Goal: Information Seeking & Learning: Check status

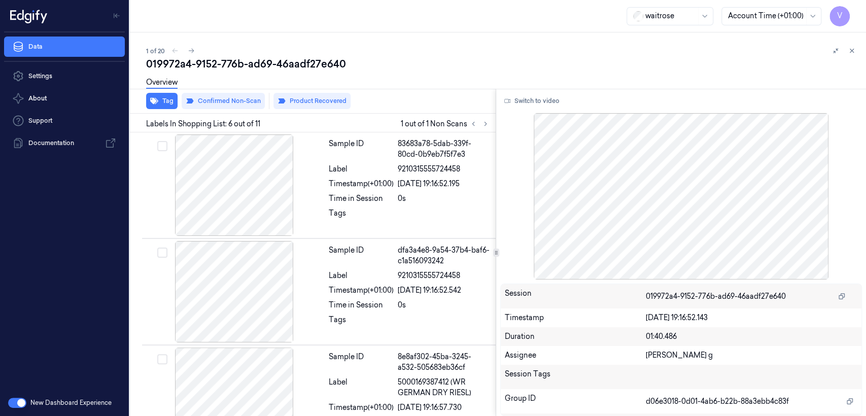
scroll to position [462, 0]
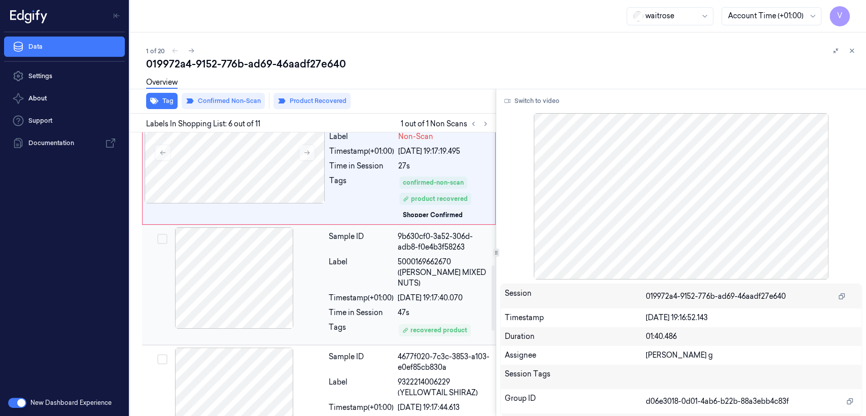
click at [377, 292] on div "Sample ID 9b630cf0-3a52-306d-adb8-f0e4b3f58263 Label 5000169662670 ([PERSON_NAM…" at bounding box center [409, 284] width 169 height 115
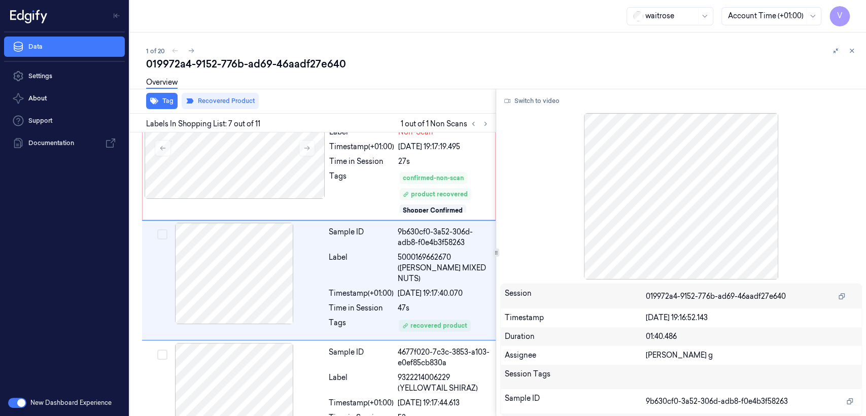
click at [247, 62] on div "019972a4-9152-776b-ad69-46aadf27e640" at bounding box center [502, 64] width 712 height 14
copy div "ad69"
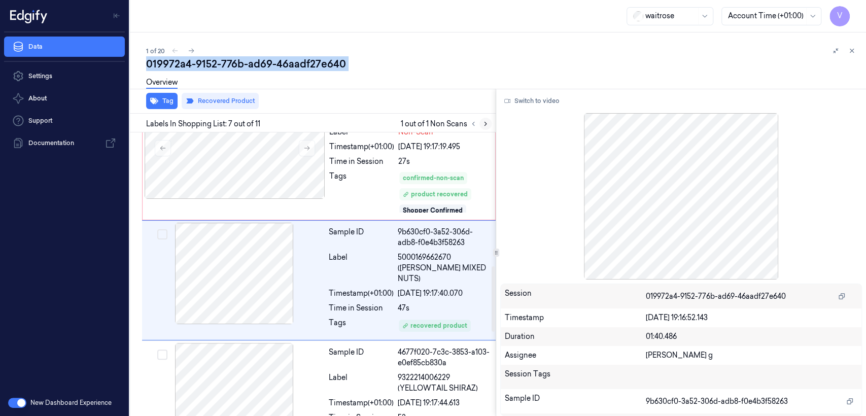
click at [483, 125] on icon at bounding box center [485, 123] width 7 height 7
click at [356, 188] on div "Tags" at bounding box center [361, 192] width 65 height 43
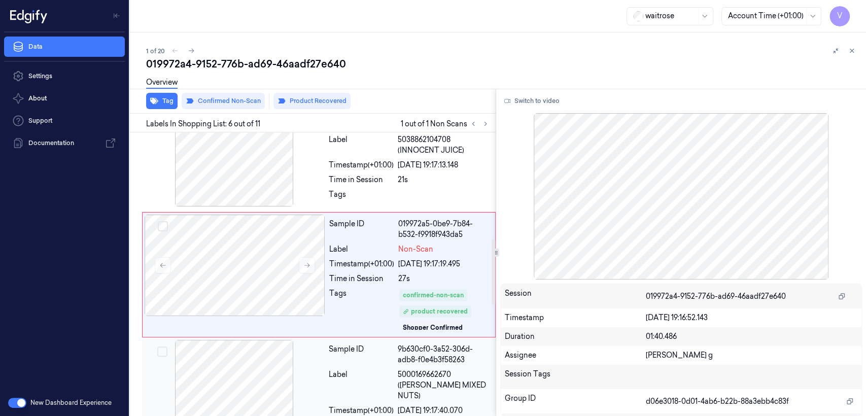
click at [361, 370] on div "Label" at bounding box center [361, 385] width 65 height 32
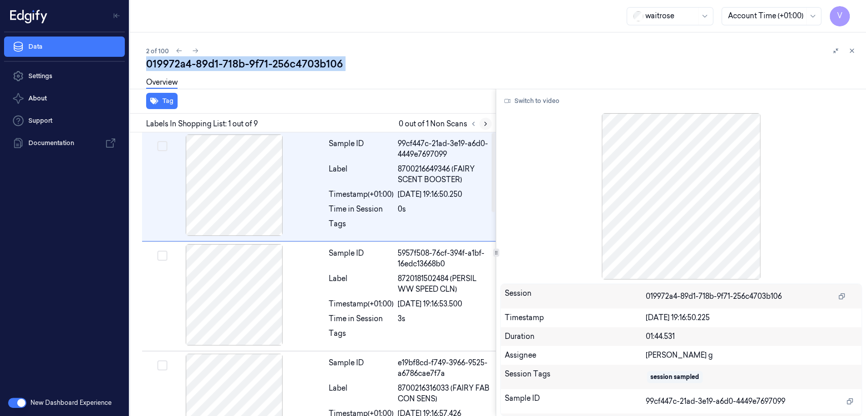
click at [484, 123] on icon at bounding box center [485, 123] width 7 height 7
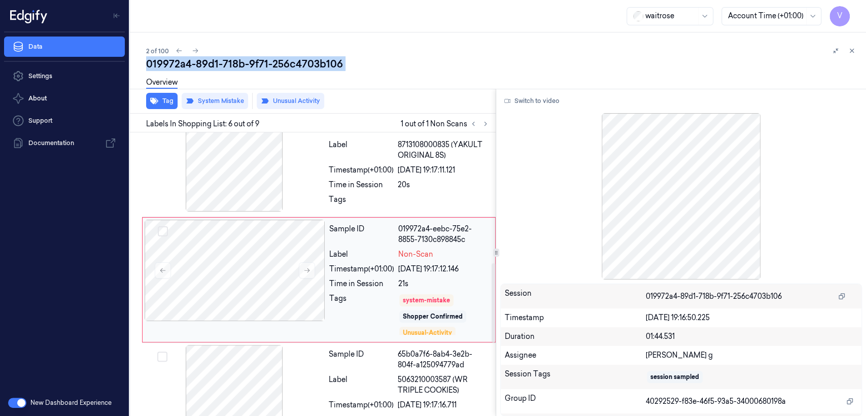
scroll to position [467, 0]
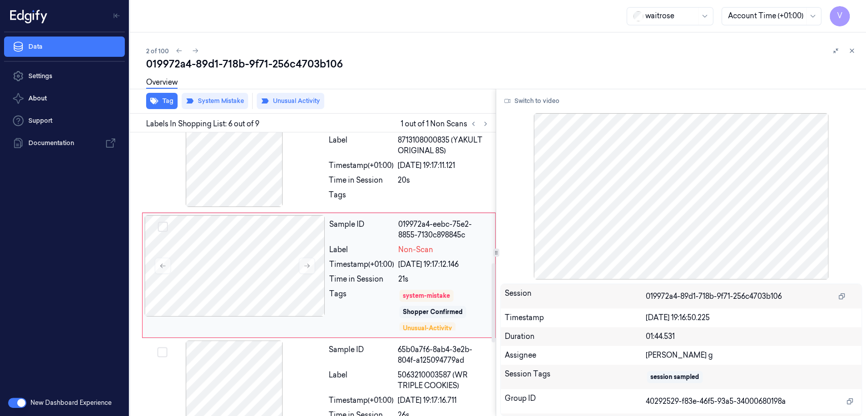
click at [397, 242] on div "Sample ID 019972a4-eebc-75e2-8855-7130c898845c Label Non-Scan Timestamp (+01:00…" at bounding box center [409, 275] width 168 height 120
click at [309, 264] on icon at bounding box center [306, 265] width 7 height 7
click at [356, 177] on div "Time in Session" at bounding box center [361, 180] width 65 height 11
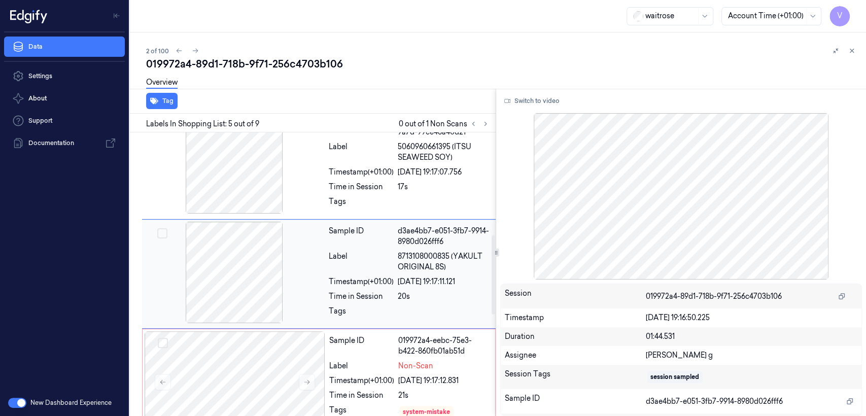
scroll to position [350, 0]
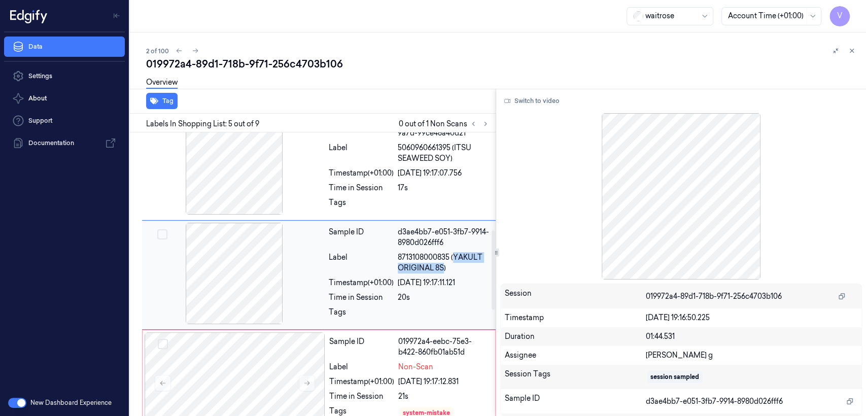
drag, startPoint x: 454, startPoint y: 255, endPoint x: 443, endPoint y: 268, distance: 18.0
click at [443, 268] on span "8713108000835 (YAKULT ORIGINAL 8S)" at bounding box center [444, 262] width 92 height 21
copy span "YAKULT ORIGINAL 8S"
drag, startPoint x: 336, startPoint y: 345, endPoint x: 343, endPoint y: 346, distance: 6.6
click at [337, 345] on div "Sample ID" at bounding box center [361, 346] width 65 height 21
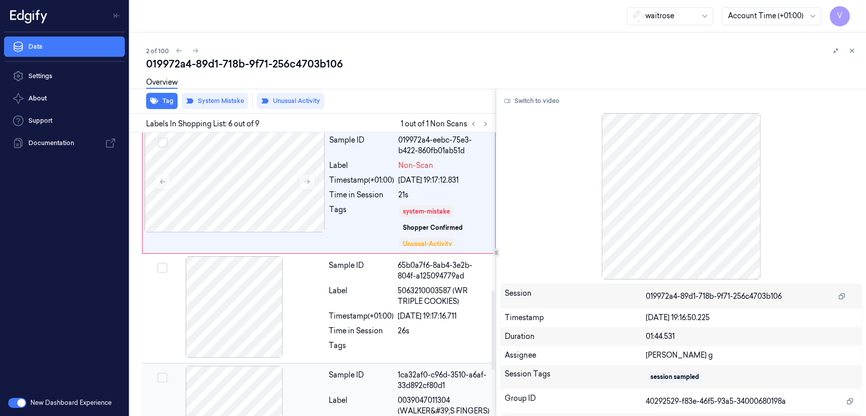
scroll to position [579, 0]
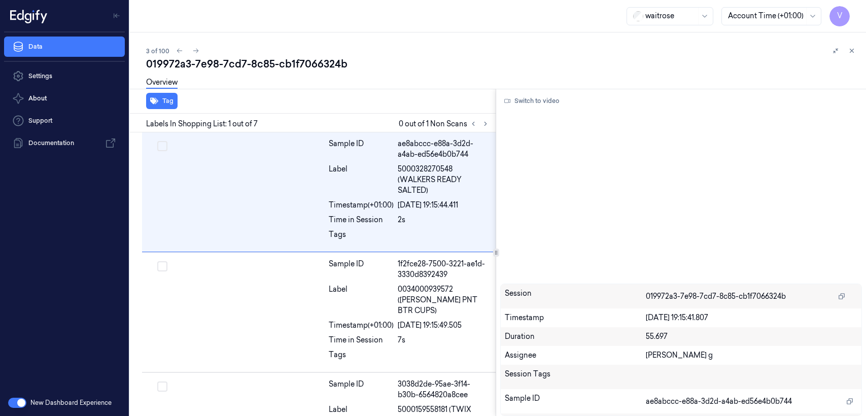
click at [233, 55] on div "3 of 100" at bounding box center [502, 51] width 712 height 12
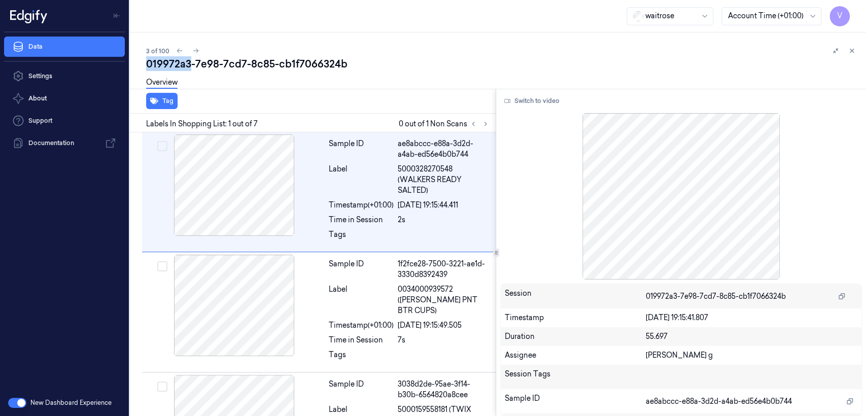
click at [233, 55] on div "3 of 100" at bounding box center [502, 51] width 712 height 12
copy div "019972a3"
click at [478, 125] on button at bounding box center [473, 124] width 12 height 12
click at [480, 124] on button at bounding box center [485, 124] width 12 height 12
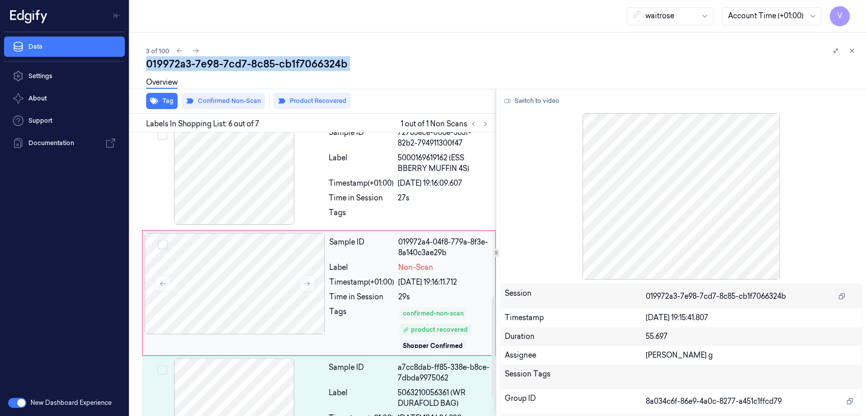
scroll to position [478, 0]
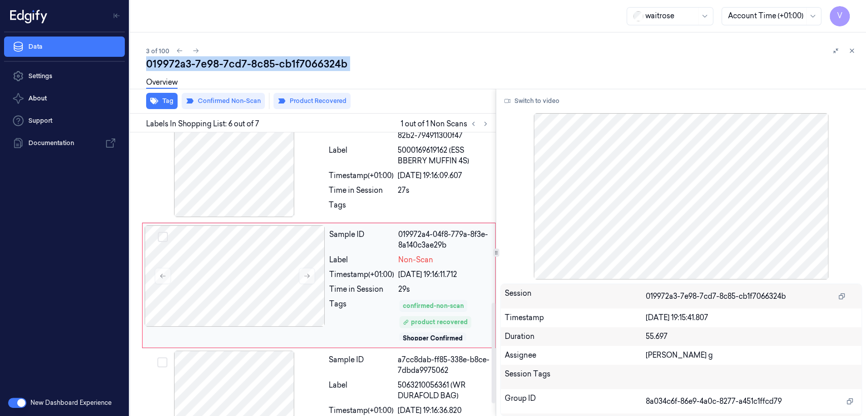
click at [412, 301] on div "confirmed-non-scan" at bounding box center [433, 305] width 61 height 9
click at [442, 364] on div "a7cc8dab-ff85-338e-b8ce-7dbda9975062" at bounding box center [444, 365] width 92 height 21
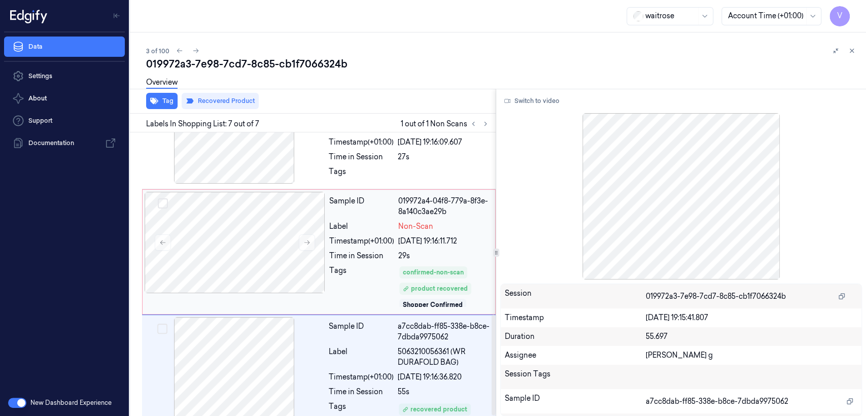
click at [409, 251] on div "29s" at bounding box center [443, 256] width 91 height 11
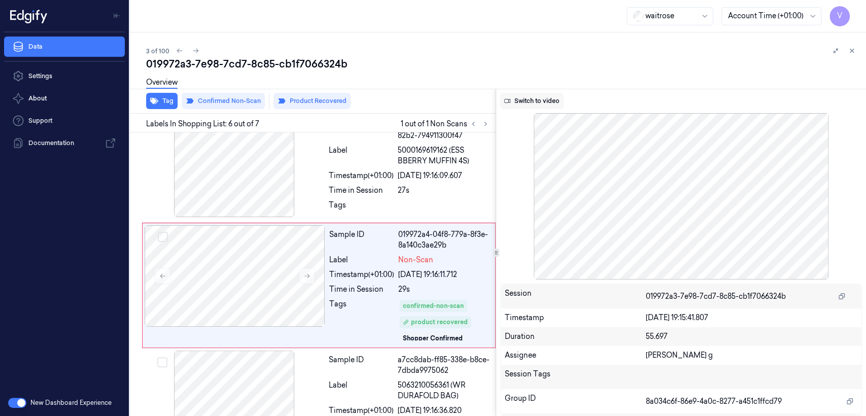
click at [541, 97] on button "Switch to video" at bounding box center [531, 101] width 63 height 16
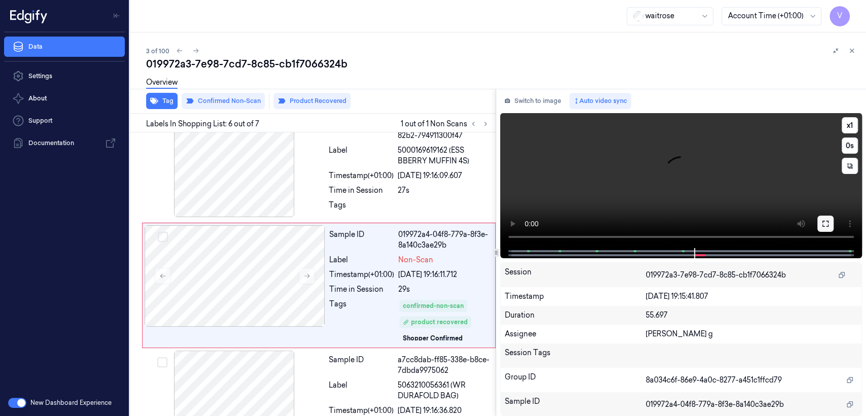
click at [823, 223] on icon at bounding box center [825, 224] width 8 height 8
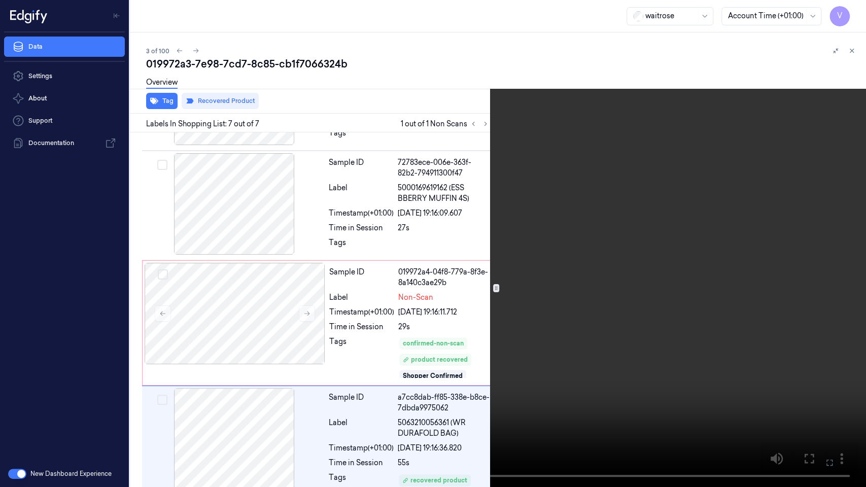
drag, startPoint x: 821, startPoint y: 463, endPoint x: 821, endPoint y: 413, distance: 49.2
click at [0, 0] on button at bounding box center [0, 0] width 0 height 0
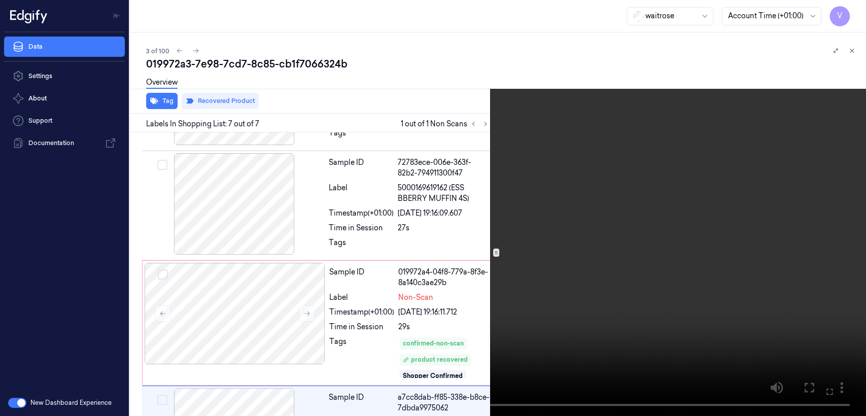
scroll to position [478, 0]
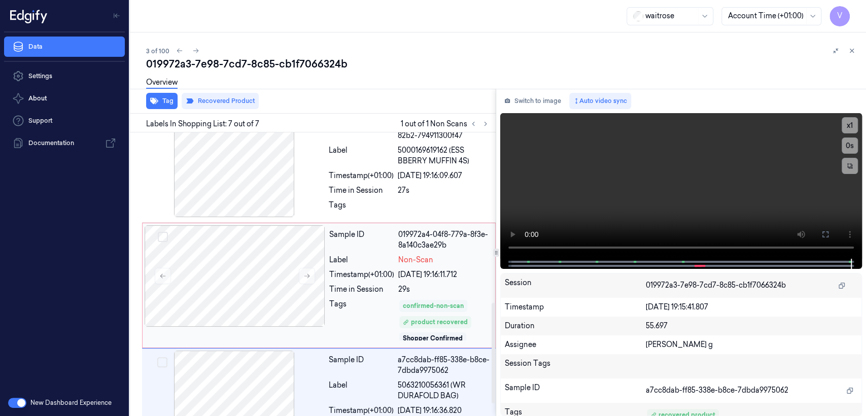
click at [415, 301] on div "confirmed-non-scan" at bounding box center [433, 305] width 61 height 9
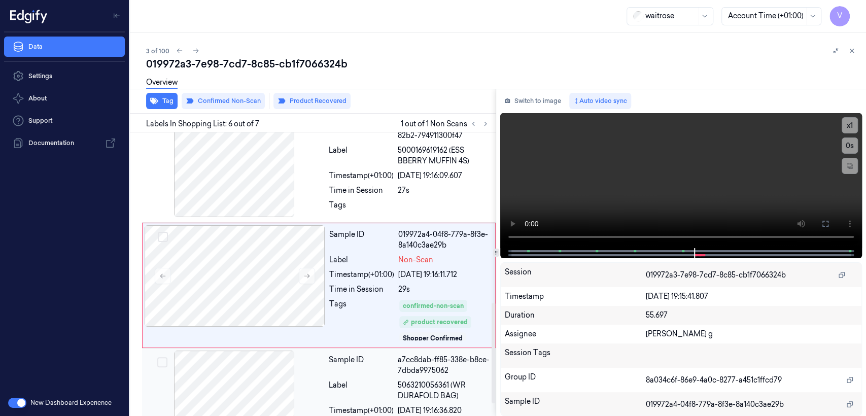
click at [388, 359] on div "Sample ID" at bounding box center [361, 365] width 65 height 21
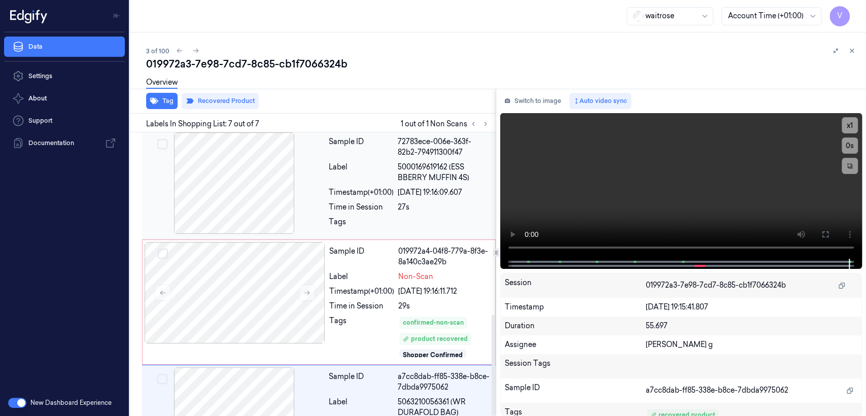
scroll to position [512, 0]
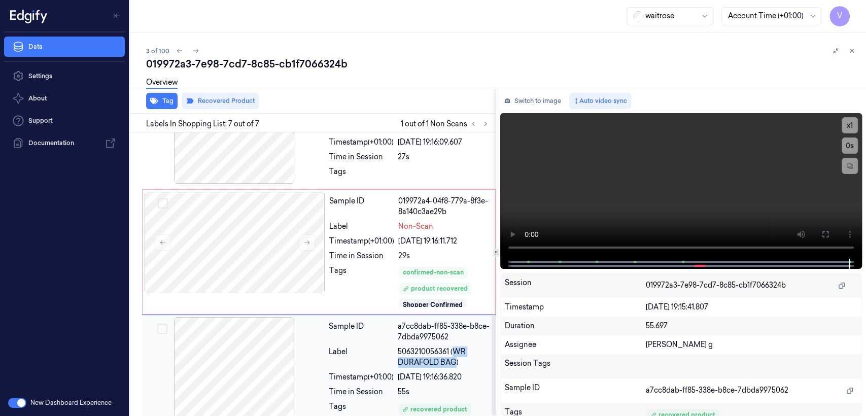
drag, startPoint x: 453, startPoint y: 338, endPoint x: 456, endPoint y: 352, distance: 14.5
click at [456, 352] on span "5063210056361 (WR DURAFOLD BAG)" at bounding box center [444, 356] width 92 height 21
copy span "WR DURAFOLD BAG"
click at [444, 196] on div "019972a4-04f8-779a-8f3e-8a140c3ae29b" at bounding box center [443, 206] width 91 height 21
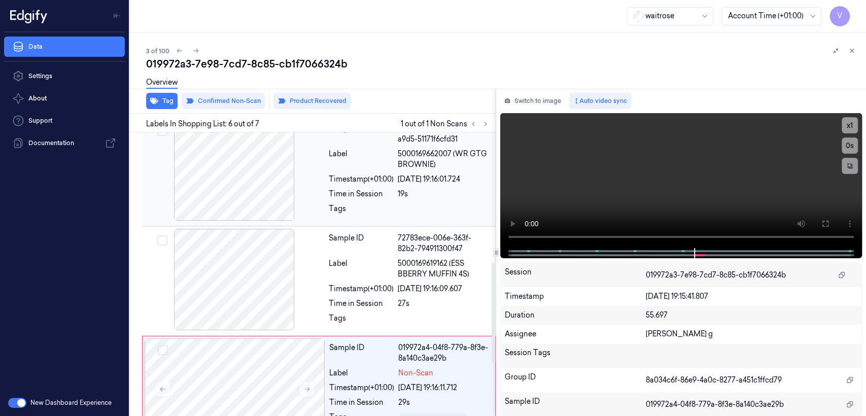
click at [404, 206] on div at bounding box center [444, 211] width 92 height 16
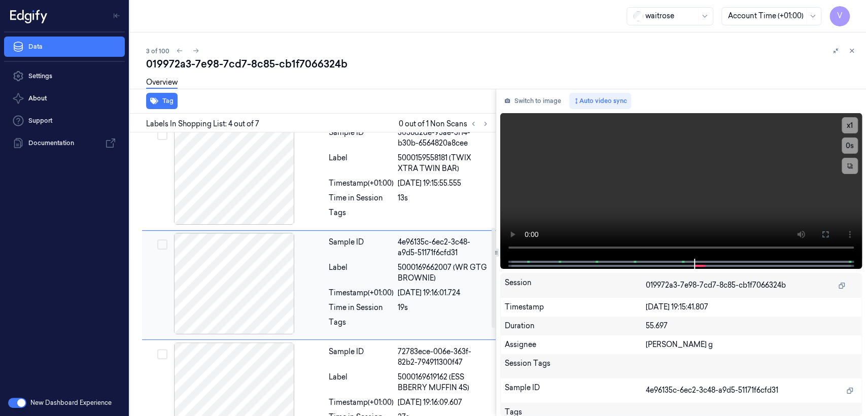
scroll to position [252, 0]
click at [537, 99] on button "Switch to image" at bounding box center [532, 101] width 65 height 16
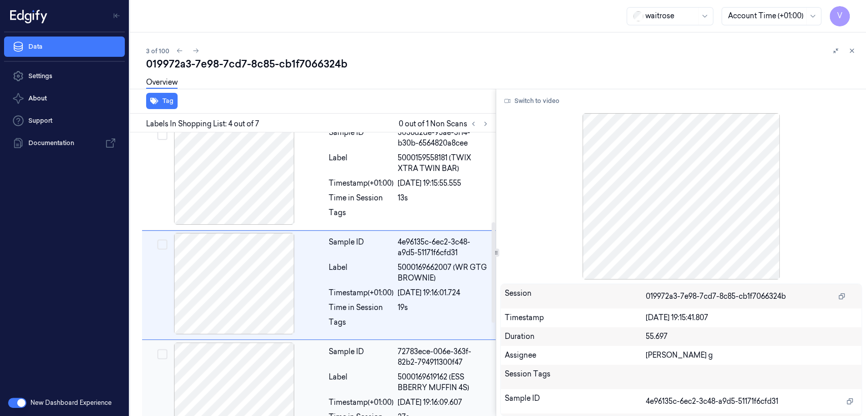
click at [372, 372] on div "Label" at bounding box center [361, 382] width 65 height 21
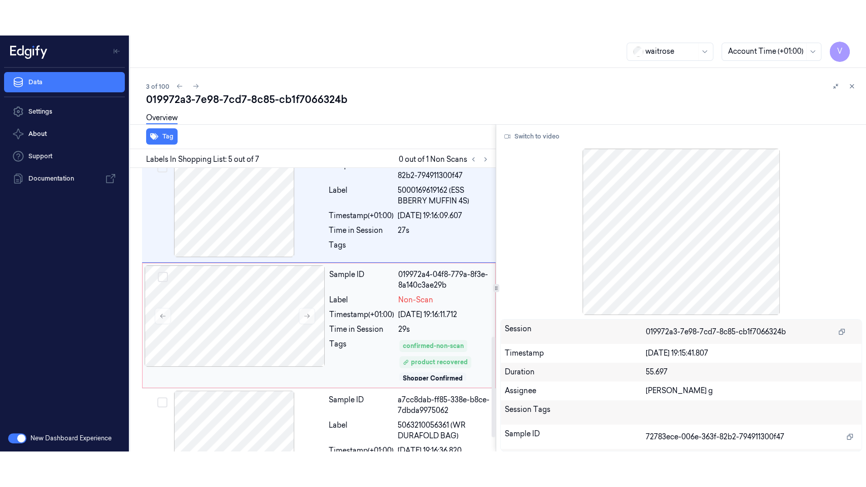
scroll to position [361, 0]
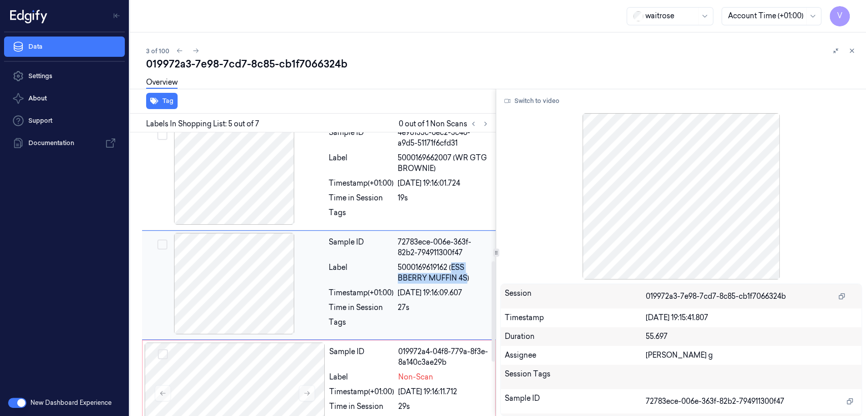
drag, startPoint x: 452, startPoint y: 255, endPoint x: 466, endPoint y: 266, distance: 17.3
click at [466, 266] on span "5000169619162 (ESS BBERRY MUFFIN 4S)" at bounding box center [444, 272] width 92 height 21
copy span "ESS BBERRY MUFFIN 4S"
click at [434, 262] on span "5000169619162 (ESS BBERRY MUFFIN 4S)" at bounding box center [444, 272] width 92 height 21
click at [546, 104] on button "Switch to video" at bounding box center [531, 101] width 63 height 16
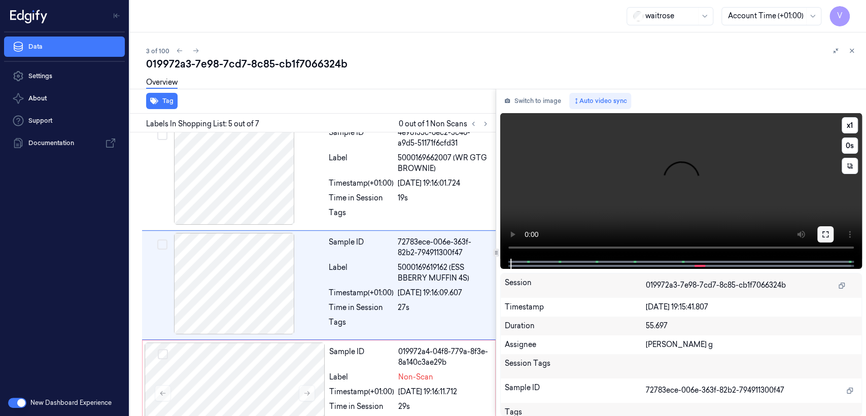
click at [826, 230] on icon at bounding box center [825, 234] width 8 height 8
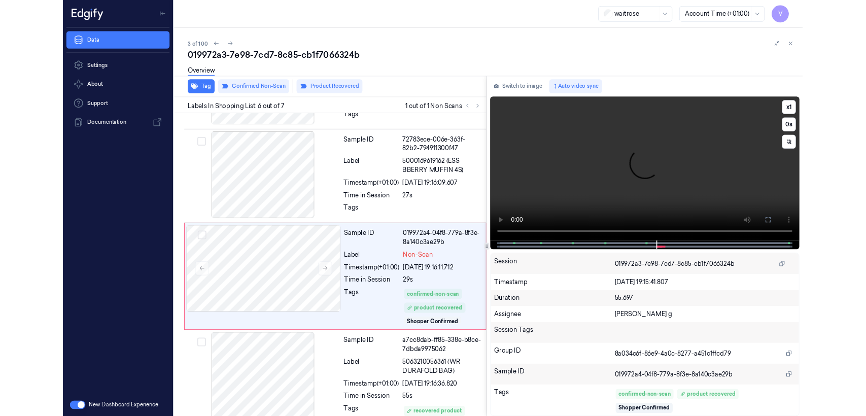
scroll to position [441, 0]
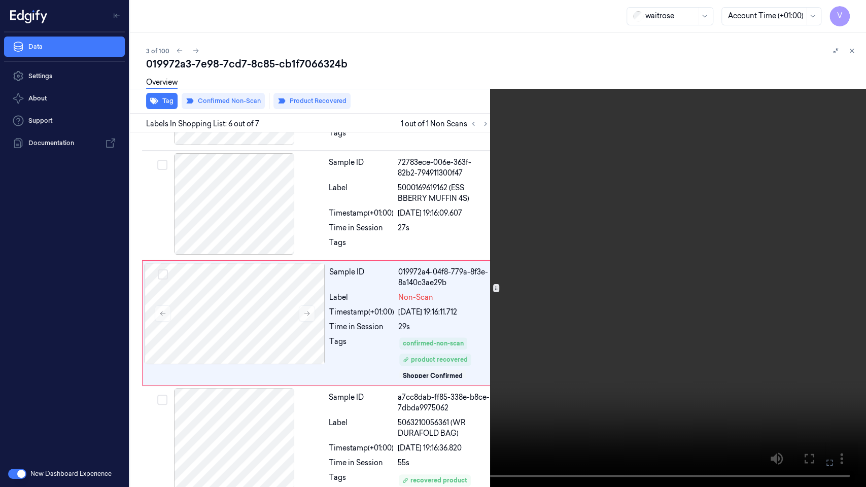
click at [0, 0] on button at bounding box center [0, 0] width 0 height 0
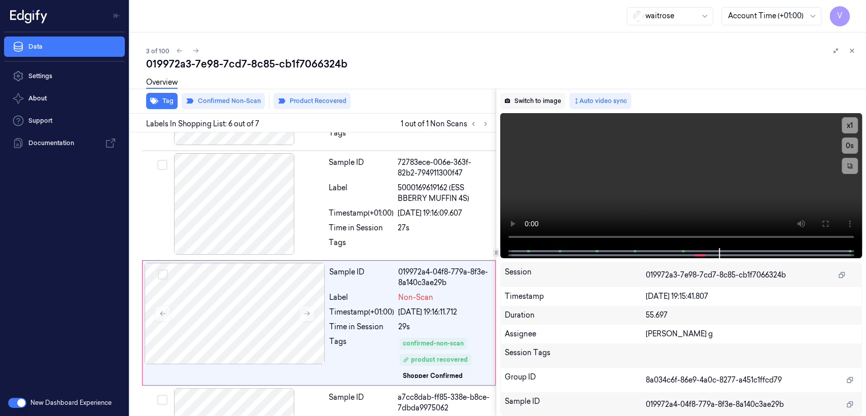
click at [551, 99] on button "Switch to image" at bounding box center [532, 101] width 65 height 16
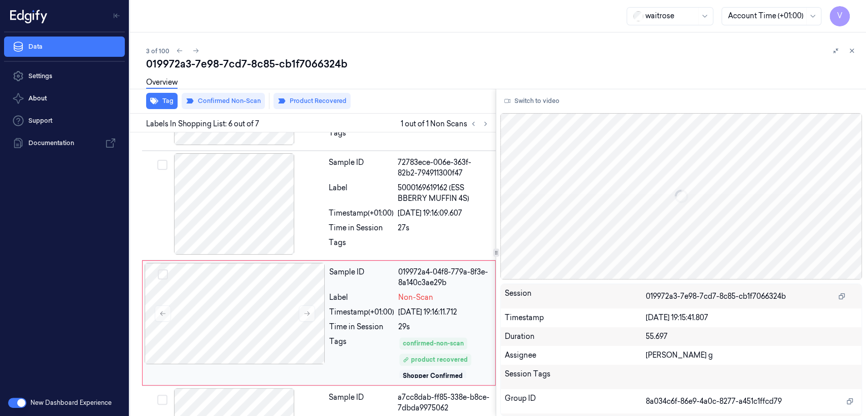
scroll to position [478, 0]
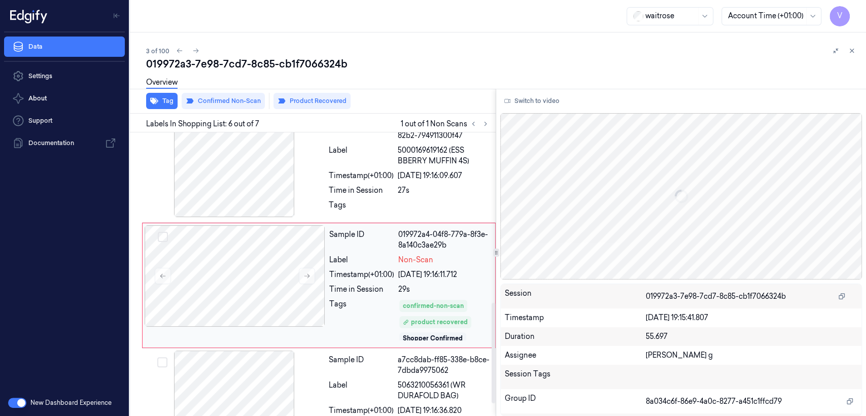
click at [440, 284] on div "29s" at bounding box center [443, 289] width 91 height 11
click at [307, 99] on button "Product Recovered" at bounding box center [311, 101] width 77 height 16
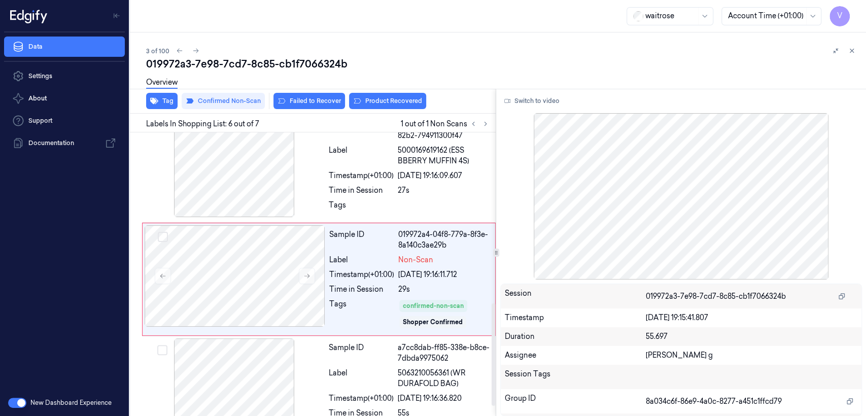
scroll to position [472, 0]
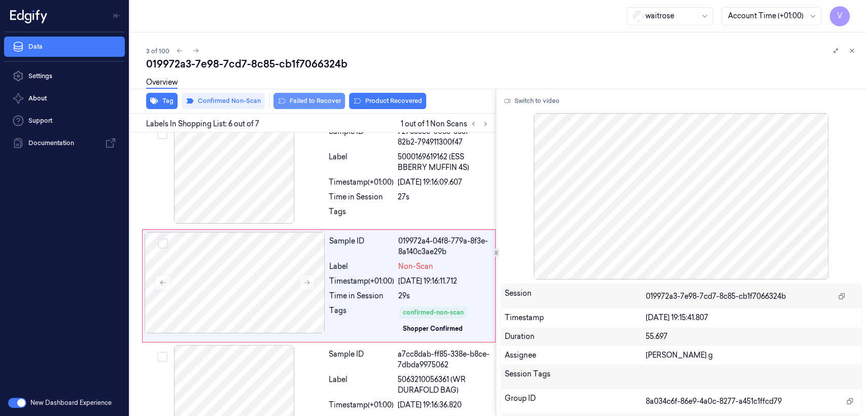
click at [284, 102] on icon at bounding box center [281, 101] width 8 height 8
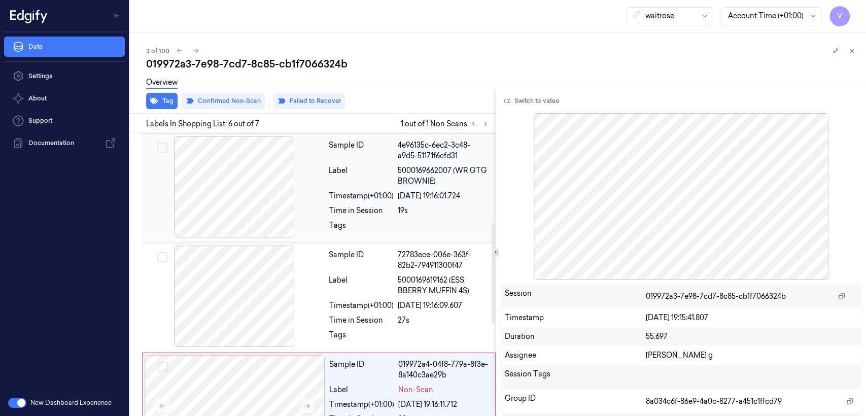
scroll to position [253, 0]
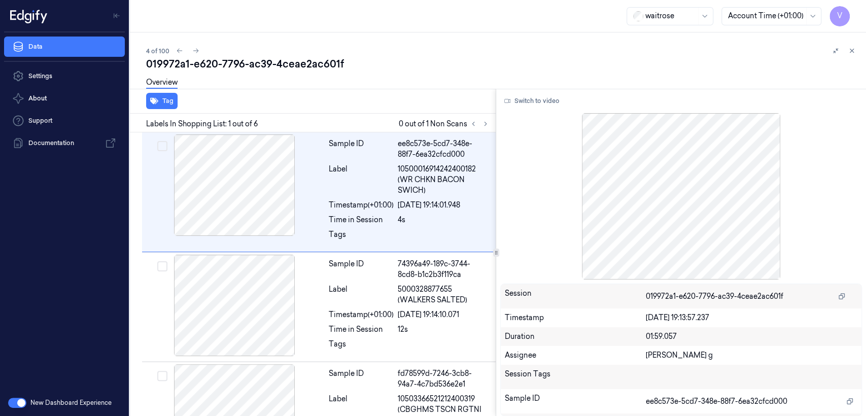
click at [210, 65] on div "019972a1-e620-7796-ac39-4ceae2ac601f" at bounding box center [502, 64] width 712 height 14
copy div "e620"
click at [479, 125] on button at bounding box center [485, 124] width 12 height 12
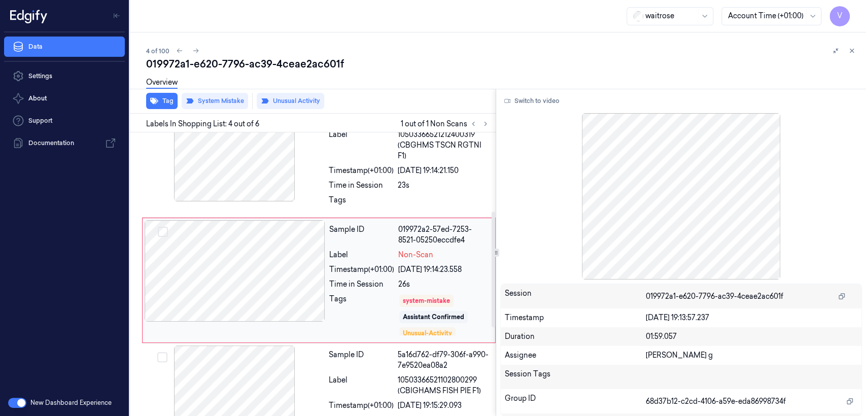
click at [401, 281] on div "Sample ID 019972a2-57ed-7253-8521-05250eccdfe4 Label Non-Scan Timestamp (+01:00…" at bounding box center [409, 280] width 168 height 120
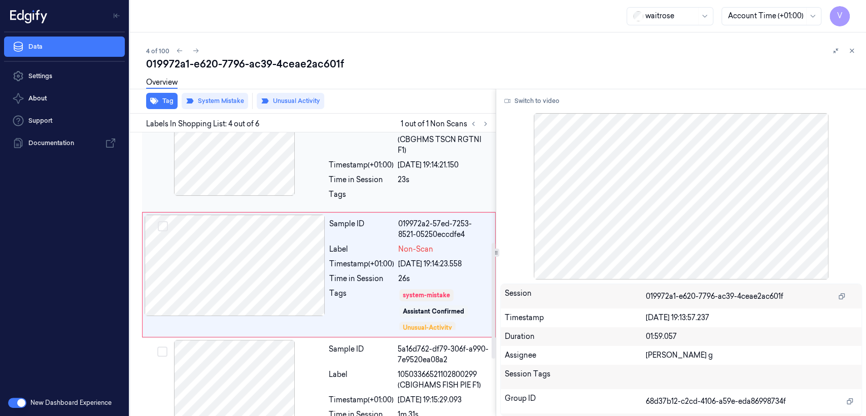
click at [294, 171] on div at bounding box center [234, 144] width 181 height 101
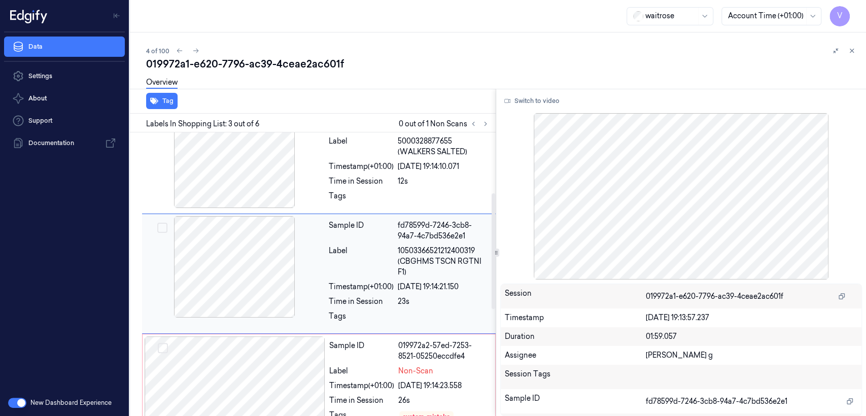
scroll to position [147, 0]
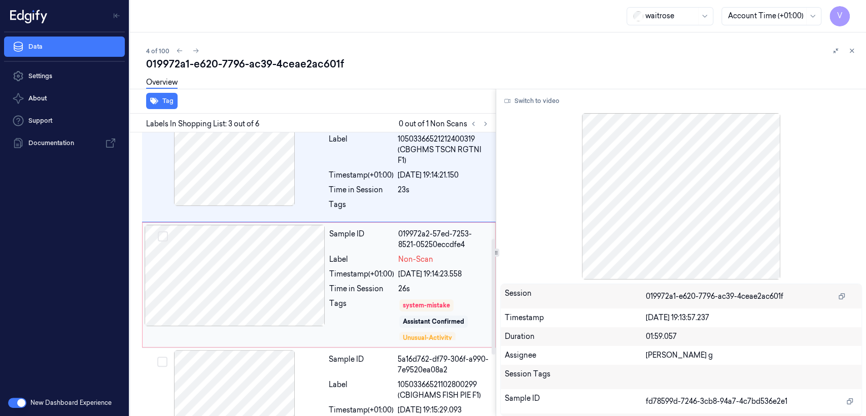
click at [432, 275] on div "22/09/2025 19:14:23.558" at bounding box center [443, 274] width 91 height 11
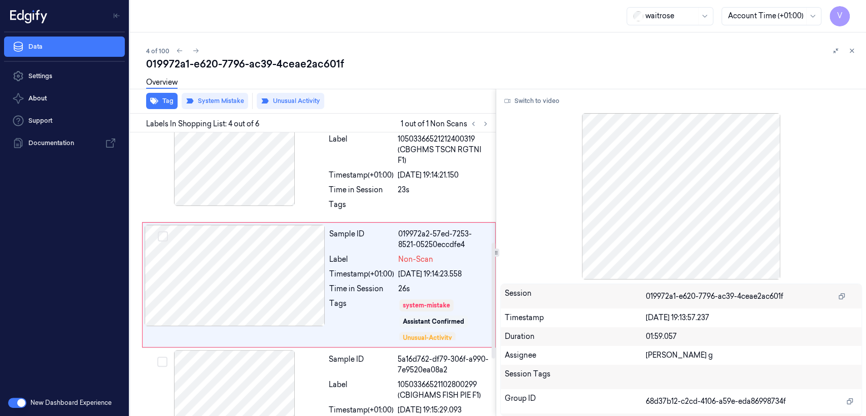
scroll to position [270, 0]
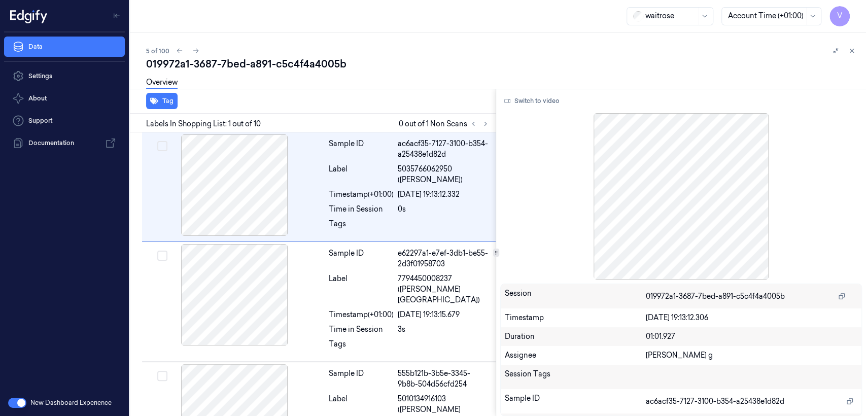
click at [221, 66] on div "019972a1-3687-7bed-a891-c5c4f4a4005b" at bounding box center [502, 64] width 712 height 14
copy div "7bed"
click at [483, 122] on icon at bounding box center [485, 123] width 7 height 7
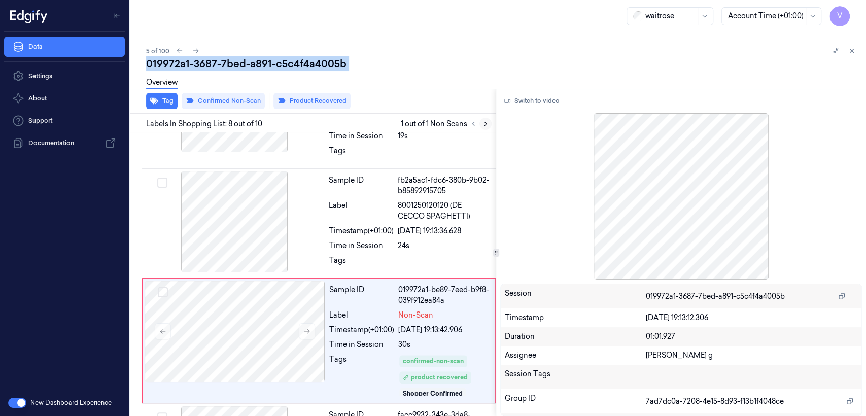
scroll to position [686, 0]
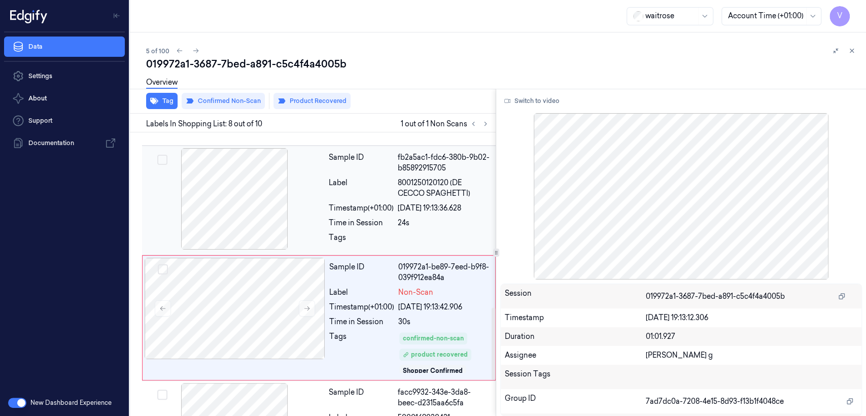
click at [369, 232] on div "Tags" at bounding box center [361, 240] width 65 height 16
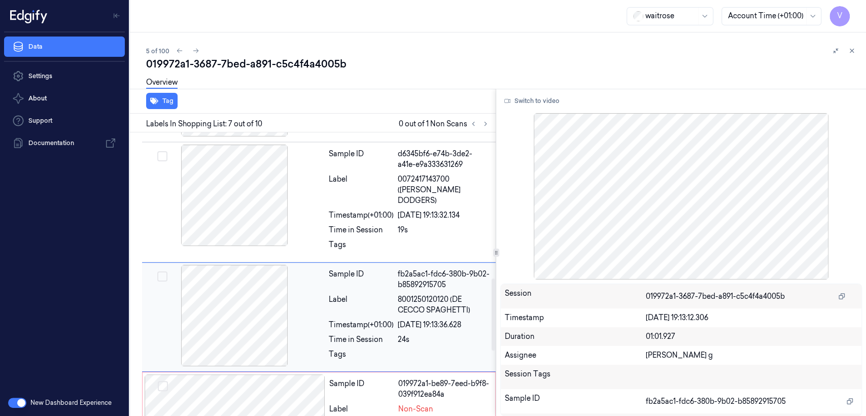
scroll to position [569, 0]
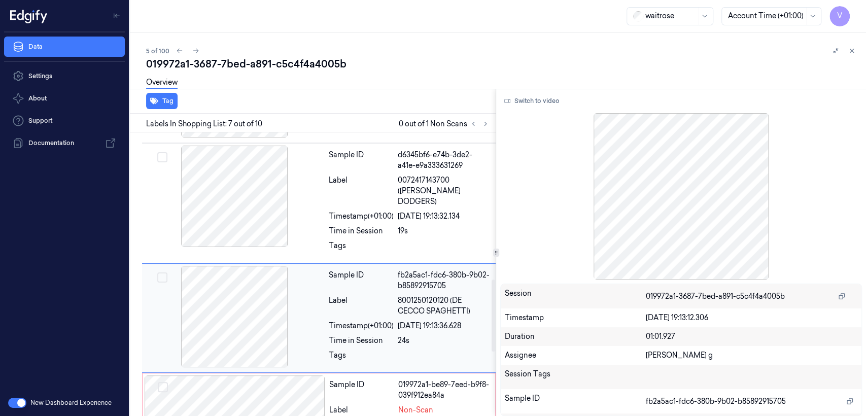
click at [378, 295] on div "Label" at bounding box center [361, 305] width 65 height 21
click at [365, 379] on div "Sample ID" at bounding box center [361, 389] width 65 height 21
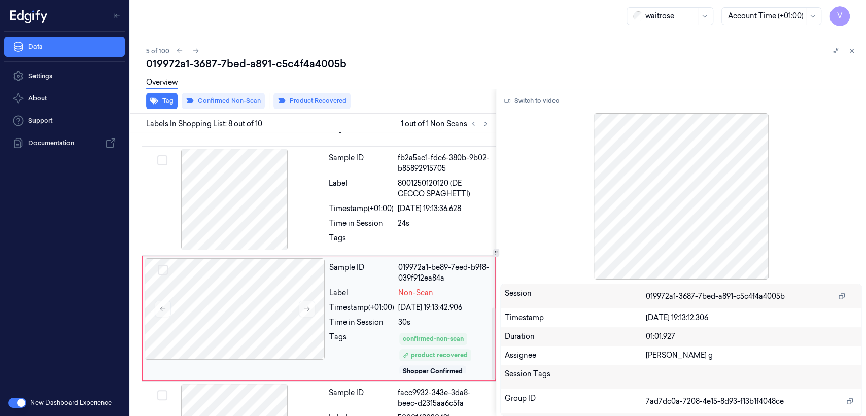
scroll to position [686, 0]
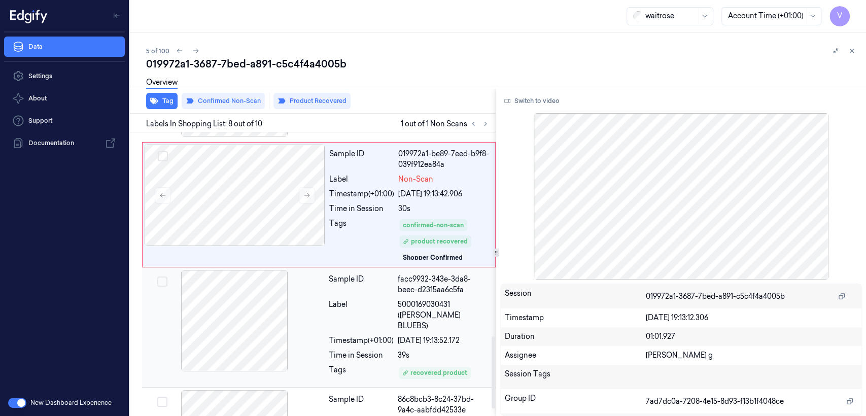
click at [378, 299] on div "Label" at bounding box center [361, 315] width 65 height 32
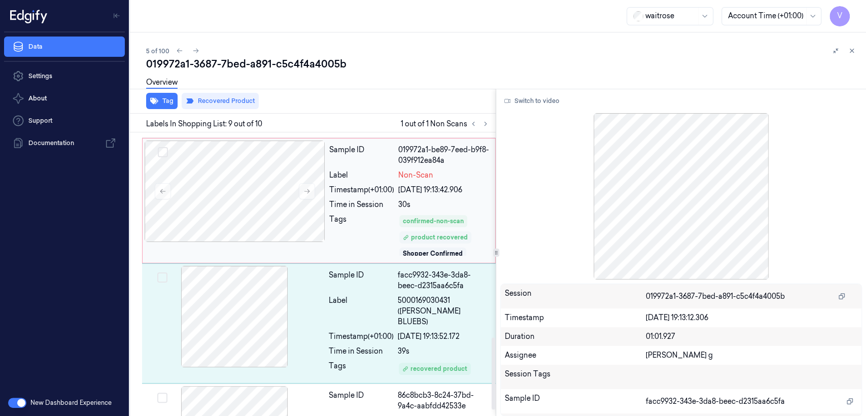
click at [425, 233] on div "product recovered" at bounding box center [435, 237] width 65 height 9
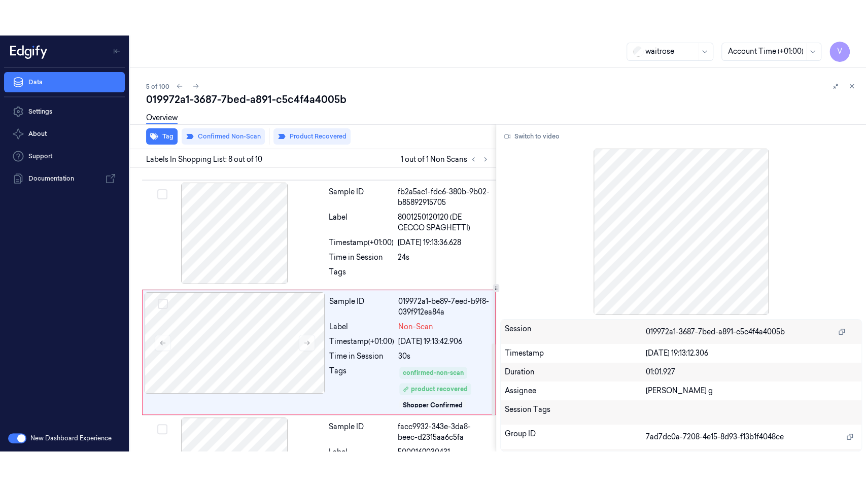
scroll to position [686, 0]
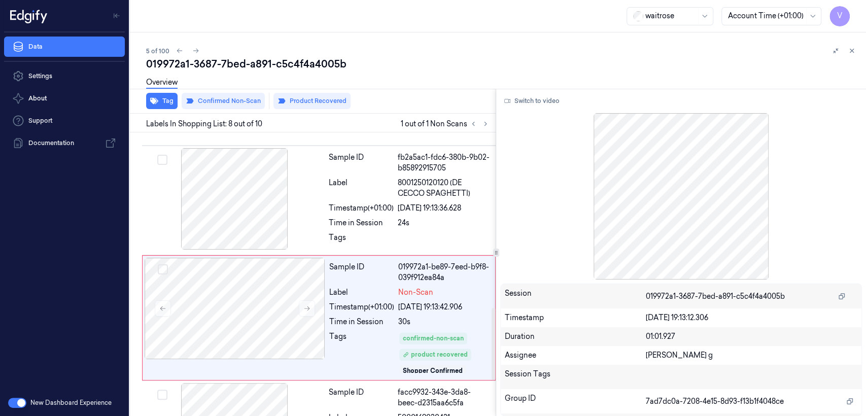
drag, startPoint x: 579, startPoint y: 96, endPoint x: 564, endPoint y: 98, distance: 15.4
click at [579, 96] on div "Switch to video" at bounding box center [681, 101] width 362 height 16
click at [564, 98] on div "Switch to video" at bounding box center [681, 101] width 362 height 16
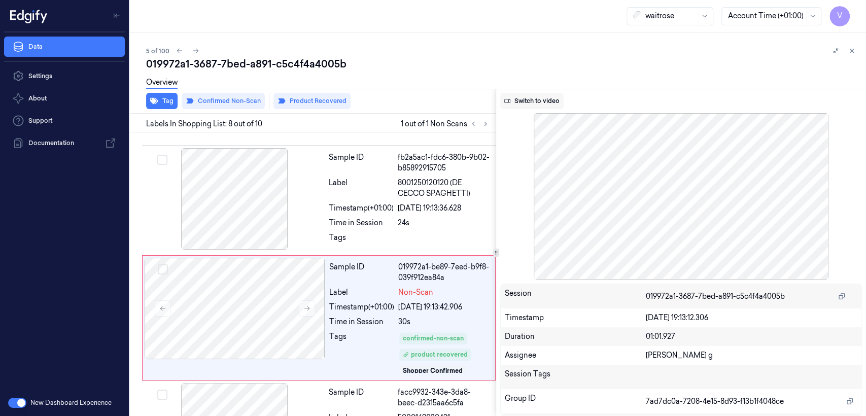
click at [541, 105] on button "Switch to video" at bounding box center [531, 101] width 63 height 16
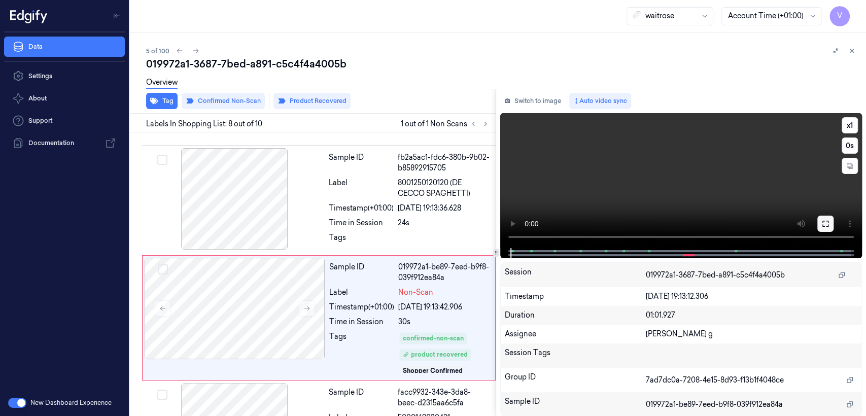
click at [824, 227] on icon at bounding box center [825, 224] width 8 height 8
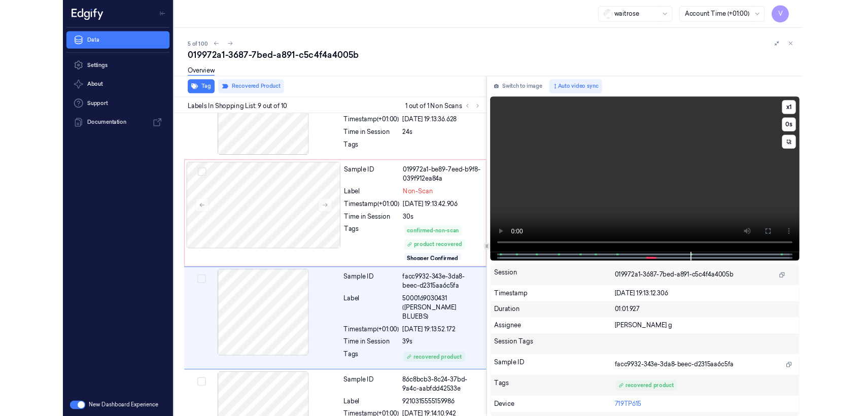
scroll to position [755, 0]
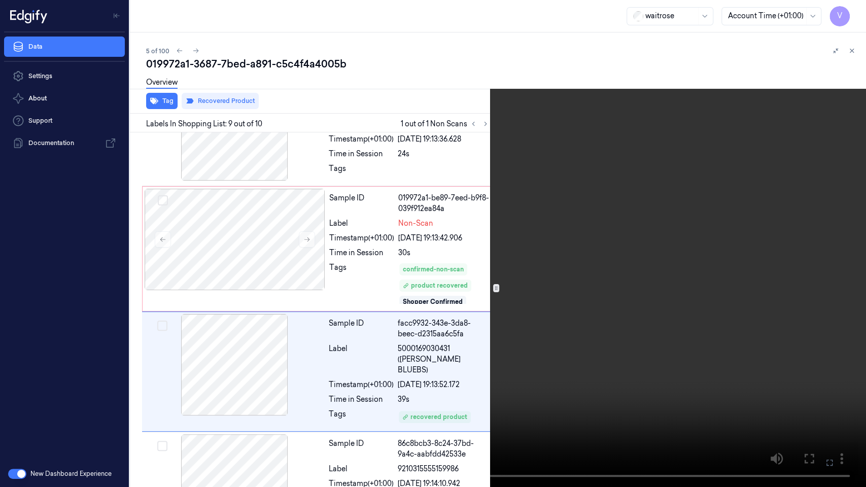
click at [0, 0] on button at bounding box center [0, 0] width 0 height 0
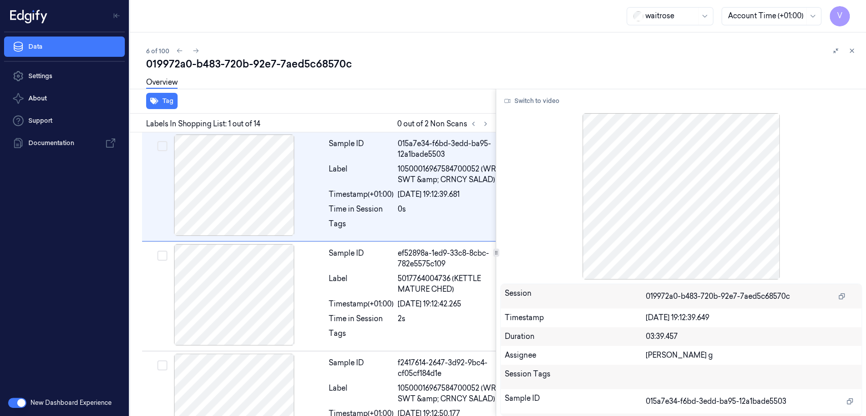
click at [213, 69] on div "019972a0-b483-720b-92e7-7aed5c68570c" at bounding box center [502, 64] width 712 height 14
copy div "b483"
click at [490, 124] on button at bounding box center [485, 124] width 12 height 12
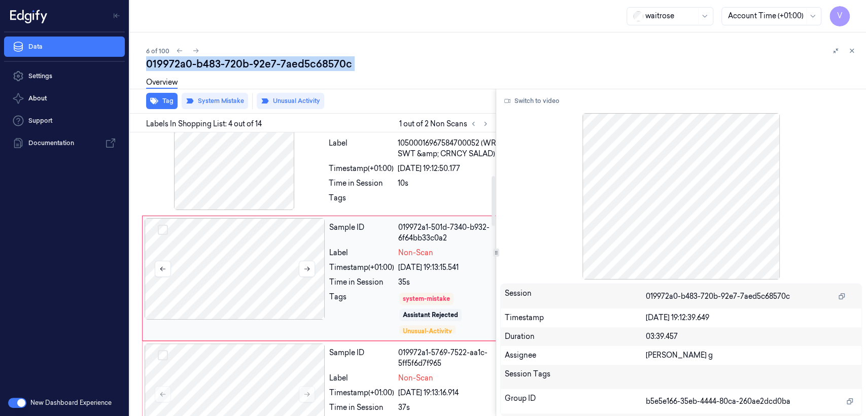
scroll to position [270, 0]
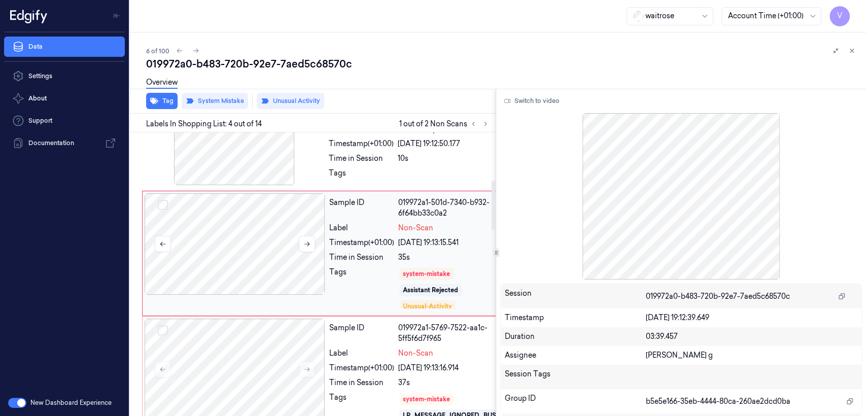
click at [300, 295] on div at bounding box center [235, 243] width 181 height 101
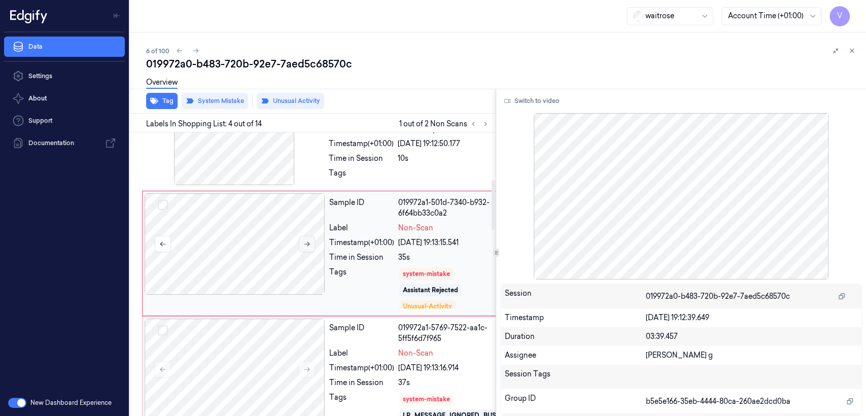
click at [302, 252] on button at bounding box center [307, 244] width 16 height 16
click at [305, 248] on icon at bounding box center [306, 243] width 7 height 7
click at [310, 182] on div at bounding box center [234, 134] width 181 height 101
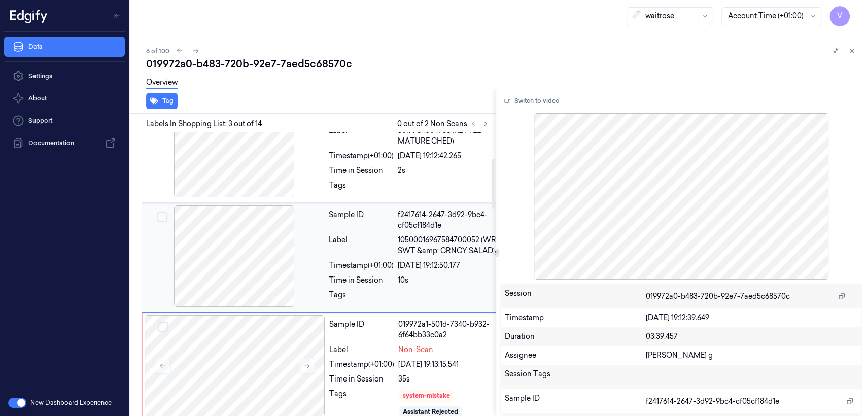
scroll to position [147, 0]
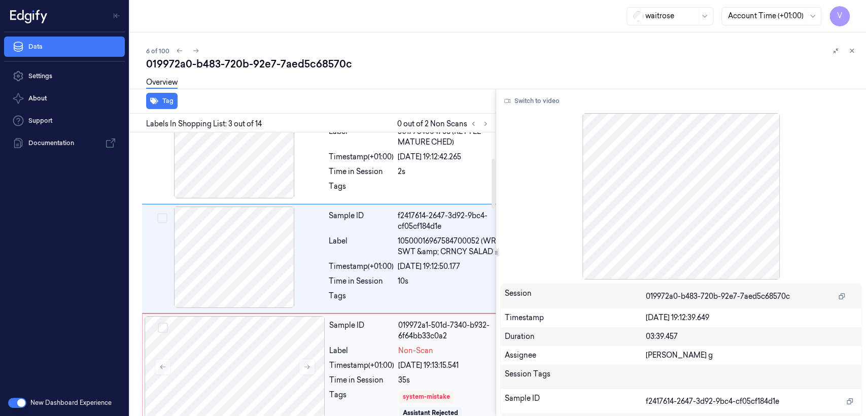
click at [346, 341] on div "Sample ID" at bounding box center [361, 330] width 65 height 21
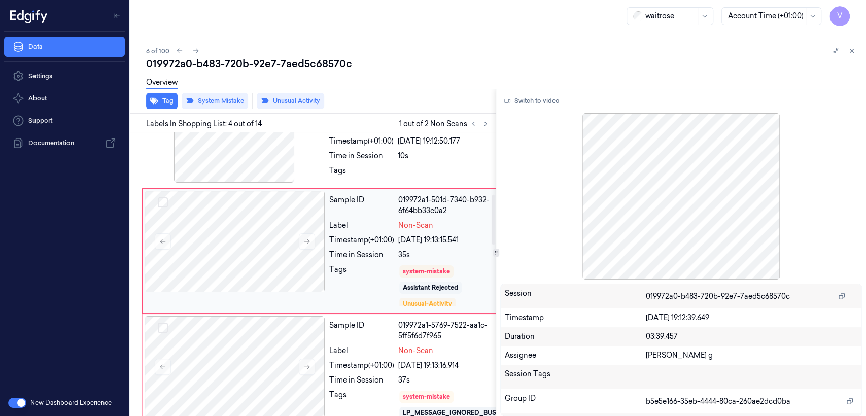
scroll to position [382, 0]
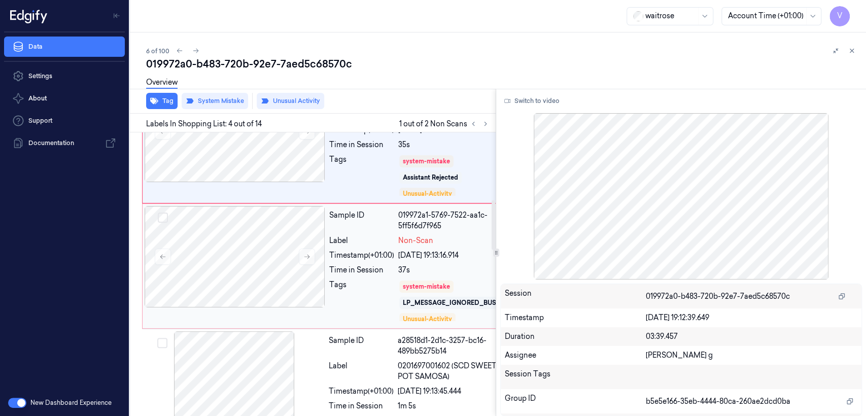
click at [398, 261] on div "22/09/2025 19:13:16.914" at bounding box center [453, 255] width 110 height 11
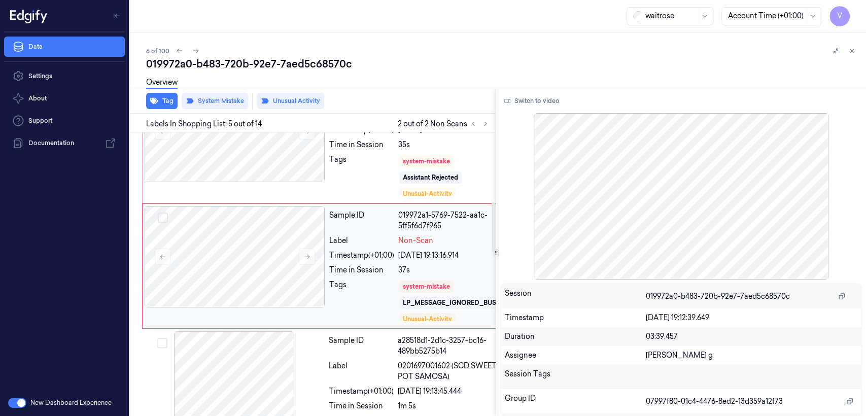
scroll to position [406, 0]
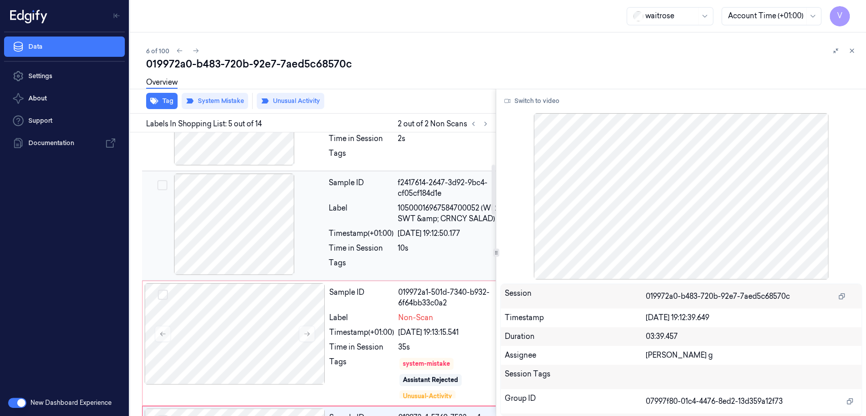
click at [377, 224] on div "Label" at bounding box center [361, 213] width 65 height 21
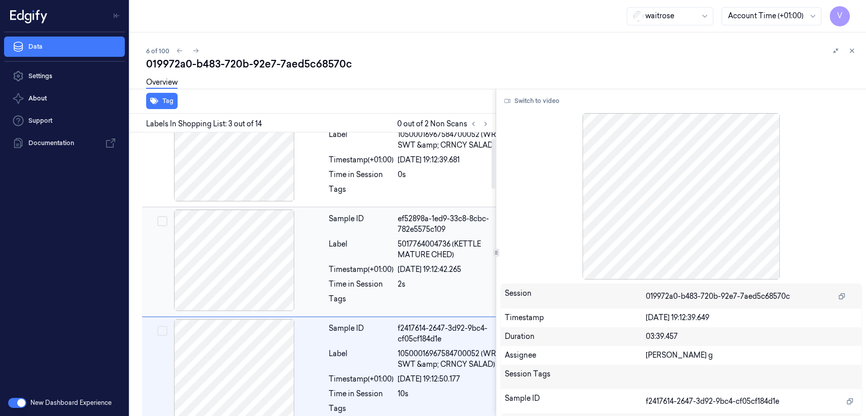
click at [368, 260] on div "Label" at bounding box center [361, 249] width 65 height 21
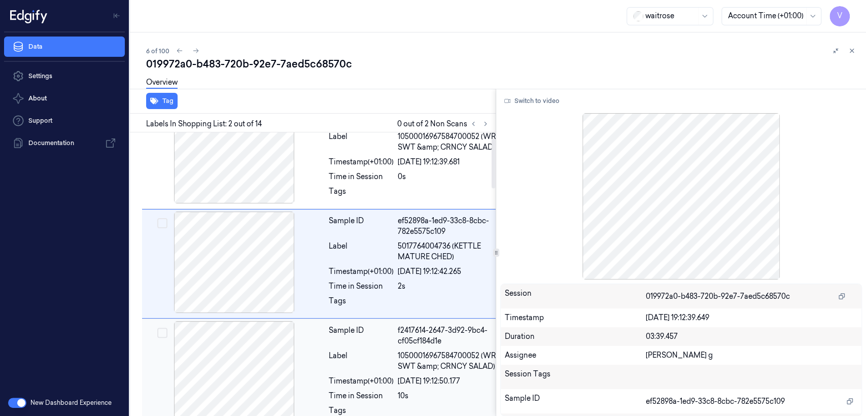
click at [367, 346] on div "Sample ID" at bounding box center [361, 335] width 65 height 21
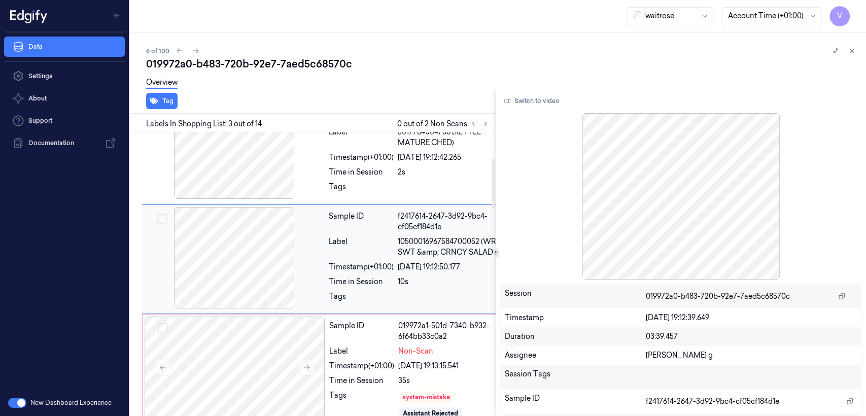
scroll to position [147, 0]
click at [382, 307] on div "Tags" at bounding box center [361, 299] width 65 height 16
click at [376, 341] on div "Sample ID" at bounding box center [361, 330] width 65 height 21
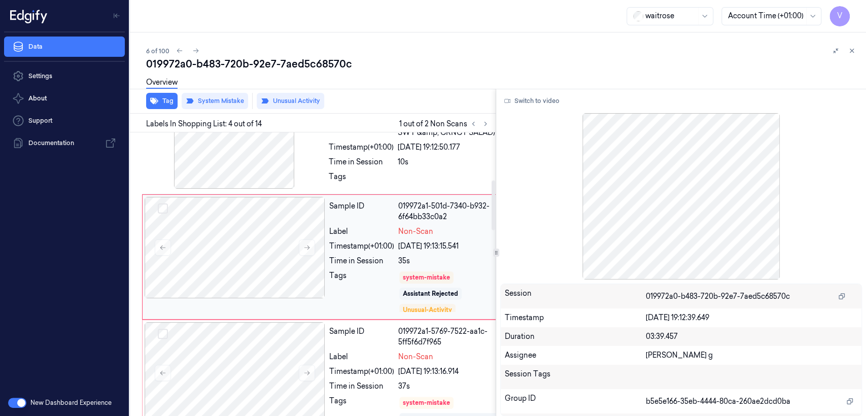
scroll to position [270, 0]
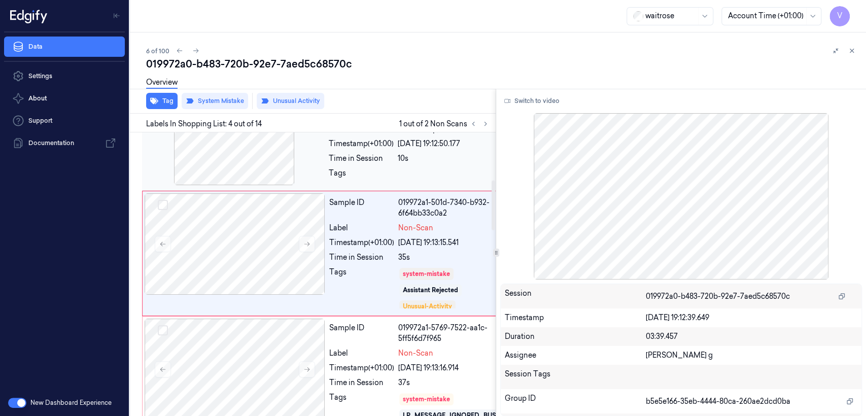
click at [395, 184] on div "Tags" at bounding box center [419, 176] width 180 height 16
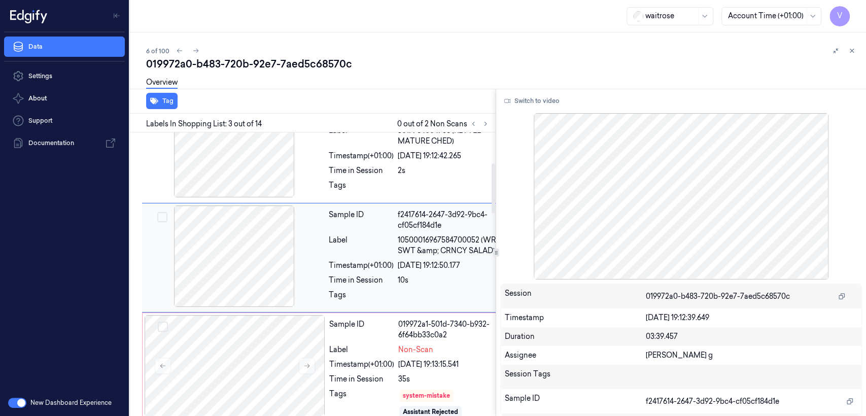
scroll to position [147, 0]
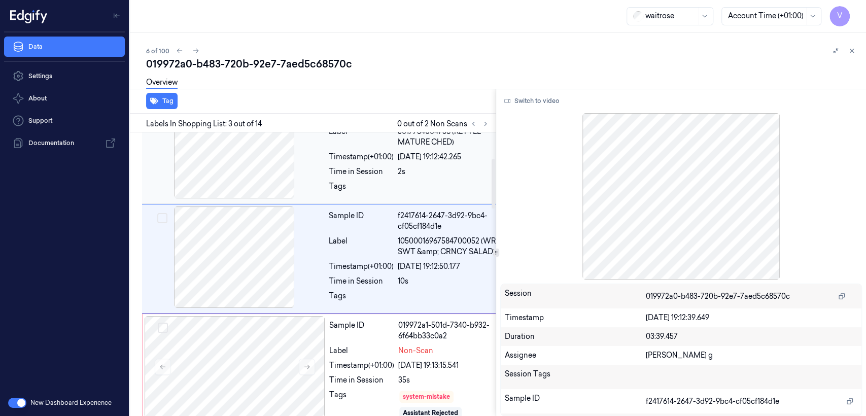
click at [344, 162] on div "Timestamp (+01:00)" at bounding box center [361, 157] width 65 height 11
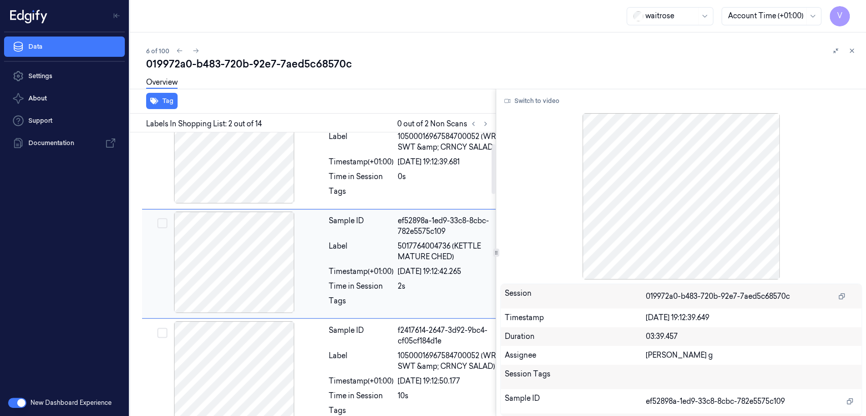
scroll to position [32, 0]
click at [344, 167] on div "Timestamp (+01:00)" at bounding box center [361, 162] width 65 height 11
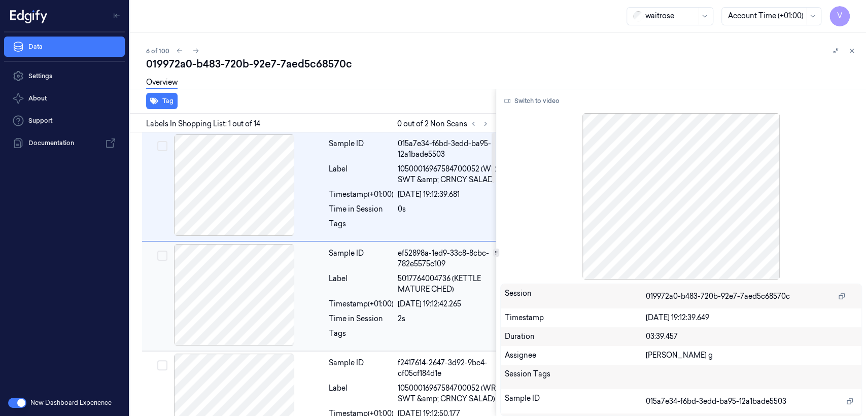
scroll to position [0, 0]
click at [529, 103] on button "Switch to video" at bounding box center [531, 101] width 63 height 16
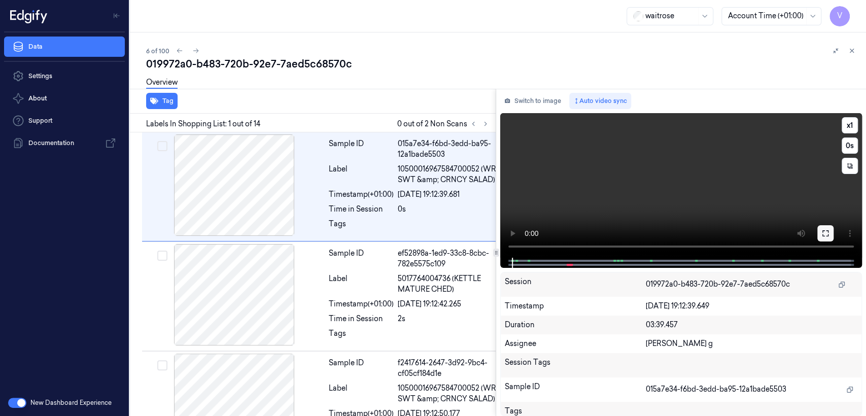
click at [818, 235] on button at bounding box center [825, 233] width 16 height 16
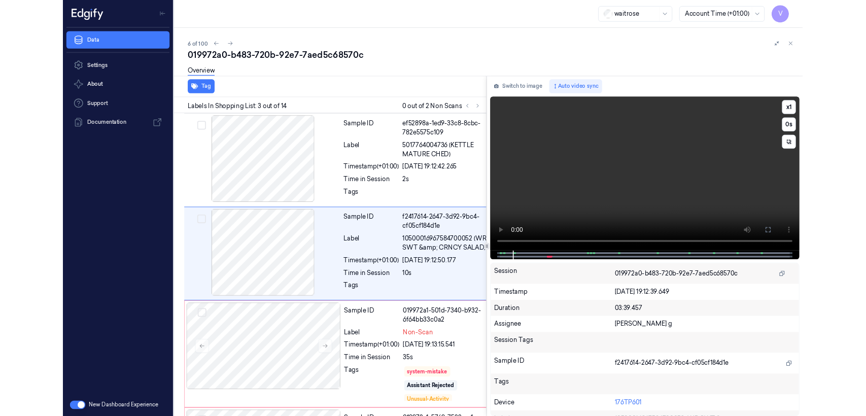
scroll to position [112, 0]
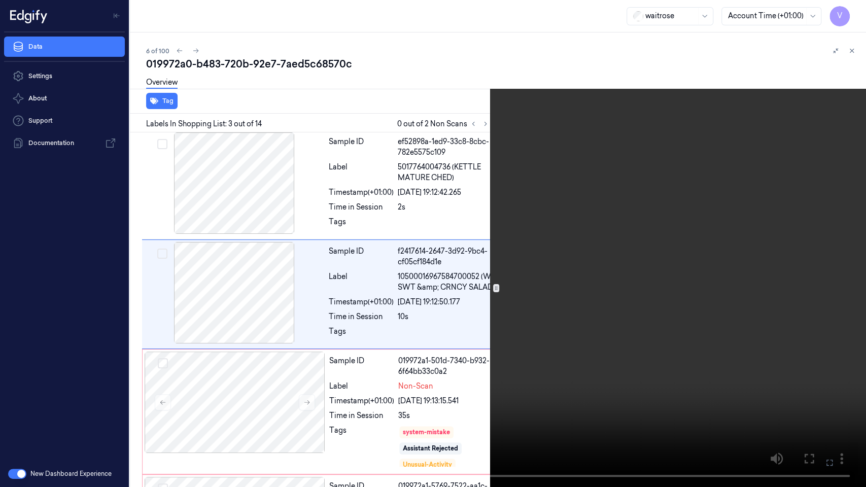
click at [0, 0] on icon at bounding box center [0, 0] width 0 height 0
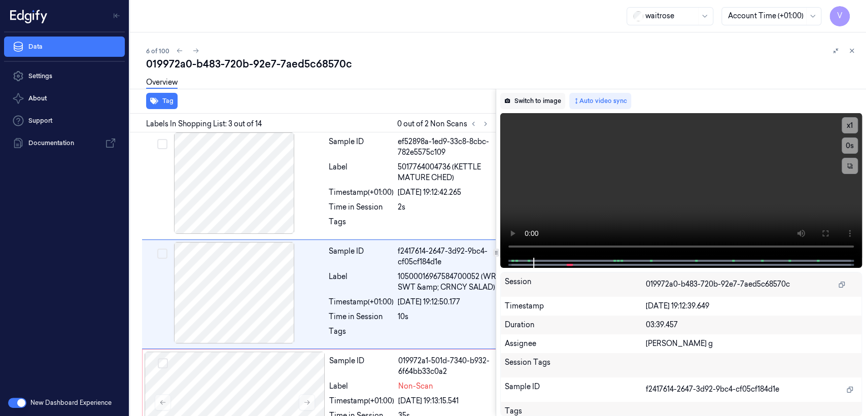
click at [536, 104] on button "Switch to image" at bounding box center [532, 101] width 65 height 16
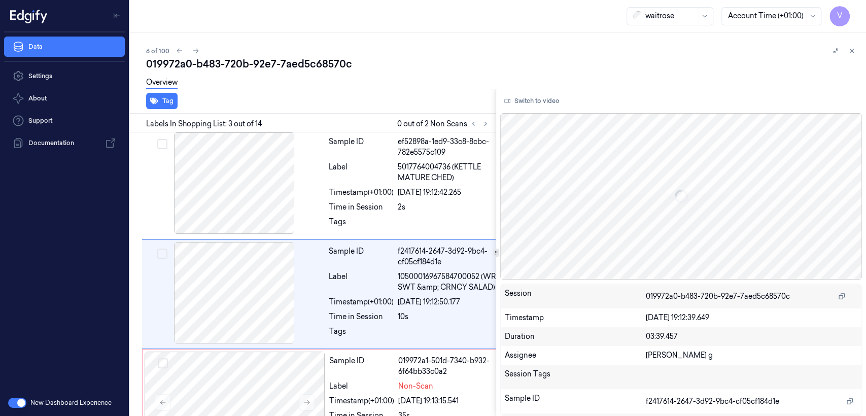
scroll to position [147, 0]
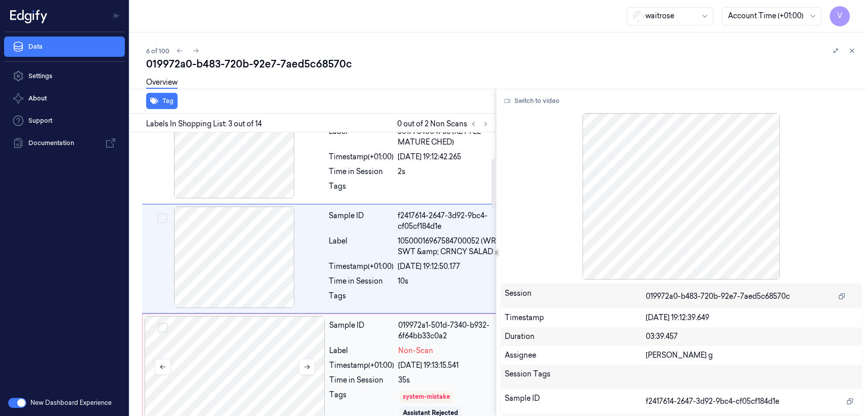
click at [321, 344] on div at bounding box center [235, 366] width 181 height 101
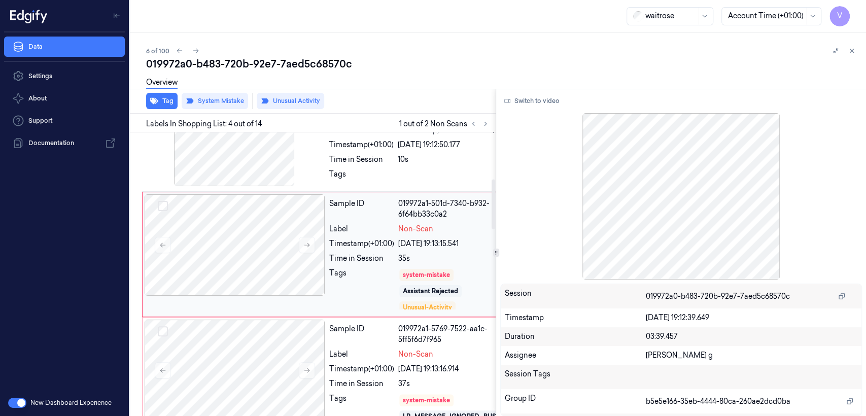
scroll to position [270, 0]
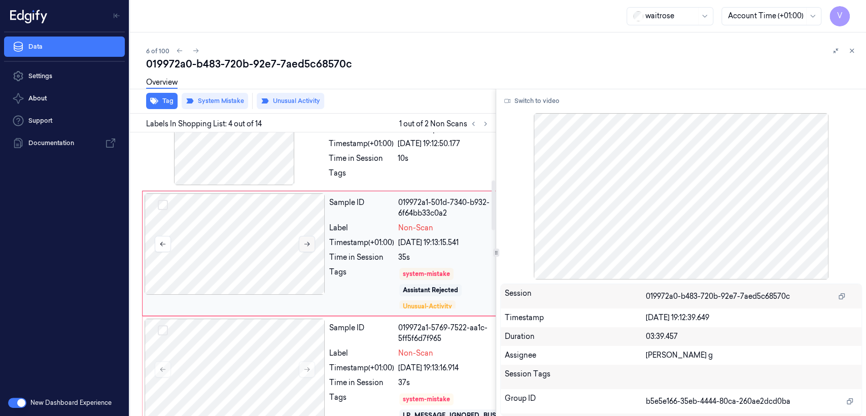
click at [308, 248] on icon at bounding box center [306, 243] width 7 height 7
click at [302, 252] on button at bounding box center [307, 244] width 16 height 16
click at [313, 252] on button at bounding box center [307, 244] width 16 height 16
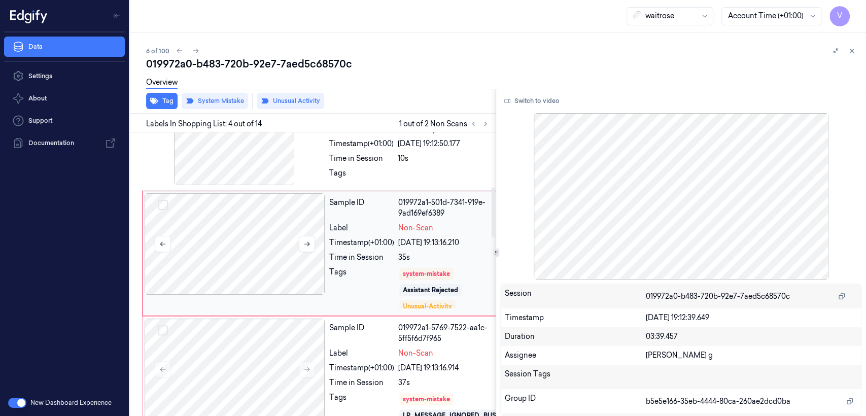
scroll to position [382, 0]
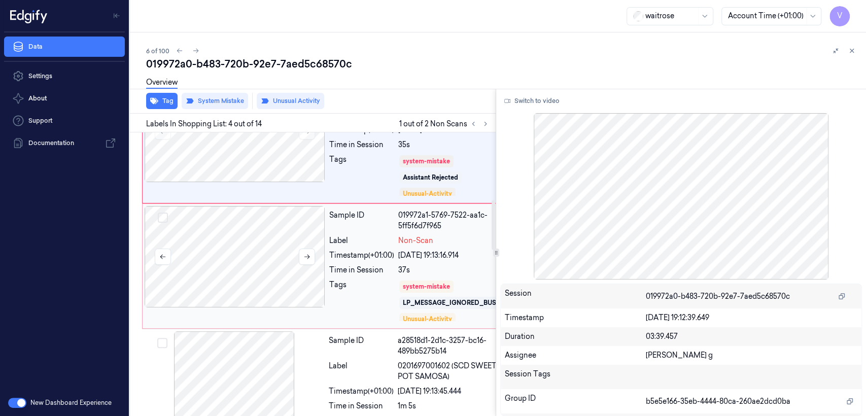
click at [277, 281] on div at bounding box center [235, 256] width 181 height 101
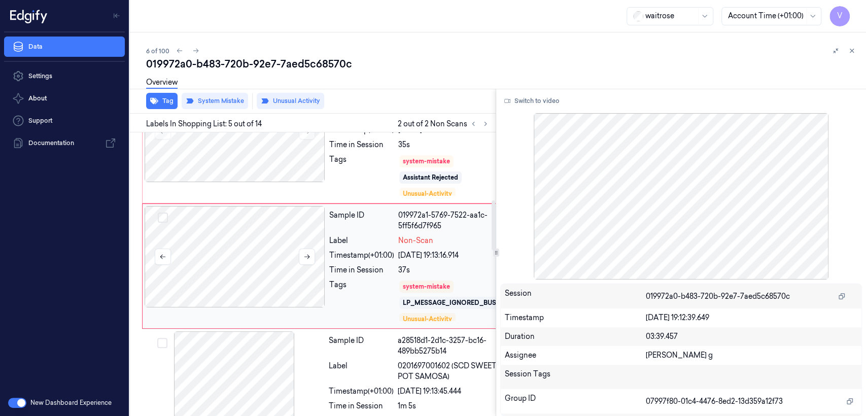
scroll to position [406, 0]
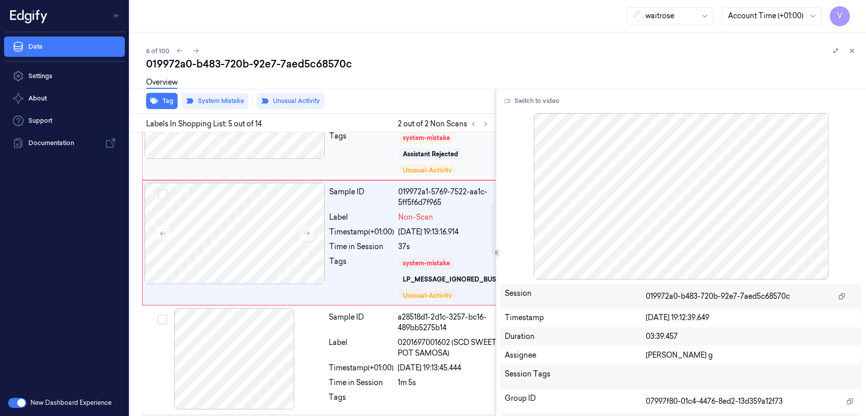
click at [357, 173] on div "Tags" at bounding box center [361, 152] width 65 height 43
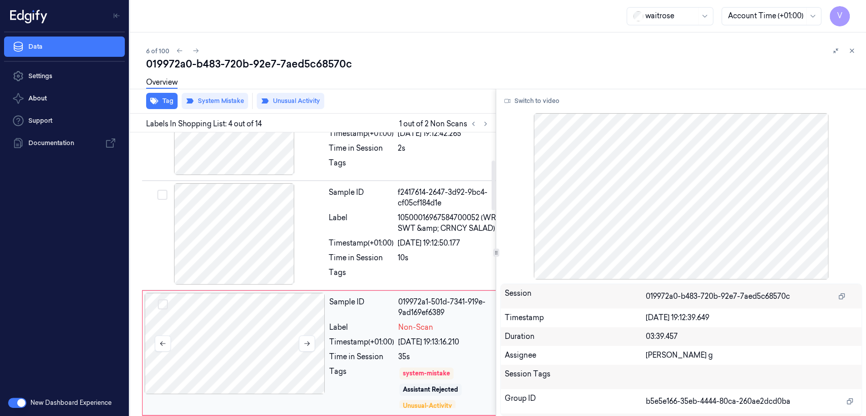
scroll to position [157, 0]
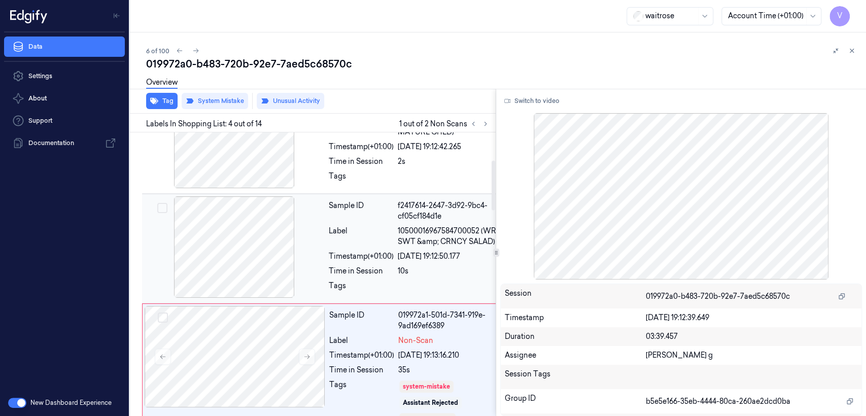
click at [299, 266] on div at bounding box center [234, 246] width 181 height 101
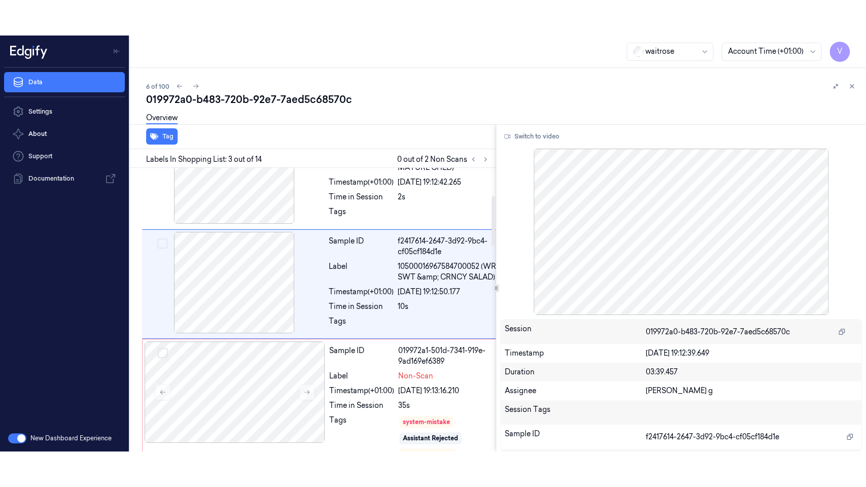
scroll to position [147, 0]
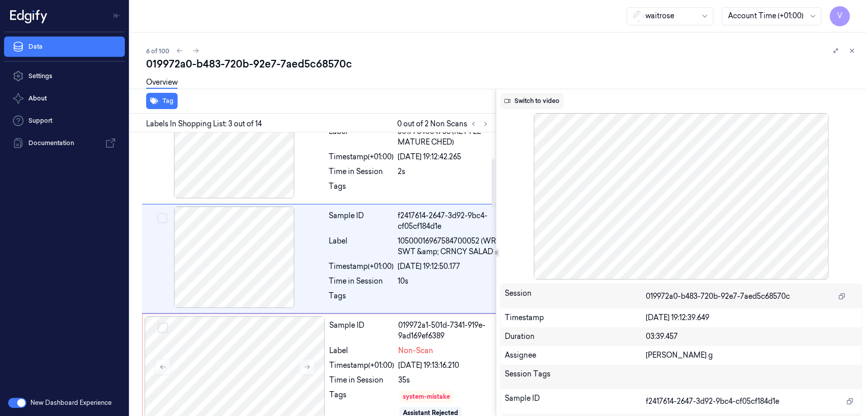
click at [516, 103] on button "Switch to video" at bounding box center [531, 101] width 63 height 16
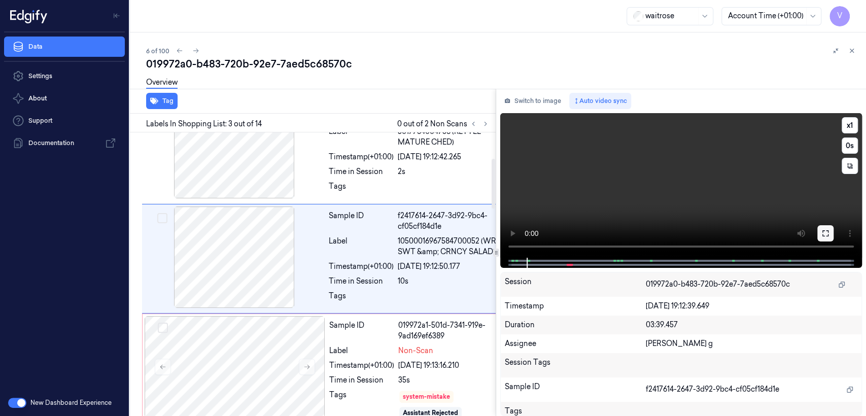
click at [824, 232] on icon at bounding box center [825, 233] width 8 height 8
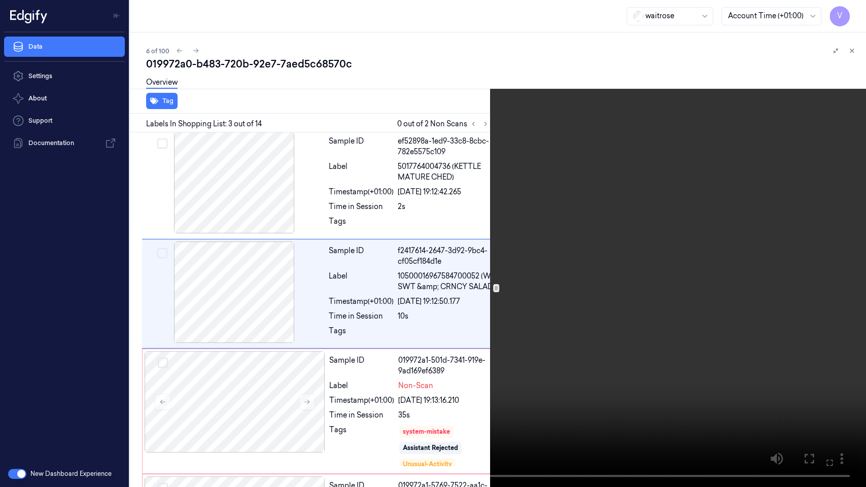
scroll to position [112, 0]
click at [852, 9] on button "x 1" at bounding box center [853, 12] width 16 height 16
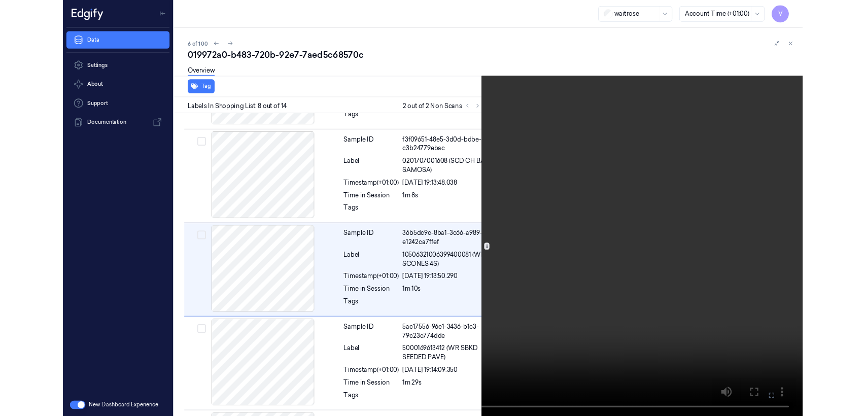
scroll to position [717, 0]
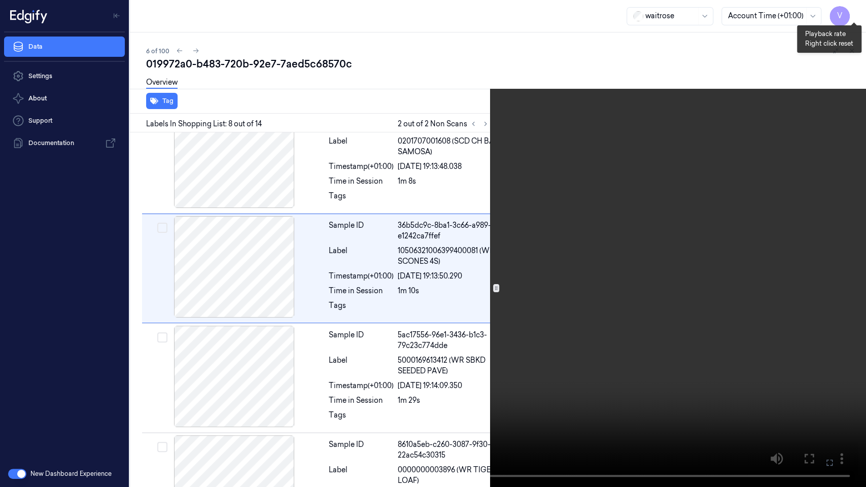
click at [850, 7] on button "x 2" at bounding box center [853, 12] width 16 height 16
click at [0, 0] on icon at bounding box center [0, 0] width 0 height 0
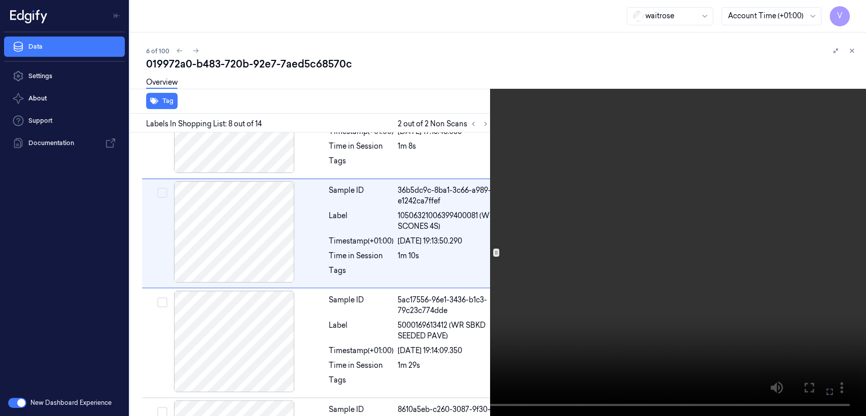
scroll to position [752, 0]
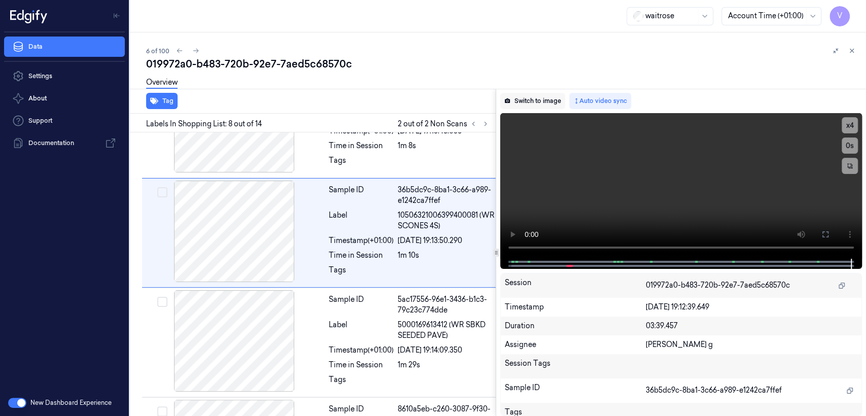
click at [517, 107] on button "Switch to image" at bounding box center [532, 101] width 65 height 16
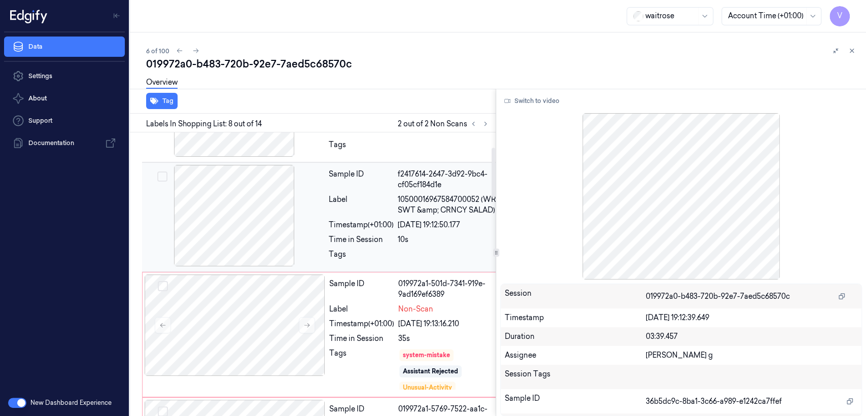
scroll to position [0, 0]
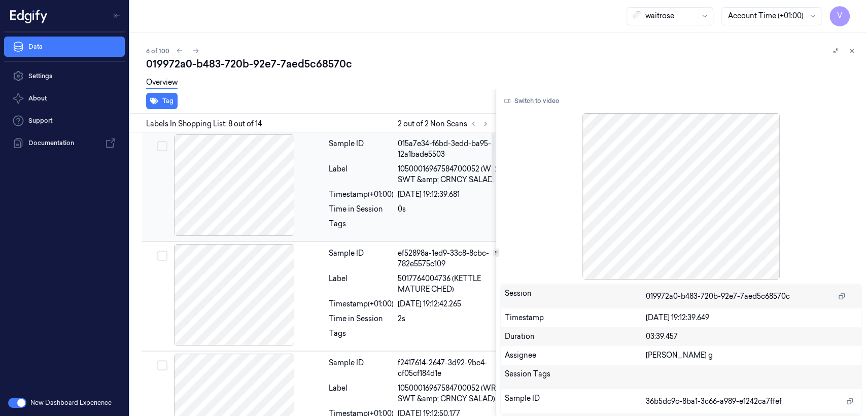
click at [375, 200] on div "Timestamp (+01:00)" at bounding box center [361, 194] width 65 height 11
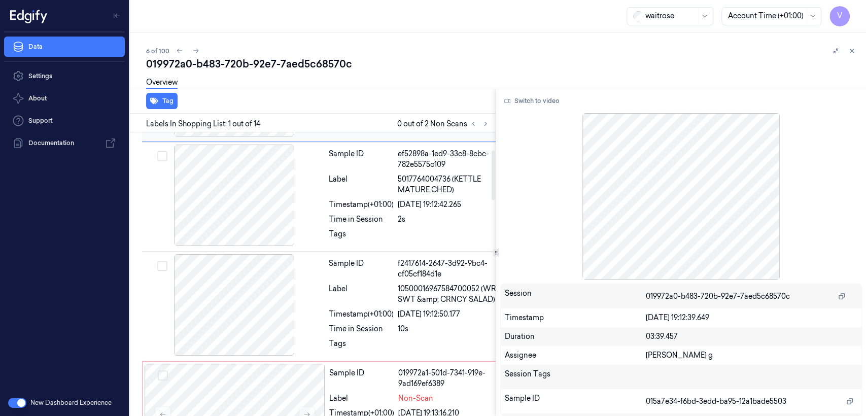
scroll to position [113, 0]
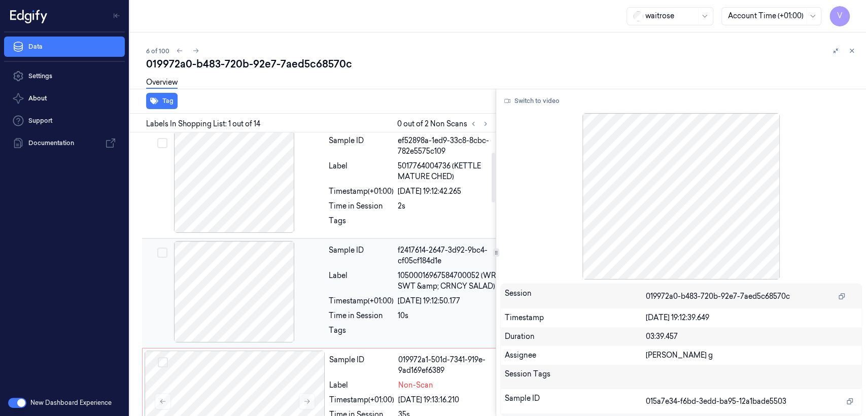
click at [420, 292] on span "10500016967584700052 (WR SWT &amp; CRNCY SALAD)" at bounding box center [453, 280] width 111 height 21
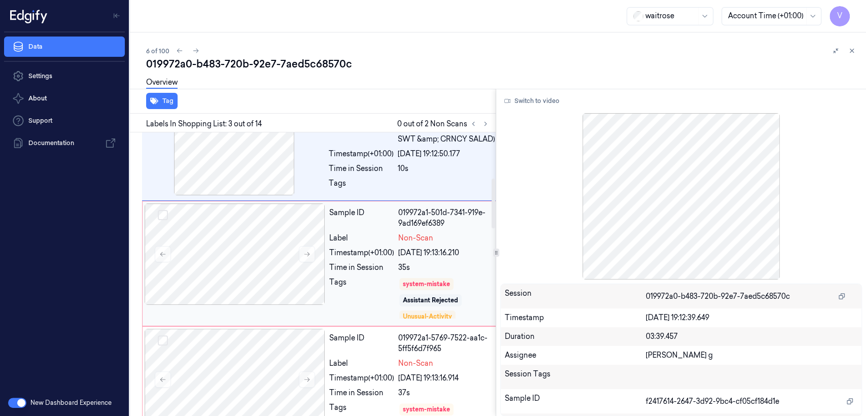
click at [419, 258] on div "22/09/2025 19:13:16.210" at bounding box center [453, 253] width 110 height 11
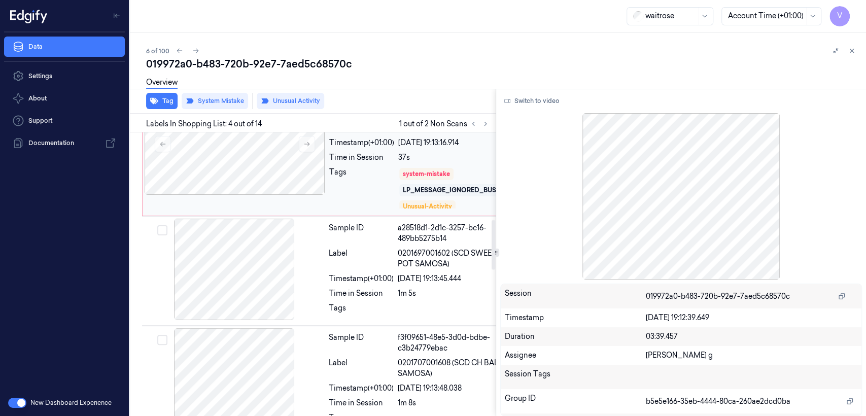
click at [379, 205] on div "Sample ID 019972a1-5769-7522-aa1c-5ff5f6d7f965 Label Non-Scan Timestamp (+01:00…" at bounding box center [418, 153] width 187 height 120
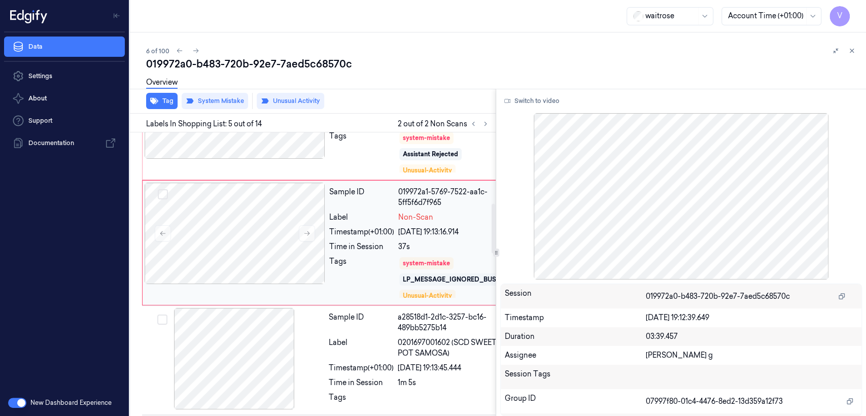
scroll to position [293, 0]
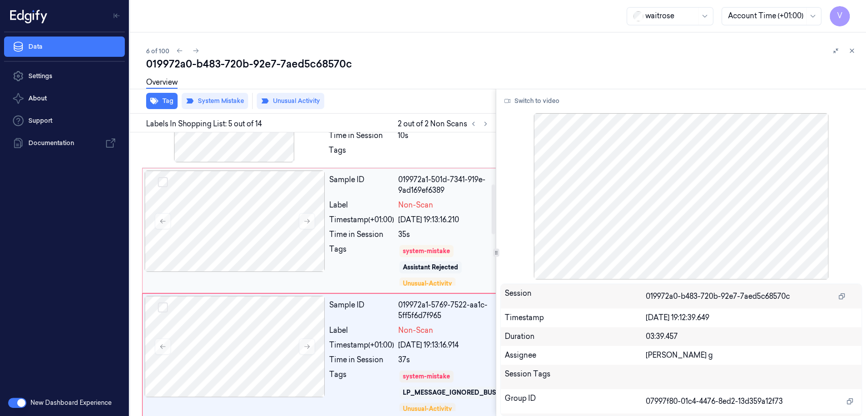
click at [372, 240] on div "Time in Session" at bounding box center [361, 234] width 65 height 11
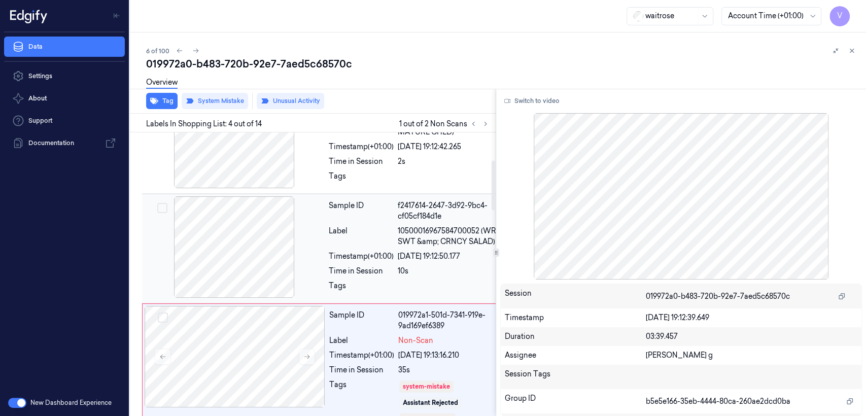
click at [361, 247] on div "Label" at bounding box center [361, 236] width 65 height 21
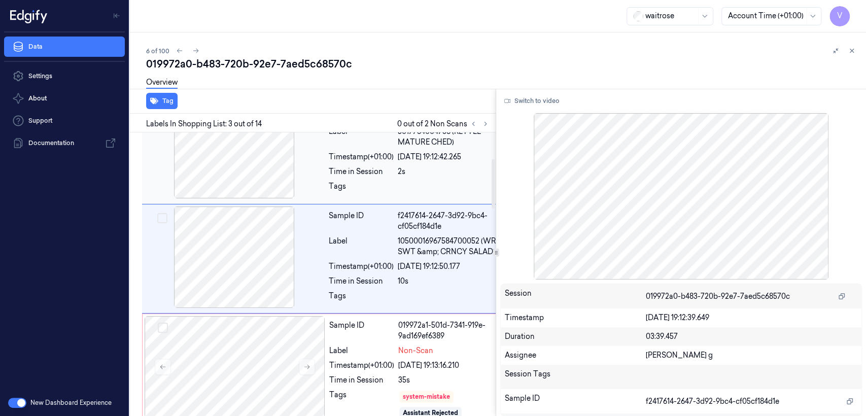
click at [340, 201] on div "Sample ID ef52898a-1ed9-33c8-8cbc-782e5575c109 Label 5017764004736 (KETTLE MATU…" at bounding box center [419, 149] width 188 height 104
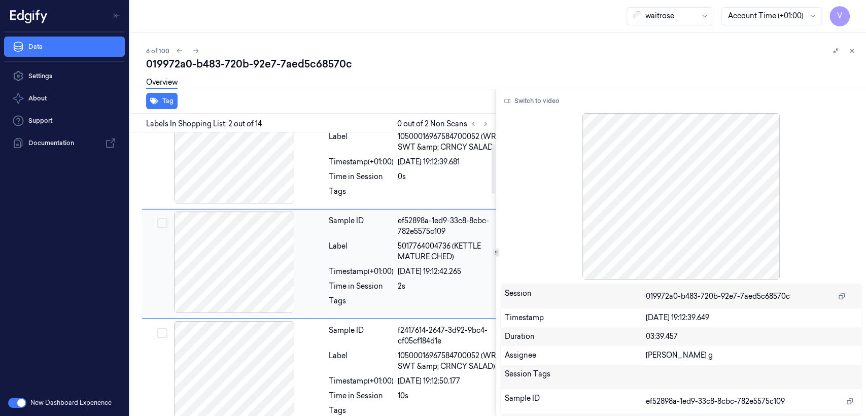
scroll to position [370, 0]
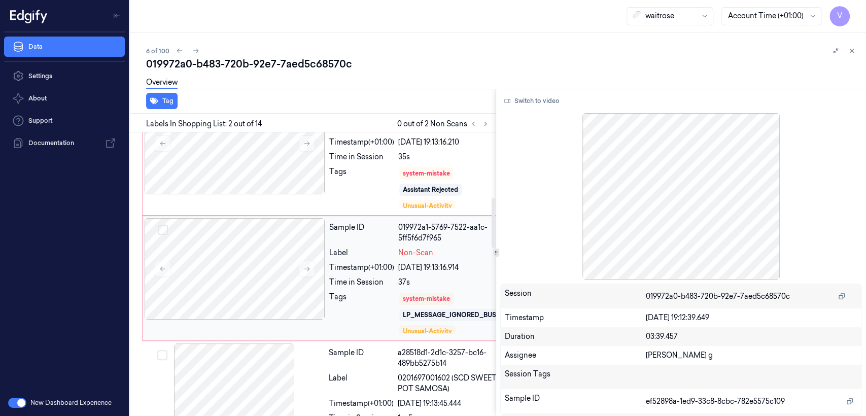
click at [359, 273] on div "Timestamp (+01:00)" at bounding box center [361, 267] width 65 height 11
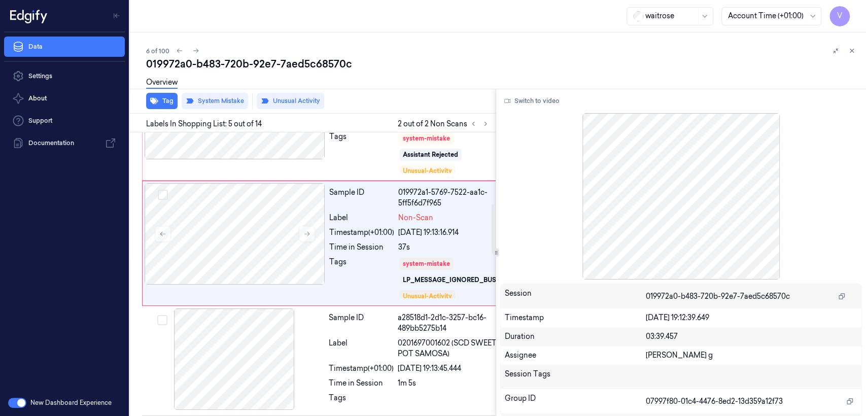
scroll to position [406, 0]
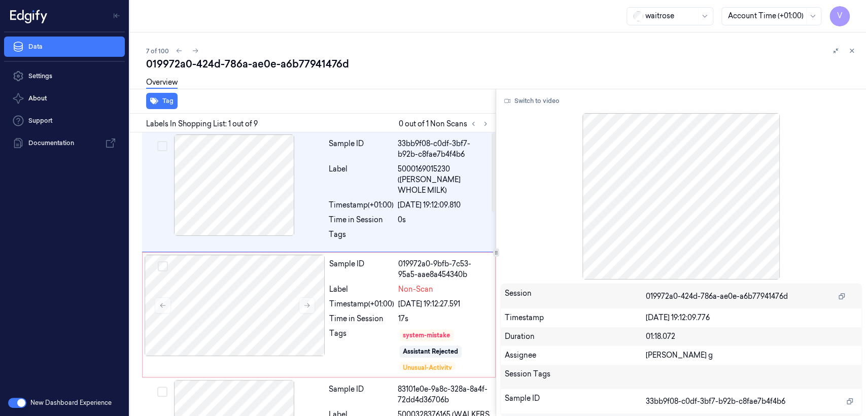
click at [247, 62] on div "019972a0-424d-786a-ae0e-a6b77941476d" at bounding box center [502, 64] width 712 height 14
copy div "-"
click at [483, 126] on icon at bounding box center [485, 123] width 7 height 7
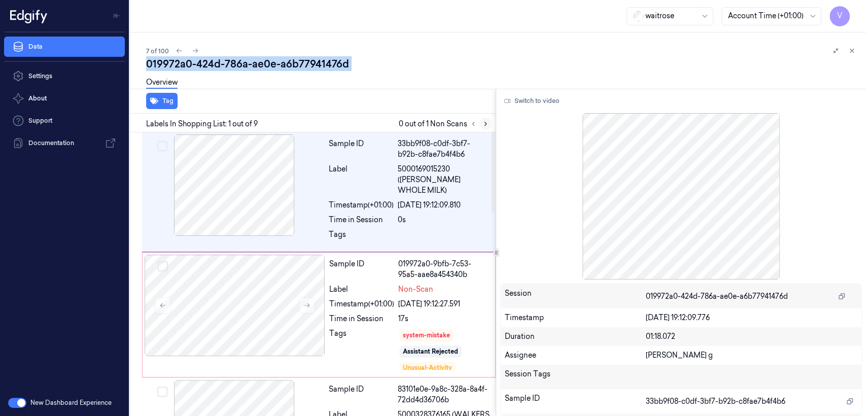
scroll to position [29, 0]
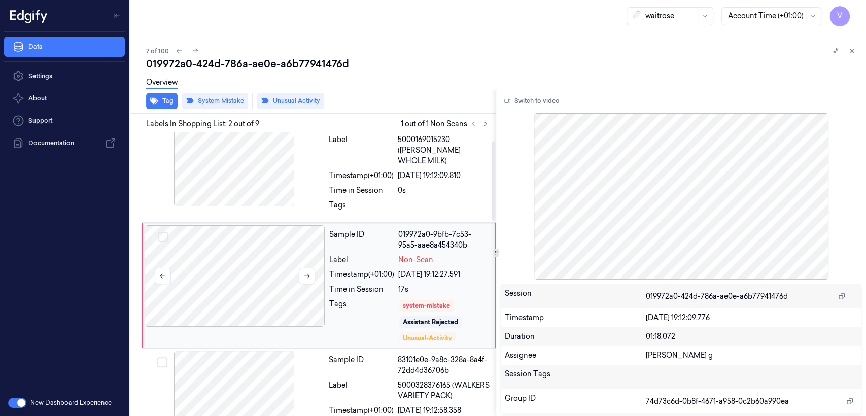
click at [302, 289] on div at bounding box center [235, 275] width 181 height 101
click at [307, 274] on icon at bounding box center [307, 276] width 6 height 5
click at [304, 171] on div at bounding box center [234, 155] width 181 height 101
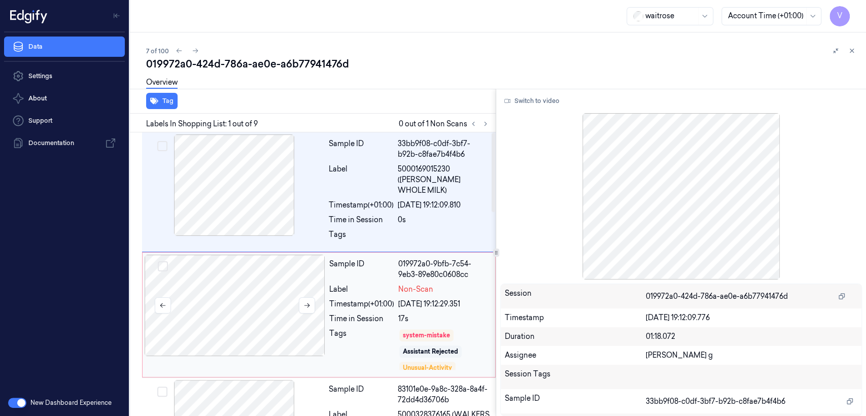
click at [311, 273] on div at bounding box center [235, 305] width 181 height 101
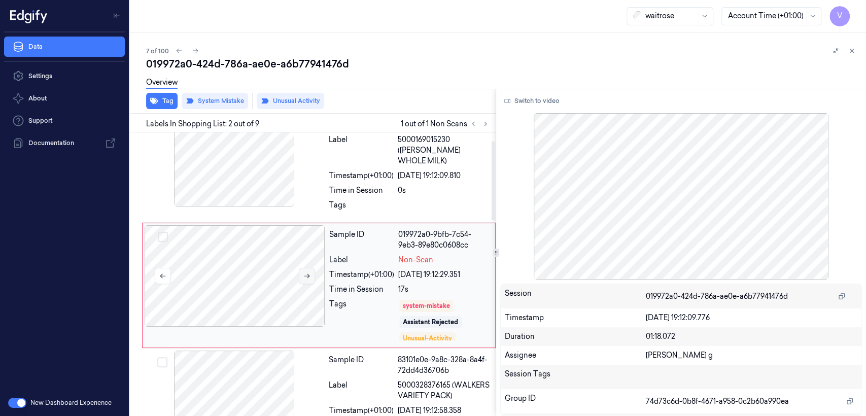
click at [312, 268] on button at bounding box center [307, 276] width 16 height 16
click at [337, 185] on div "Time in Session" at bounding box center [361, 190] width 65 height 11
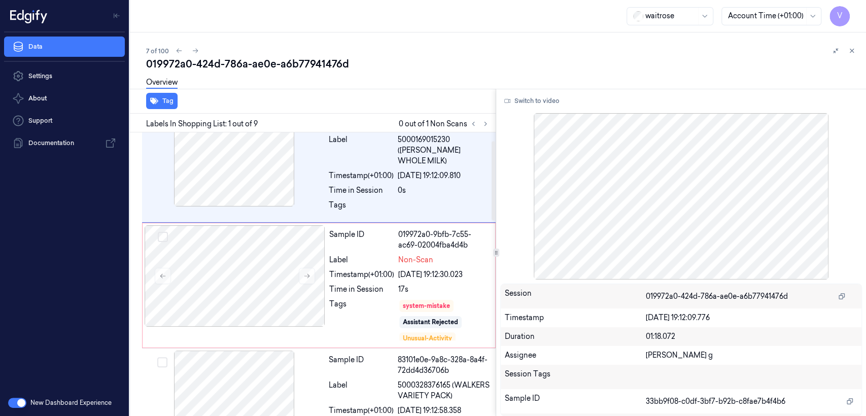
scroll to position [0, 0]
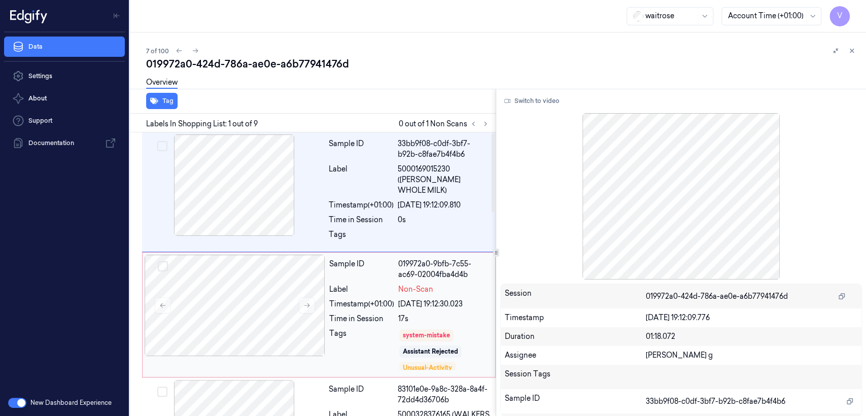
click at [402, 259] on div "019972a0-9bfb-7c55-ac69-02004fba4d4b" at bounding box center [443, 269] width 91 height 21
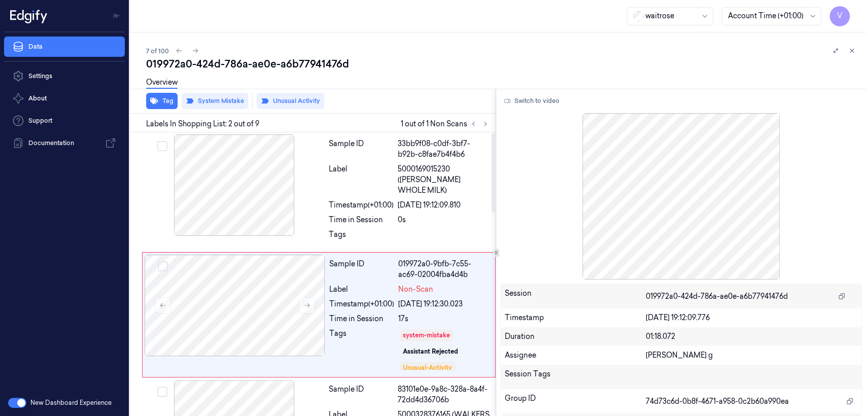
scroll to position [29, 0]
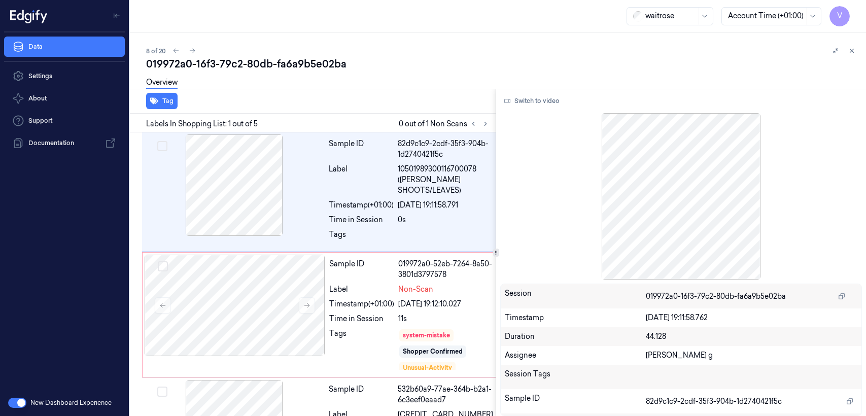
click at [248, 62] on div "019972a0-16f3-79c2-80db-fa6a9b5e02ba" at bounding box center [502, 64] width 712 height 14
copy div "80db"
click at [487, 124] on icon at bounding box center [485, 123] width 7 height 7
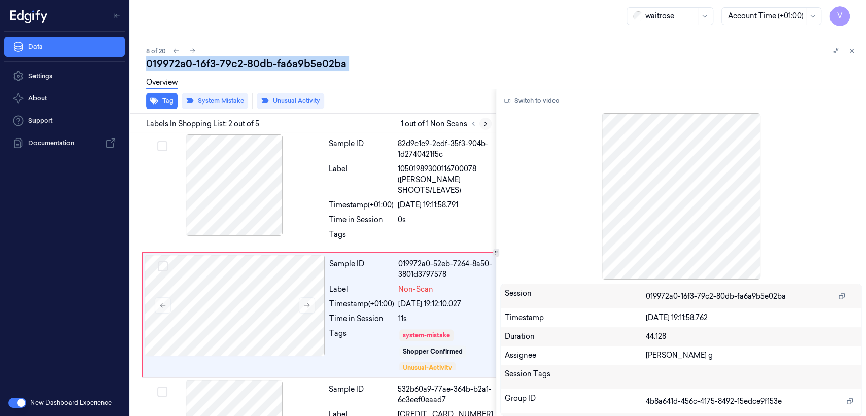
scroll to position [41, 0]
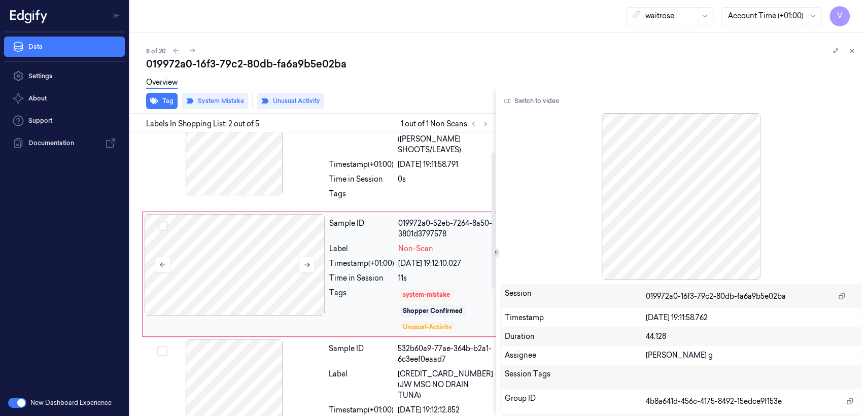
click at [324, 267] on div at bounding box center [235, 264] width 181 height 101
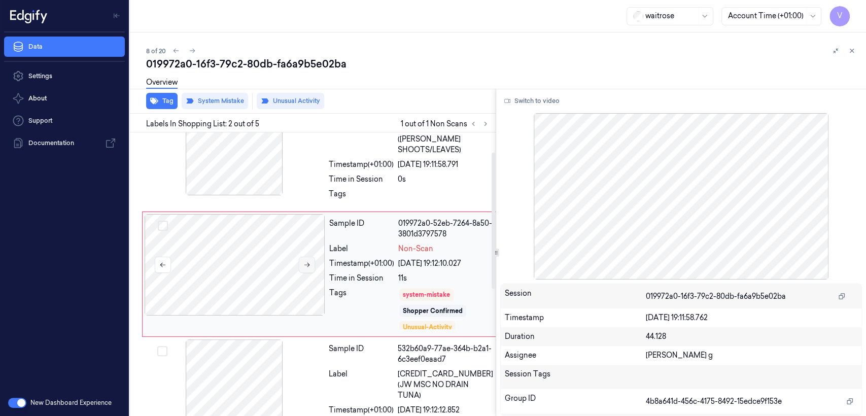
click at [304, 267] on icon at bounding box center [306, 264] width 7 height 7
click at [312, 172] on div at bounding box center [234, 144] width 181 height 101
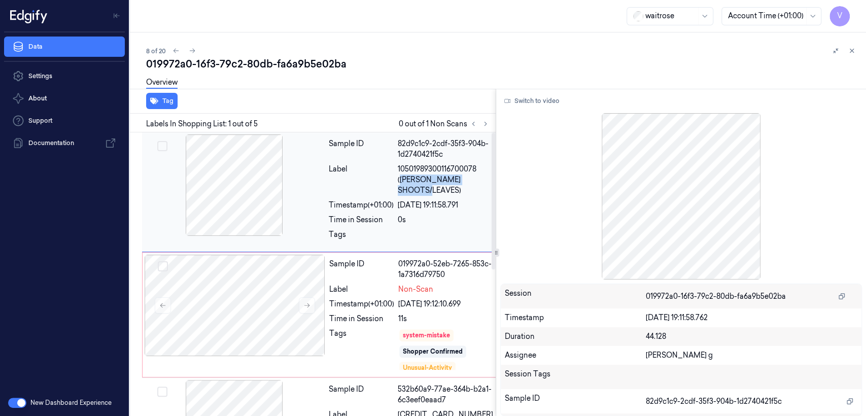
drag, startPoint x: 402, startPoint y: 179, endPoint x: 462, endPoint y: 195, distance: 62.0
click at [462, 195] on span "10501989300116700078 (STEVES SHOOTS/LEAVES)" at bounding box center [445, 180] width 95 height 32
copy span "STEVES SHOOTS/LEAVES)"
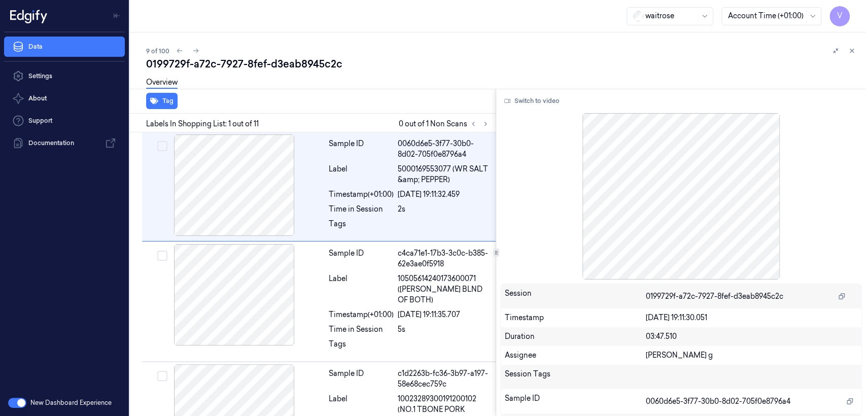
click at [212, 65] on div "0199729f-a72c-7927-8fef-d3eab8945c2c" at bounding box center [502, 64] width 712 height 14
copy div "-"
click at [490, 126] on button at bounding box center [485, 124] width 12 height 12
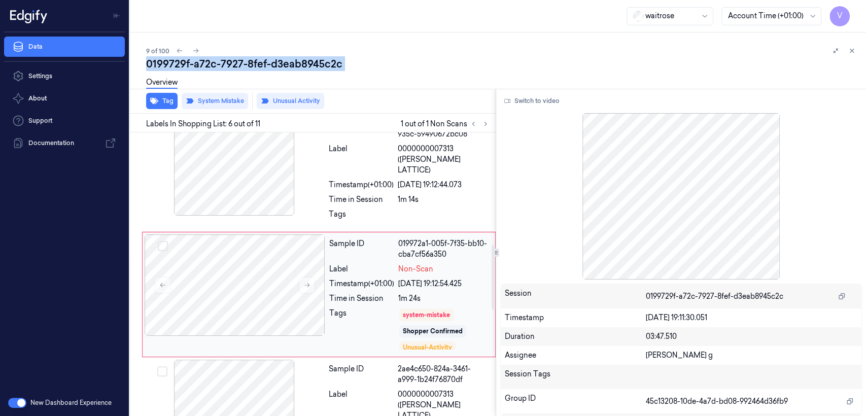
scroll to position [488, 0]
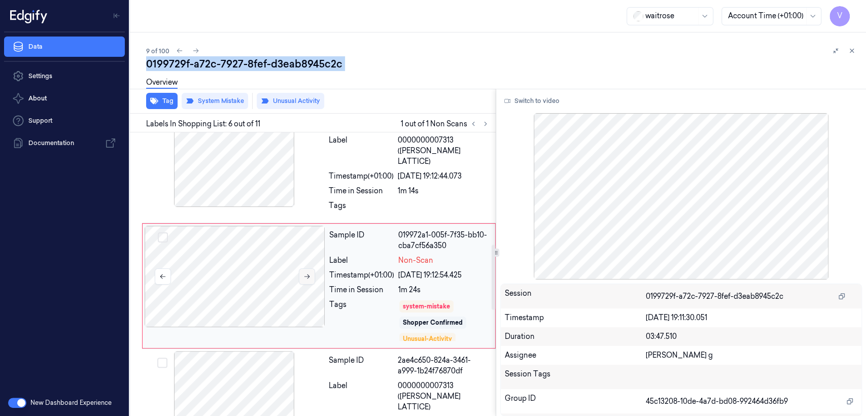
click at [301, 268] on button at bounding box center [307, 276] width 16 height 16
click at [302, 268] on button at bounding box center [307, 276] width 16 height 16
click at [347, 200] on div "Tags" at bounding box center [361, 208] width 65 height 16
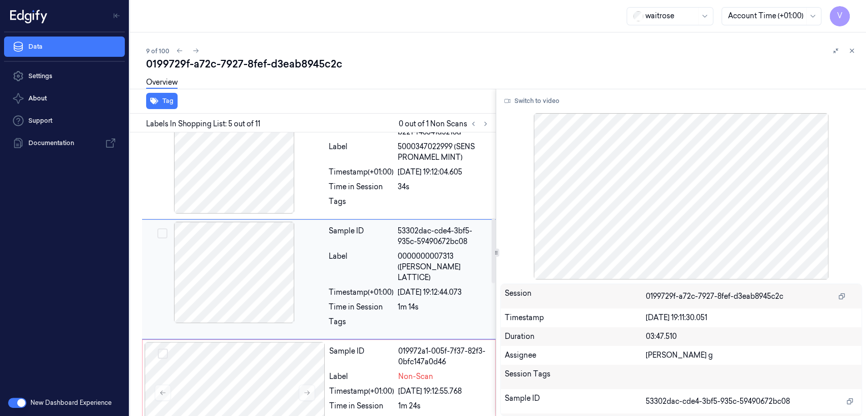
scroll to position [371, 0]
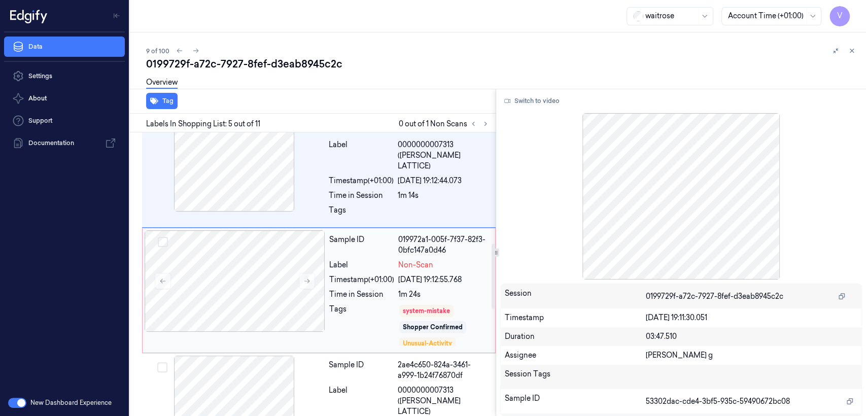
click at [407, 289] on div "1m 24s" at bounding box center [443, 294] width 91 height 11
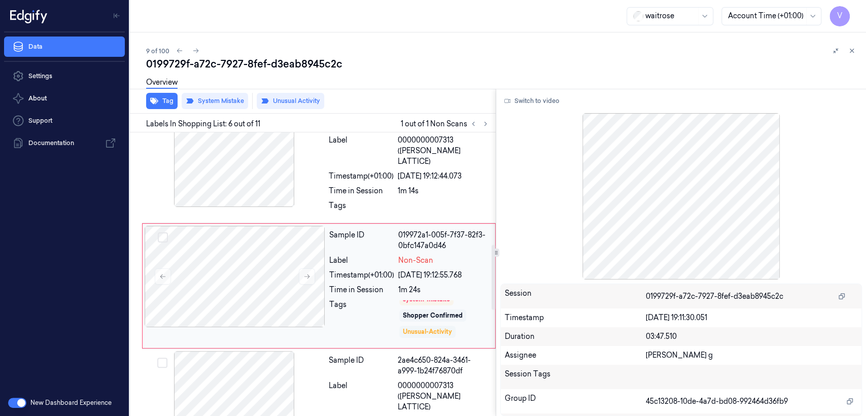
scroll to position [20, 0]
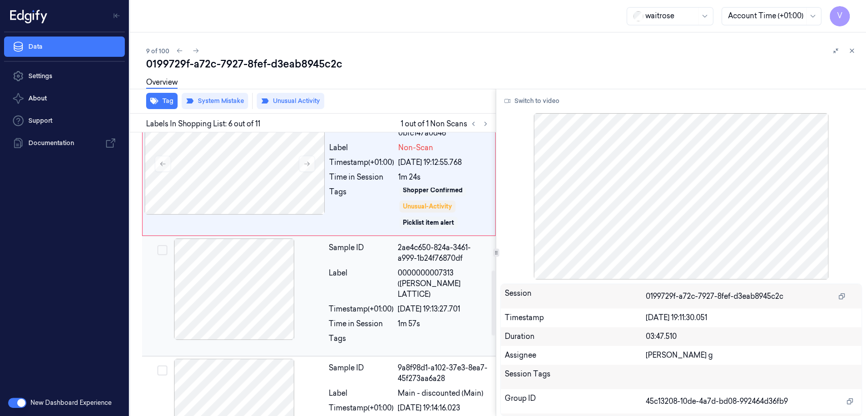
click at [400, 319] on div "1m 57s" at bounding box center [444, 324] width 92 height 11
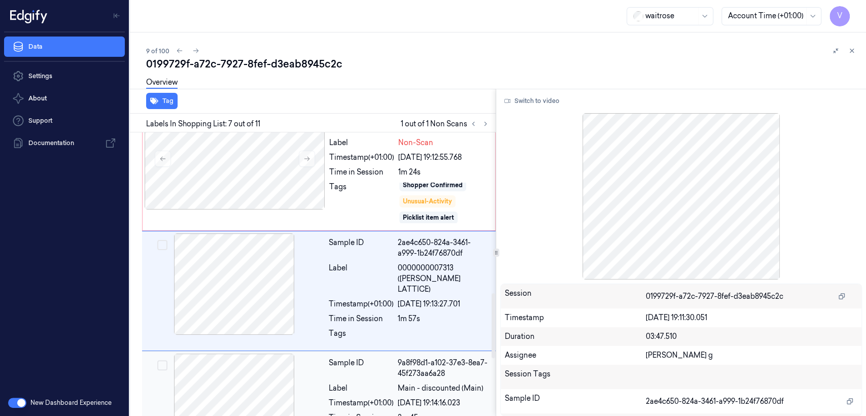
scroll to position [719, 0]
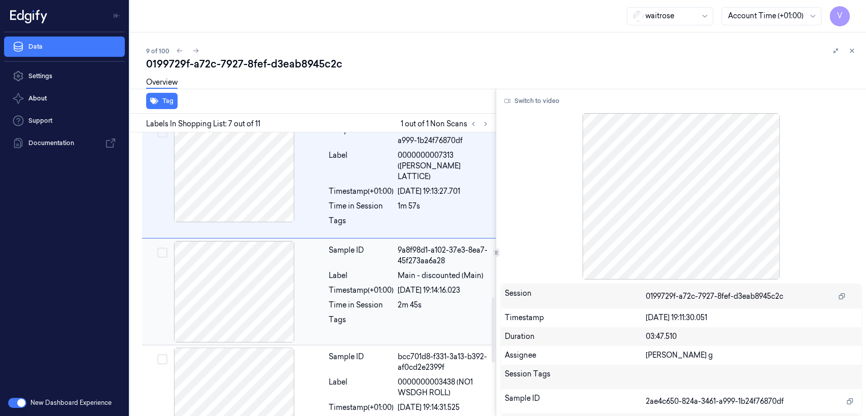
click at [417, 259] on div "Sample ID 9a8f98d1-a102-37e3-8ea7-45f273aa6a28 Label Main - discounted (Main) T…" at bounding box center [409, 291] width 169 height 101
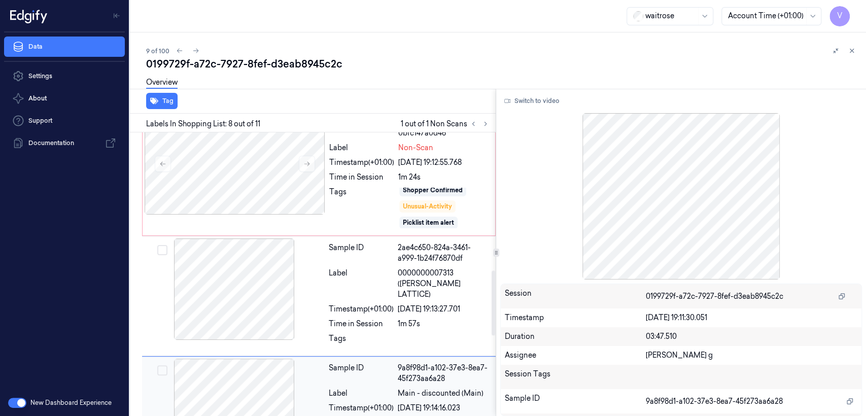
click at [417, 268] on span "0000000007313 (WR CHERRY LATTICE)" at bounding box center [444, 284] width 92 height 32
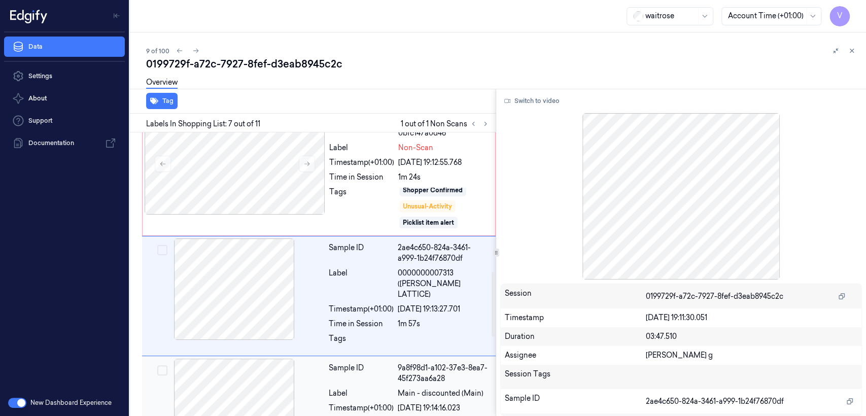
scroll to position [606, 0]
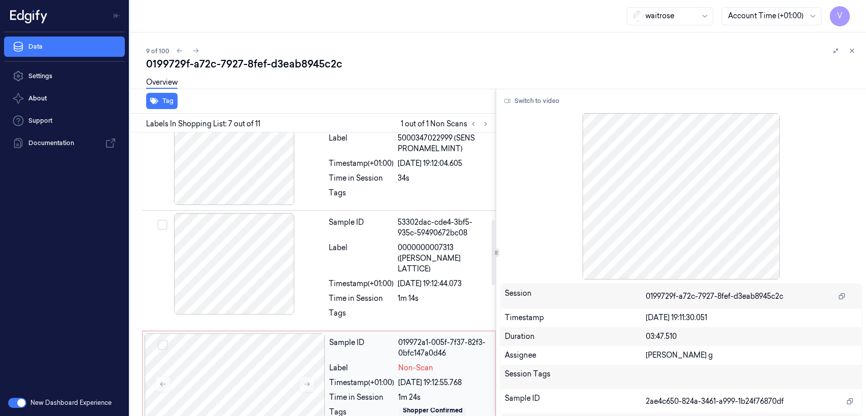
click at [411, 232] on div "53302dac-cde4-3bf5-935c-59490672bc08" at bounding box center [444, 227] width 92 height 21
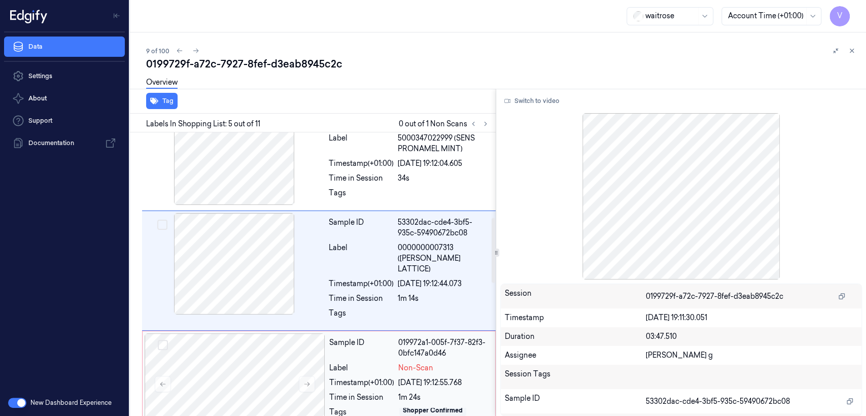
scroll to position [371, 0]
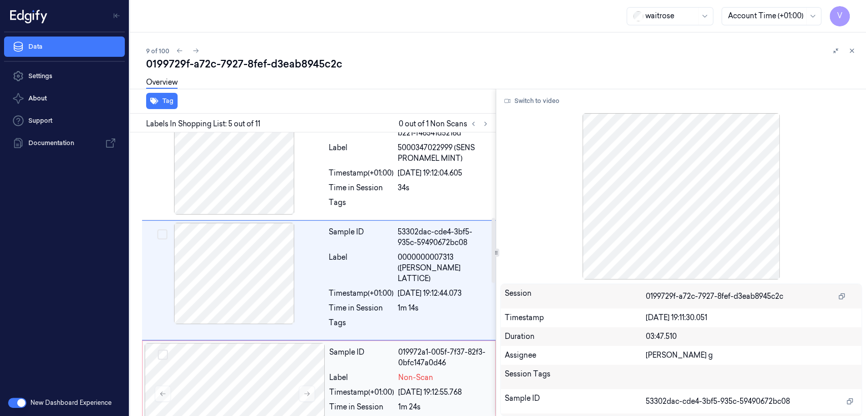
click at [412, 350] on div "019972a1-005f-7f37-82f3-0bfc147a0d46" at bounding box center [443, 357] width 91 height 21
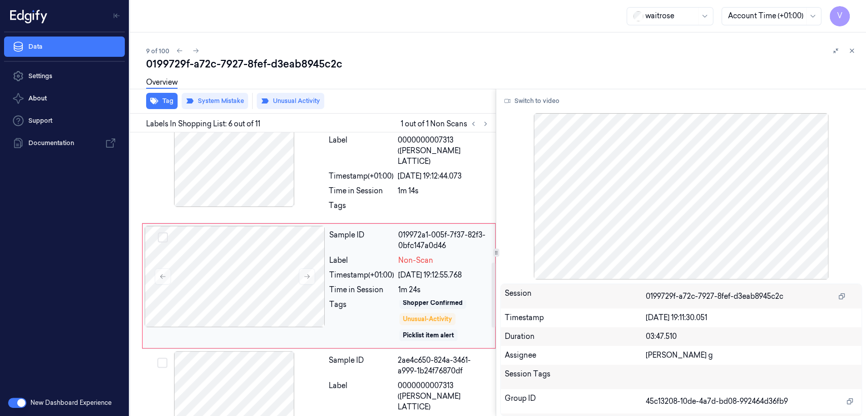
scroll to position [601, 0]
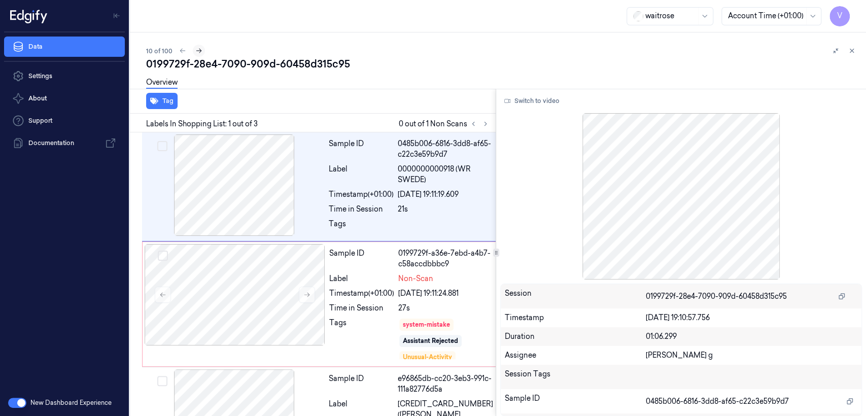
click at [193, 49] on button at bounding box center [199, 51] width 12 height 12
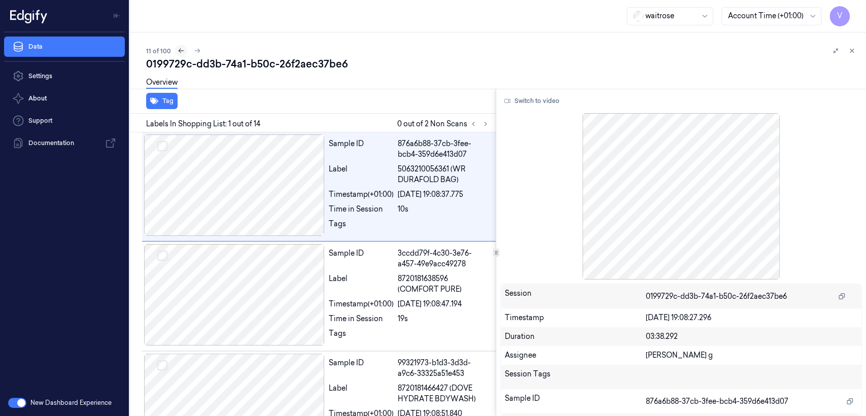
click at [178, 49] on icon at bounding box center [181, 50] width 7 height 7
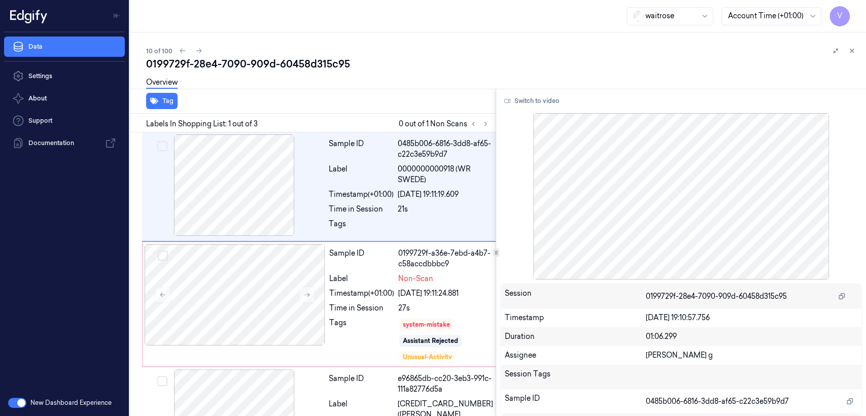
click at [262, 64] on div "0199729f-28e4-7090-909d-60458d315c95" at bounding box center [502, 64] width 712 height 14
click at [260, 64] on div "0199729f-28e4-7090-909d-60458d315c95" at bounding box center [502, 64] width 712 height 14
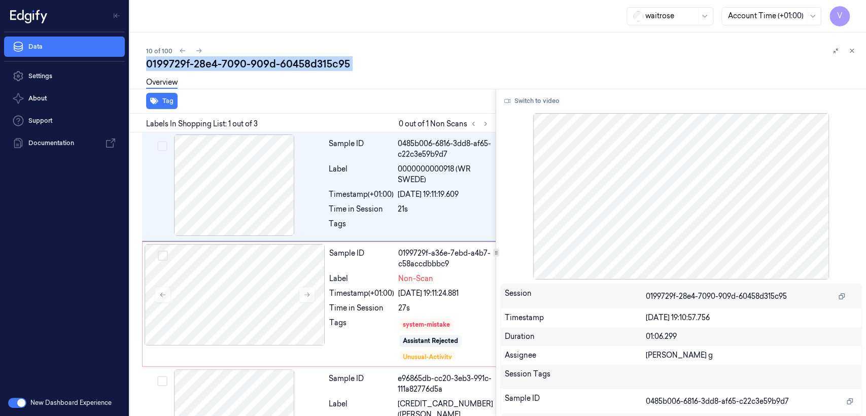
click at [260, 64] on div "0199729f-28e4-7090-909d-60458d315c95" at bounding box center [502, 64] width 712 height 14
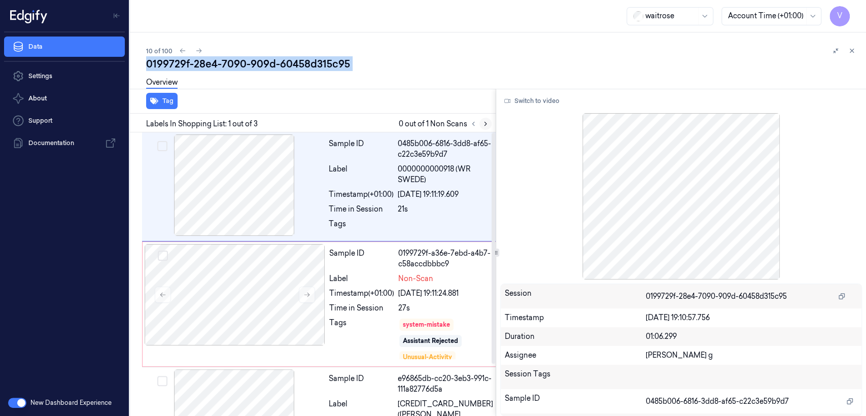
click at [482, 124] on icon at bounding box center [485, 123] width 7 height 7
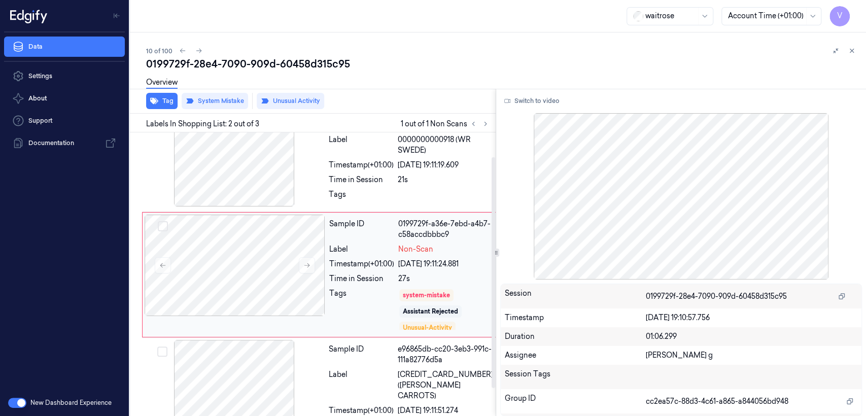
click at [350, 281] on div "Time in Session" at bounding box center [361, 278] width 65 height 11
click at [311, 264] on button at bounding box center [307, 265] width 16 height 16
click at [298, 173] on div at bounding box center [234, 155] width 181 height 101
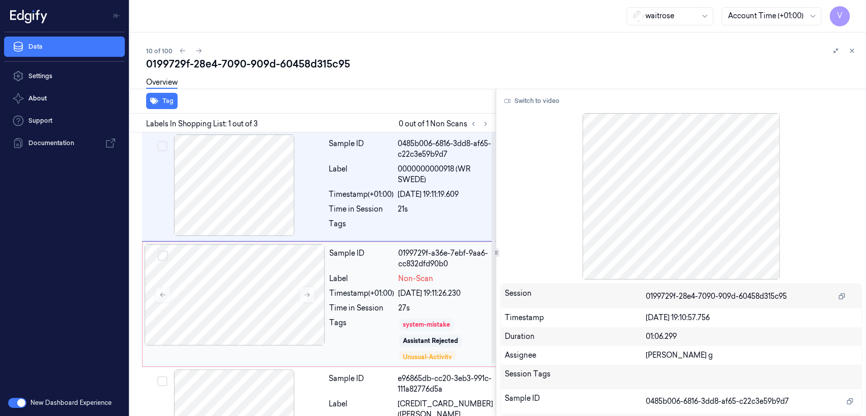
click at [445, 326] on div "system-mistake" at bounding box center [426, 324] width 47 height 9
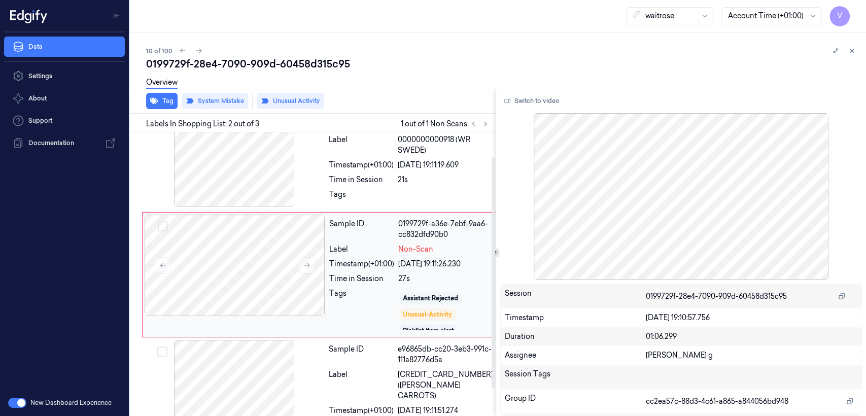
scroll to position [20, 0]
click at [423, 160] on div "22/09/2025 19:11:19.609" at bounding box center [445, 165] width 95 height 11
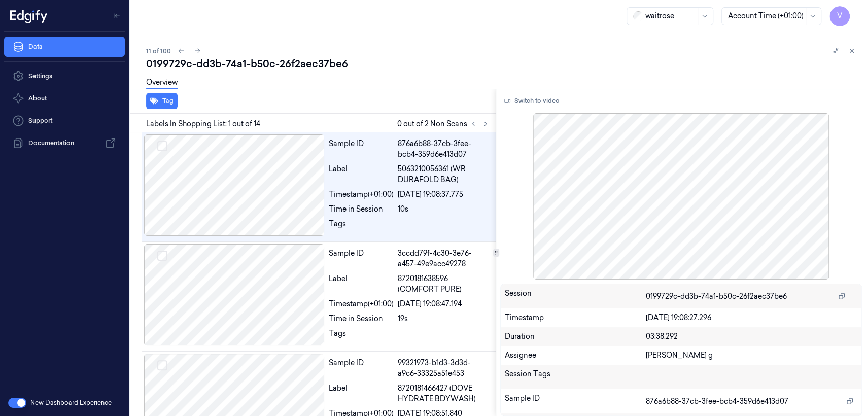
click at [224, 58] on div "0199729c-dd3b-74a1-b50c-26f2aec37be6" at bounding box center [502, 64] width 712 height 14
copy div "74a1"
click at [481, 124] on button at bounding box center [485, 124] width 12 height 12
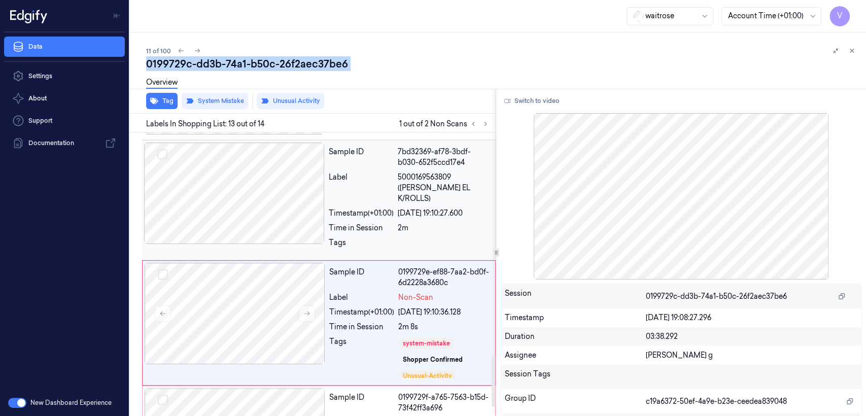
scroll to position [1233, 0]
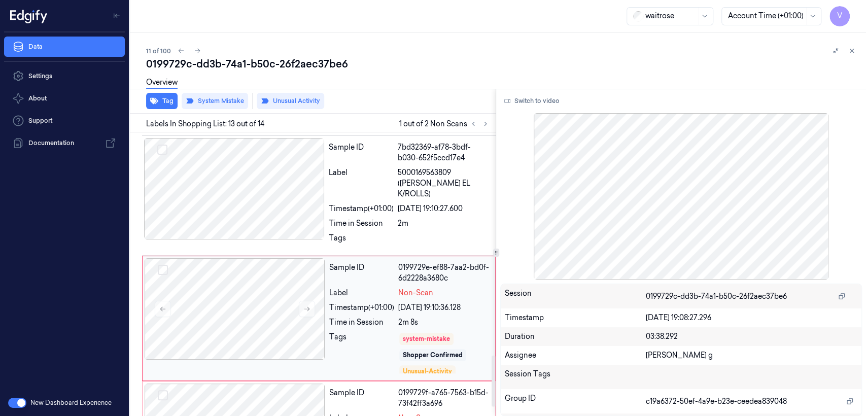
click at [332, 288] on div "Label" at bounding box center [361, 293] width 65 height 11
click at [324, 166] on div at bounding box center [234, 188] width 181 height 101
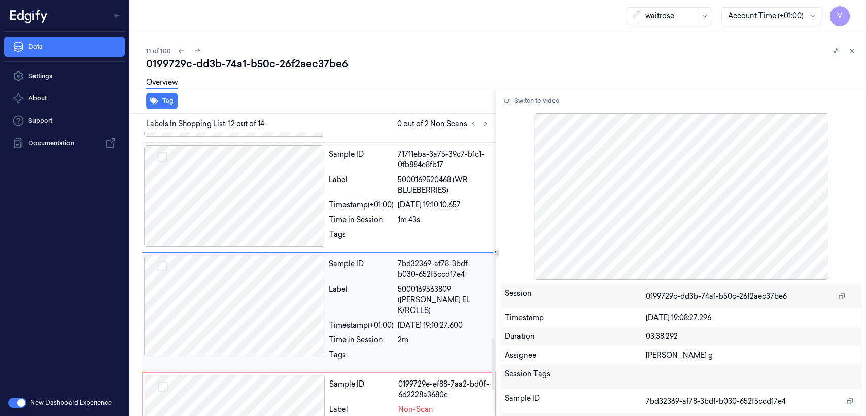
scroll to position [1116, 0]
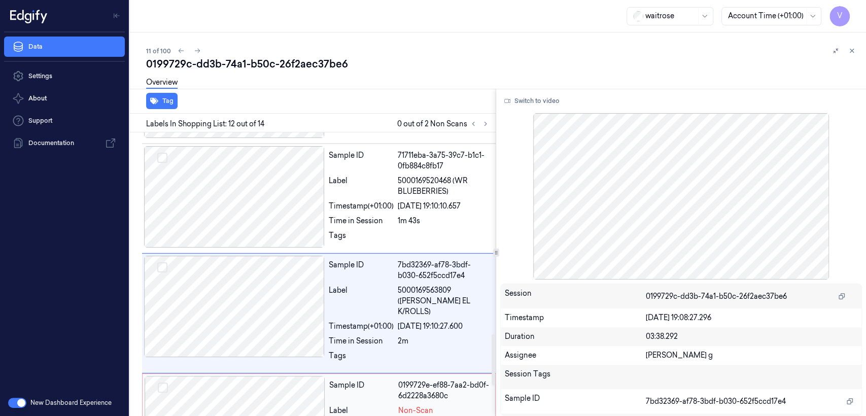
click at [353, 380] on div "Sample ID" at bounding box center [361, 390] width 65 height 21
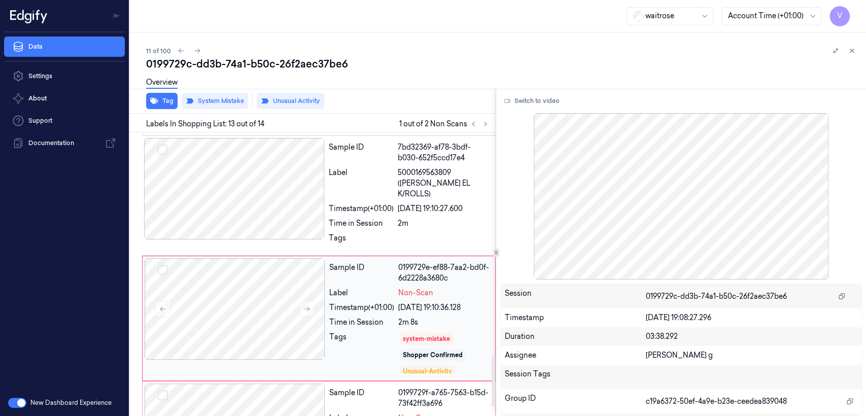
scroll to position [4, 0]
click at [405, 387] on div "0199729f-a765-7563-b15d-73f42ff3a696" at bounding box center [443, 397] width 91 height 21
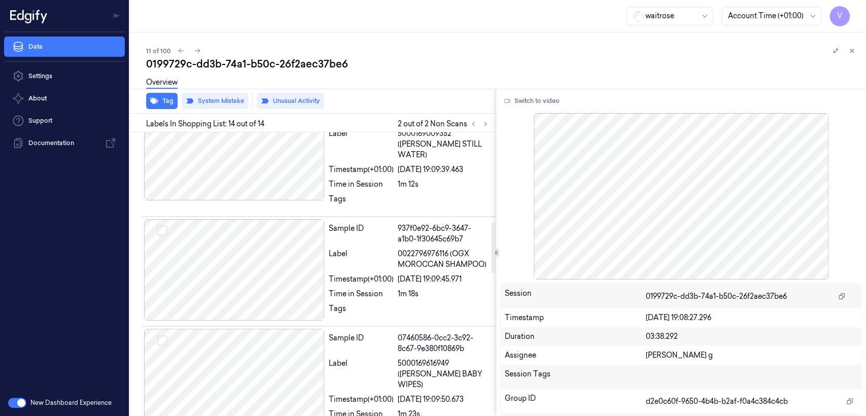
scroll to position [494, 0]
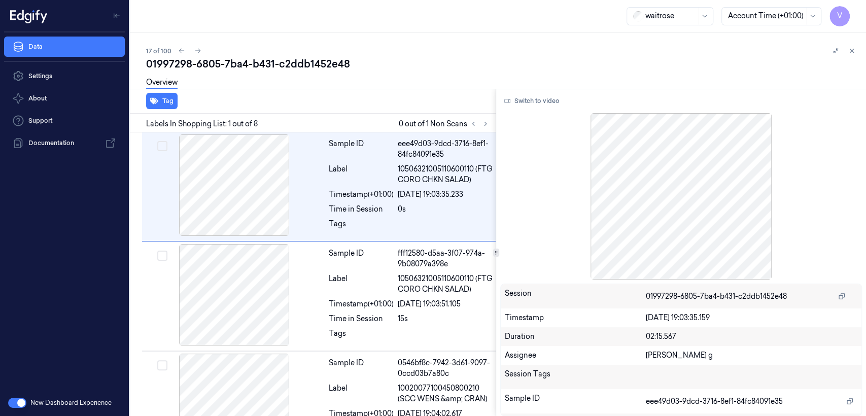
click at [225, 69] on div "01997298-6805-7ba4-b431-c2ddb1452e48" at bounding box center [502, 64] width 712 height 14
copy div "7ba4"
click at [482, 122] on icon at bounding box center [485, 123] width 7 height 7
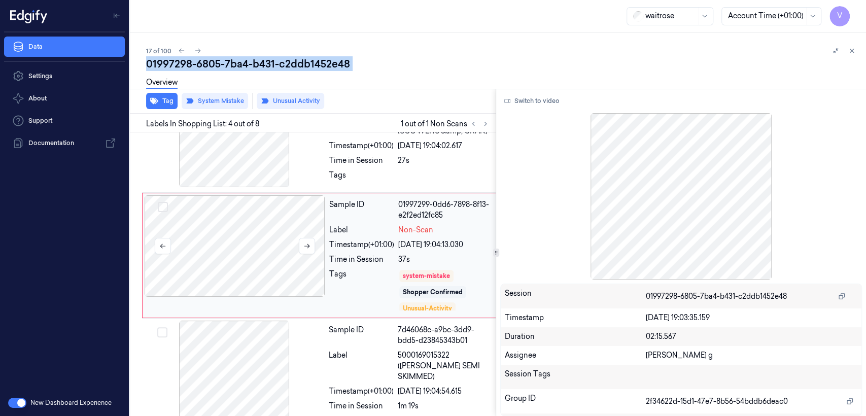
scroll to position [270, 0]
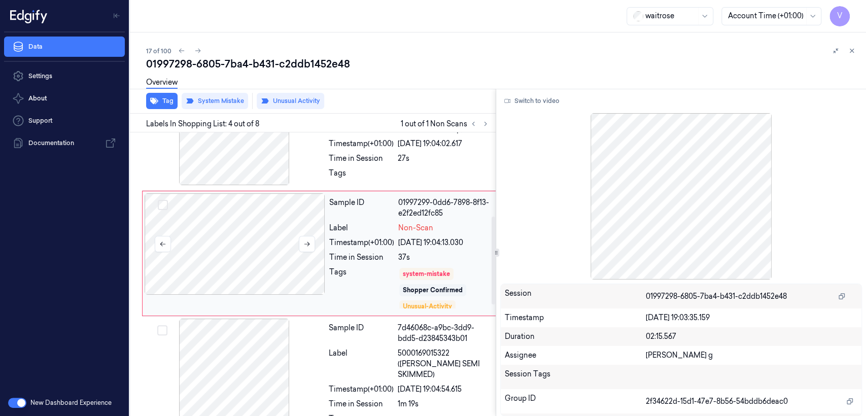
click at [274, 268] on div at bounding box center [235, 243] width 181 height 101
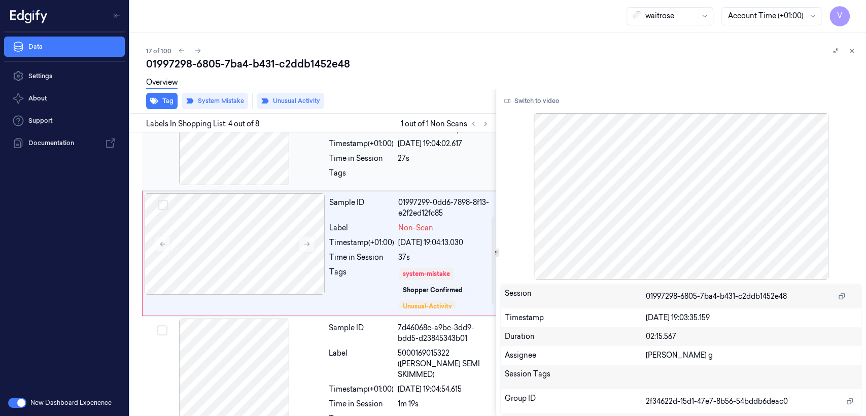
click at [348, 164] on div "Time in Session" at bounding box center [361, 158] width 65 height 11
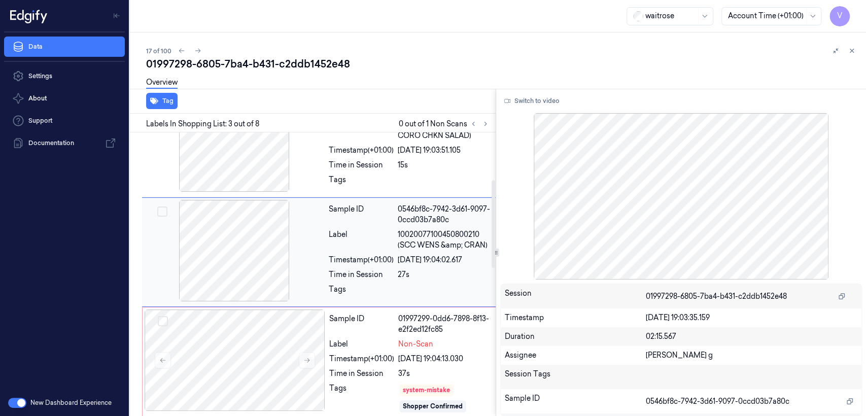
scroll to position [153, 0]
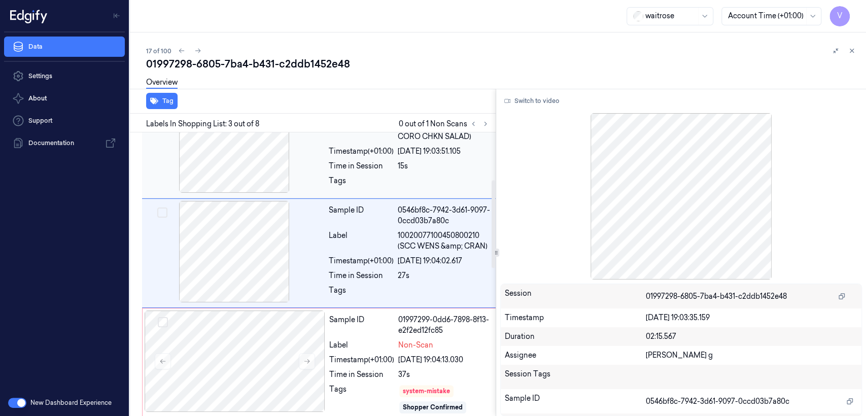
click at [416, 171] on div "15s" at bounding box center [445, 166] width 95 height 11
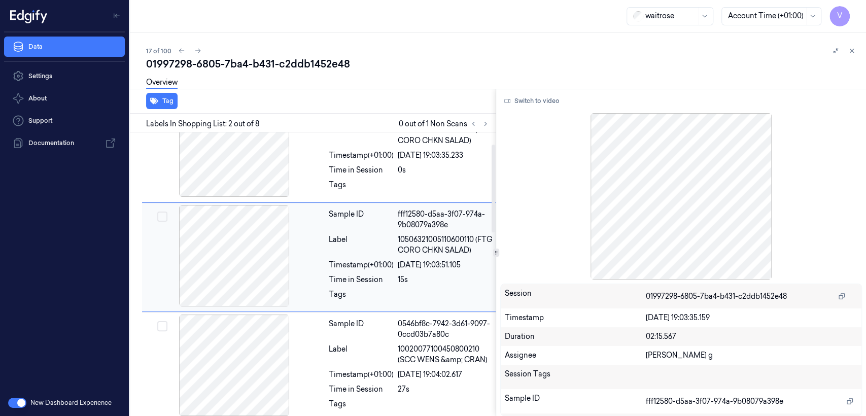
scroll to position [38, 0]
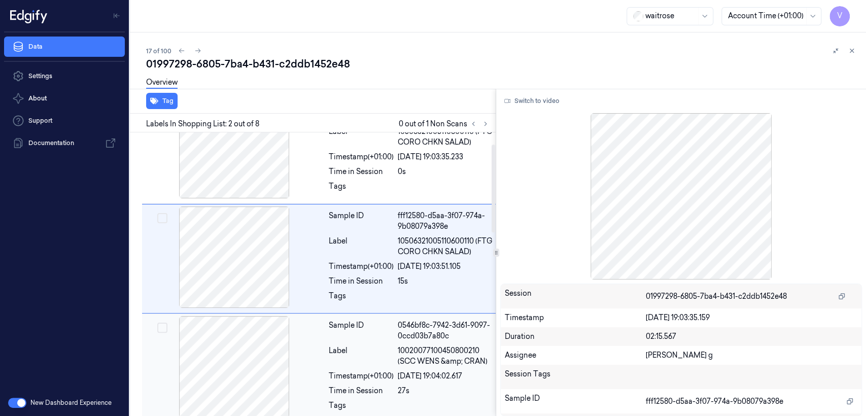
click at [357, 367] on div "Label" at bounding box center [361, 355] width 65 height 21
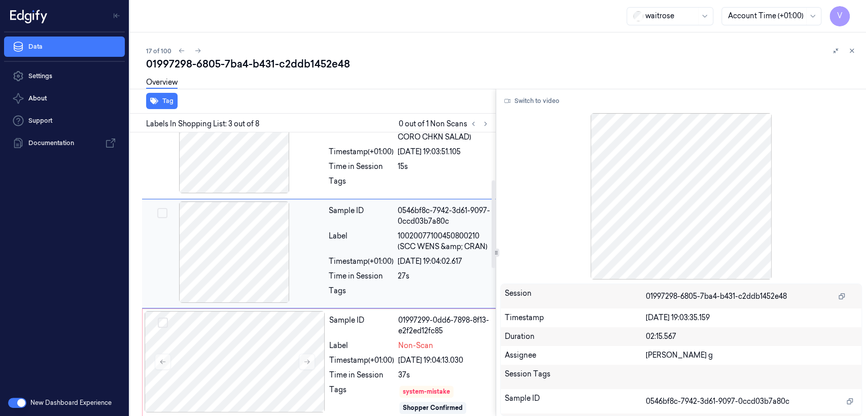
scroll to position [153, 0]
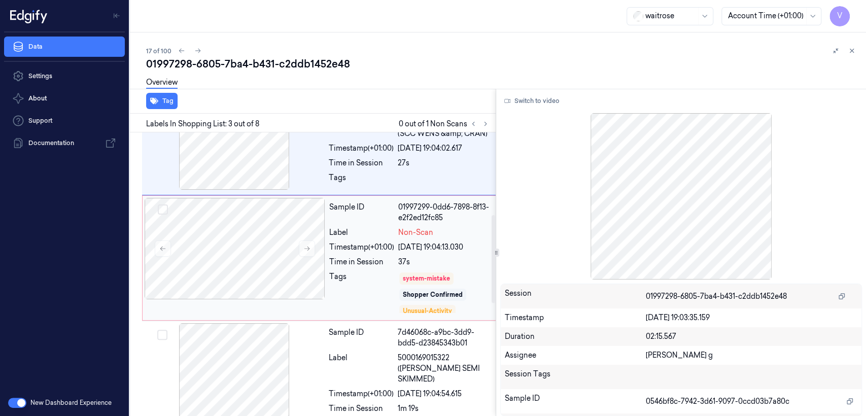
click at [360, 276] on div "Sample ID 01997299-0dd6-7898-8f13-e2f2ed12fc85 Label Non-Scan Timestamp (+01:00…" at bounding box center [410, 258] width 171 height 120
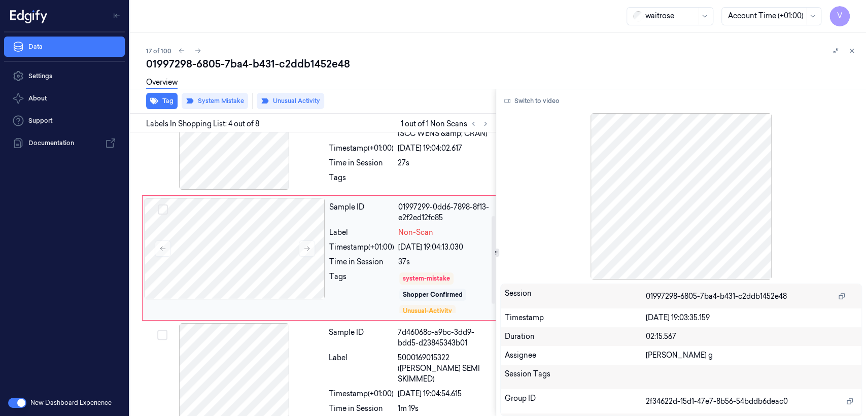
scroll to position [270, 0]
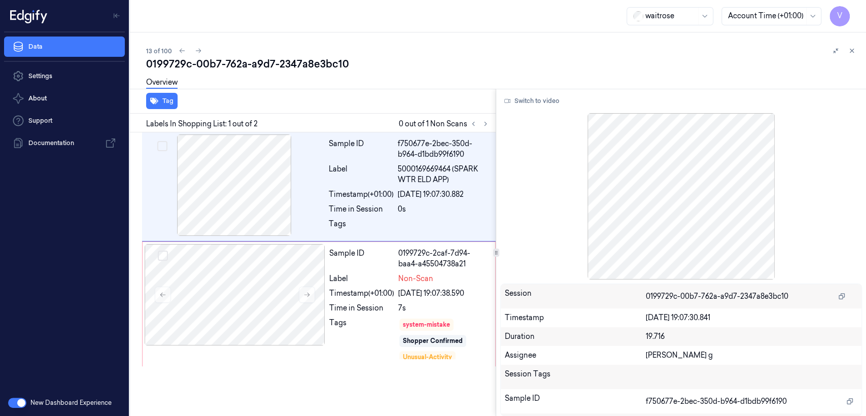
click at [206, 58] on div "0199729c-00b7-762a-a9d7-2347a8e3bc10" at bounding box center [502, 64] width 712 height 14
copy div "00b7"
click at [483, 120] on icon at bounding box center [485, 123] width 7 height 7
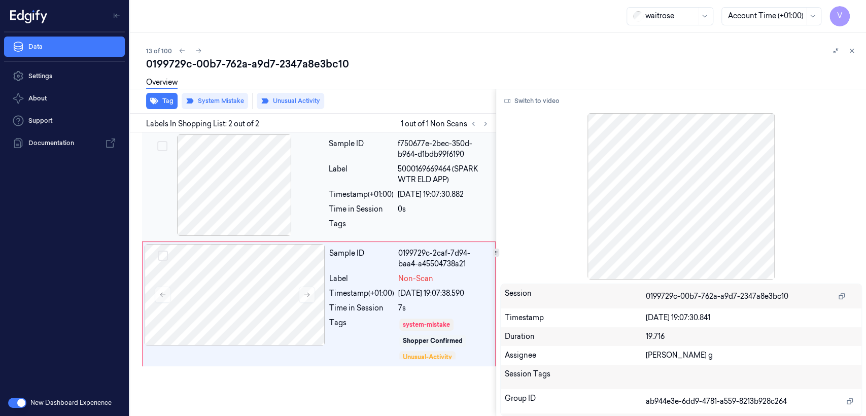
click at [291, 188] on div at bounding box center [234, 184] width 181 height 101
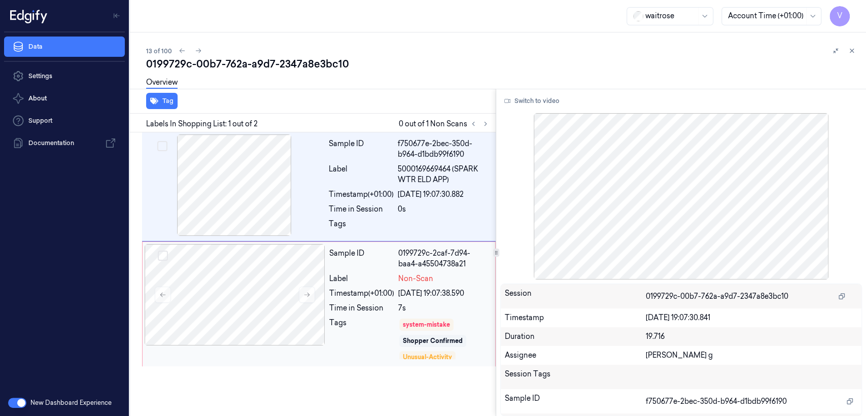
click at [348, 301] on div "Sample ID 0199729c-2caf-7d94-baa4-a45504738a21 Label Non-Scan Timestamp (+01:00…" at bounding box center [409, 304] width 168 height 120
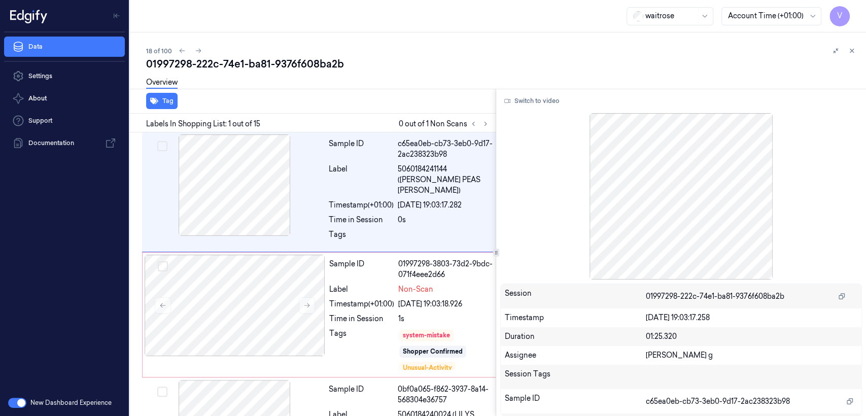
click at [242, 65] on div "01997298-222c-74e1-ba81-9376f608ba2b" at bounding box center [502, 64] width 712 height 14
copy div "-"
click at [487, 128] on button at bounding box center [485, 124] width 12 height 12
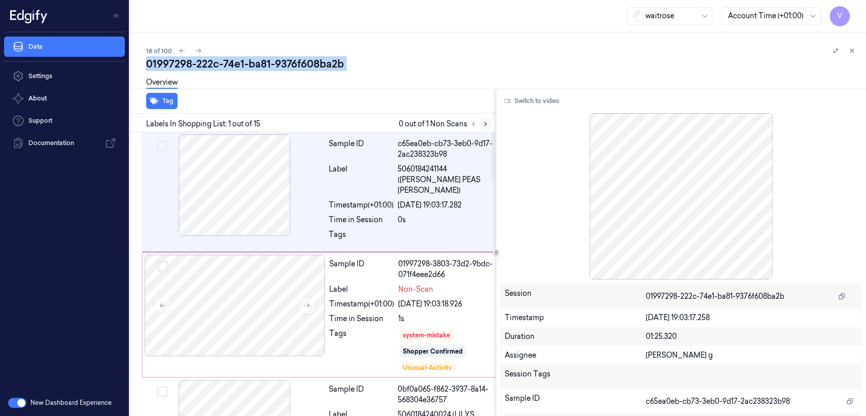
scroll to position [29, 0]
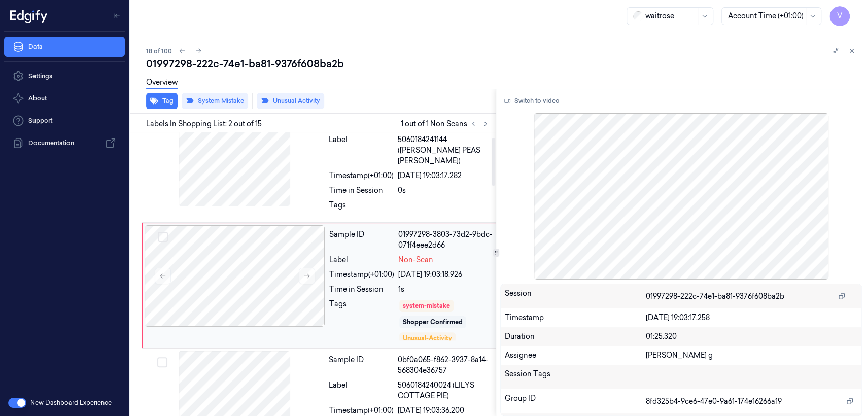
click at [381, 284] on div "Time in Session" at bounding box center [361, 289] width 65 height 11
click at [369, 200] on div "Tags" at bounding box center [361, 208] width 65 height 16
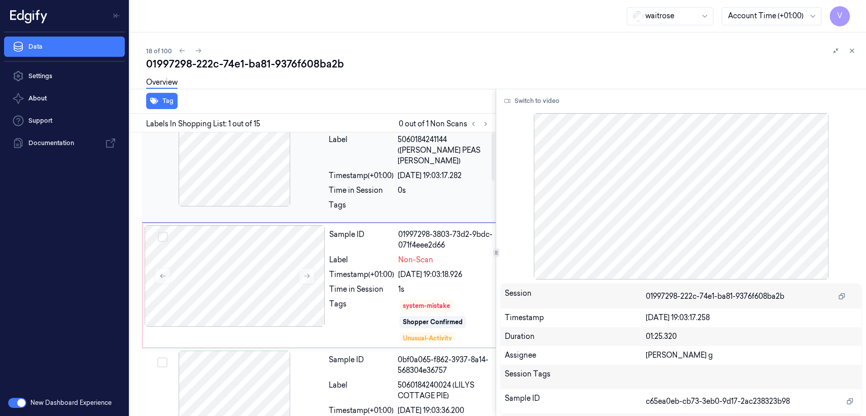
scroll to position [0, 0]
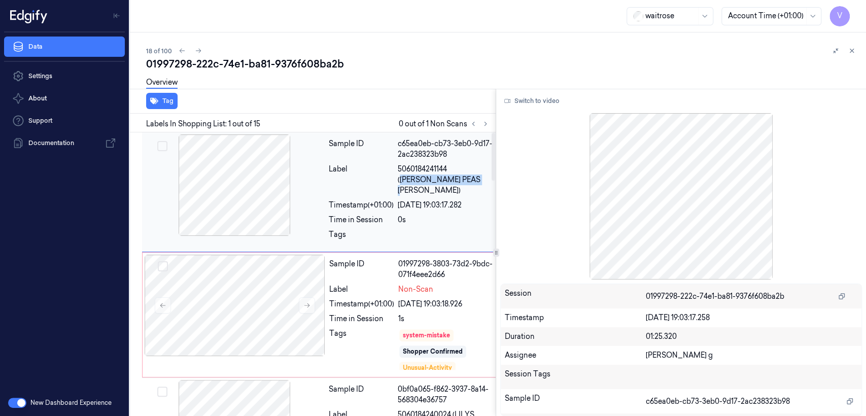
drag, startPoint x: 451, startPoint y: 170, endPoint x: 451, endPoint y: 184, distance: 13.2
click at [451, 184] on span "5060184241144 ([PERSON_NAME] PEAS [PERSON_NAME])" at bounding box center [445, 180] width 95 height 32
copy span "[PERSON_NAME] PEAS [PERSON_NAME]"
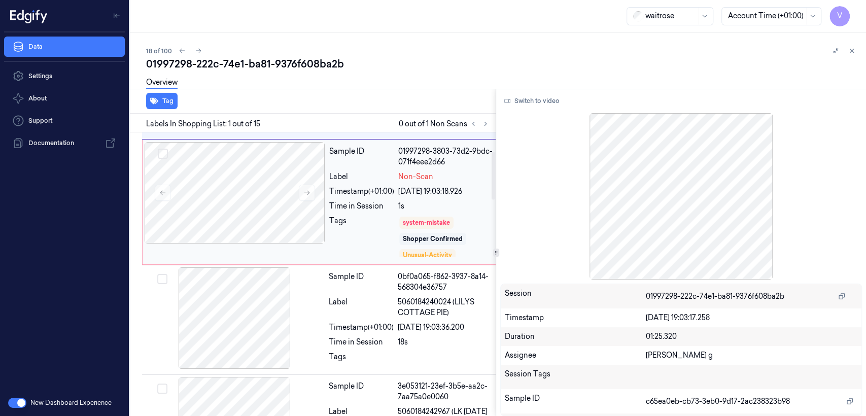
click at [437, 285] on div "Sample ID 0bf0a065-f862-3937-8a14-568304e36757 Label 5060184240024 (LILYS COTTA…" at bounding box center [411, 319] width 172 height 104
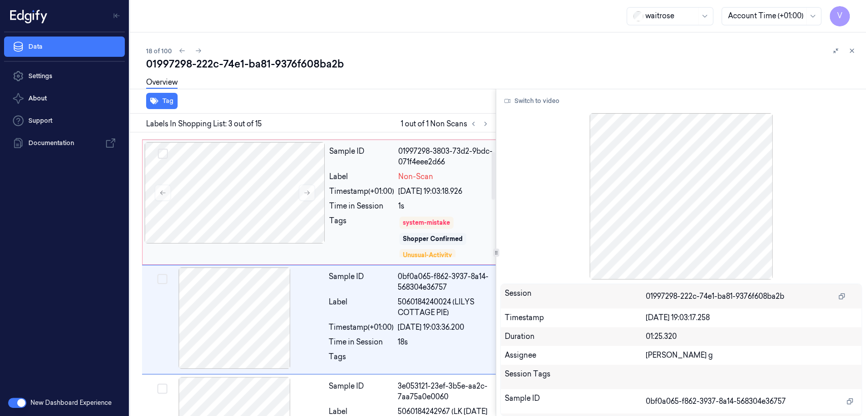
scroll to position [147, 0]
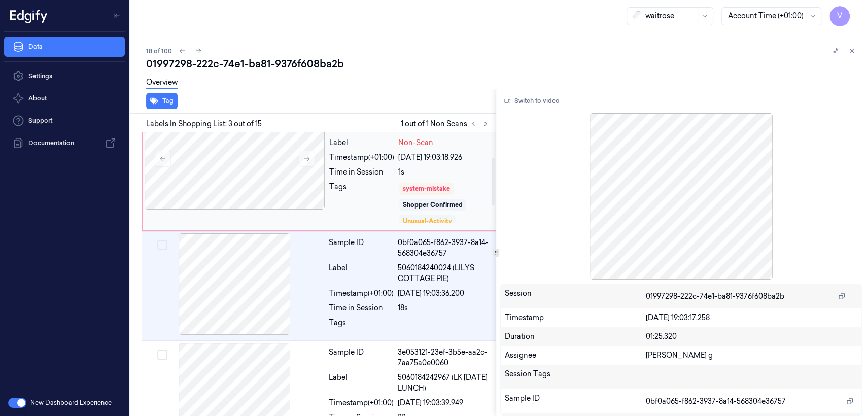
click at [442, 217] on div "Unusual-Activity" at bounding box center [427, 221] width 49 height 9
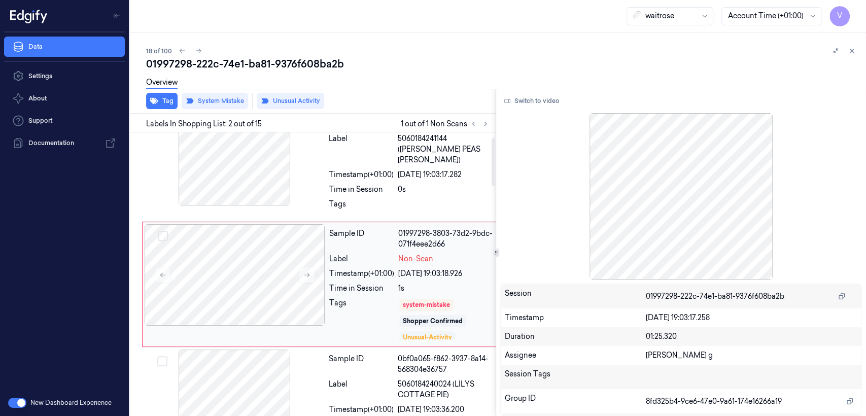
scroll to position [29, 0]
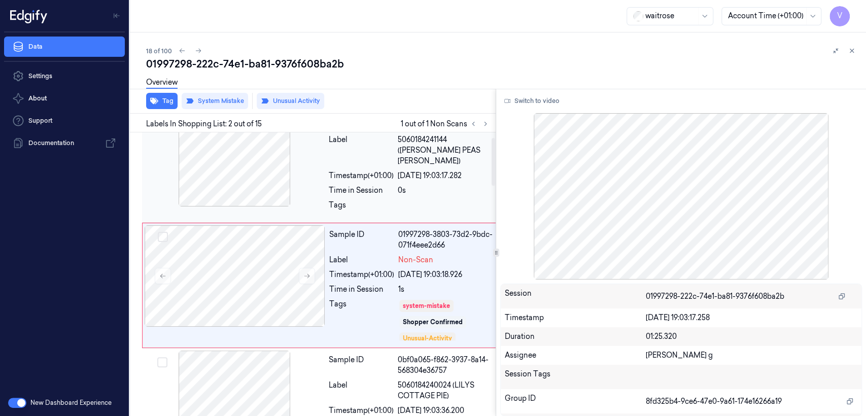
click at [434, 185] on div "0s" at bounding box center [445, 190] width 95 height 11
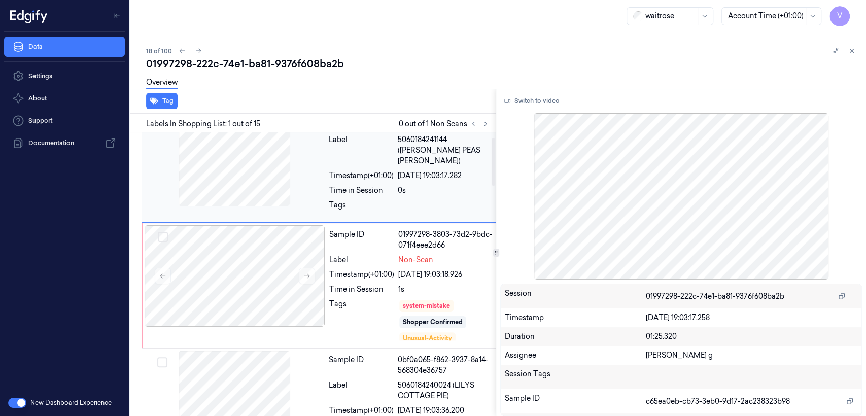
scroll to position [0, 0]
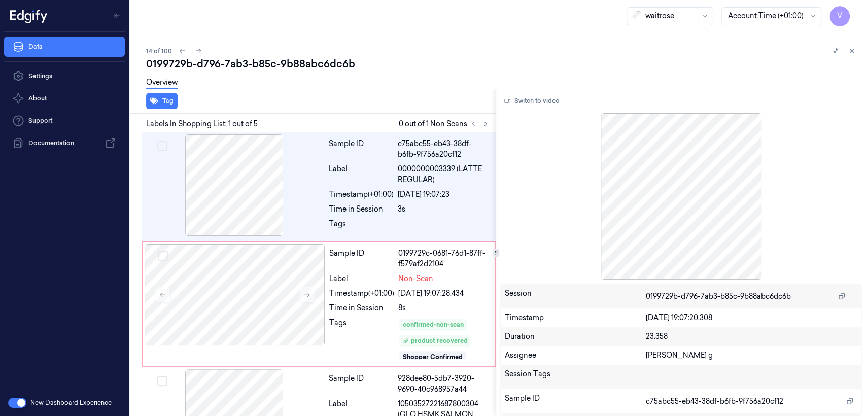
click at [233, 60] on div "0199729b-d796-7ab3-b85c-9b88abc6dc6b" at bounding box center [502, 64] width 712 height 14
copy div "7ab3"
click at [485, 123] on icon at bounding box center [485, 124] width 2 height 4
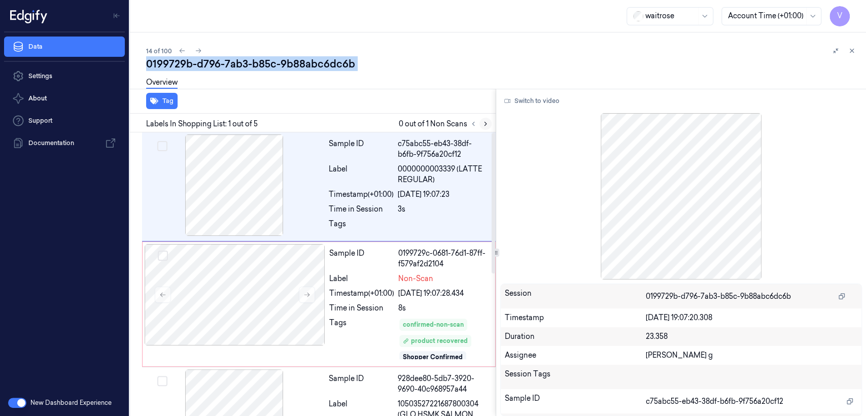
scroll to position [29, 0]
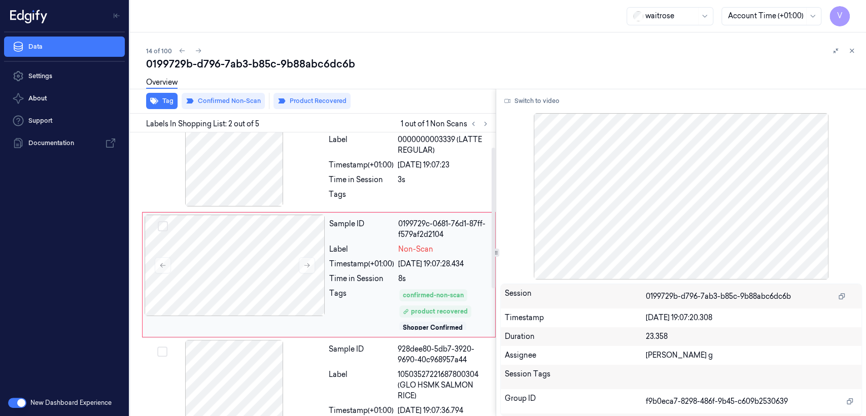
click at [352, 278] on div "Time in Session" at bounding box center [361, 278] width 65 height 11
click at [307, 264] on icon at bounding box center [306, 265] width 7 height 7
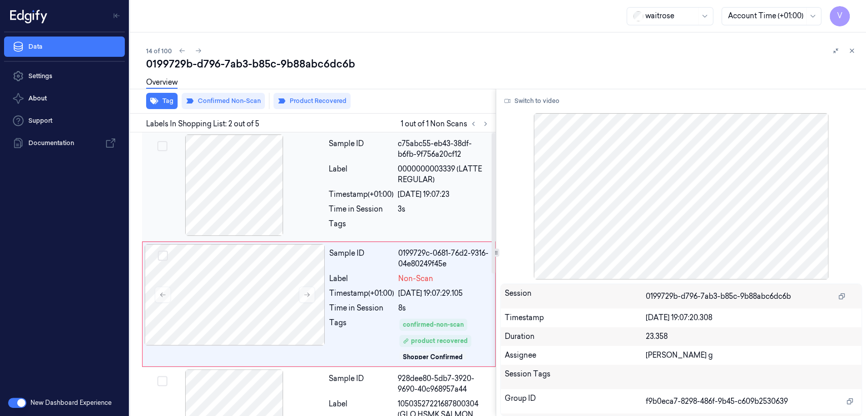
click at [311, 216] on div at bounding box center [234, 184] width 181 height 101
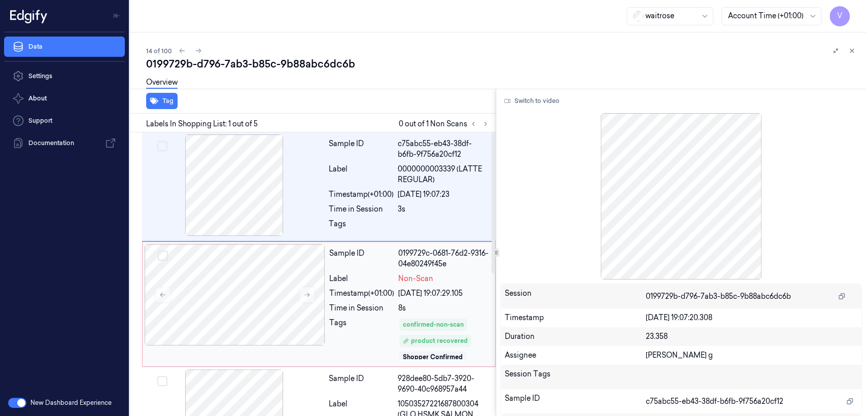
click at [333, 288] on div "Timestamp (+01:00)" at bounding box center [361, 293] width 65 height 11
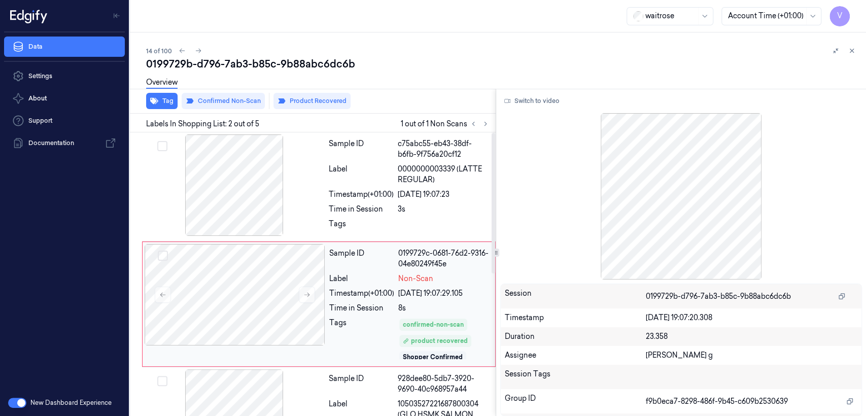
scroll to position [29, 0]
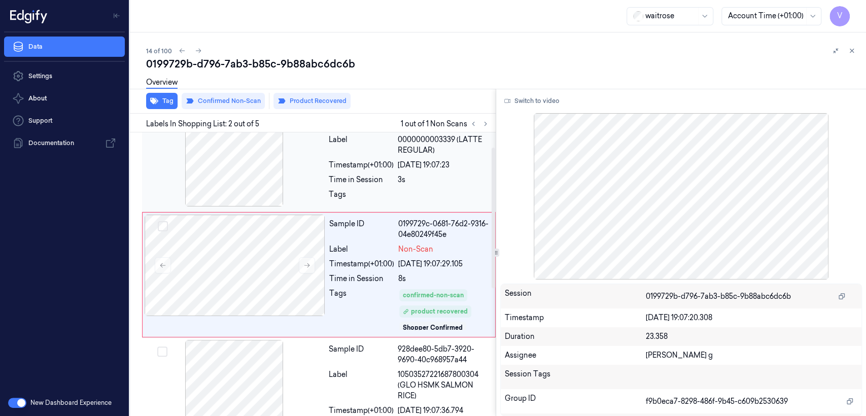
click at [378, 164] on div "Timestamp (+01:00)" at bounding box center [361, 165] width 65 height 11
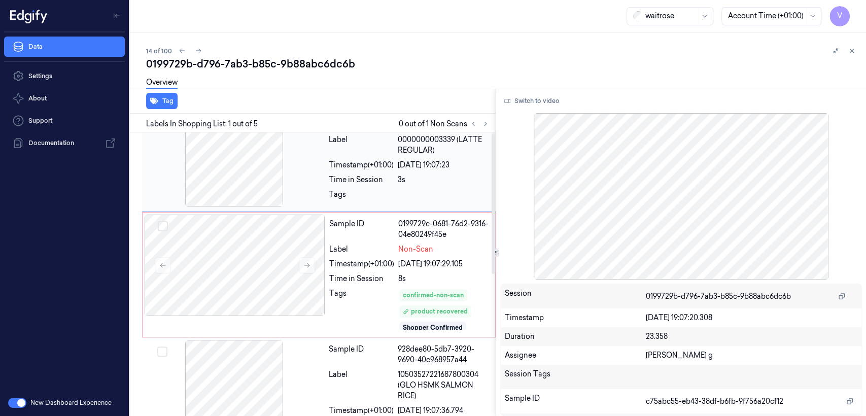
scroll to position [0, 0]
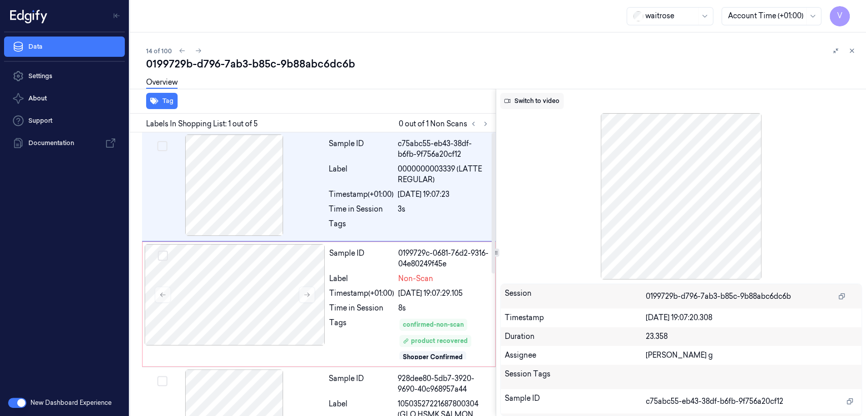
click at [542, 105] on button "Switch to video" at bounding box center [531, 101] width 63 height 16
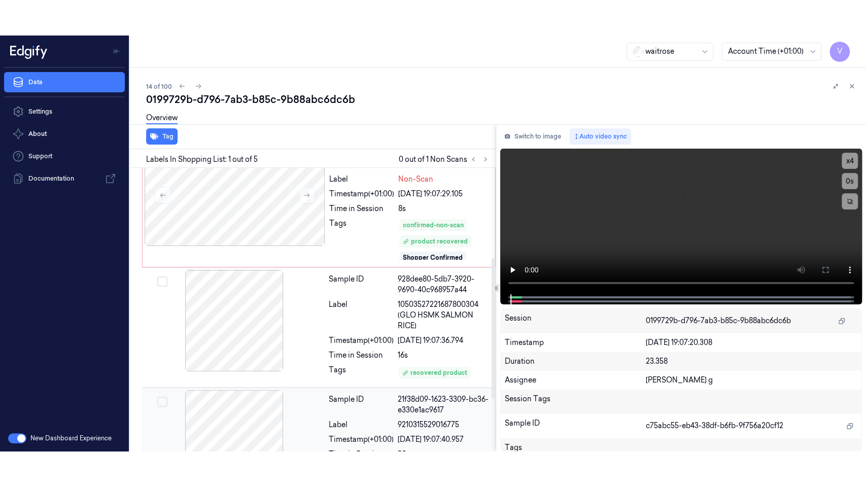
scroll to position [61, 0]
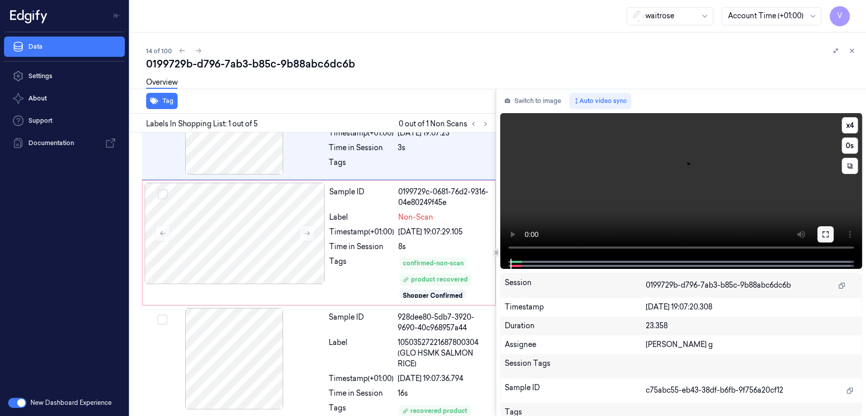
click at [830, 238] on button at bounding box center [825, 234] width 16 height 16
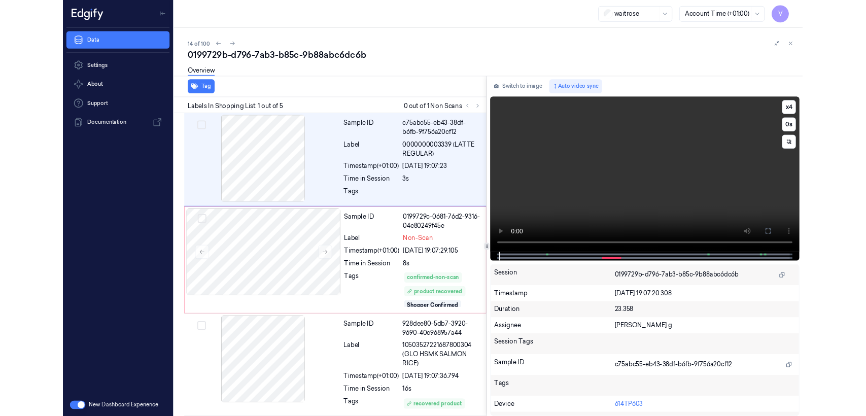
scroll to position [0, 0]
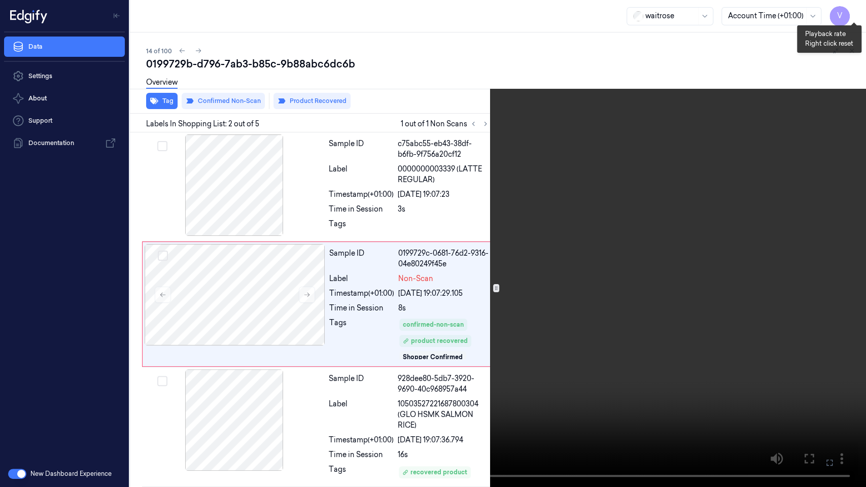
click at [852, 11] on button "x 4" at bounding box center [853, 12] width 16 height 16
click at [0, 0] on icon at bounding box center [0, 0] width 0 height 0
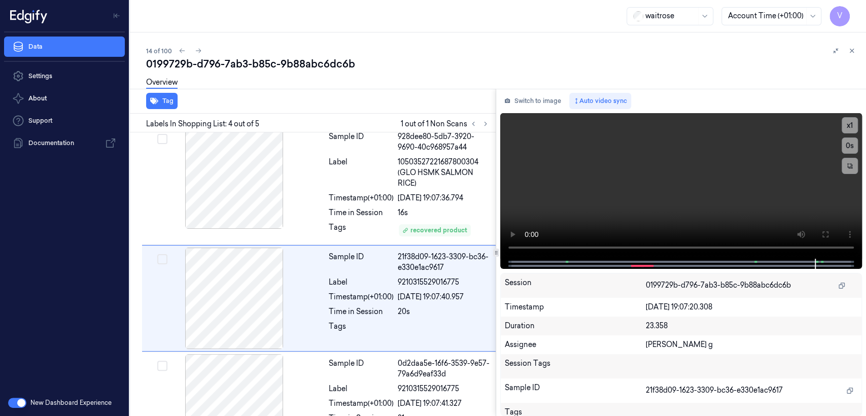
click at [525, 89] on div "Switch to image Auto video sync x 1 0 s Session 0199729b-d796-7ab3-b85c-9b88abc…" at bounding box center [681, 252] width 370 height 327
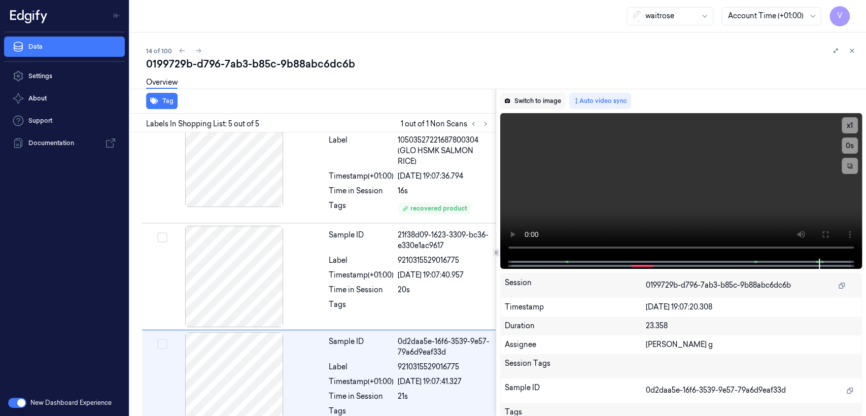
scroll to position [287, 0]
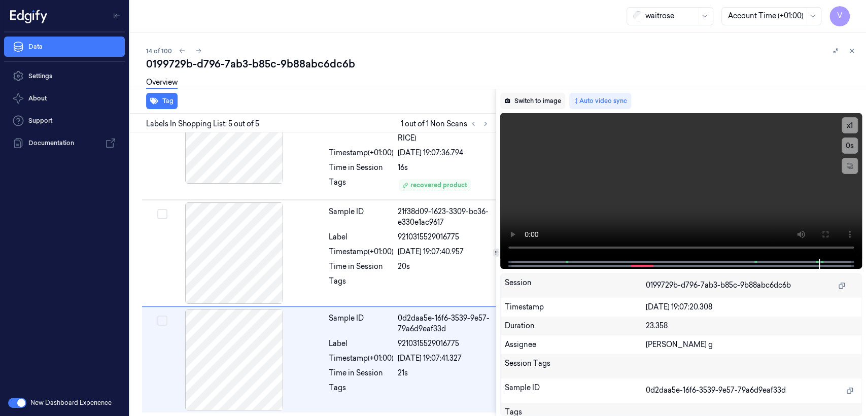
click at [524, 94] on button "Switch to image" at bounding box center [532, 101] width 65 height 16
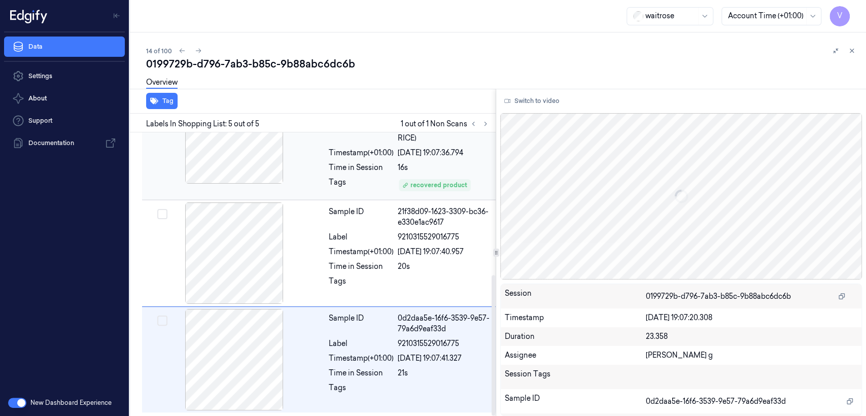
click at [357, 183] on div "Tags" at bounding box center [361, 185] width 65 height 16
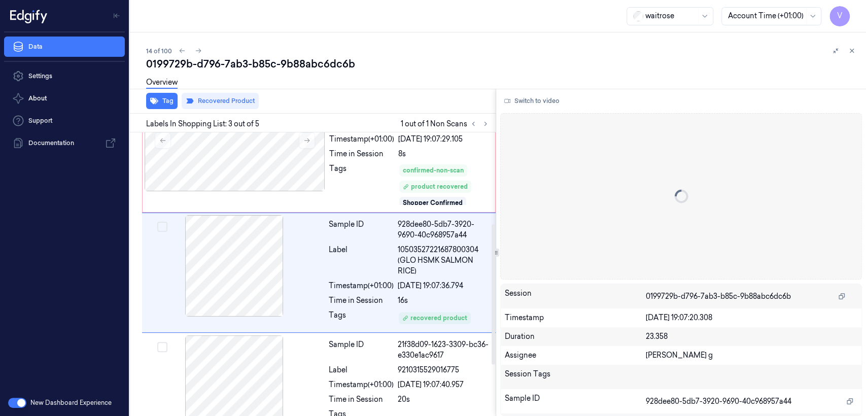
scroll to position [152, 0]
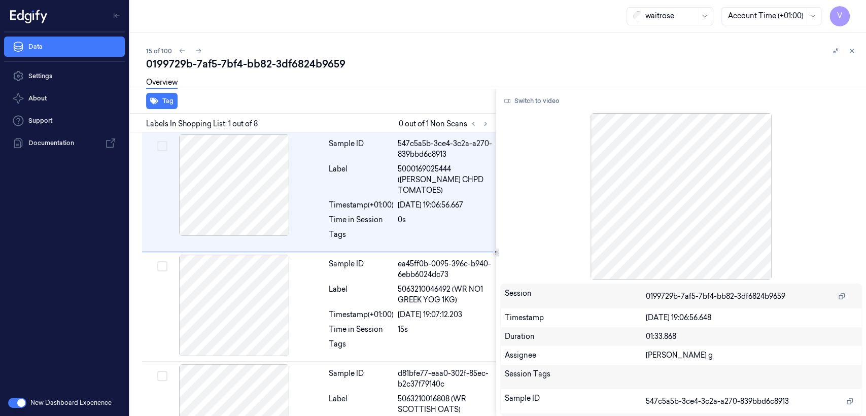
click at [203, 65] on div "0199729b-7af5-7bf4-bb82-3df6824b9659" at bounding box center [502, 64] width 712 height 14
copy div "7af5"
click at [484, 124] on icon at bounding box center [485, 123] width 7 height 7
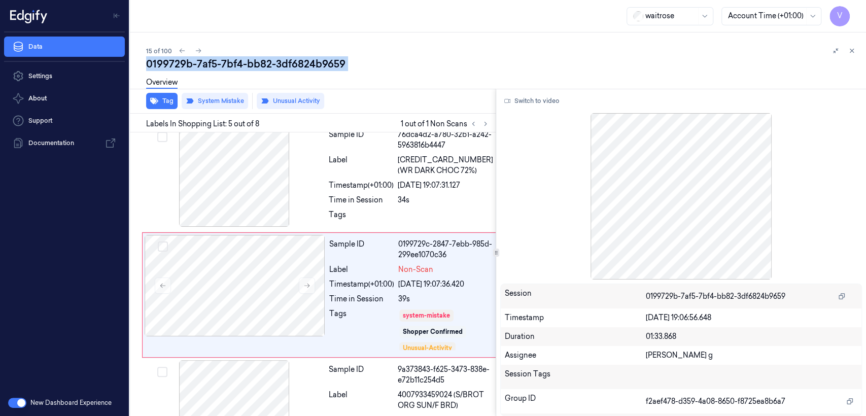
scroll to position [358, 0]
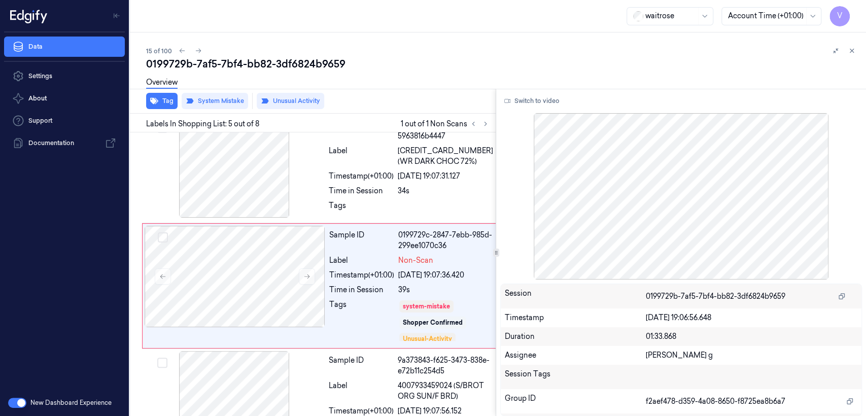
click at [527, 111] on div "Switch to video Session 0199729b-7af5-7bf4-bb82-3df6824b9659 Timestamp [DATE] 1…" at bounding box center [681, 252] width 370 height 327
click at [527, 104] on button "Switch to video" at bounding box center [531, 101] width 63 height 16
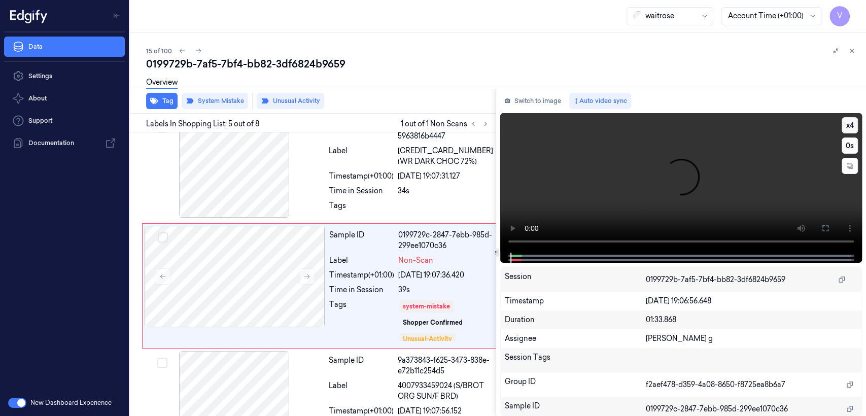
click at [852, 121] on button "x 4" at bounding box center [849, 125] width 16 height 16
click at [530, 98] on button "Switch to image" at bounding box center [532, 101] width 65 height 16
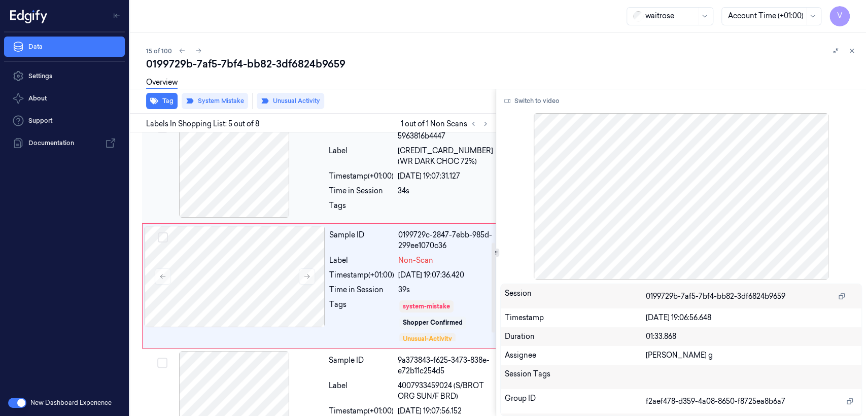
scroll to position [245, 0]
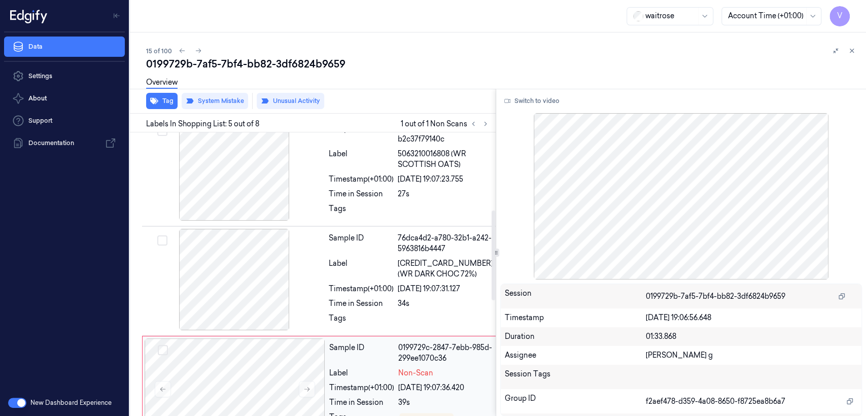
click at [417, 342] on div "0199729c-2847-7ebb-985d-299ee1070c36" at bounding box center [445, 352] width 94 height 21
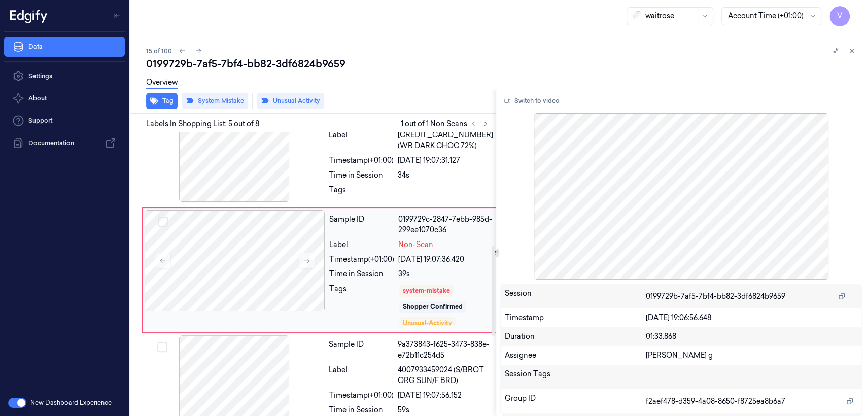
scroll to position [358, 0]
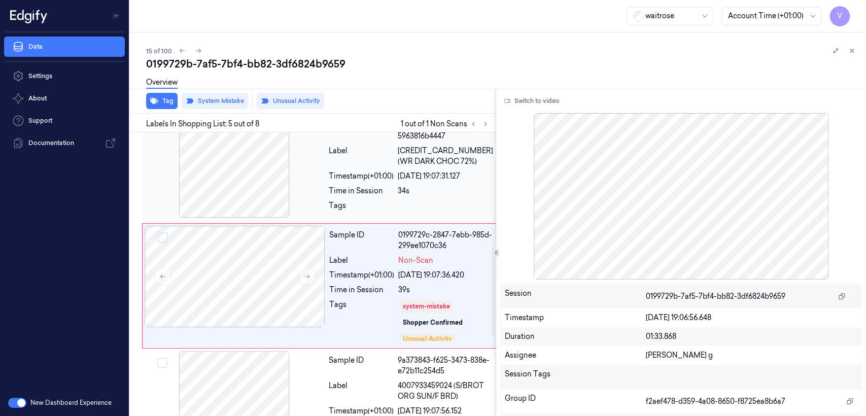
click at [394, 186] on div "Sample ID 76dca4d2-a780-32b1-a242-5963816b4447 Label [CREDIT_CARD_NUMBER] (WR D…" at bounding box center [411, 168] width 172 height 104
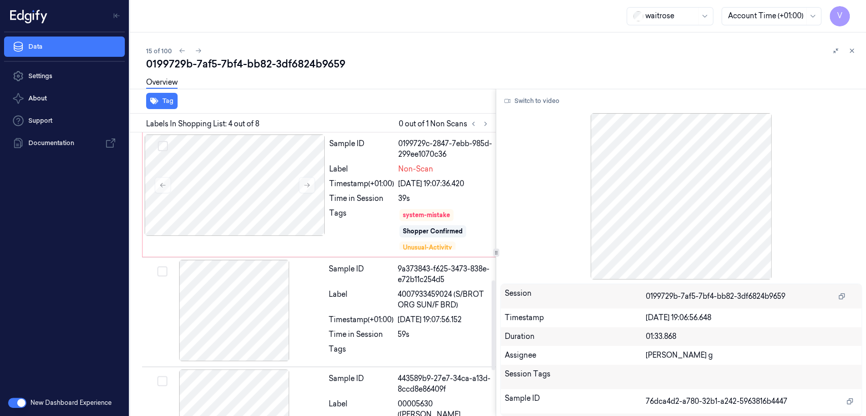
scroll to position [466, 0]
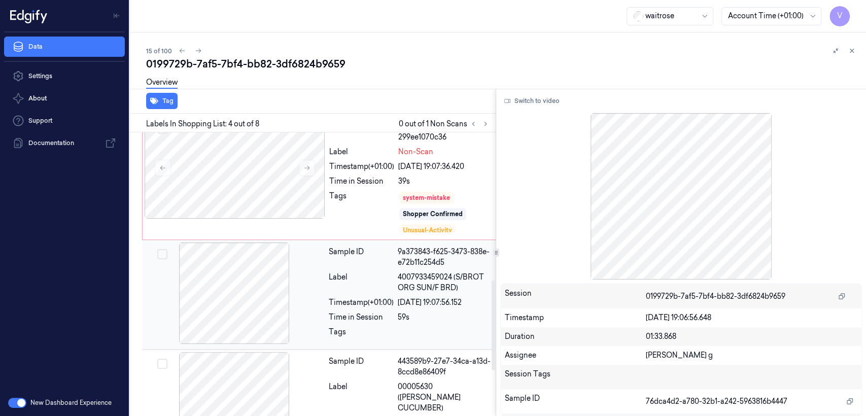
click at [412, 297] on div "Sample ID 9a373843-f625-3473-838e-e72b11c254d5 Label 4007933459024 (S/BROT ORG …" at bounding box center [411, 294] width 172 height 104
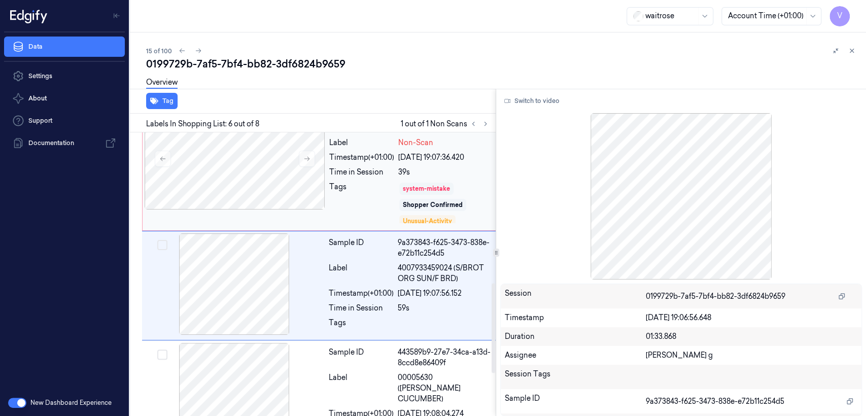
click at [410, 184] on div "system-mistake" at bounding box center [426, 188] width 47 height 9
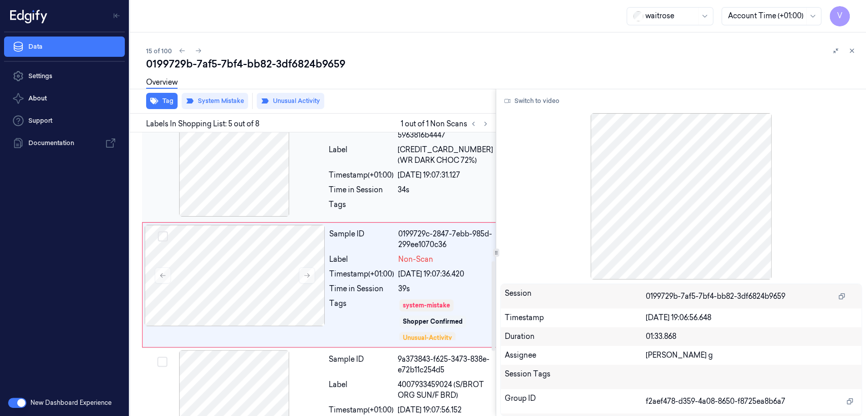
scroll to position [358, 0]
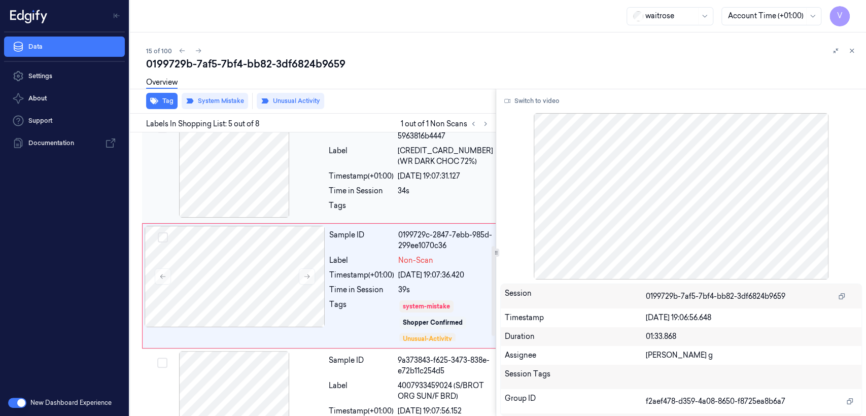
click at [403, 186] on div "34s" at bounding box center [445, 191] width 95 height 11
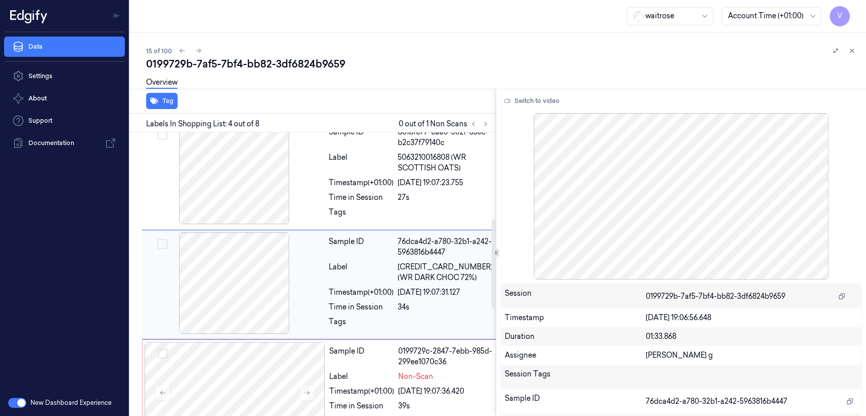
scroll to position [240, 0]
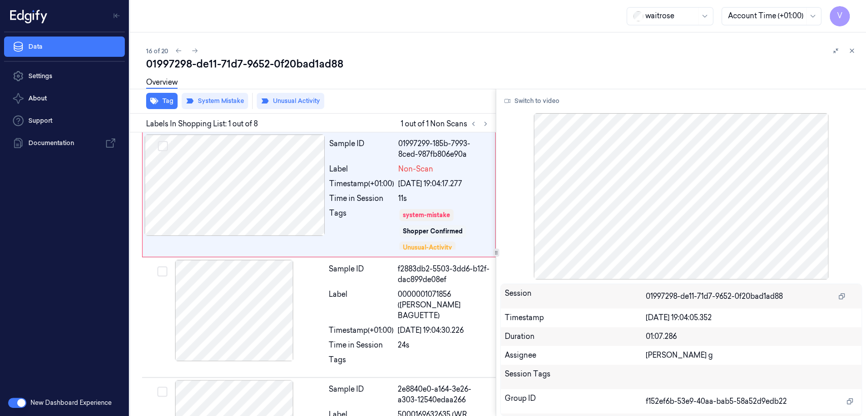
click at [235, 61] on div "01997298-de11-71d7-9652-0f20bad1ad88" at bounding box center [502, 64] width 712 height 14
copy div "71d7"
click at [479, 122] on button at bounding box center [473, 124] width 12 height 12
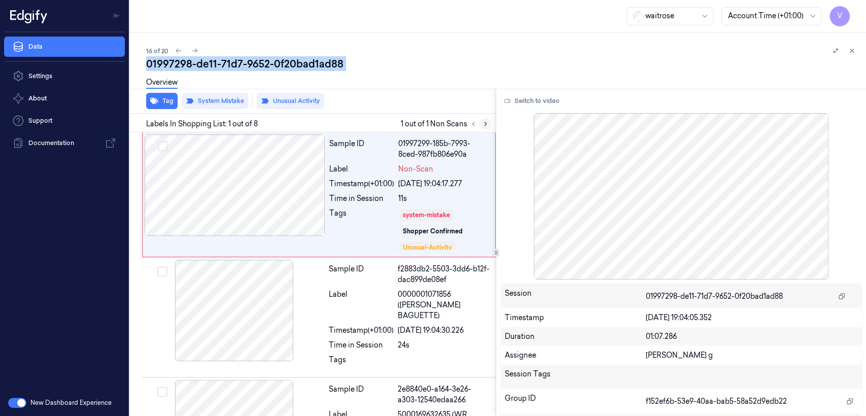
click at [483, 122] on icon at bounding box center [485, 123] width 7 height 7
click at [364, 308] on div "Label" at bounding box center [361, 305] width 65 height 32
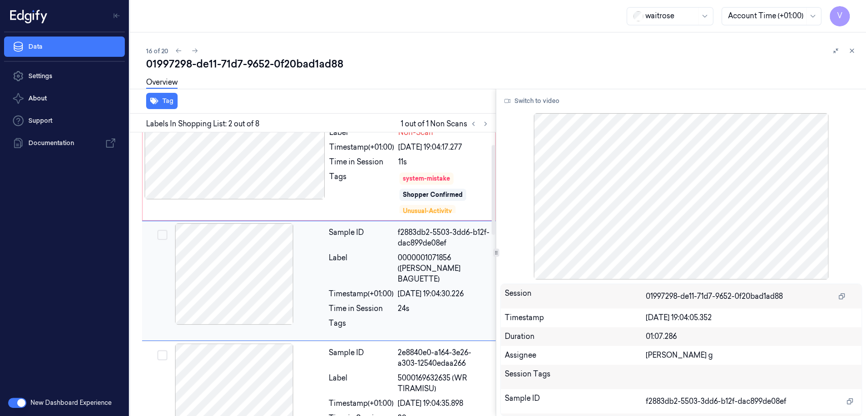
scroll to position [38, 0]
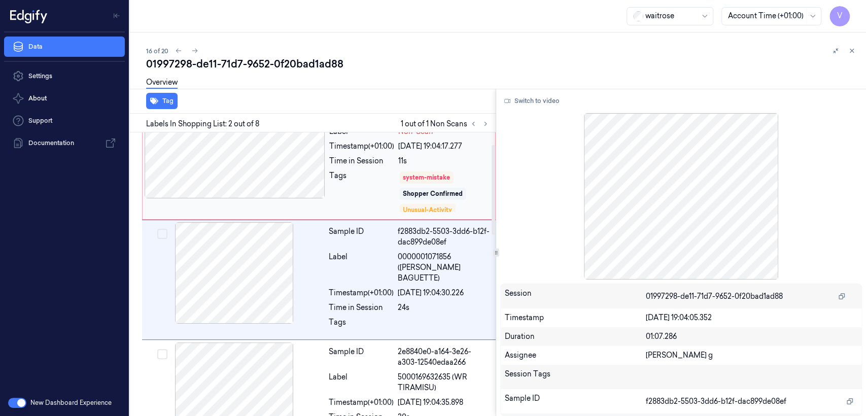
click at [369, 180] on div "Tags" at bounding box center [361, 191] width 65 height 43
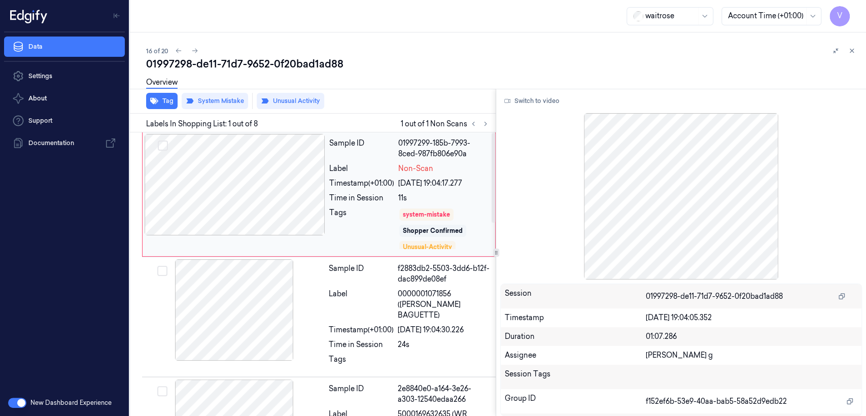
scroll to position [0, 0]
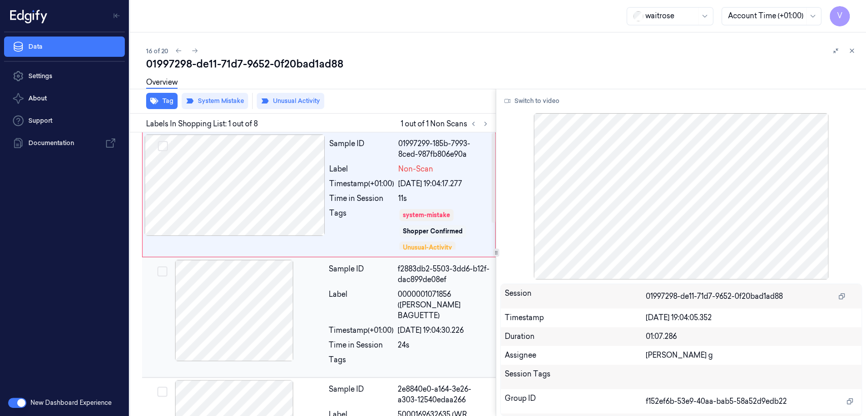
click at [345, 340] on div "Time in Session" at bounding box center [361, 345] width 65 height 11
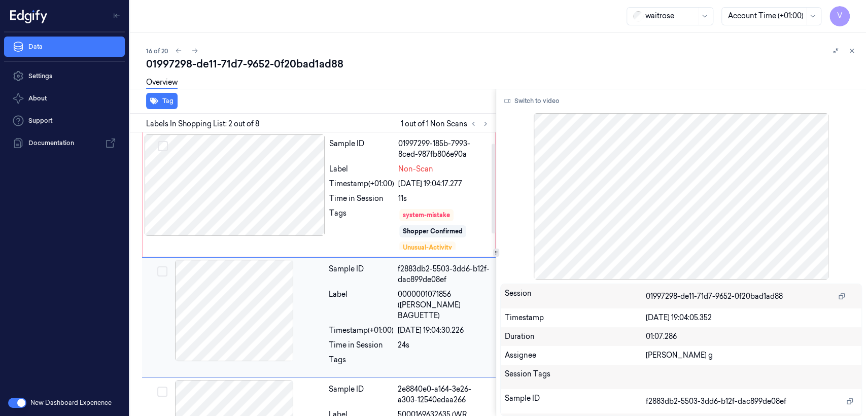
scroll to position [38, 0]
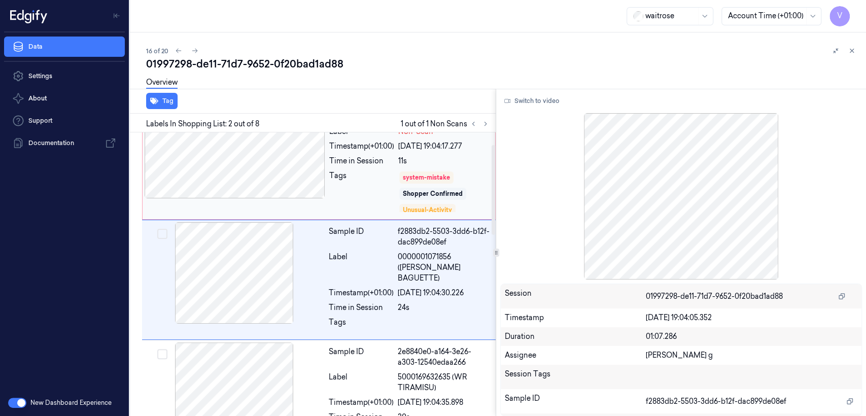
click at [363, 169] on div "Sample ID 01997299-185b-7993-8ced-987fb806e90a Label Non-Scan Timestamp (+01:00…" at bounding box center [409, 157] width 168 height 120
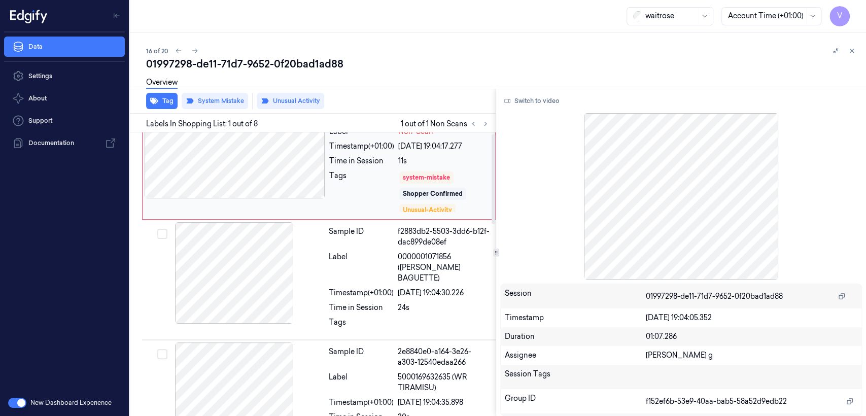
scroll to position [0, 0]
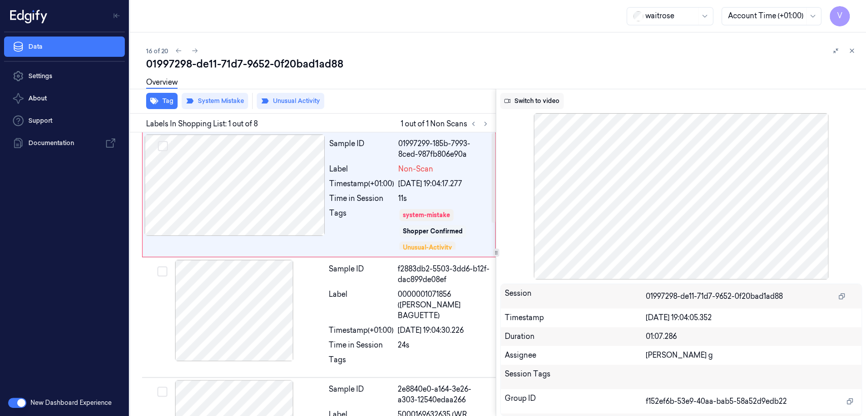
click at [536, 102] on button "Switch to video" at bounding box center [531, 101] width 63 height 16
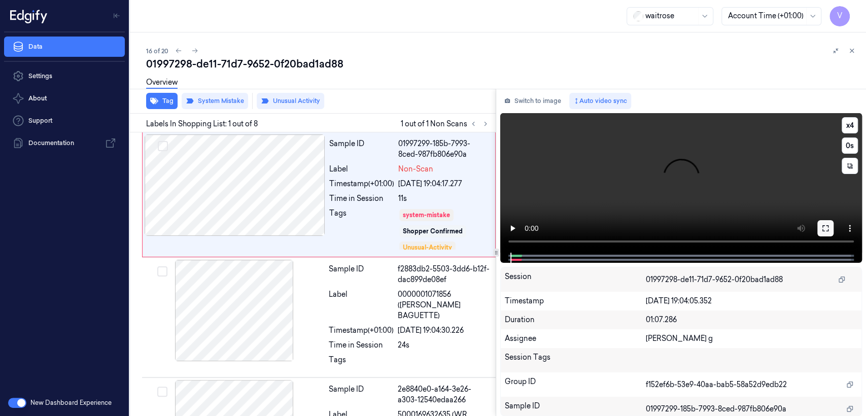
click at [824, 233] on button at bounding box center [825, 228] width 16 height 16
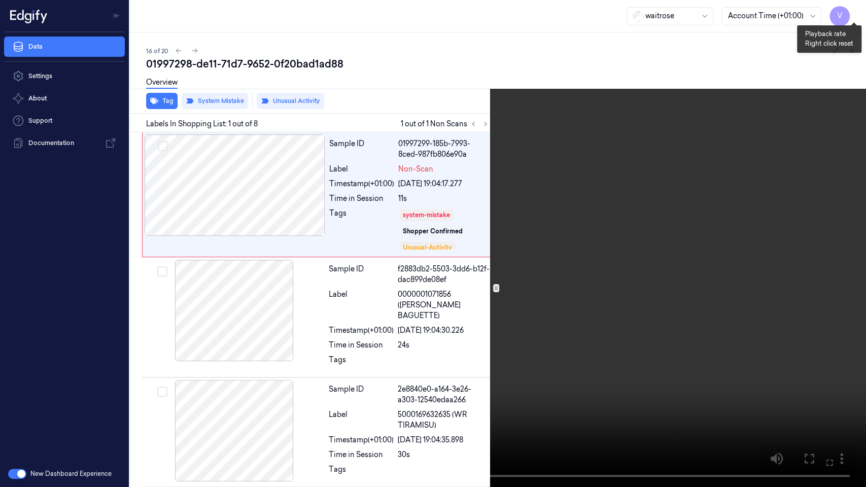
click at [851, 12] on button "x 4" at bounding box center [853, 12] width 16 height 16
click at [856, 16] on button "x 1" at bounding box center [853, 12] width 16 height 16
click at [541, 322] on video at bounding box center [433, 243] width 866 height 487
click at [0, 0] on icon at bounding box center [0, 0] width 0 height 0
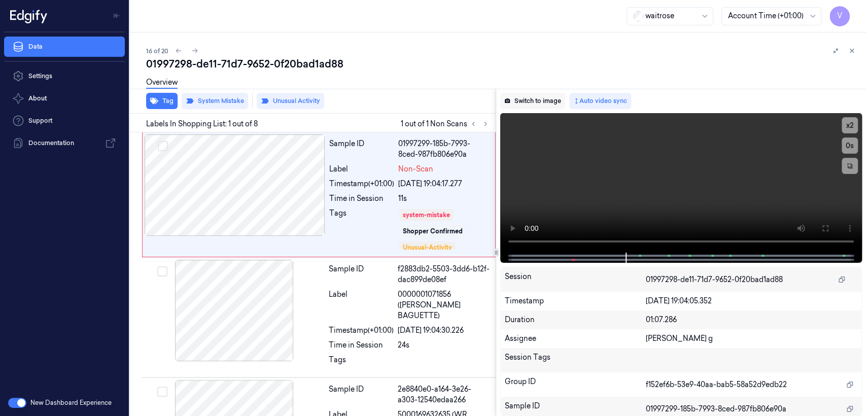
click at [549, 105] on button "Switch to image" at bounding box center [532, 101] width 65 height 16
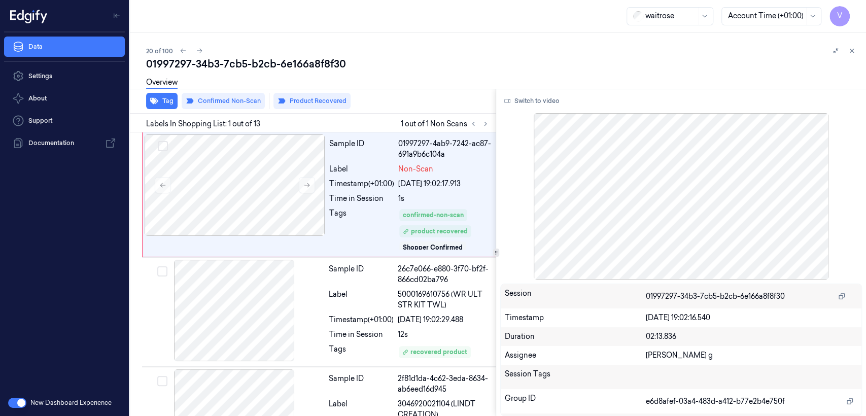
click at [219, 71] on div "Overview" at bounding box center [502, 84] width 712 height 26
click at [222, 63] on div "01997297-34b3-7cb5-b2cb-6e166a8f8f30" at bounding box center [502, 64] width 712 height 14
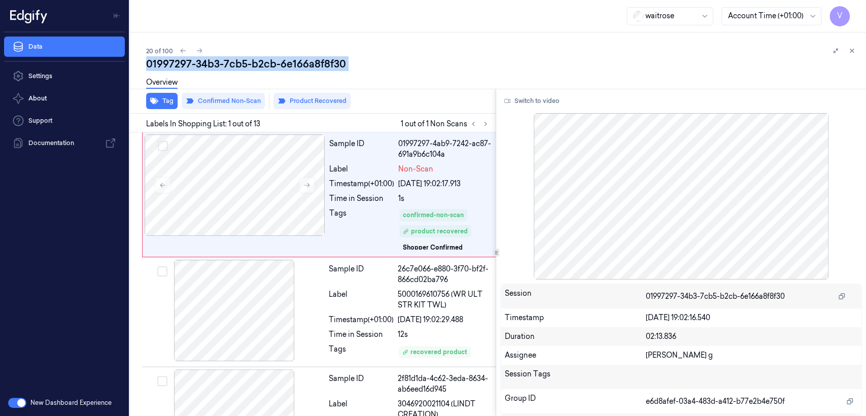
click at [222, 63] on div "01997297-34b3-7cb5-b2cb-6e166a8f8f30" at bounding box center [502, 64] width 712 height 14
copy div "7cb5"
click at [484, 123] on icon at bounding box center [485, 123] width 7 height 7
click at [366, 215] on div "Tags" at bounding box center [361, 229] width 65 height 43
click at [316, 307] on div at bounding box center [234, 310] width 181 height 101
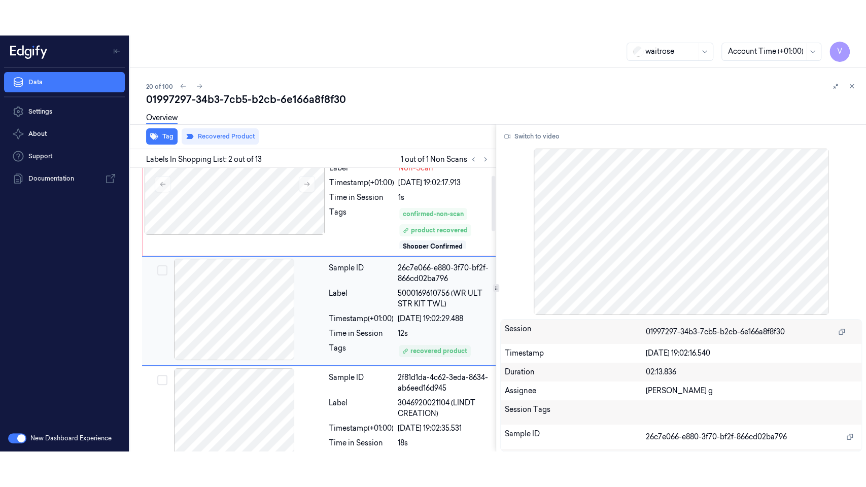
scroll to position [38, 0]
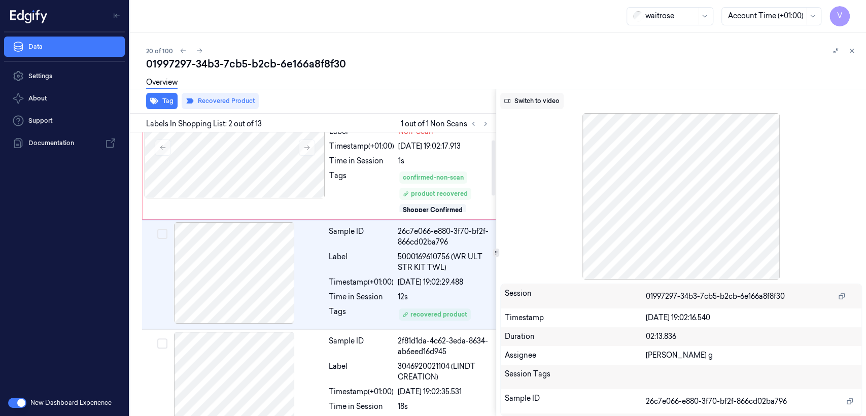
click at [522, 100] on button "Switch to video" at bounding box center [531, 101] width 63 height 16
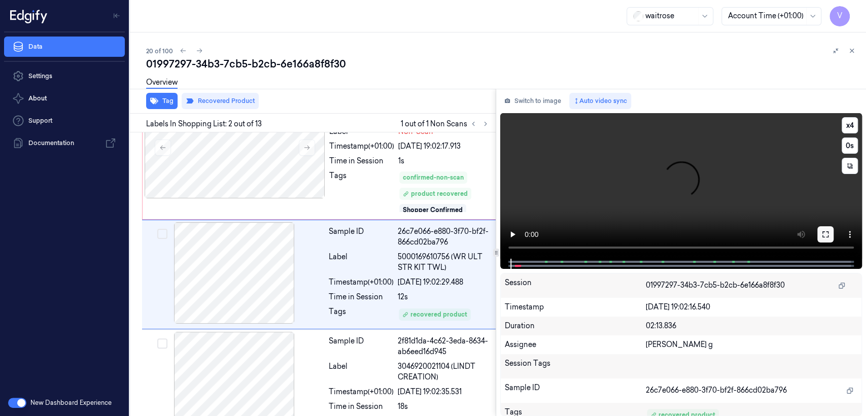
click at [819, 231] on button at bounding box center [825, 234] width 16 height 16
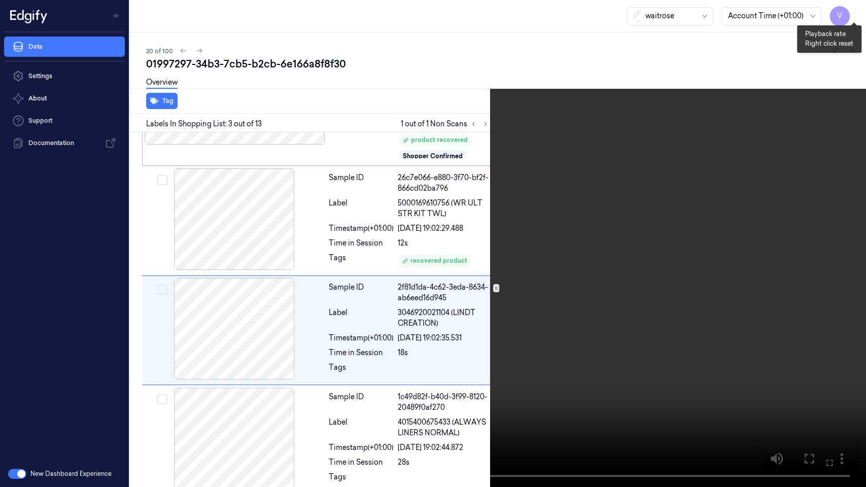
scroll to position [111, 0]
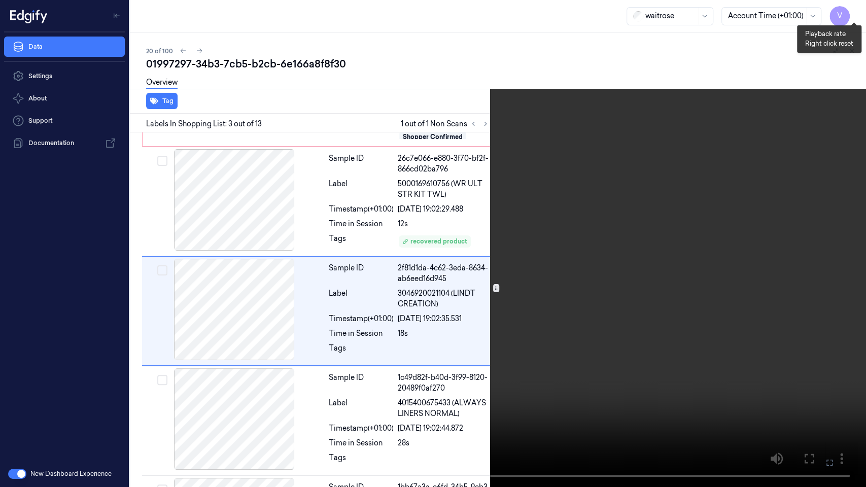
click at [854, 13] on button "x 4" at bounding box center [853, 12] width 16 height 16
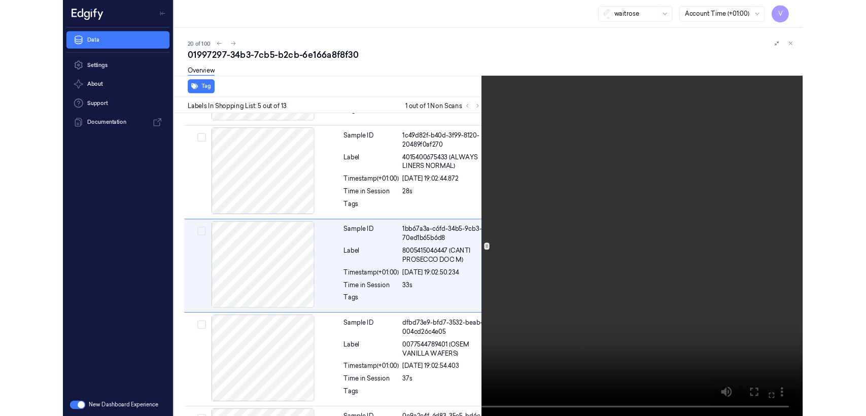
scroll to position [330, 0]
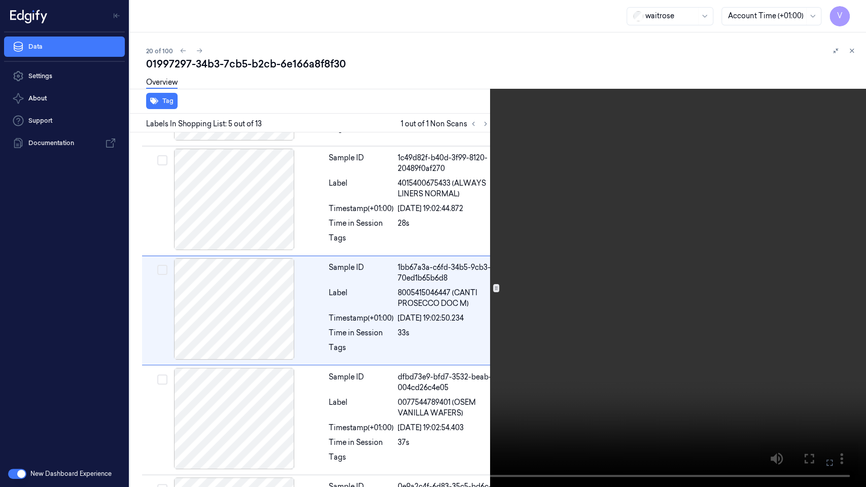
click at [0, 0] on icon at bounding box center [0, 0] width 0 height 0
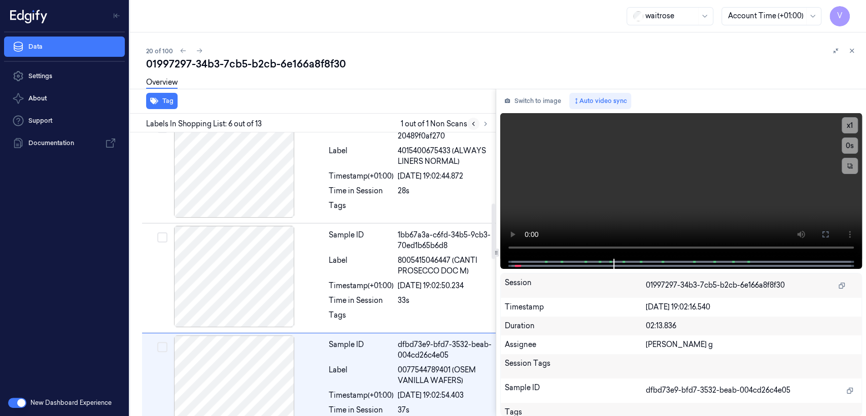
click at [475, 124] on icon at bounding box center [473, 123] width 7 height 7
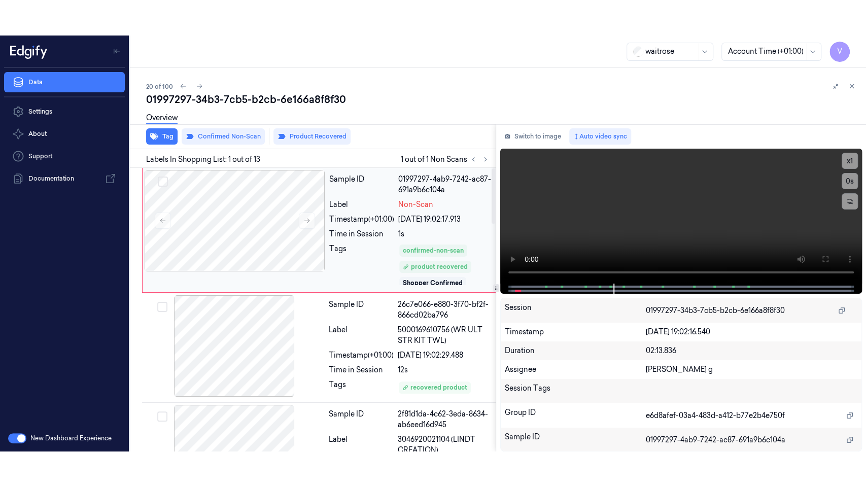
scroll to position [0, 0]
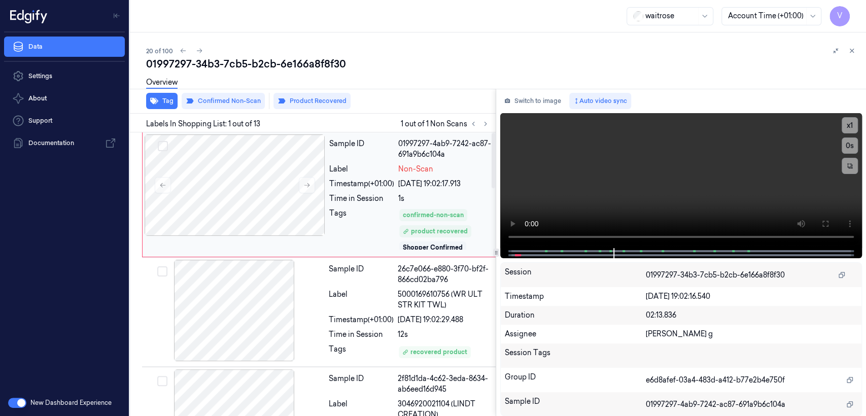
click at [376, 202] on div "Time in Session" at bounding box center [361, 198] width 65 height 11
click at [830, 225] on button at bounding box center [825, 224] width 16 height 16
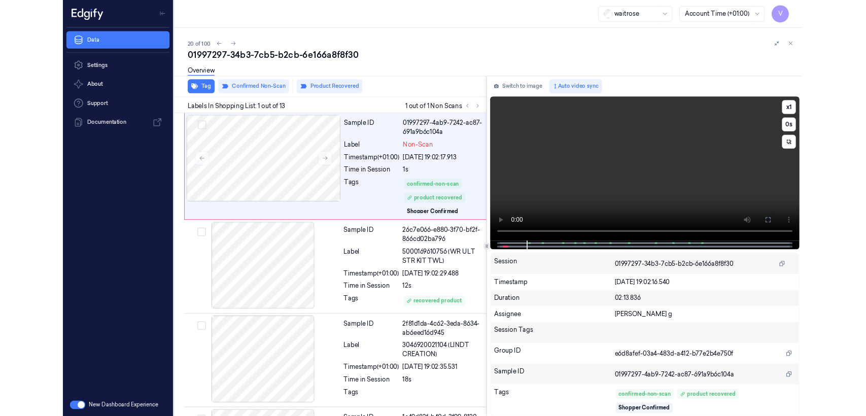
scroll to position [2, 0]
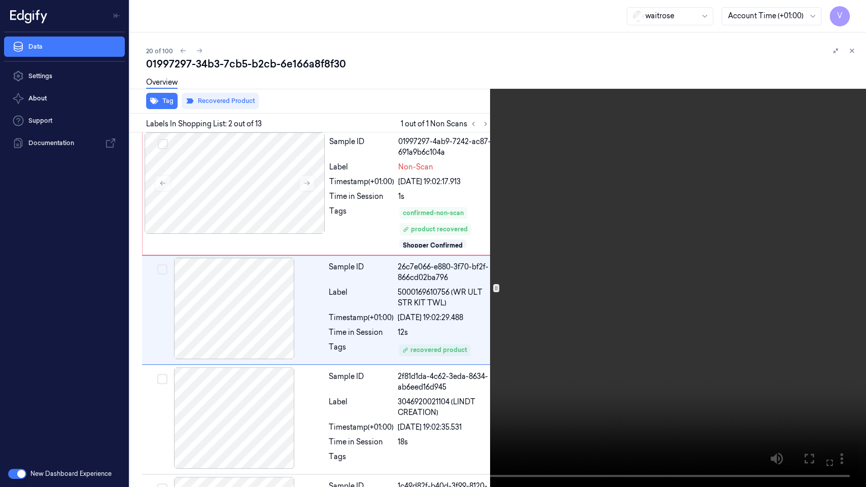
click at [0, 0] on icon at bounding box center [0, 0] width 0 height 0
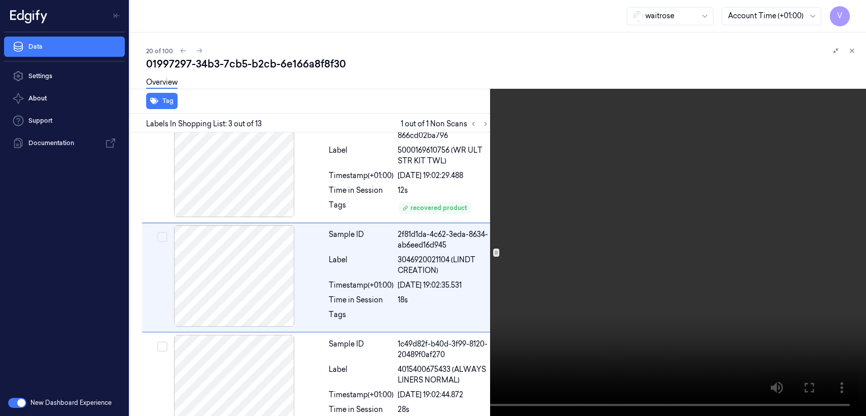
scroll to position [147, 0]
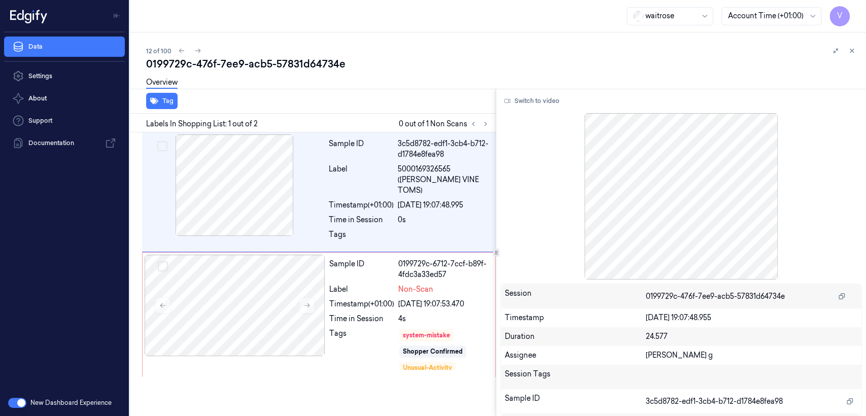
click at [272, 68] on div "0199729c-476f-7ee9-acb5-57831d64734e" at bounding box center [502, 64] width 712 height 14
copy div "-"
click at [480, 121] on button at bounding box center [485, 124] width 12 height 12
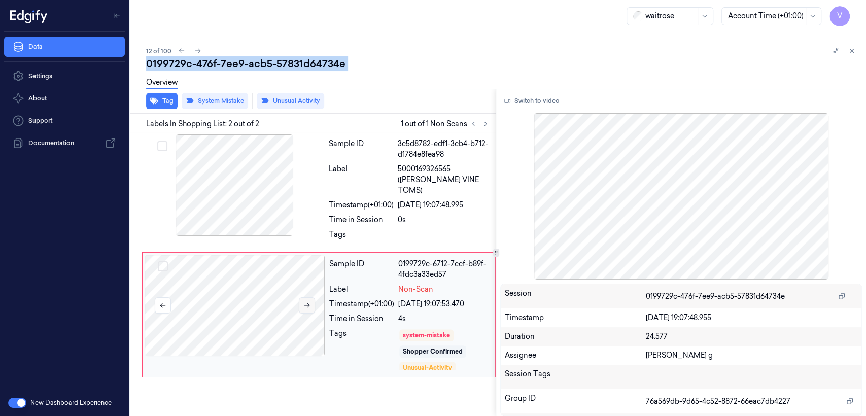
click at [306, 303] on icon at bounding box center [307, 305] width 6 height 5
click at [277, 191] on div at bounding box center [234, 184] width 181 height 101
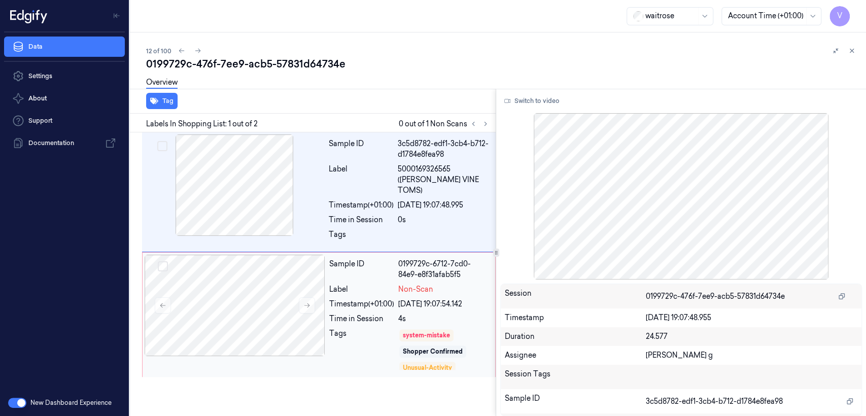
click at [337, 299] on div "Timestamp (+01:00)" at bounding box center [361, 304] width 65 height 11
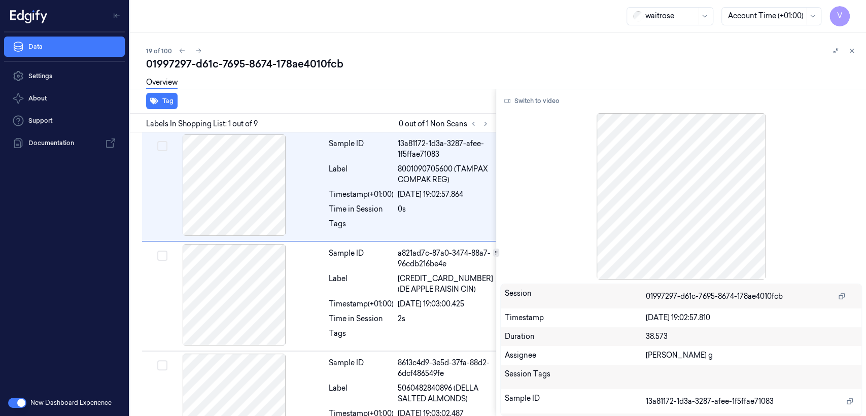
click at [201, 58] on div "01997297-d61c-7695-8674-178ae4010fcb" at bounding box center [502, 64] width 712 height 14
copy div "d61c"
click at [482, 127] on icon at bounding box center [485, 123] width 7 height 7
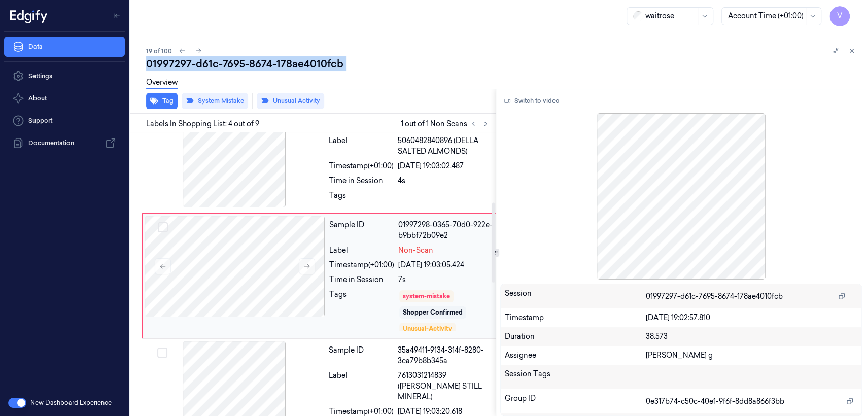
scroll to position [249, 0]
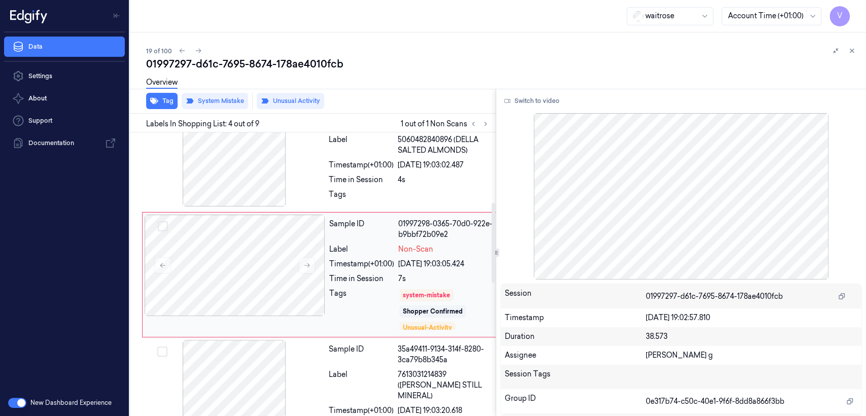
click at [385, 294] on div "Tags" at bounding box center [361, 309] width 65 height 43
click at [327, 182] on div "Sample ID 8613c4d9-3e5d-37fa-88d2-6dcf486549fe Label 5060482840896 (DELLA SALTE…" at bounding box center [411, 157] width 172 height 104
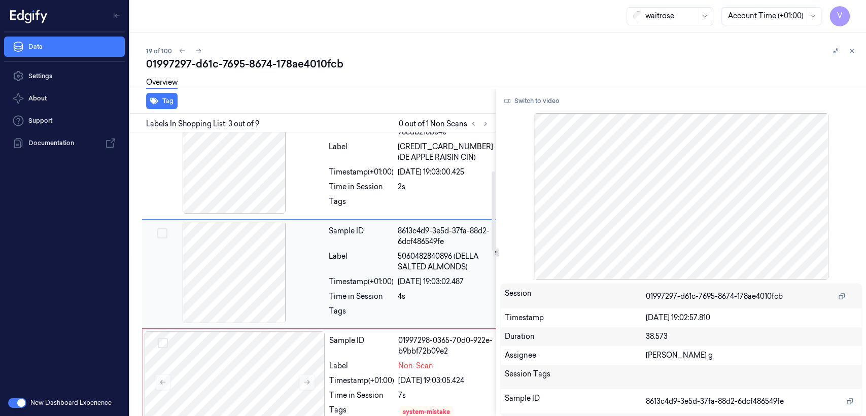
scroll to position [131, 0]
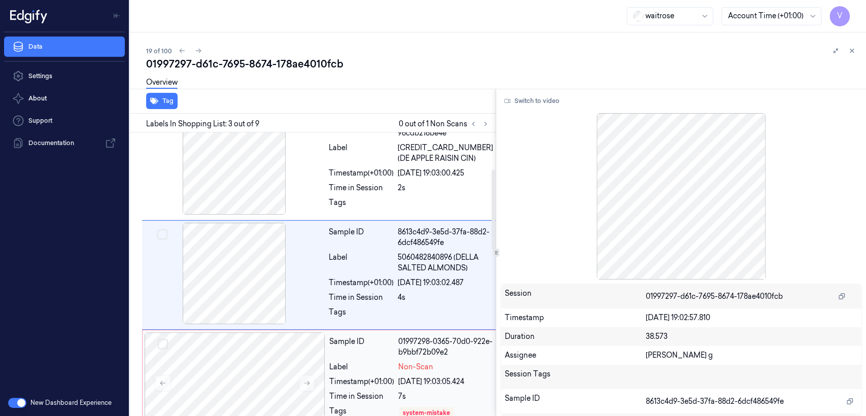
click at [354, 358] on div "Sample ID 01997298-0365-70d0-922e-b9bbf72b09e2 Label Non-Scan Timestamp (+01:00…" at bounding box center [410, 392] width 171 height 120
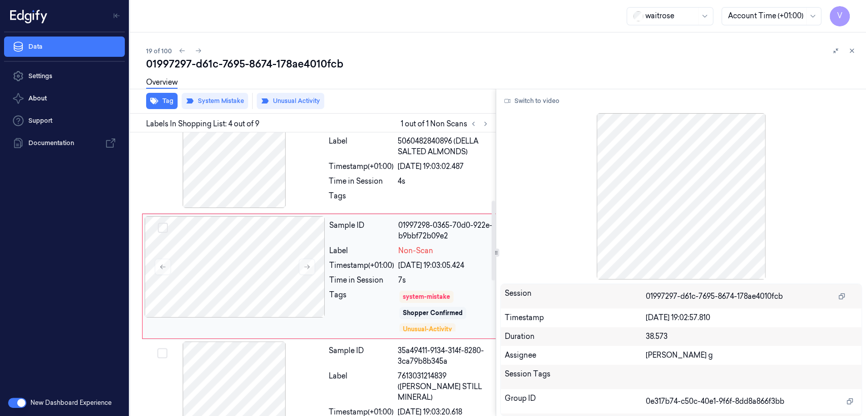
scroll to position [249, 0]
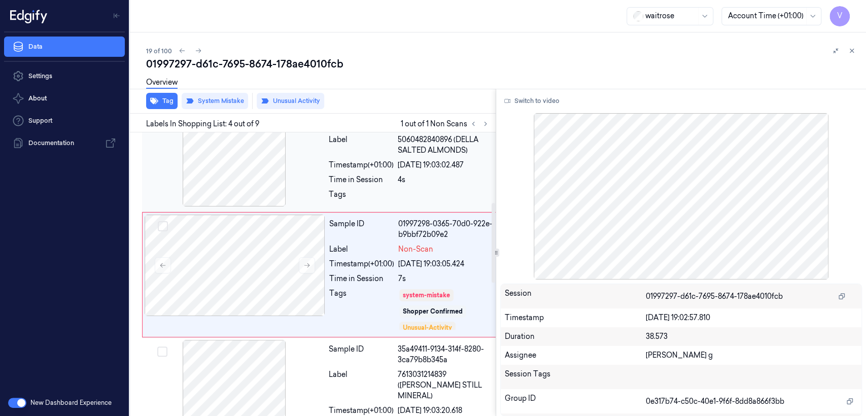
click at [385, 171] on div "Sample ID 8613c4d9-3e5d-37fa-88d2-6dcf486549fe Label 5060482840896 (DELLA SALTE…" at bounding box center [411, 157] width 172 height 104
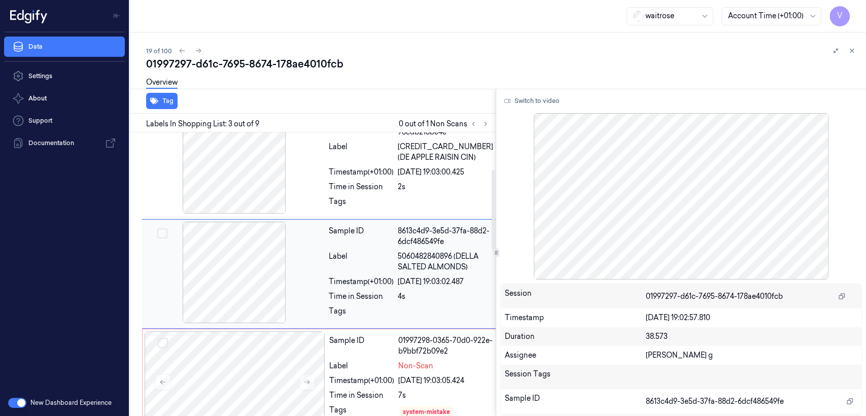
scroll to position [131, 0]
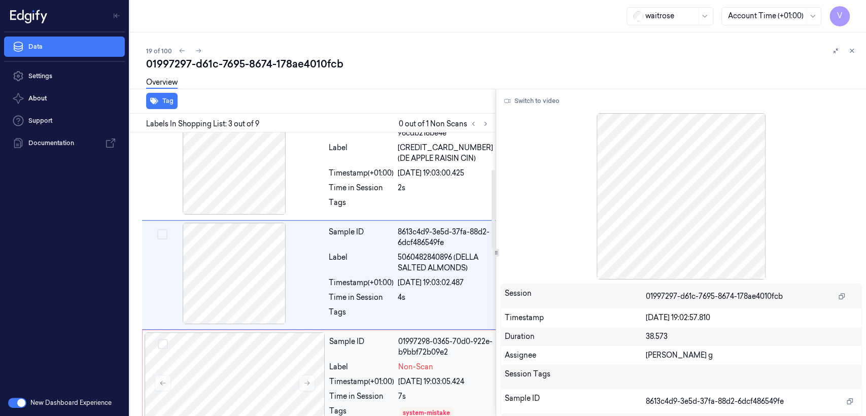
click at [399, 356] on div "01997298-0365-70d0-922e-b9bbf72b09e2" at bounding box center [445, 346] width 94 height 21
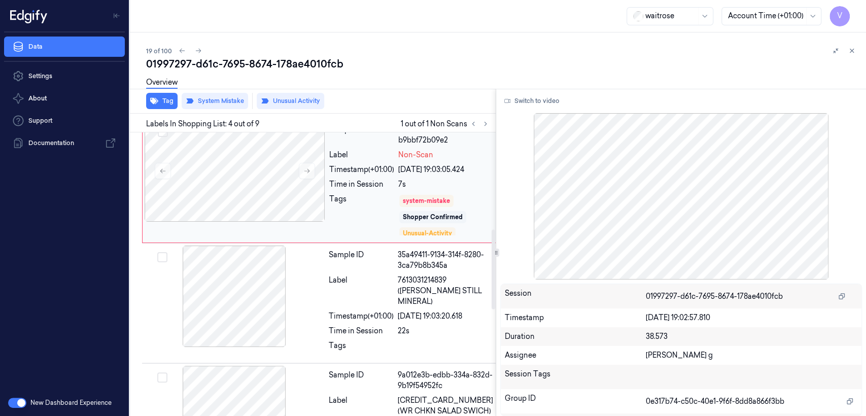
scroll to position [361, 0]
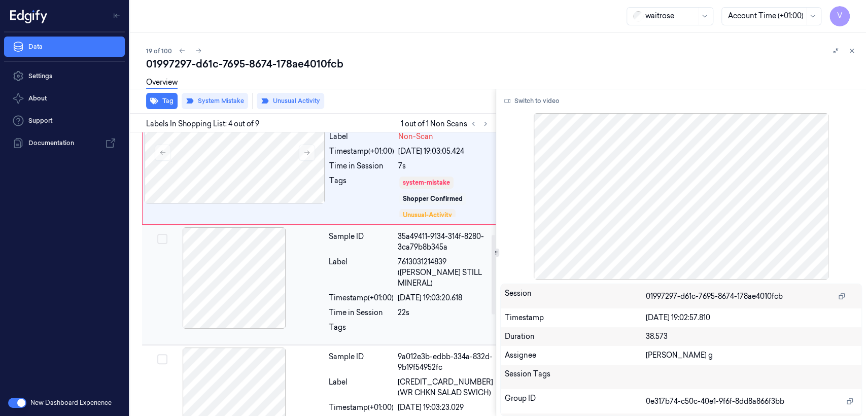
click at [365, 307] on div "Time in Session" at bounding box center [361, 312] width 65 height 11
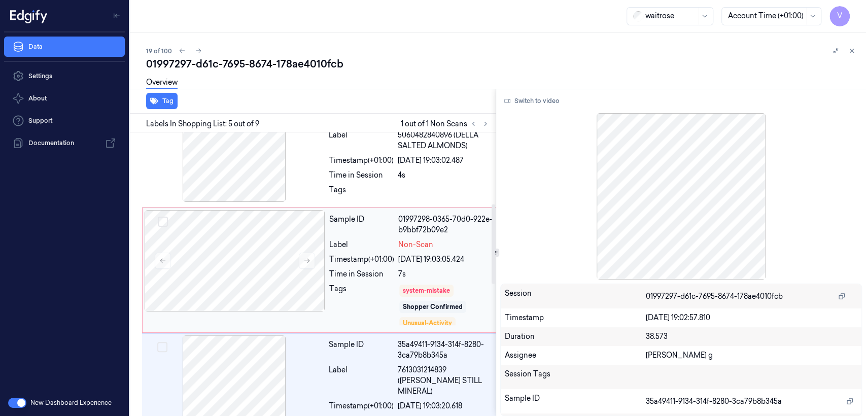
click at [433, 256] on div "22/09/2025 19:03:05.424" at bounding box center [445, 259] width 94 height 11
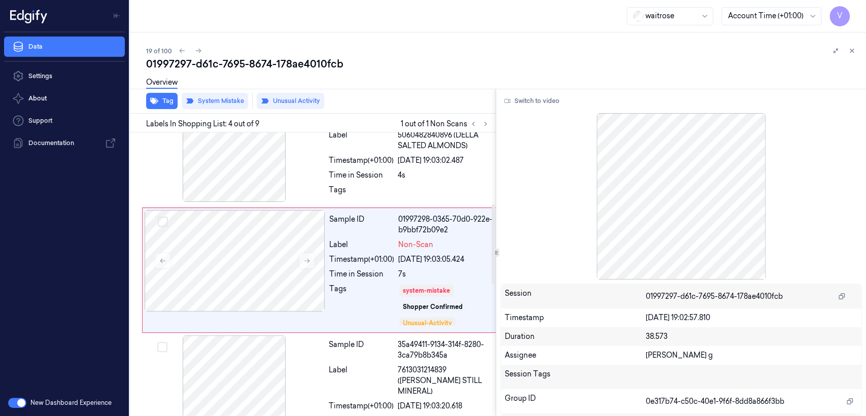
scroll to position [249, 0]
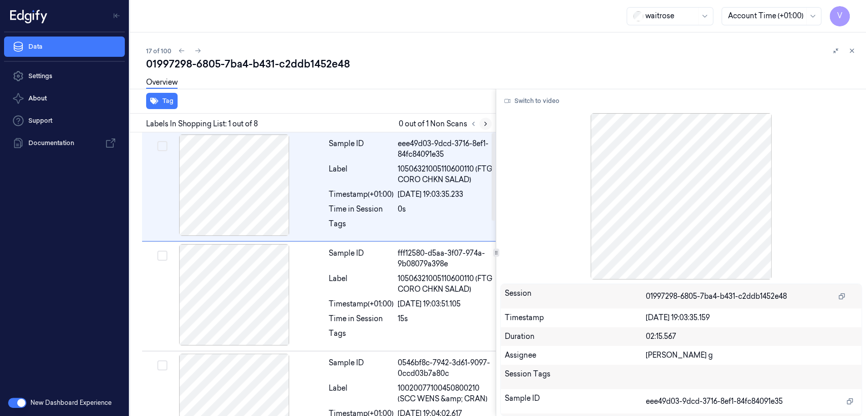
click at [487, 125] on icon at bounding box center [485, 123] width 7 height 7
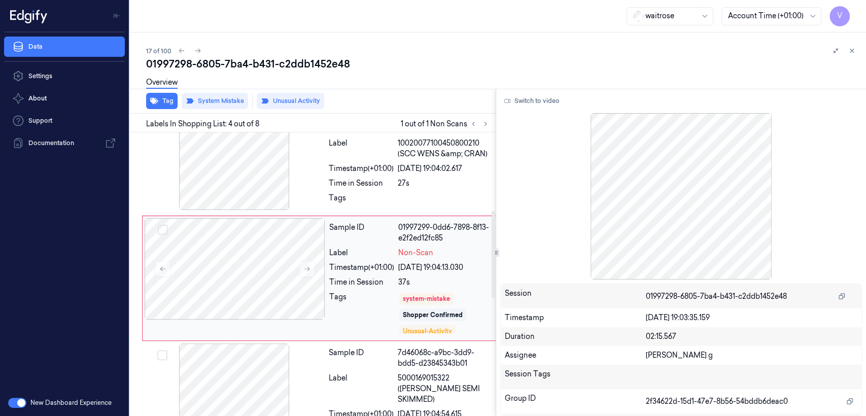
scroll to position [270, 0]
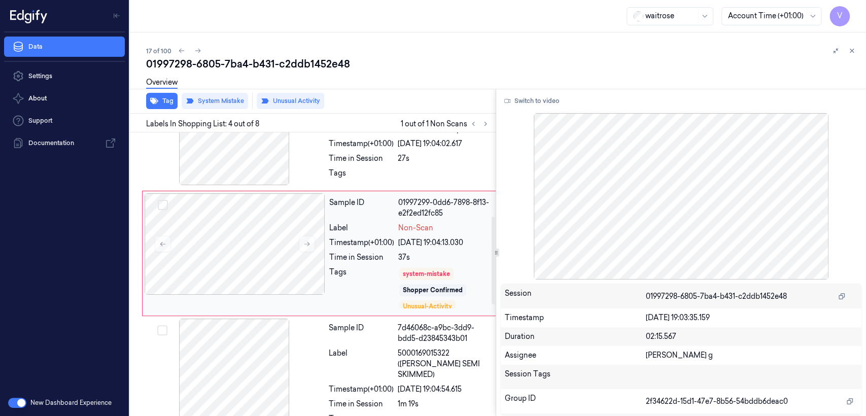
click at [418, 263] on div "37s" at bounding box center [445, 257] width 94 height 11
click at [422, 164] on div "27s" at bounding box center [445, 158] width 95 height 11
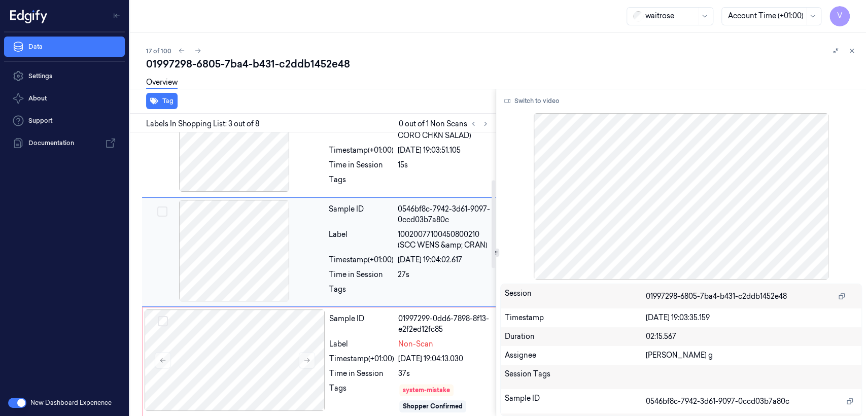
scroll to position [153, 0]
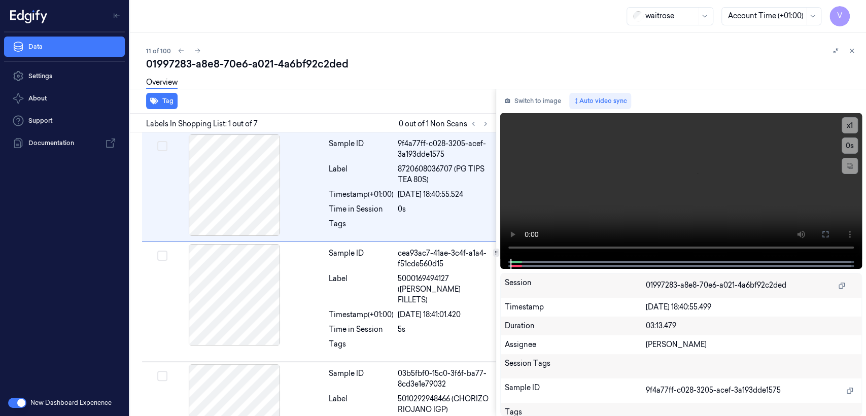
click at [269, 63] on div "01997283-a8e8-70e6-a021-4a6bf92c2ded" at bounding box center [502, 64] width 712 height 14
copy div "a021"
click at [486, 124] on icon at bounding box center [485, 123] width 7 height 7
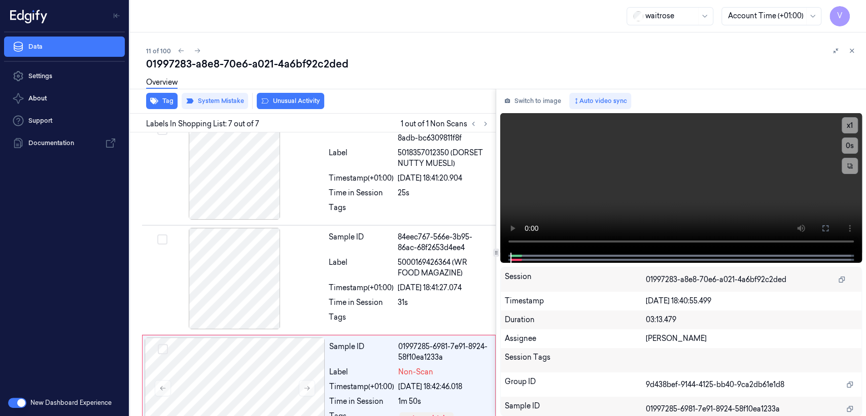
click at [519, 90] on div "Switch to image Auto video sync x 1 0 s Session 01997283-a8e8-70e6-a021-4a6bf92…" at bounding box center [681, 252] width 370 height 327
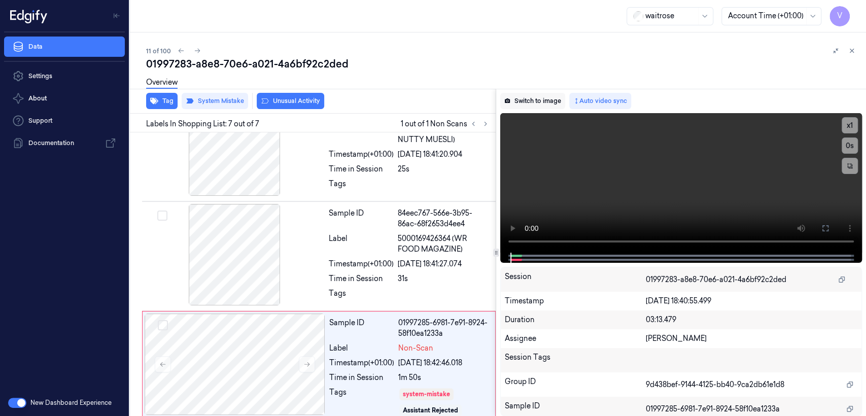
click at [549, 104] on button "Switch to image" at bounding box center [532, 101] width 65 height 16
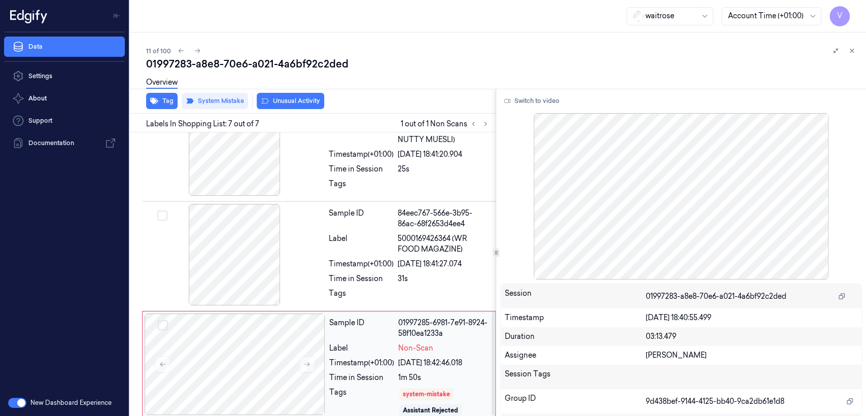
click at [407, 359] on div "Sample ID 01997285-6981-7e91-8924-58f10ea1233a Label Non-Scan Timestamp (+01:00…" at bounding box center [409, 367] width 168 height 108
click at [311, 356] on button at bounding box center [307, 364] width 16 height 16
click at [290, 221] on div at bounding box center [234, 254] width 181 height 101
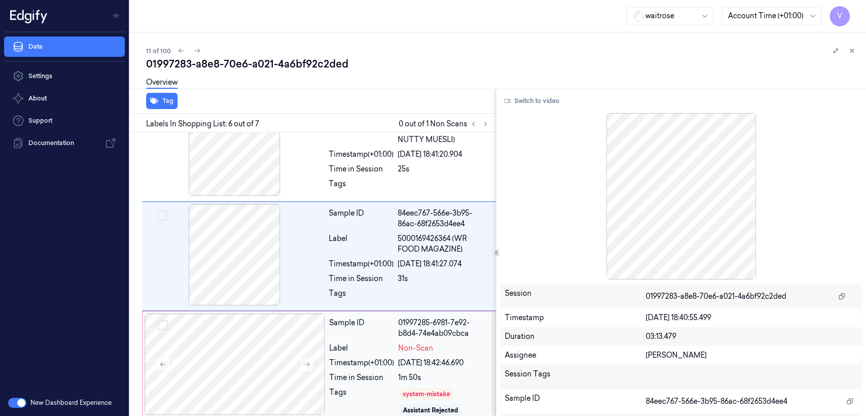
click at [365, 323] on div "Sample ID" at bounding box center [361, 328] width 65 height 21
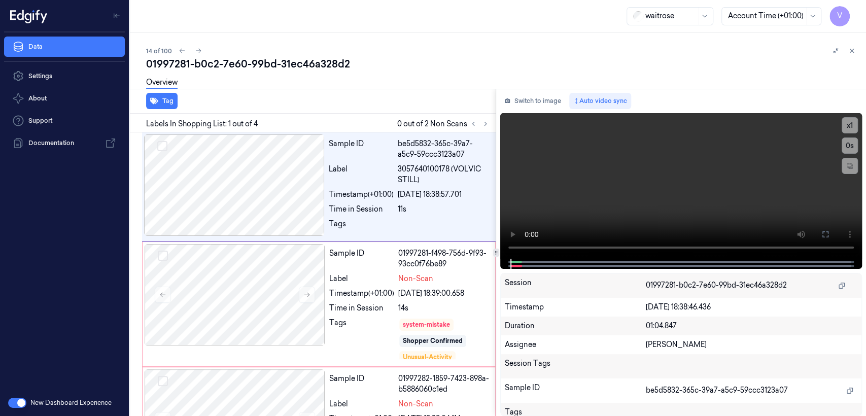
click at [238, 63] on div "01997281-b0c2-7e60-99bd-31ec46a328d2" at bounding box center [502, 64] width 712 height 14
copy div "7e60"
click at [482, 124] on icon at bounding box center [485, 123] width 7 height 7
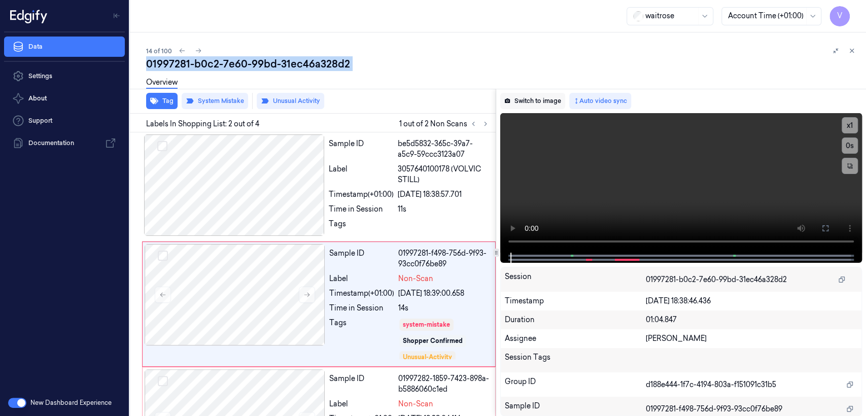
scroll to position [29, 0]
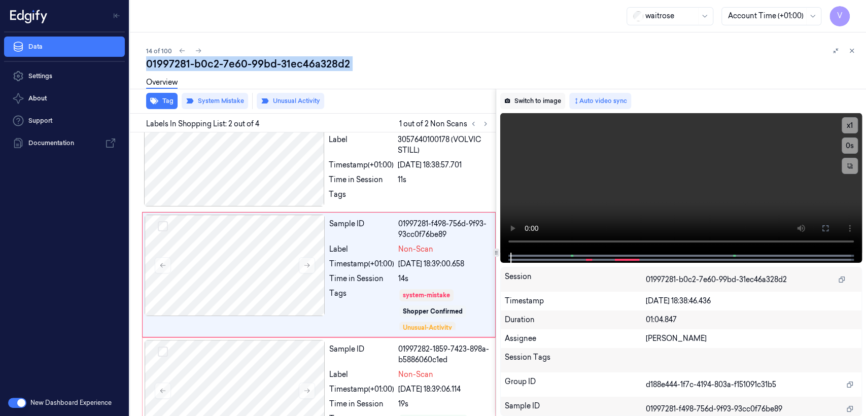
click at [511, 98] on button "Switch to image" at bounding box center [532, 101] width 65 height 16
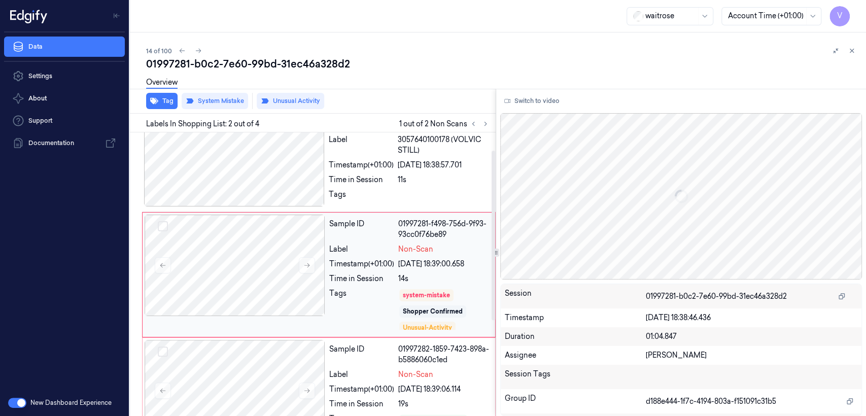
click at [349, 265] on div "Timestamp (+01:00)" at bounding box center [361, 264] width 65 height 11
click at [322, 180] on div at bounding box center [234, 155] width 181 height 101
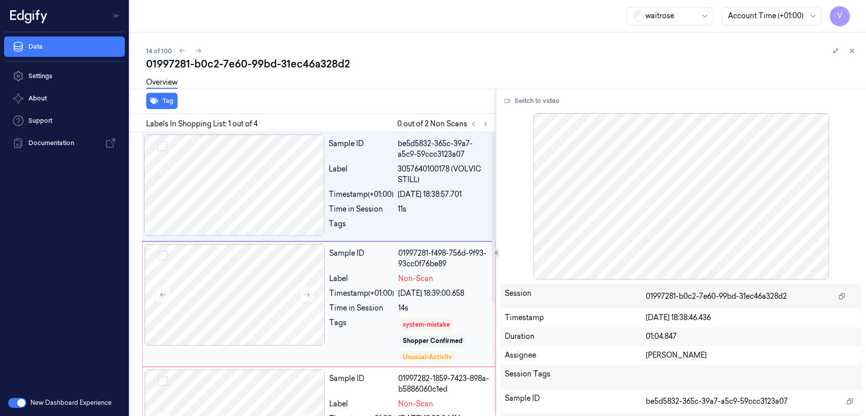
click at [387, 290] on div "Timestamp (+01:00)" at bounding box center [361, 293] width 65 height 11
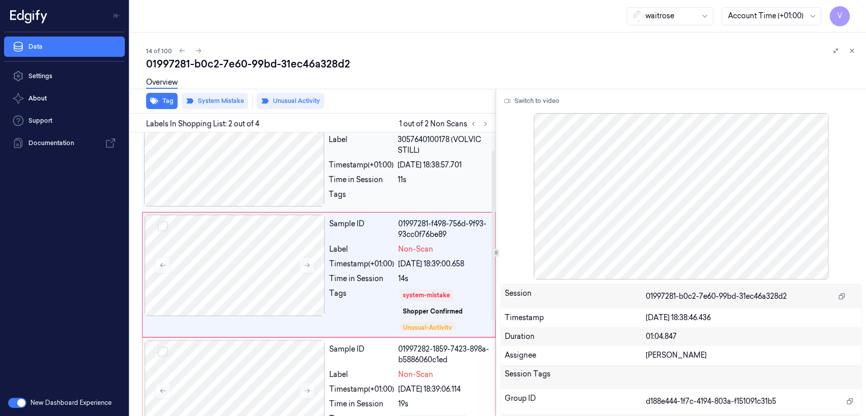
click at [413, 189] on div at bounding box center [444, 197] width 92 height 16
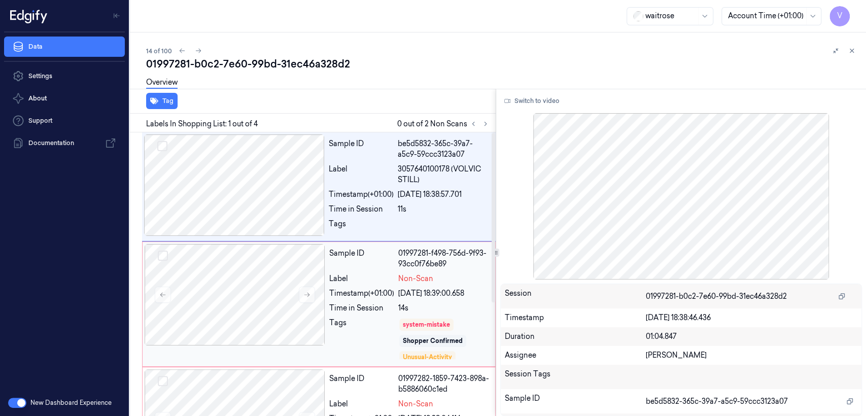
click at [385, 301] on div "Sample ID 01997281-f498-756d-9f93-93cc0f76be89 Label Non-Scan Timestamp (+01:00…" at bounding box center [409, 304] width 168 height 120
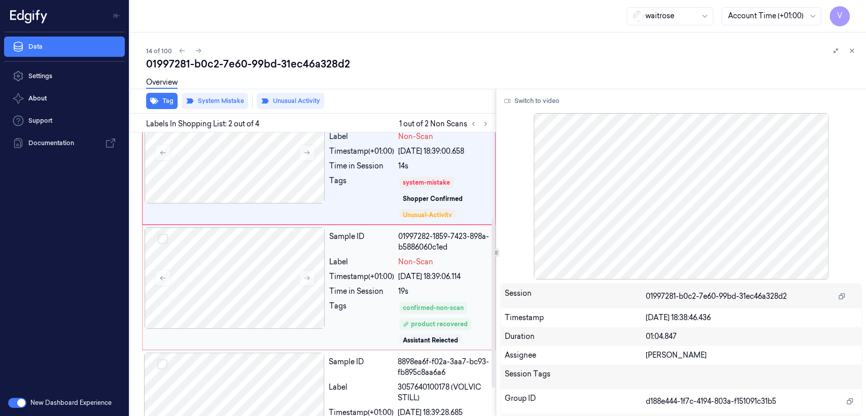
click at [385, 291] on div "Time in Session" at bounding box center [361, 291] width 65 height 11
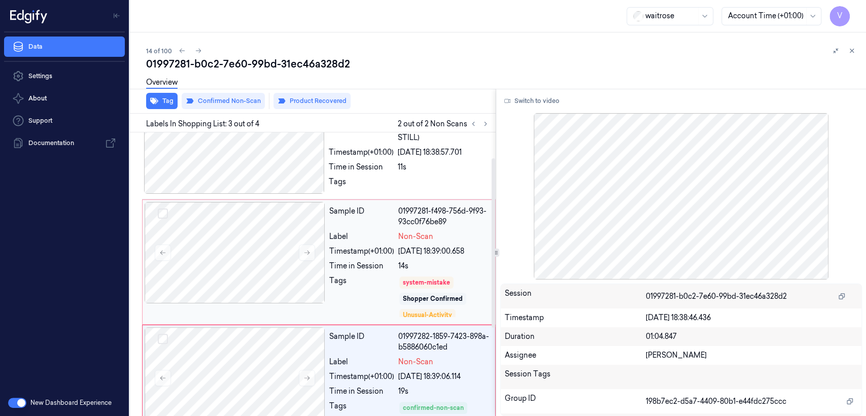
click at [390, 242] on div "Sample ID 01997281-f498-756d-9f93-93cc0f76be89 Label Non-Scan Timestamp (+01:00…" at bounding box center [409, 262] width 168 height 120
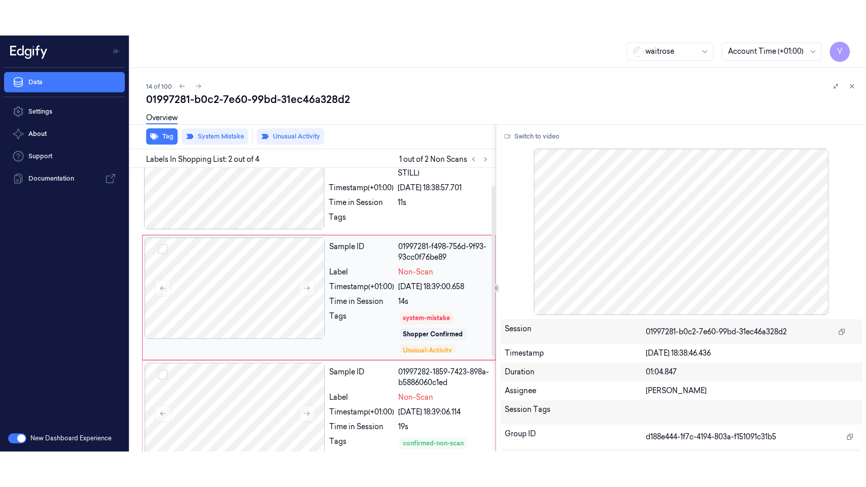
scroll to position [29, 0]
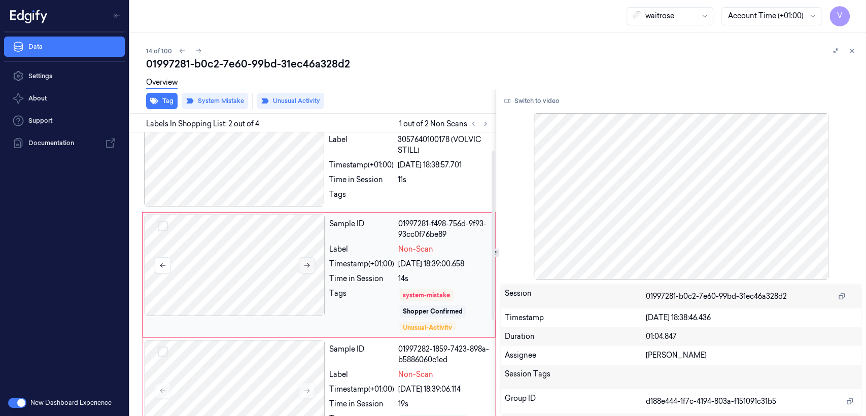
click at [310, 265] on icon at bounding box center [306, 265] width 7 height 7
click at [529, 102] on button "Switch to video" at bounding box center [531, 101] width 63 height 16
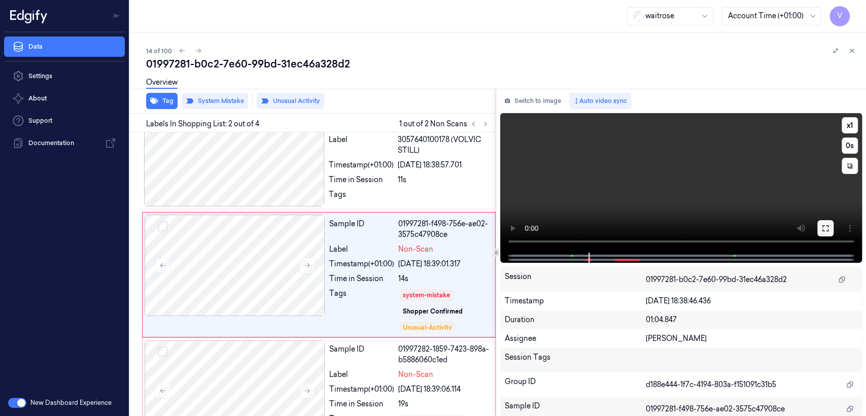
click at [817, 232] on button at bounding box center [825, 228] width 16 height 16
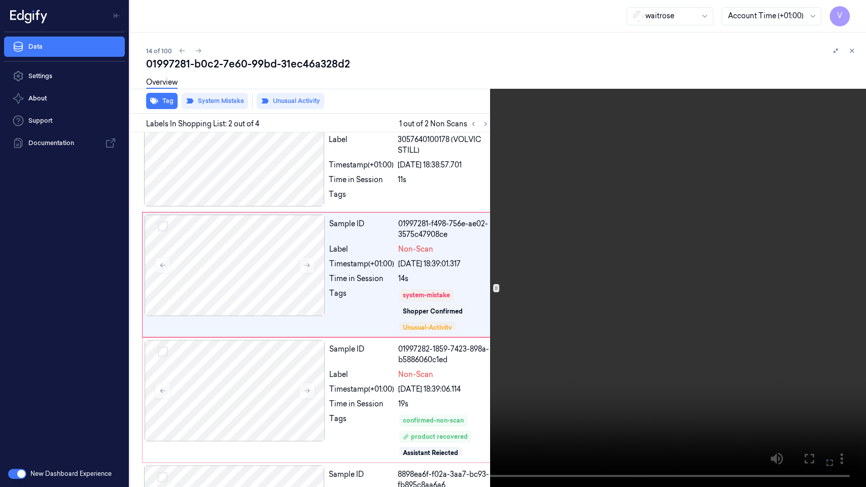
click at [178, 200] on video at bounding box center [433, 243] width 866 height 487
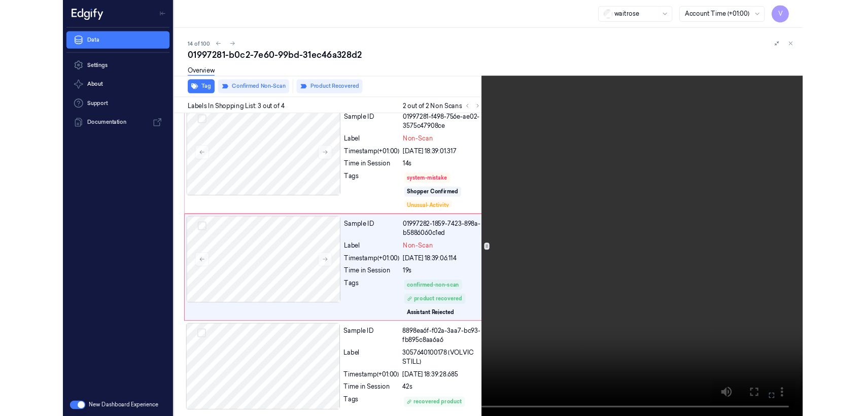
scroll to position [118, 0]
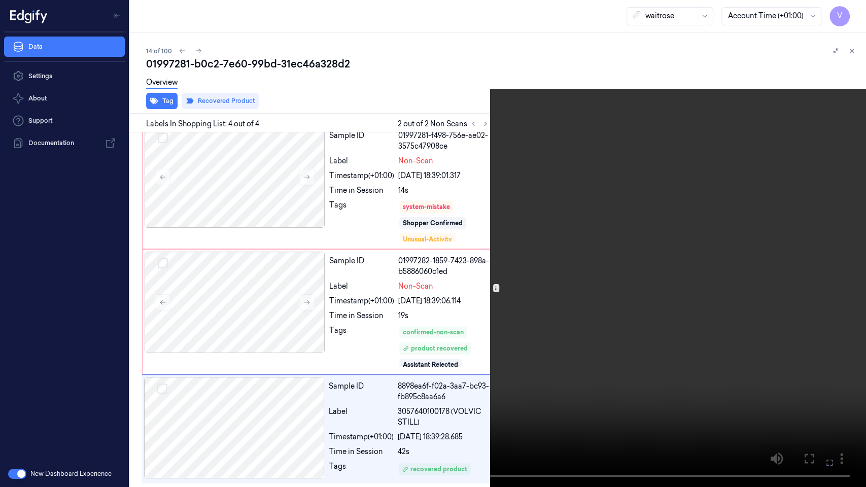
click at [0, 0] on icon at bounding box center [0, 0] width 0 height 0
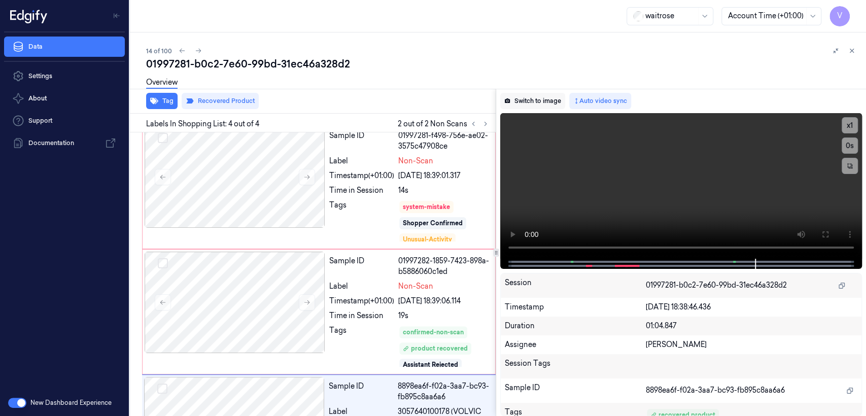
click at [548, 104] on button "Switch to image" at bounding box center [532, 101] width 65 height 16
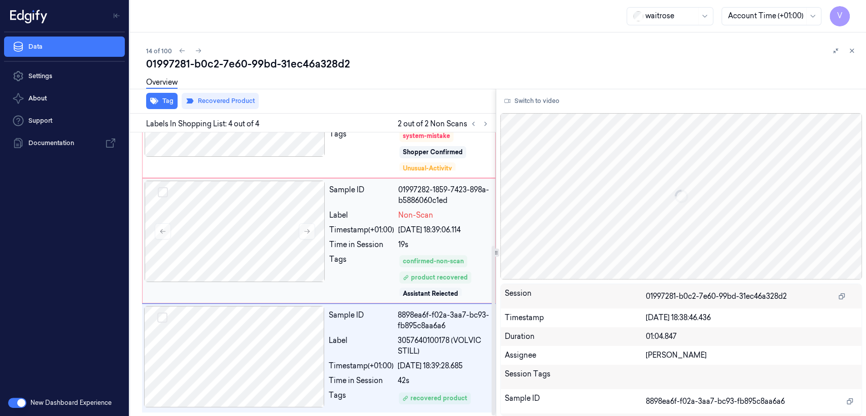
click at [405, 249] on div "19s" at bounding box center [443, 244] width 91 height 11
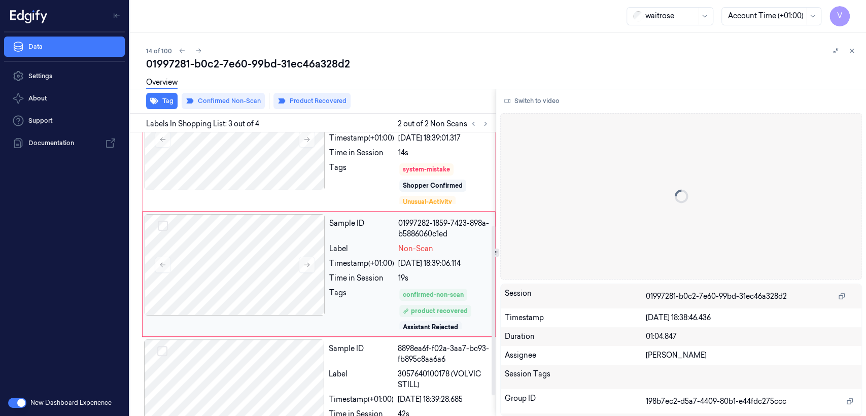
scroll to position [155, 0]
click at [361, 332] on div "Sample ID 01997282-1859-7423-898a-b5886060c1ed Label Non-Scan Timestamp (+01:00…" at bounding box center [409, 275] width 168 height 120
click at [351, 360] on div "Sample ID" at bounding box center [361, 354] width 65 height 21
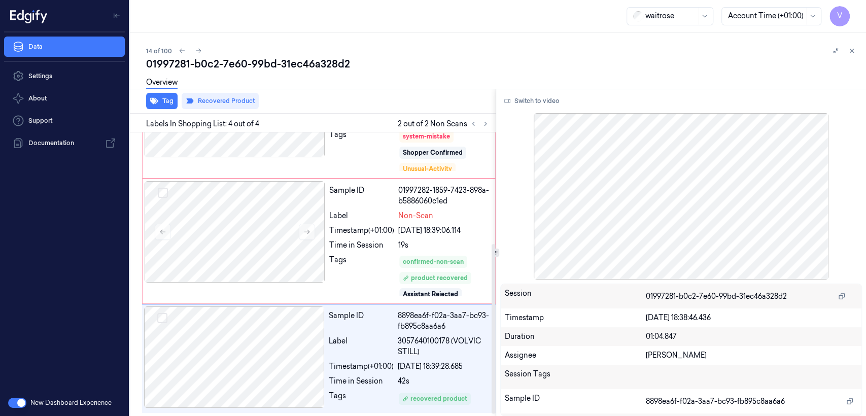
scroll to position [189, 0]
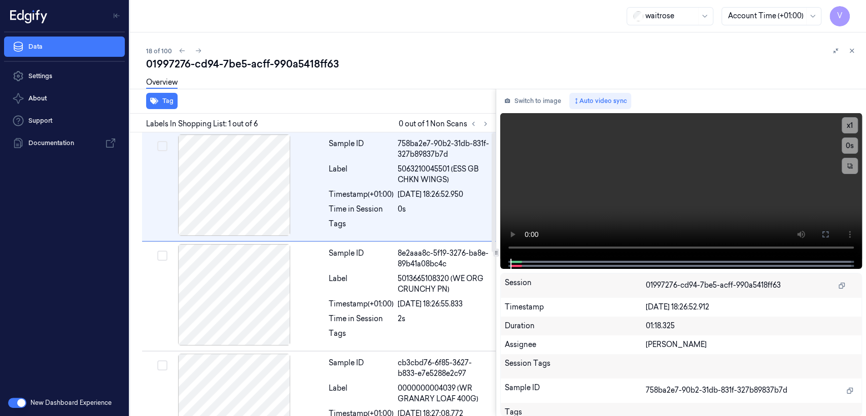
click at [299, 61] on div "01997276-cd94-7be5-acff-990a5418ff63" at bounding box center [502, 64] width 712 height 14
copy div "990a5418ff63"
click at [487, 124] on icon at bounding box center [485, 123] width 7 height 7
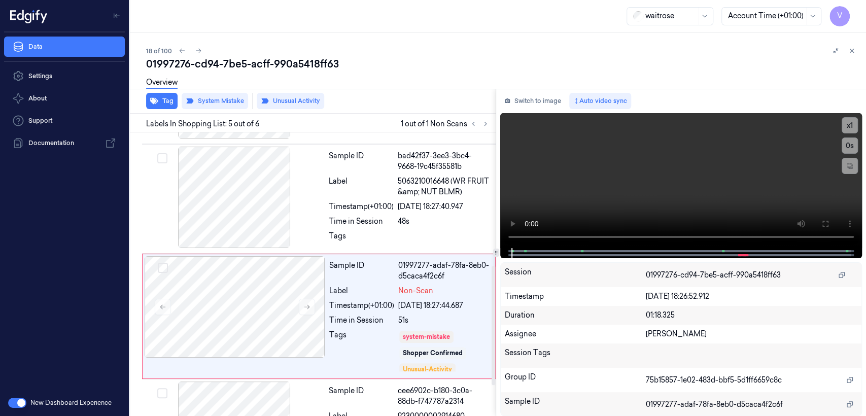
click at [520, 111] on div "Switch to image Auto video sync x 1 0 s Session 01997276-cd94-7be5-acff-990a541…" at bounding box center [681, 252] width 370 height 327
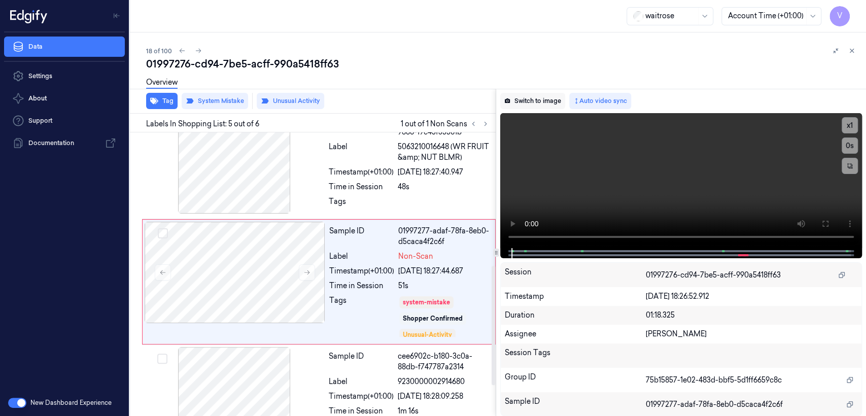
scroll to position [358, 0]
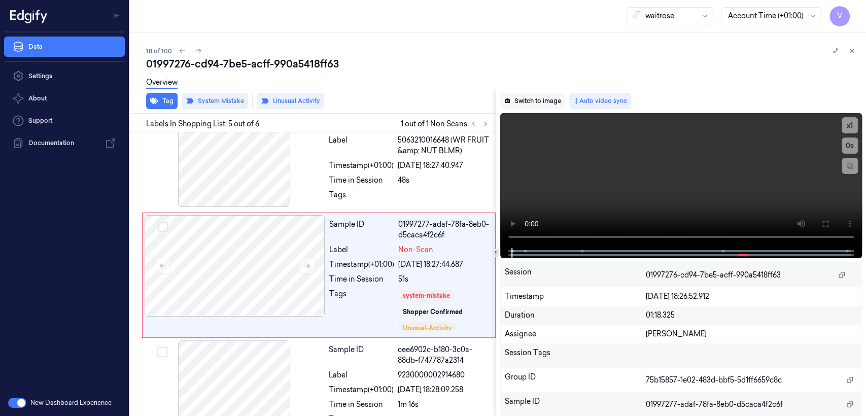
click at [523, 105] on button "Switch to image" at bounding box center [532, 101] width 65 height 16
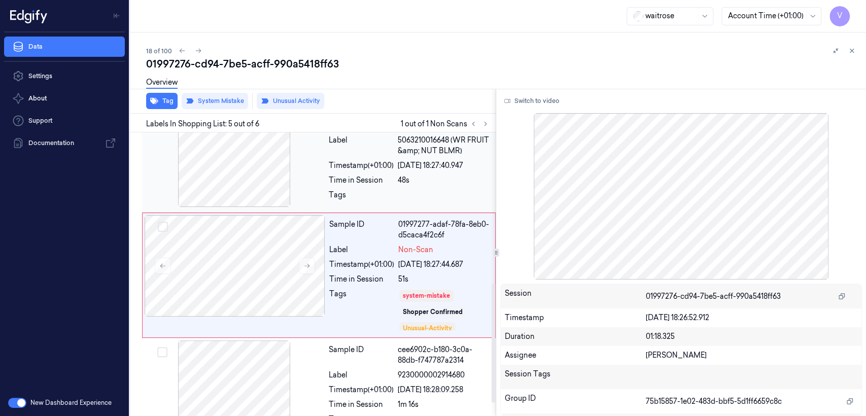
click at [373, 175] on div "Time in Session" at bounding box center [361, 180] width 65 height 11
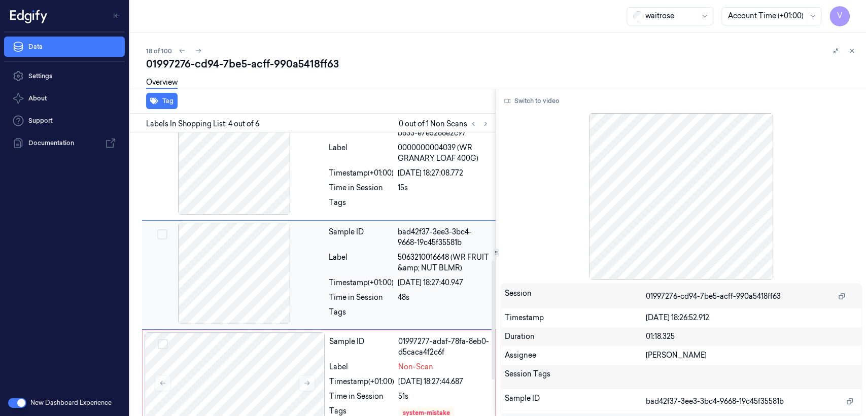
scroll to position [353, 0]
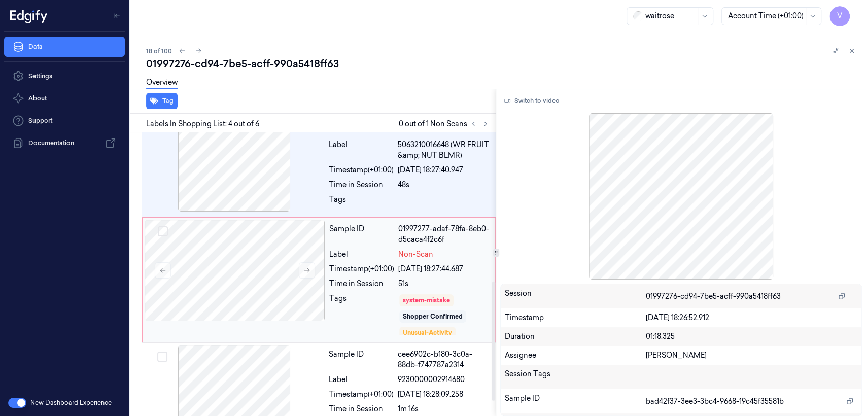
click at [435, 291] on div "Sample ID 01997277-adaf-78fa-8eb0-d5caca4f2c6f Label Non-Scan Timestamp (+01:00…" at bounding box center [409, 280] width 168 height 120
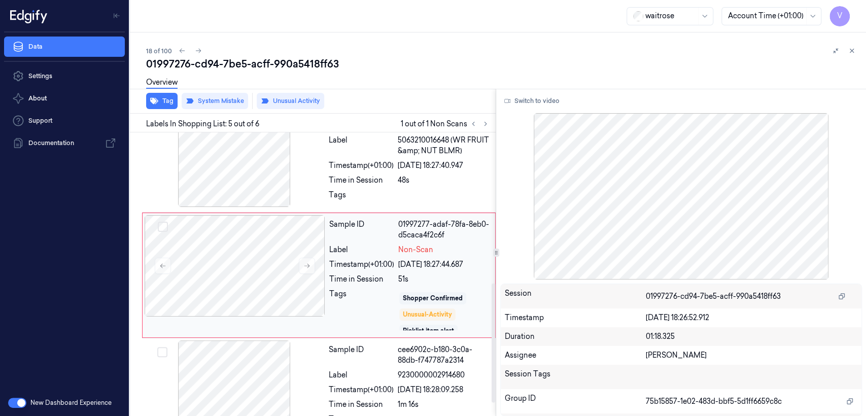
scroll to position [20, 0]
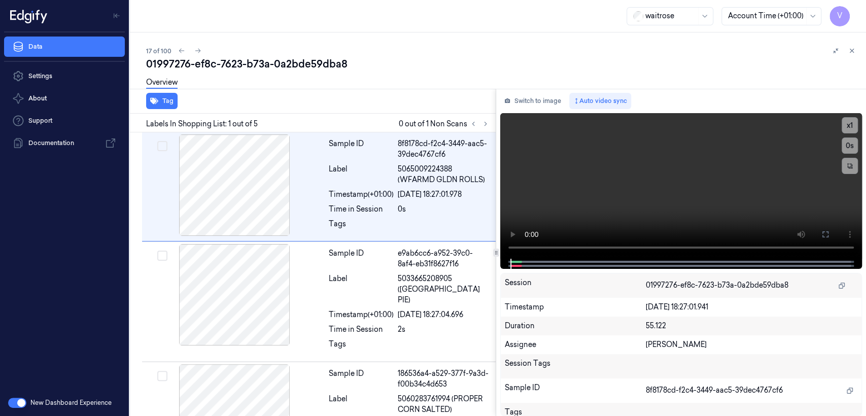
click at [219, 57] on div "01997276-ef8c-7623-b73a-0a2bde59dba8" at bounding box center [502, 64] width 712 height 14
copy div "7623"
click at [548, 107] on button "Switch to image" at bounding box center [532, 101] width 65 height 16
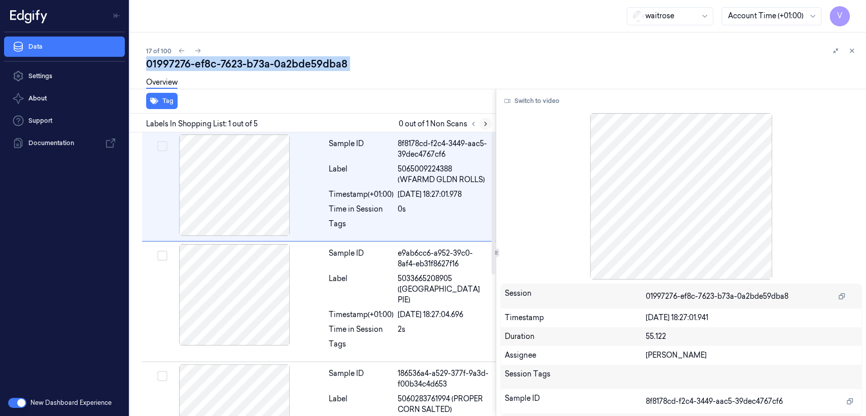
click at [482, 122] on icon at bounding box center [485, 123] width 7 height 7
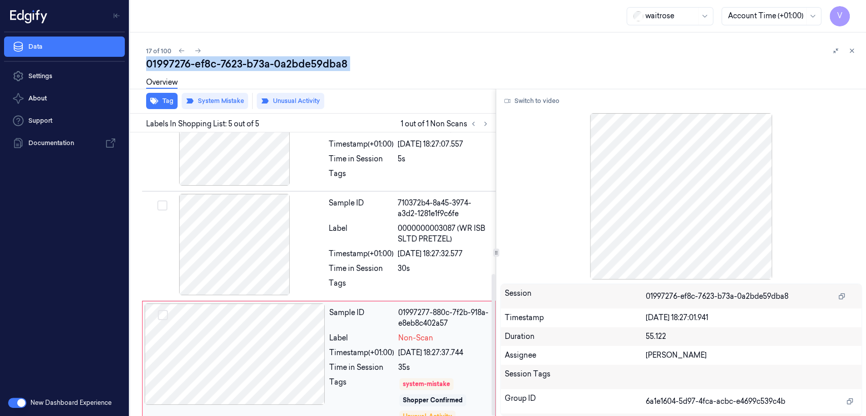
scroll to position [283, 0]
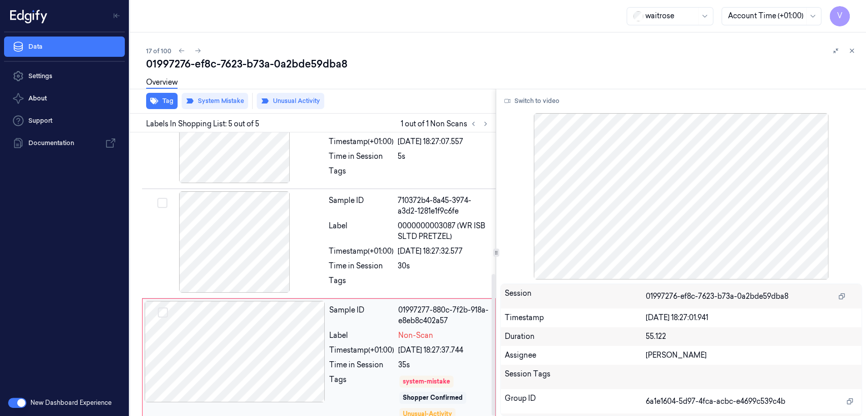
click at [402, 315] on div "Sample ID 01997277-880c-7f2b-918a-e8eb8c402a57 Label Non-Scan Timestamp (+01:00…" at bounding box center [409, 361] width 168 height 120
click at [387, 261] on div "Time in Session" at bounding box center [361, 266] width 65 height 11
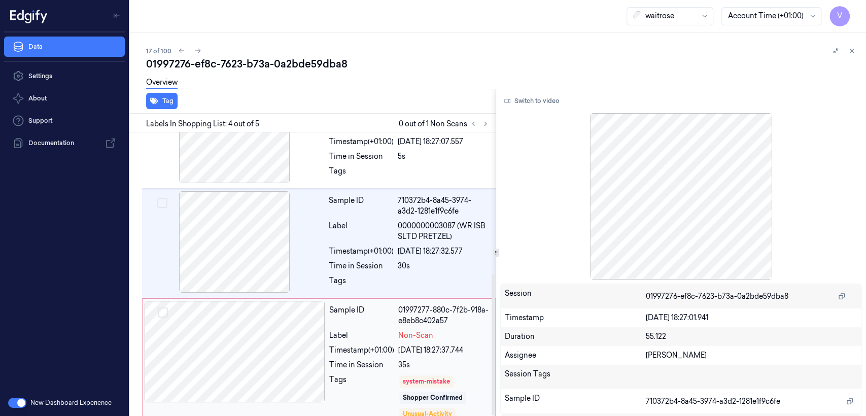
click at [431, 345] on div "22/09/2025 18:27:37.744" at bounding box center [443, 350] width 91 height 11
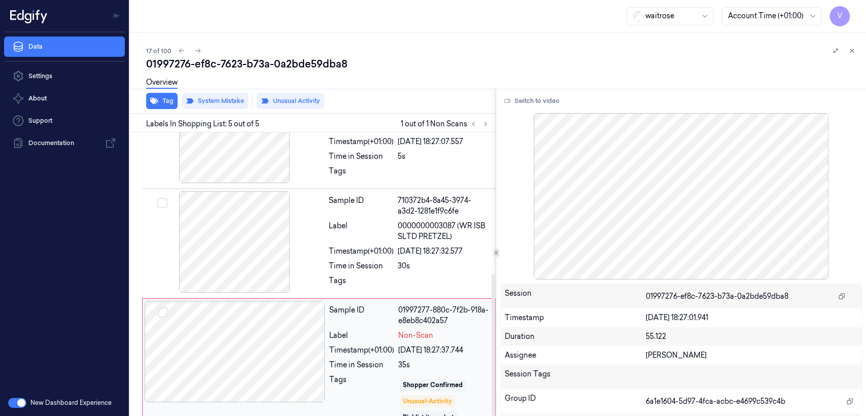
scroll to position [20, 0]
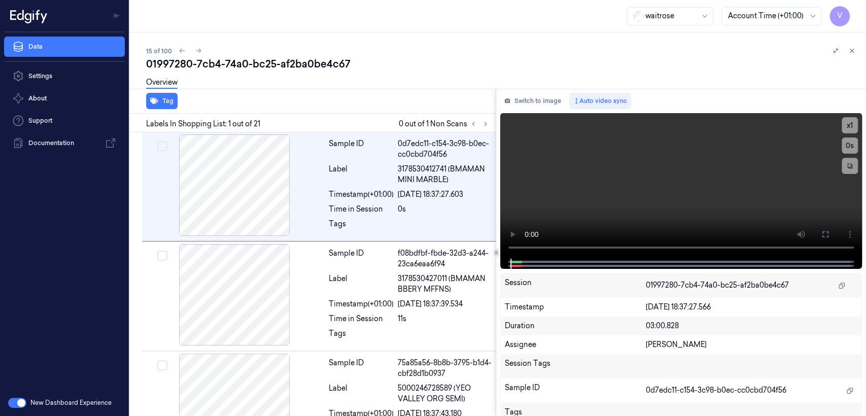
click at [220, 57] on div "01997280-7cb4-74a0-bc25-af2ba0be4c67" at bounding box center [502, 64] width 712 height 14
copy div "-"
click at [490, 123] on button at bounding box center [485, 124] width 12 height 12
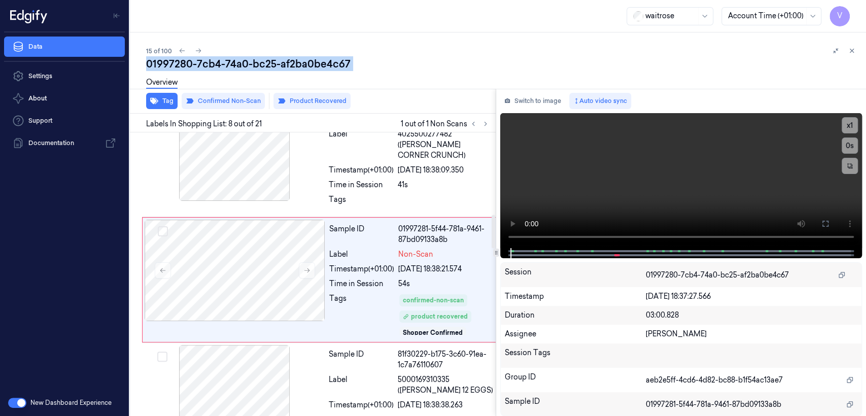
scroll to position [697, 0]
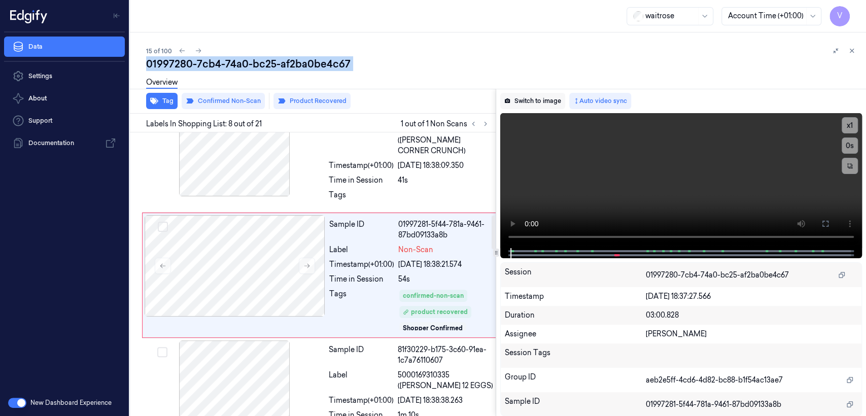
click at [552, 107] on button "Switch to image" at bounding box center [532, 101] width 65 height 16
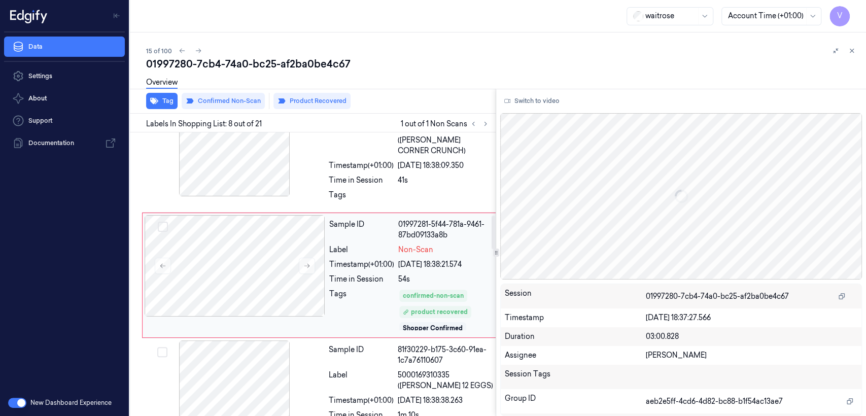
click at [369, 269] on div "Sample ID 01997281-5f44-781a-9461-87bd09133a8b Label Non-Scan Timestamp (+01:00…" at bounding box center [410, 275] width 171 height 120
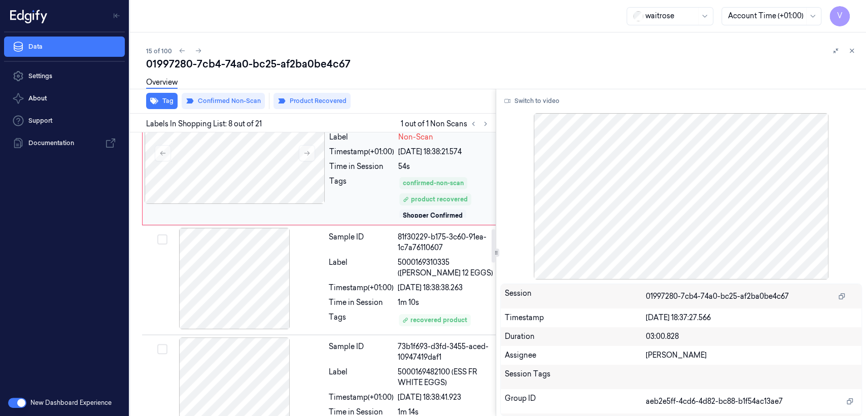
click at [369, 269] on div "Label" at bounding box center [361, 267] width 65 height 21
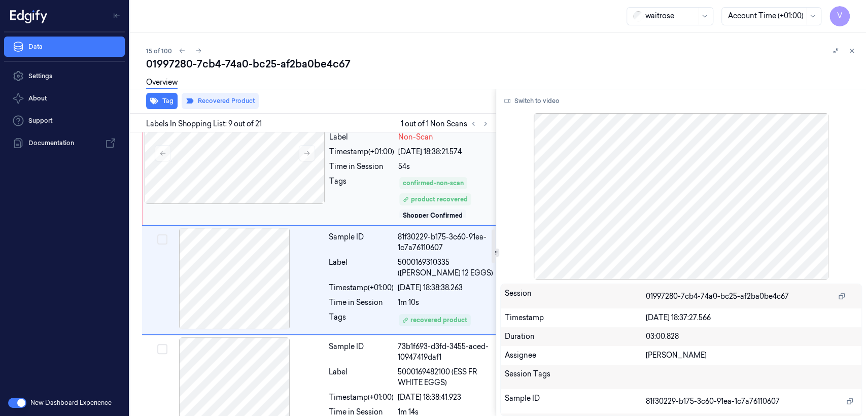
scroll to position [814, 0]
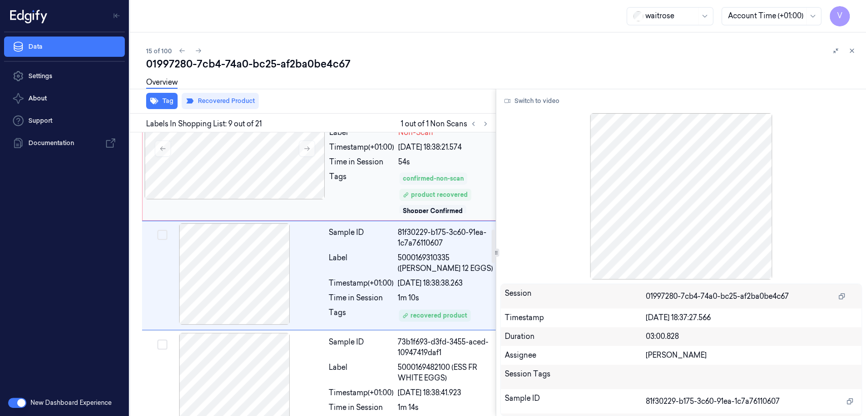
click at [408, 172] on div "confirmed-non-scan" at bounding box center [433, 178] width 68 height 12
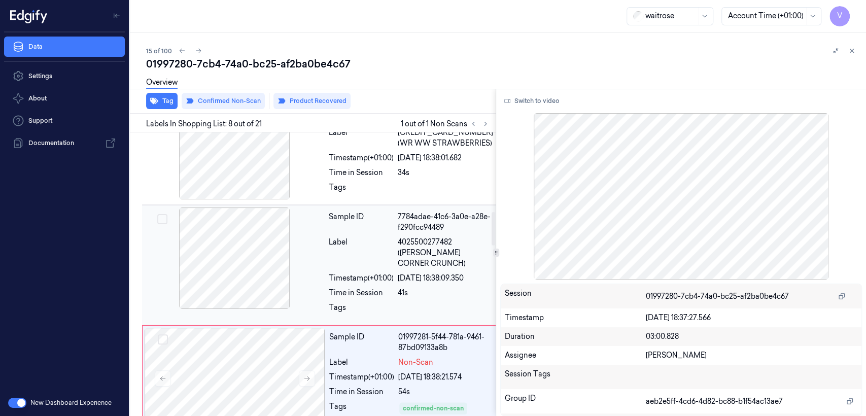
scroll to position [697, 0]
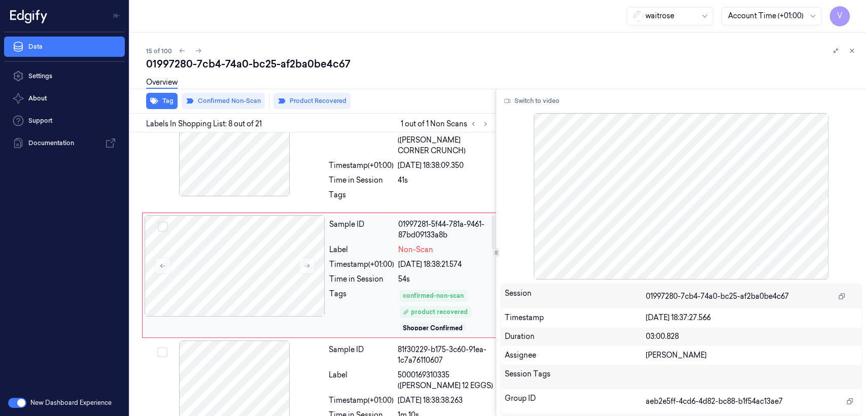
click at [375, 269] on div "Sample ID 01997281-5f44-781a-9461-87bd09133a8b Label Non-Scan Timestamp (+01:00…" at bounding box center [410, 275] width 171 height 120
click at [350, 182] on div "Time in Session" at bounding box center [361, 180] width 65 height 11
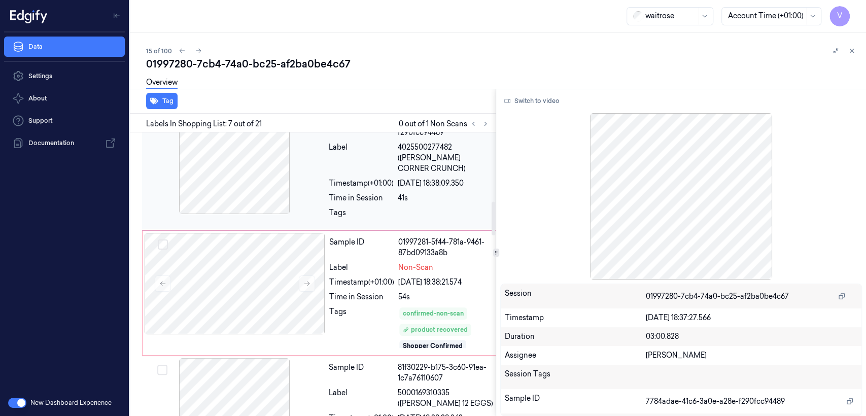
scroll to position [692, 0]
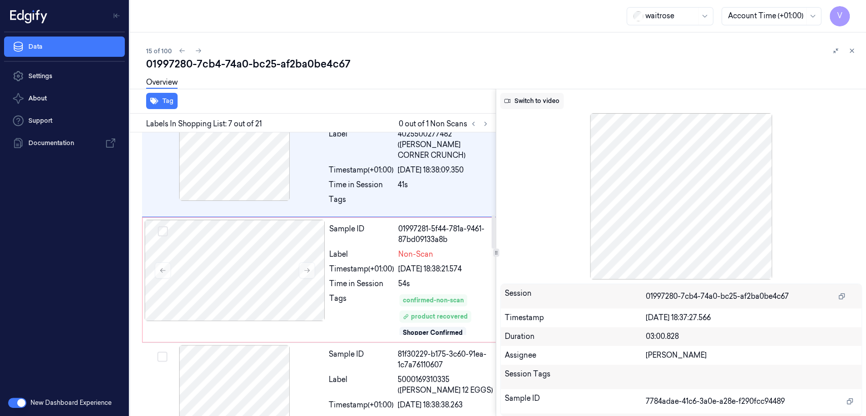
click at [553, 99] on button "Switch to video" at bounding box center [531, 101] width 63 height 16
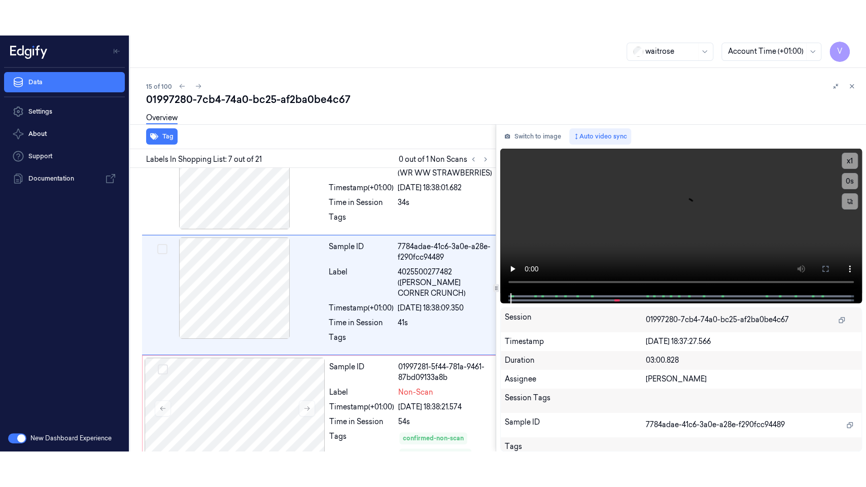
scroll to position [580, 0]
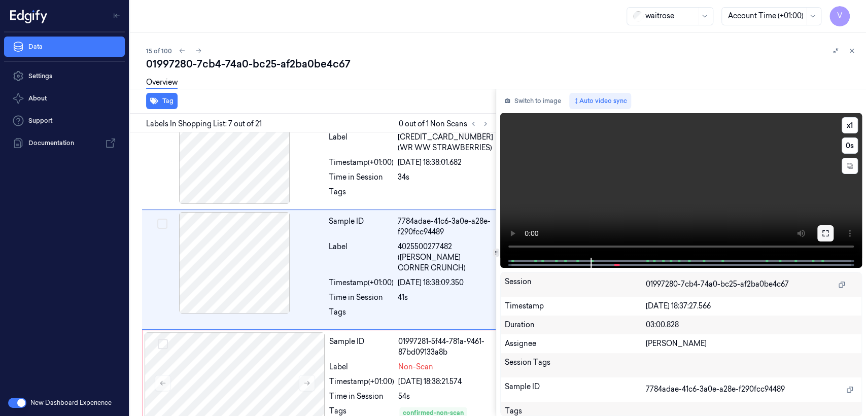
click at [821, 232] on icon at bounding box center [825, 233] width 8 height 8
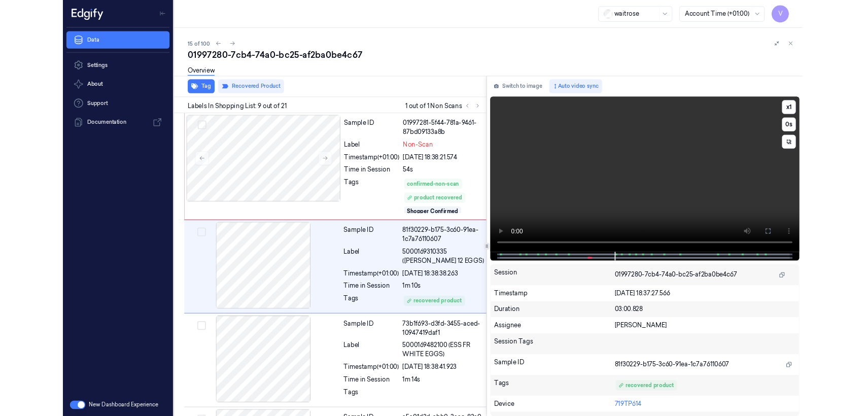
scroll to position [779, 0]
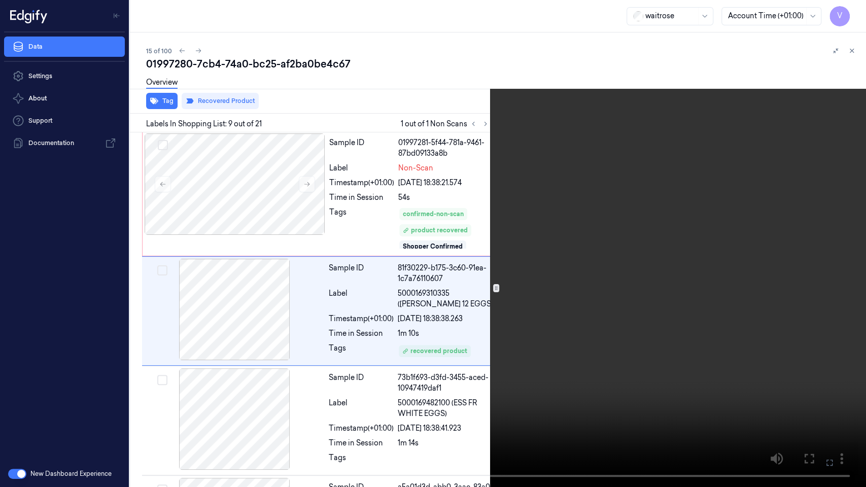
click at [0, 0] on icon at bounding box center [0, 0] width 0 height 0
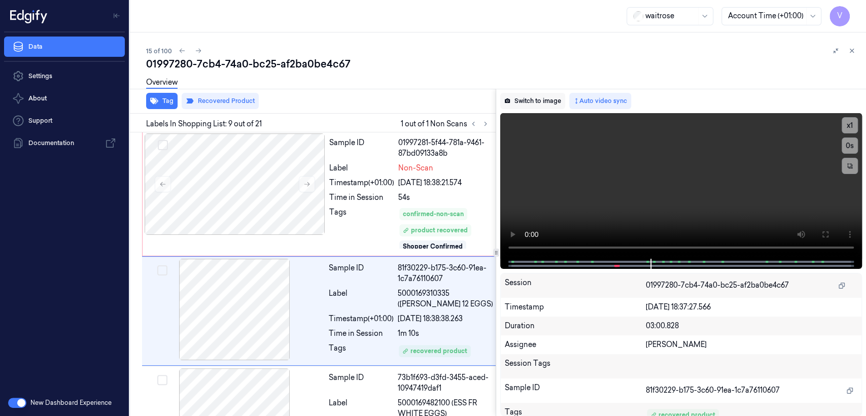
click at [544, 99] on button "Switch to image" at bounding box center [532, 101] width 65 height 16
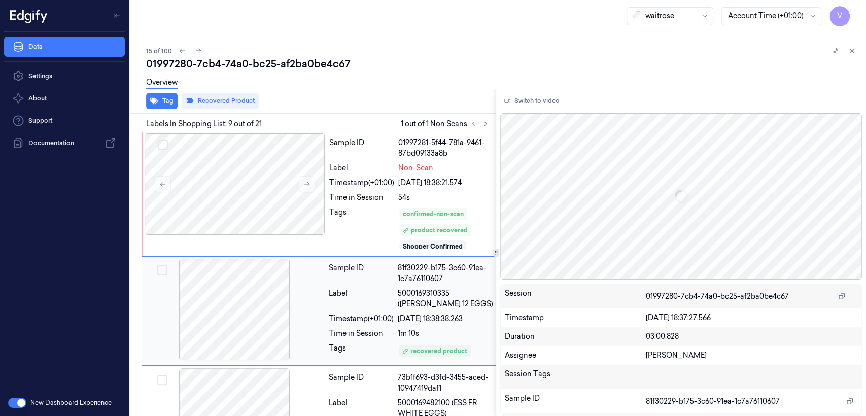
scroll to position [814, 0]
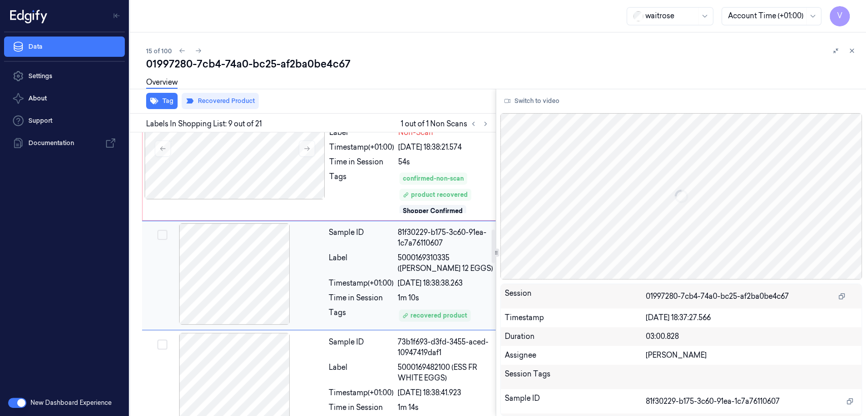
click at [371, 276] on div "Sample ID 81f30229-b175-3c60-91ea-1c7a76110607 Label 5000169310335 (WR DORG 12 …" at bounding box center [411, 275] width 172 height 104
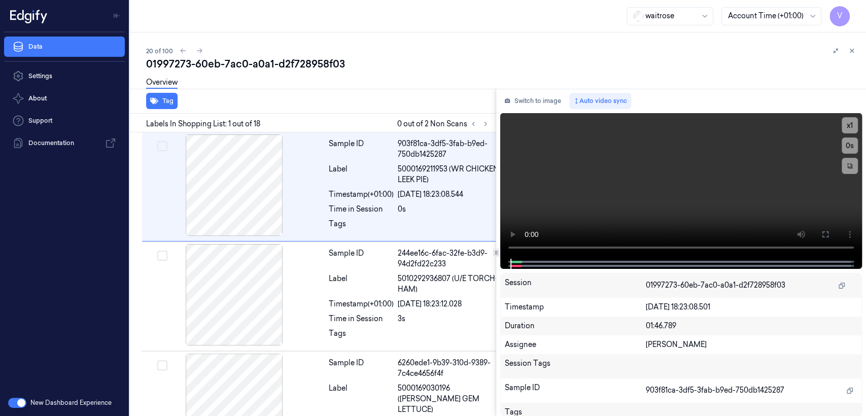
click at [198, 58] on div "01997273-60eb-7ac0-a0a1-d2f728958f03" at bounding box center [502, 64] width 712 height 14
copy div "60eb"
click at [486, 122] on icon at bounding box center [485, 123] width 7 height 7
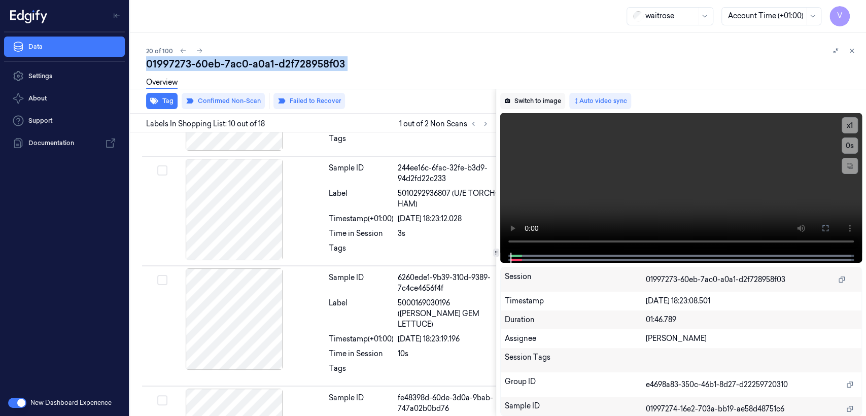
click at [512, 104] on button "Switch to image" at bounding box center [532, 101] width 65 height 16
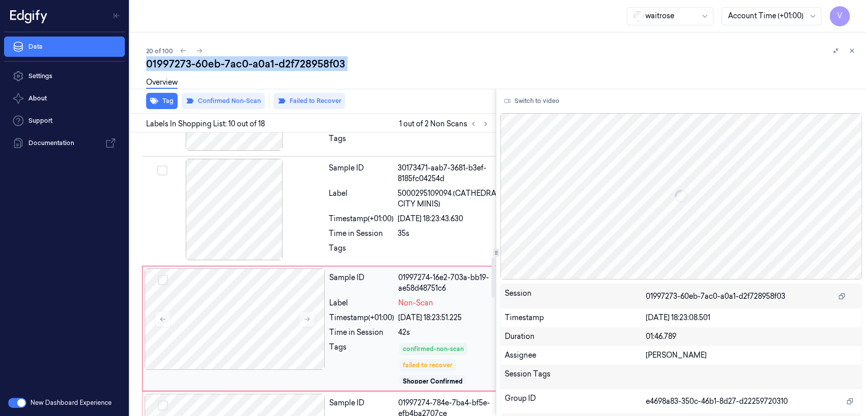
scroll to position [905, 0]
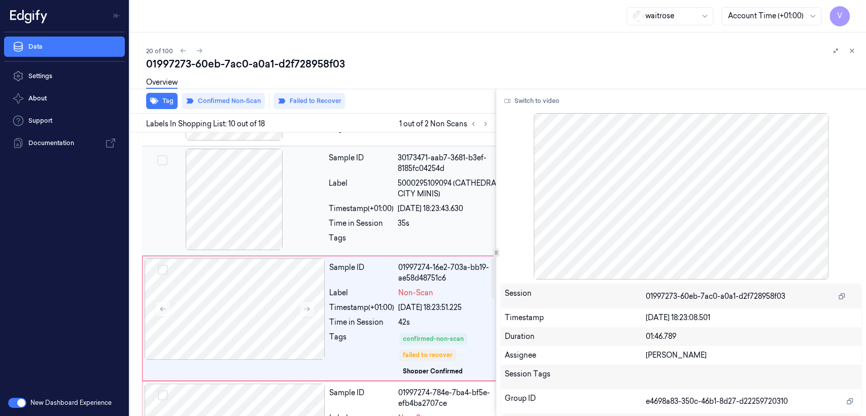
click at [400, 233] on div at bounding box center [453, 241] width 111 height 16
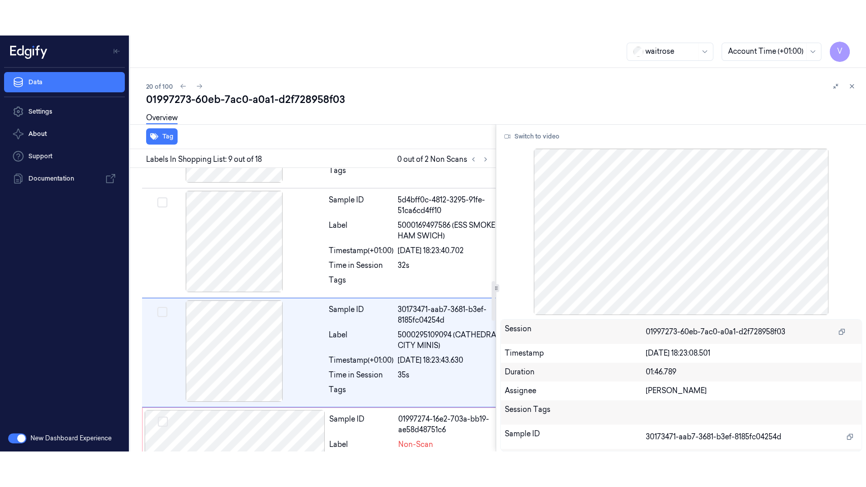
scroll to position [788, 0]
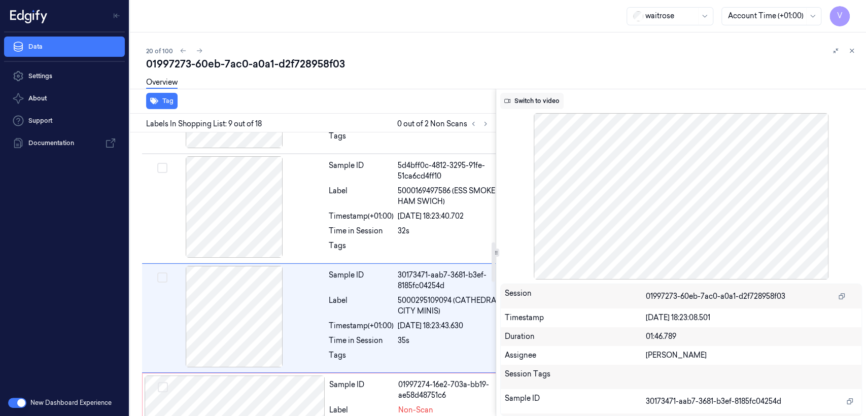
click at [542, 102] on button "Switch to video" at bounding box center [531, 101] width 63 height 16
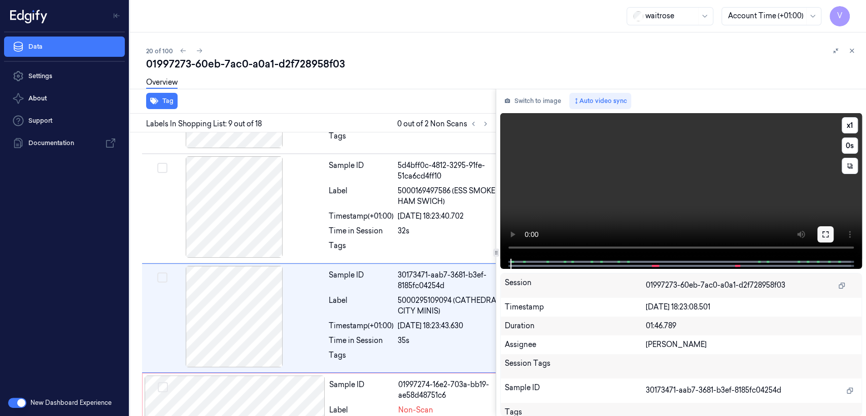
click at [821, 232] on icon at bounding box center [825, 234] width 8 height 8
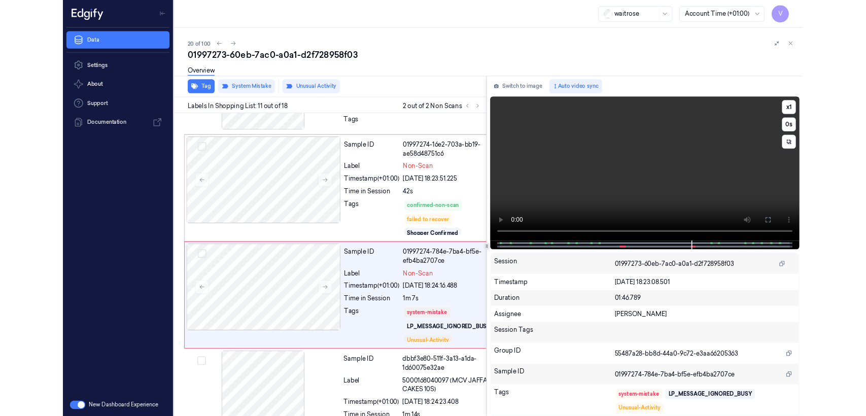
scroll to position [1005, 0]
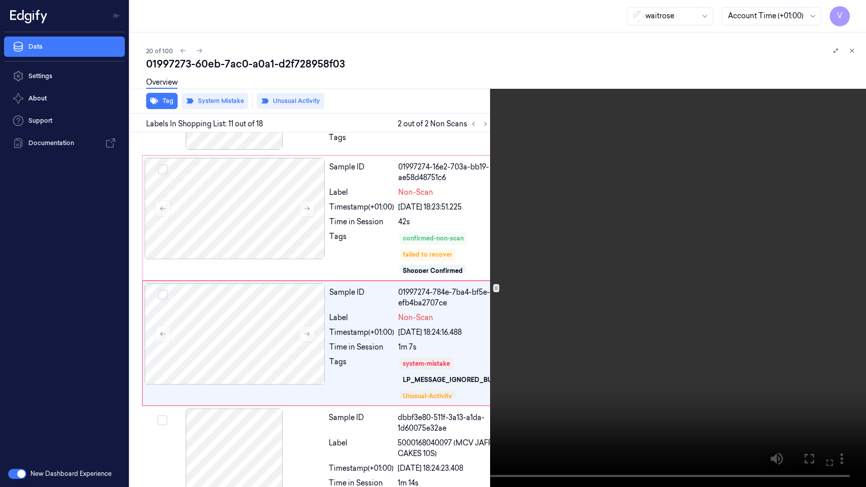
click at [0, 0] on icon at bounding box center [0, 0] width 0 height 0
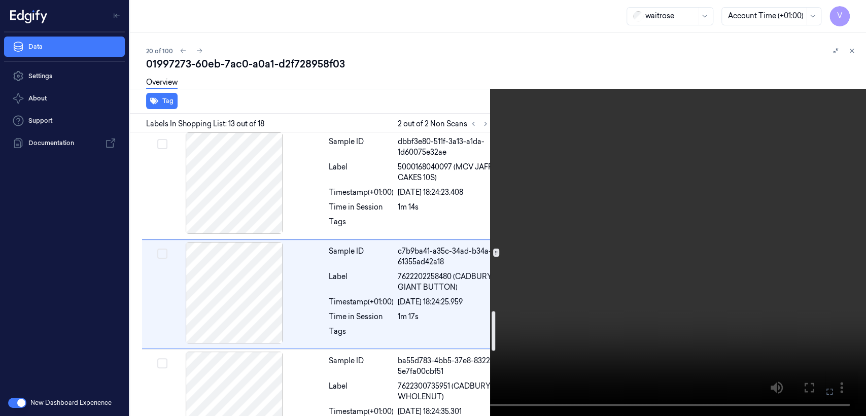
scroll to position [1284, 0]
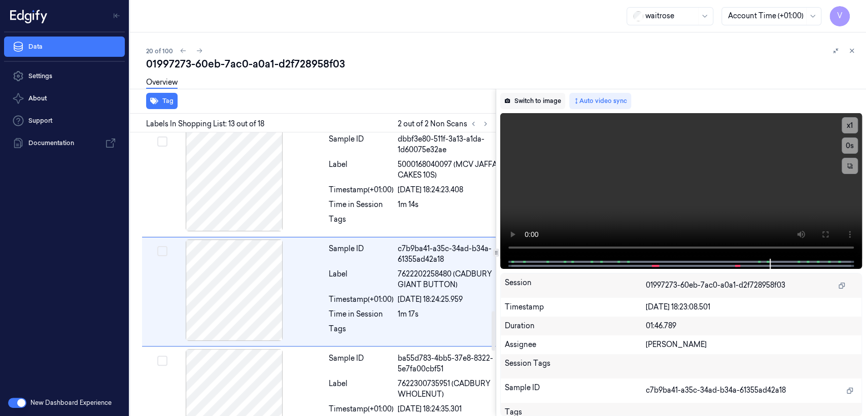
click at [537, 98] on button "Switch to image" at bounding box center [532, 101] width 65 height 16
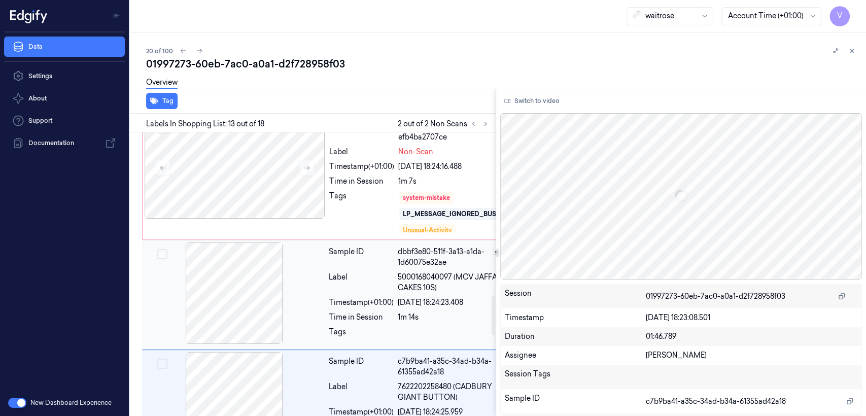
click at [404, 272] on span "5000168040097 (MCV JAFFA CAKES 10S)" at bounding box center [453, 282] width 111 height 21
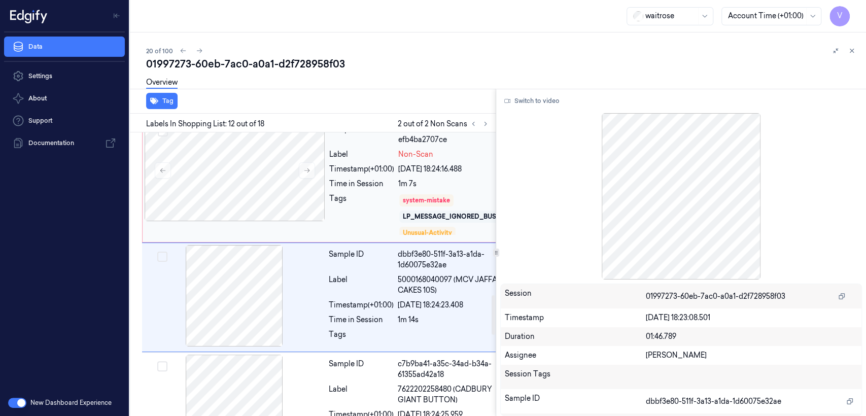
click at [403, 212] on div "LP_MESSAGE_IGNORED_BUSY" at bounding box center [452, 216] width 98 height 9
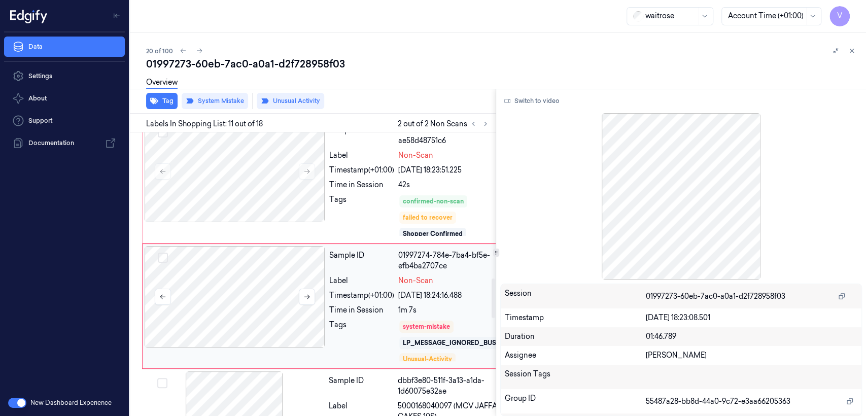
scroll to position [1041, 0]
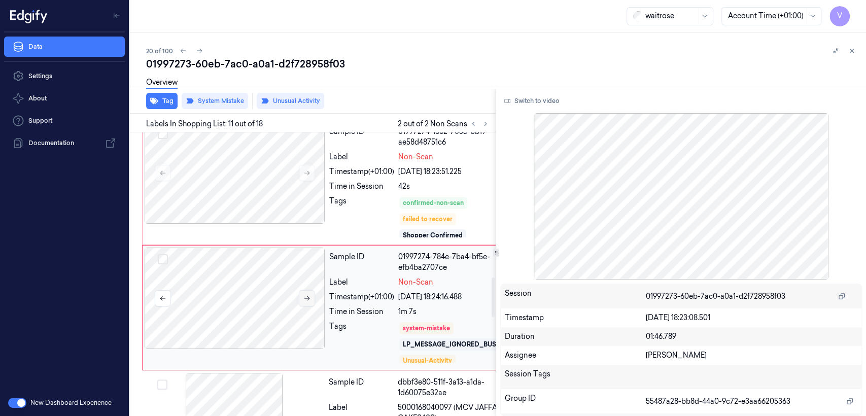
click at [308, 295] on icon at bounding box center [306, 298] width 7 height 7
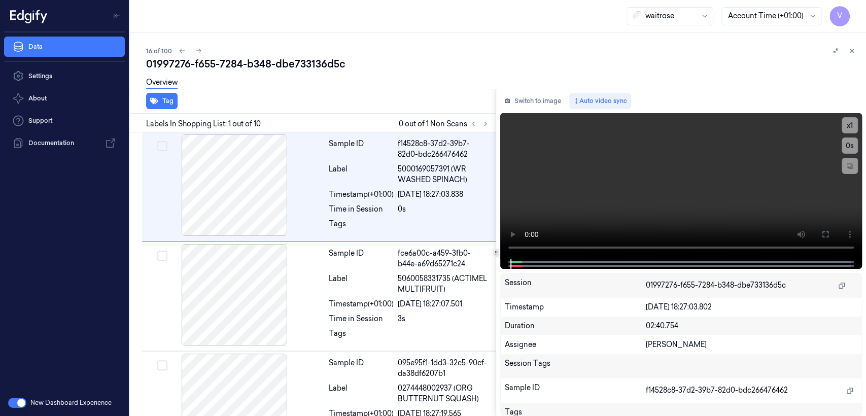
click at [241, 64] on div "01997276-f655-7284-b348-dbe733136d5c" at bounding box center [502, 64] width 712 height 14
copy div "-"
click at [482, 119] on button at bounding box center [485, 124] width 12 height 12
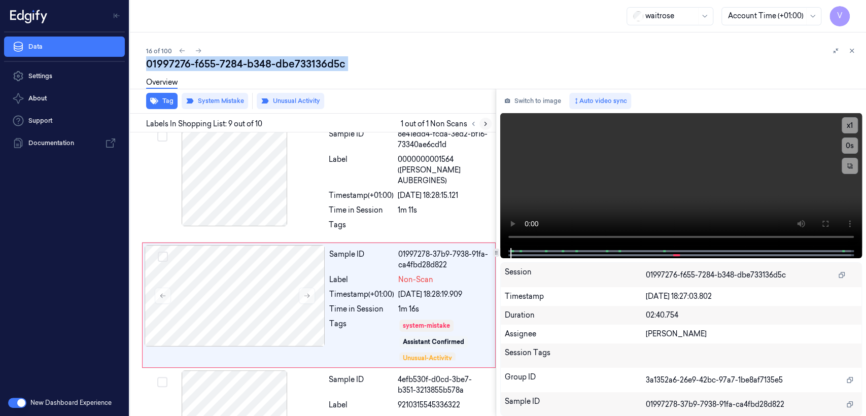
scroll to position [795, 0]
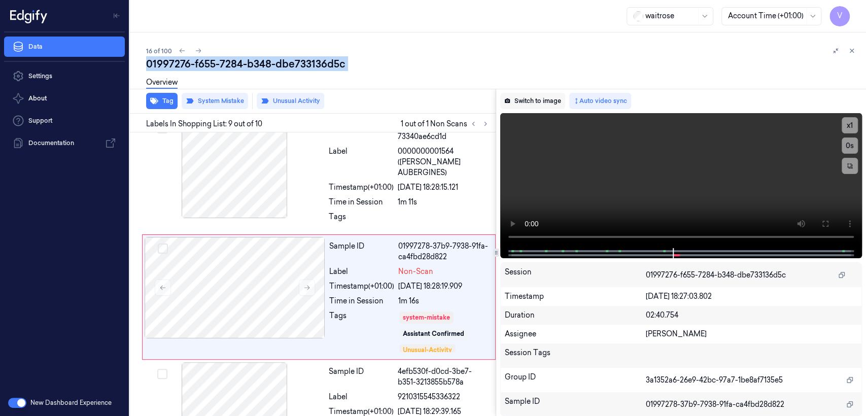
click at [536, 107] on button "Switch to image" at bounding box center [532, 101] width 65 height 16
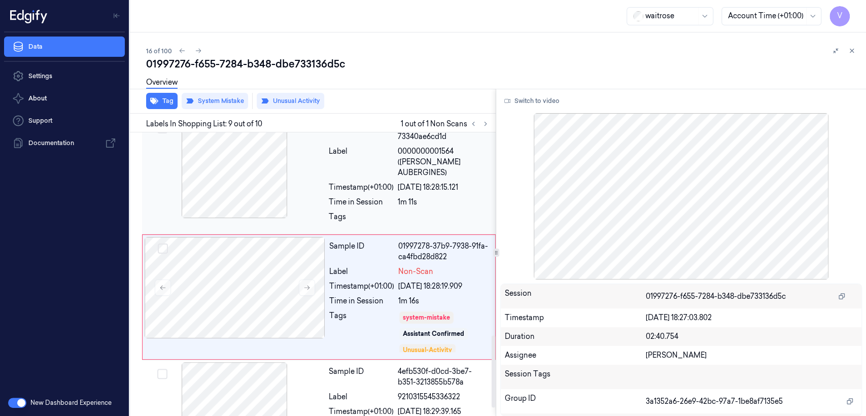
click at [363, 185] on div "Sample ID 8e41edd4-fcda-3ed2-bf16-73340ae6cd1d Label 0000000001564 ([PERSON_NAM…" at bounding box center [409, 174] width 169 height 115
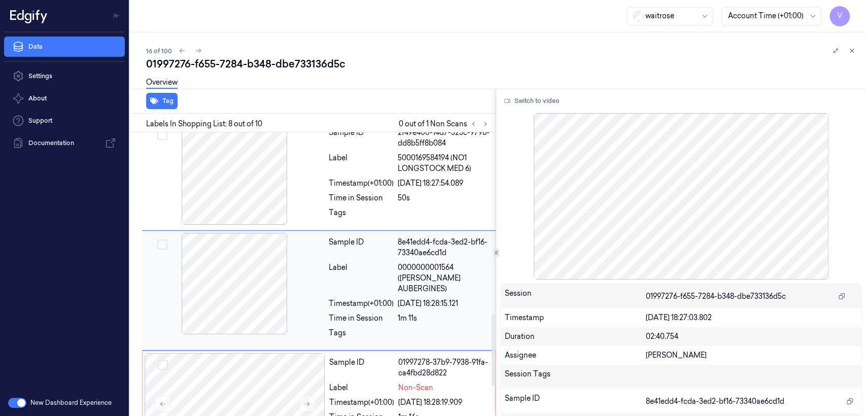
scroll to position [678, 0]
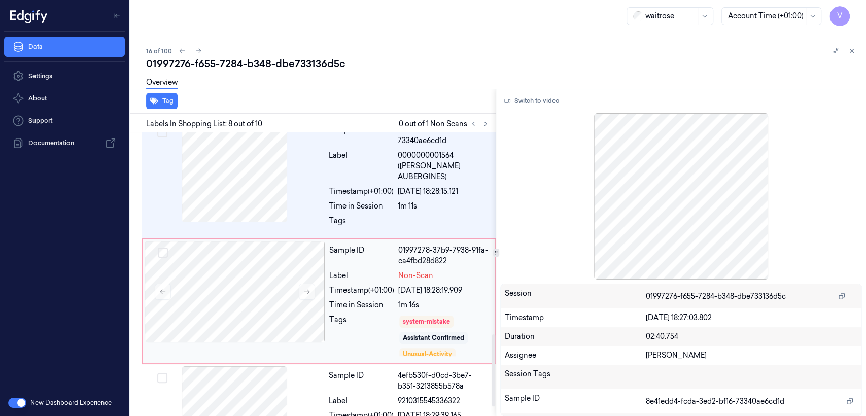
click at [329, 270] on div "Label" at bounding box center [361, 275] width 65 height 11
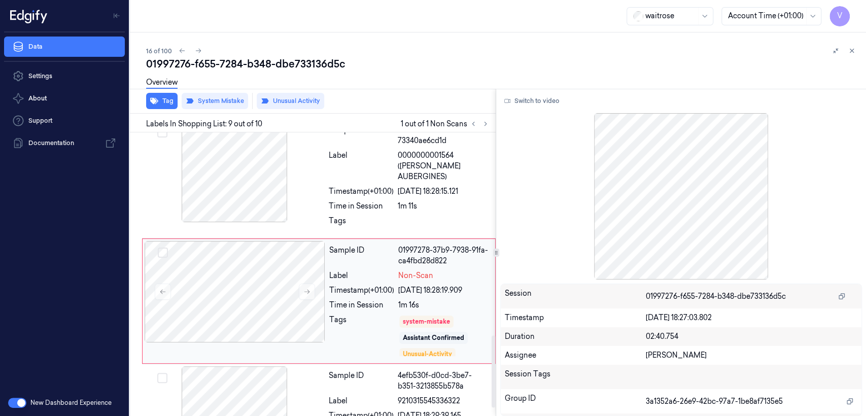
scroll to position [795, 0]
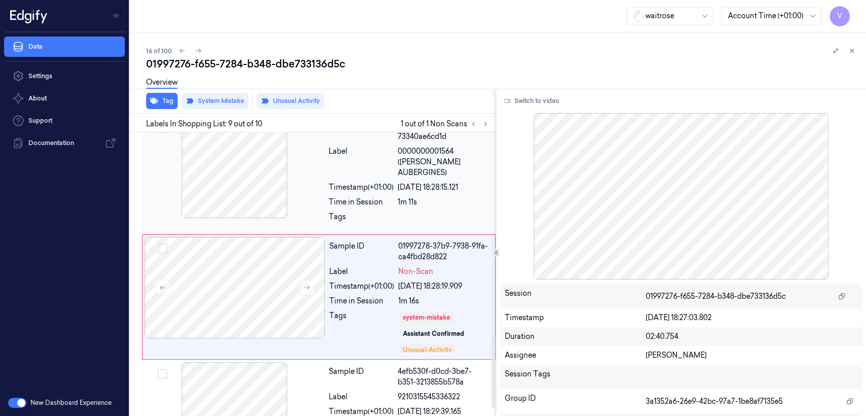
click at [370, 197] on div "Time in Session" at bounding box center [361, 202] width 65 height 11
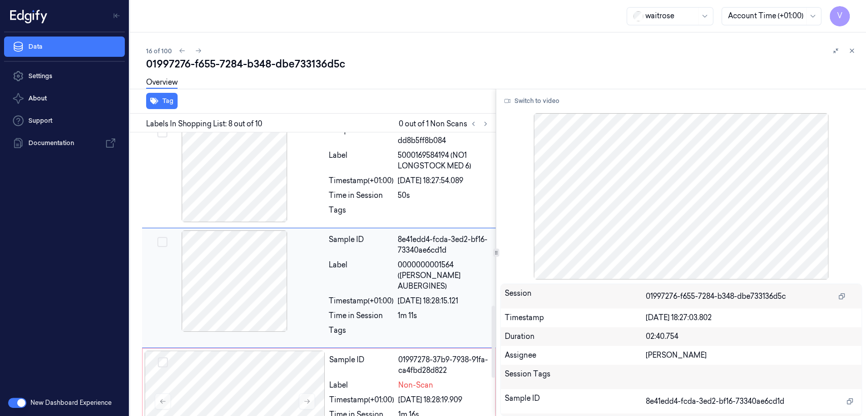
scroll to position [678, 0]
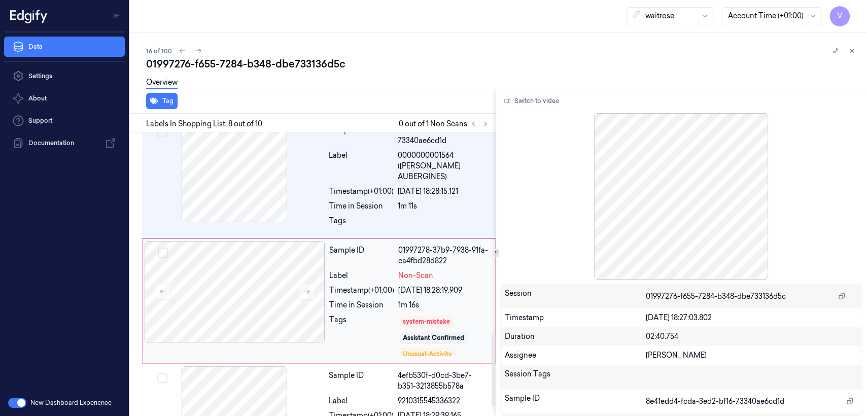
click at [372, 300] on div "Time in Session" at bounding box center [361, 305] width 65 height 11
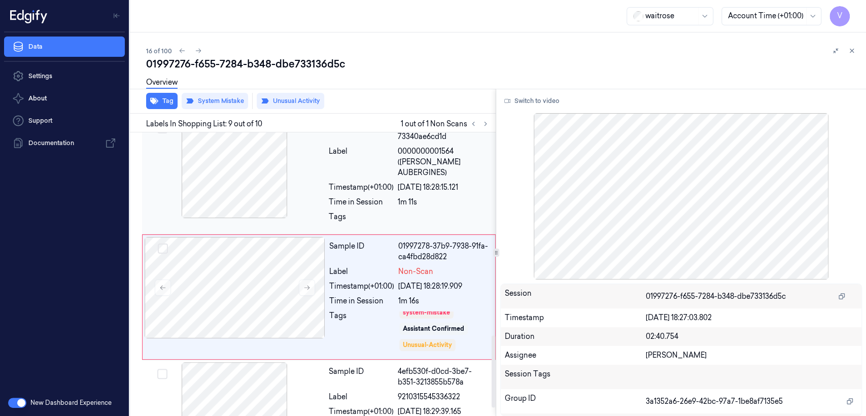
scroll to position [0, 0]
click at [366, 197] on div "Time in Session" at bounding box center [361, 202] width 65 height 11
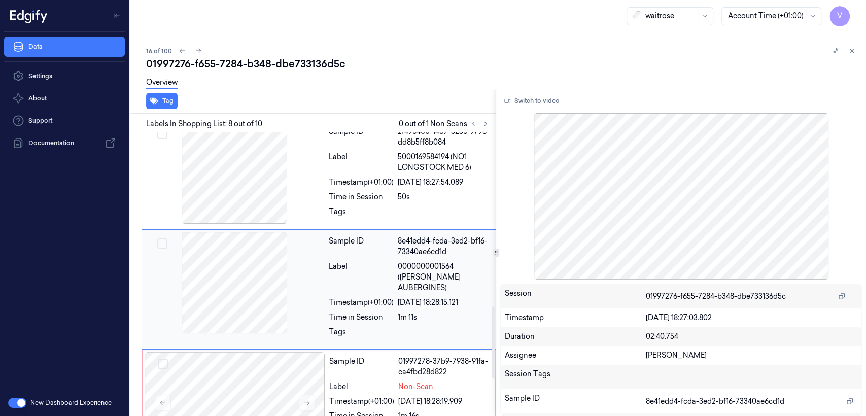
scroll to position [678, 0]
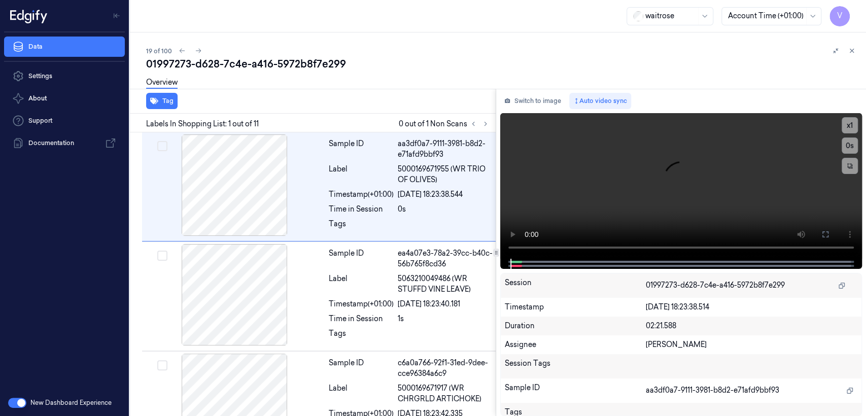
click at [203, 64] on div "01997273-d628-7c4e-a416-5972b8f7e299" at bounding box center [502, 64] width 712 height 14
copy div "d628"
click at [484, 124] on icon at bounding box center [485, 123] width 7 height 7
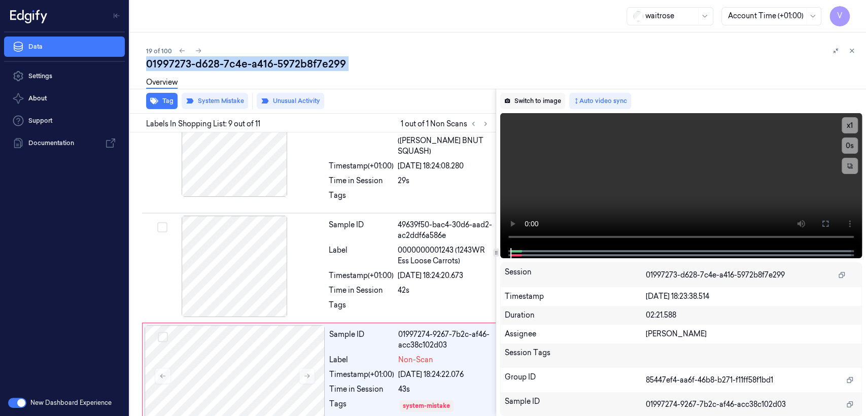
click at [534, 108] on button "Switch to image" at bounding box center [532, 101] width 65 height 16
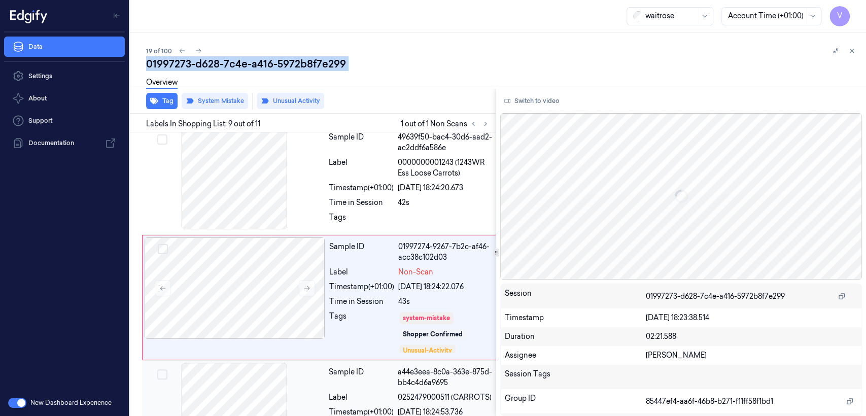
scroll to position [795, 0]
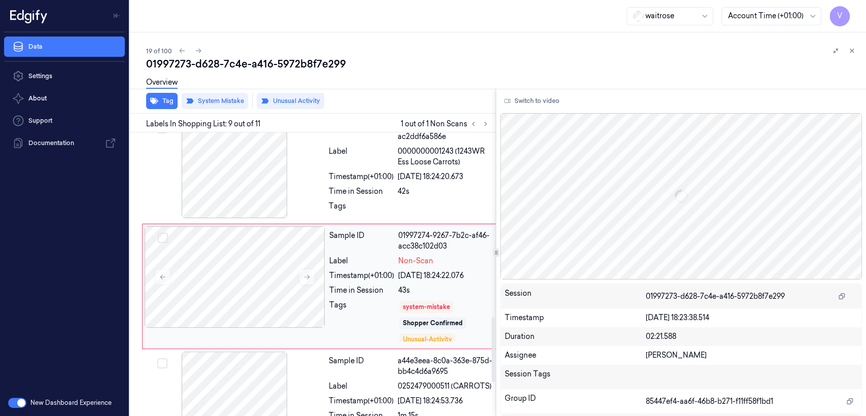
click at [388, 285] on div "Time in Session" at bounding box center [361, 290] width 65 height 11
click at [398, 171] on div "Sample ID 49639f50-bac4-30d6-aad2-ac2ddf6a586e Label 0000000001243 (1243WR Ess …" at bounding box center [411, 169] width 172 height 104
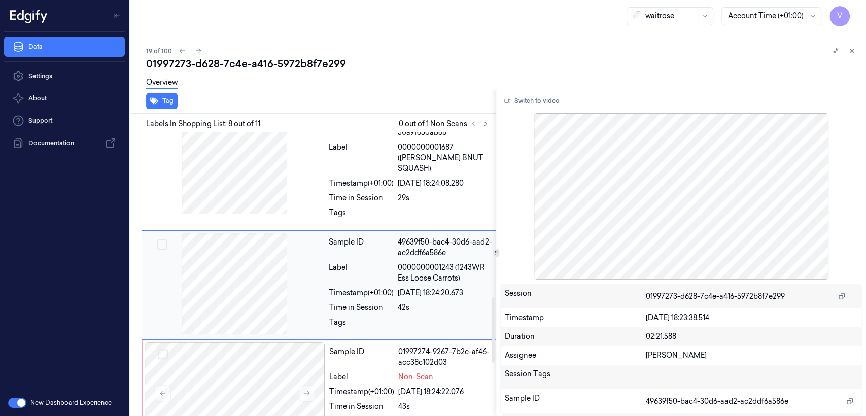
scroll to position [678, 0]
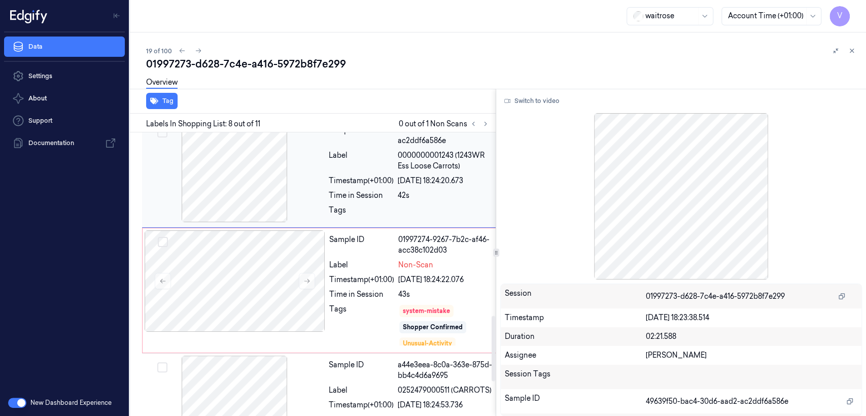
click at [438, 289] on div "43s" at bounding box center [445, 294] width 94 height 11
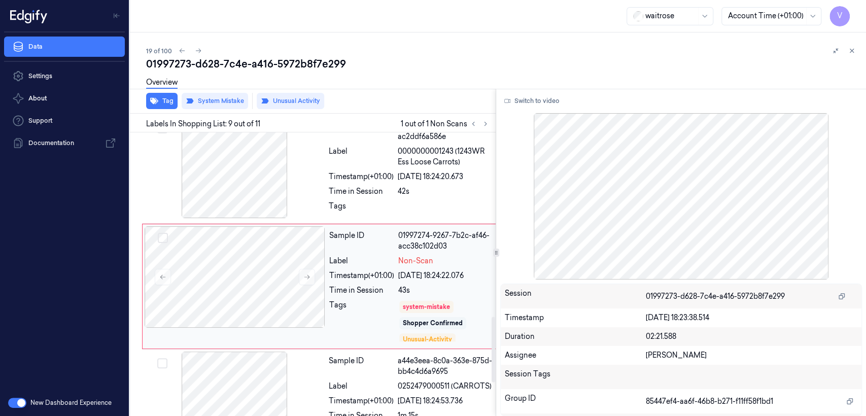
scroll to position [20, 0]
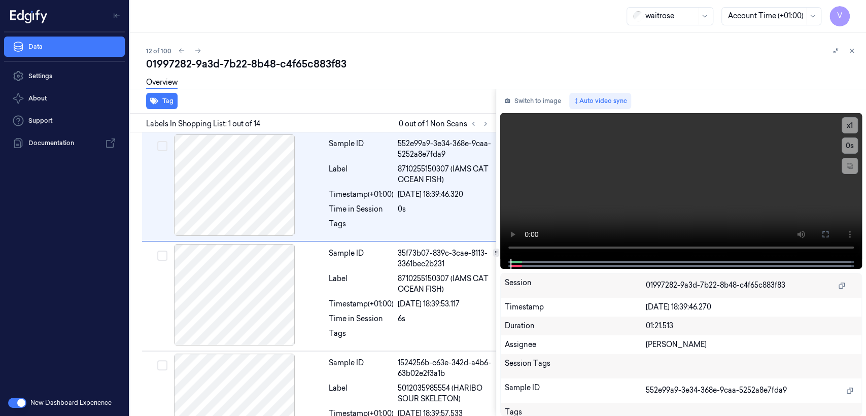
click at [245, 62] on div "01997282-9a3d-7b22-8b48-c4f65c883f83" at bounding box center [502, 64] width 712 height 14
copy div "-"
click at [540, 107] on button "Switch to image" at bounding box center [532, 101] width 65 height 16
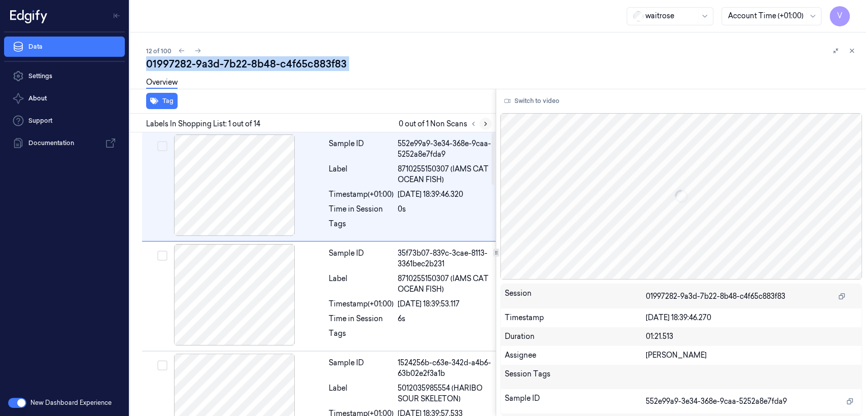
click at [485, 123] on icon at bounding box center [485, 124] width 2 height 4
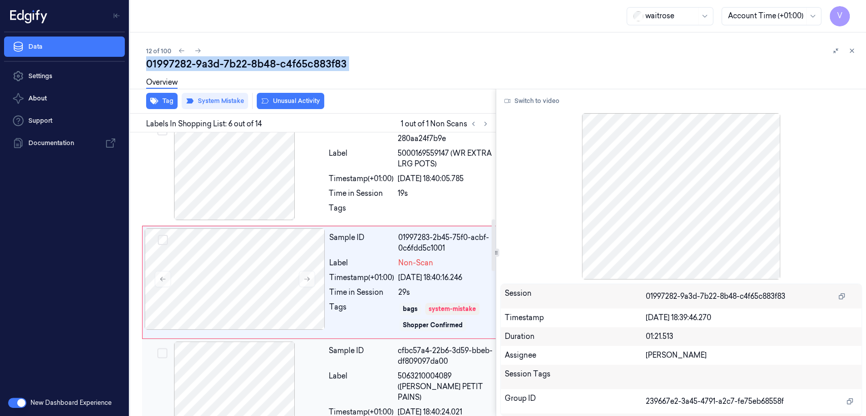
scroll to position [472, 0]
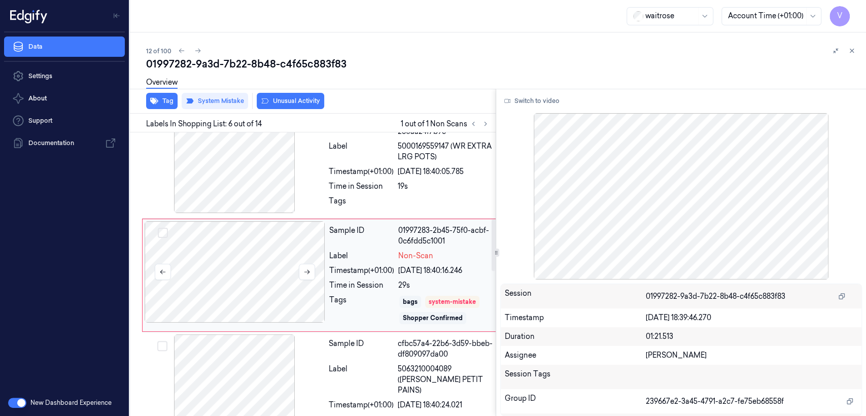
click at [319, 289] on div at bounding box center [235, 271] width 181 height 101
click at [305, 268] on icon at bounding box center [306, 271] width 7 height 7
click at [392, 178] on div "Sample ID 6ed69efe-942a-3661-97bf-280aa24f7b9e Label 5000169559147 (WR EXTRA LR…" at bounding box center [411, 164] width 172 height 104
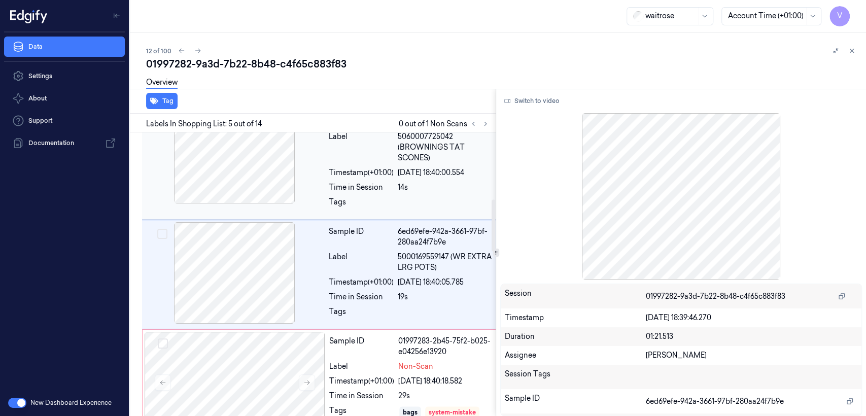
scroll to position [586, 0]
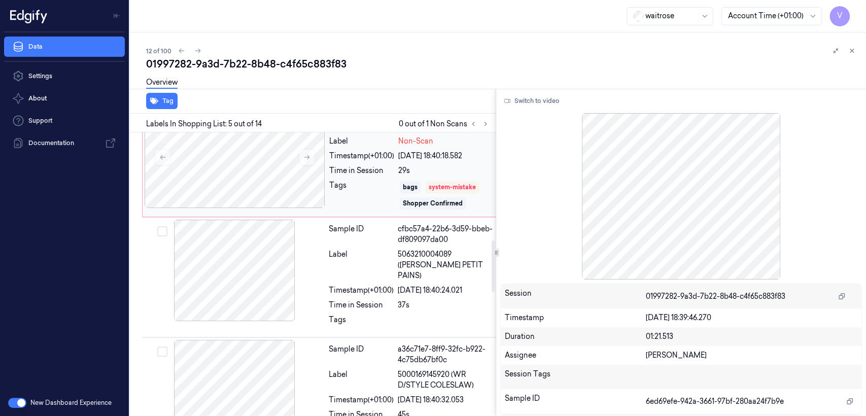
click at [422, 169] on div "29s" at bounding box center [445, 170] width 94 height 11
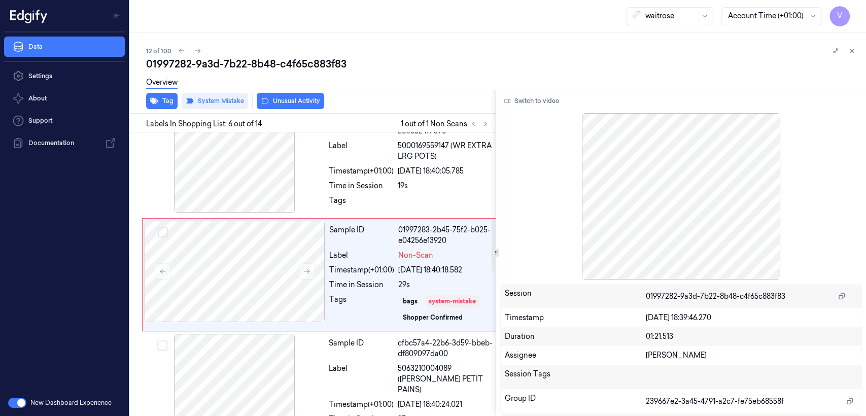
scroll to position [472, 0]
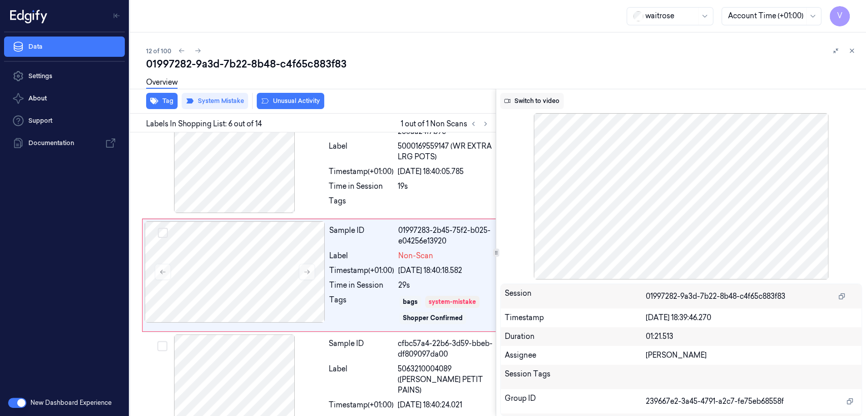
click at [551, 100] on button "Switch to video" at bounding box center [531, 101] width 63 height 16
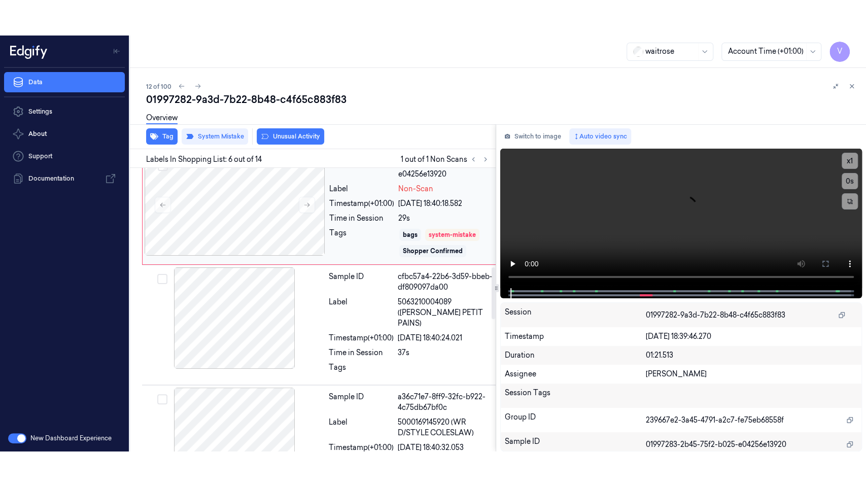
scroll to position [584, 0]
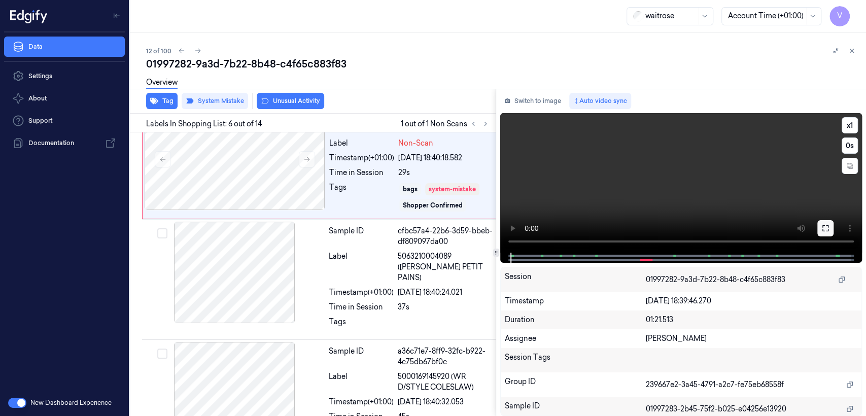
click at [824, 226] on icon at bounding box center [825, 228] width 8 height 8
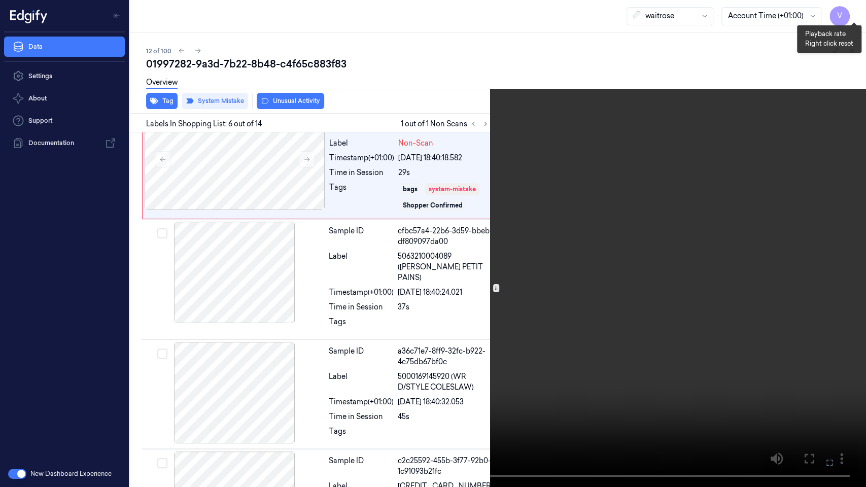
click at [852, 14] on button "x 1" at bounding box center [853, 12] width 16 height 16
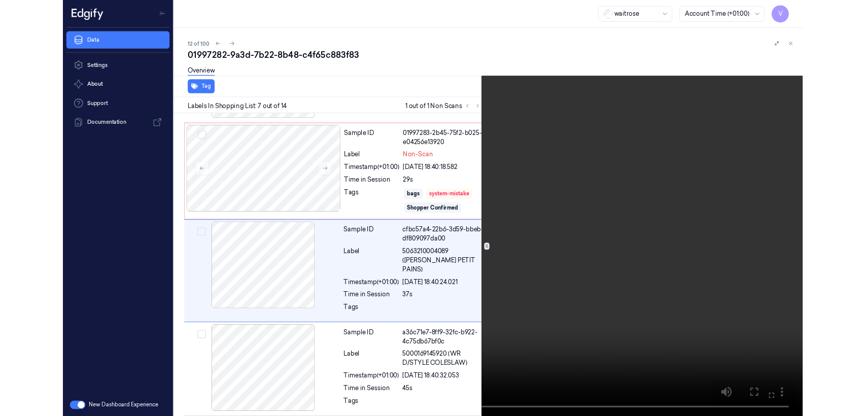
scroll to position [547, 0]
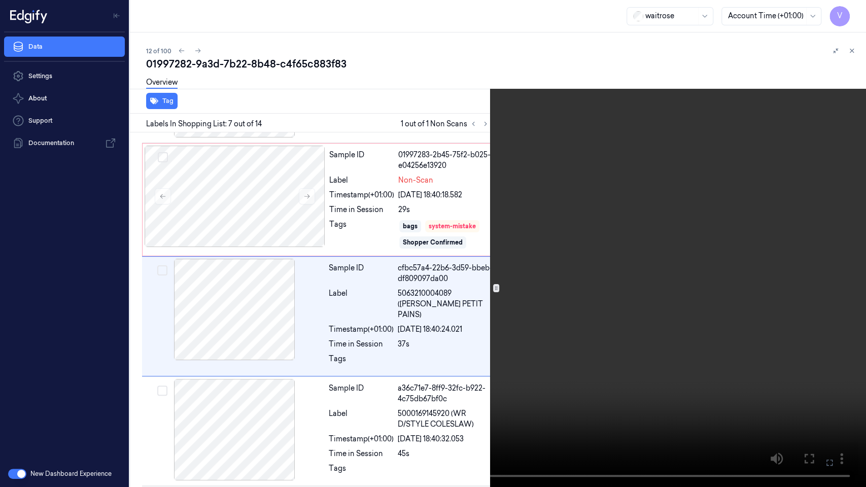
click at [0, 0] on button at bounding box center [0, 0] width 0 height 0
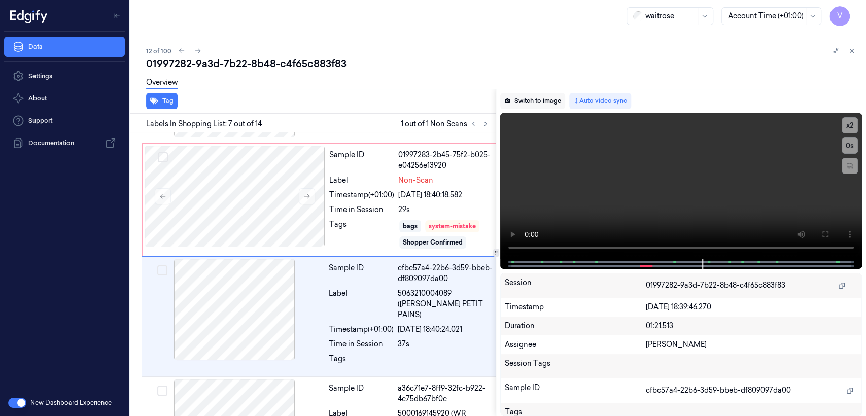
click at [545, 100] on button "Switch to image" at bounding box center [532, 101] width 65 height 16
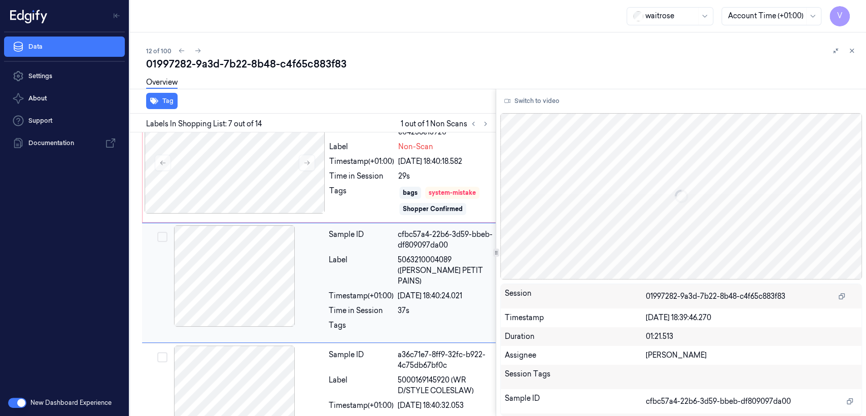
scroll to position [583, 0]
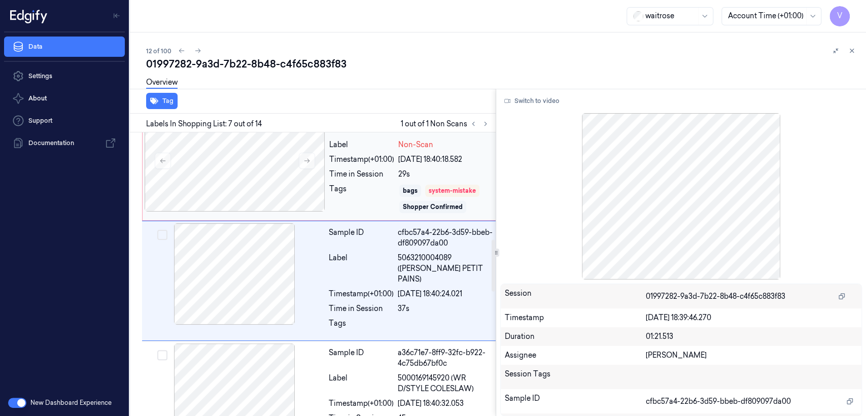
click at [411, 164] on div "Sample ID 01997283-2b45-75f2-b025-e04256e13920 Label Non-Scan Timestamp (+01:00…" at bounding box center [410, 164] width 171 height 108
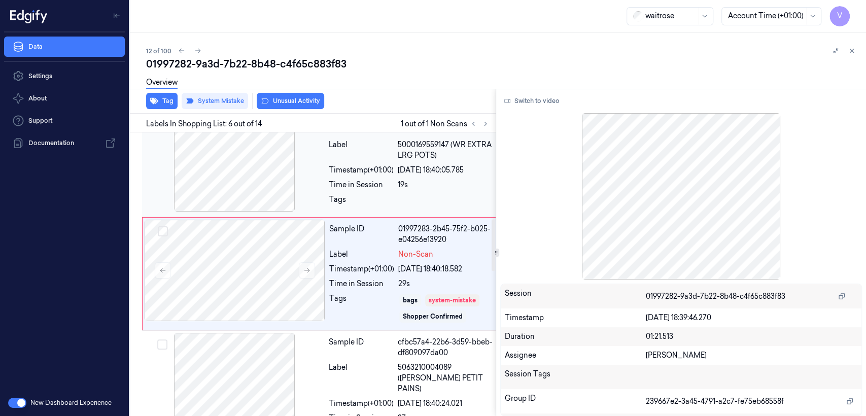
scroll to position [472, 0]
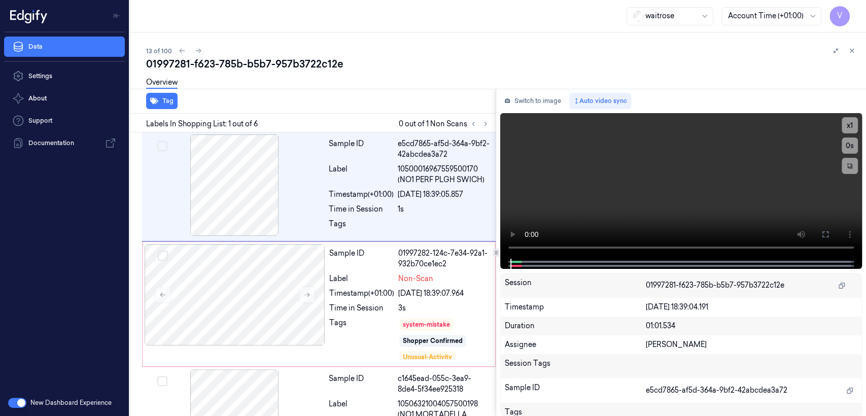
click at [239, 50] on div "13 of 100" at bounding box center [502, 51] width 712 height 12
click at [227, 64] on div "01997281-f623-785b-b5b7-957b3722c12e" at bounding box center [502, 64] width 712 height 14
copy div "785b"
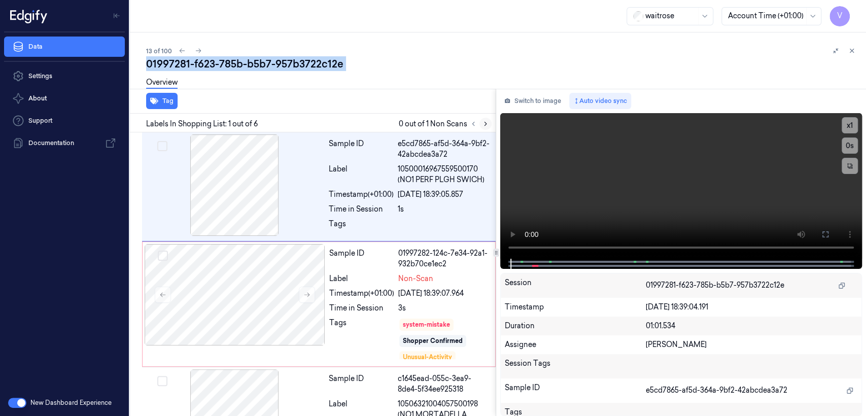
drag, startPoint x: 487, startPoint y: 124, endPoint x: 530, endPoint y: 104, distance: 46.8
click at [487, 124] on icon at bounding box center [485, 123] width 7 height 7
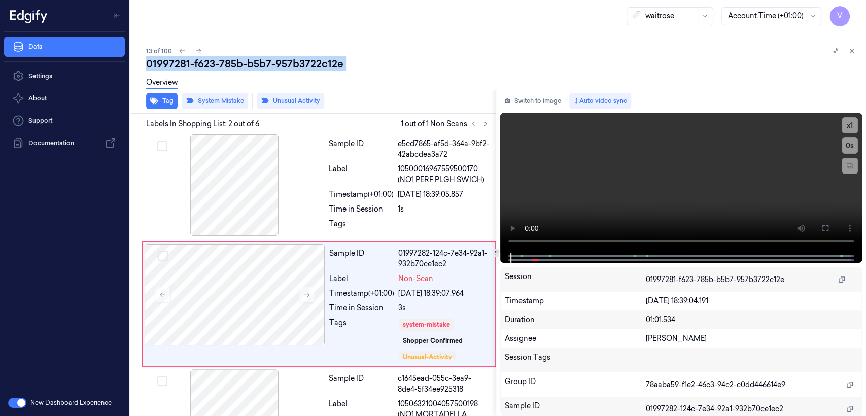
scroll to position [29, 0]
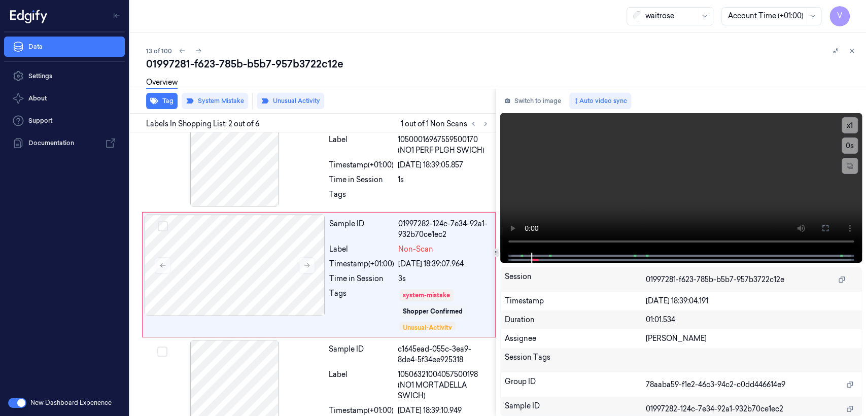
click at [552, 89] on div "Switch to image Auto video sync x 1 0 s Session 01997281-f623-785b-b5b7-957b372…" at bounding box center [681, 252] width 370 height 327
click at [538, 99] on button "Switch to image" at bounding box center [532, 101] width 65 height 16
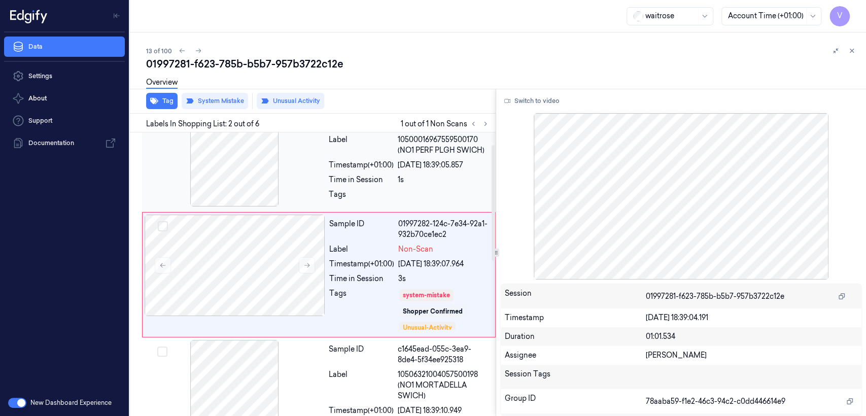
click at [366, 182] on div "Time in Session" at bounding box center [361, 179] width 65 height 11
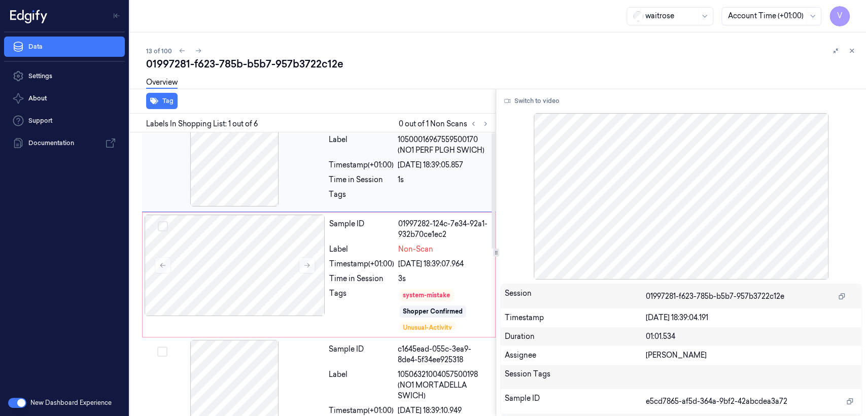
scroll to position [0, 0]
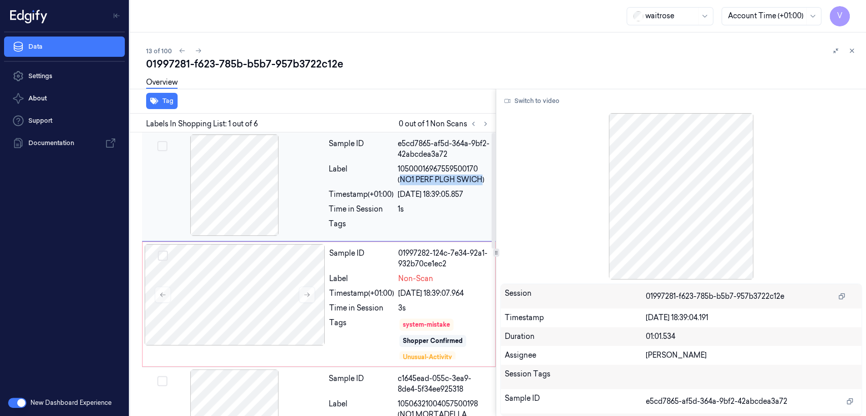
drag, startPoint x: 400, startPoint y: 181, endPoint x: 483, endPoint y: 181, distance: 82.7
click at [483, 181] on span "10500016967559500170 (NO1 PERF PLGH SWICH)" at bounding box center [444, 174] width 92 height 21
copy span "NO1 PERF PLGH SWICH"
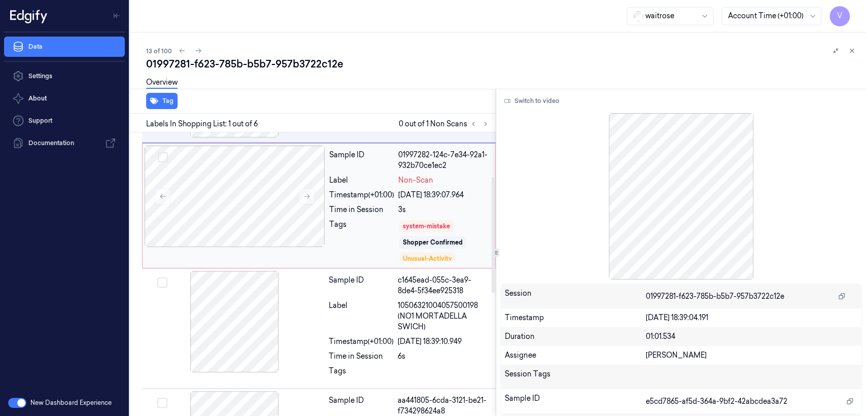
scroll to position [113, 0]
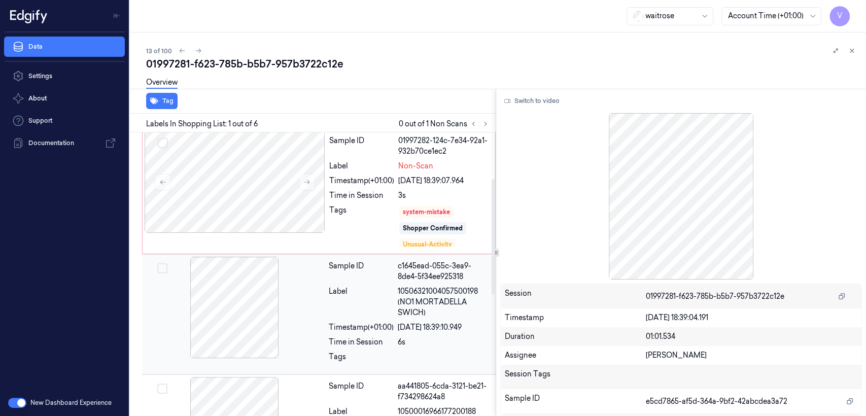
click at [414, 301] on span "10506321004057500198 (NO1 MORTADELLA SWICH)" at bounding box center [444, 302] width 92 height 32
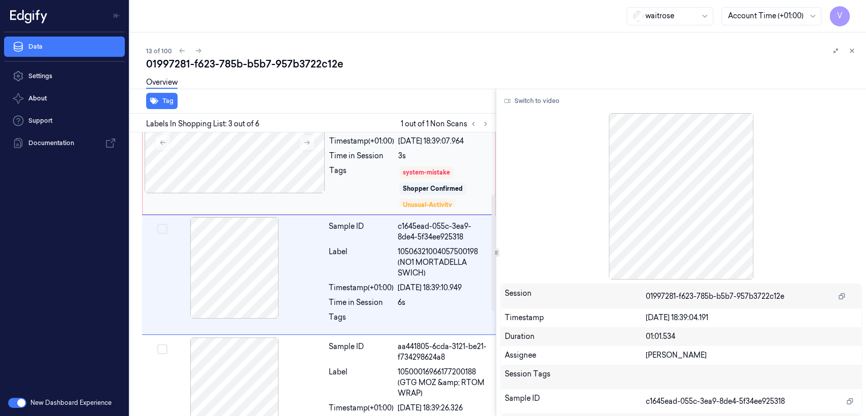
click at [375, 166] on div "Tags" at bounding box center [361, 186] width 65 height 43
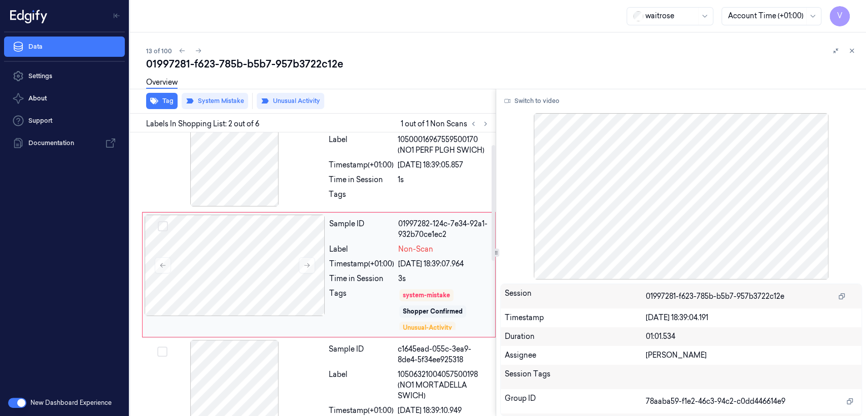
scroll to position [0, 0]
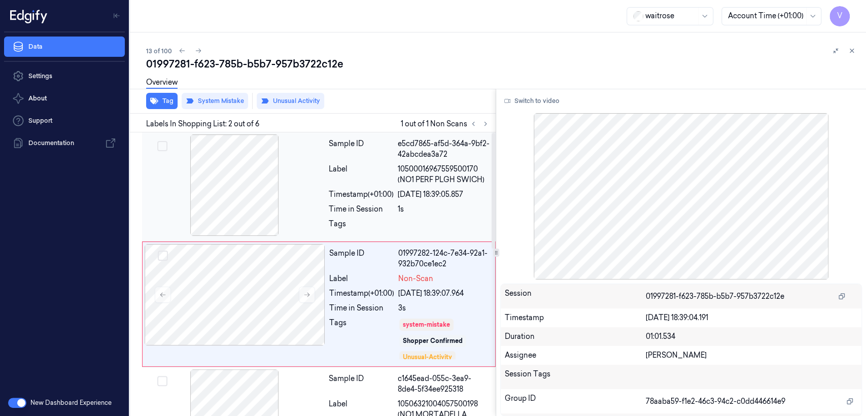
click at [390, 144] on div "Sample ID" at bounding box center [361, 148] width 65 height 21
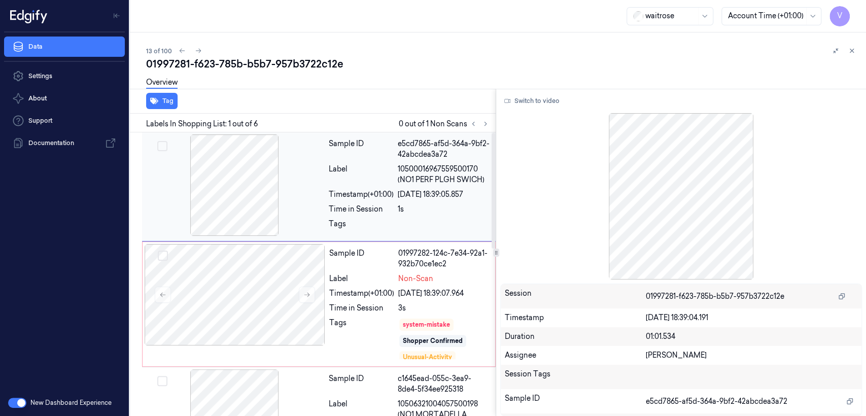
click at [400, 206] on div "1s" at bounding box center [444, 209] width 92 height 11
click at [521, 105] on button "Switch to video" at bounding box center [531, 101] width 63 height 16
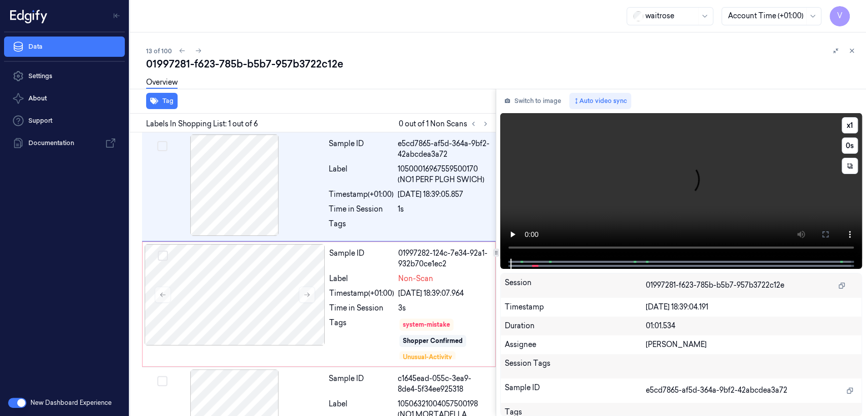
drag, startPoint x: 821, startPoint y: 229, endPoint x: 856, endPoint y: 284, distance: 64.7
click at [825, 230] on icon at bounding box center [825, 234] width 8 height 8
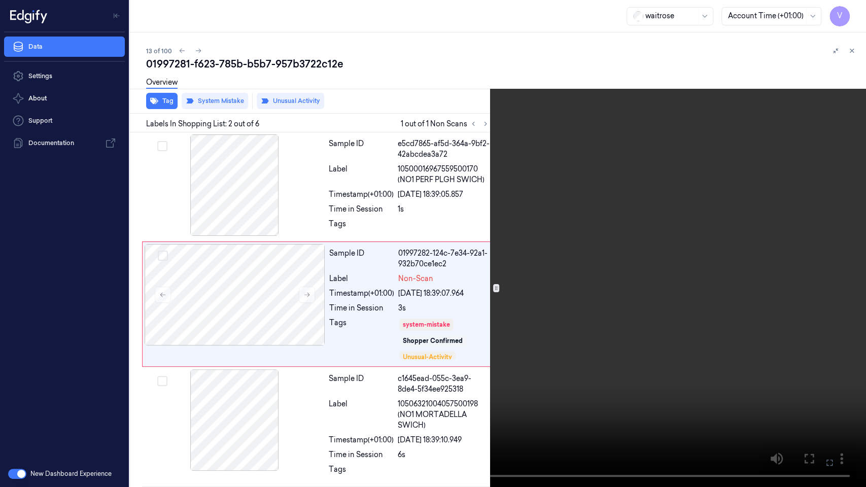
click at [0, 0] on icon at bounding box center [0, 0] width 0 height 0
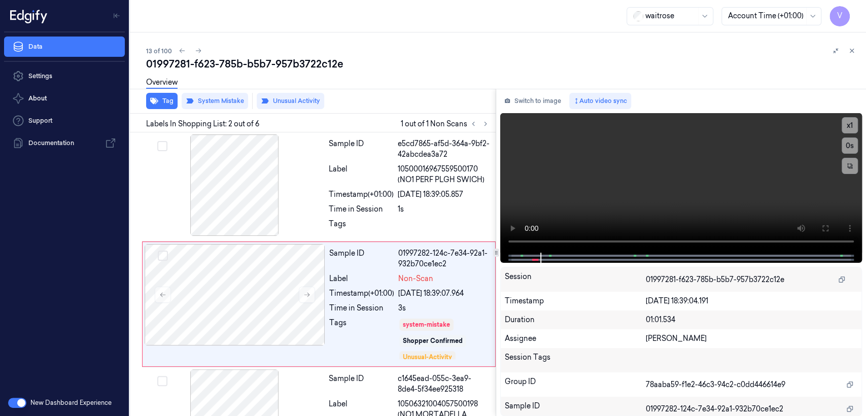
click at [552, 111] on div "Switch to image Auto video sync x 1 0 s Session 01997281-f623-785b-b5b7-957b372…" at bounding box center [681, 252] width 370 height 327
click at [541, 107] on button "Switch to image" at bounding box center [532, 101] width 65 height 16
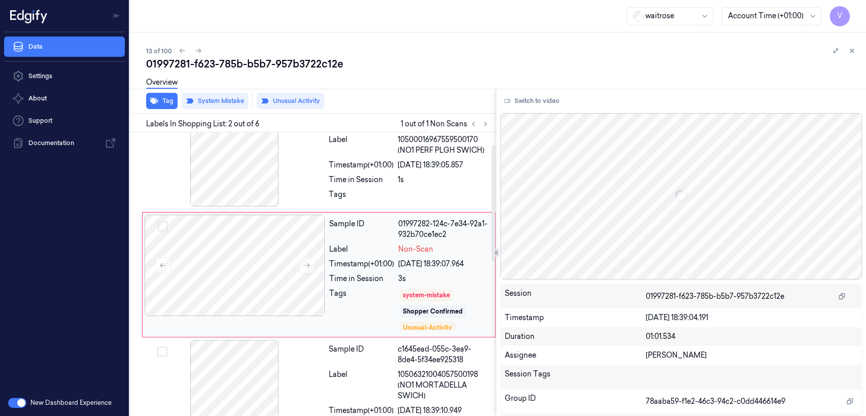
click at [426, 277] on div "3s" at bounding box center [443, 278] width 91 height 11
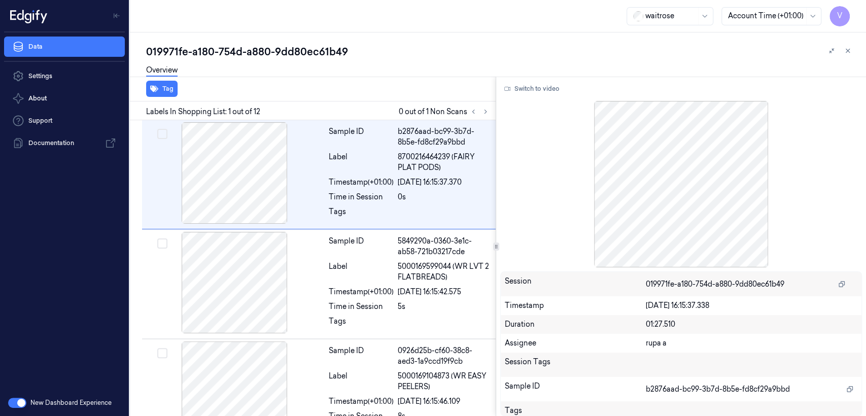
click at [212, 48] on div "019971fe-a180-754d-a880-9dd80ec61b49" at bounding box center [502, 52] width 712 height 14
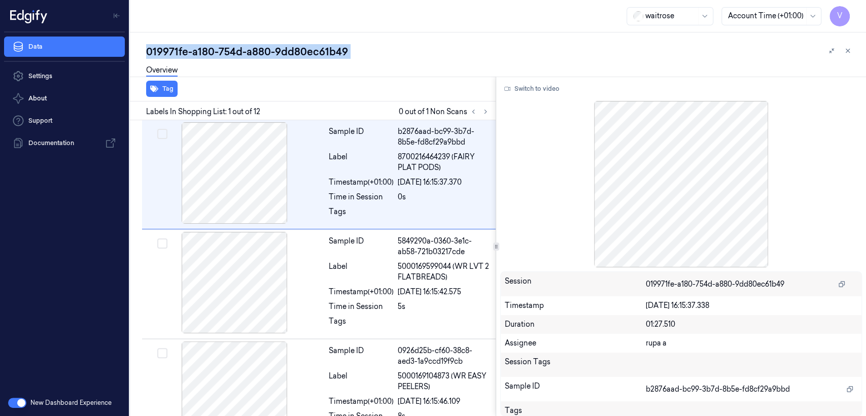
click at [212, 48] on div "019971fe-a180-754d-a880-9dd80ec61b49" at bounding box center [502, 52] width 712 height 14
copy div "-"
click at [484, 112] on icon at bounding box center [485, 111] width 7 height 7
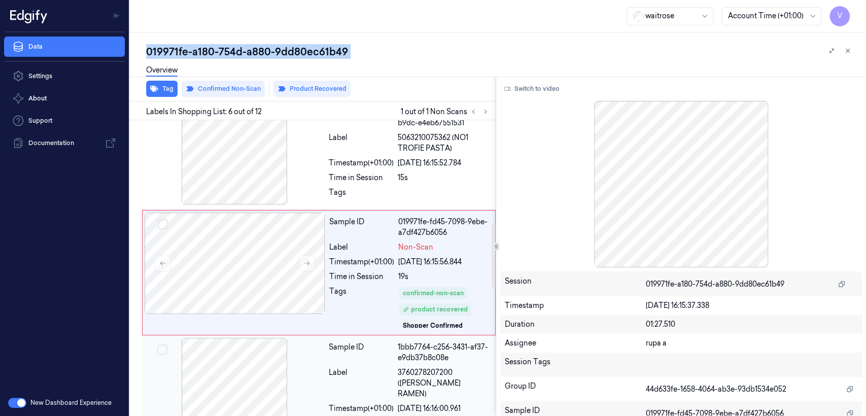
scroll to position [462, 0]
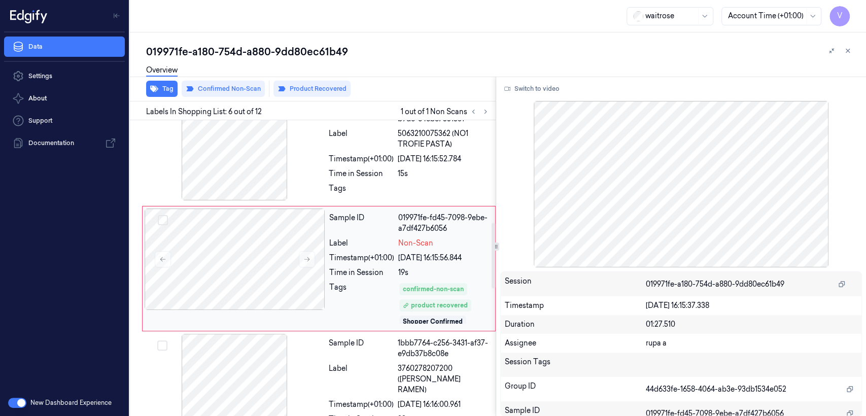
click at [391, 295] on div "Tags" at bounding box center [361, 303] width 65 height 43
click at [523, 88] on button "Switch to video" at bounding box center [531, 89] width 63 height 16
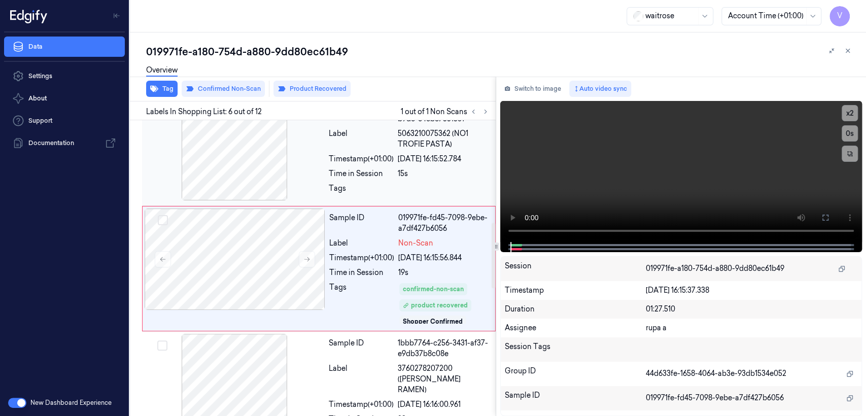
click at [434, 168] on div "15s" at bounding box center [444, 173] width 92 height 11
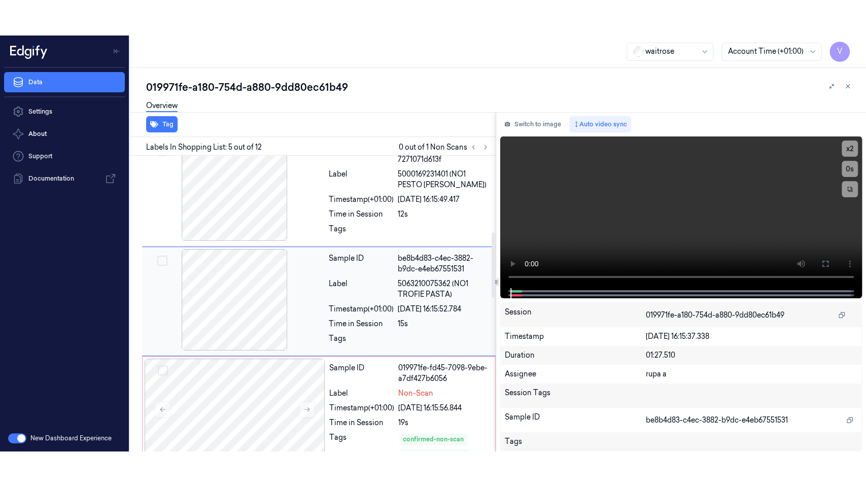
scroll to position [344, 0]
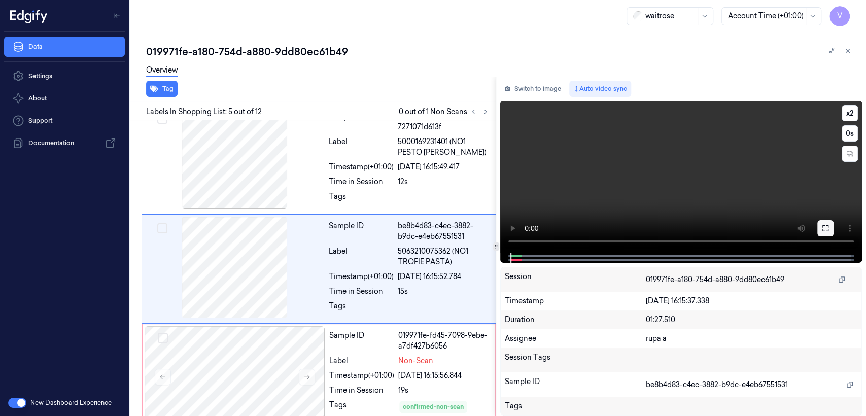
click at [822, 226] on icon at bounding box center [825, 228] width 6 height 6
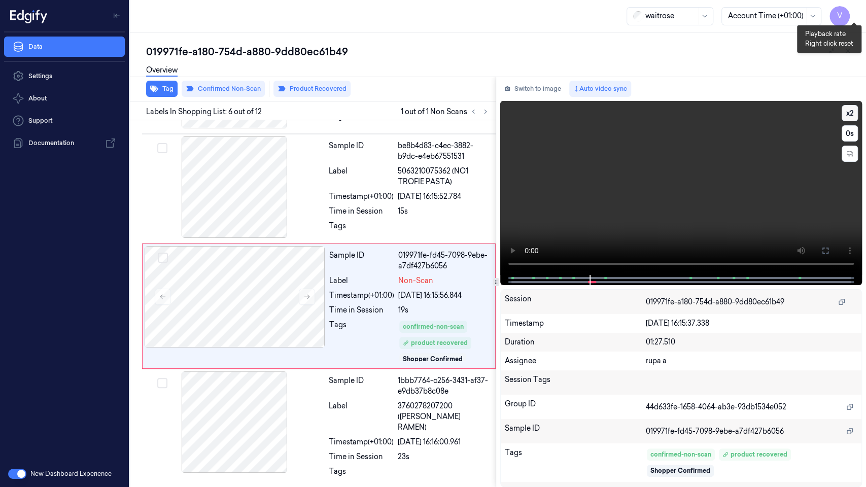
scroll to position [426, 0]
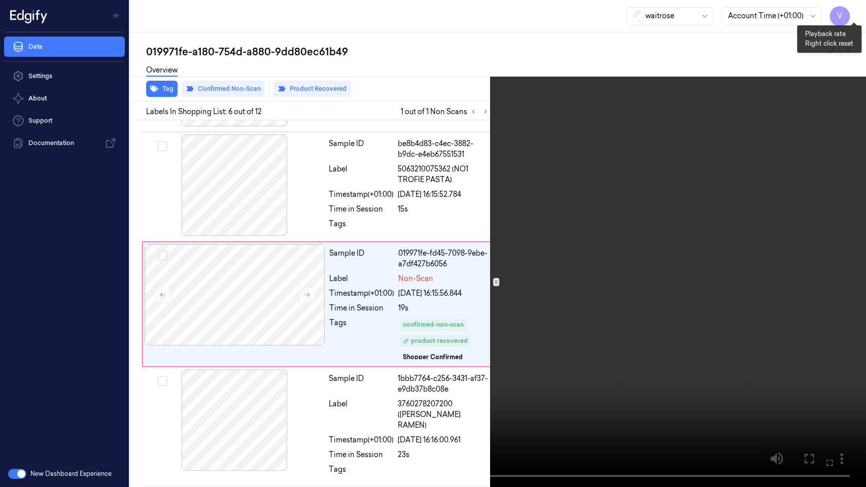
click at [854, 12] on button "x 2" at bounding box center [853, 12] width 16 height 16
click at [854, 12] on button "x 4" at bounding box center [853, 12] width 16 height 16
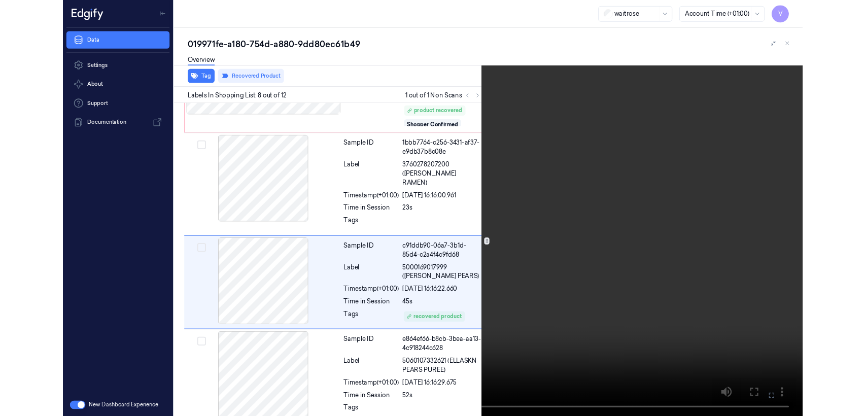
scroll to position [653, 0]
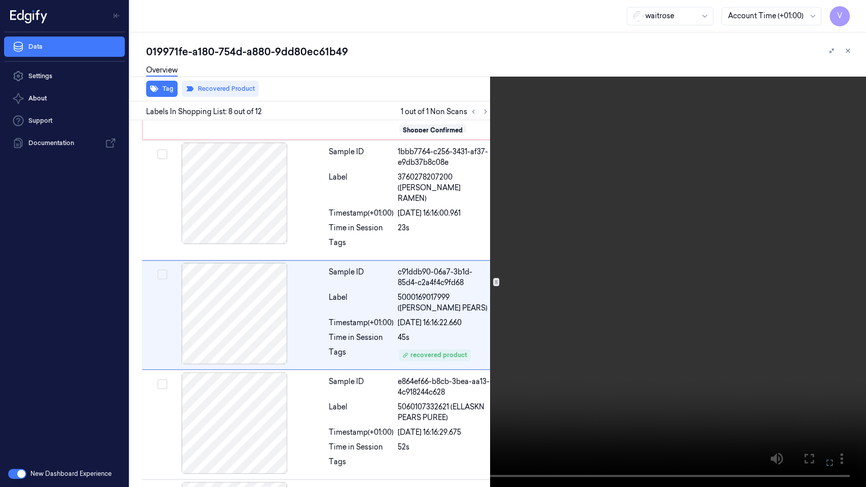
click at [0, 0] on icon at bounding box center [0, 0] width 0 height 0
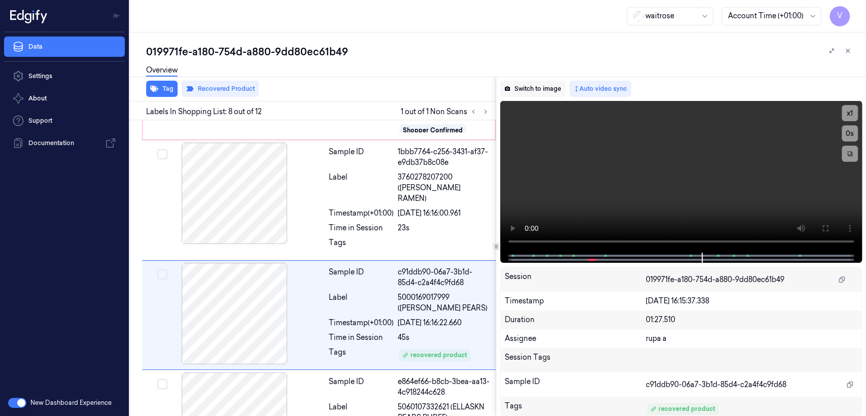
click at [543, 92] on button "Switch to image" at bounding box center [532, 89] width 65 height 16
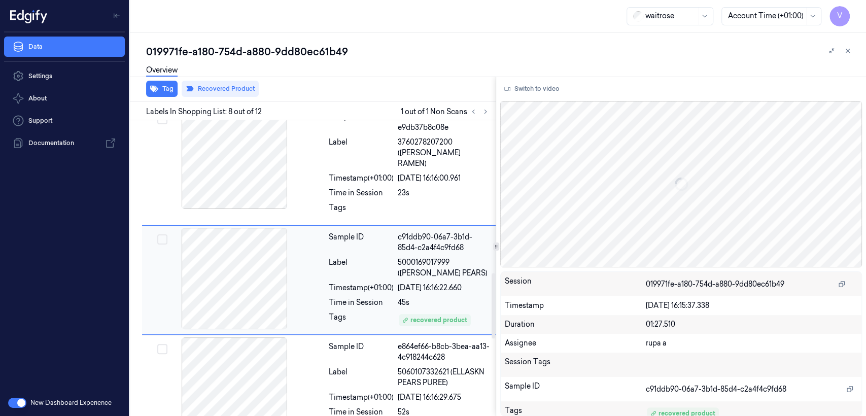
scroll to position [688, 0]
click at [330, 187] on div "Sample ID 1bbb7764-c256-3431-af37-e9db37b8c08e Label 3760278207200 (KELLY SEAFO…" at bounding box center [409, 164] width 169 height 115
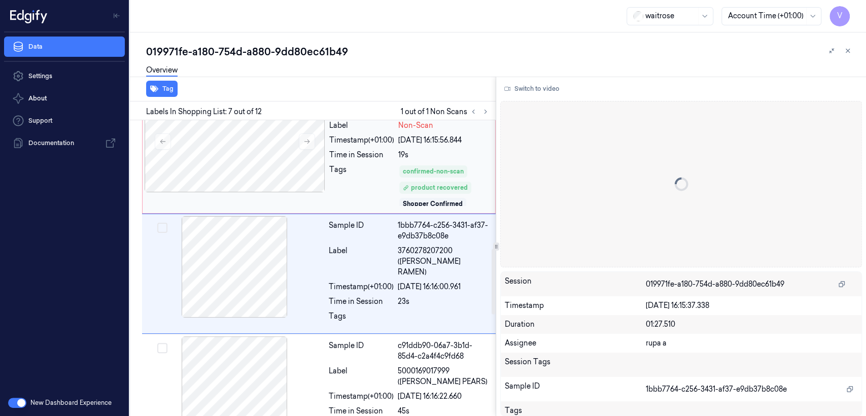
scroll to position [579, 0]
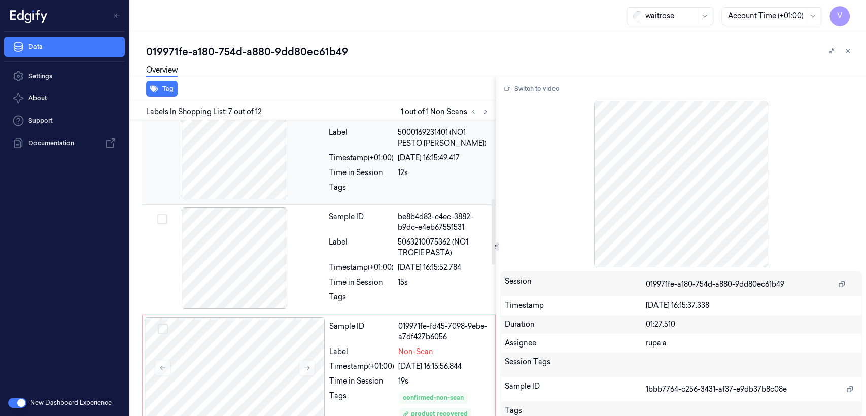
click at [335, 184] on div "Tags" at bounding box center [361, 190] width 65 height 16
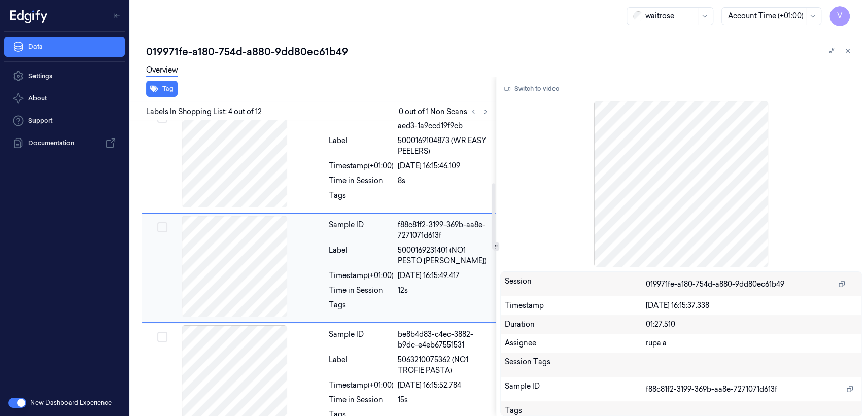
scroll to position [235, 0]
click at [342, 170] on div "Timestamp (+01:00)" at bounding box center [361, 166] width 65 height 11
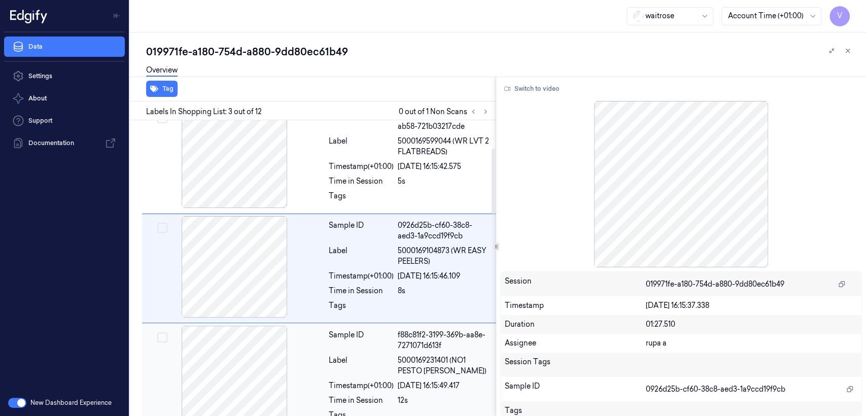
click at [359, 359] on div "Label" at bounding box center [361, 365] width 65 height 21
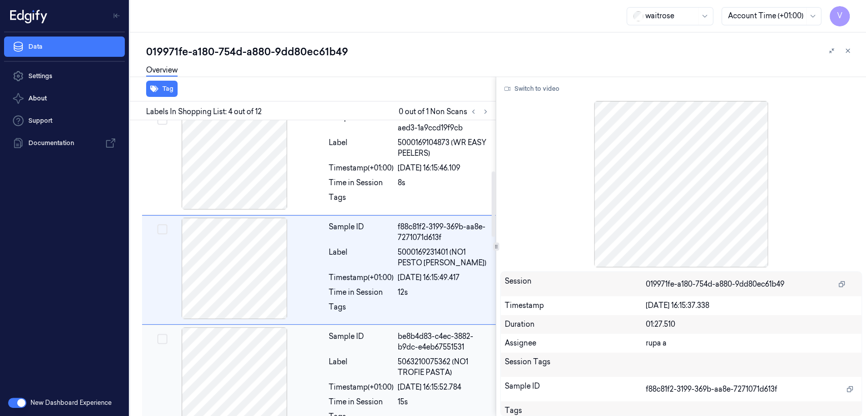
scroll to position [235, 0]
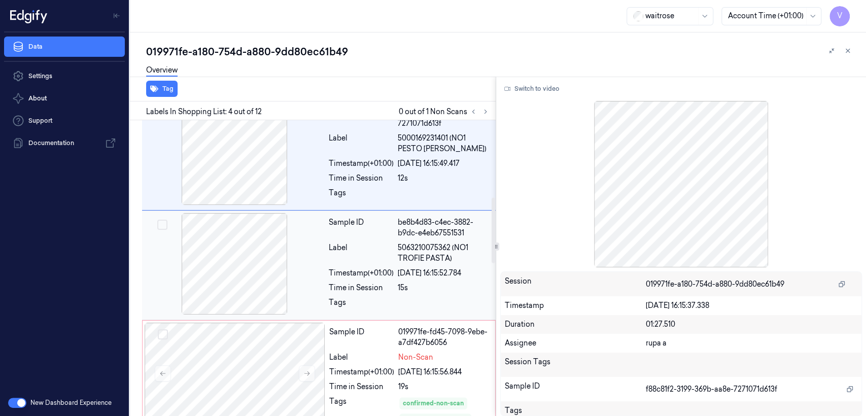
click at [346, 292] on div "Time in Session" at bounding box center [361, 288] width 65 height 11
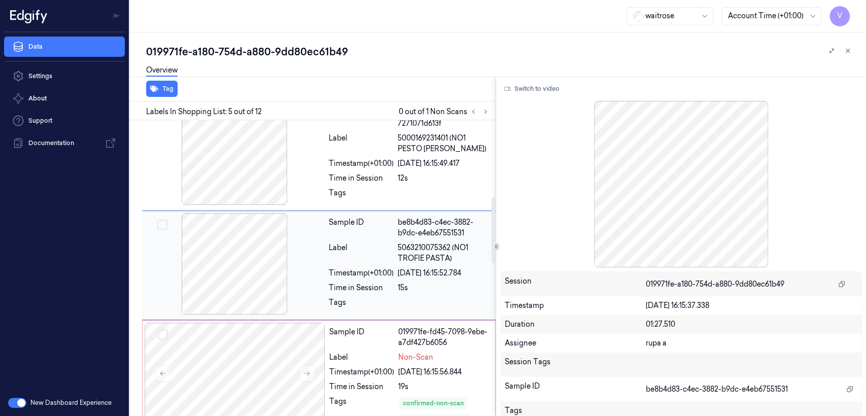
scroll to position [344, 0]
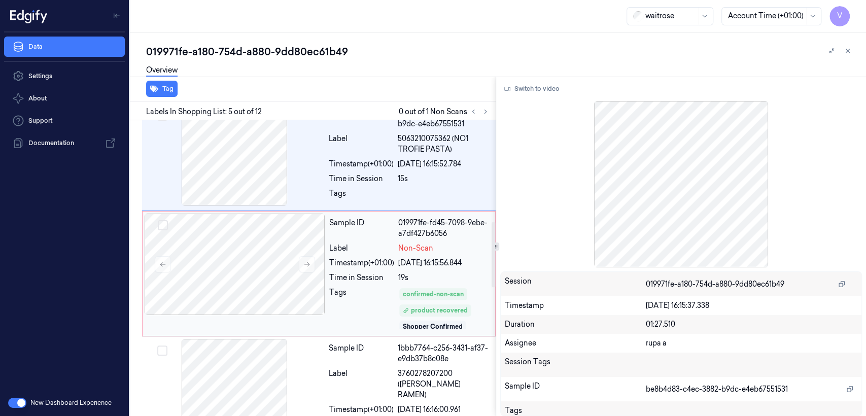
click at [351, 289] on div "Tags" at bounding box center [361, 308] width 65 height 43
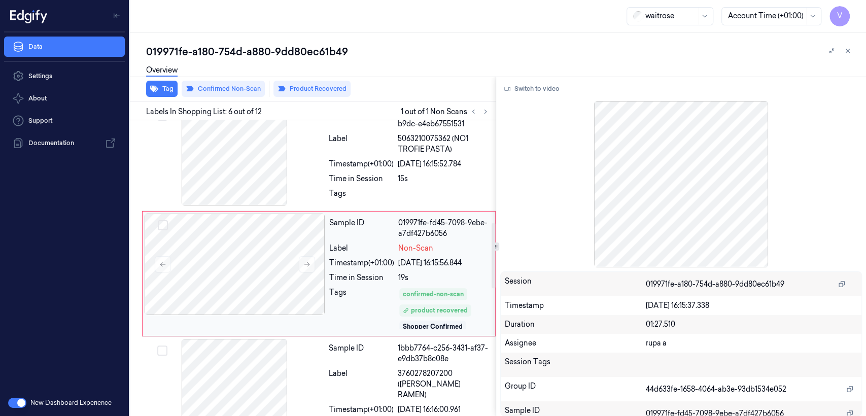
scroll to position [462, 0]
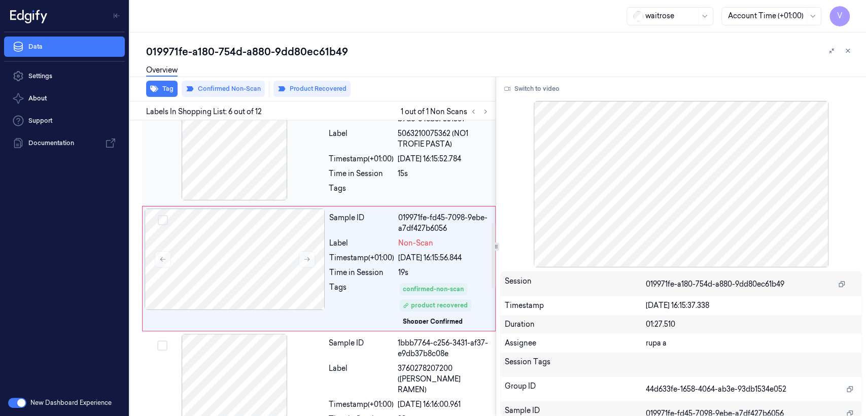
click at [341, 166] on div "Sample ID be8b4d83-c4ec-3882-b9dc-e4eb67551531 Label 5063210075362 (NO1 TROFIE …" at bounding box center [409, 151] width 169 height 104
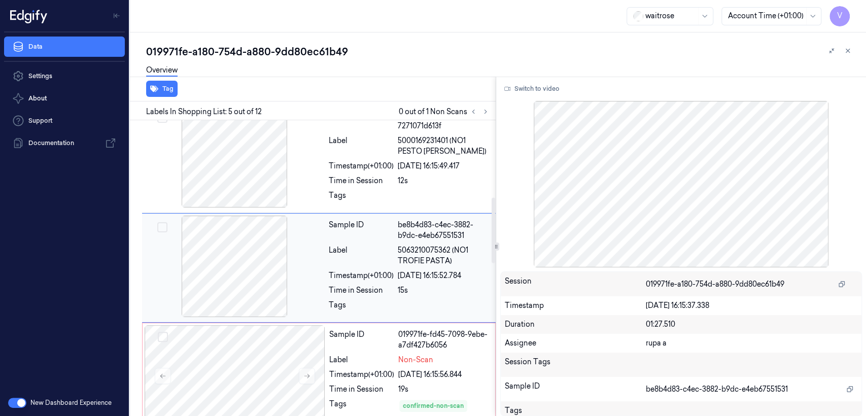
scroll to position [344, 0]
drag, startPoint x: 347, startPoint y: 269, endPoint x: 343, endPoint y: 317, distance: 47.8
click at [347, 274] on div "Sample ID be8b4d83-c4ec-3882-b9dc-e4eb67551531 Label 5063210075362 (NO1 TROFIE …" at bounding box center [409, 269] width 169 height 104
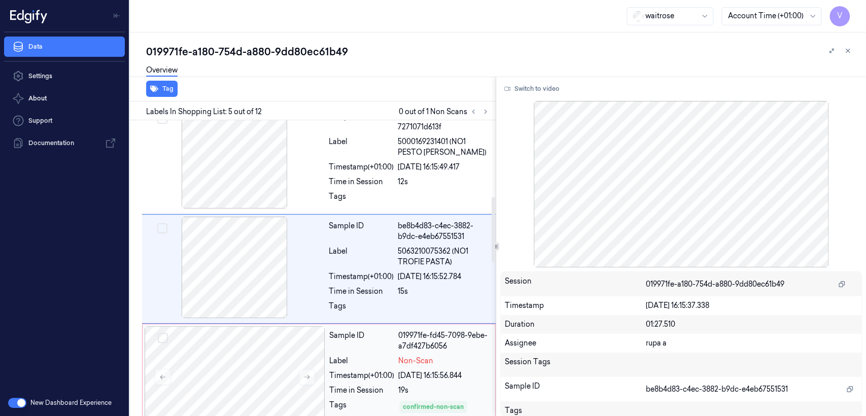
click at [345, 328] on div "Sample ID 019971fe-fd45-7098-9ebe-a7df427b6056 Label Non-Scan Timestamp (+01:00…" at bounding box center [409, 386] width 168 height 120
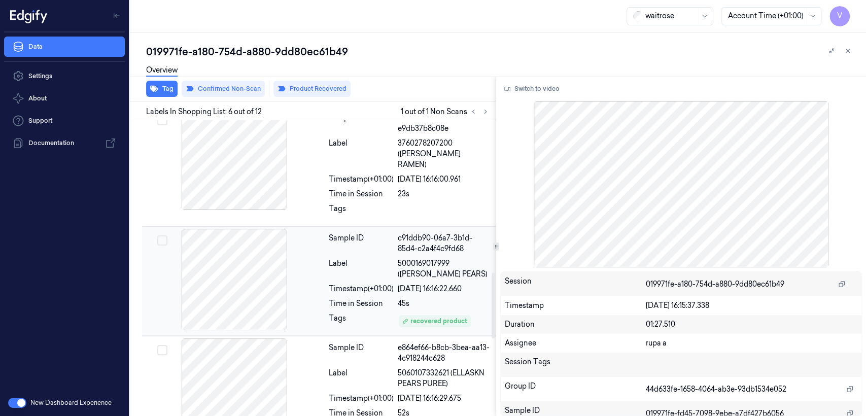
click at [377, 284] on div "Timestamp (+01:00)" at bounding box center [361, 289] width 65 height 11
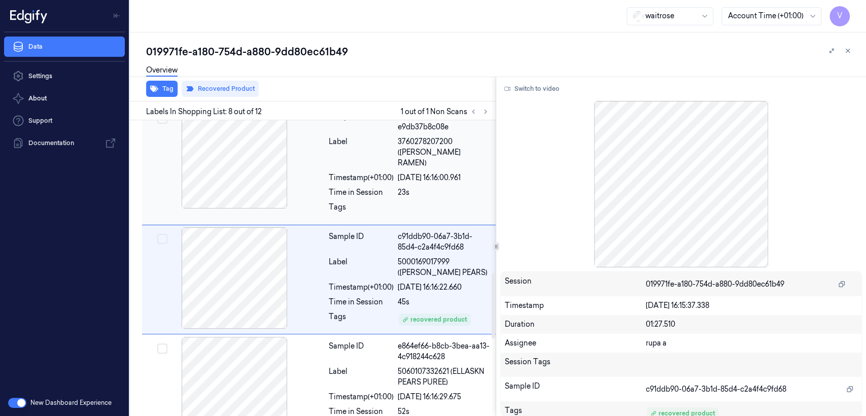
click at [396, 155] on div "Label 3760278207200 (KELLY SEAFOOD RAMEN)" at bounding box center [409, 152] width 161 height 32
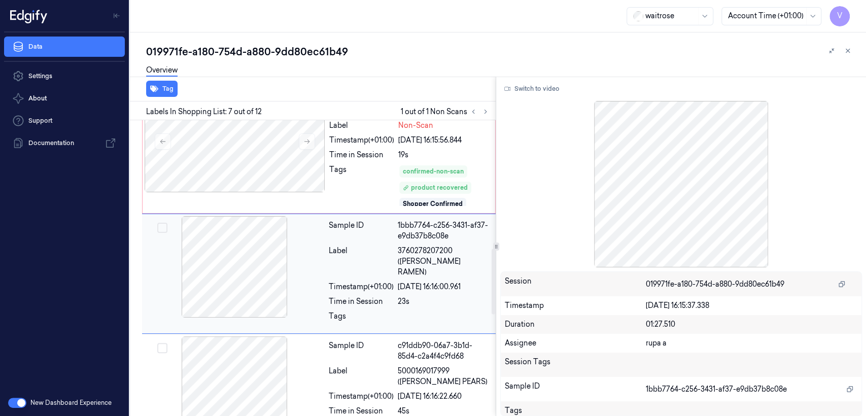
scroll to position [579, 0]
click at [343, 341] on div "Sample ID" at bounding box center [361, 351] width 65 height 21
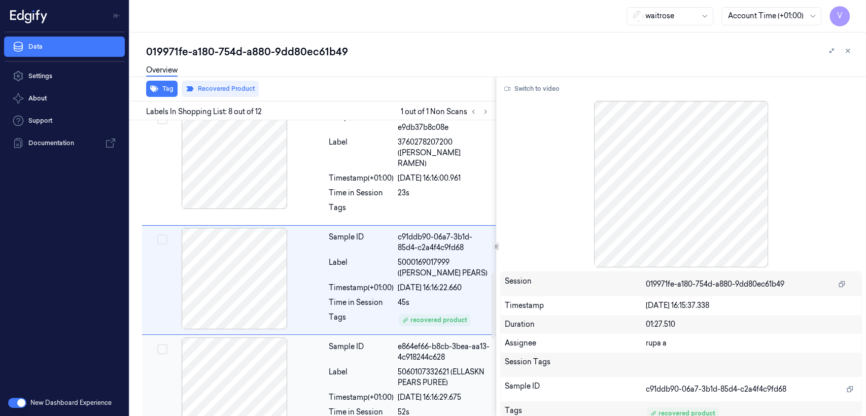
scroll to position [688, 0]
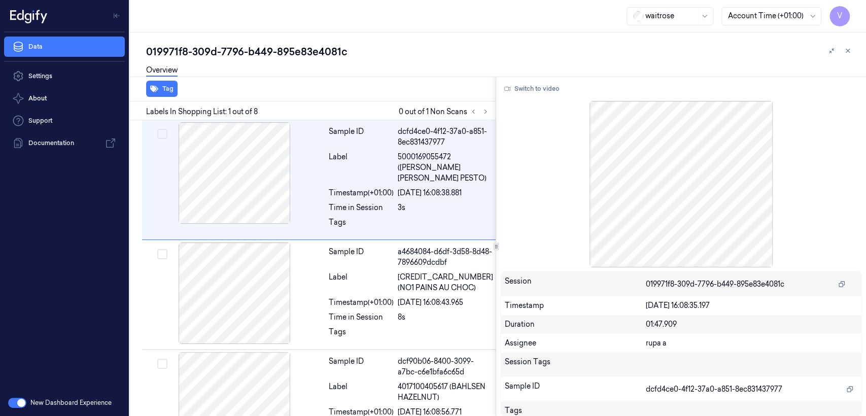
click at [276, 49] on div "019971f8-309d-7796-b449-895e83e4081c" at bounding box center [502, 52] width 712 height 14
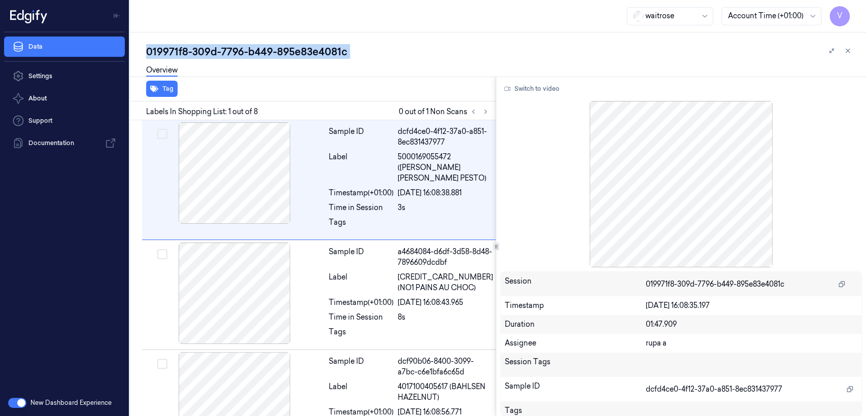
click at [276, 49] on div "019971f8-309d-7796-b449-895e83e4081c" at bounding box center [502, 52] width 712 height 14
copy div "895e83e4081c"
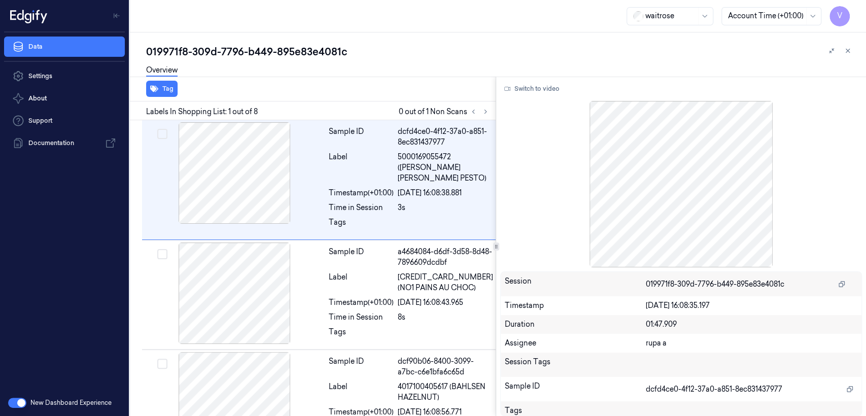
click at [492, 111] on div "Labels In Shopping List: 1 out of 8 0 out of 1 Non Scans" at bounding box center [311, 110] width 370 height 19
click at [487, 111] on icon at bounding box center [485, 111] width 7 height 7
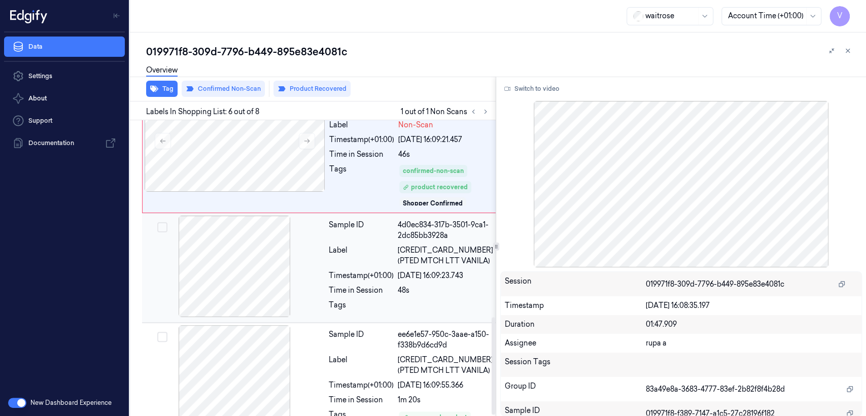
scroll to position [598, 0]
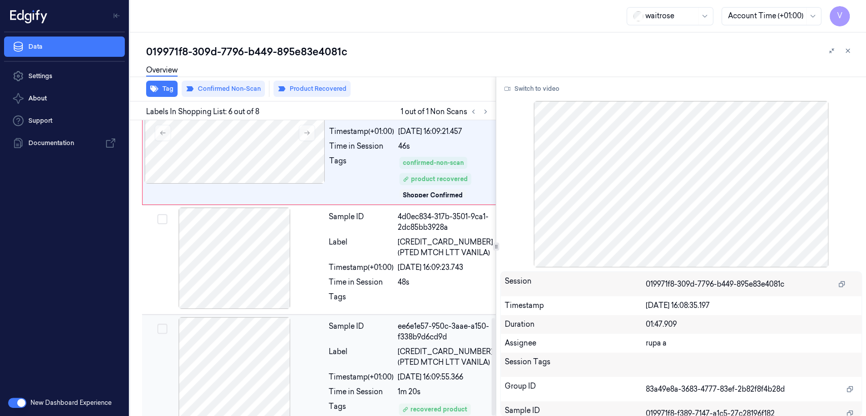
click at [376, 346] on div "Label" at bounding box center [361, 356] width 65 height 21
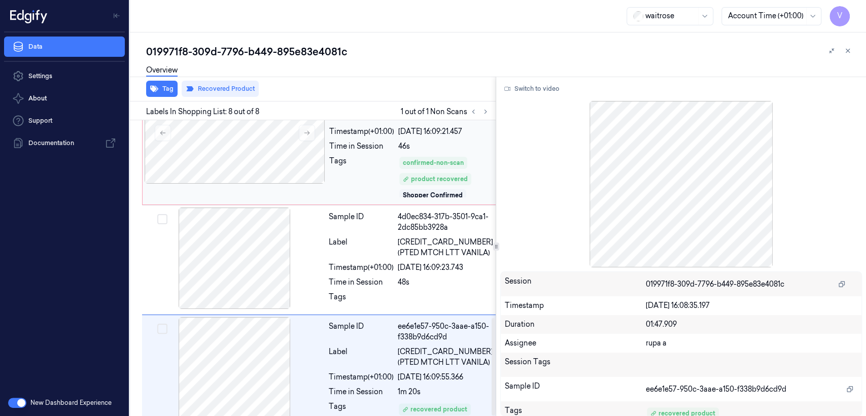
click at [368, 140] on div "Sample ID 019971f8-f389-7147-a1c5-27c28196f182 Label Non-Scan Timestamp (+01:00…" at bounding box center [410, 142] width 171 height 120
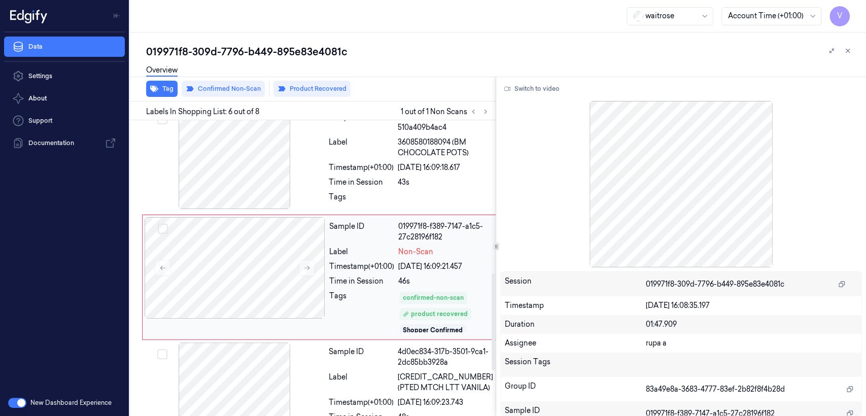
scroll to position [462, 0]
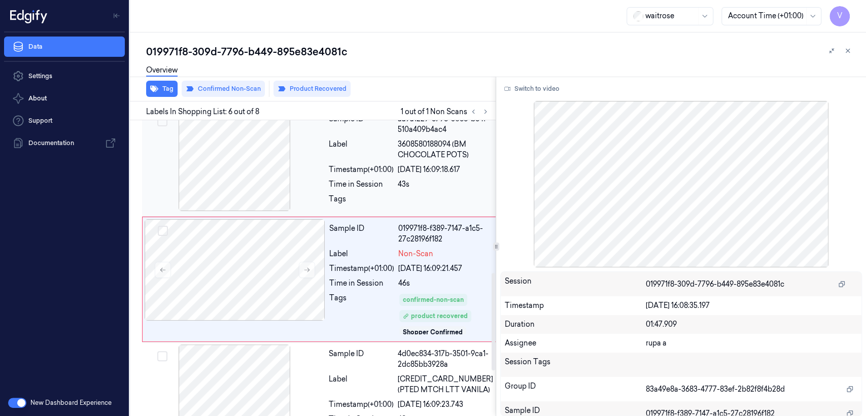
click at [465, 164] on div "[DATE] 16:09:18.617" at bounding box center [445, 169] width 95 height 11
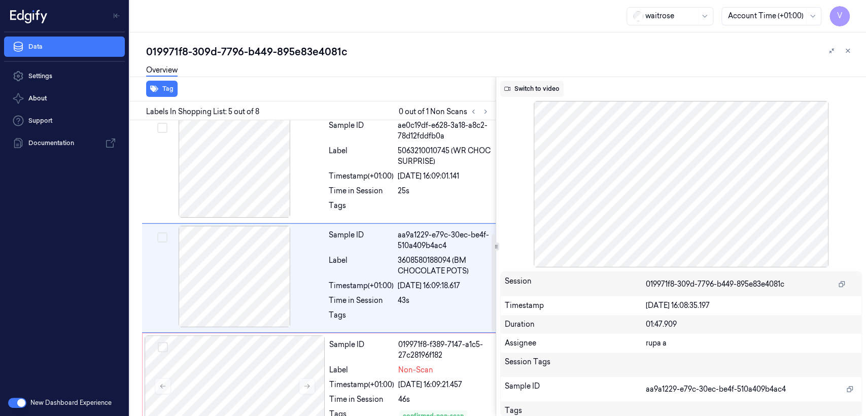
scroll to position [344, 0]
click at [545, 84] on button "Switch to video" at bounding box center [531, 89] width 63 height 16
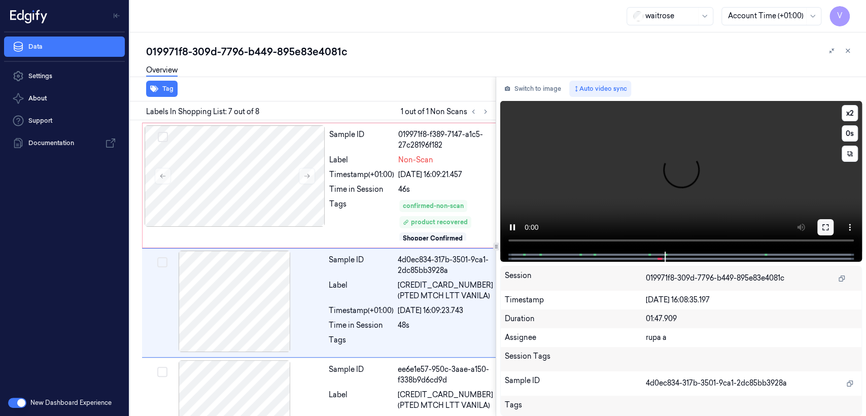
click at [822, 220] on button at bounding box center [825, 227] width 16 height 16
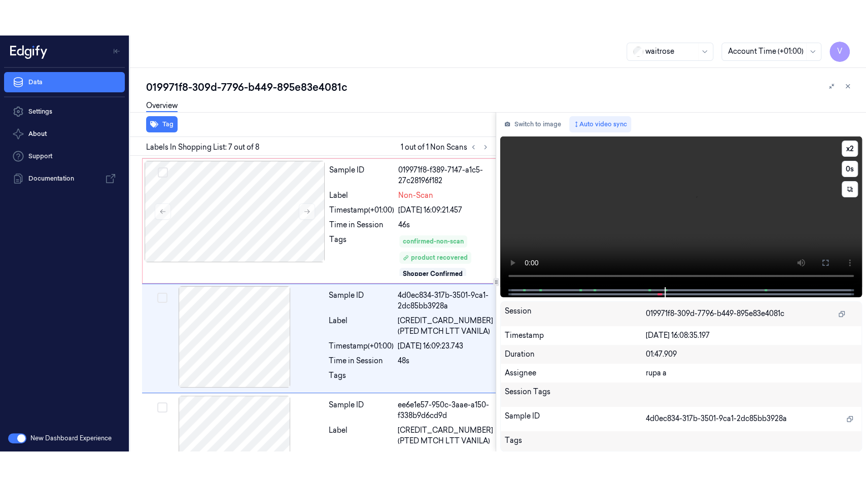
scroll to position [527, 0]
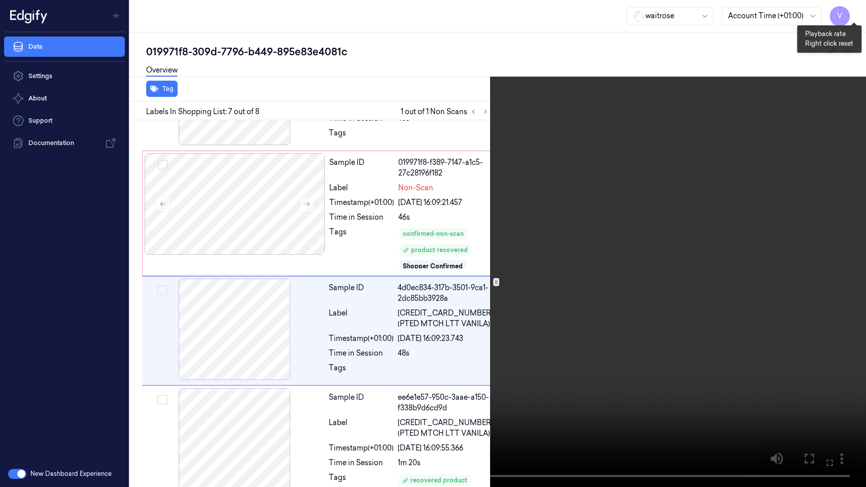
click at [854, 17] on button "x 2" at bounding box center [853, 12] width 16 height 16
click at [854, 17] on button "x 4" at bounding box center [853, 12] width 16 height 16
click at [0, 0] on button at bounding box center [0, 0] width 0 height 0
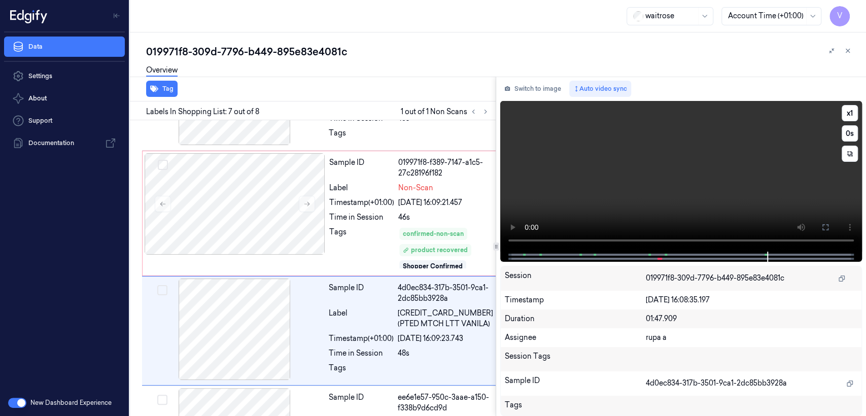
click at [517, 200] on video at bounding box center [681, 176] width 362 height 151
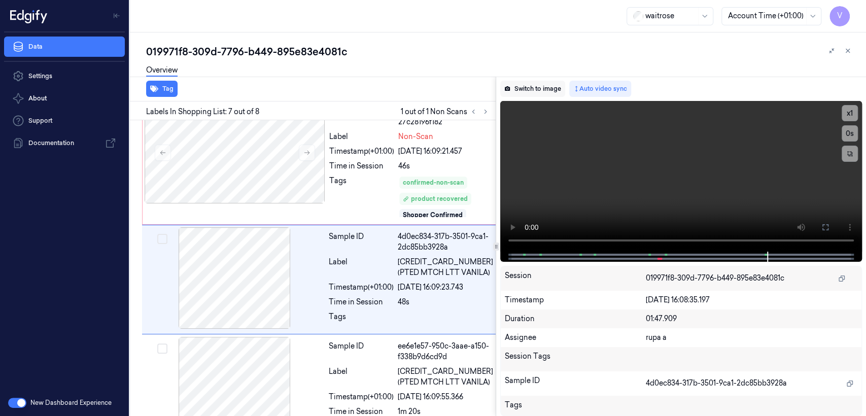
click at [512, 94] on button "Switch to image" at bounding box center [532, 89] width 65 height 16
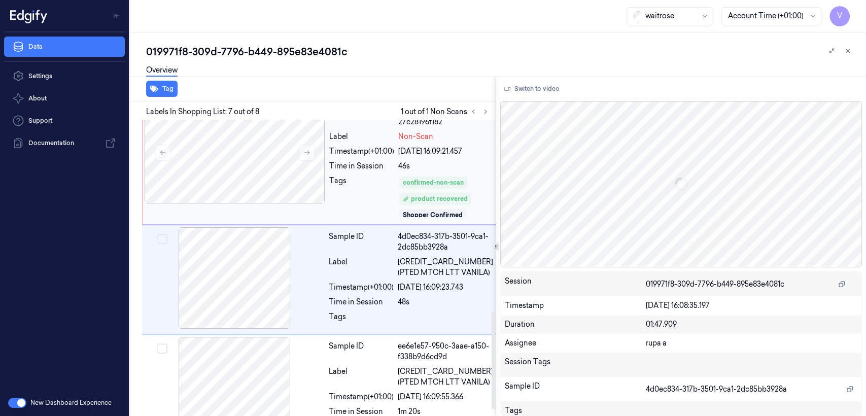
click at [388, 163] on div "Sample ID 019971f8-f389-7147-a1c5-27c28196f182 Label Non-Scan Timestamp (+01:00…" at bounding box center [410, 162] width 171 height 120
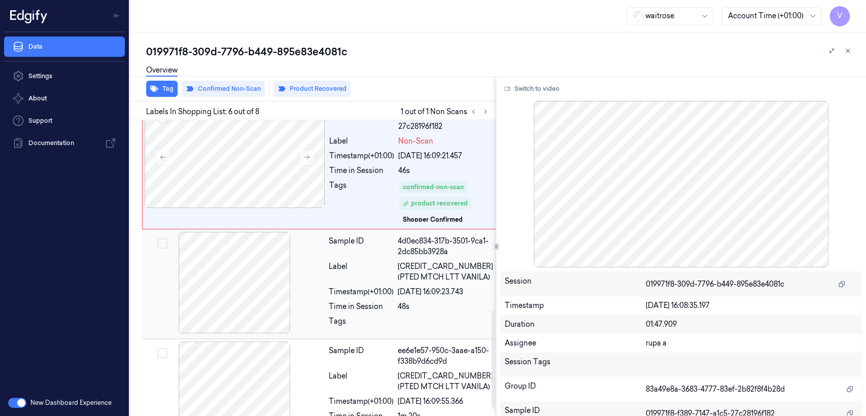
click at [344, 301] on div "Time in Session" at bounding box center [361, 306] width 65 height 11
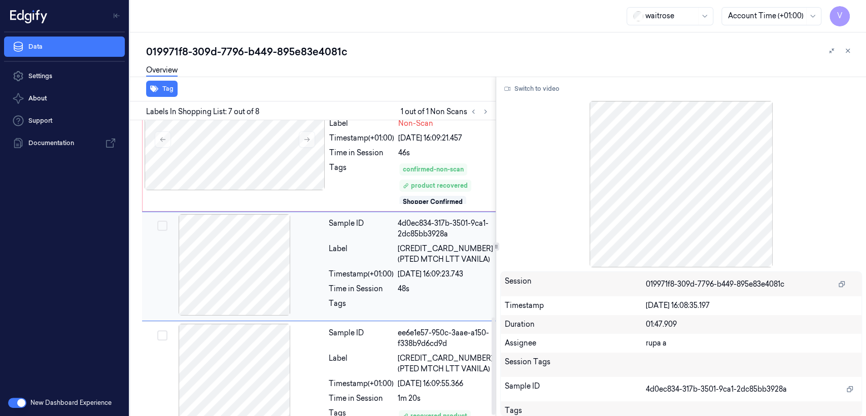
scroll to position [598, 0]
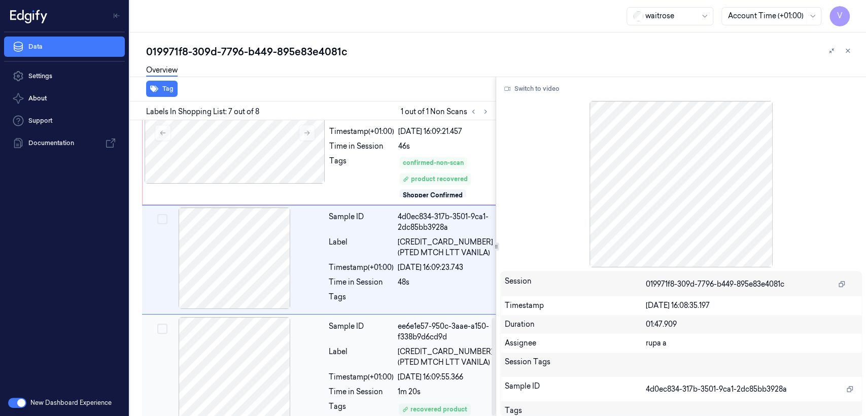
click at [343, 330] on div "Sample ID" at bounding box center [361, 331] width 65 height 21
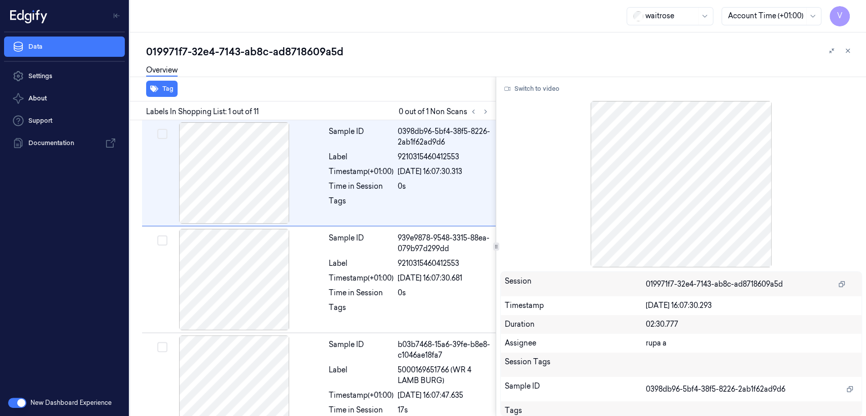
click at [207, 50] on div "019971f7-32e4-7143-ab8c-ad8718609a5d" at bounding box center [502, 52] width 712 height 14
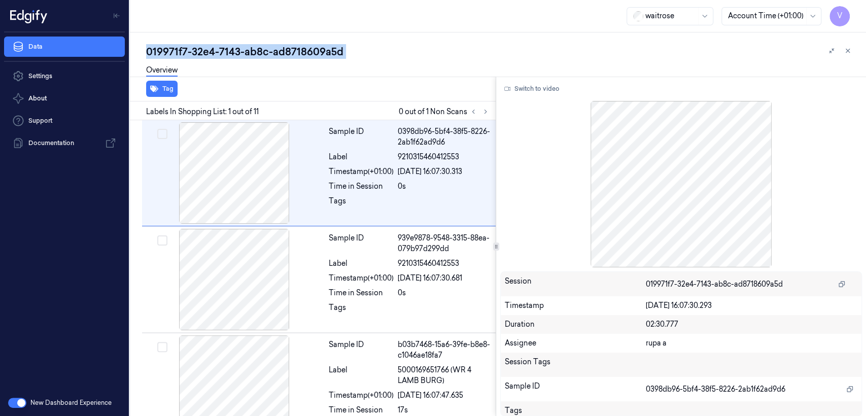
click at [207, 50] on div "019971f7-32e4-7143-ab8c-ad8718609a5d" at bounding box center [502, 52] width 712 height 14
copy div "32e4"
click at [479, 111] on button at bounding box center [485, 111] width 12 height 12
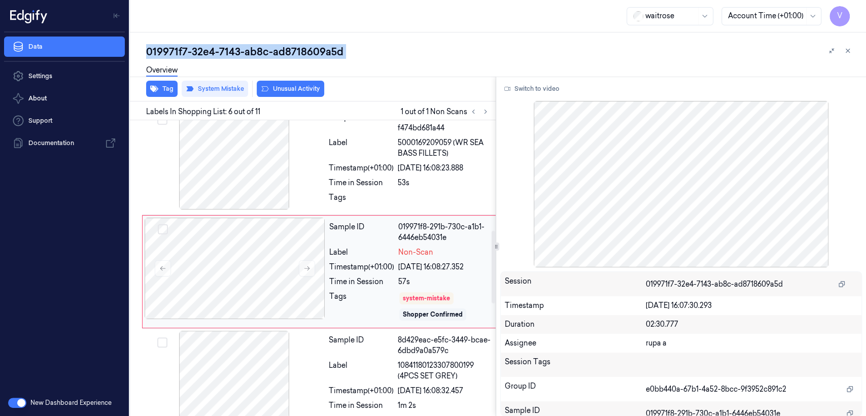
scroll to position [449, 0]
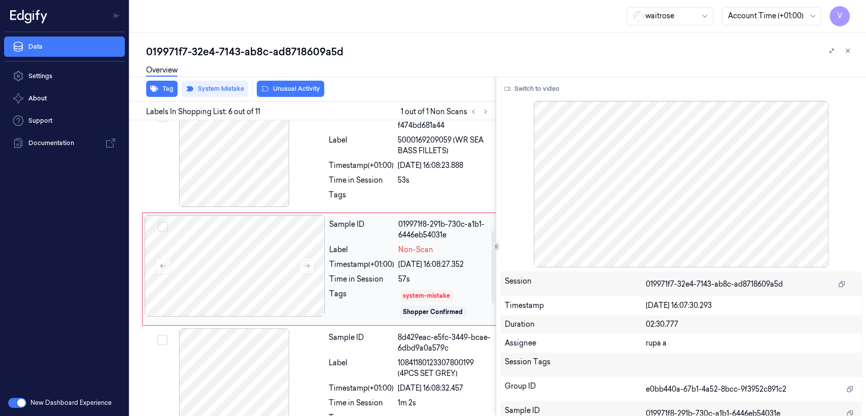
click at [352, 317] on div "Tags" at bounding box center [361, 304] width 65 height 30
click at [334, 187] on div "Sample ID 44de7008-8854-3015-8d8f-f474bd681a44 Label 5000169209059 (WR SEA BASS…" at bounding box center [411, 157] width 172 height 104
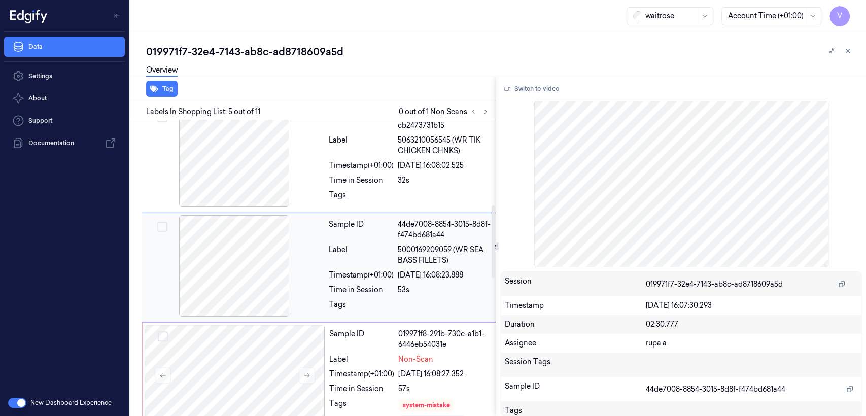
scroll to position [338, 0]
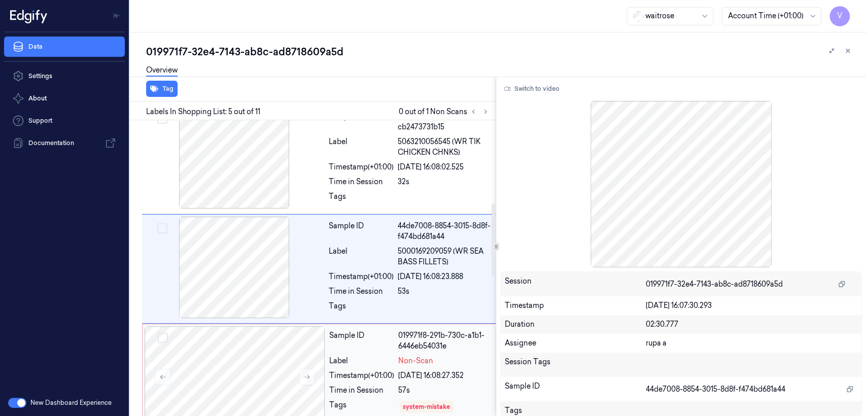
click at [400, 347] on div "019971f8-291b-730c-a1b1-6446eb54031e" at bounding box center [445, 340] width 94 height 21
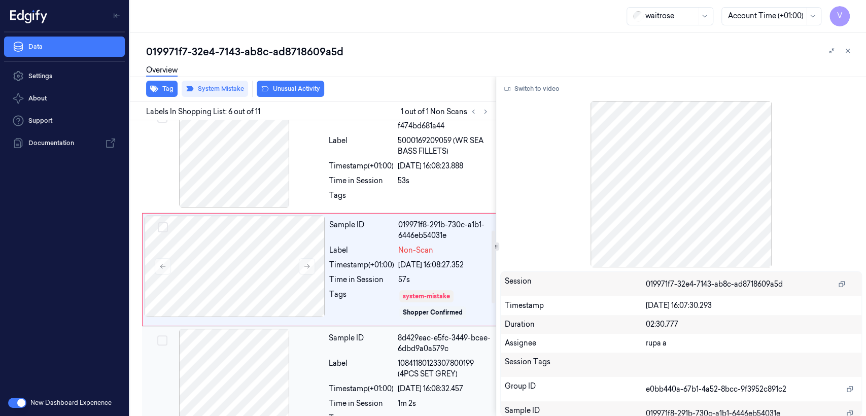
scroll to position [449, 0]
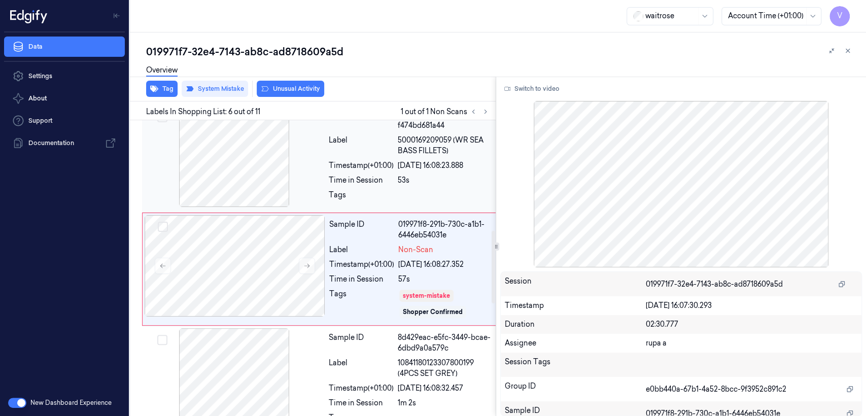
click at [444, 198] on div at bounding box center [445, 198] width 95 height 16
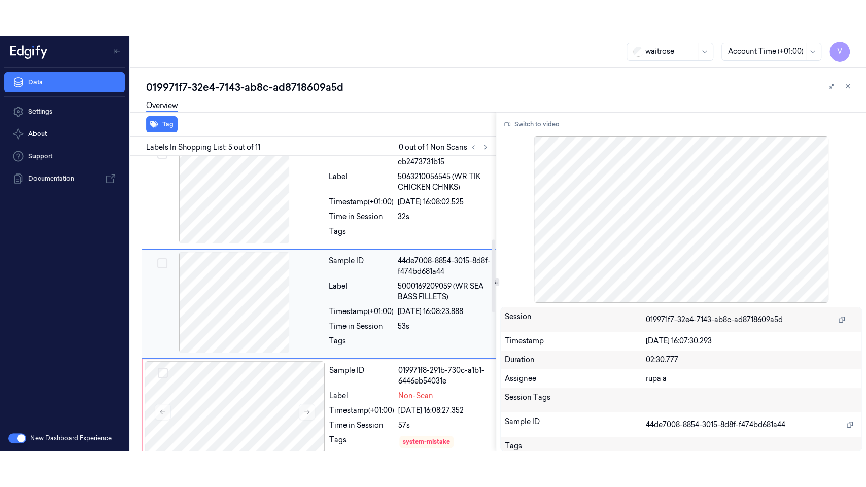
scroll to position [338, 0]
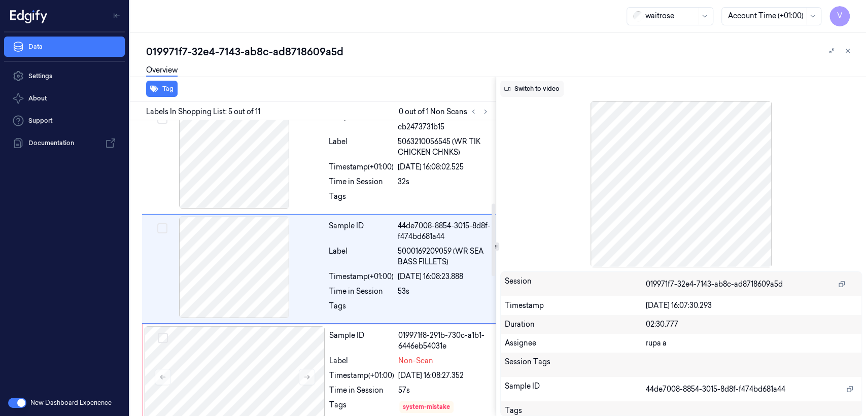
click at [508, 89] on icon at bounding box center [507, 89] width 6 height 6
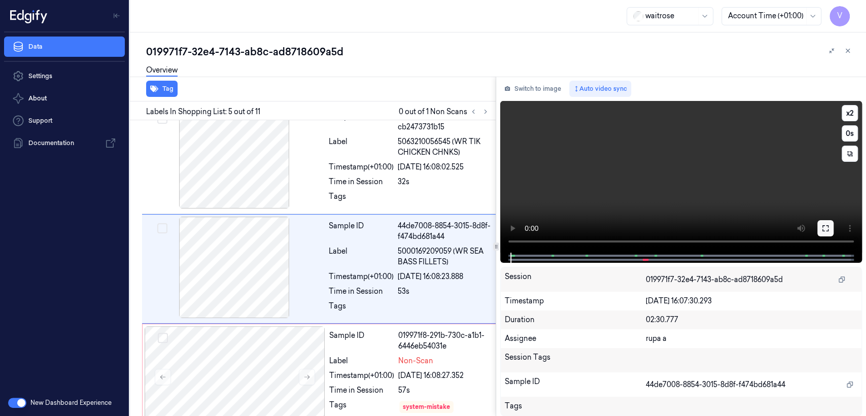
click at [821, 224] on icon at bounding box center [825, 228] width 8 height 8
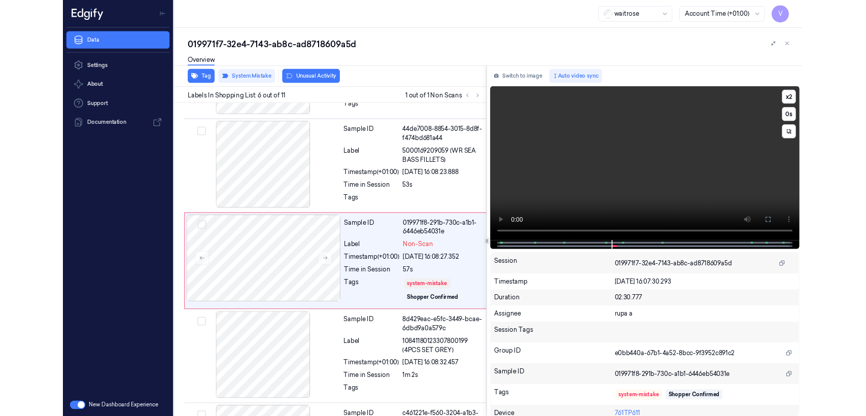
scroll to position [413, 0]
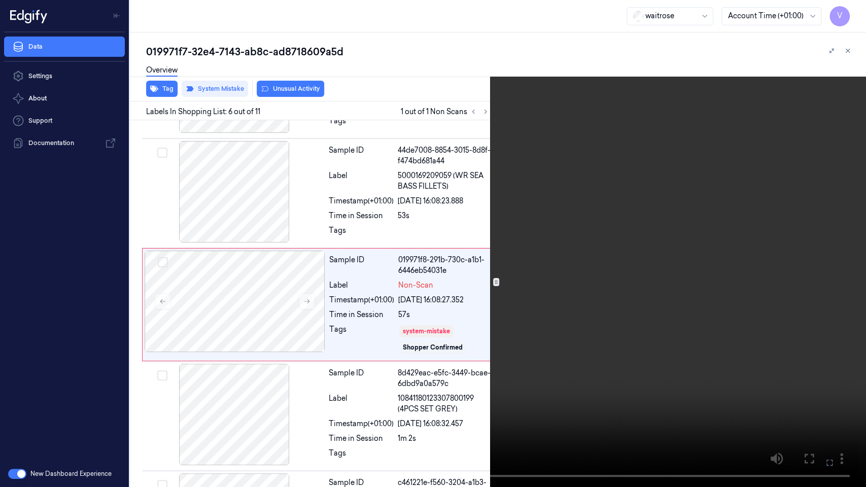
click at [0, 0] on icon at bounding box center [0, 0] width 0 height 0
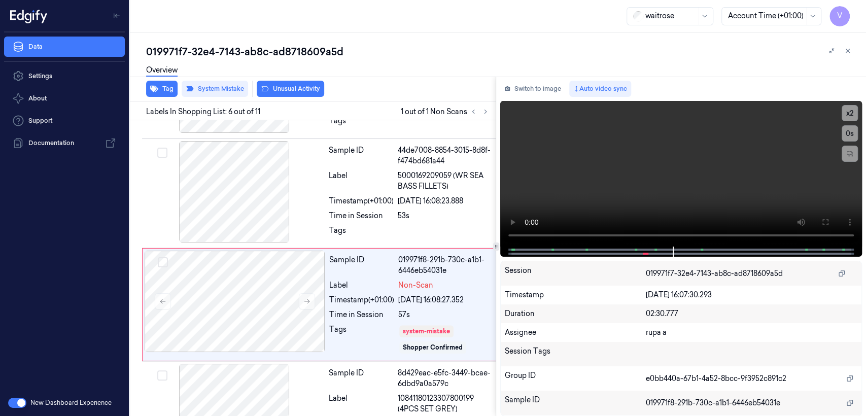
click at [540, 97] on div "Switch to image Auto video sync x 2 0 s Session 019971f7-32e4-7143-ab8c-ad87186…" at bounding box center [681, 246] width 370 height 339
click at [527, 93] on button "Switch to image" at bounding box center [532, 89] width 65 height 16
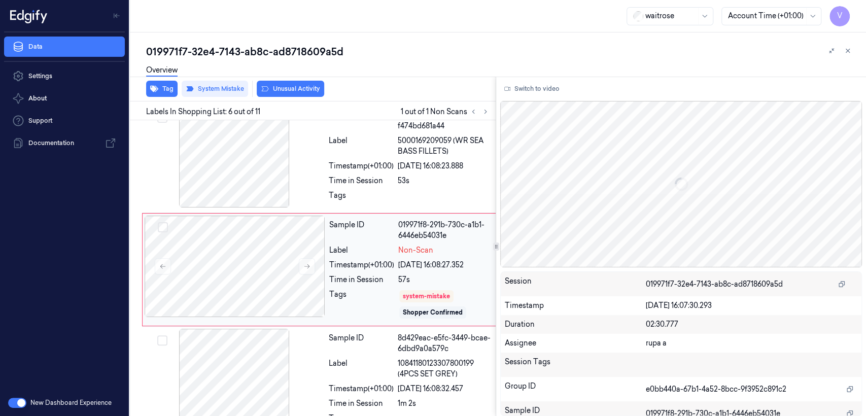
scroll to position [449, 0]
click at [380, 241] on div "Sample ID 019971f8-291b-730c-a1b1-6446eb54031e Label Non-Scan Timestamp (+01:00…" at bounding box center [410, 269] width 171 height 108
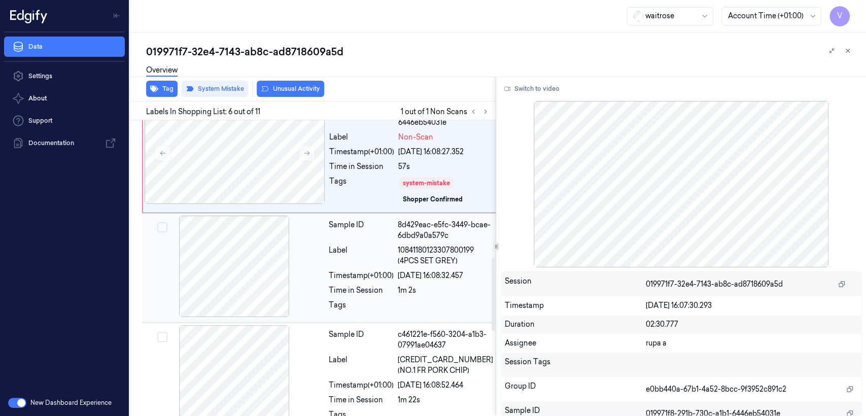
click at [345, 273] on div "Timestamp (+01:00)" at bounding box center [361, 275] width 65 height 11
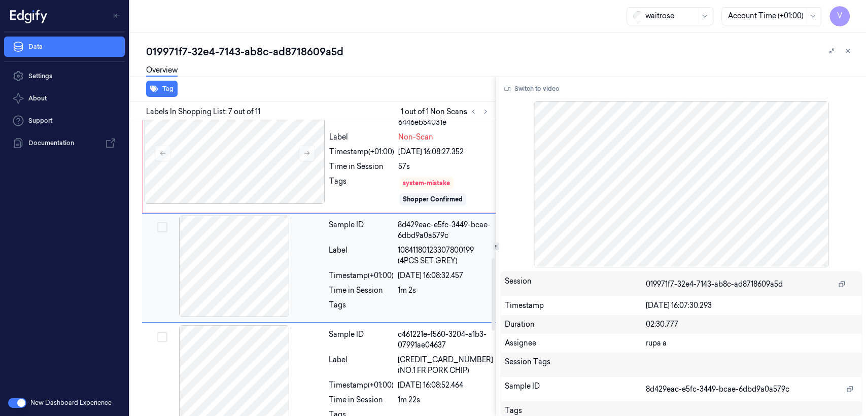
scroll to position [560, 0]
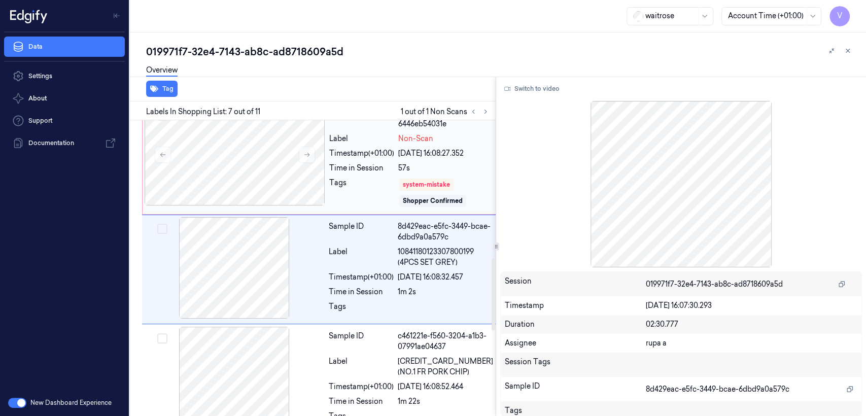
click at [350, 195] on div "Tags" at bounding box center [361, 193] width 65 height 30
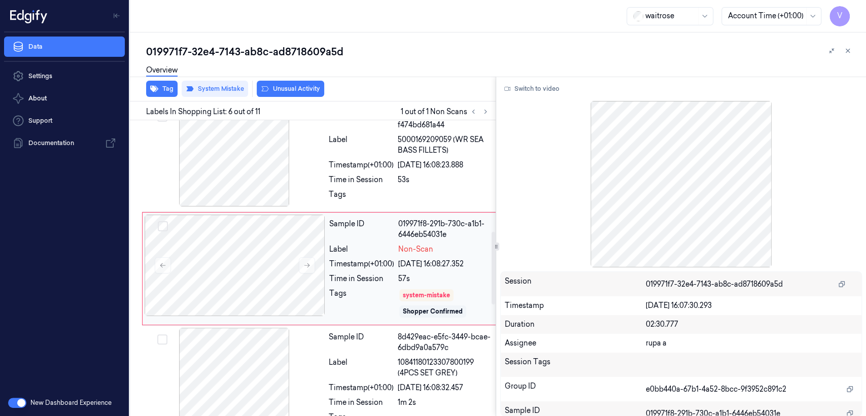
scroll to position [449, 0]
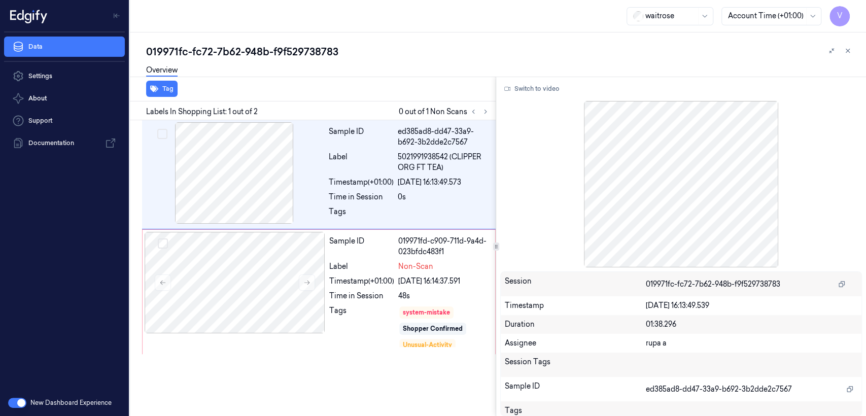
click at [219, 53] on div "019971fc-fc72-7b62-948b-f9f529738783" at bounding box center [502, 52] width 712 height 14
copy div "7b62"
click at [440, 133] on div "ed385ad8-dd47-33a9-b692-3b2dde2c7567" at bounding box center [444, 136] width 92 height 21
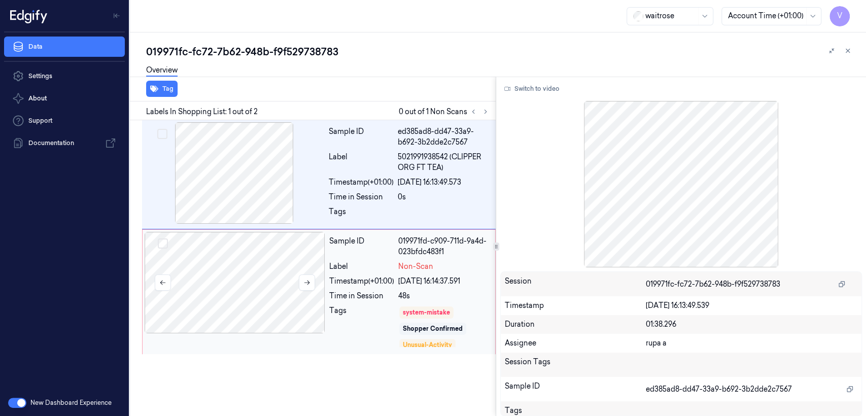
click at [284, 281] on div at bounding box center [235, 282] width 181 height 101
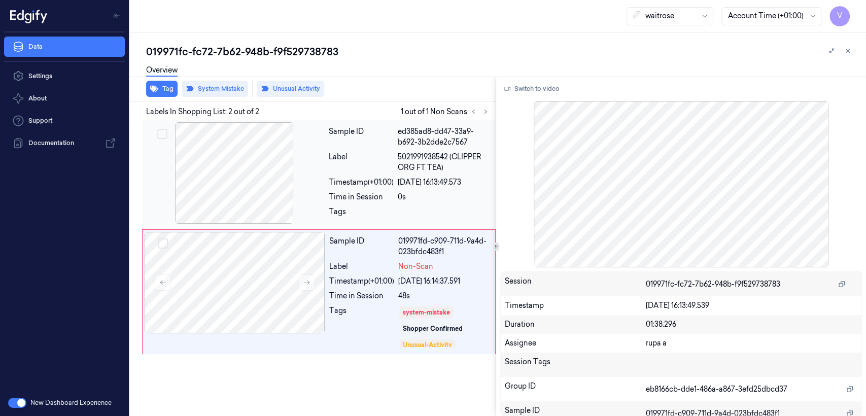
click at [278, 181] on div at bounding box center [234, 172] width 181 height 101
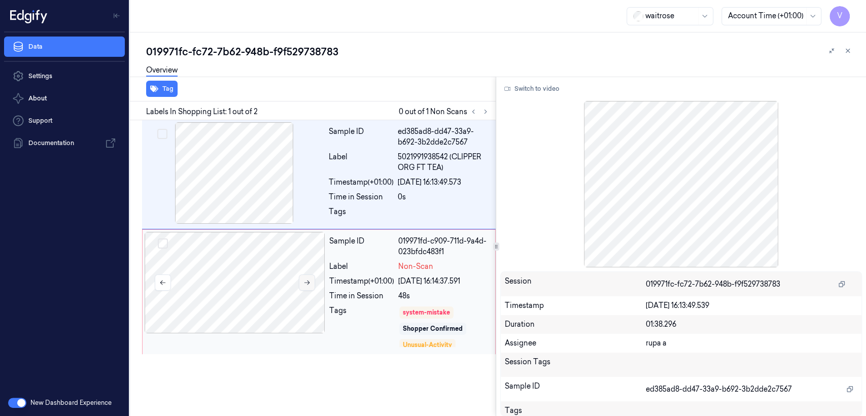
click at [306, 289] on button at bounding box center [307, 282] width 16 height 16
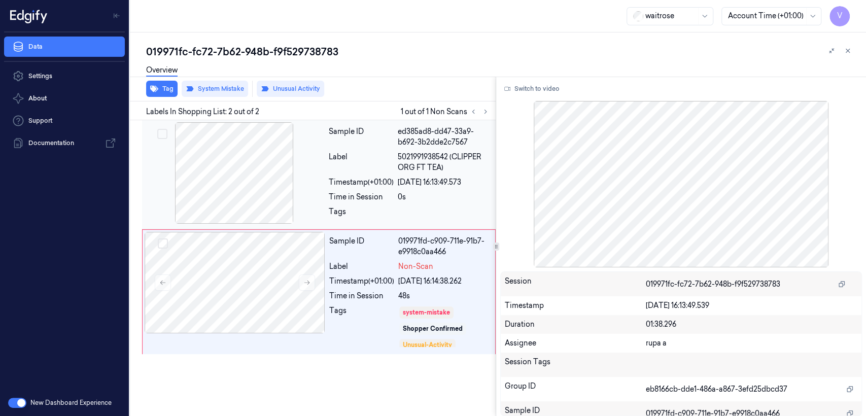
click at [273, 190] on div at bounding box center [234, 172] width 181 height 101
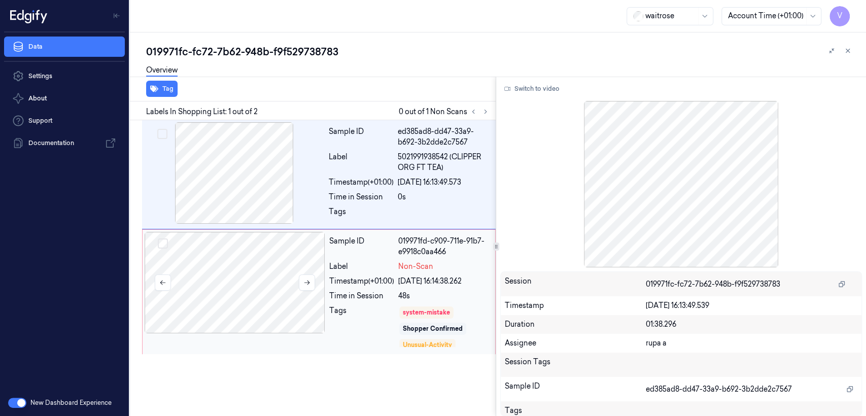
click at [296, 309] on div at bounding box center [235, 282] width 181 height 101
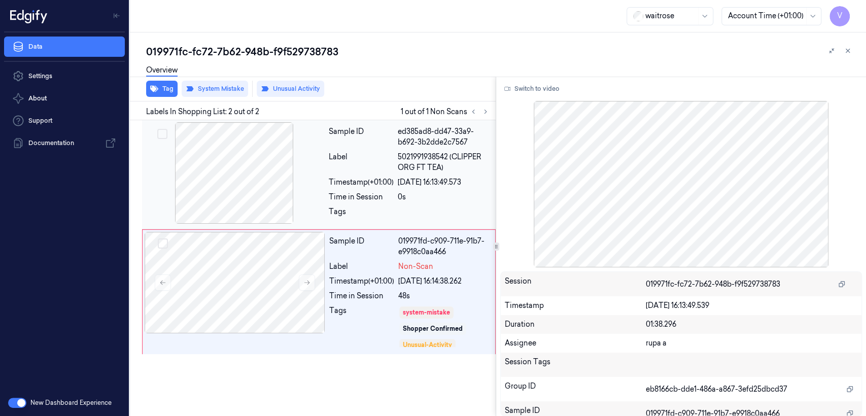
click at [264, 172] on div at bounding box center [234, 172] width 181 height 101
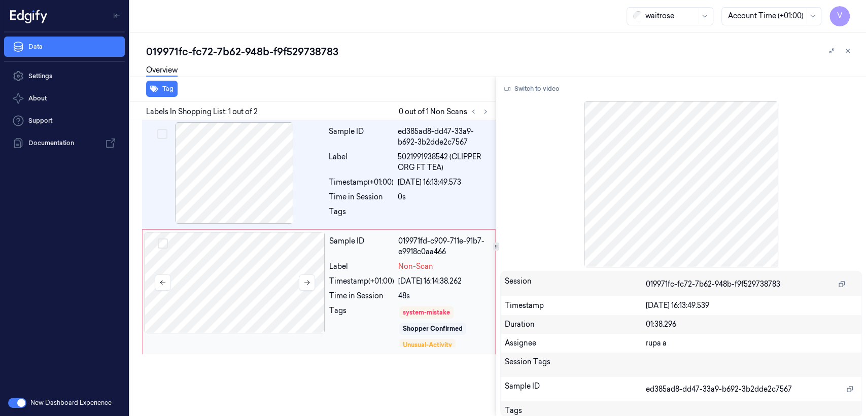
click at [304, 313] on div at bounding box center [235, 282] width 181 height 101
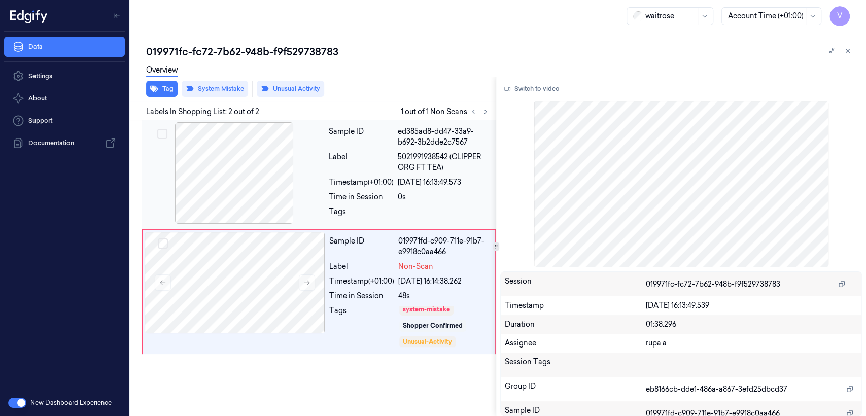
scroll to position [4, 0]
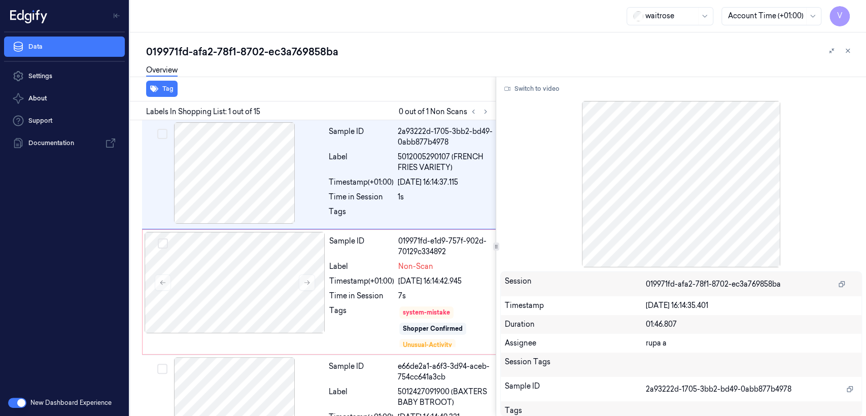
click at [234, 56] on div "019971fd-afa2-78f1-8702-ec3a769858ba" at bounding box center [502, 52] width 712 height 14
copy div "-"
click at [485, 113] on icon at bounding box center [485, 111] width 7 height 7
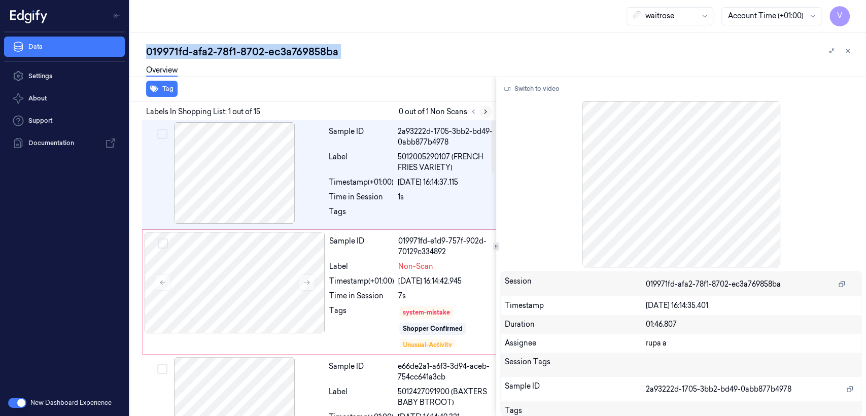
scroll to position [24, 0]
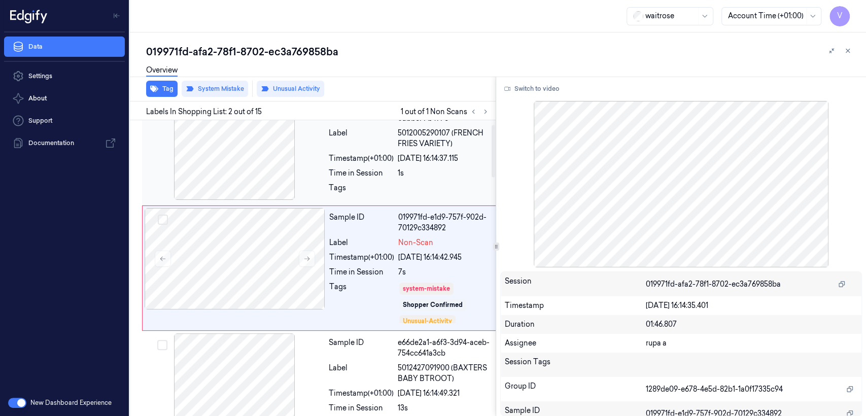
click at [406, 175] on div "1s" at bounding box center [445, 173] width 95 height 11
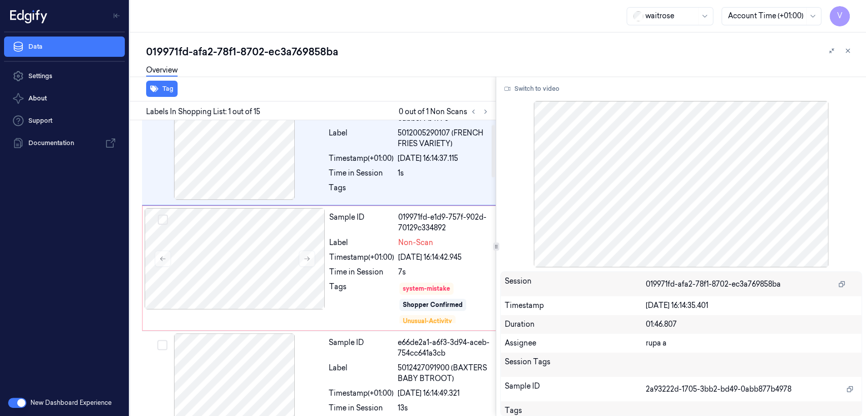
scroll to position [0, 0]
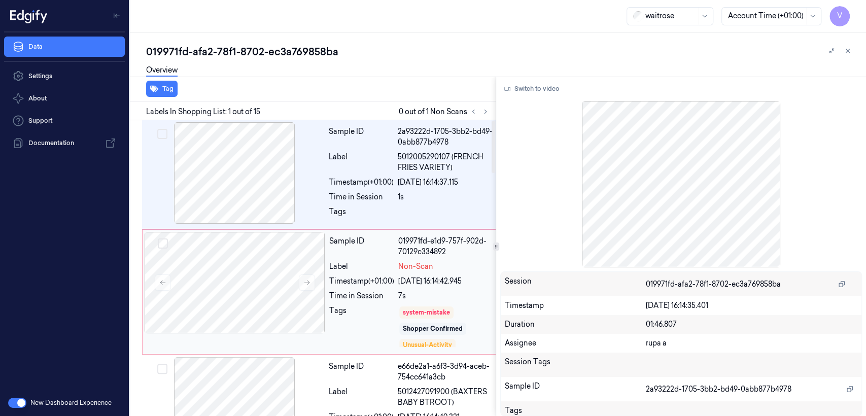
click at [338, 268] on div "Label" at bounding box center [361, 266] width 65 height 11
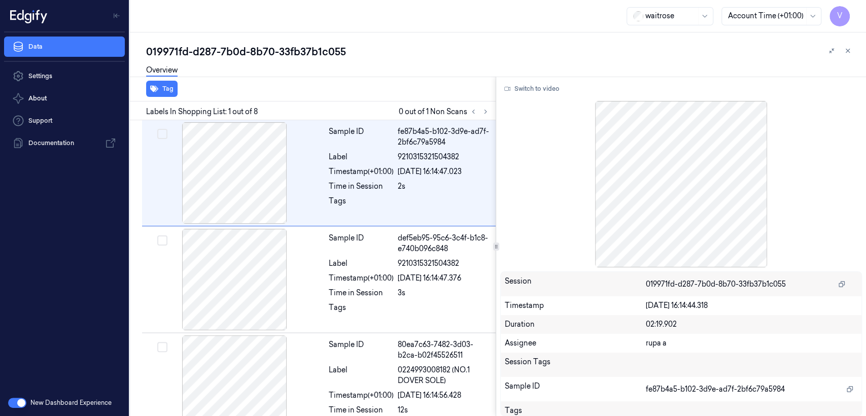
click at [238, 50] on div "019971fd-d287-7b0d-8b70-33fb37b1c055" at bounding box center [502, 52] width 712 height 14
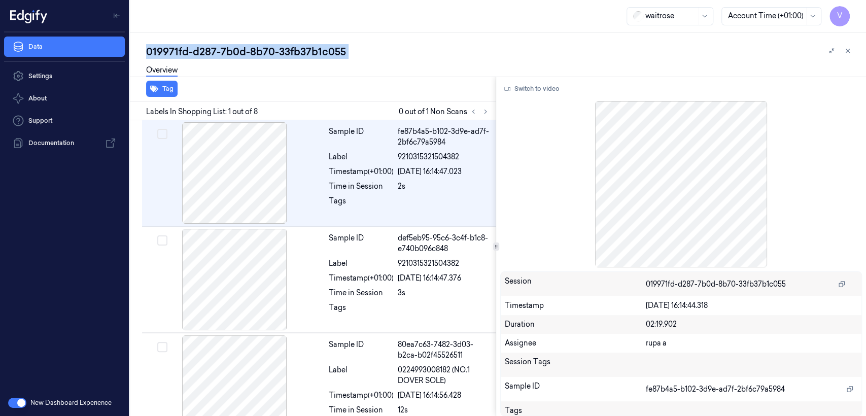
click at [238, 50] on div "019971fd-d287-7b0d-8b70-33fb37b1c055" at bounding box center [502, 52] width 712 height 14
copy div "7b0d"
click at [482, 110] on icon at bounding box center [485, 111] width 7 height 7
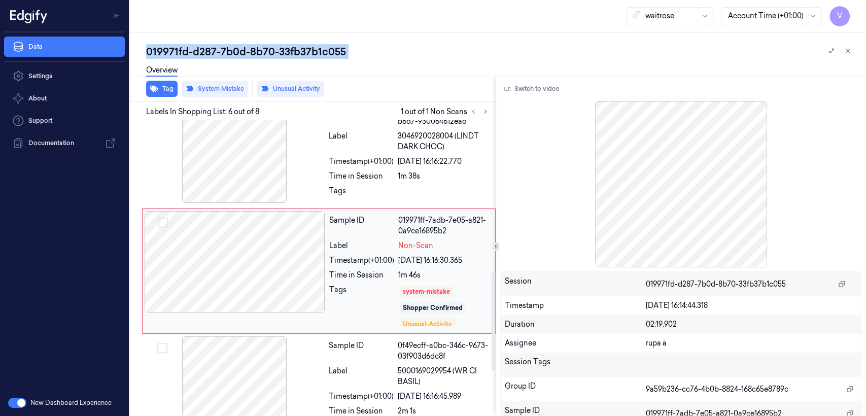
scroll to position [455, 0]
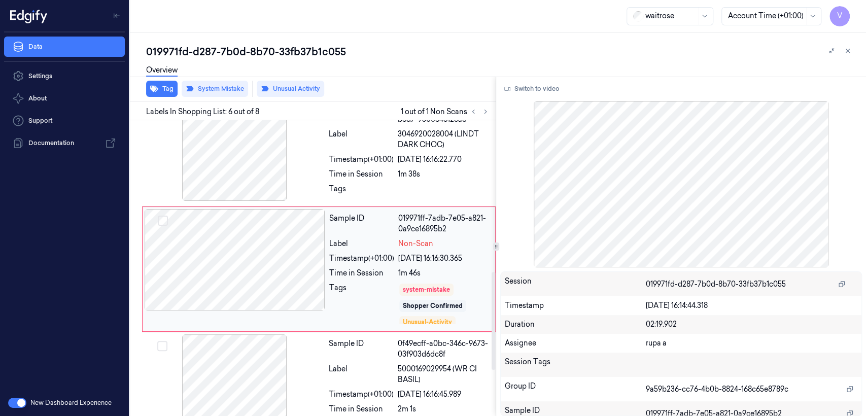
click at [344, 283] on div "Tags" at bounding box center [361, 304] width 65 height 43
click at [351, 180] on div "Sample ID db49e1ad-fadd-37bb-b6d7-930064612ead Label 3046920028004 (LINDT DARK …" at bounding box center [409, 151] width 169 height 104
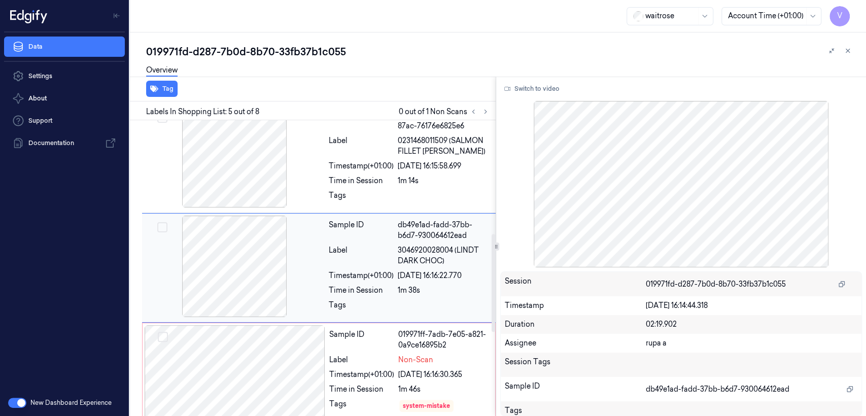
scroll to position [338, 0]
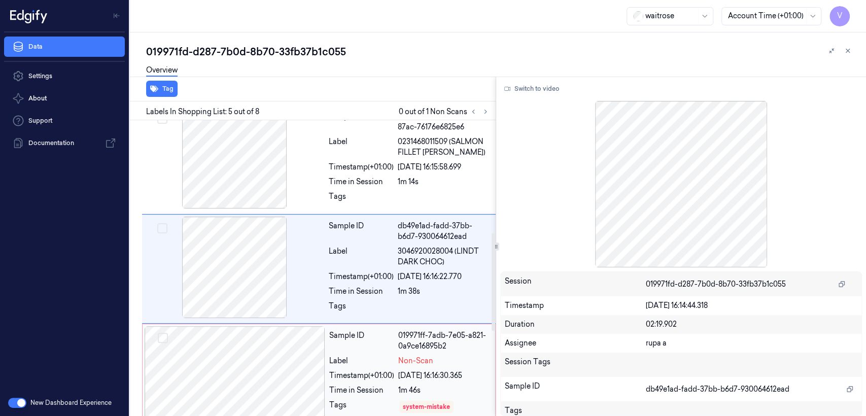
click at [376, 356] on div "Label" at bounding box center [361, 361] width 65 height 11
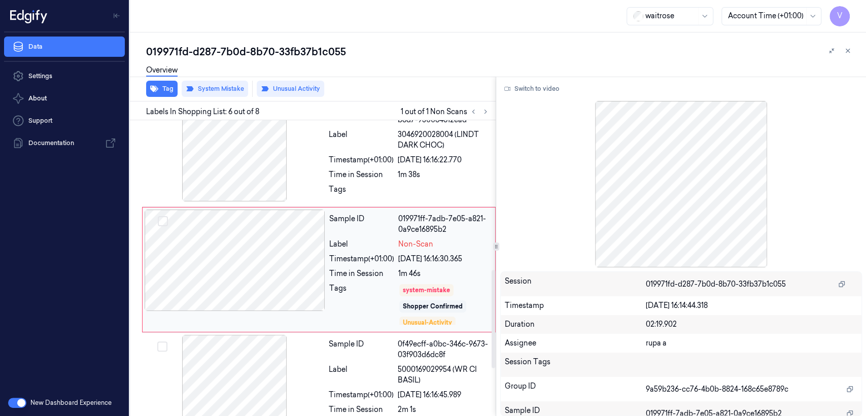
scroll to position [455, 0]
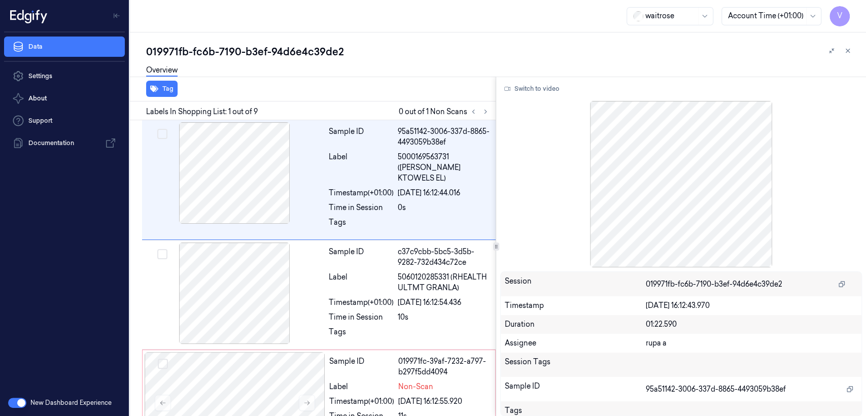
click at [209, 47] on div "019971fb-fc6b-7190-b3ef-94d6e4c39de2" at bounding box center [502, 52] width 712 height 14
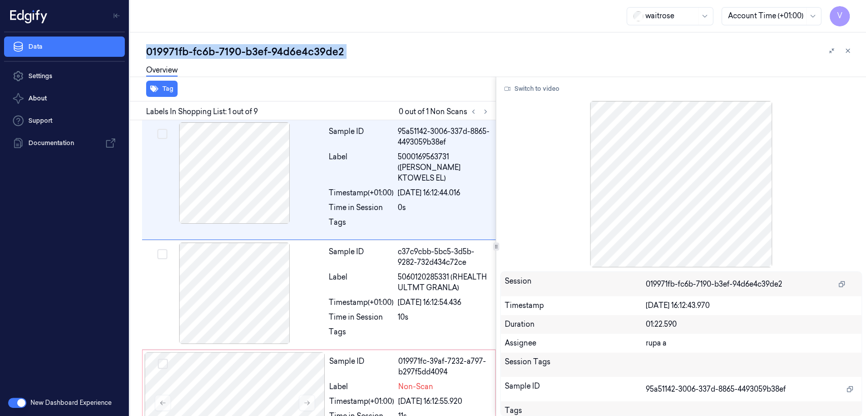
click at [209, 47] on div "019971fb-fc6b-7190-b3ef-94d6e4c39de2" at bounding box center [502, 52] width 712 height 14
copy div "fc6b"
click at [485, 117] on button at bounding box center [485, 111] width 12 height 12
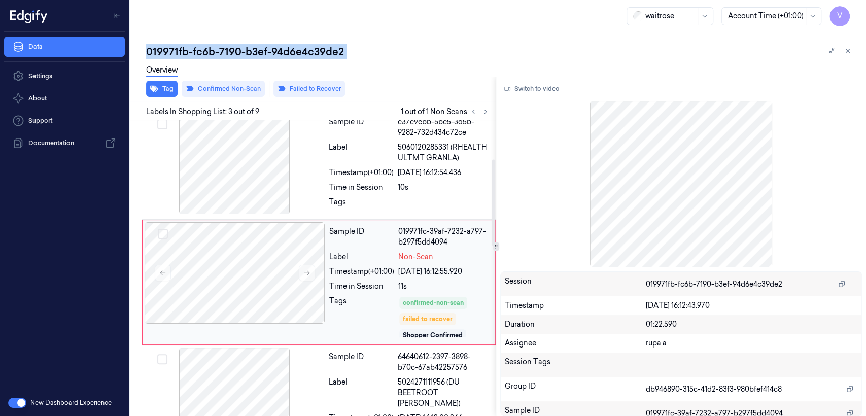
scroll to position [133, 0]
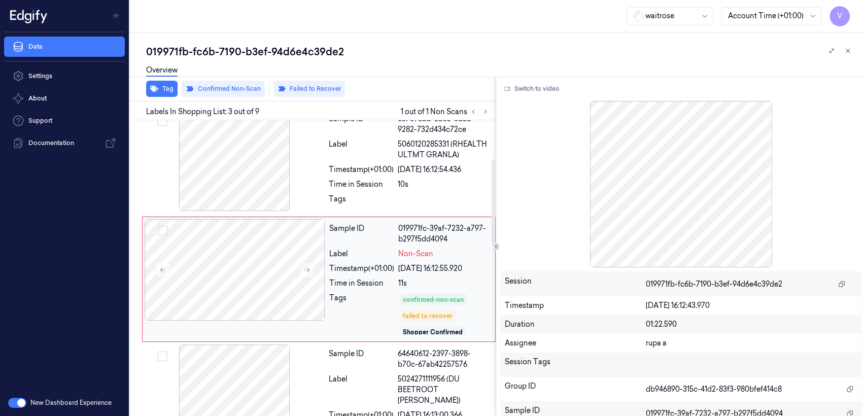
click at [357, 293] on div "Tags" at bounding box center [361, 314] width 65 height 43
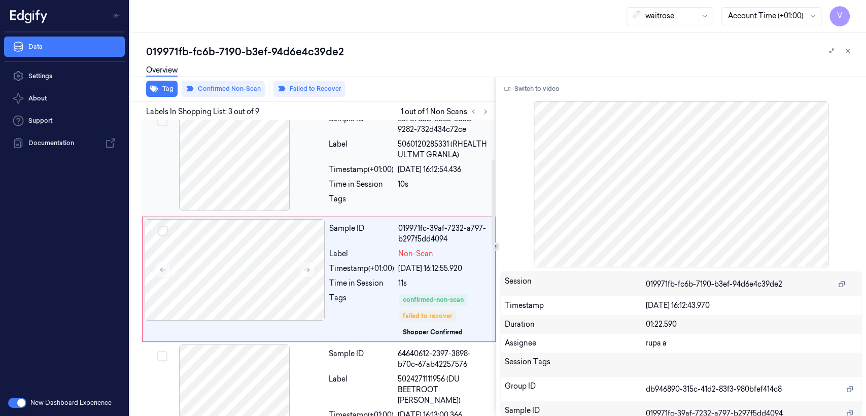
click at [414, 164] on div "22/09/2025 16:12:54.436" at bounding box center [444, 169] width 92 height 11
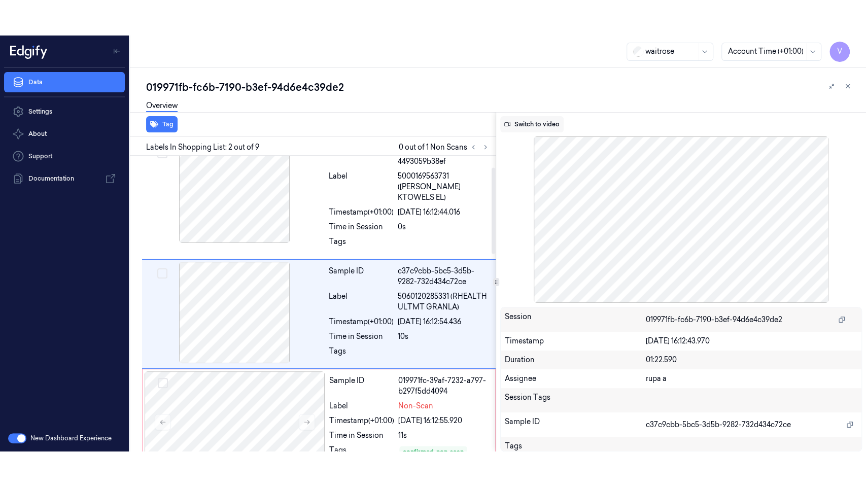
scroll to position [16, 0]
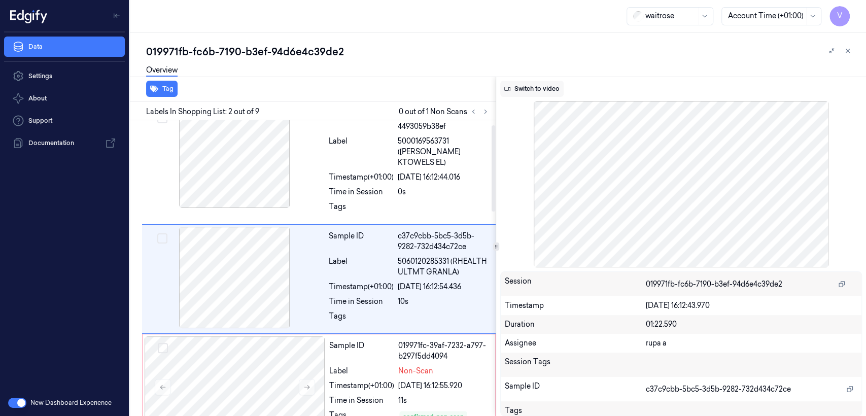
click at [534, 94] on button "Switch to video" at bounding box center [531, 89] width 63 height 16
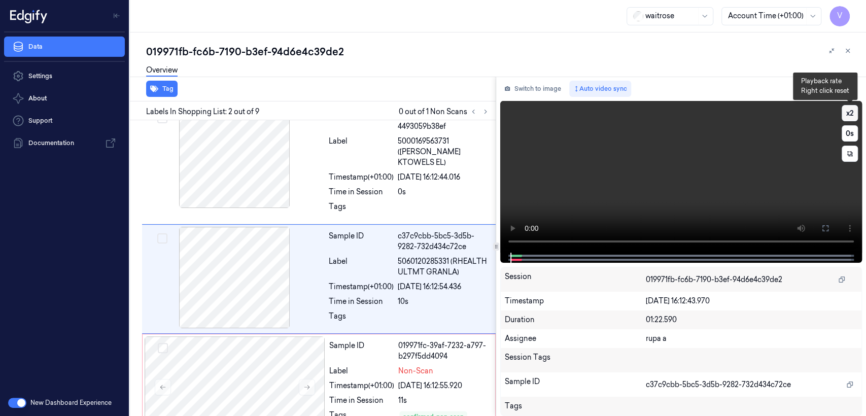
click at [851, 107] on button "x 2" at bounding box center [849, 113] width 16 height 16
click at [818, 231] on button at bounding box center [825, 228] width 16 height 16
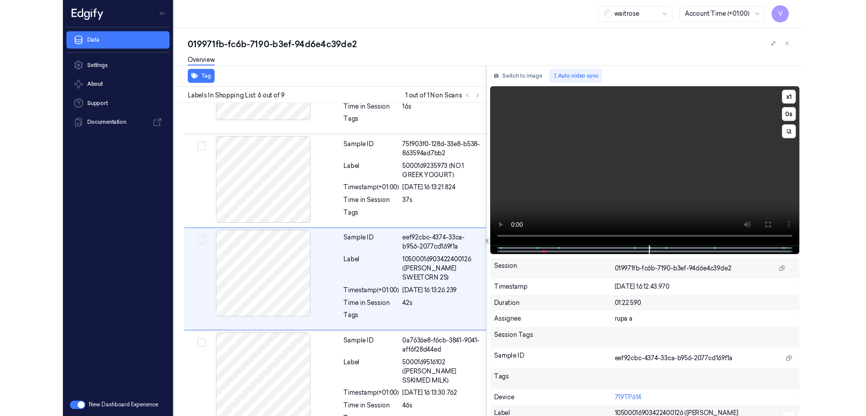
scroll to position [439, 0]
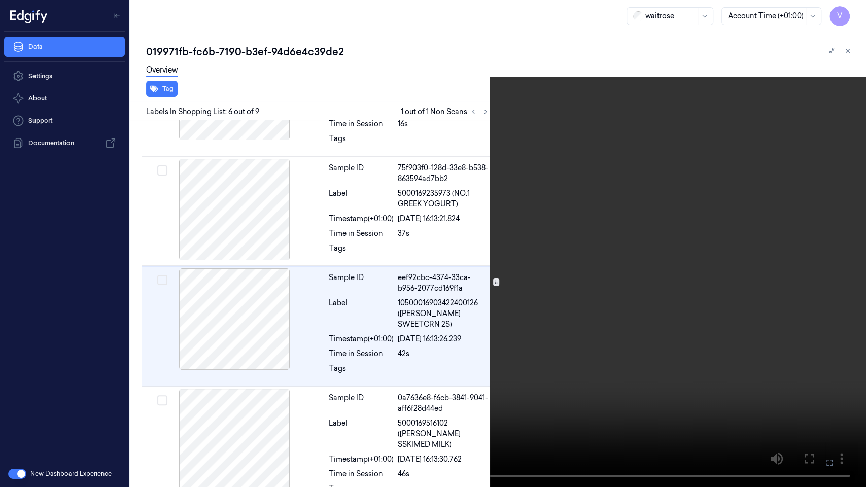
click at [0, 0] on icon at bounding box center [0, 0] width 0 height 0
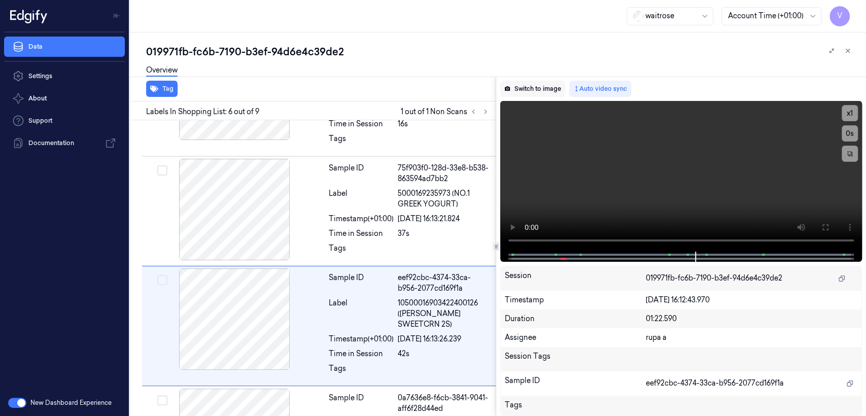
click at [512, 81] on button "Switch to image" at bounding box center [532, 89] width 65 height 16
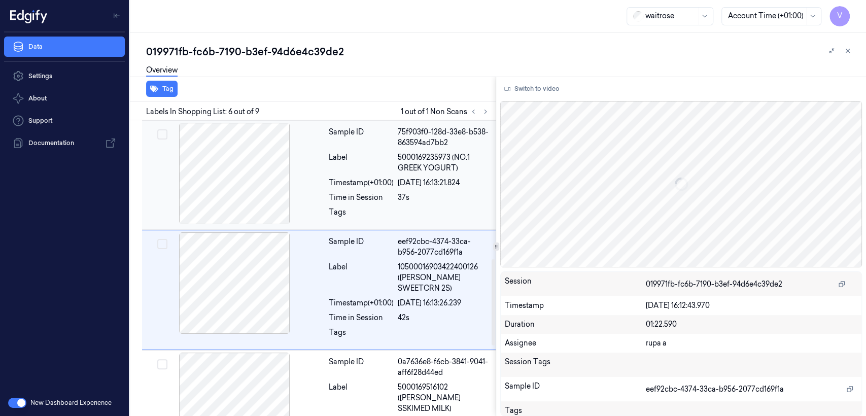
click at [363, 182] on div "Sample ID 75f903f0-128d-33e8-b538-863594ad7bb2 Label 5000169235973 (NO.1 GREEK …" at bounding box center [409, 175] width 169 height 104
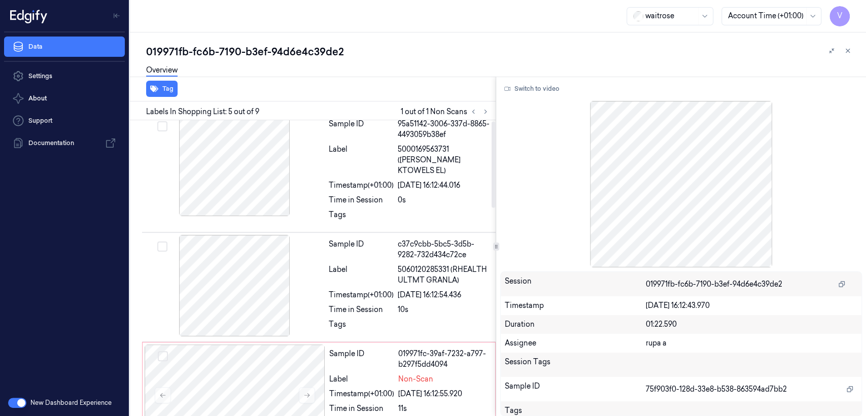
scroll to position [0, 0]
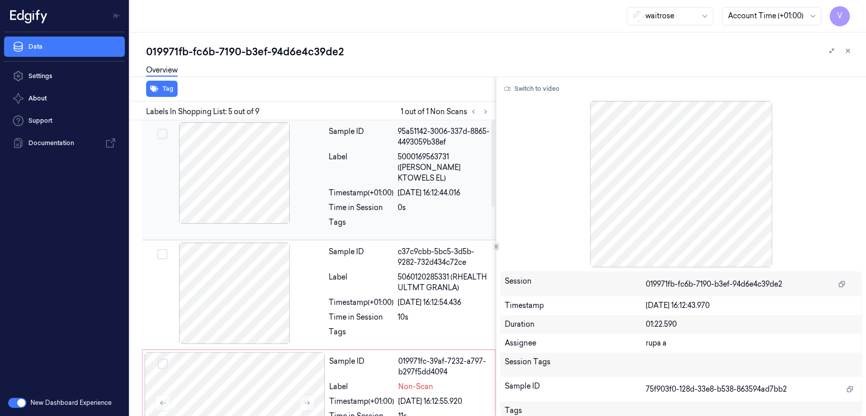
click at [372, 202] on div "Time in Session" at bounding box center [361, 207] width 65 height 11
click at [387, 272] on div "Label" at bounding box center [361, 282] width 65 height 21
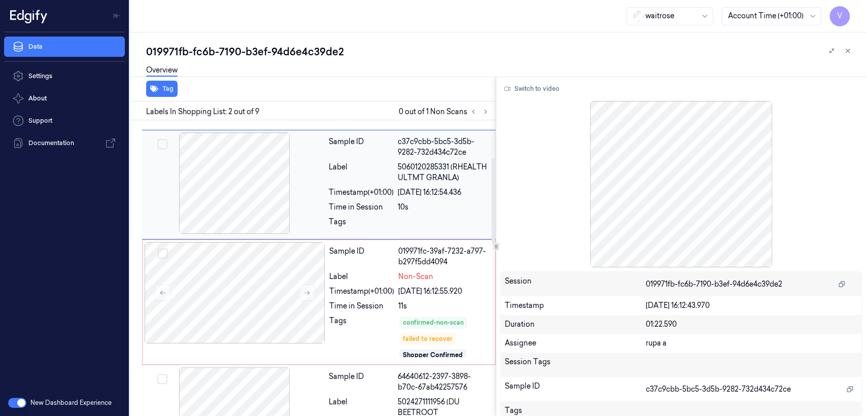
scroll to position [128, 0]
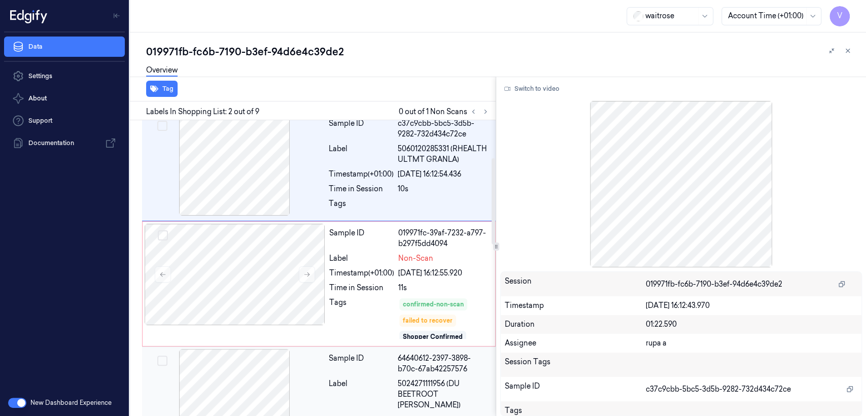
click at [320, 358] on div at bounding box center [234, 399] width 181 height 101
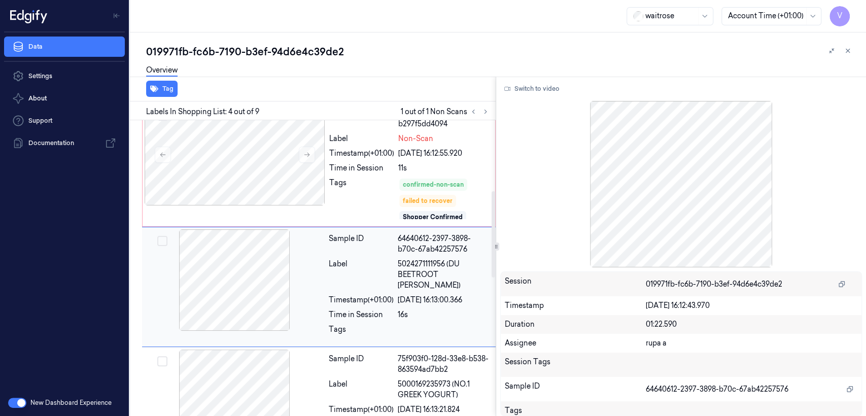
scroll to position [251, 0]
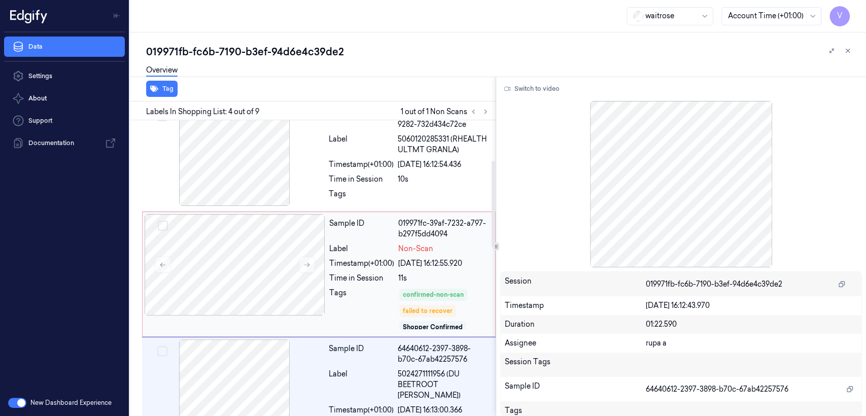
click at [336, 273] on div "Time in Session" at bounding box center [361, 278] width 65 height 11
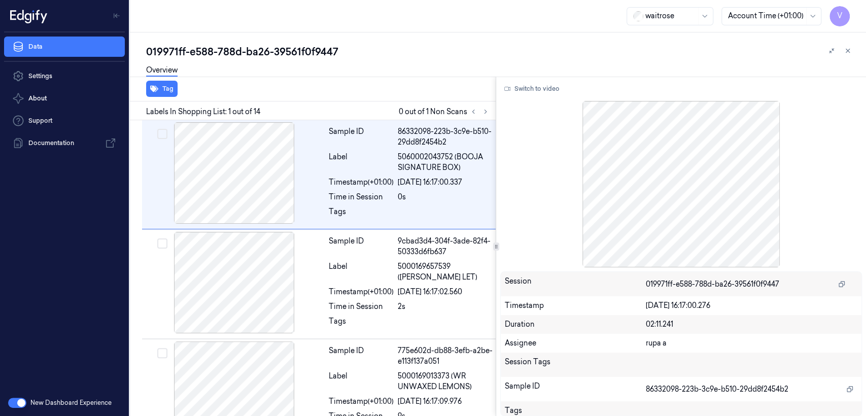
click at [223, 49] on div "019971ff-e588-788d-ba26-39561f0f9447" at bounding box center [502, 52] width 712 height 14
copy div "788d"
click at [484, 111] on icon at bounding box center [485, 111] width 7 height 7
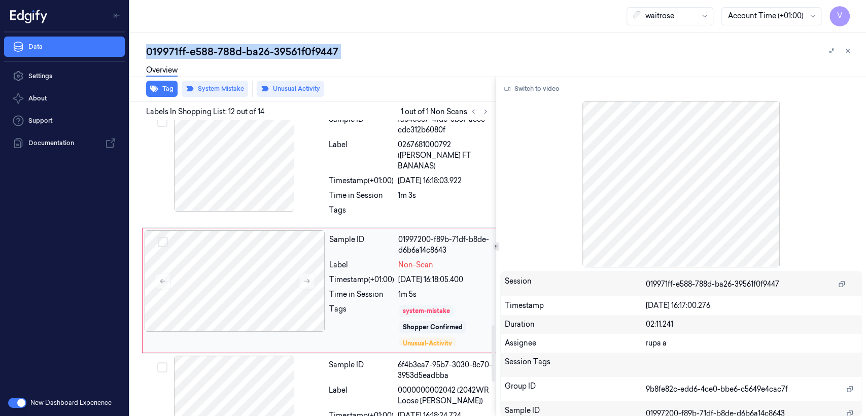
scroll to position [1118, 0]
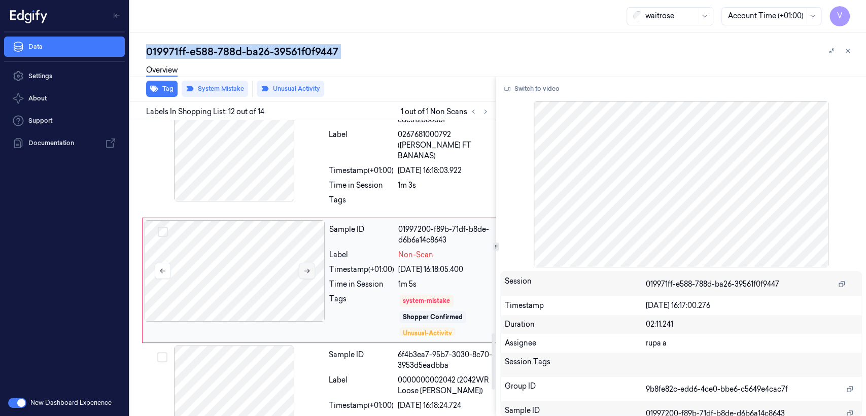
click at [307, 269] on icon at bounding box center [307, 271] width 6 height 5
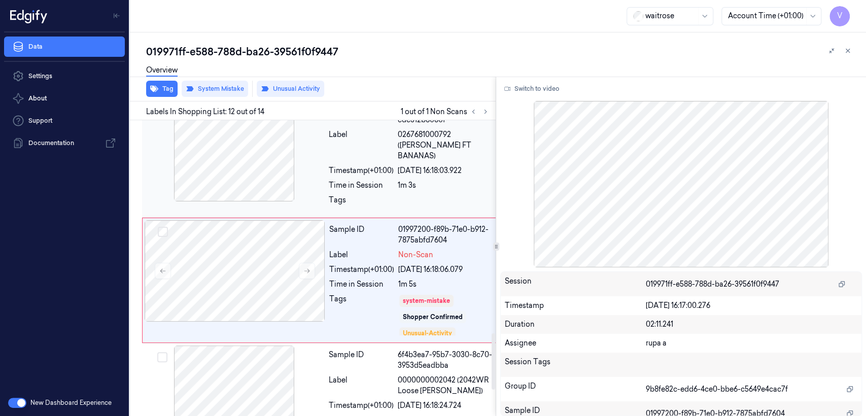
click at [419, 165] on div "[DATE] 16:18:03.922" at bounding box center [445, 170] width 95 height 11
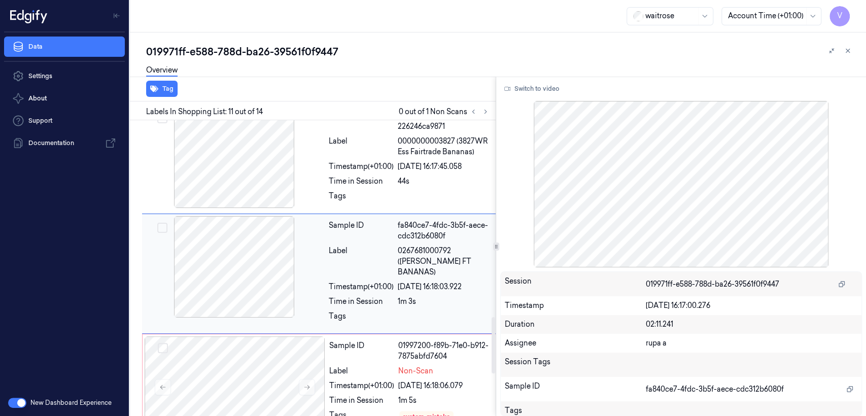
scroll to position [1001, 0]
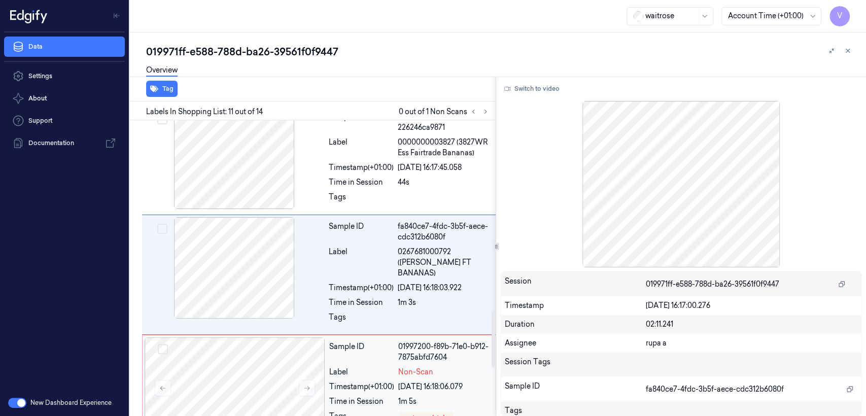
click at [386, 381] on div "Timestamp (+01:00)" at bounding box center [361, 386] width 65 height 11
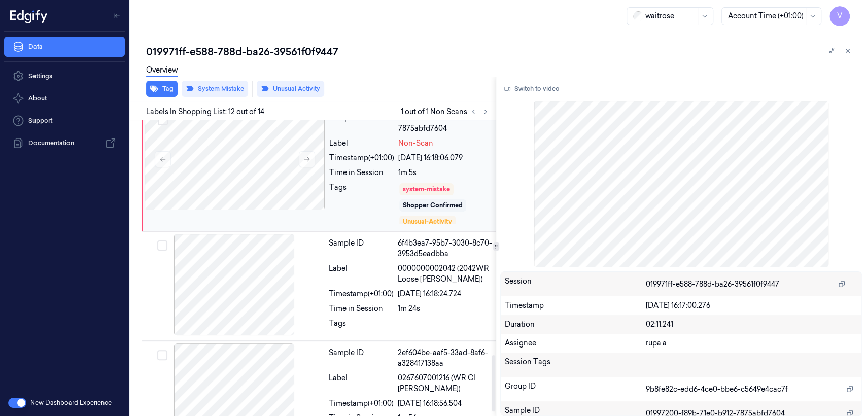
scroll to position [1255, 0]
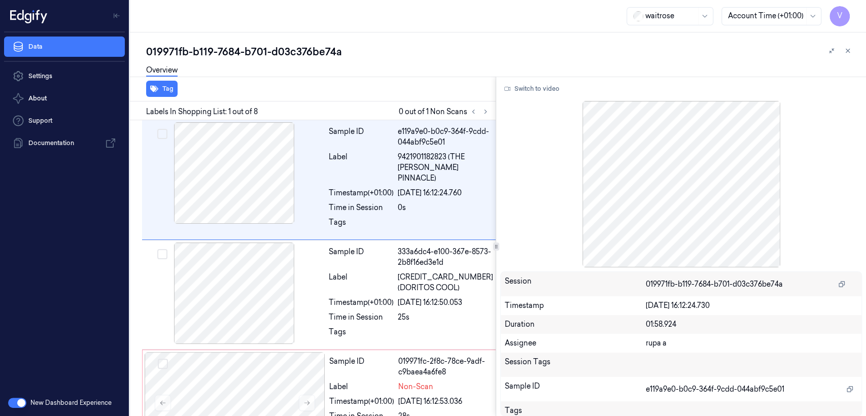
click at [267, 47] on div "019971fb-b119-7684-b701-d03c376be74a" at bounding box center [502, 52] width 712 height 14
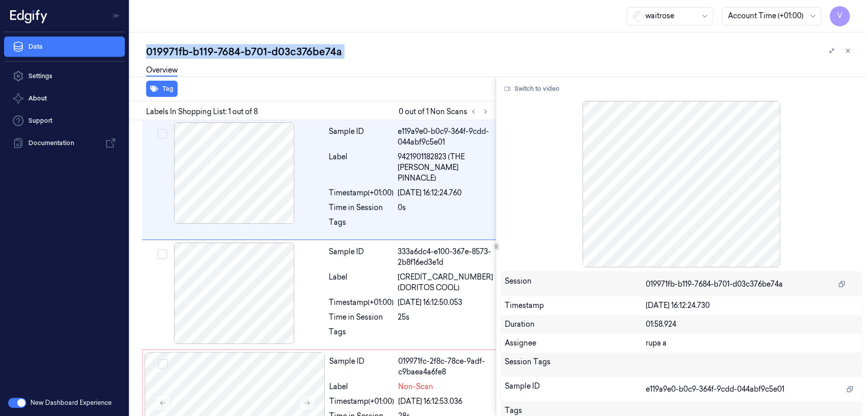
click at [267, 47] on div "019971fb-b119-7684-b701-d03c376be74a" at bounding box center [502, 52] width 712 height 14
copy div "-"
click at [483, 113] on icon at bounding box center [485, 111] width 7 height 7
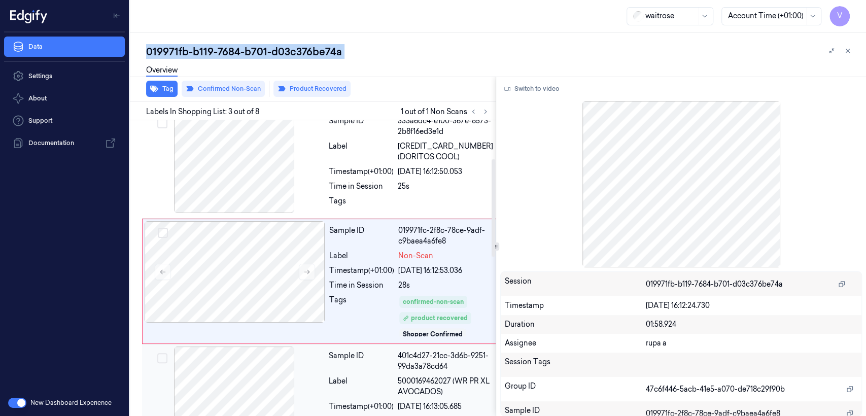
scroll to position [133, 0]
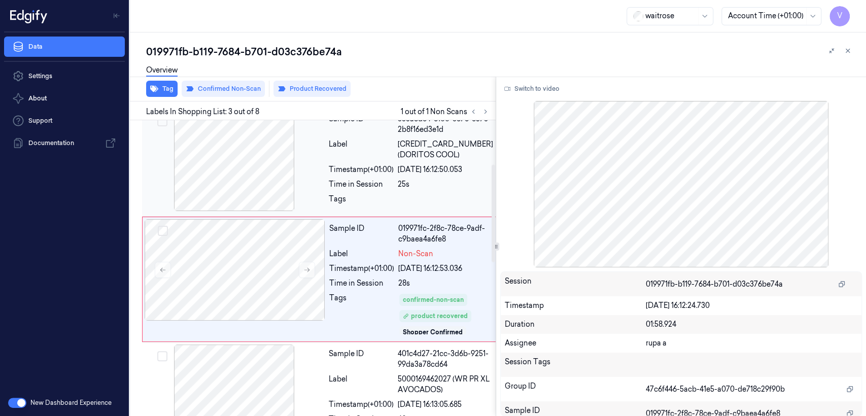
click at [373, 166] on div "Sample ID 333a6dc4-e100-367e-8573-2b8f16ed3e1d Label [CREDIT_CARD_NUMBER] (DORI…" at bounding box center [411, 162] width 172 height 104
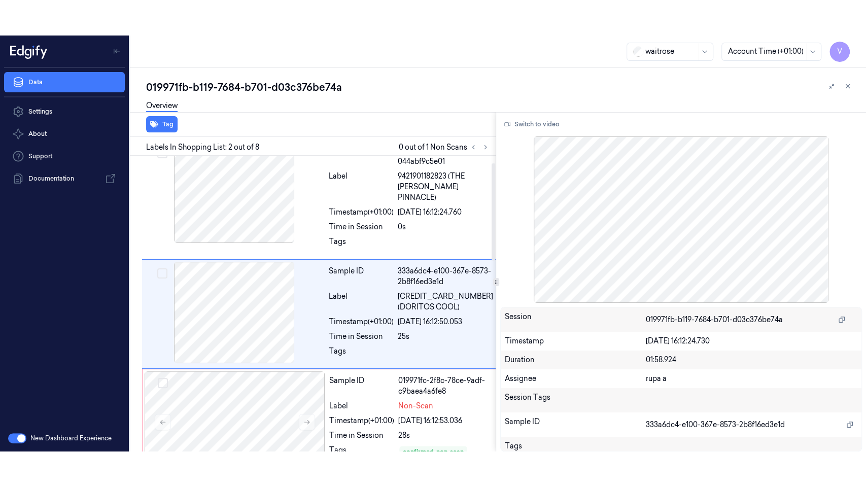
scroll to position [16, 0]
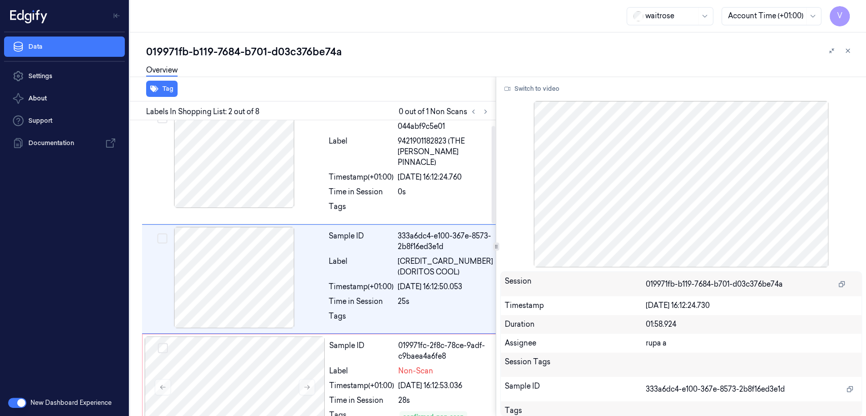
click at [563, 92] on div "Switch to video" at bounding box center [681, 89] width 362 height 16
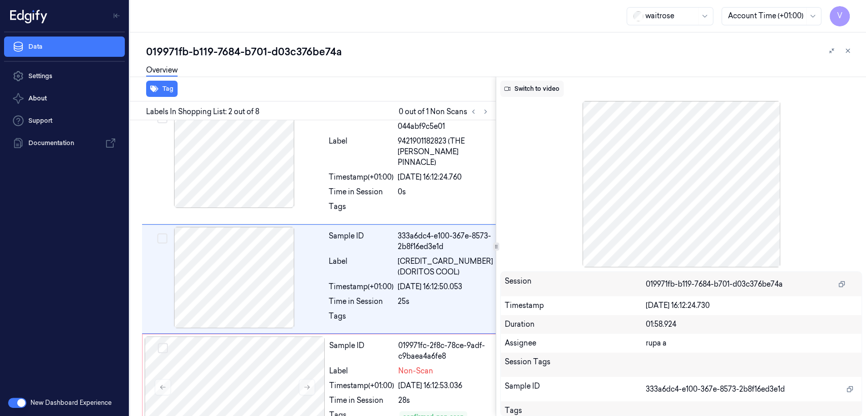
click at [551, 90] on button "Switch to video" at bounding box center [531, 89] width 63 height 16
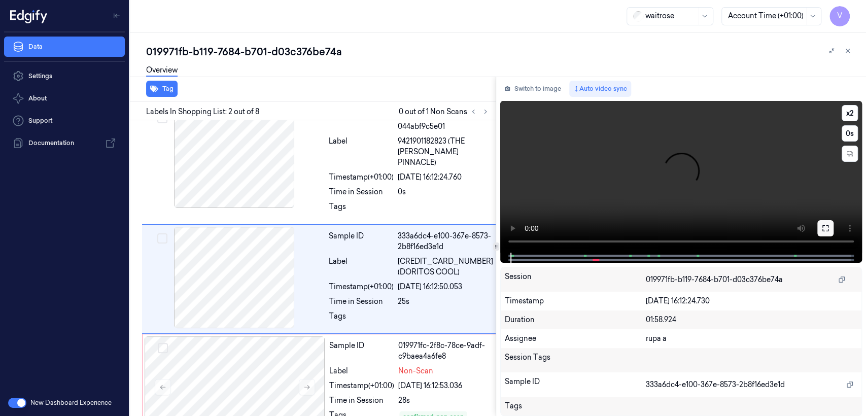
click at [831, 231] on button at bounding box center [825, 228] width 16 height 16
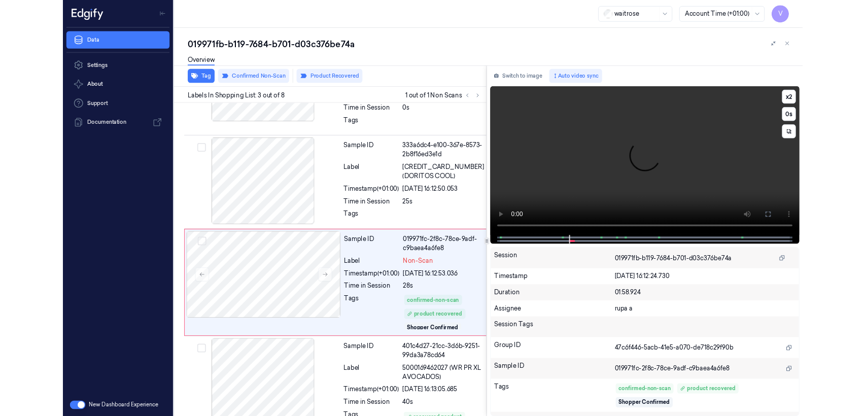
scroll to position [97, 0]
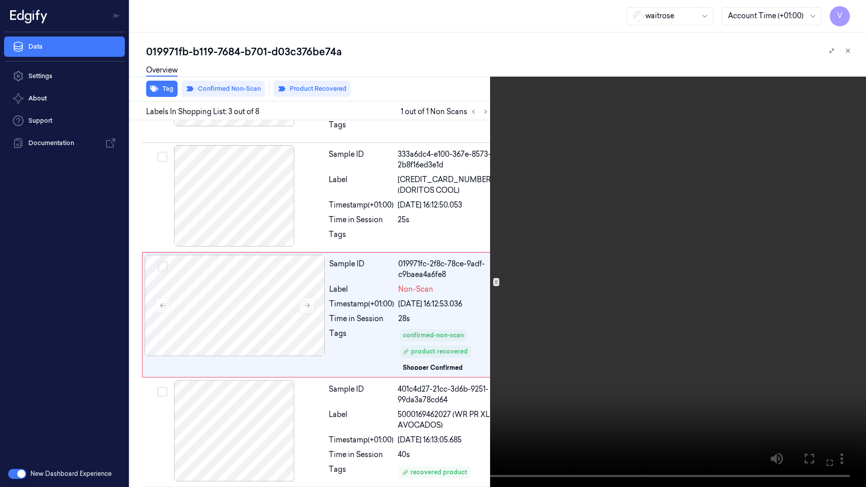
drag, startPoint x: 828, startPoint y: 465, endPoint x: 829, endPoint y: 411, distance: 54.3
click at [0, 0] on icon at bounding box center [0, 0] width 0 height 0
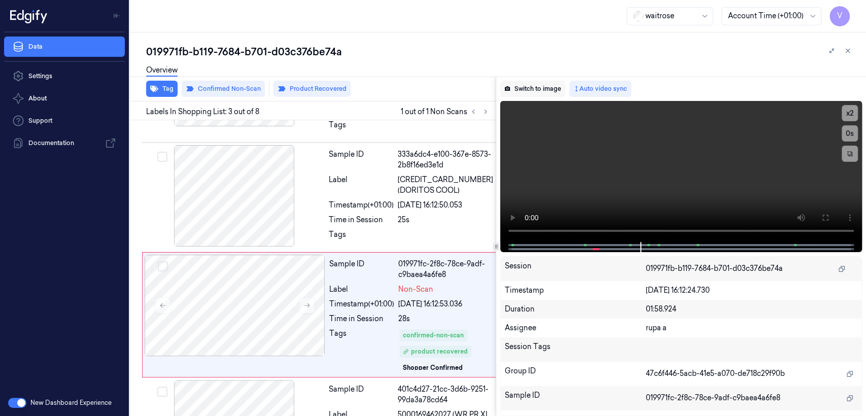
click at [541, 86] on button "Switch to image" at bounding box center [532, 89] width 65 height 16
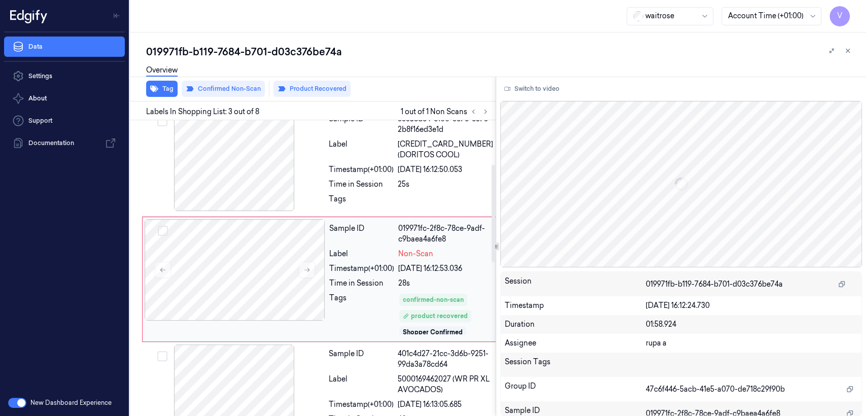
click at [361, 300] on div "Tags" at bounding box center [361, 314] width 65 height 43
click at [351, 355] on div "Sample ID" at bounding box center [361, 358] width 65 height 21
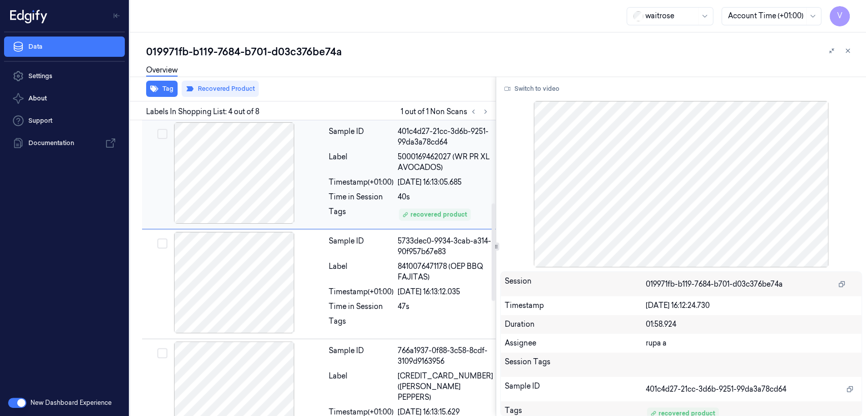
scroll to position [360, 0]
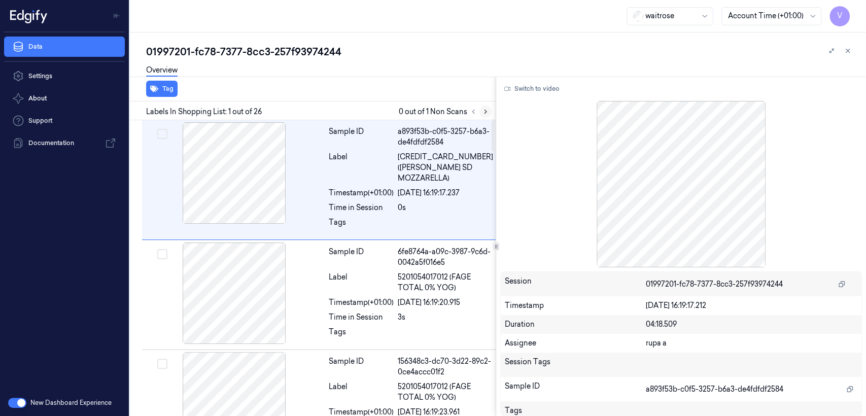
click at [484, 112] on icon at bounding box center [485, 111] width 7 height 7
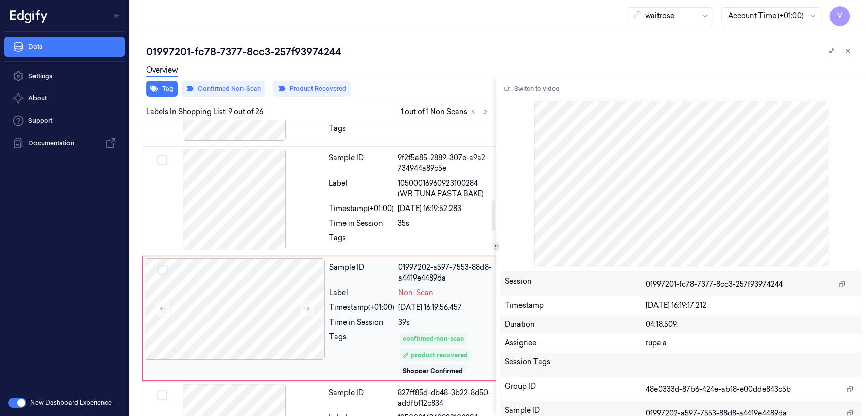
scroll to position [790, 0]
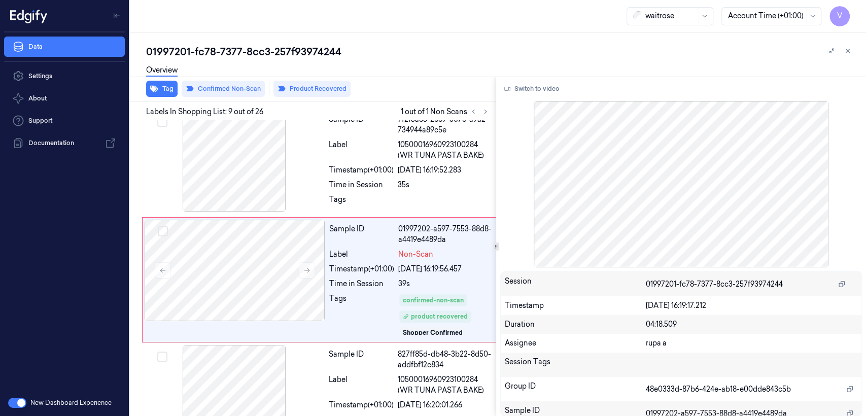
click at [229, 55] on div "01997201-fc78-7377-8cc3-257f93974244" at bounding box center [502, 52] width 712 height 14
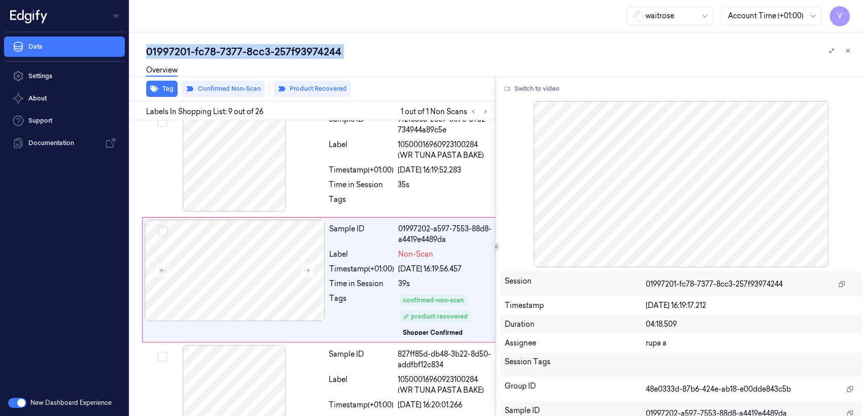
click at [229, 55] on div "01997201-fc78-7377-8cc3-257f93974244" at bounding box center [502, 52] width 712 height 14
copy div "7377"
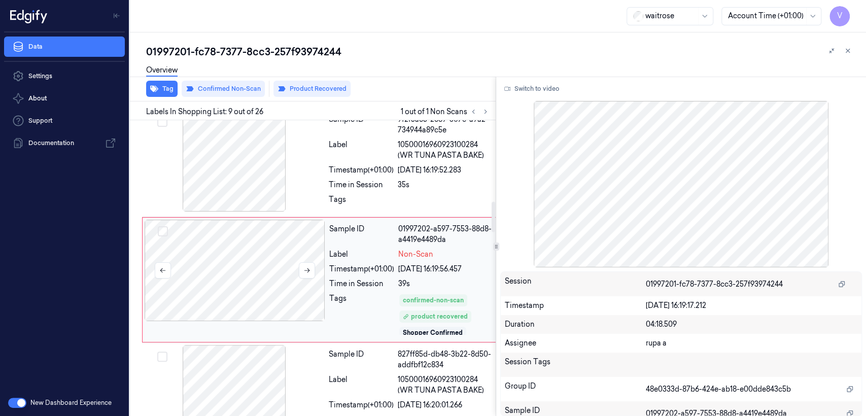
click at [307, 238] on div at bounding box center [235, 270] width 181 height 101
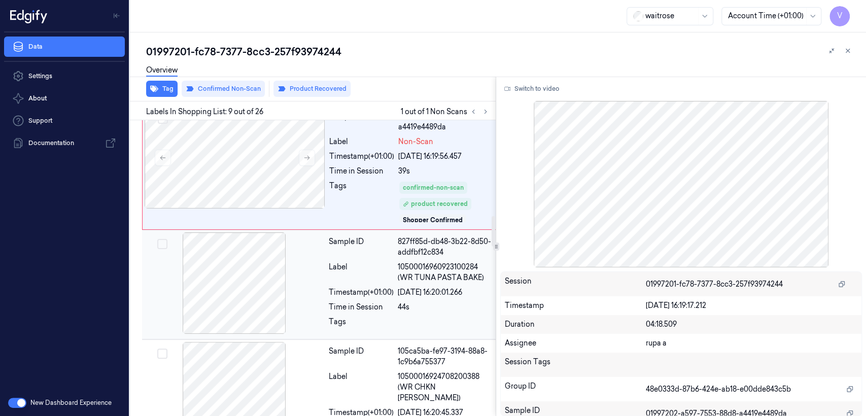
scroll to position [1128, 0]
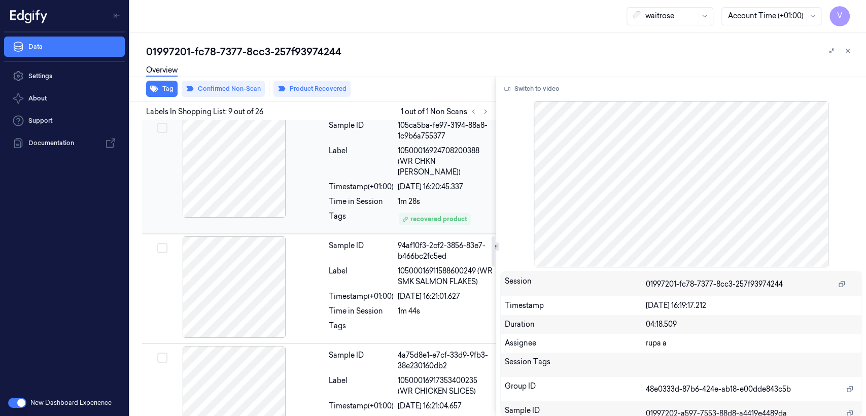
click at [368, 183] on div "Sample ID 105ca5ba-fe97-3194-88a8-1c9b6a755377 Label 10500016924708200388 (WR C…" at bounding box center [411, 173] width 172 height 115
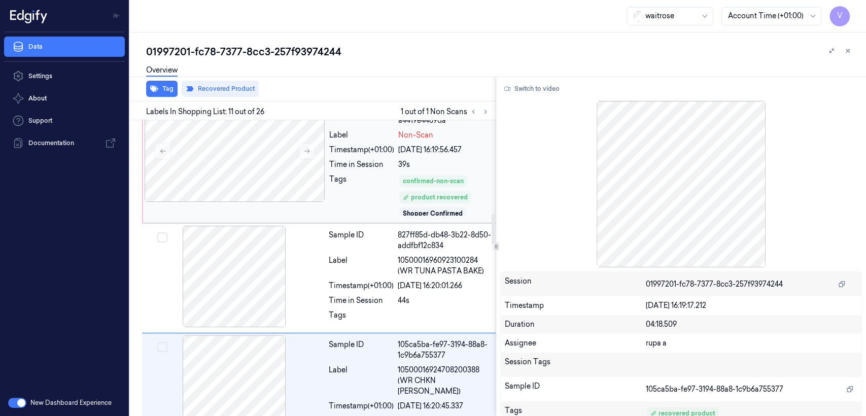
click at [395, 158] on div "Sample ID 01997202-a597-7553-88d8-a4419e4489da Label Non-Scan Timestamp (+01:00…" at bounding box center [410, 160] width 171 height 120
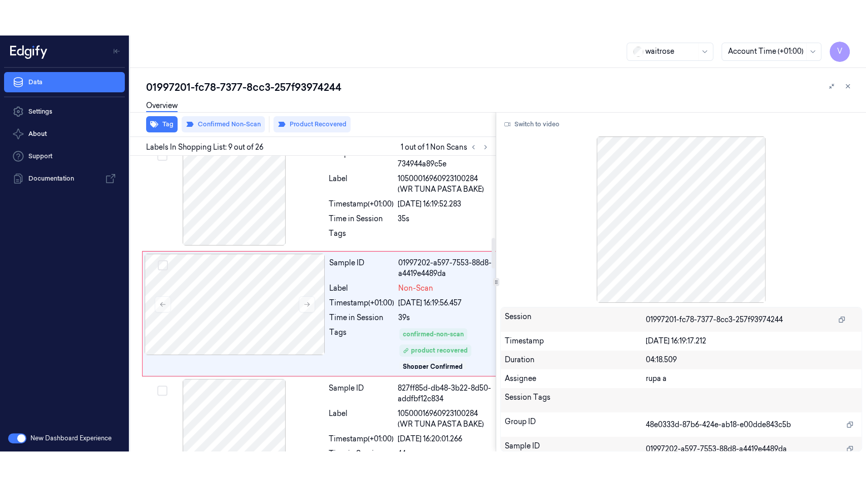
scroll to position [790, 0]
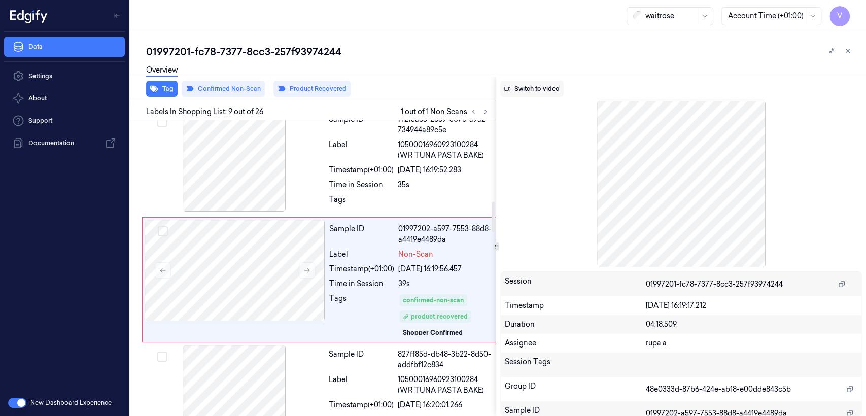
click at [512, 90] on button "Switch to video" at bounding box center [531, 89] width 63 height 16
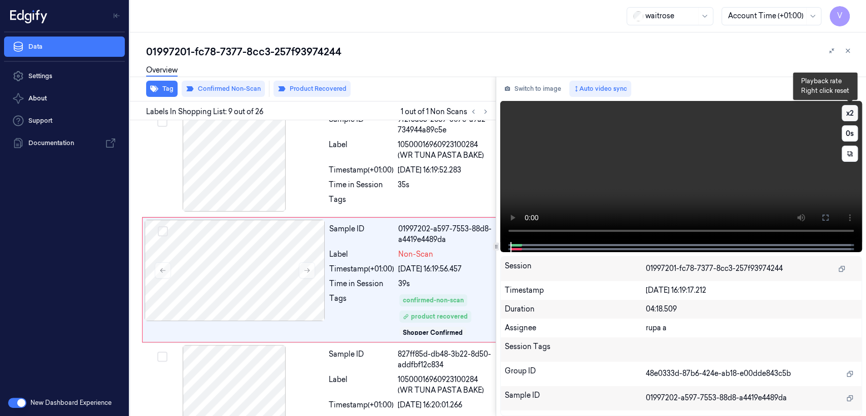
click at [849, 116] on button "x 2" at bounding box center [849, 113] width 16 height 16
click at [849, 116] on button "x 4" at bounding box center [849, 113] width 16 height 16
click at [824, 220] on icon at bounding box center [825, 218] width 8 height 8
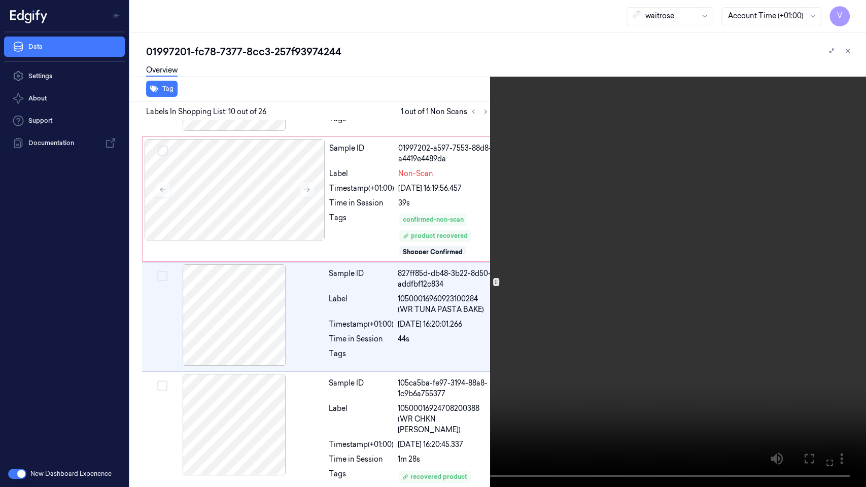
scroll to position [871, 0]
click at [849, 12] on button "x 1" at bounding box center [853, 12] width 16 height 16
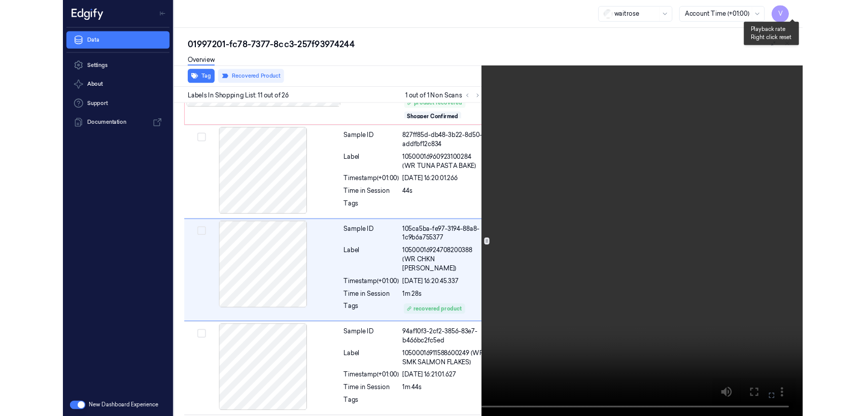
scroll to position [986, 0]
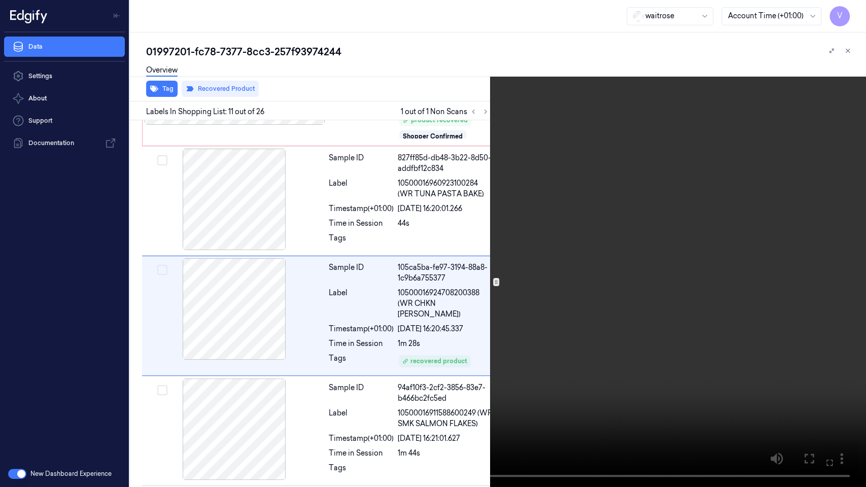
click at [0, 0] on icon at bounding box center [0, 0] width 0 height 0
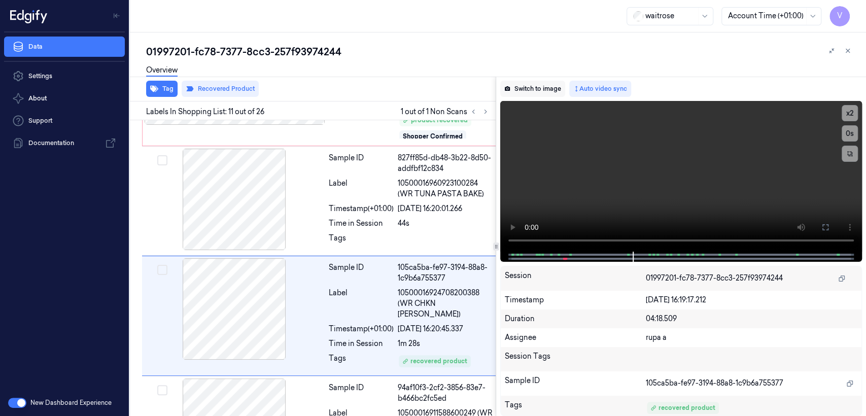
click at [542, 95] on button "Switch to image" at bounding box center [532, 89] width 65 height 16
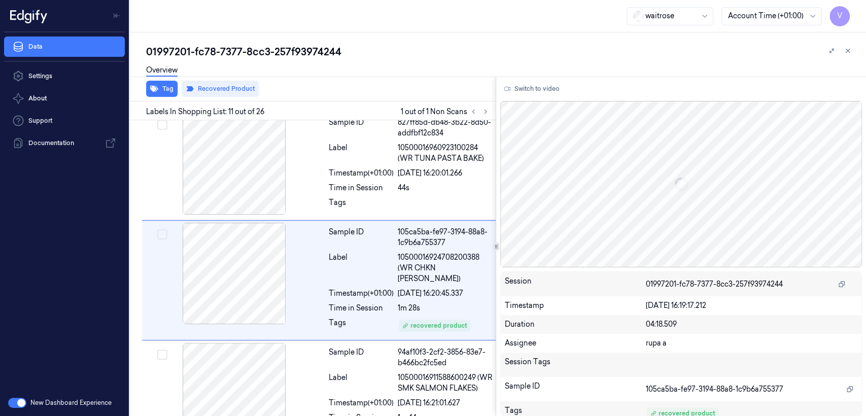
scroll to position [1022, 0]
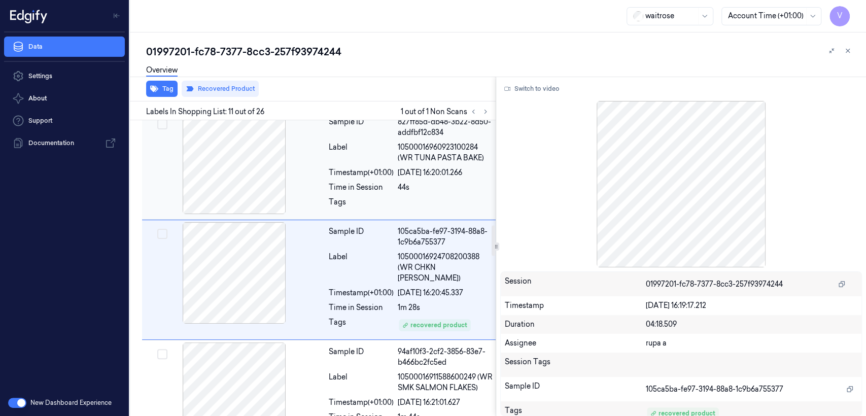
click at [411, 182] on div "44s" at bounding box center [445, 187] width 95 height 11
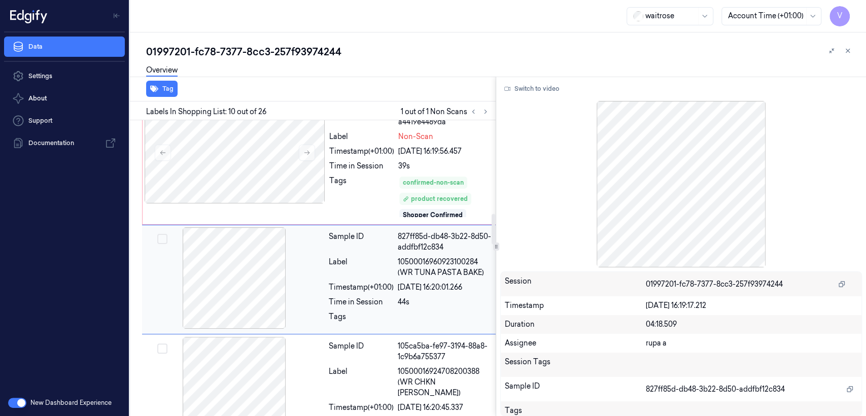
scroll to position [907, 0]
click at [407, 161] on div "39s" at bounding box center [445, 166] width 94 height 11
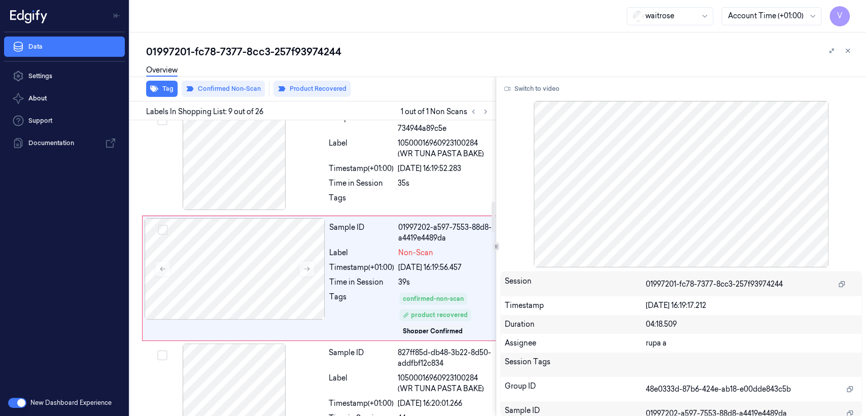
scroll to position [790, 0]
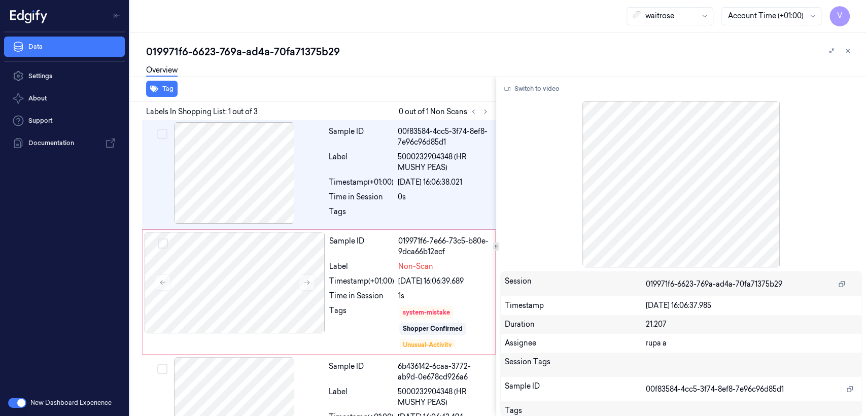
click at [183, 46] on div "019971f6-6623-769a-ad4a-70fa71375b29" at bounding box center [502, 52] width 712 height 14
copy div "019971f6"
click at [484, 112] on icon at bounding box center [485, 111] width 7 height 7
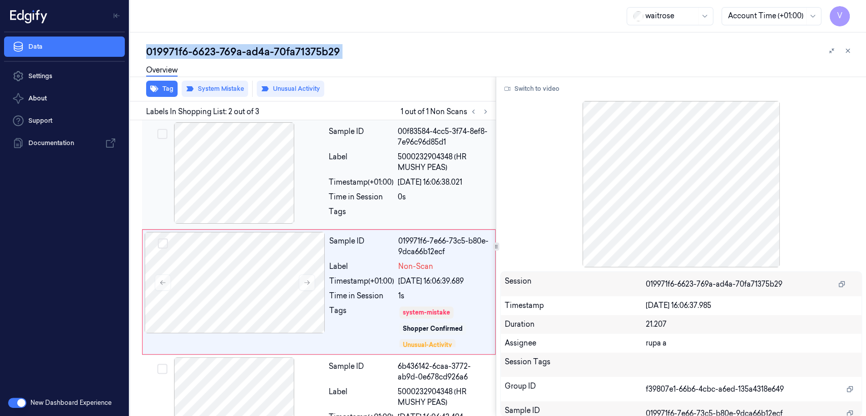
scroll to position [24, 0]
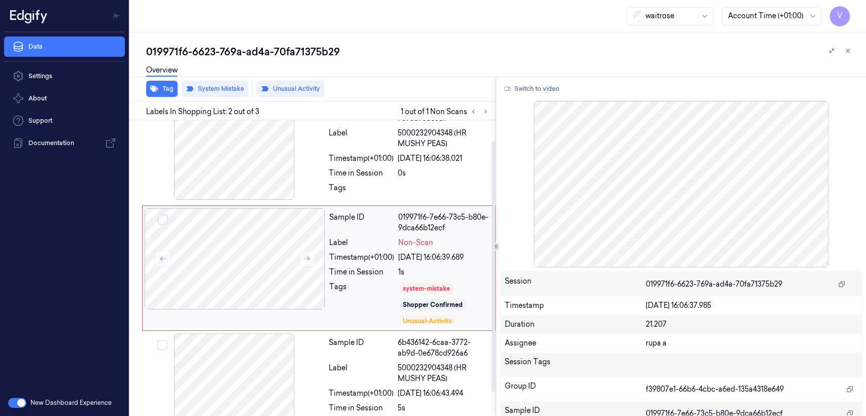
click at [335, 285] on div "Tags" at bounding box center [361, 302] width 65 height 43
click at [318, 167] on div at bounding box center [234, 148] width 181 height 101
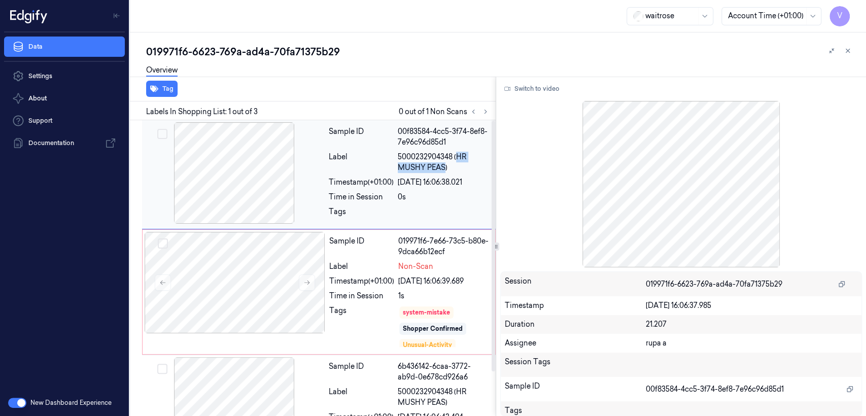
drag, startPoint x: 456, startPoint y: 156, endPoint x: 445, endPoint y: 171, distance: 19.3
click at [445, 171] on span "5000232904348 (HR MUSHY PEAS)" at bounding box center [444, 162] width 92 height 21
copy span "HR MUSHY PEAS"
click at [328, 275] on div "Sample ID 019971f6-7e66-73c5-b80e-9dca66b12ecf Label Non-Scan Timestamp (+01:00…" at bounding box center [409, 292] width 168 height 120
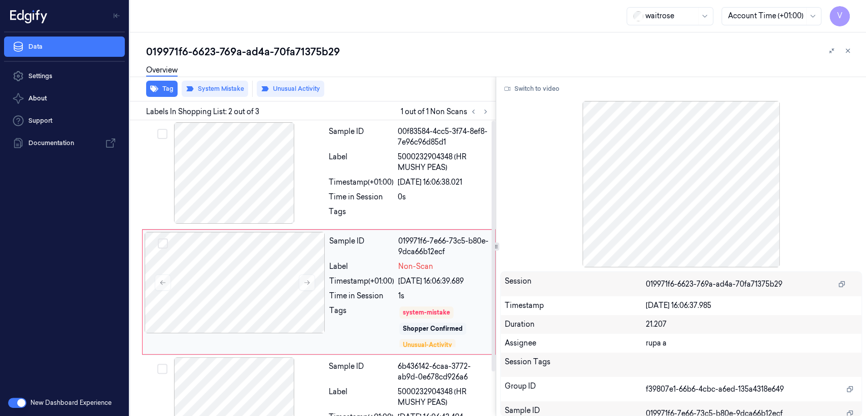
scroll to position [24, 0]
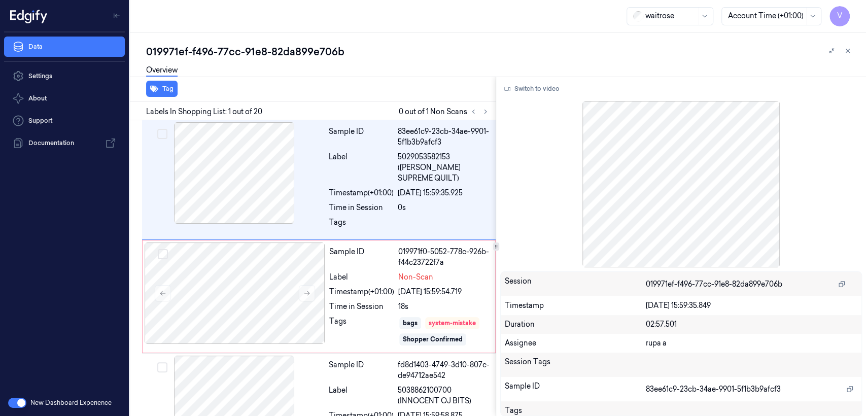
click at [208, 43] on div "019971ef-f496-77cc-91e8-82da899e706b Overview Tag Labels In Shopping List: 1 ou…" at bounding box center [498, 223] width 736 height 383
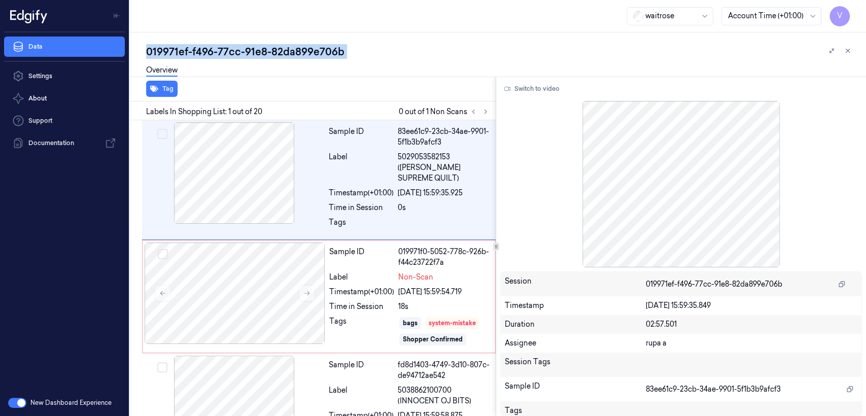
click at [208, 43] on div "019971ef-f496-77cc-91e8-82da899e706b Overview Tag Labels In Shopping List: 1 ou…" at bounding box center [498, 223] width 736 height 383
copy div "f496"
click at [485, 111] on icon at bounding box center [485, 112] width 2 height 4
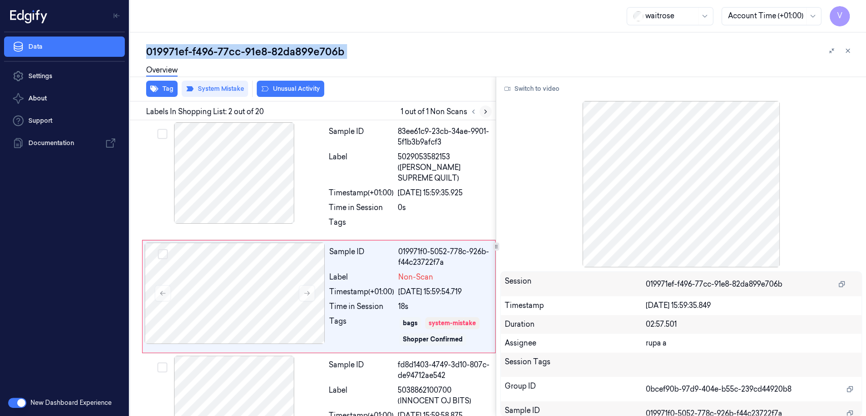
scroll to position [17, 0]
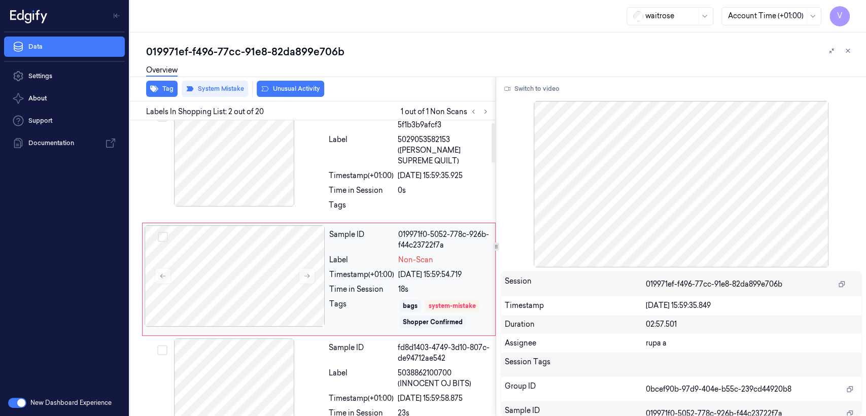
click at [425, 284] on div "18s" at bounding box center [443, 289] width 91 height 11
click at [422, 145] on span "5029053582153 (ANDREX SUPREME QUILT)" at bounding box center [444, 150] width 92 height 32
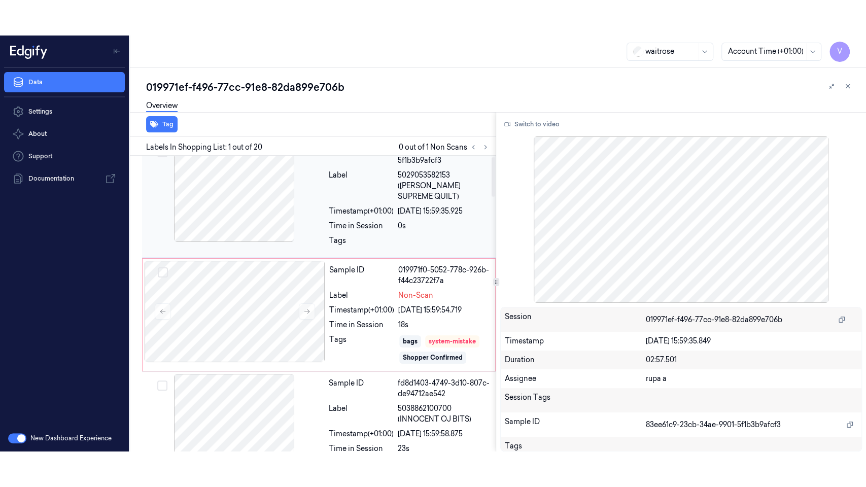
scroll to position [0, 0]
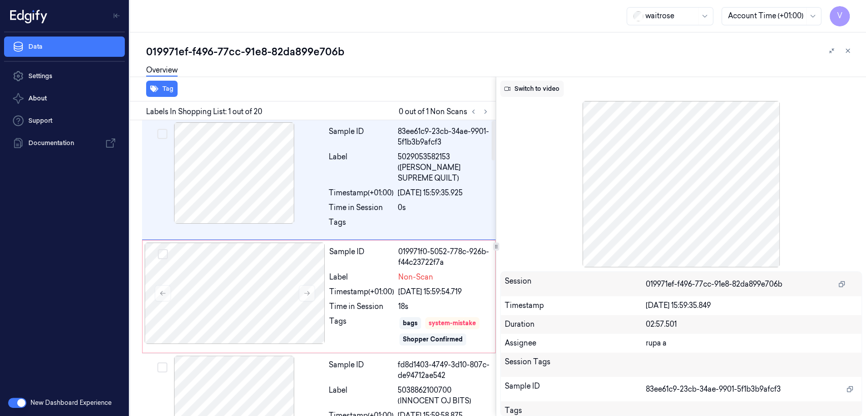
click at [546, 86] on button "Switch to video" at bounding box center [531, 89] width 63 height 16
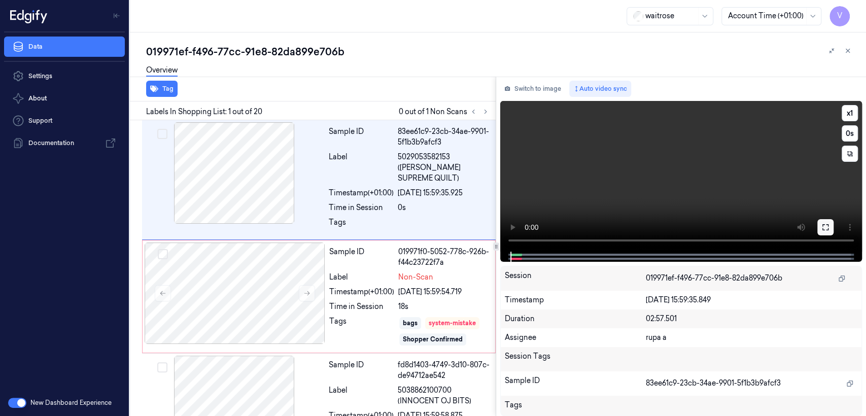
click at [821, 229] on icon at bounding box center [825, 227] width 8 height 8
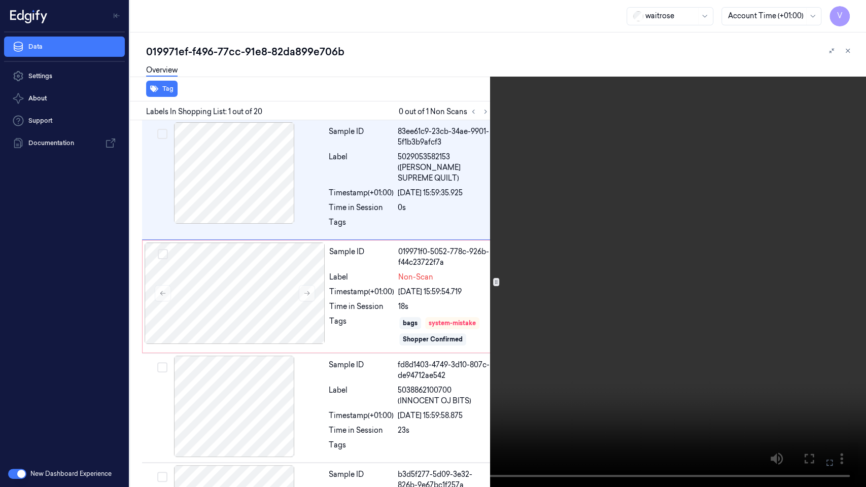
click at [637, 224] on video at bounding box center [433, 243] width 866 height 487
click at [0, 0] on icon at bounding box center [0, 0] width 0 height 0
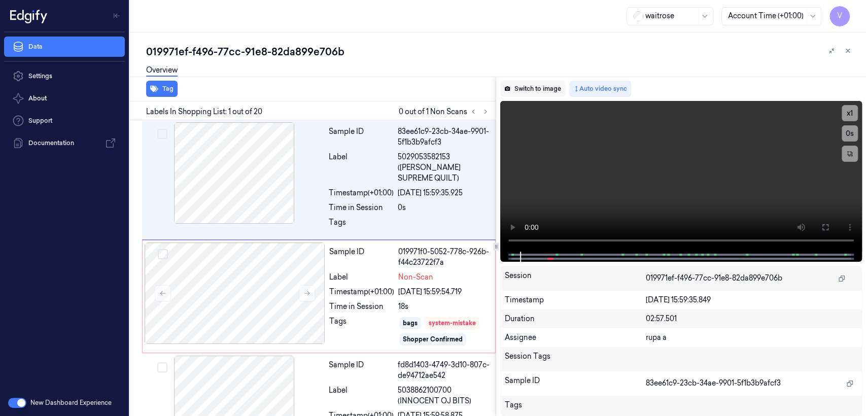
click at [523, 90] on button "Switch to image" at bounding box center [532, 89] width 65 height 16
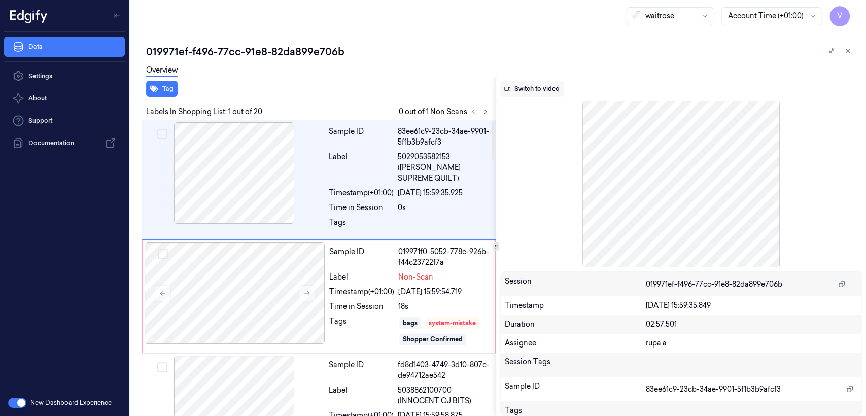
click at [522, 86] on button "Switch to video" at bounding box center [531, 89] width 63 height 16
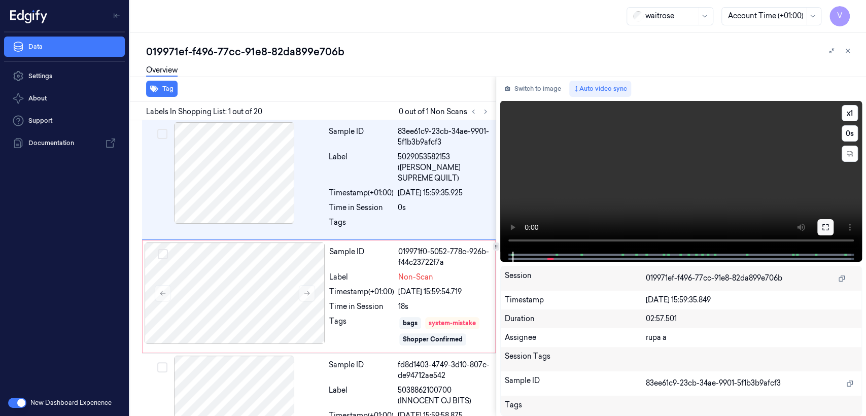
click at [829, 228] on button at bounding box center [825, 227] width 16 height 16
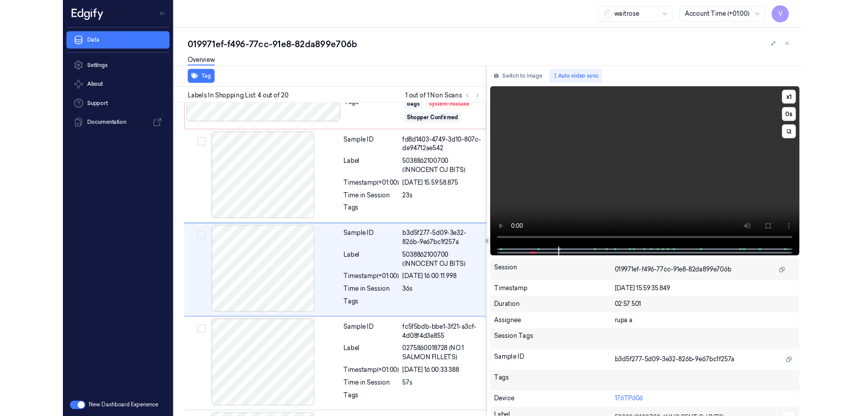
scroll to position [202, 0]
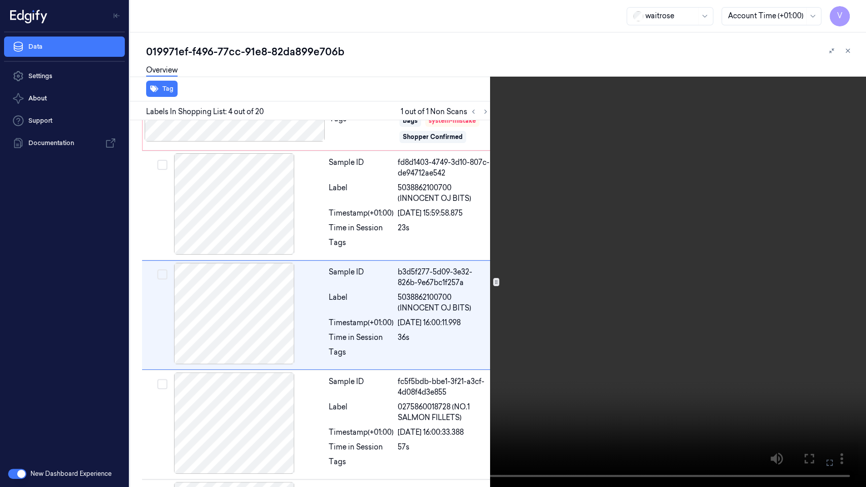
click at [0, 0] on icon at bounding box center [0, 0] width 0 height 0
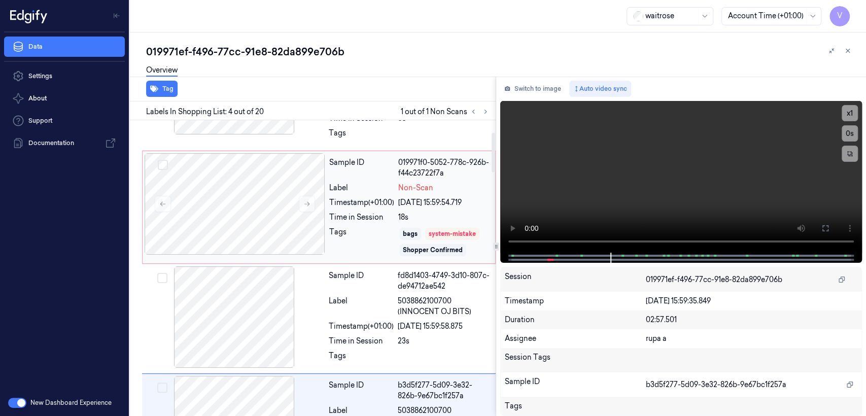
click at [438, 213] on div "Sample ID 019971f0-5052-778c-926b-f44c23722f7a Label Non-Scan Timestamp (+01:00…" at bounding box center [409, 207] width 168 height 108
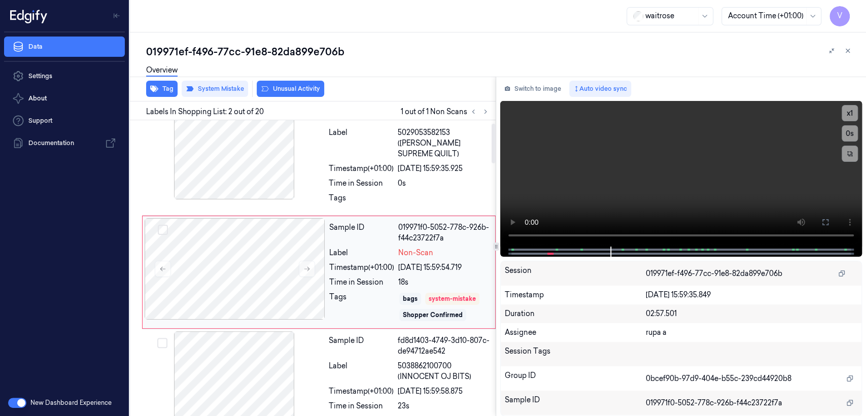
scroll to position [17, 0]
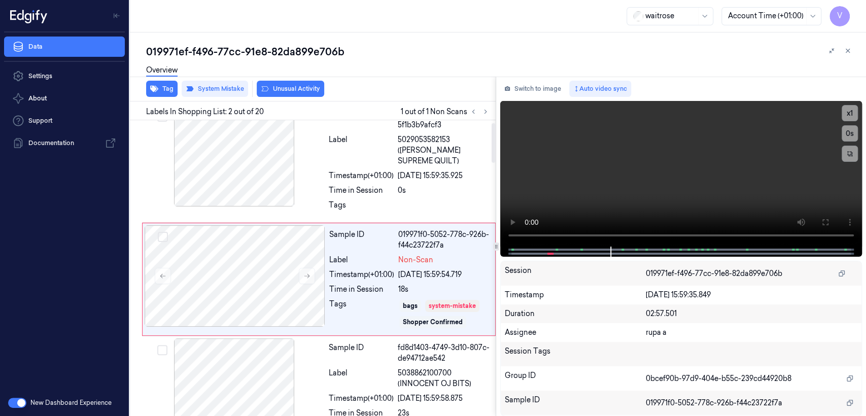
click at [558, 97] on div "Switch to image Auto video sync x 1 0 s Session 019971ef-f496-77cc-91e8-82da899…" at bounding box center [681, 246] width 370 height 339
click at [548, 95] on button "Switch to image" at bounding box center [532, 89] width 65 height 16
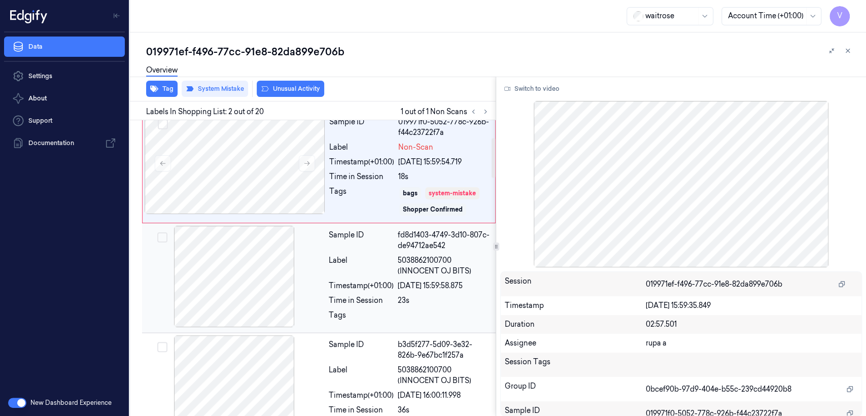
click at [414, 280] on div "22/09/2025 15:59:58.875" at bounding box center [444, 285] width 92 height 11
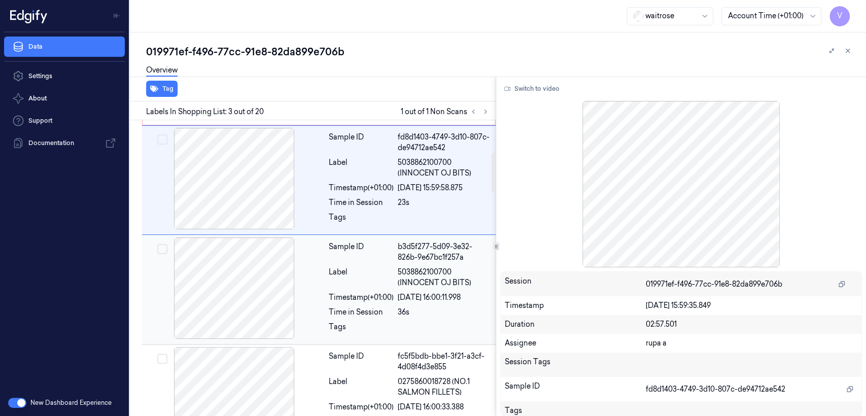
scroll to position [241, 0]
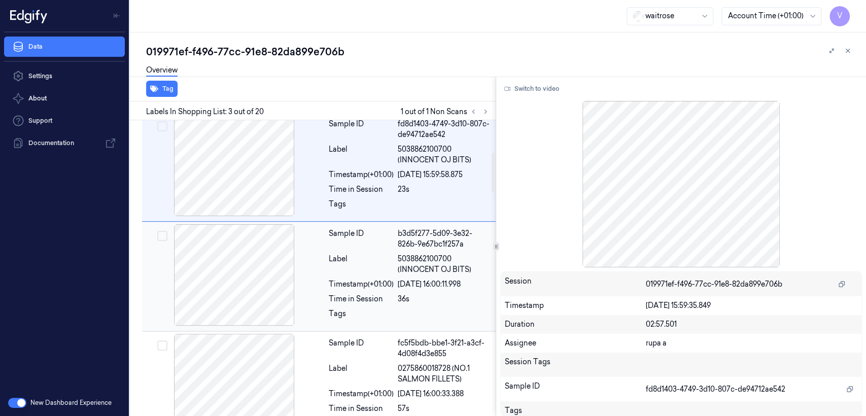
click at [411, 308] on div at bounding box center [444, 316] width 92 height 16
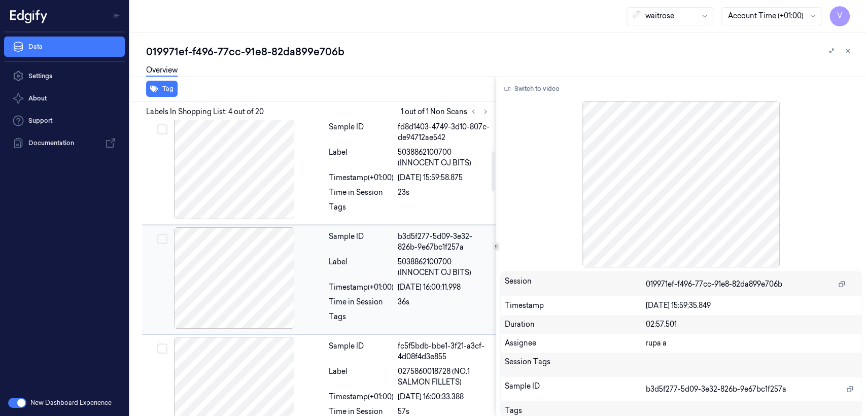
scroll to position [125, 0]
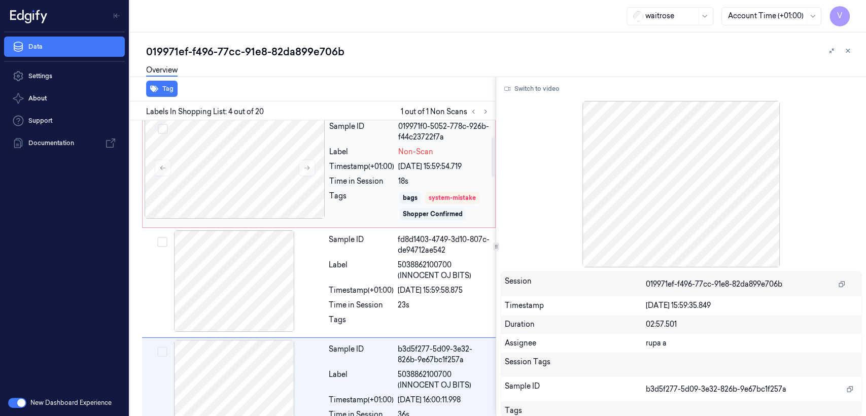
click at [451, 209] on div "Shopper Confirmed" at bounding box center [433, 213] width 60 height 9
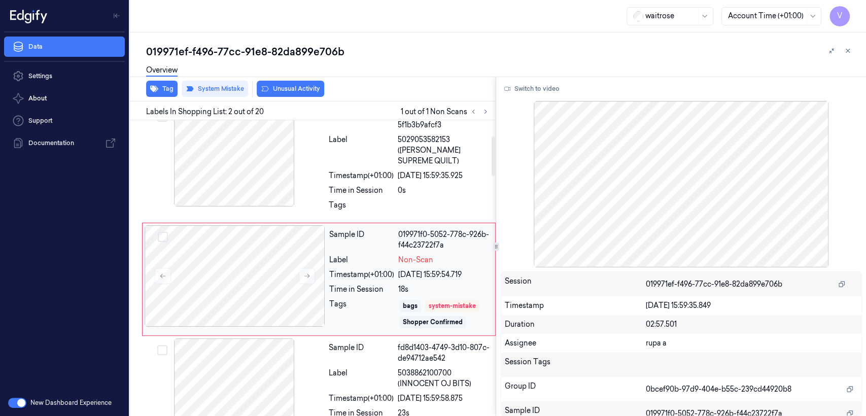
scroll to position [130, 0]
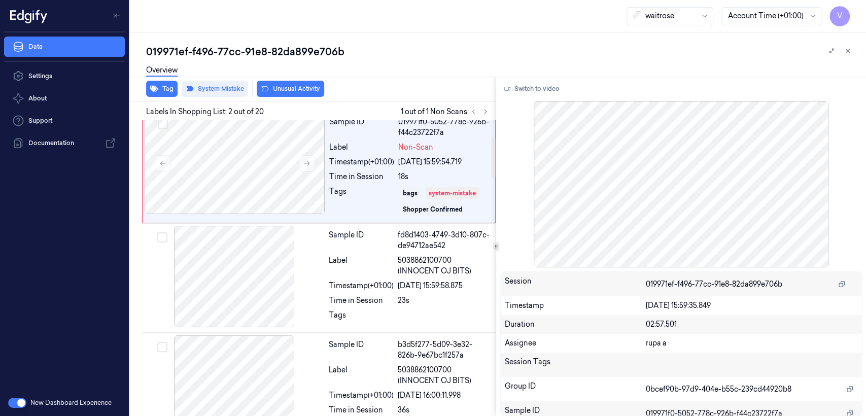
click at [545, 74] on div "Overview" at bounding box center [502, 72] width 712 height 26
click at [539, 84] on button "Switch to video" at bounding box center [531, 89] width 63 height 16
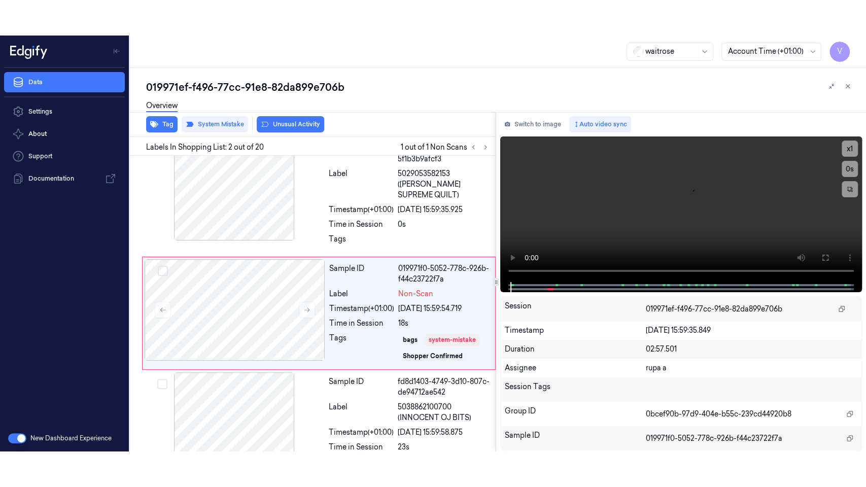
scroll to position [17, 0]
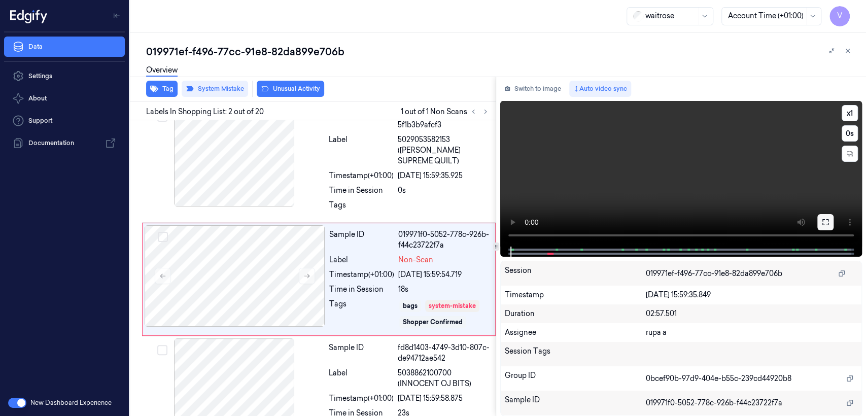
click at [821, 219] on icon at bounding box center [825, 222] width 8 height 8
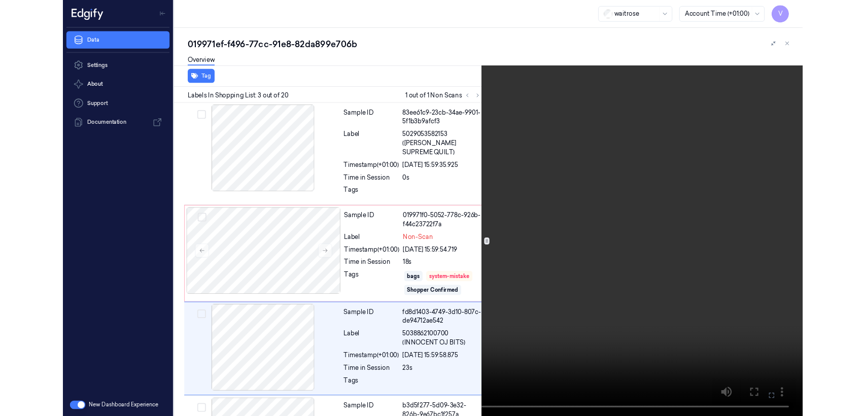
scroll to position [93, 0]
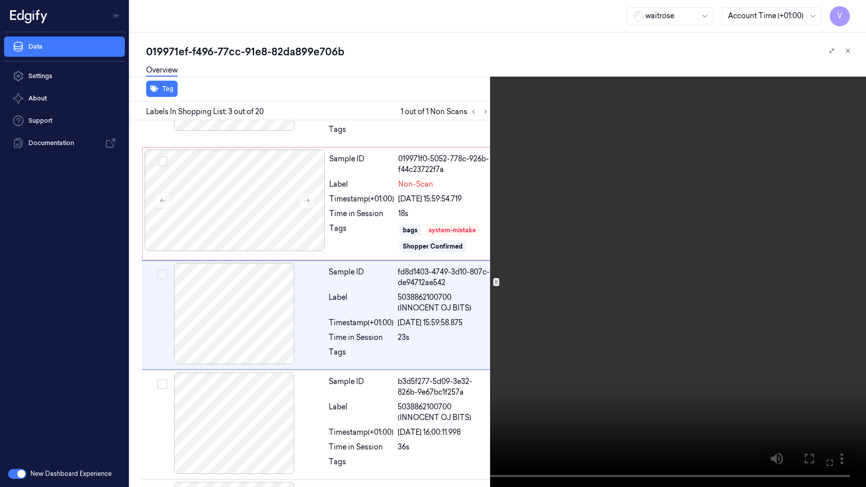
click at [0, 0] on icon at bounding box center [0, 0] width 0 height 0
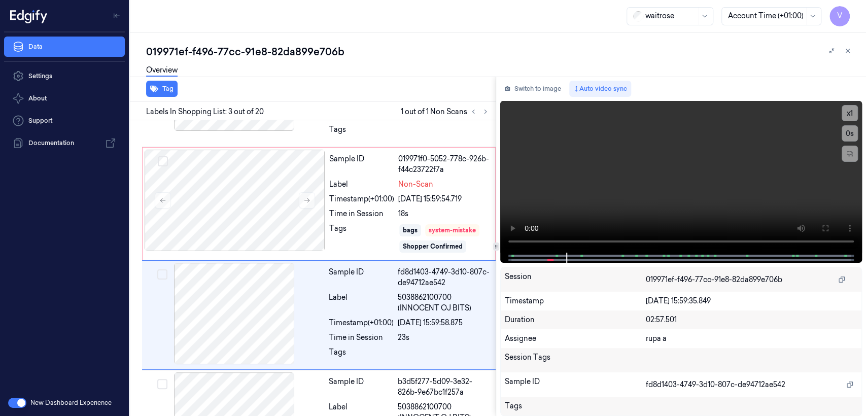
click at [545, 97] on div "Switch to image Auto video sync x 1 0 s Session 019971ef-f496-77cc-91e8-82da899…" at bounding box center [681, 246] width 370 height 339
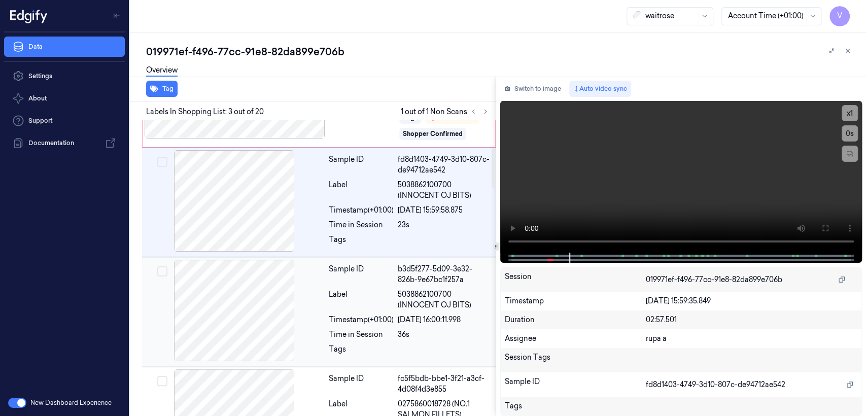
click at [365, 314] on div "Timestamp (+01:00)" at bounding box center [361, 319] width 65 height 11
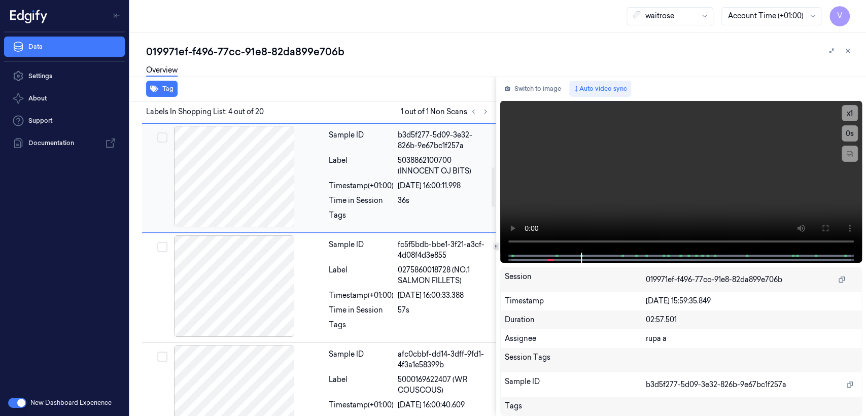
scroll to position [350, 0]
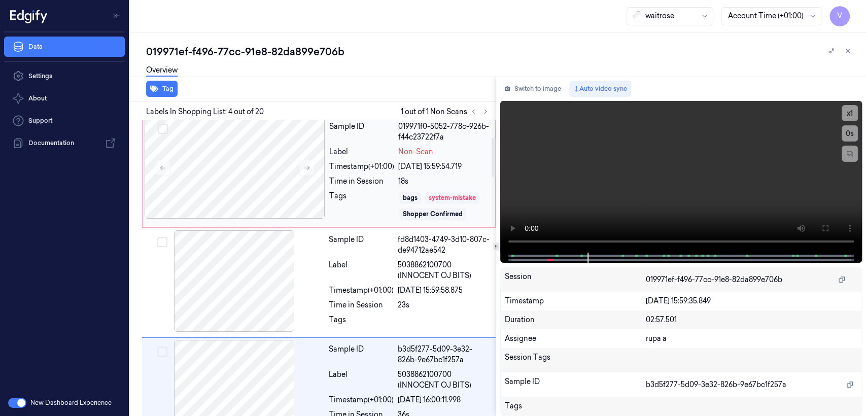
click at [454, 193] on div "system-mistake" at bounding box center [452, 197] width 47 height 9
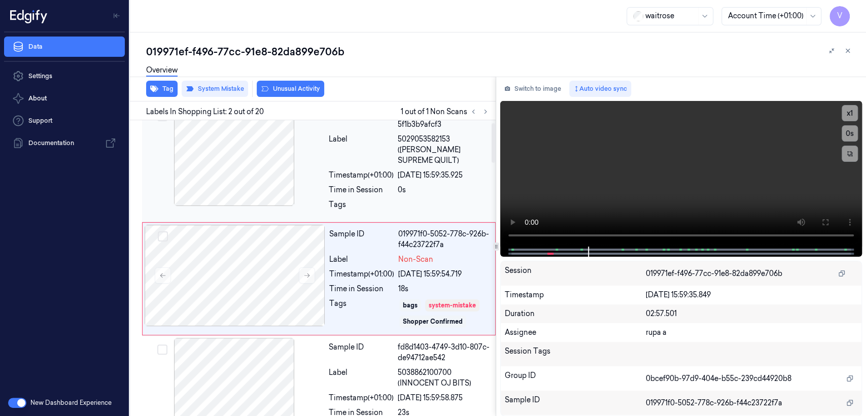
scroll to position [17, 0]
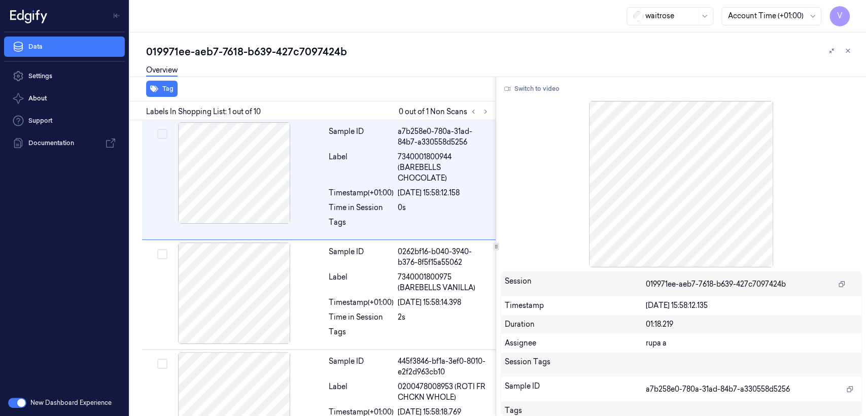
click at [284, 58] on div "019971ee-aeb7-7618-b639-427c7097424b" at bounding box center [502, 52] width 712 height 14
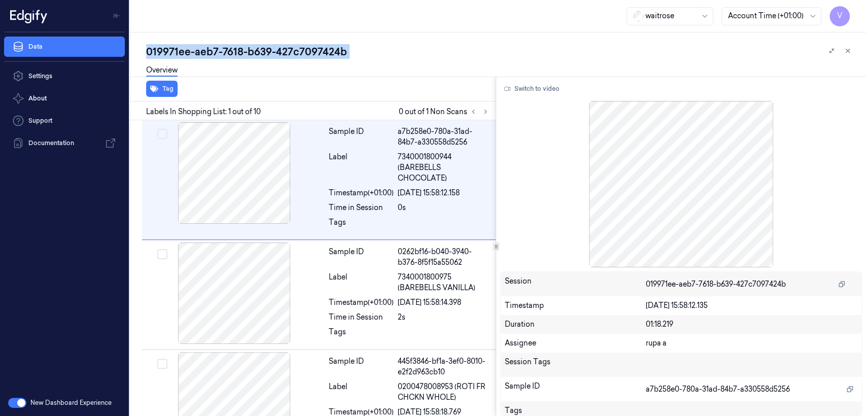
click at [284, 58] on div "019971ee-aeb7-7618-b639-427c7097424b" at bounding box center [502, 52] width 712 height 14
copy div "427c7097424b"
click at [487, 106] on button at bounding box center [485, 111] width 12 height 12
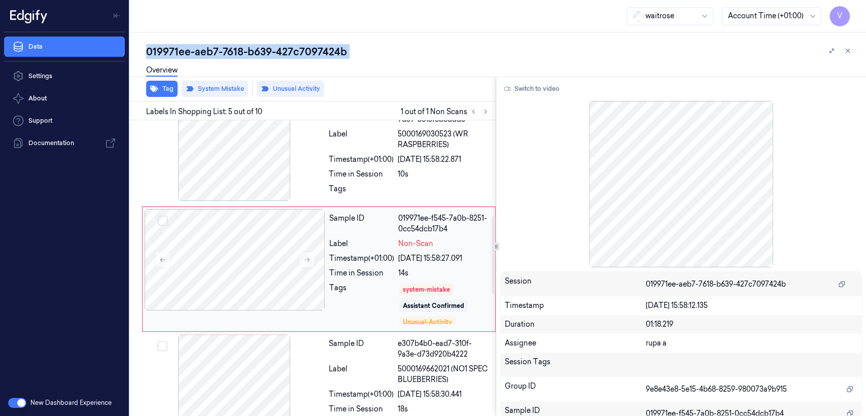
scroll to position [363, 0]
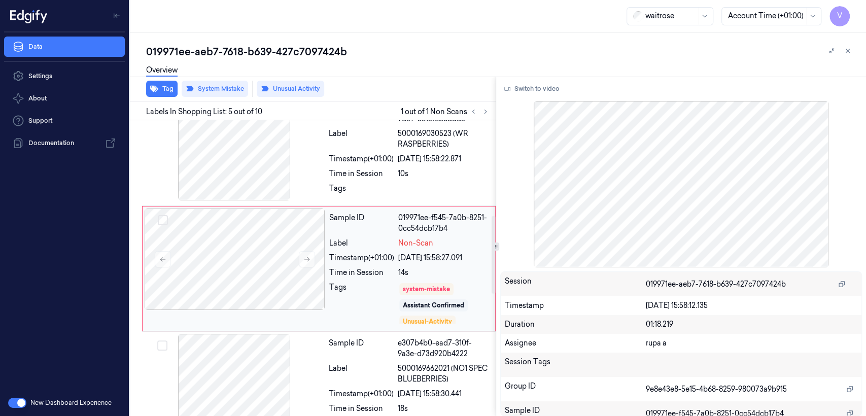
click at [355, 301] on div "Tags" at bounding box center [361, 303] width 65 height 43
click at [310, 260] on icon at bounding box center [306, 259] width 7 height 7
click at [346, 144] on div "Label" at bounding box center [361, 138] width 65 height 21
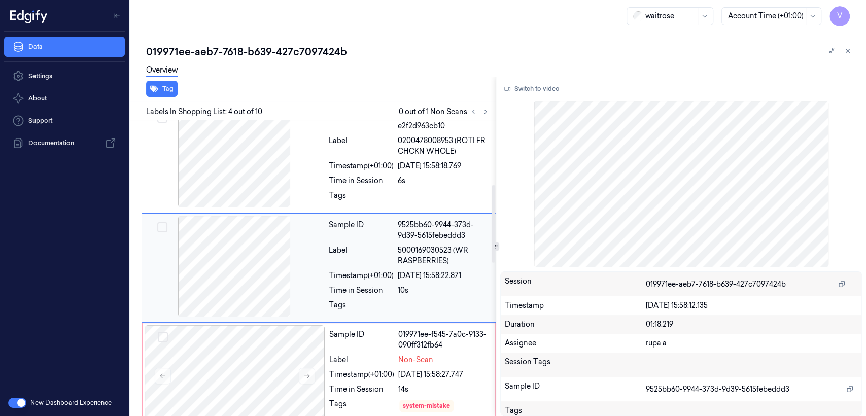
scroll to position [245, 0]
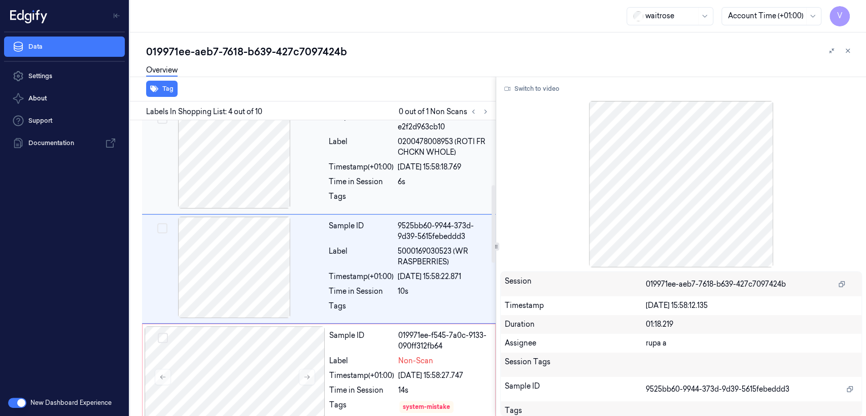
click at [349, 172] on div "Sample ID 445f3846-bf1a-3ef0-8010-e2f2d963cb10 Label 0200478008953 (ROTI FR CHC…" at bounding box center [409, 159] width 169 height 104
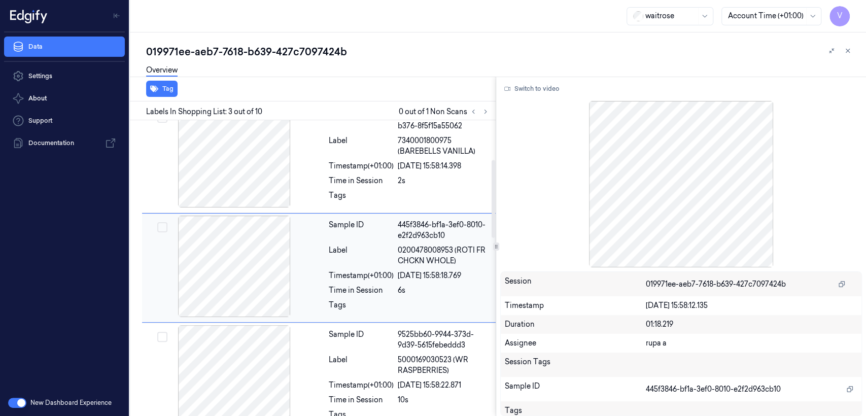
scroll to position [136, 0]
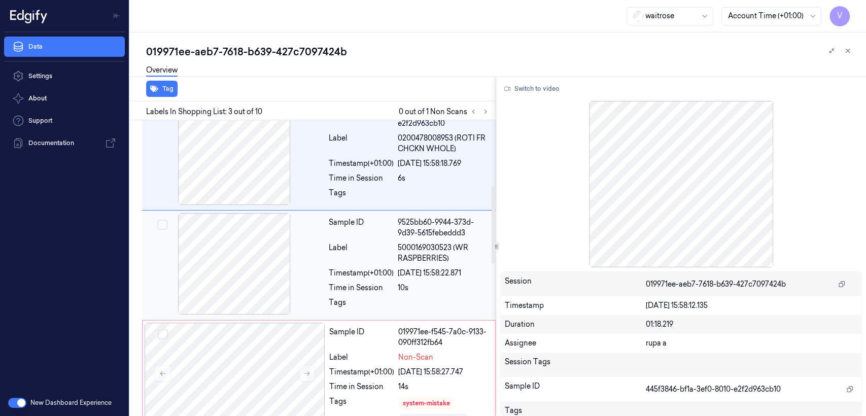
click at [447, 266] on div "Sample ID 9525bb60-9944-373d-9d39-5615febeddd3 Label 5000169030523 (WR RASPBERR…" at bounding box center [409, 265] width 169 height 104
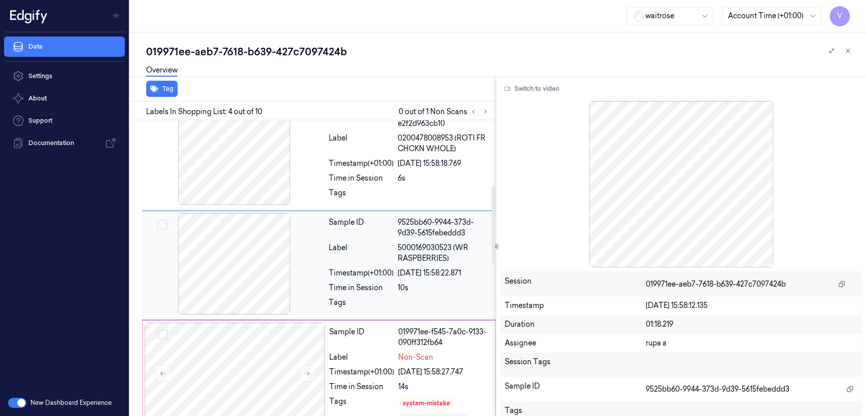
scroll to position [245, 0]
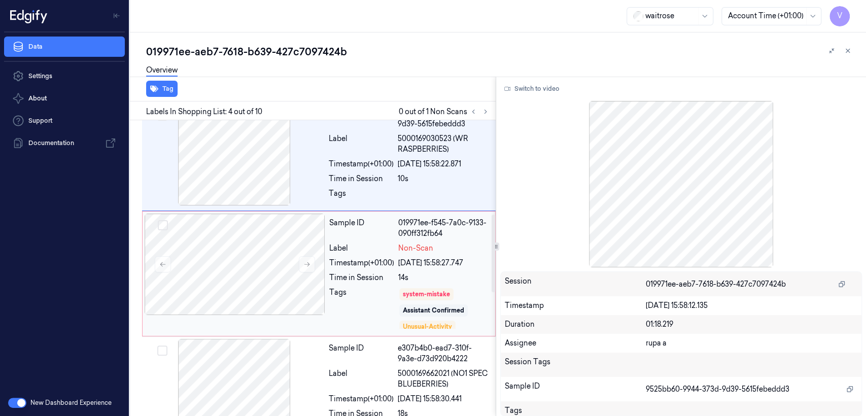
click at [447, 264] on div "[DATE] 15:58:27.747" at bounding box center [443, 263] width 91 height 11
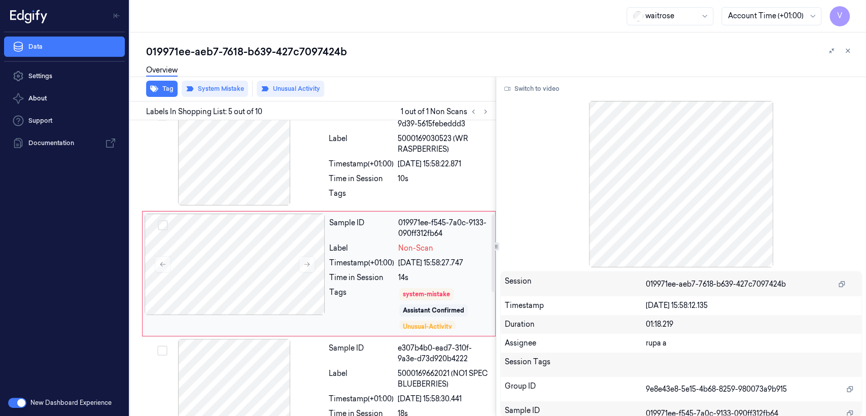
scroll to position [363, 0]
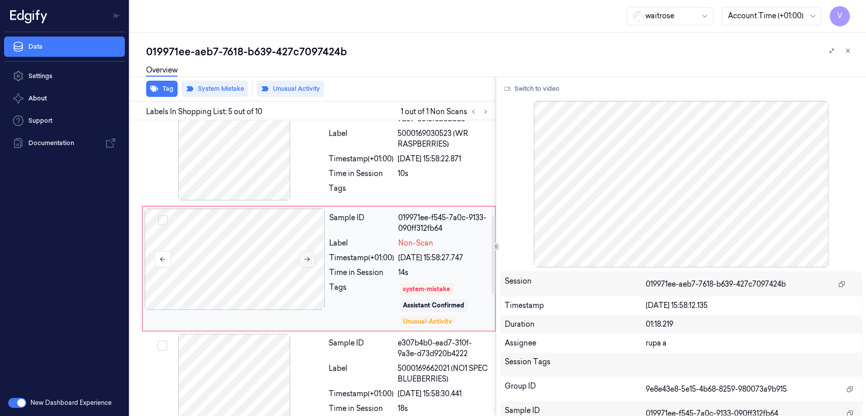
click at [311, 262] on button at bounding box center [307, 259] width 16 height 16
click at [388, 154] on div "Timestamp (+01:00)" at bounding box center [361, 159] width 65 height 11
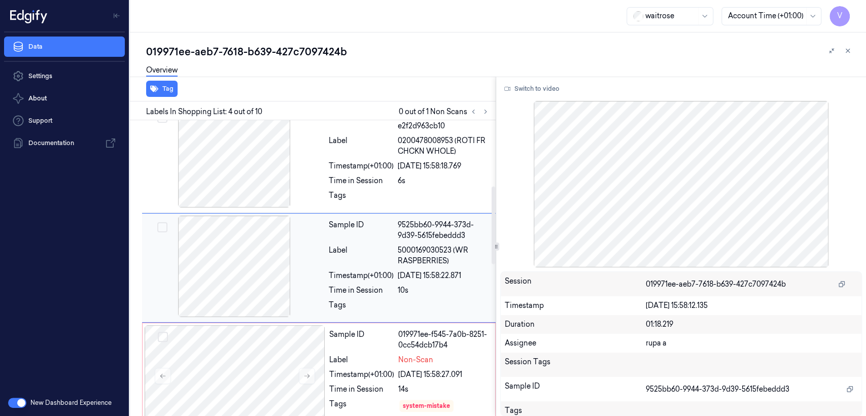
scroll to position [245, 0]
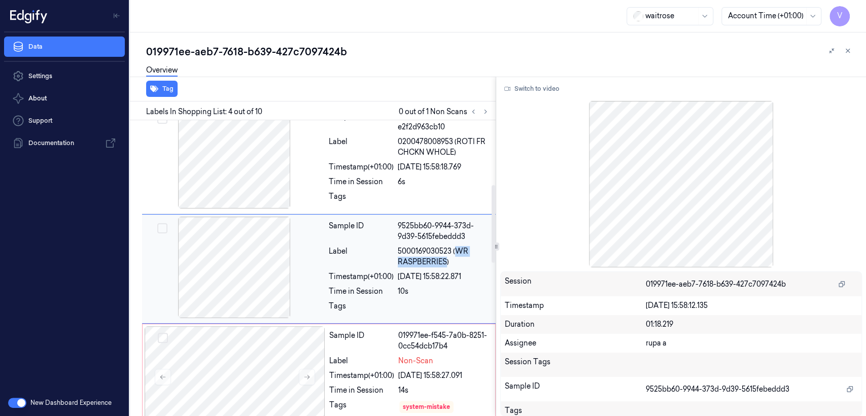
drag, startPoint x: 458, startPoint y: 251, endPoint x: 446, endPoint y: 265, distance: 18.8
click at [446, 265] on span "5000169030523 (WR RASPBERRIES)" at bounding box center [444, 256] width 92 height 21
copy span "WR RASPBERRIES"
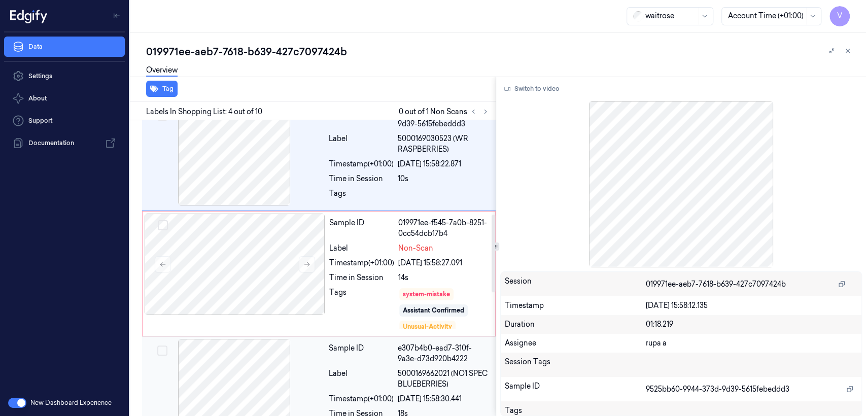
click at [369, 366] on div "Sample ID e307b4b0-ead7-310f-9a3e-d73d920b4222 Label 5000169662021 (NO1 SPEC BL…" at bounding box center [409, 391] width 169 height 104
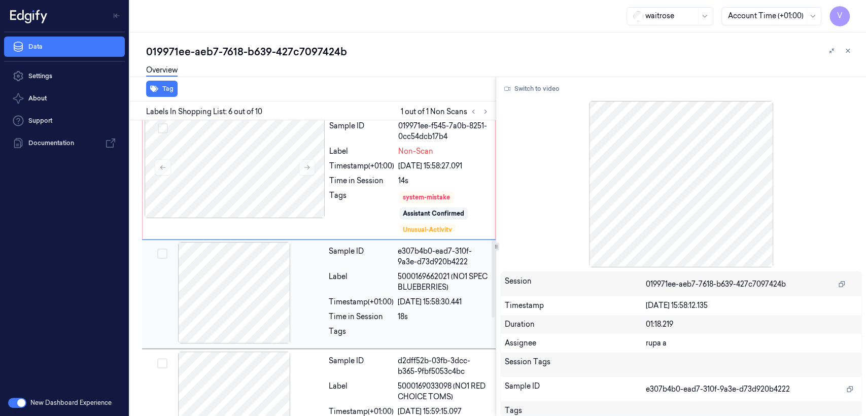
scroll to position [480, 0]
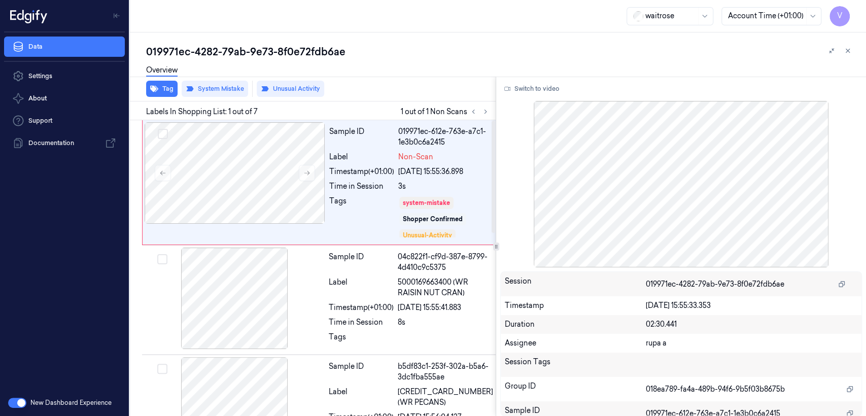
click at [308, 45] on div "019971ec-4282-79ab-9e73-8f0e72fdb6ae" at bounding box center [502, 52] width 712 height 14
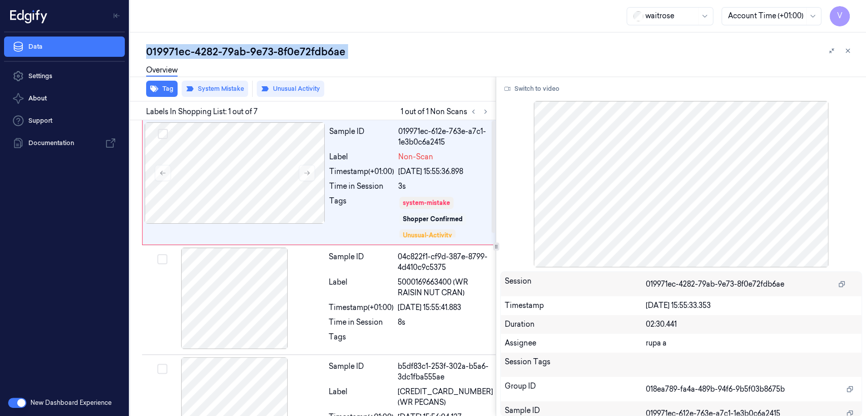
click at [308, 45] on div "019971ec-4282-79ab-9e73-8f0e72fdb6ae" at bounding box center [502, 52] width 712 height 14
copy div "8f0e72fdb6ae"
click at [480, 111] on button at bounding box center [485, 111] width 12 height 12
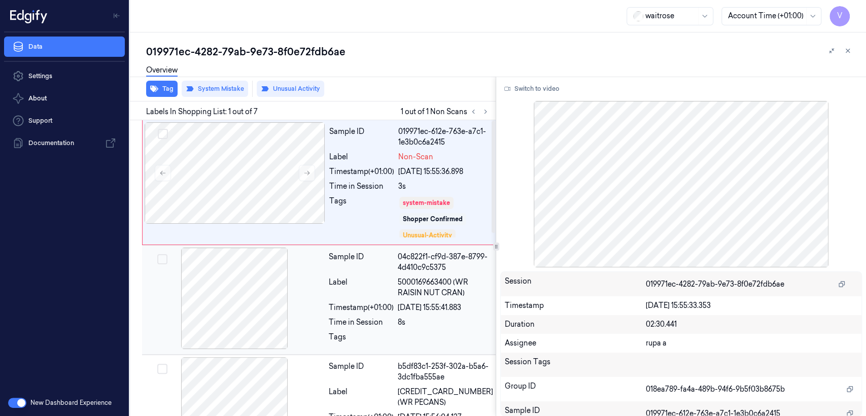
click at [389, 306] on div "Timestamp (+01:00)" at bounding box center [361, 307] width 65 height 11
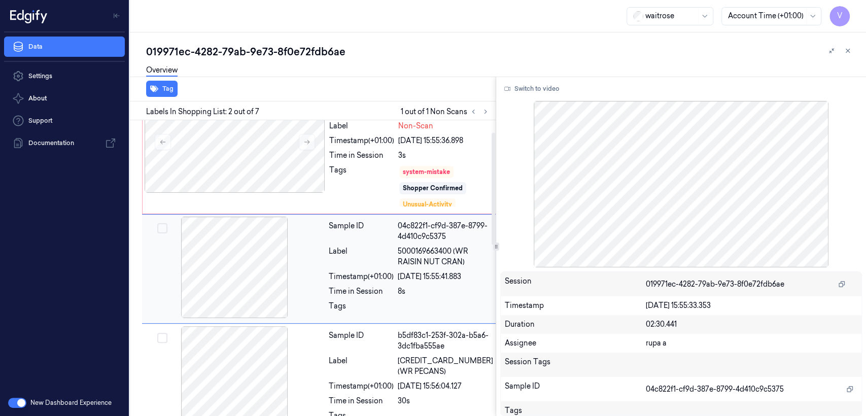
scroll to position [31, 0]
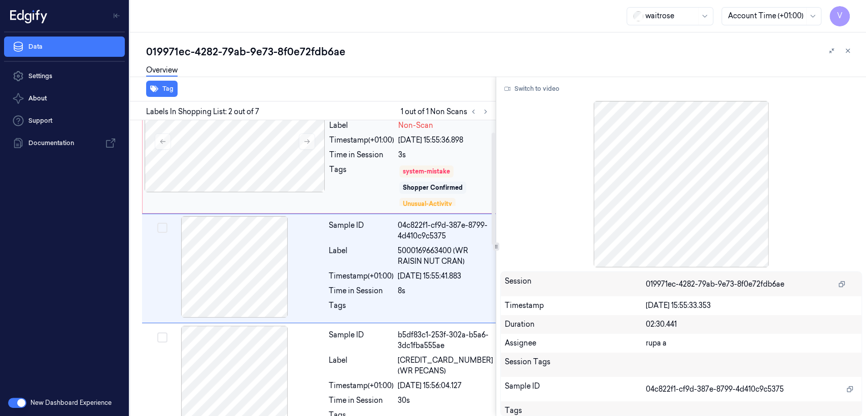
click at [416, 179] on div "system-mistake Shopper Confirmed Unusual-Activity" at bounding box center [445, 185] width 94 height 43
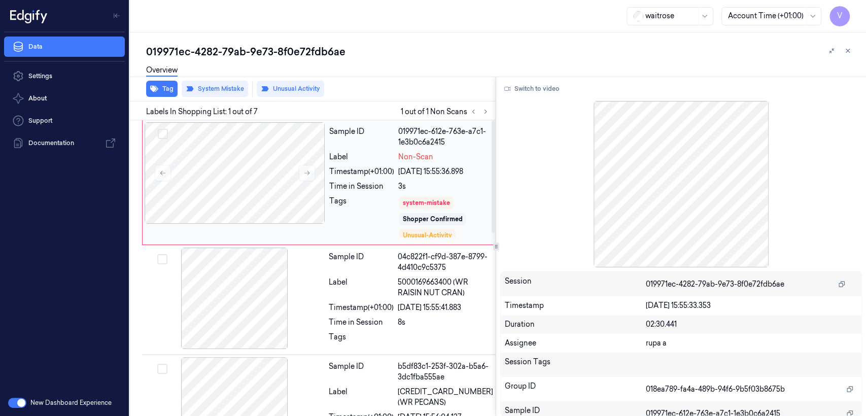
scroll to position [0, 0]
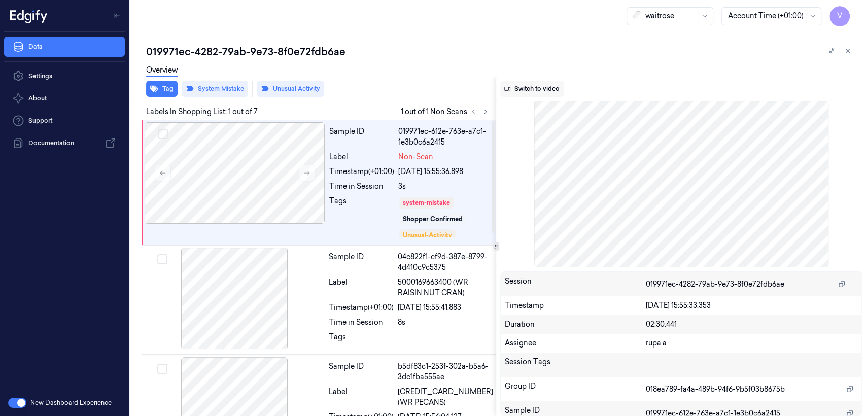
click at [514, 94] on button "Switch to video" at bounding box center [531, 89] width 63 height 16
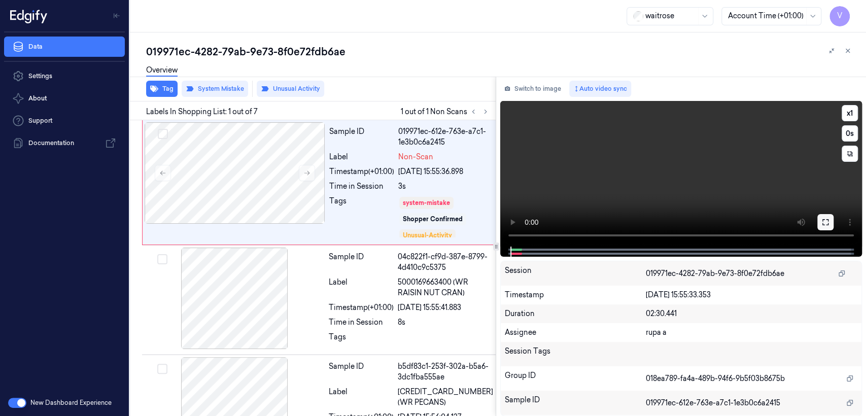
click at [823, 217] on button at bounding box center [825, 222] width 16 height 16
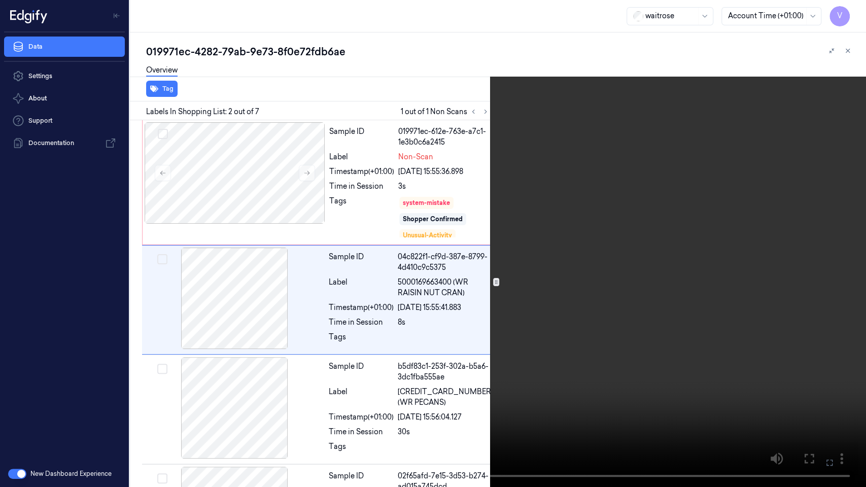
click at [0, 0] on button at bounding box center [0, 0] width 0 height 0
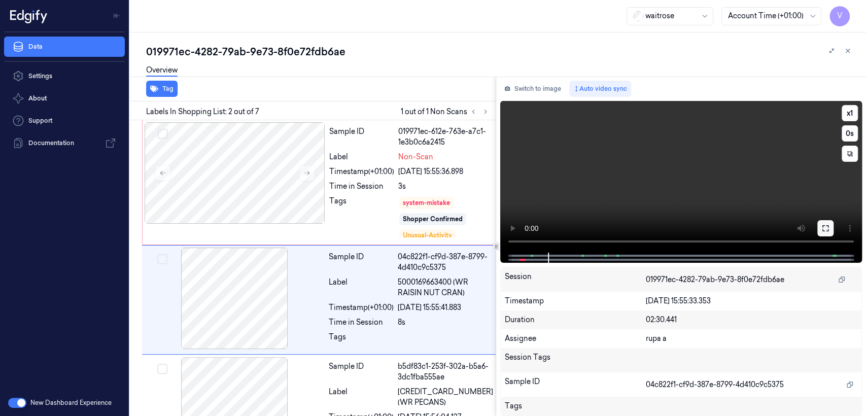
click at [828, 224] on icon at bounding box center [825, 228] width 8 height 8
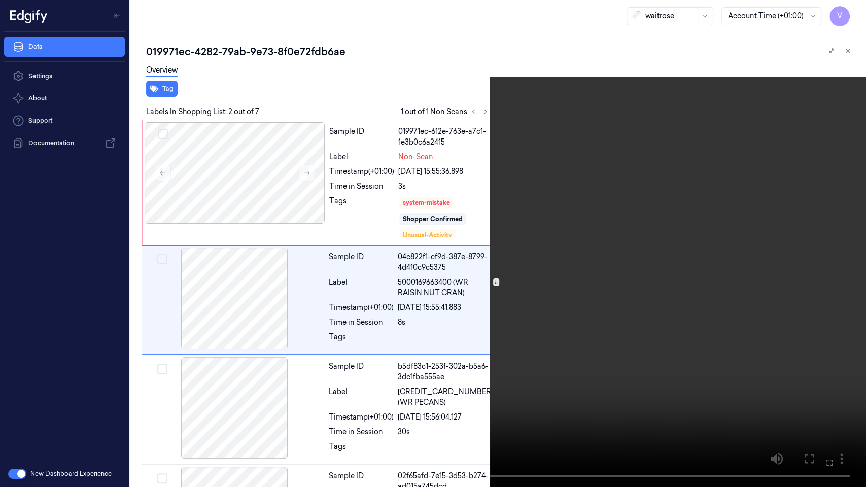
click at [0, 0] on button at bounding box center [0, 0] width 0 height 0
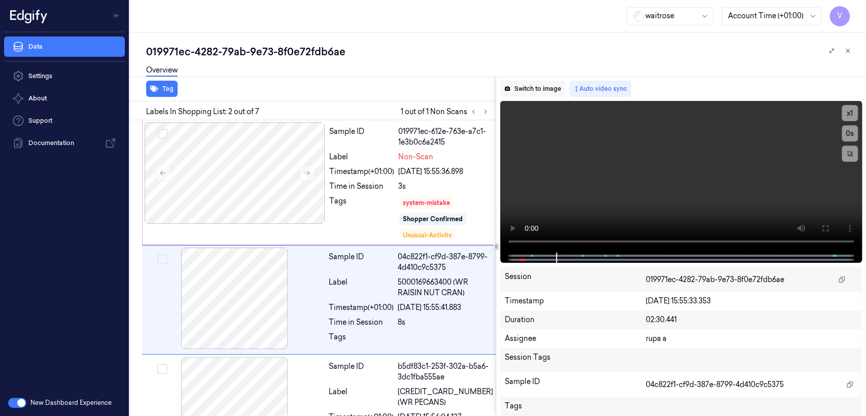
click at [530, 93] on button "Switch to image" at bounding box center [532, 89] width 65 height 16
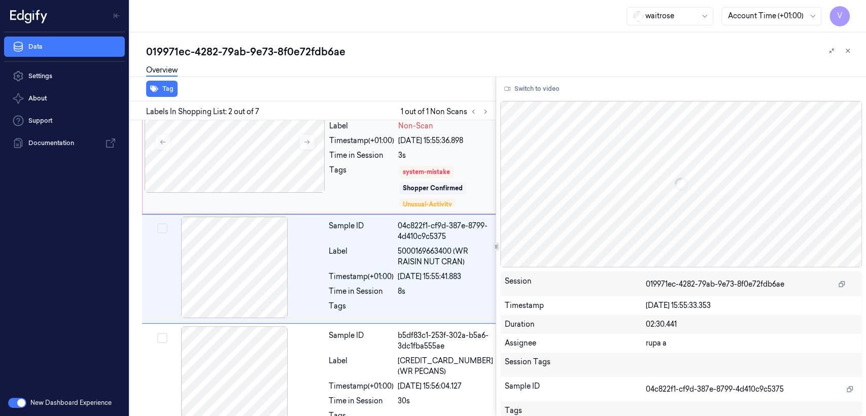
scroll to position [31, 0]
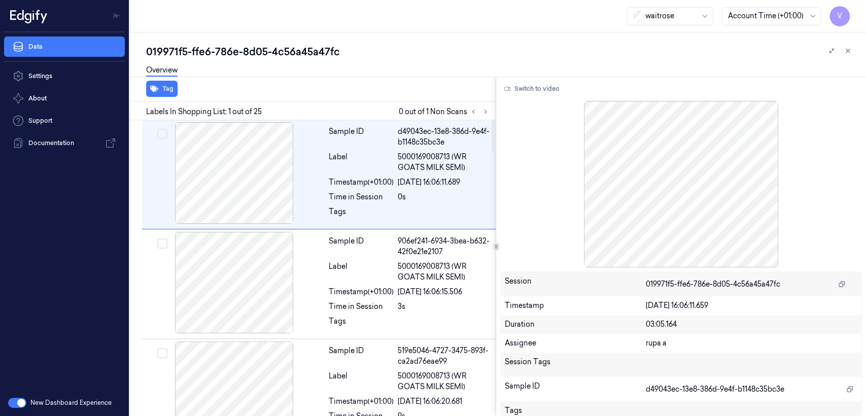
click at [273, 54] on div "019971f5-ffe6-786e-8d05-4c56a45a47fc" at bounding box center [502, 52] width 712 height 14
copy div "4c56a45a47fc"
click at [491, 113] on div "Labels In Shopping List: 1 out of 25 0 out of 1 Non Scans" at bounding box center [311, 110] width 370 height 19
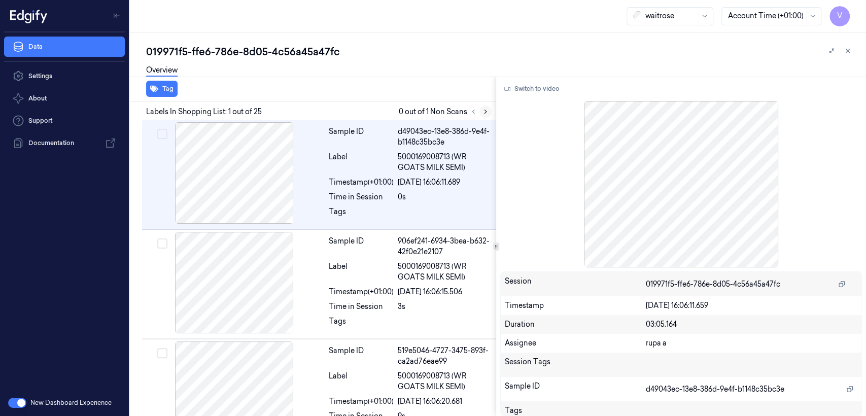
click at [484, 111] on icon at bounding box center [485, 111] width 7 height 7
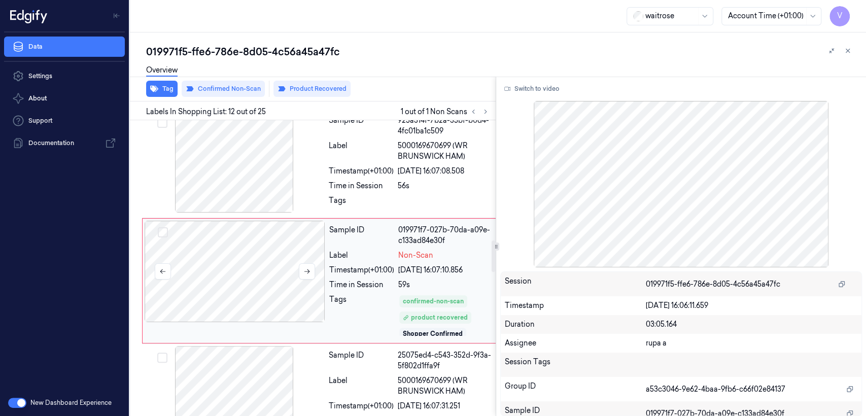
scroll to position [1118, 0]
click at [272, 260] on div at bounding box center [235, 270] width 181 height 101
click at [311, 263] on button at bounding box center [307, 271] width 16 height 16
click at [369, 195] on div "Tags" at bounding box center [361, 203] width 65 height 16
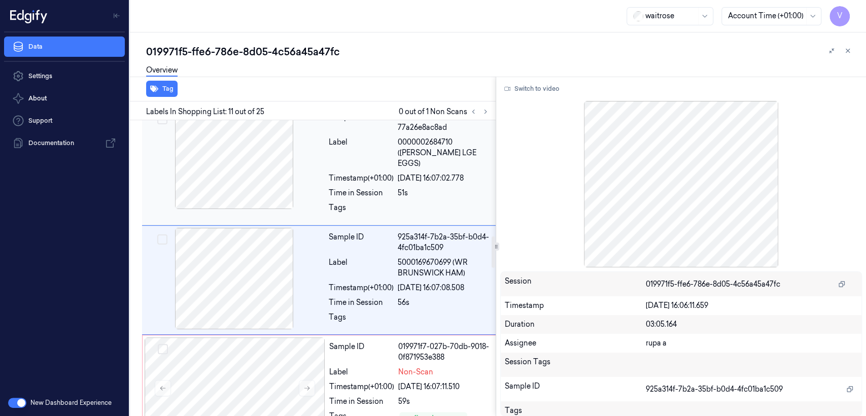
scroll to position [1113, 0]
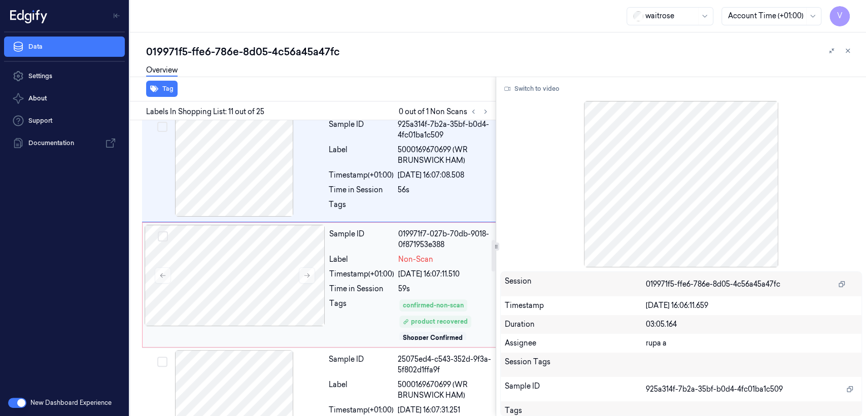
click at [415, 269] on div "[DATE] 16:07:11.510" at bounding box center [445, 274] width 94 height 11
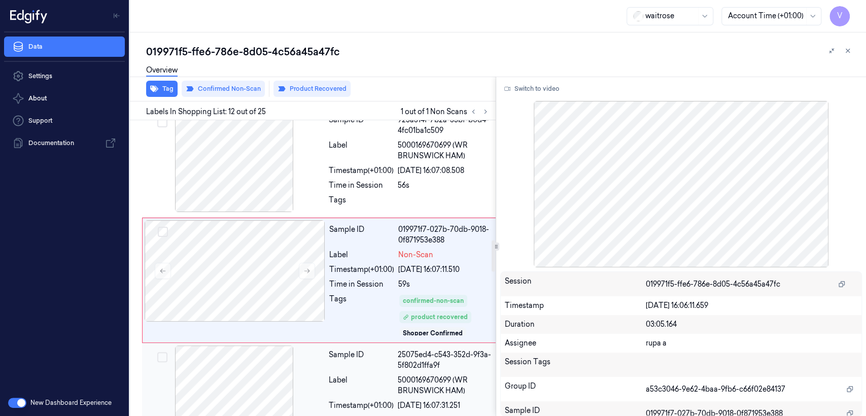
scroll to position [1005, 0]
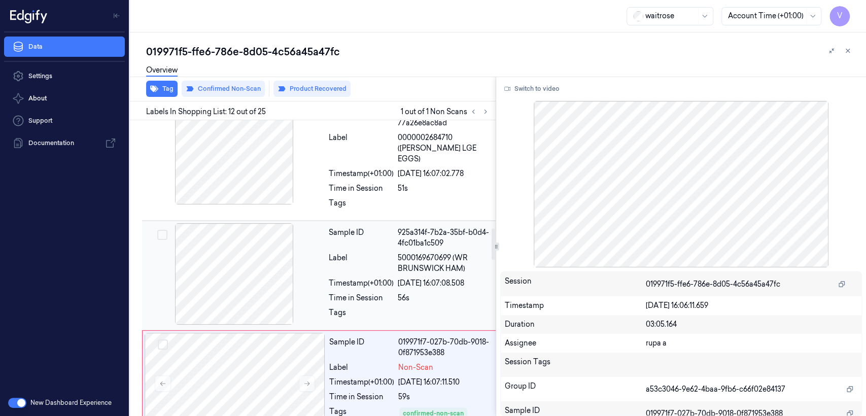
click at [434, 278] on div "[DATE] 16:07:08.508" at bounding box center [445, 283] width 95 height 11
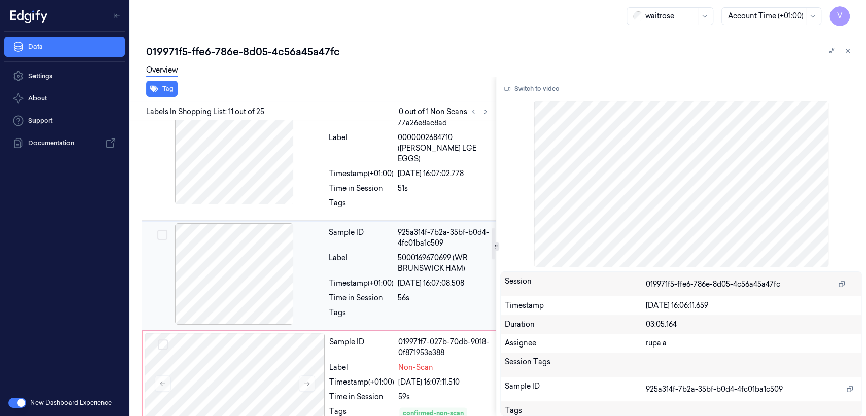
scroll to position [1001, 0]
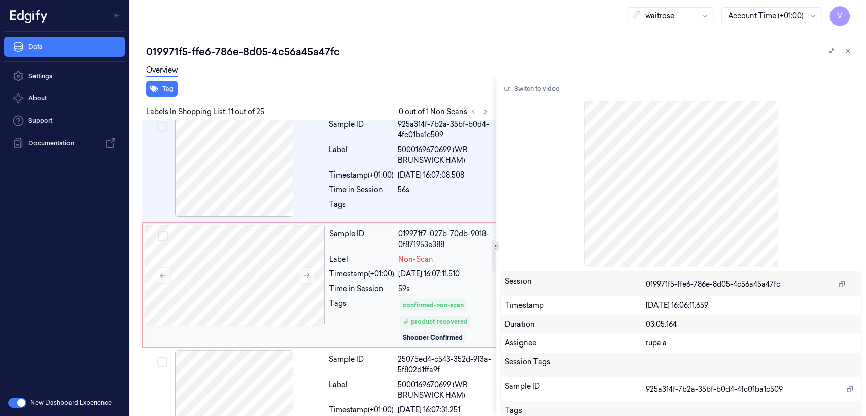
click at [402, 284] on div "59s" at bounding box center [445, 289] width 94 height 11
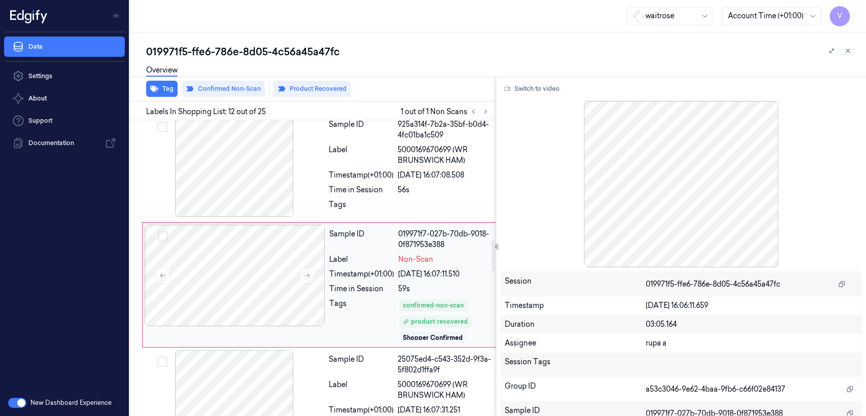
scroll to position [1118, 0]
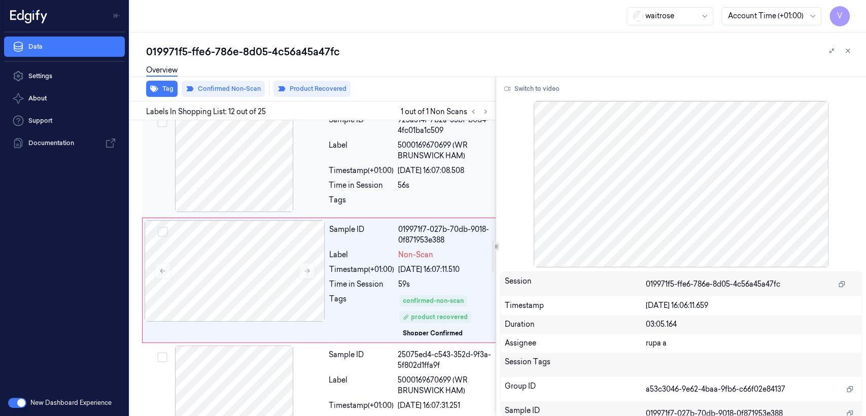
click at [401, 180] on div "56s" at bounding box center [445, 185] width 95 height 11
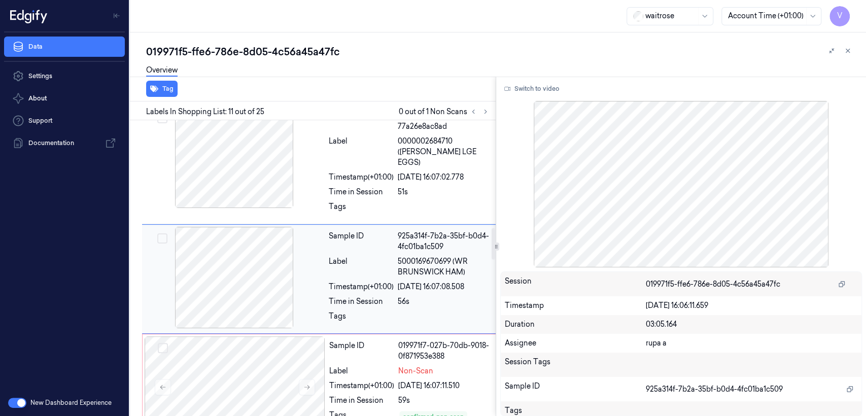
scroll to position [1001, 0]
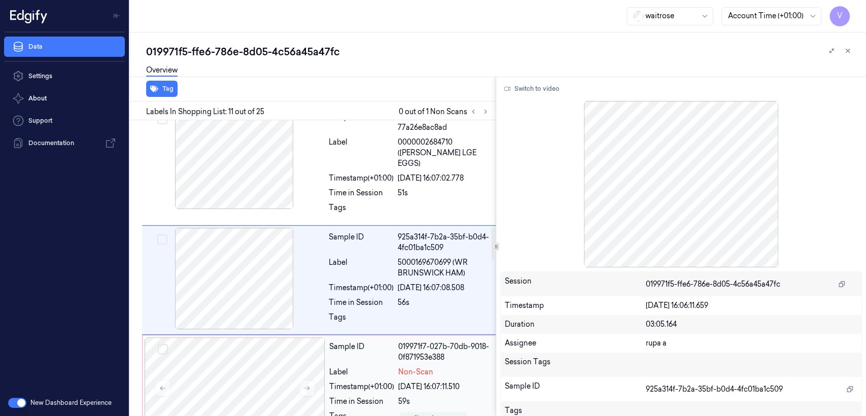
click at [394, 344] on div "Sample ID" at bounding box center [361, 351] width 65 height 21
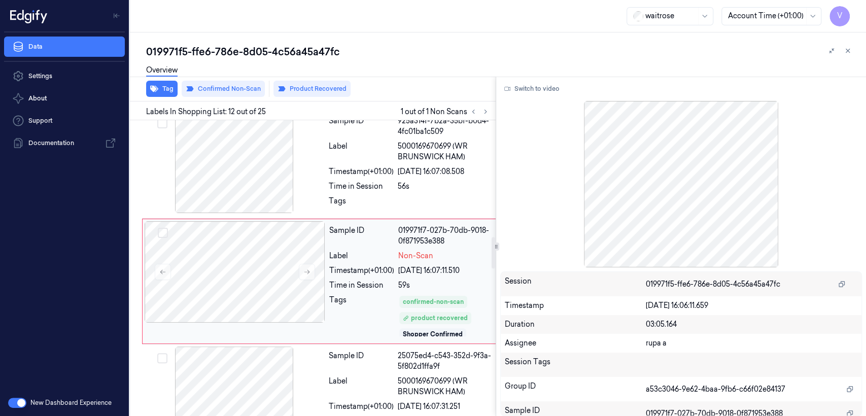
scroll to position [1118, 0]
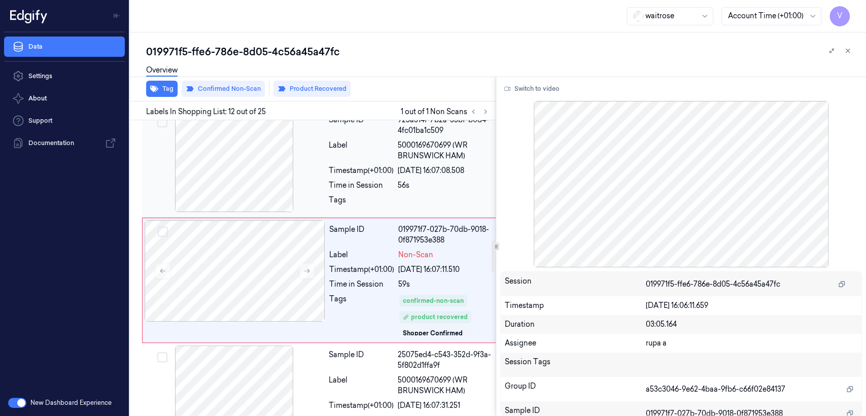
click at [410, 180] on div "56s" at bounding box center [445, 185] width 95 height 11
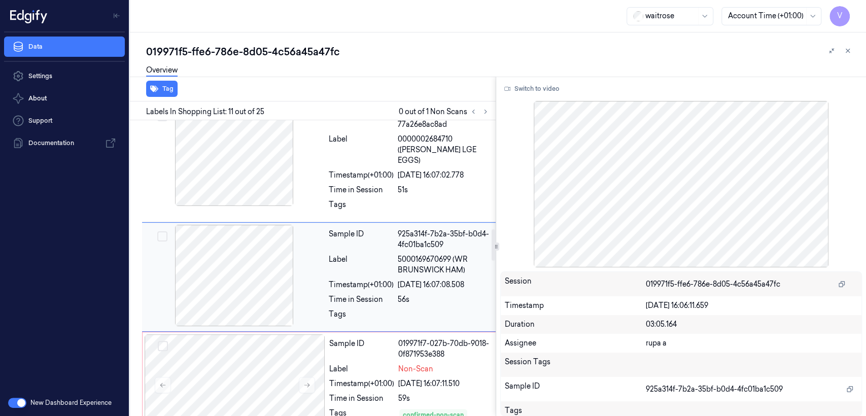
scroll to position [1001, 0]
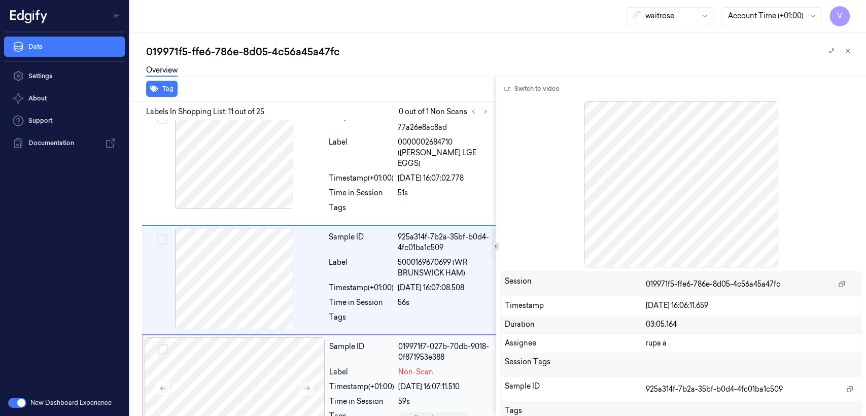
click at [413, 341] on div "019971f7-027b-70db-9018-0f871953e388" at bounding box center [445, 351] width 94 height 21
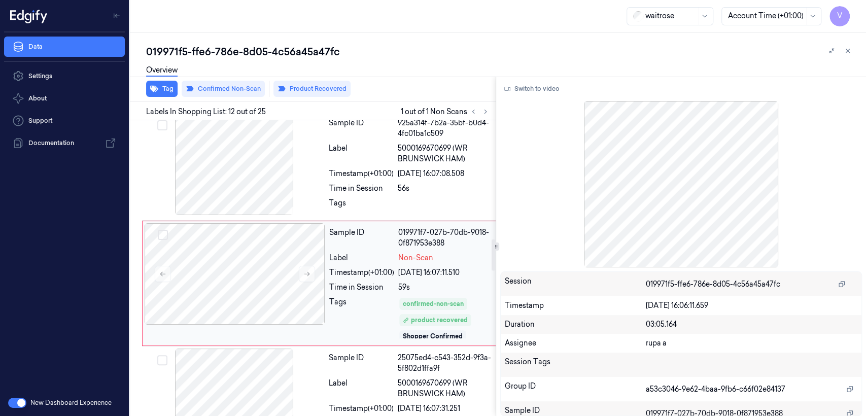
scroll to position [1118, 0]
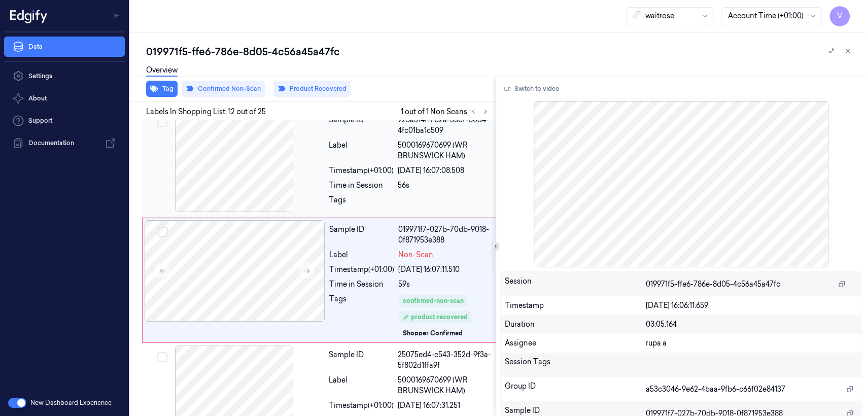
click at [398, 195] on div "Tags" at bounding box center [411, 203] width 164 height 16
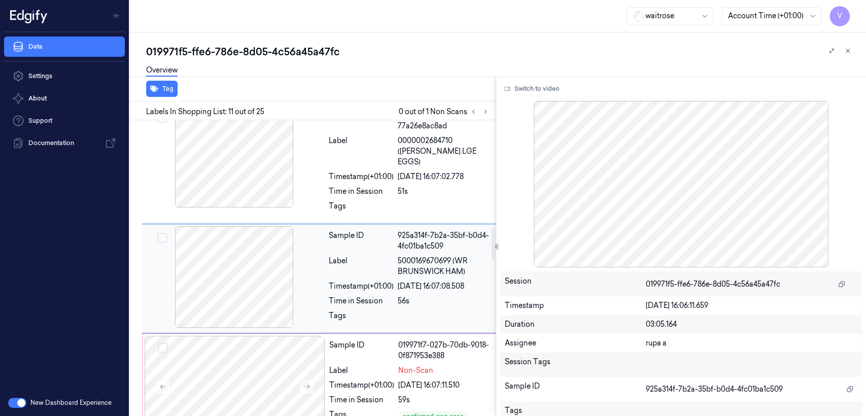
scroll to position [1001, 0]
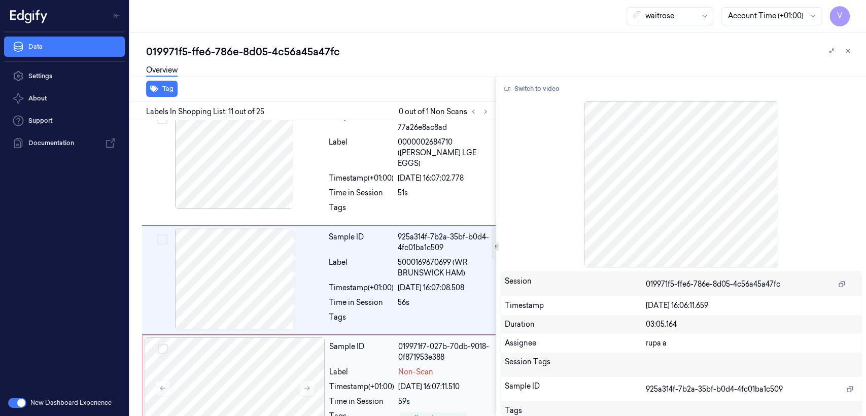
click at [377, 345] on div "Sample ID" at bounding box center [361, 351] width 65 height 21
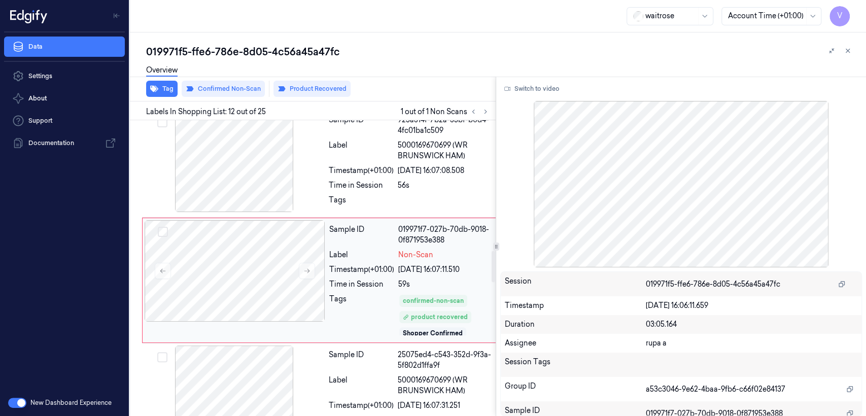
scroll to position [1230, 0]
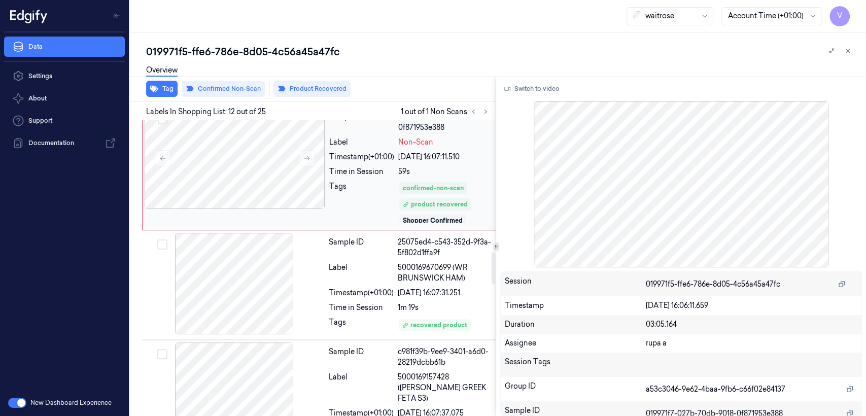
click at [369, 181] on div "Tags" at bounding box center [361, 202] width 65 height 43
click at [367, 262] on div "Label" at bounding box center [361, 272] width 65 height 21
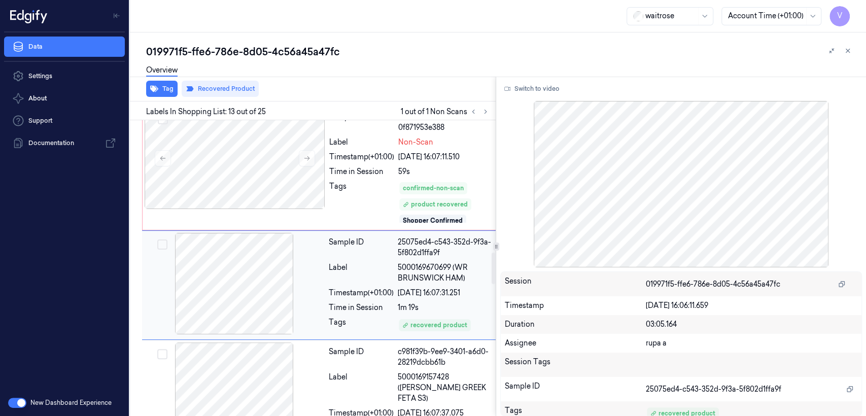
scroll to position [1235, 0]
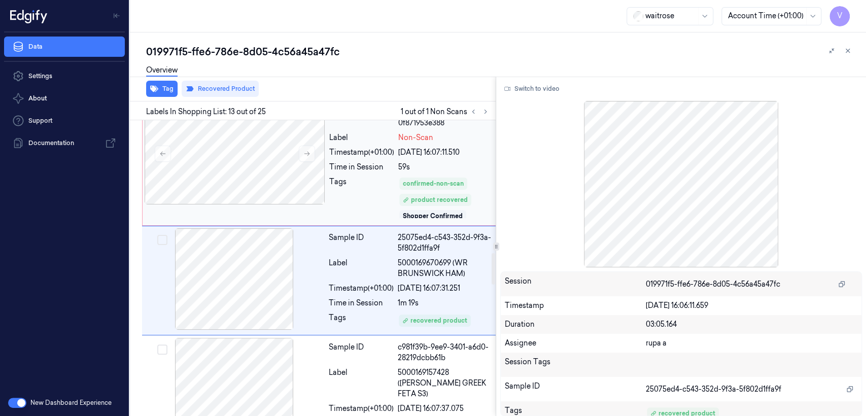
click at [351, 177] on div "Tags" at bounding box center [361, 198] width 65 height 43
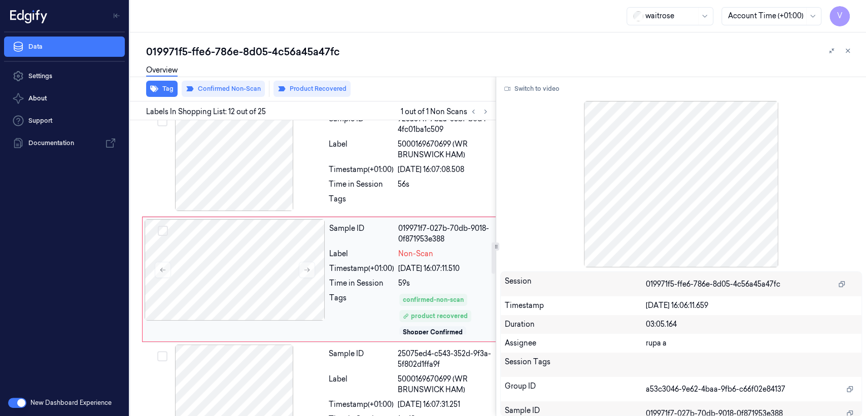
scroll to position [1118, 0]
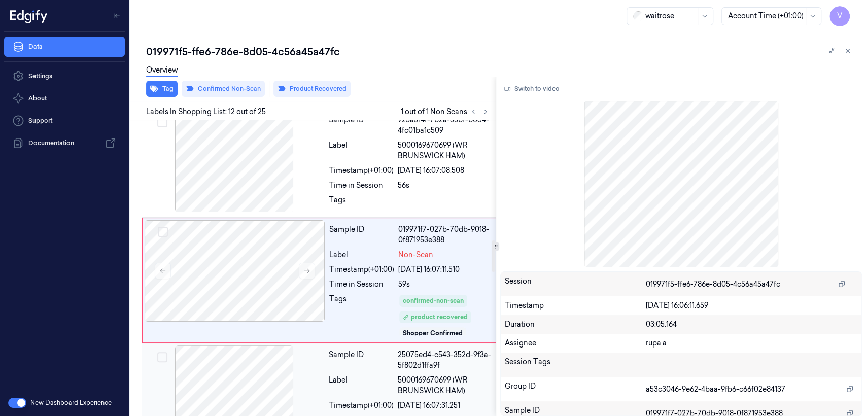
click at [369, 349] on div "Sample ID" at bounding box center [361, 359] width 65 height 21
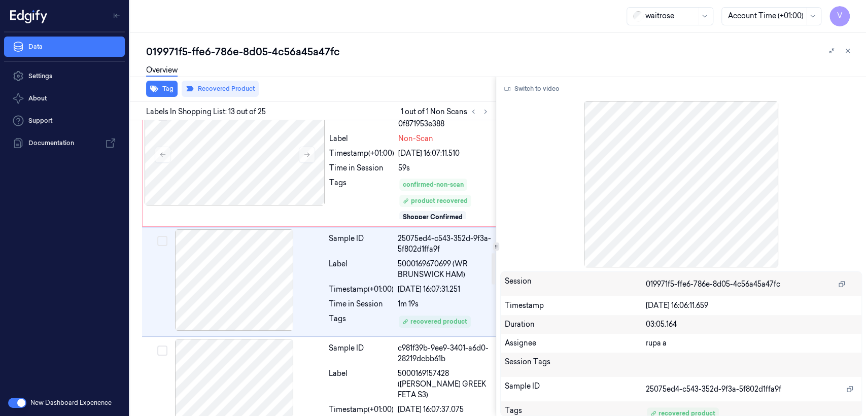
scroll to position [1235, 0]
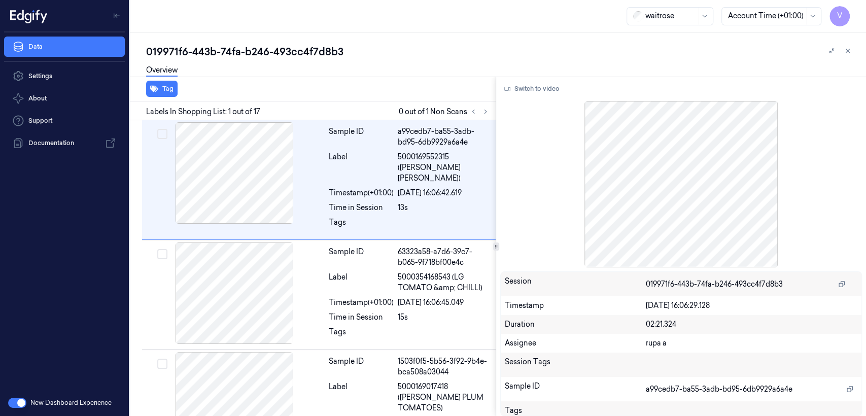
click at [257, 46] on div "019971f6-443b-74fa-b246-493cc4f7d8b3" at bounding box center [502, 52] width 712 height 14
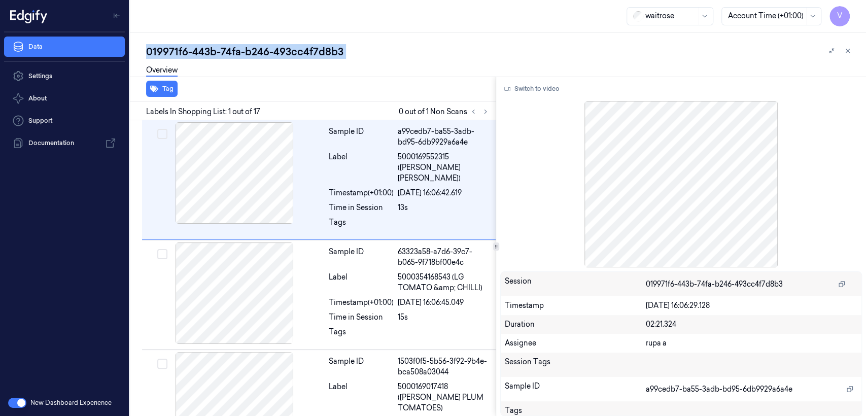
click at [257, 46] on div "019971f6-443b-74fa-b246-493cc4f7d8b3" at bounding box center [502, 52] width 712 height 14
copy div "b246"
click at [481, 113] on button at bounding box center [485, 111] width 12 height 12
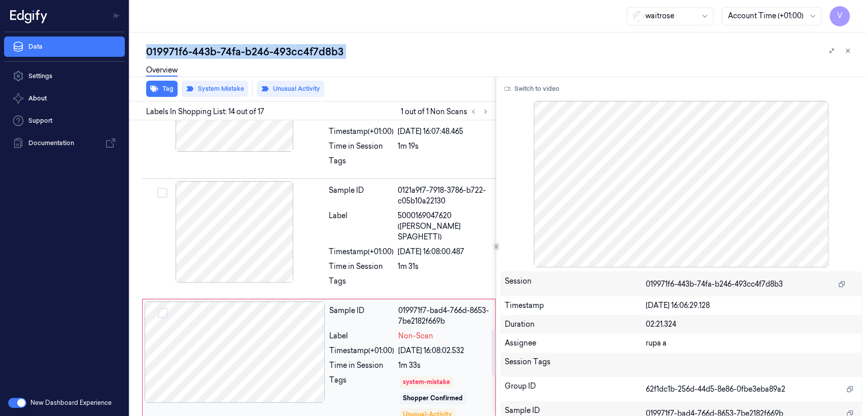
scroll to position [1337, 0]
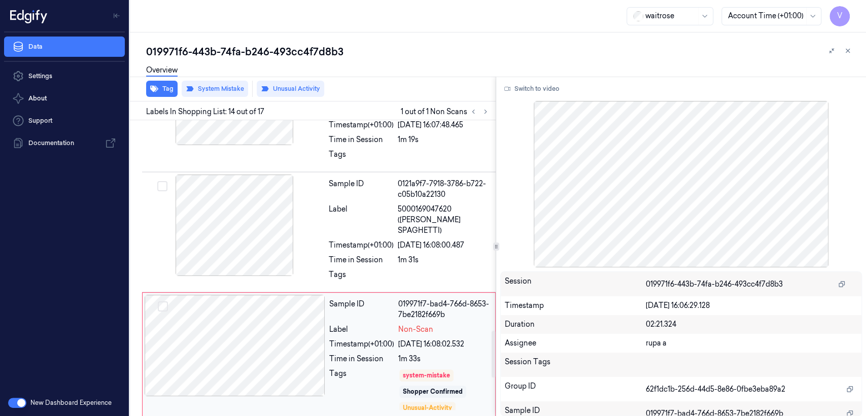
click at [227, 295] on div at bounding box center [235, 345] width 181 height 101
click at [284, 174] on div at bounding box center [234, 224] width 181 height 101
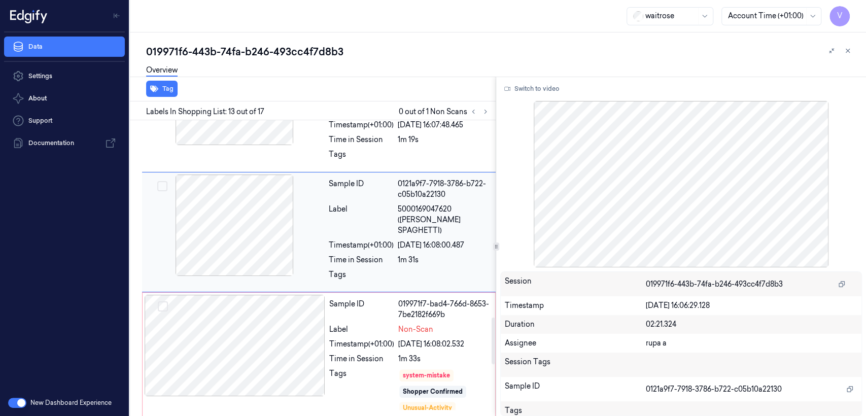
scroll to position [1219, 0]
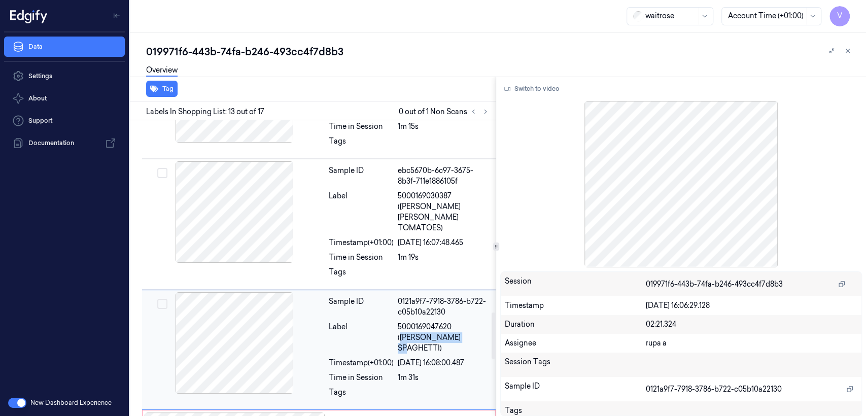
drag, startPoint x: 455, startPoint y: 252, endPoint x: 439, endPoint y: 263, distance: 19.3
click at [439, 322] on span "5000169047620 ([PERSON_NAME] SPAGHETTI)" at bounding box center [444, 338] width 92 height 32
copy span "[PERSON_NAME] SPAGHETTI"
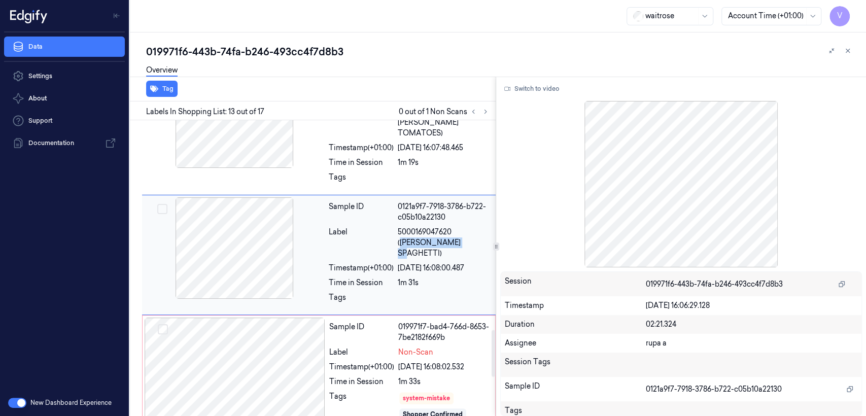
scroll to position [1332, 0]
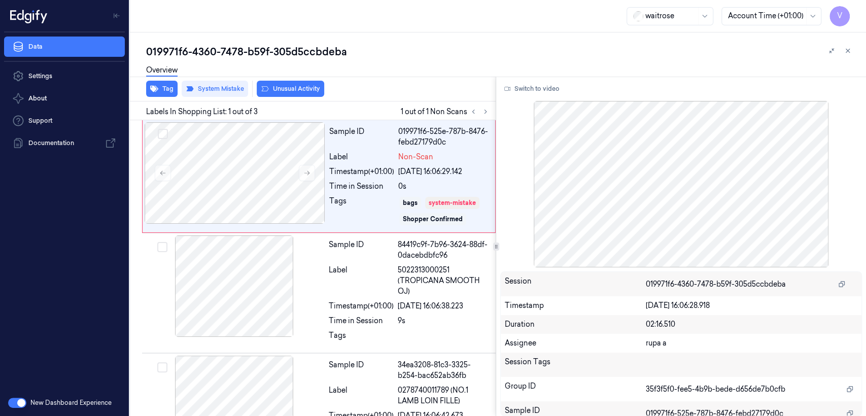
click at [202, 46] on div "019971f6-4360-7478-b59f-305d5ccbdeba" at bounding box center [502, 52] width 712 height 14
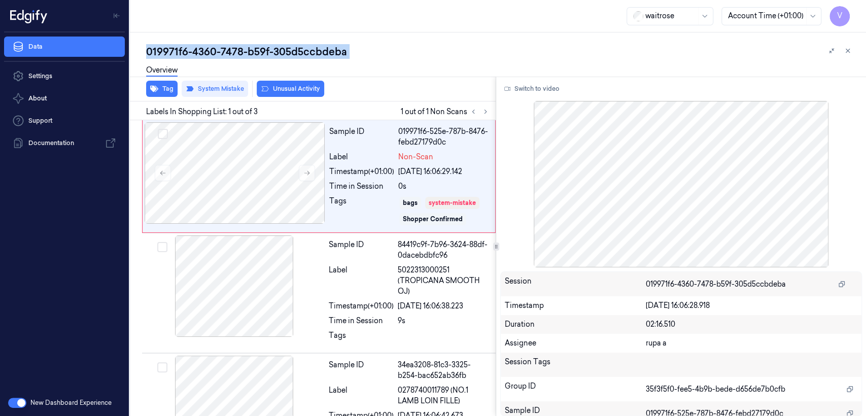
click at [202, 46] on div "019971f6-4360-7478-b59f-305d5ccbdeba" at bounding box center [502, 52] width 712 height 14
copy div "4360"
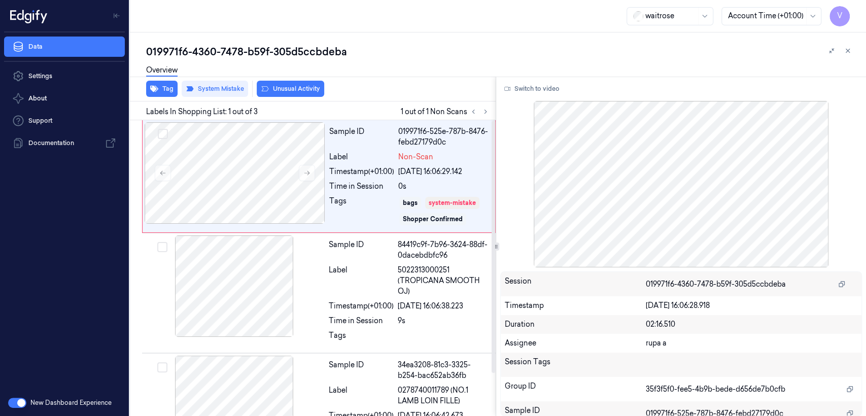
click at [490, 108] on div at bounding box center [479, 111] width 24 height 12
click at [483, 111] on icon at bounding box center [485, 111] width 7 height 7
click at [311, 170] on button at bounding box center [307, 173] width 16 height 16
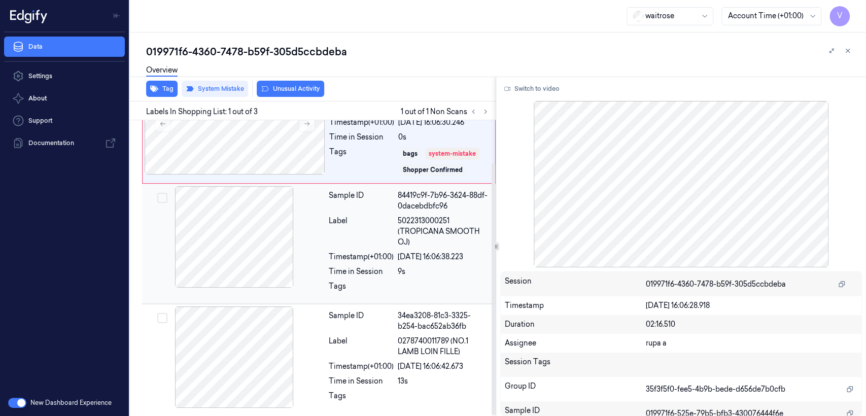
click at [426, 261] on div "Sample ID 84419c9f-7b96-3624-88df-0dacebdbfc96 Label 5022313000251 (TROPICANA S…" at bounding box center [409, 243] width 169 height 115
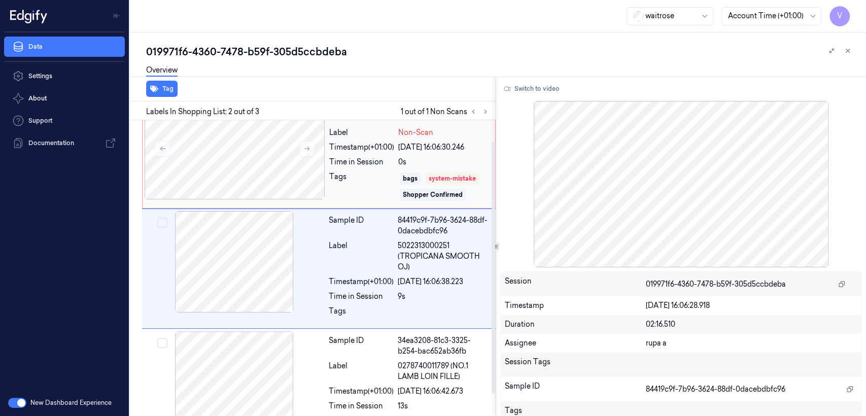
click at [428, 146] on div "[DATE] 16:06:30.246" at bounding box center [443, 147] width 91 height 11
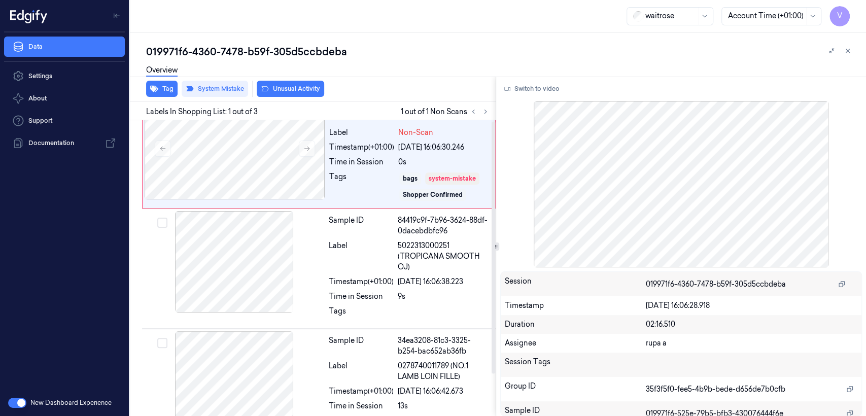
scroll to position [0, 0]
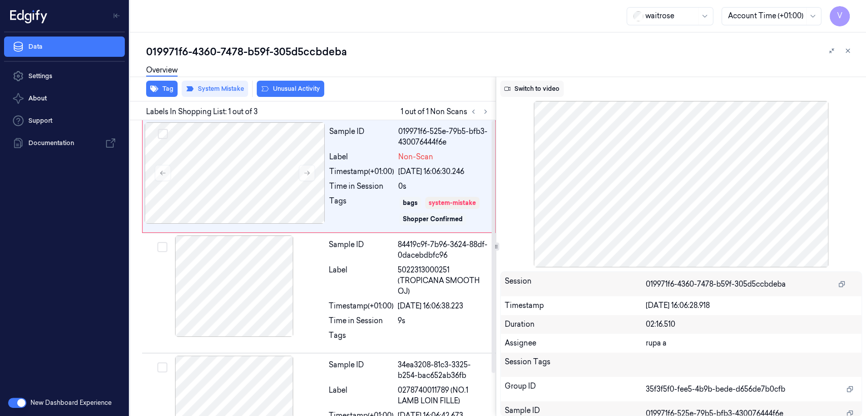
click at [533, 95] on button "Switch to video" at bounding box center [531, 89] width 63 height 16
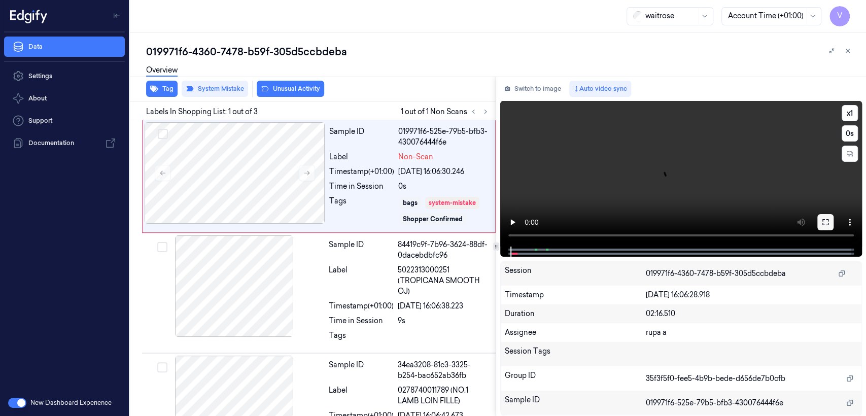
click at [820, 221] on button at bounding box center [825, 222] width 16 height 16
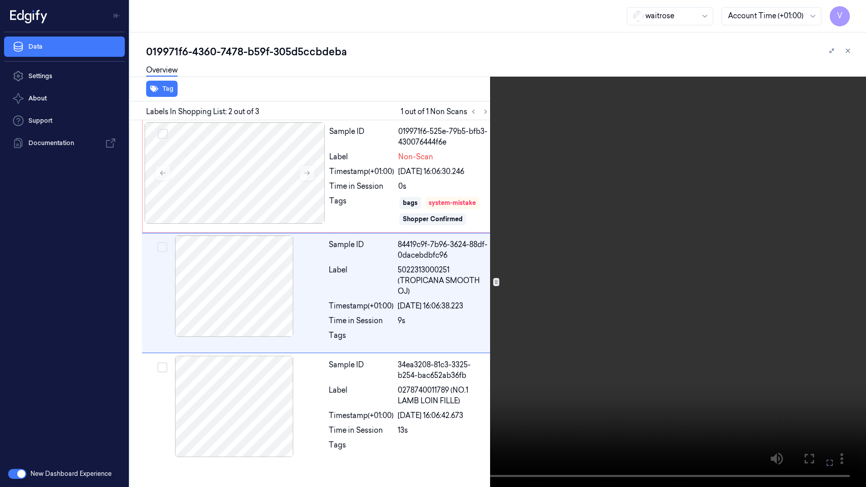
click at [0, 0] on icon at bounding box center [0, 0] width 0 height 0
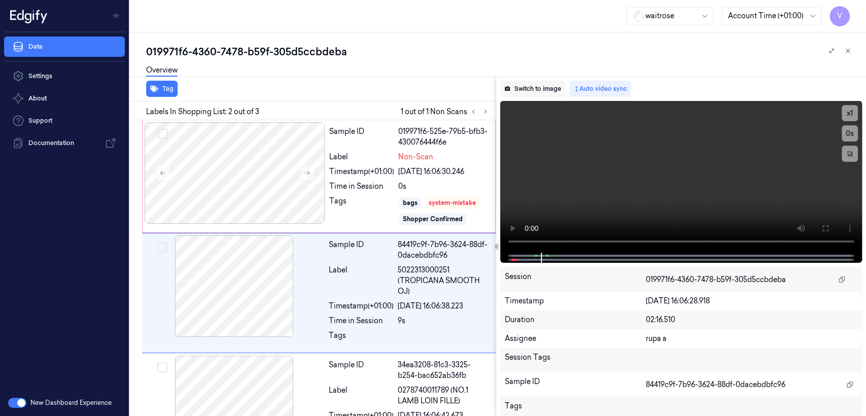
click at [548, 92] on button "Switch to image" at bounding box center [532, 89] width 65 height 16
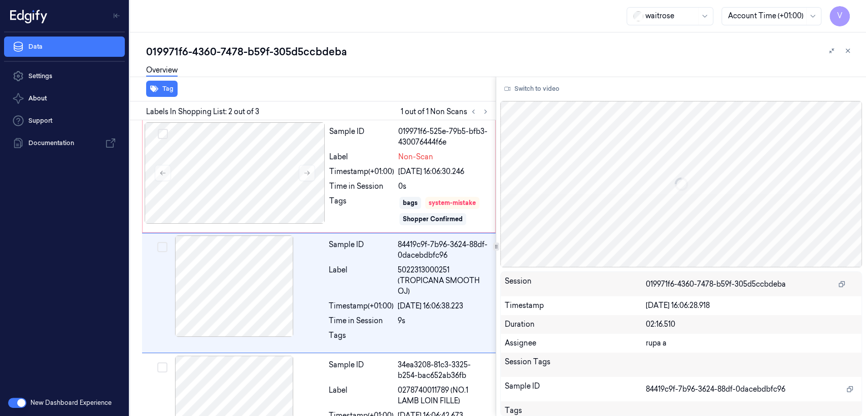
scroll to position [24, 0]
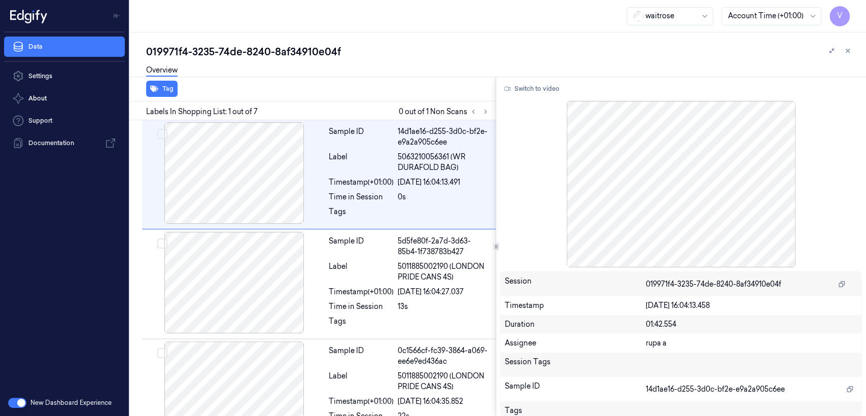
click at [191, 56] on div "019971f4-3235-74de-8240-8af34910e04f" at bounding box center [502, 52] width 712 height 14
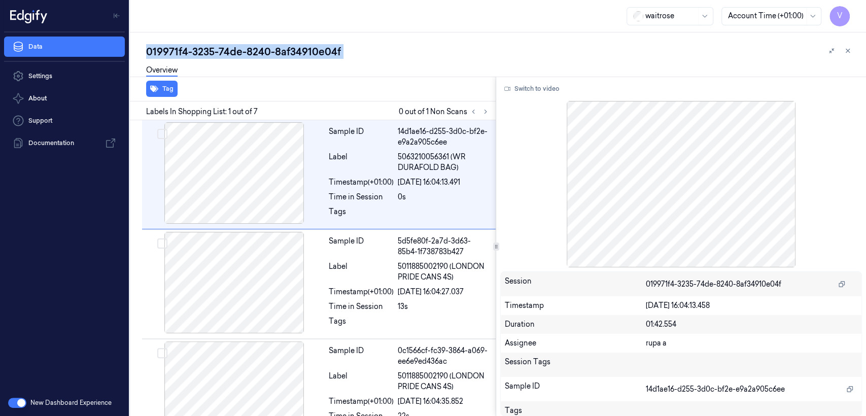
click at [191, 56] on div "019971f4-3235-74de-8240-8af34910e04f" at bounding box center [502, 52] width 712 height 14
copy div "3235"
click at [487, 110] on icon at bounding box center [485, 111] width 7 height 7
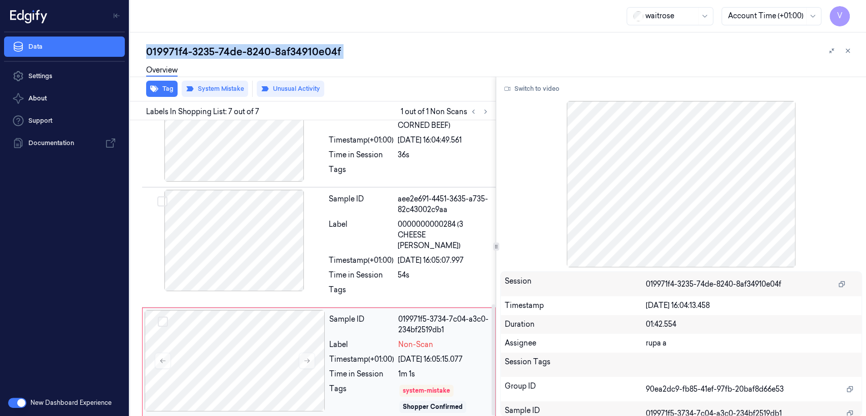
scroll to position [489, 0]
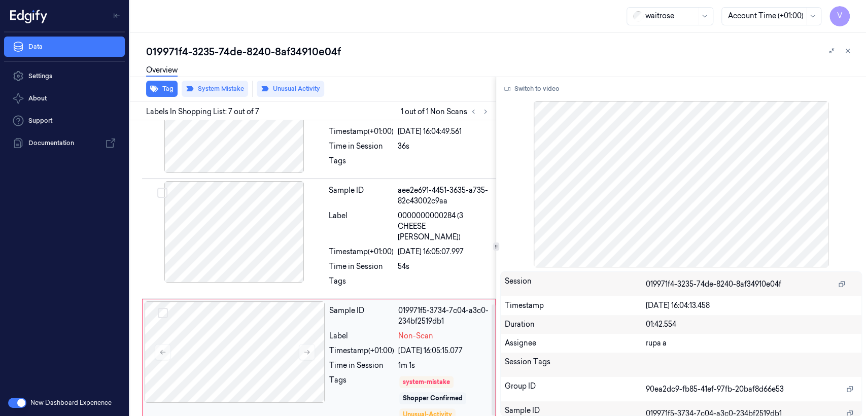
click at [465, 331] on div "Non-Scan" at bounding box center [443, 336] width 91 height 11
click at [330, 221] on div "Label" at bounding box center [361, 226] width 65 height 32
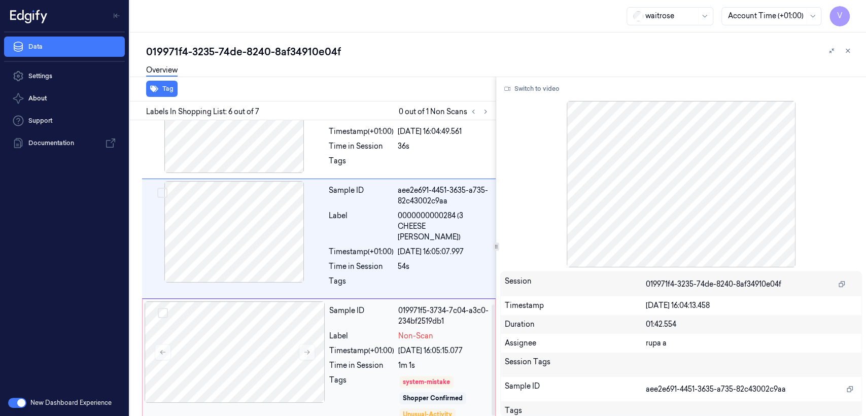
click at [437, 345] on div "[DATE] 16:05:15.077" at bounding box center [443, 350] width 91 height 11
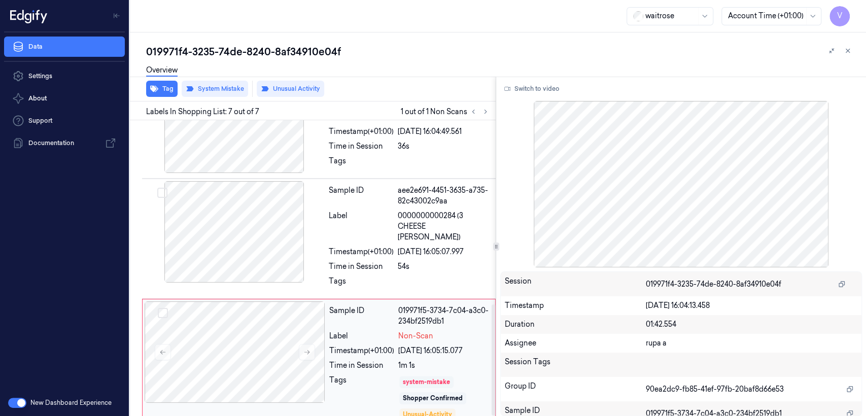
scroll to position [20, 0]
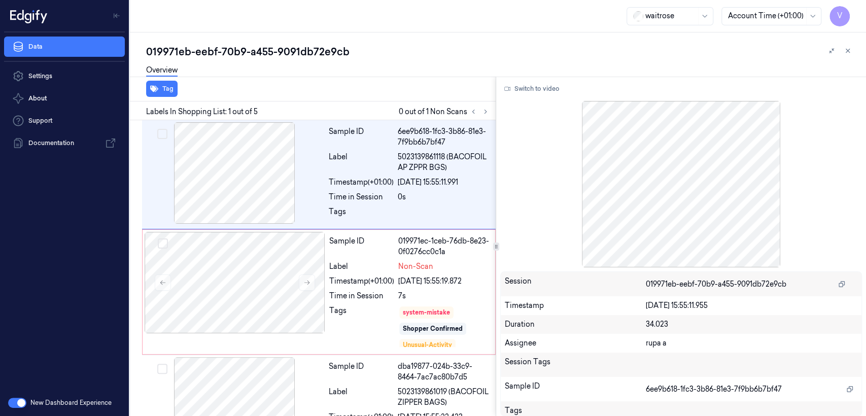
click at [196, 45] on div "019971eb-eebf-70b9-a455-9091db72e9cb" at bounding box center [502, 52] width 712 height 14
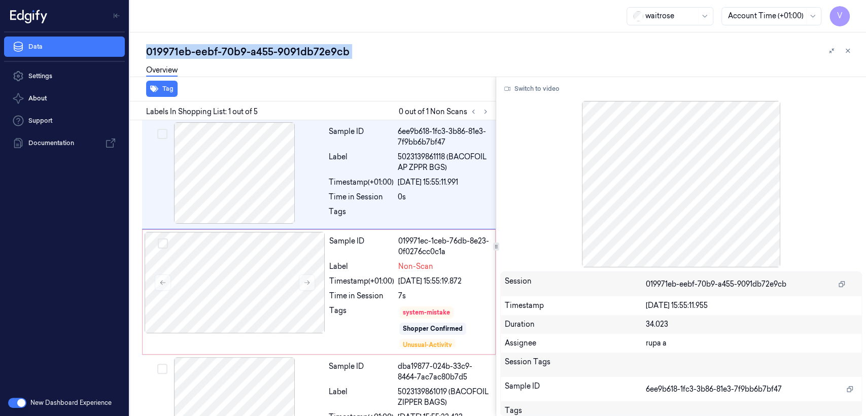
click at [196, 45] on div "019971eb-eebf-70b9-a455-9091db72e9cb" at bounding box center [502, 52] width 712 height 14
copy div "eebf"
click at [483, 109] on icon at bounding box center [485, 111] width 7 height 7
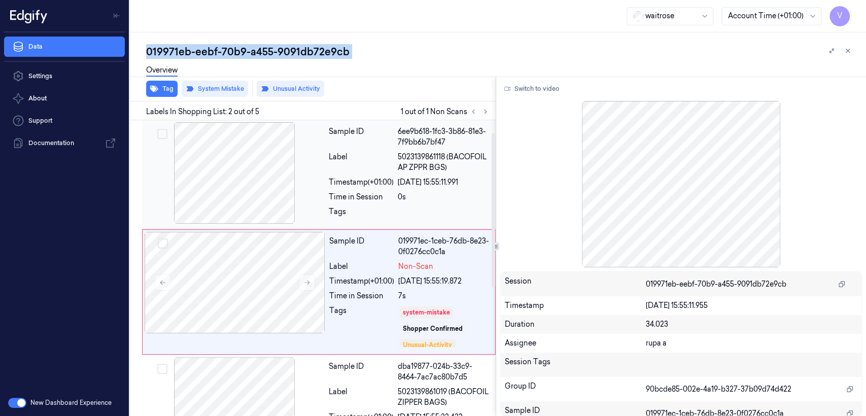
scroll to position [24, 0]
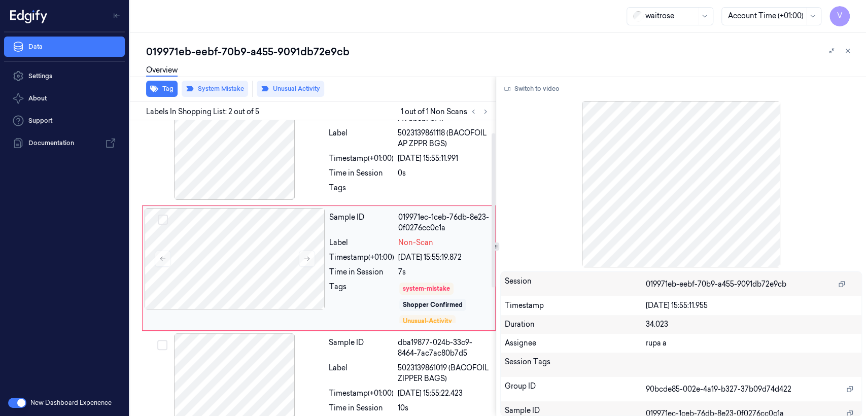
click at [405, 279] on div "Sample ID 019971ec-1ceb-76db-8e23-0f0276cc0c1a Label Non-Scan Timestamp (+01:00…" at bounding box center [409, 268] width 168 height 120
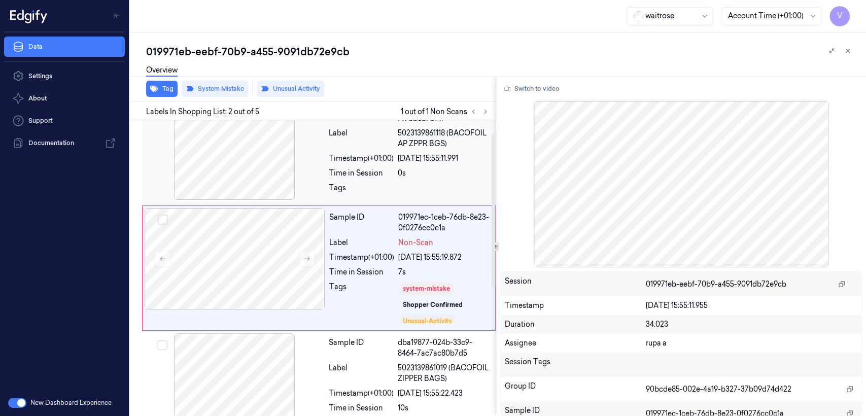
click at [296, 144] on div at bounding box center [234, 148] width 181 height 101
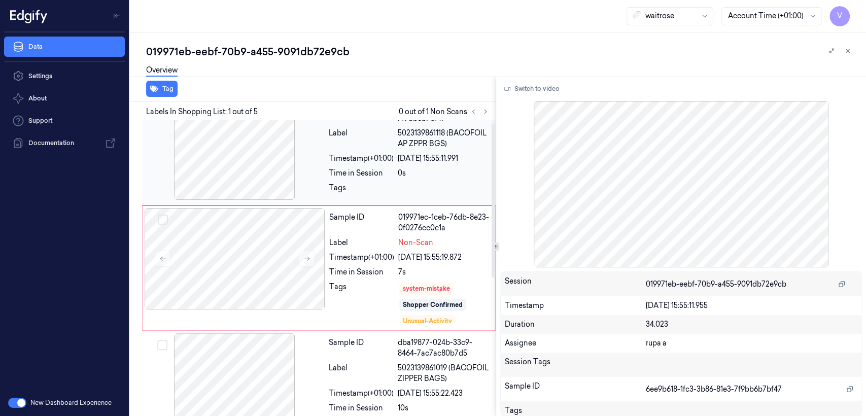
scroll to position [0, 0]
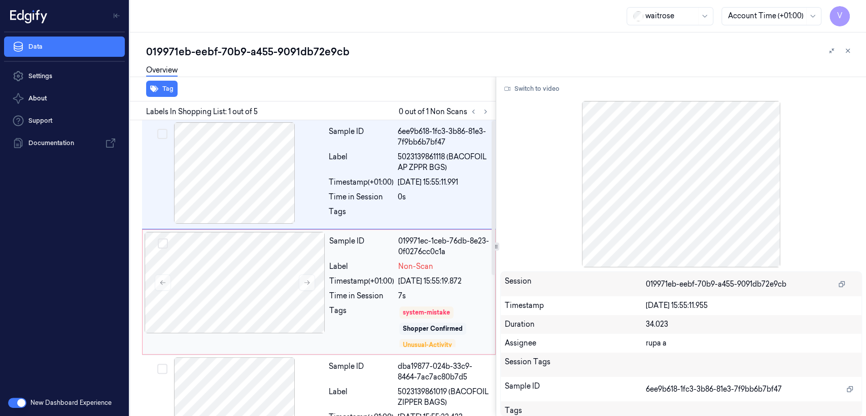
click at [333, 281] on div "Timestamp (+01:00)" at bounding box center [361, 281] width 65 height 11
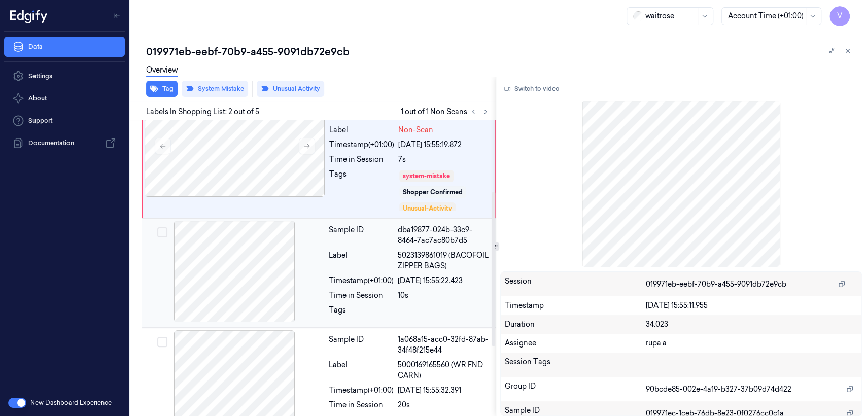
click at [344, 301] on div "Sample ID dba19877-024b-33c9-8464-7ac7ac80b7d5 Label 5023139861019 (BACOFOIL ZI…" at bounding box center [409, 273] width 169 height 104
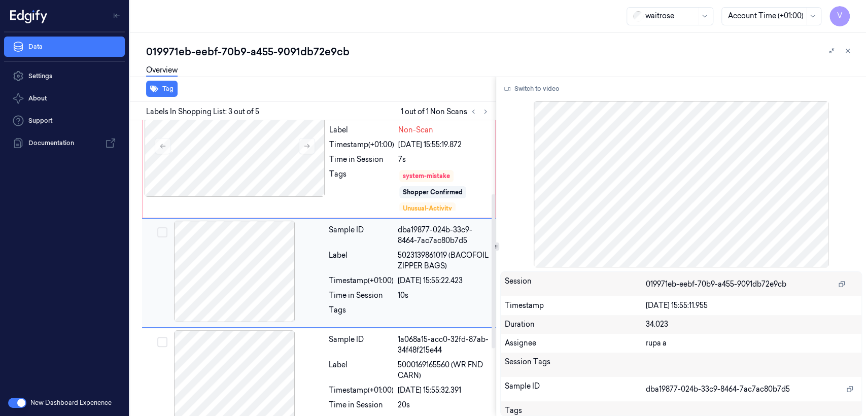
scroll to position [141, 0]
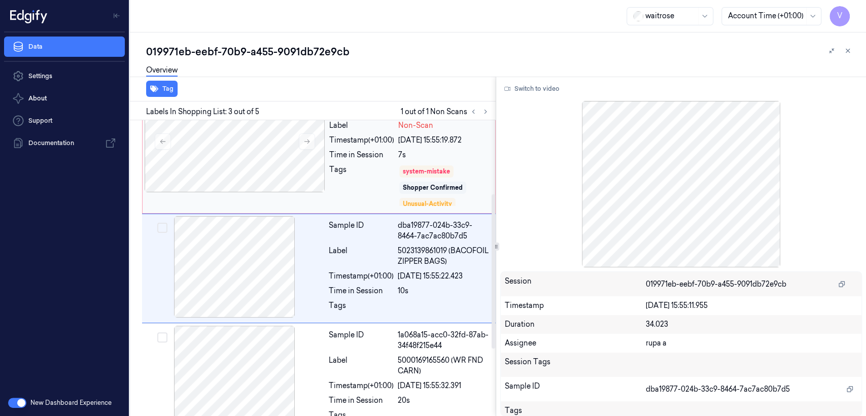
click at [362, 166] on div "Tags" at bounding box center [361, 185] width 65 height 43
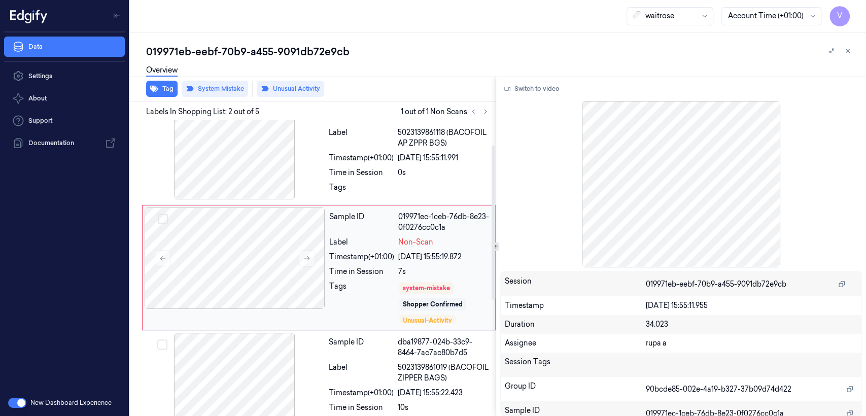
scroll to position [24, 0]
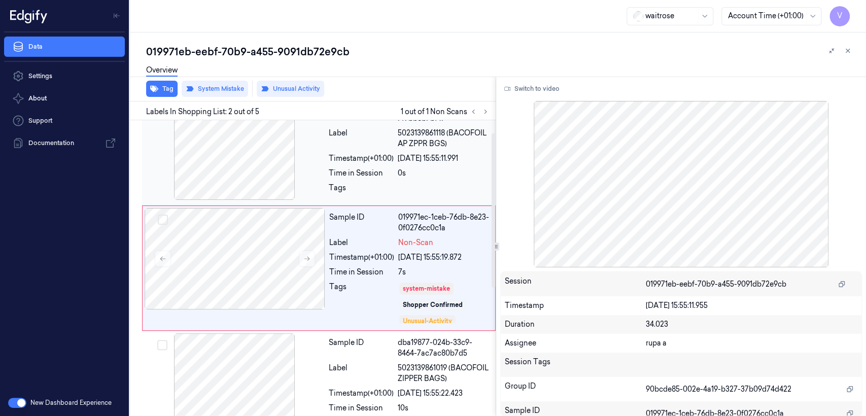
click at [378, 184] on div "Tags" at bounding box center [361, 191] width 65 height 16
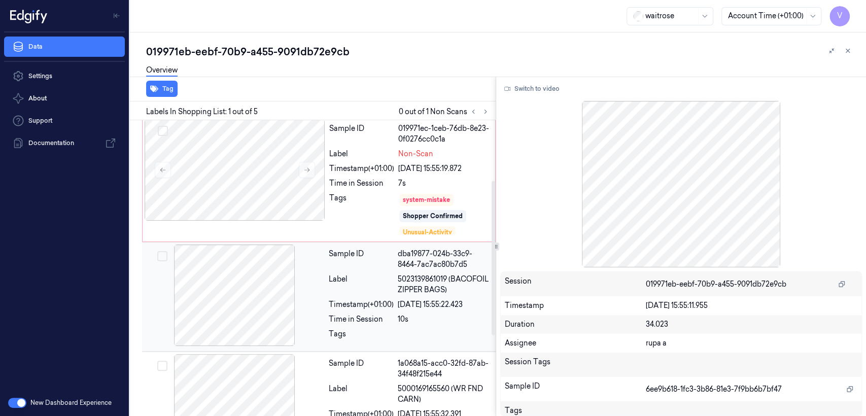
scroll to position [225, 0]
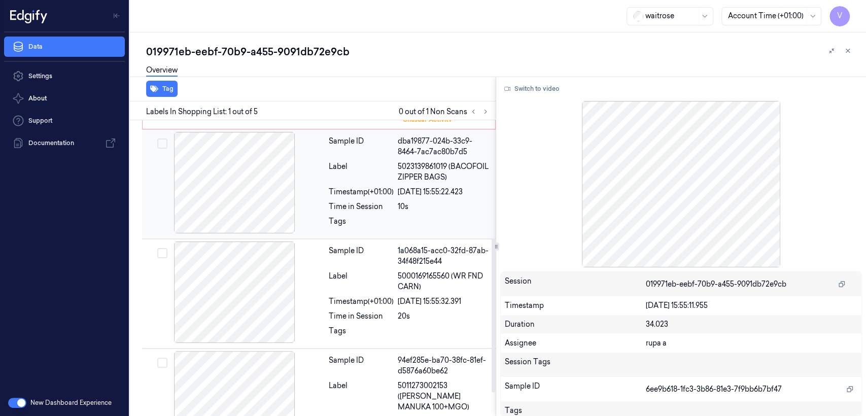
click at [365, 183] on div "Sample ID dba19877-024b-33c9-8464-7ac7ac80b7d5 Label 5023139861019 (BACOFOIL ZI…" at bounding box center [409, 184] width 169 height 104
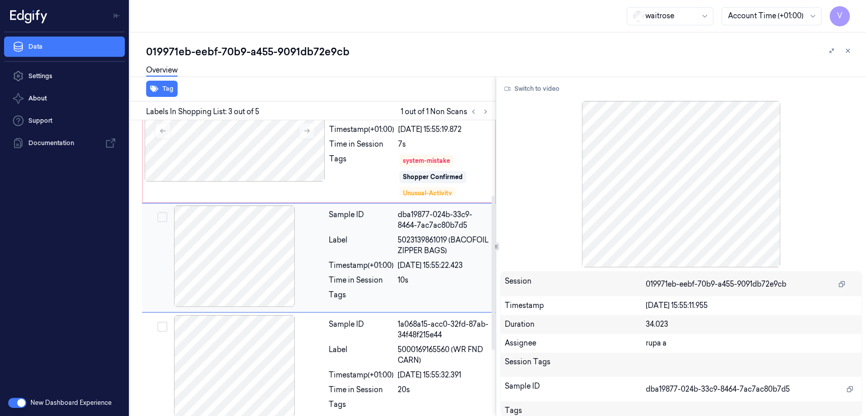
scroll to position [141, 0]
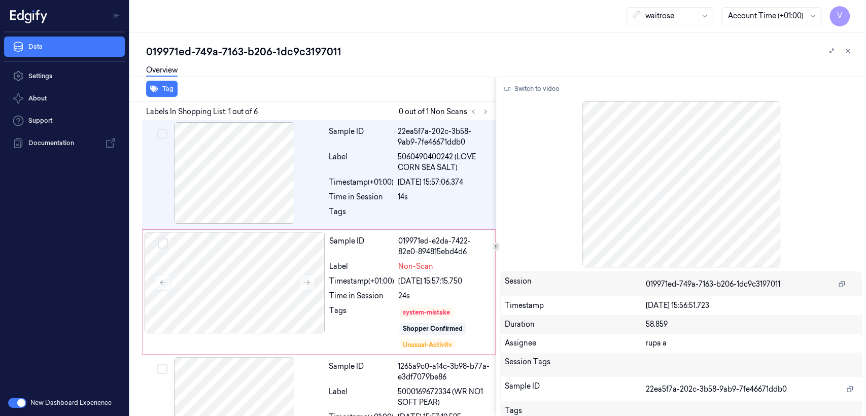
click at [234, 48] on div "019971ed-749a-7163-b206-1dc9c3197011" at bounding box center [502, 52] width 712 height 14
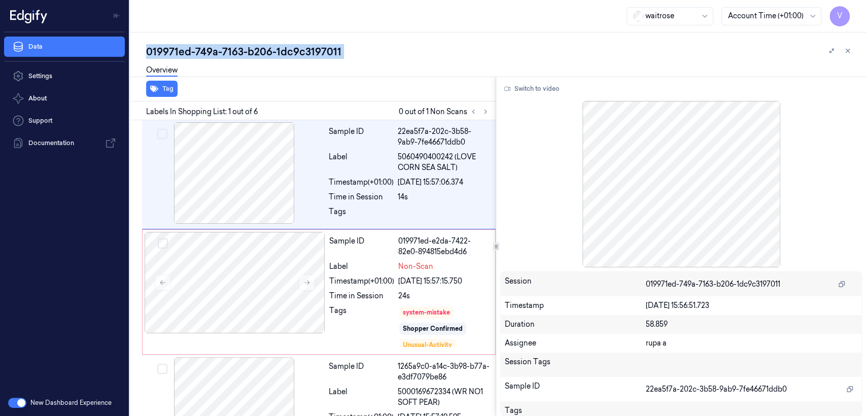
click at [234, 48] on div "019971ed-749a-7163-b206-1dc9c3197011" at bounding box center [502, 52] width 712 height 14
copy div "7163"
click at [485, 111] on icon at bounding box center [485, 111] width 7 height 7
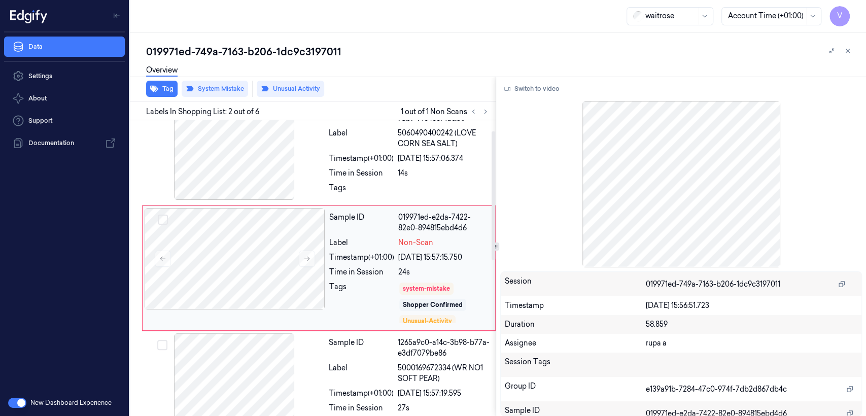
click at [392, 269] on div "Time in Session" at bounding box center [361, 272] width 65 height 11
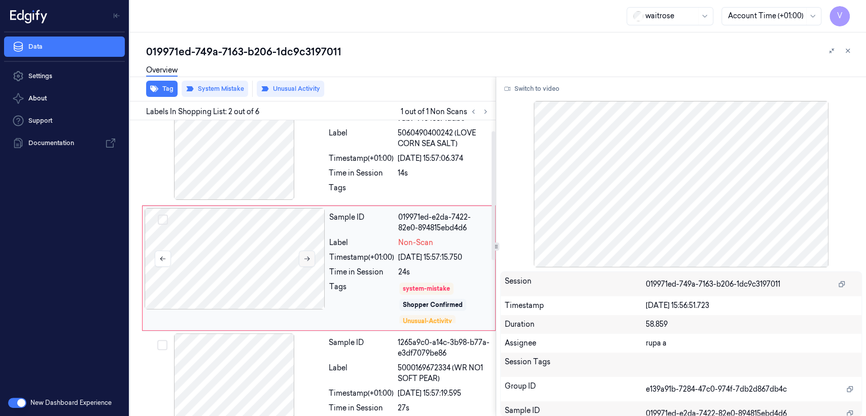
click at [302, 265] on button at bounding box center [307, 259] width 16 height 16
click at [306, 263] on button at bounding box center [307, 259] width 16 height 16
click at [296, 171] on div at bounding box center [234, 148] width 181 height 101
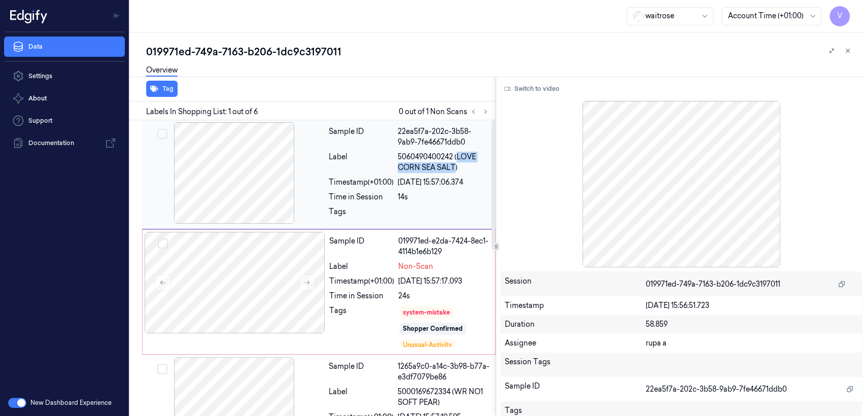
drag, startPoint x: 458, startPoint y: 155, endPoint x: 455, endPoint y: 168, distance: 13.7
click at [455, 168] on span "5060490400242 (LOVE CORN SEA SALT)" at bounding box center [444, 162] width 92 height 21
copy span "LOVE CORN SEA SALT"
click at [242, 273] on div at bounding box center [235, 282] width 181 height 101
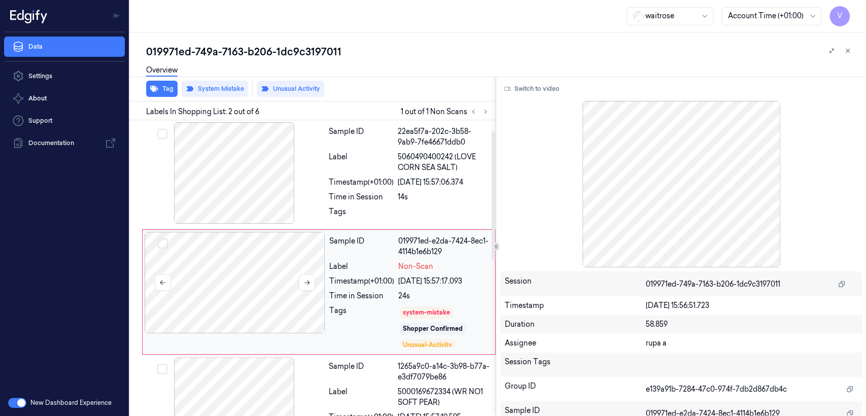
scroll to position [24, 0]
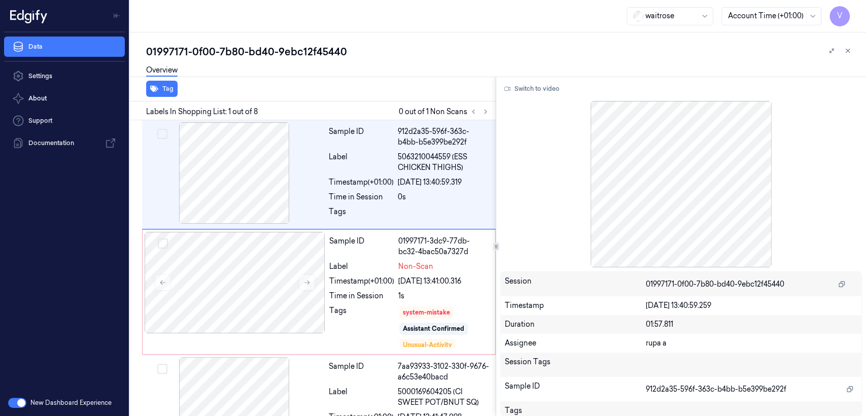
click at [266, 52] on div "01997171-0f00-7b80-bd40-9ebc12f45440" at bounding box center [502, 52] width 712 height 14
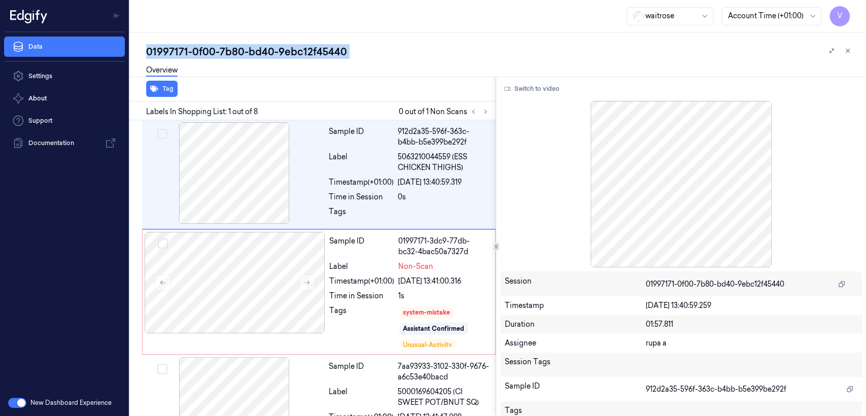
click at [266, 52] on div "01997171-0f00-7b80-bd40-9ebc12f45440" at bounding box center [502, 52] width 712 height 14
copy div "bd40"
click at [484, 113] on icon at bounding box center [485, 112] width 2 height 4
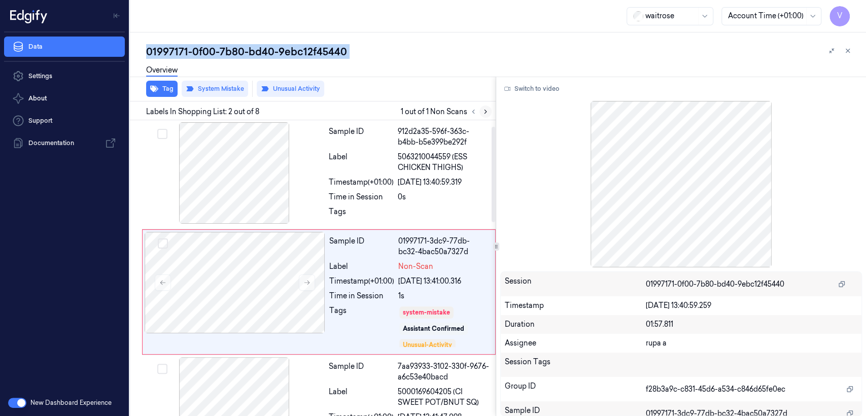
scroll to position [24, 0]
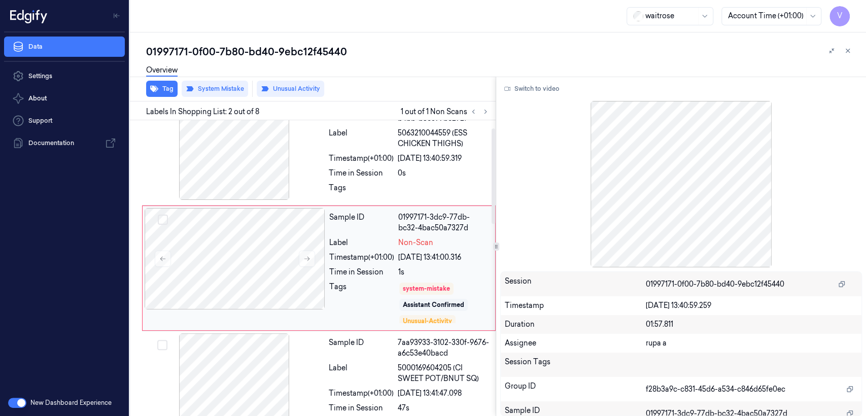
click at [381, 279] on div "Sample ID 01997171-3dc9-77db-bc32-4bac50a7327d Label Non-Scan Timestamp (+01:00…" at bounding box center [409, 268] width 168 height 120
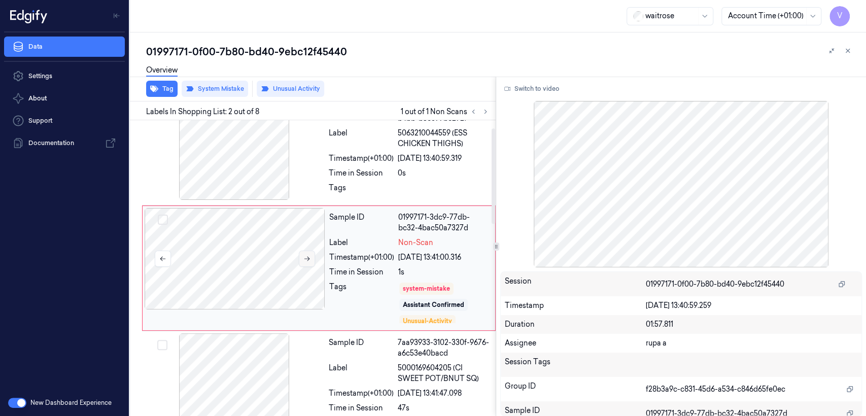
click at [307, 255] on icon at bounding box center [306, 258] width 7 height 7
click at [383, 180] on div "Sample ID 912d2a35-596f-363c-b4bb-b5e399be292f Label 5063210044559 (ESS CHICKEN…" at bounding box center [409, 150] width 169 height 104
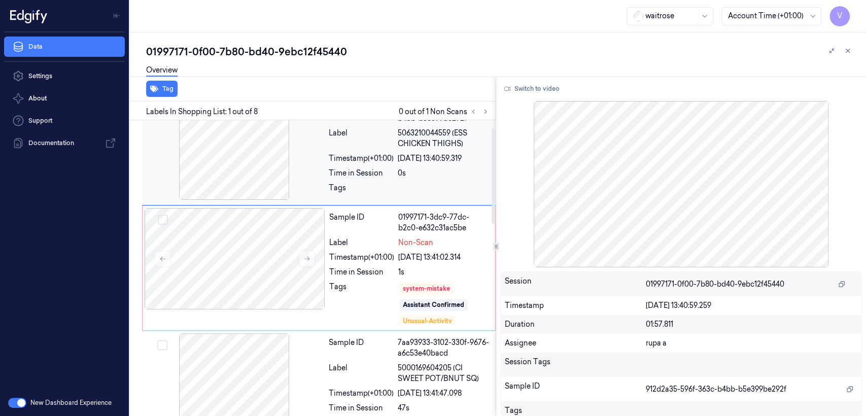
scroll to position [0, 0]
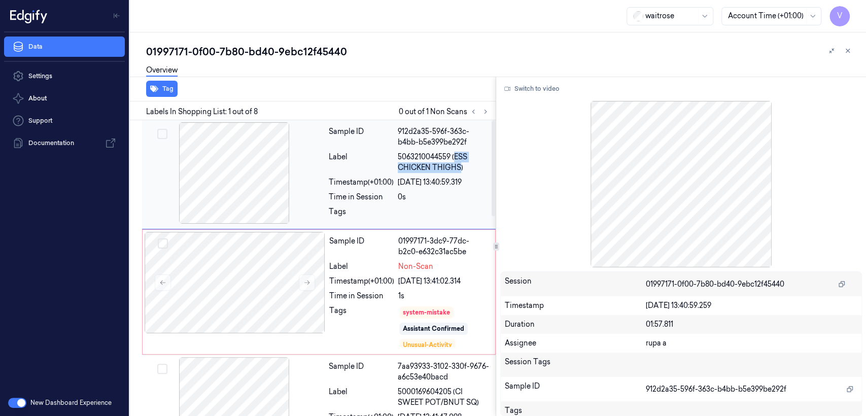
drag, startPoint x: 455, startPoint y: 158, endPoint x: 460, endPoint y: 170, distance: 12.5
click at [460, 170] on span "5063210044559 (ESS CHICKEN THIGHS)" at bounding box center [444, 162] width 92 height 21
copy span "ESS CHICKEN THIGHS"
click at [259, 284] on div at bounding box center [235, 282] width 181 height 101
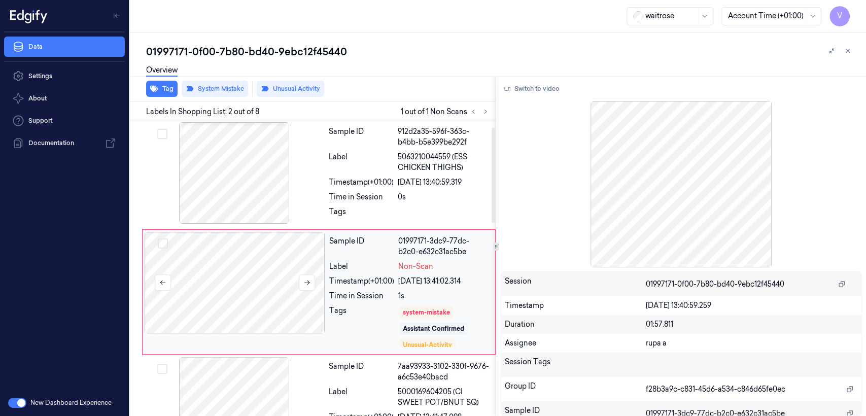
scroll to position [24, 0]
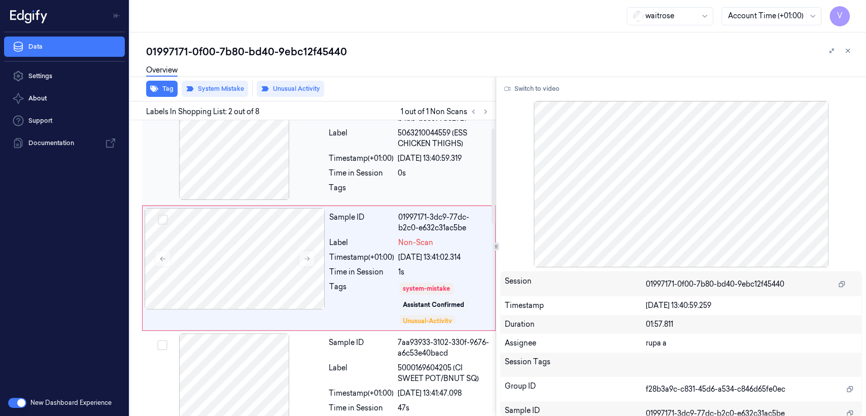
click at [423, 162] on div "[DATE] 13:40:59.319" at bounding box center [444, 158] width 92 height 11
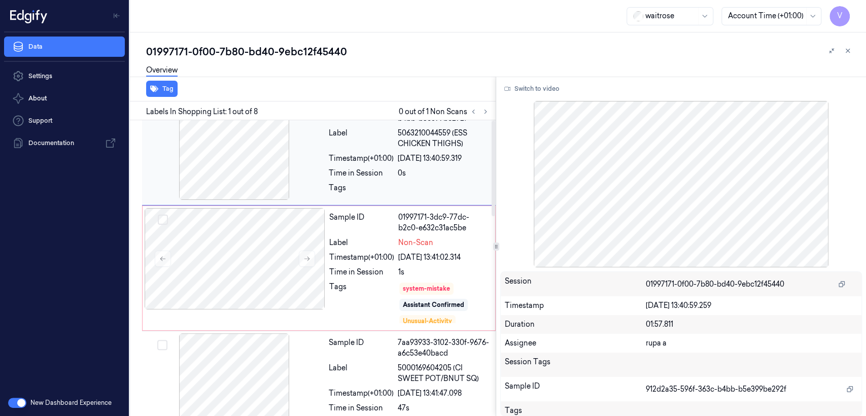
scroll to position [0, 0]
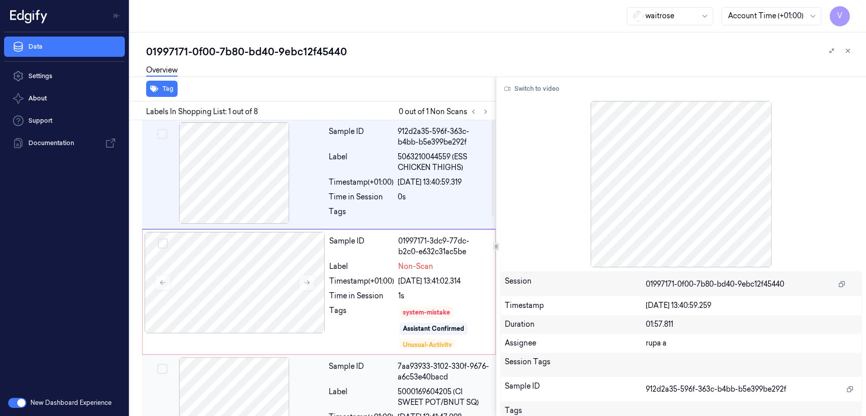
click at [331, 374] on div "Sample ID" at bounding box center [361, 371] width 65 height 21
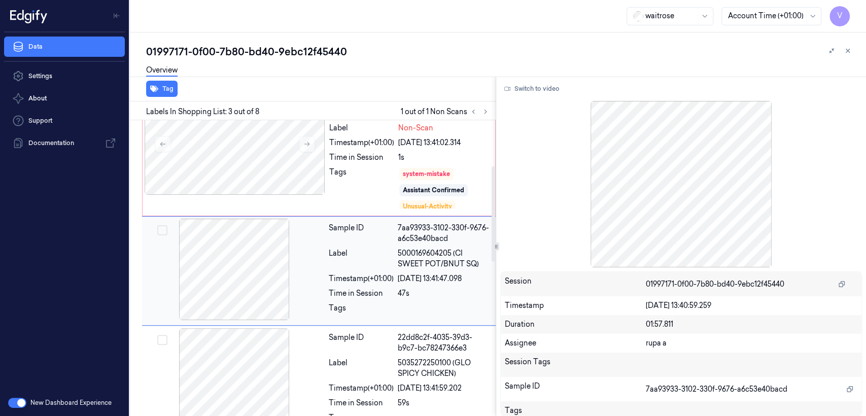
scroll to position [141, 0]
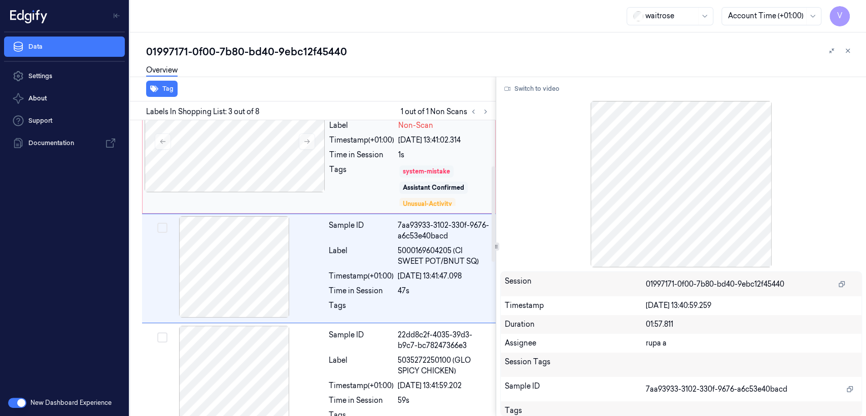
click at [413, 171] on div "system-mistake" at bounding box center [426, 171] width 47 height 9
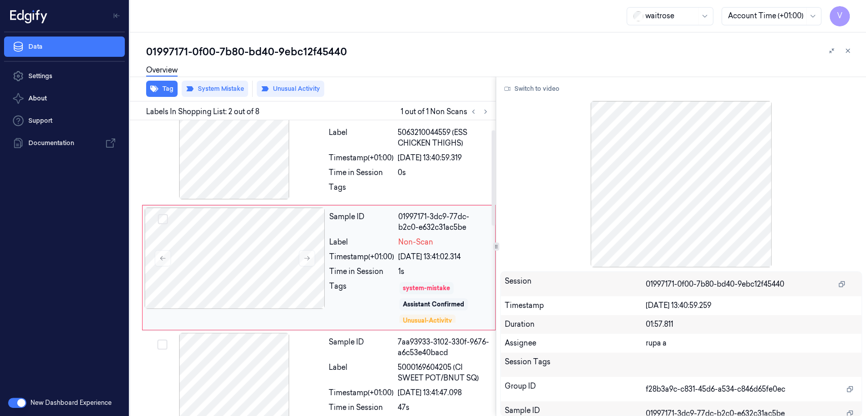
scroll to position [24, 0]
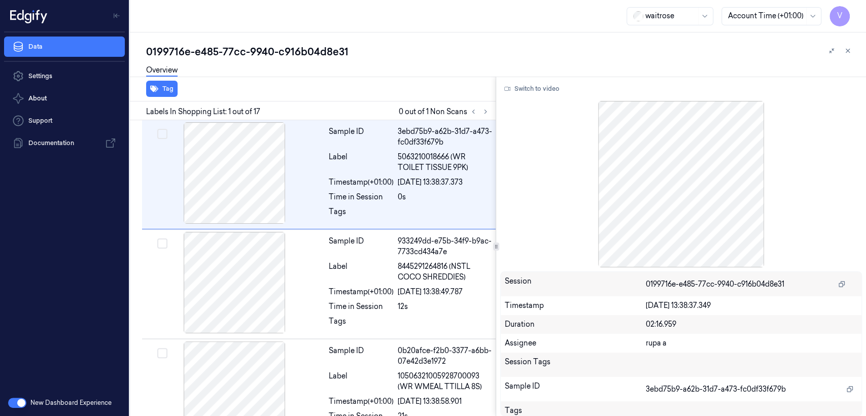
click at [256, 59] on div "Overview" at bounding box center [502, 72] width 712 height 26
click at [256, 49] on div "0199716e-e485-77cc-9940-c916b04d8e31" at bounding box center [502, 52] width 712 height 14
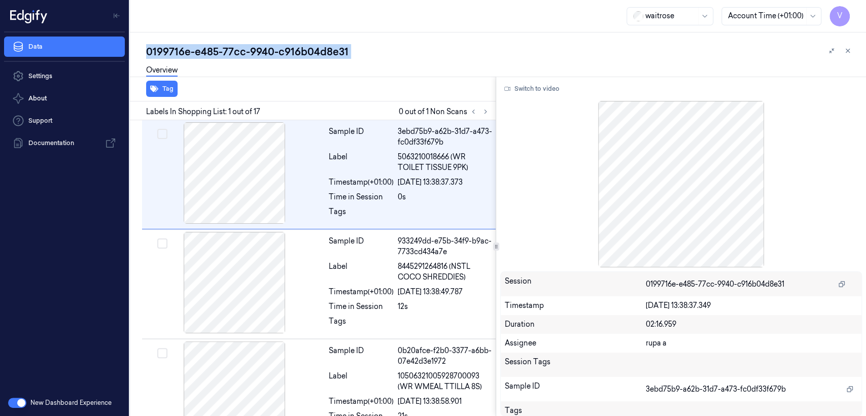
click at [256, 49] on div "0199716e-e485-77cc-9940-c916b04d8e31" at bounding box center [502, 52] width 712 height 14
copy div "9940"
click at [490, 111] on button at bounding box center [485, 111] width 12 height 12
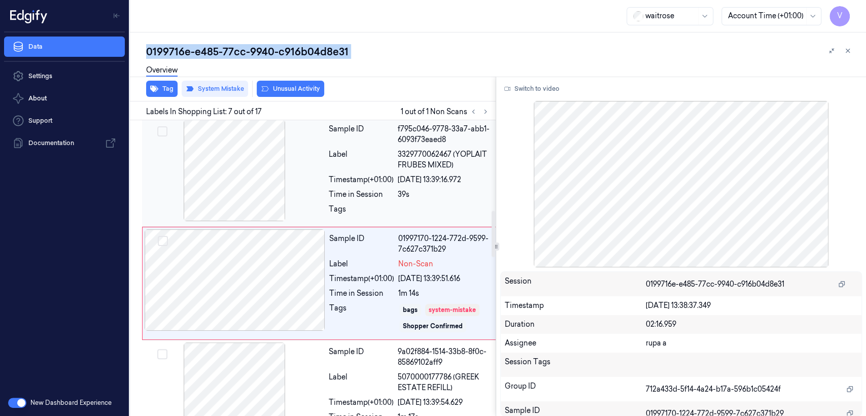
scroll to position [575, 0]
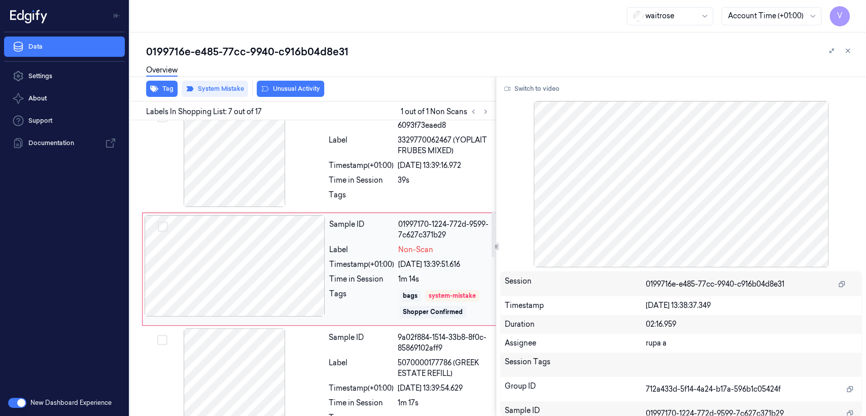
click at [340, 257] on div "Sample ID 01997170-1224-772d-9599-7c627c371b29 Label Non-Scan Timestamp (+01:00…" at bounding box center [410, 269] width 171 height 108
click at [536, 92] on button "Switch to video" at bounding box center [531, 89] width 63 height 16
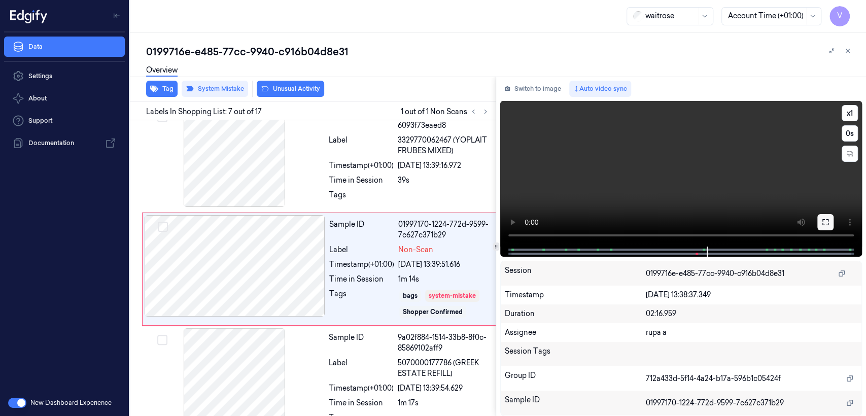
click at [827, 222] on icon at bounding box center [825, 222] width 8 height 8
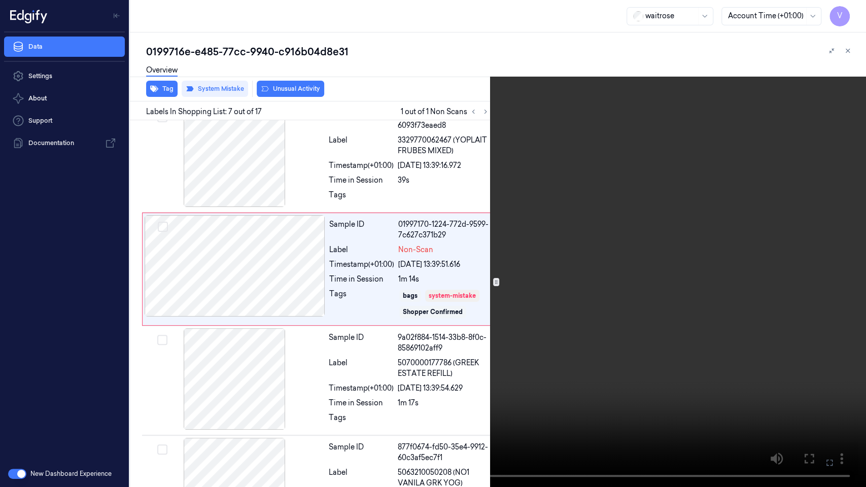
click at [0, 0] on icon at bounding box center [0, 0] width 0 height 0
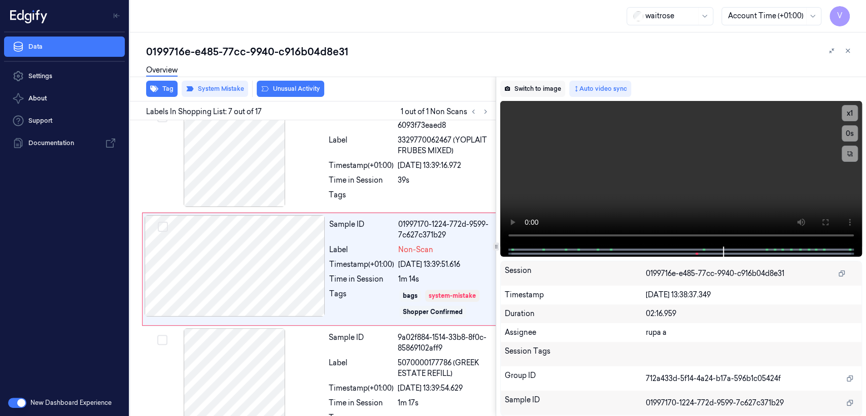
click at [524, 88] on button "Switch to image" at bounding box center [532, 89] width 65 height 16
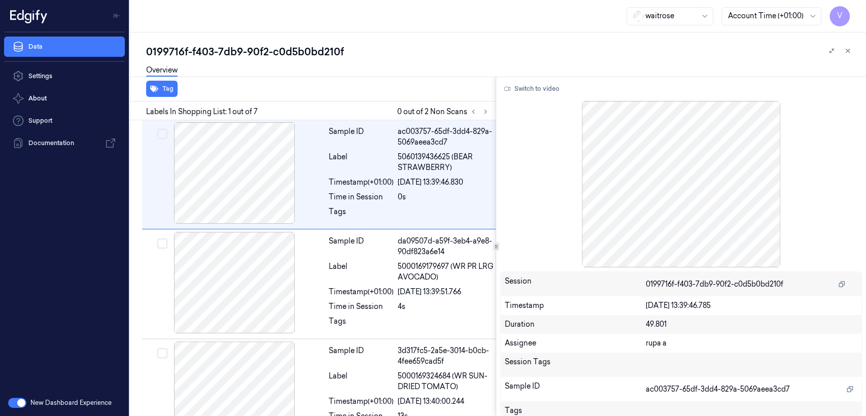
click at [249, 51] on div "0199716f-f403-7db9-90f2-c0d5b0bd210f" at bounding box center [502, 52] width 712 height 14
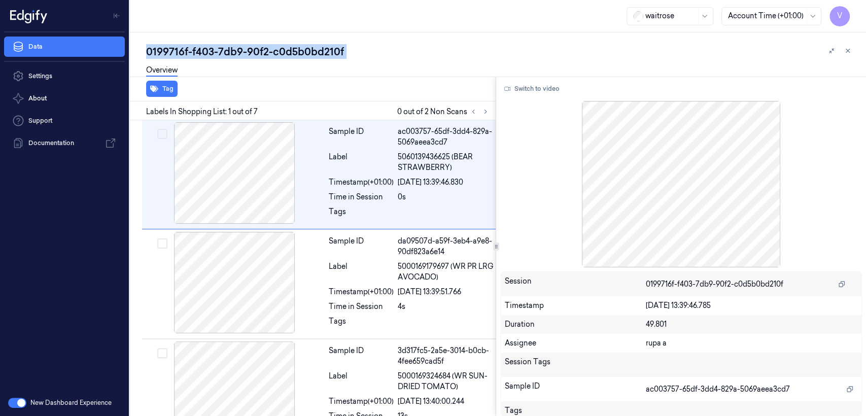
click at [249, 51] on div "0199716f-f403-7db9-90f2-c0d5b0bd210f" at bounding box center [502, 52] width 712 height 14
copy div "90f2"
click at [483, 110] on icon at bounding box center [485, 111] width 7 height 7
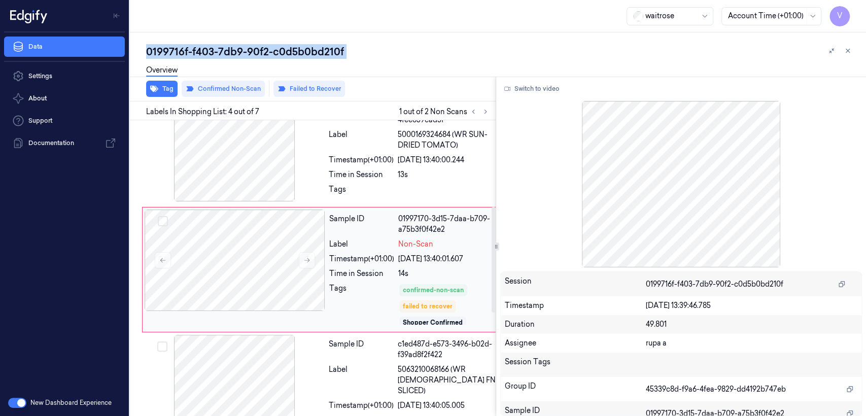
scroll to position [242, 0]
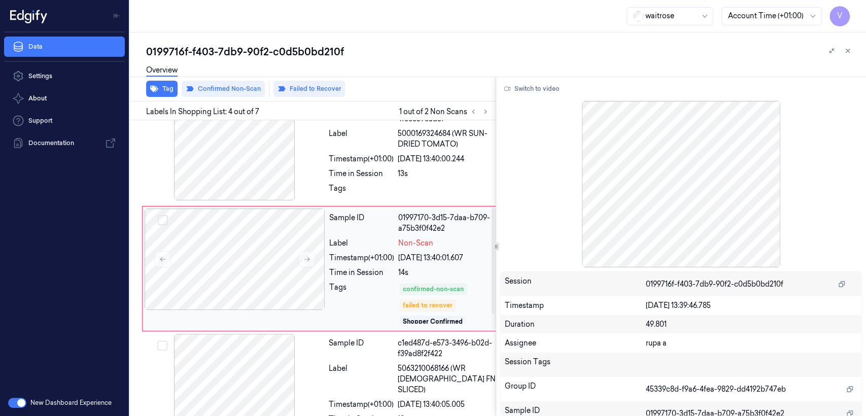
click at [381, 260] on div "Timestamp (+01:00)" at bounding box center [361, 258] width 65 height 11
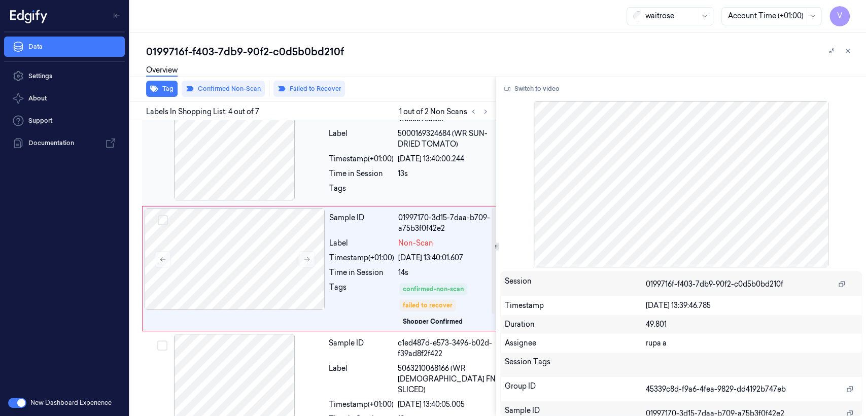
click at [444, 157] on div "[DATE] 13:40:00.244" at bounding box center [453, 159] width 111 height 11
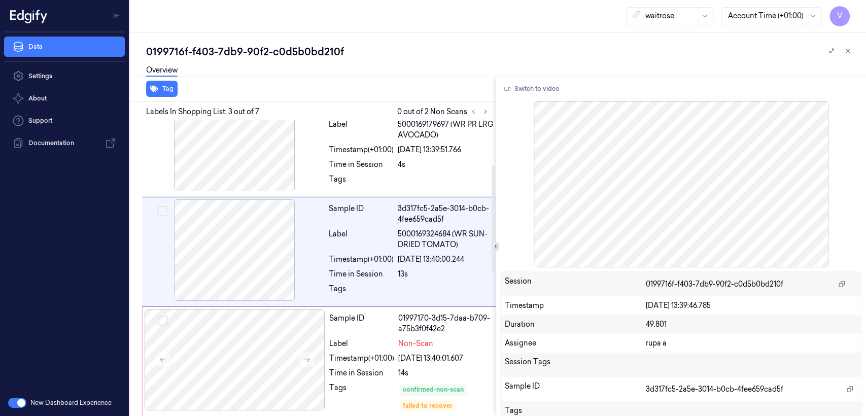
scroll to position [125, 0]
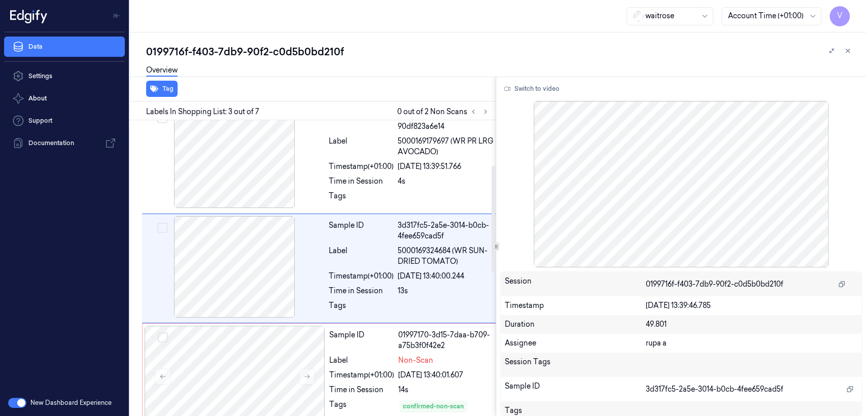
click at [551, 101] on div at bounding box center [681, 184] width 362 height 166
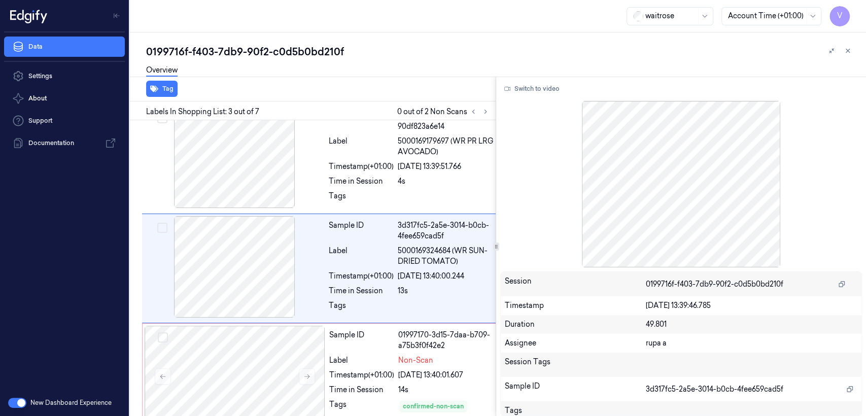
click at [550, 97] on div "Switch to video Session 0199716f-f403-7db9-90f2-c0d5b0bd210f Timestamp [DATE] 1…" at bounding box center [681, 246] width 370 height 339
click at [545, 94] on button "Switch to video" at bounding box center [531, 89] width 63 height 16
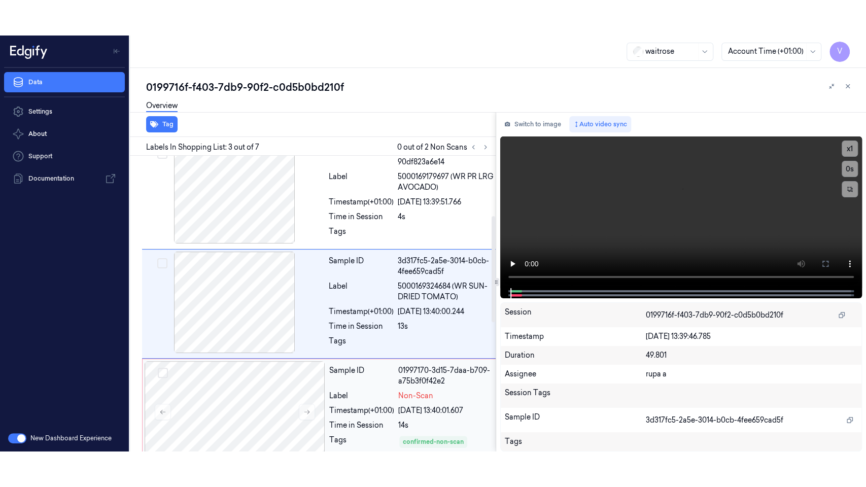
scroll to position [238, 0]
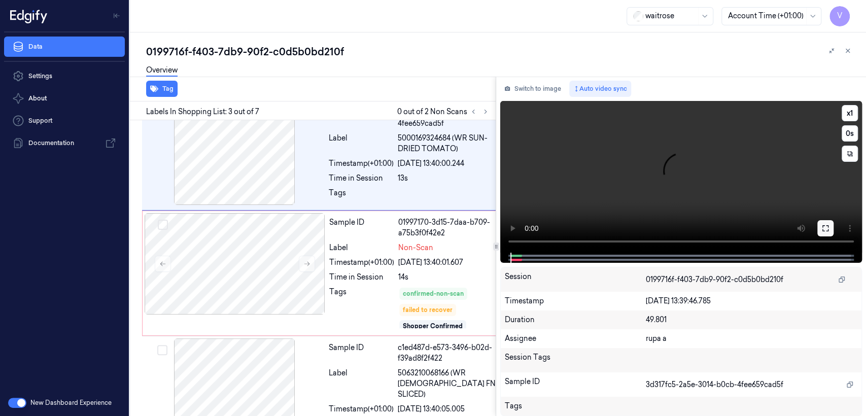
click at [829, 229] on button at bounding box center [825, 228] width 16 height 16
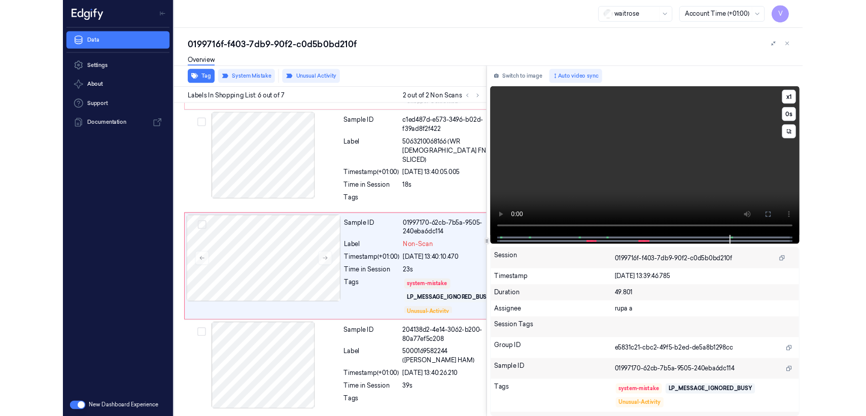
scroll to position [454, 0]
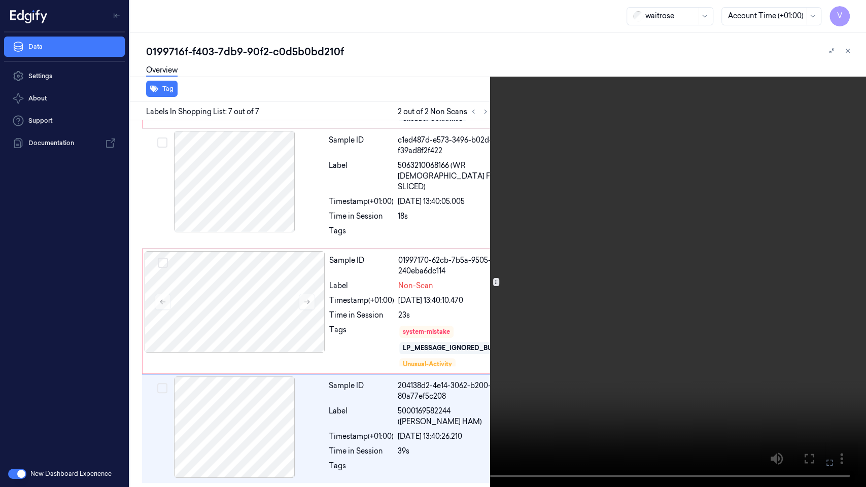
click at [0, 0] on icon at bounding box center [0, 0] width 0 height 0
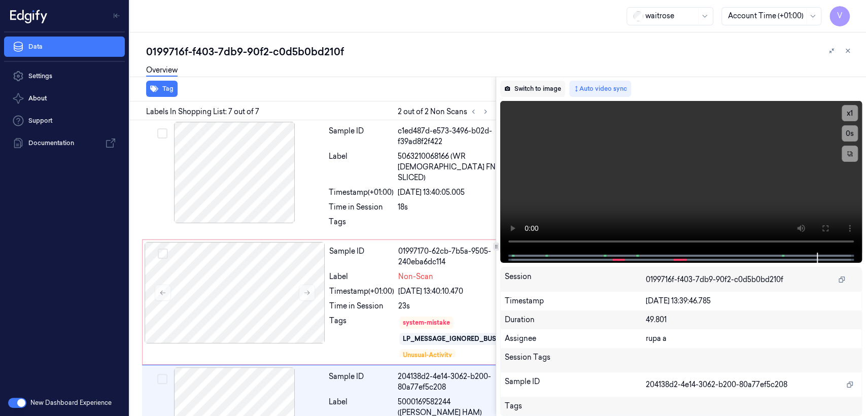
click at [549, 82] on button "Switch to image" at bounding box center [532, 89] width 65 height 16
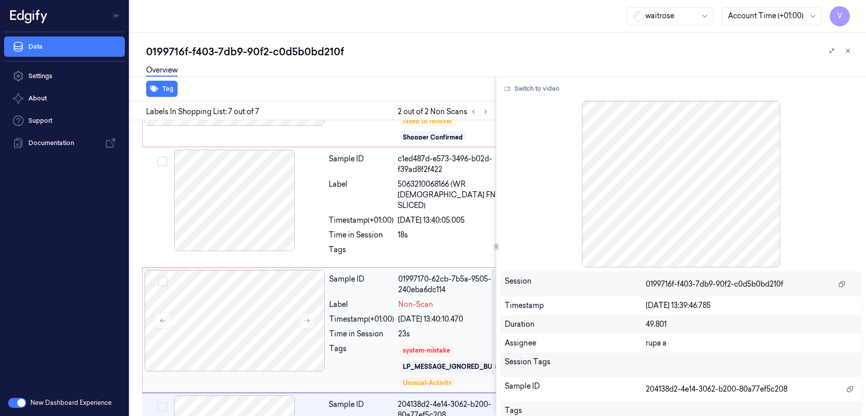
scroll to position [413, 0]
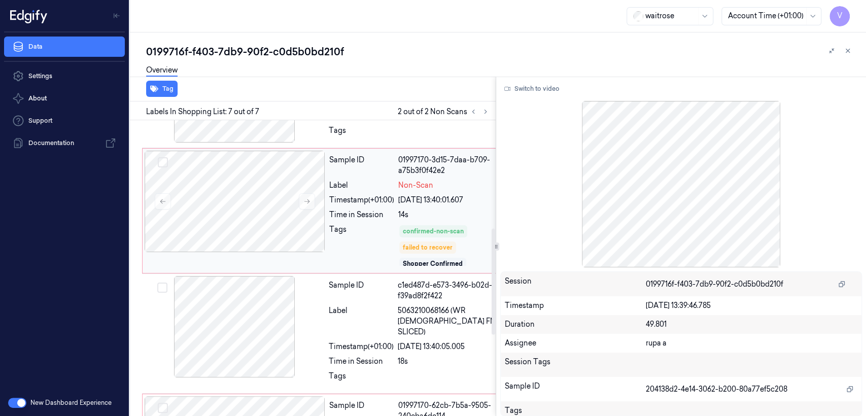
click at [326, 211] on div "Sample ID 01997170-3d15-7daa-b709-a75b3f0f42e2 Label Non-Scan Timestamp (+01:00…" at bounding box center [418, 211] width 187 height 120
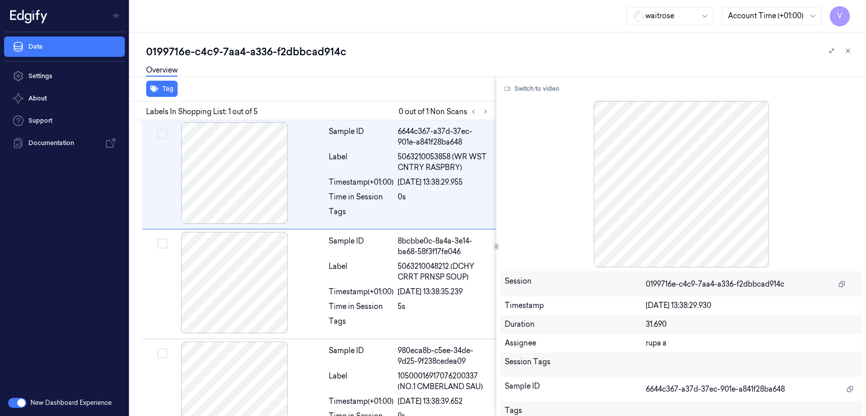
click at [231, 45] on div "0199716e-c4c9-7aa4-a336-f2dbbcad914c" at bounding box center [502, 52] width 712 height 14
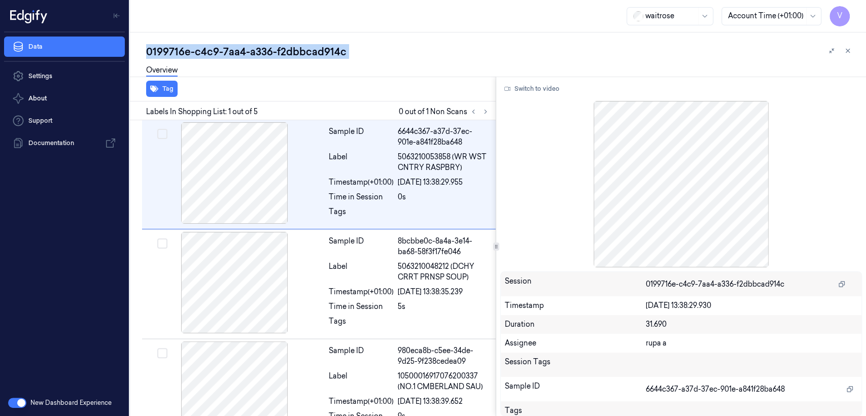
click at [231, 45] on div "0199716e-c4c9-7aa4-a336-f2dbbcad914c" at bounding box center [502, 52] width 712 height 14
copy div "7aa4"
click at [482, 111] on icon at bounding box center [485, 111] width 7 height 7
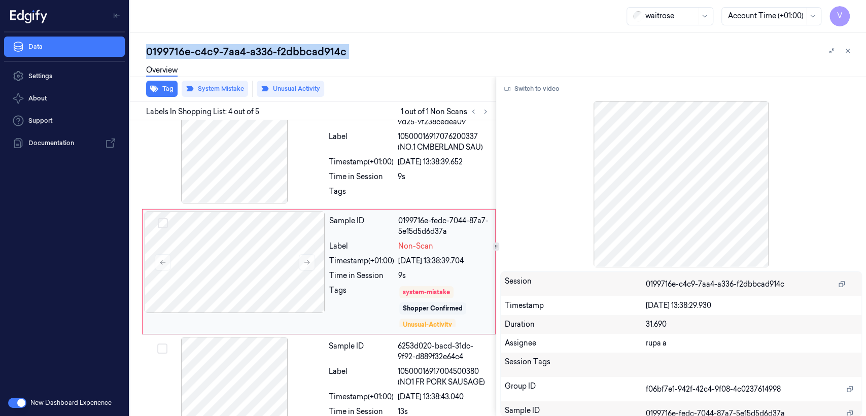
scroll to position [242, 0]
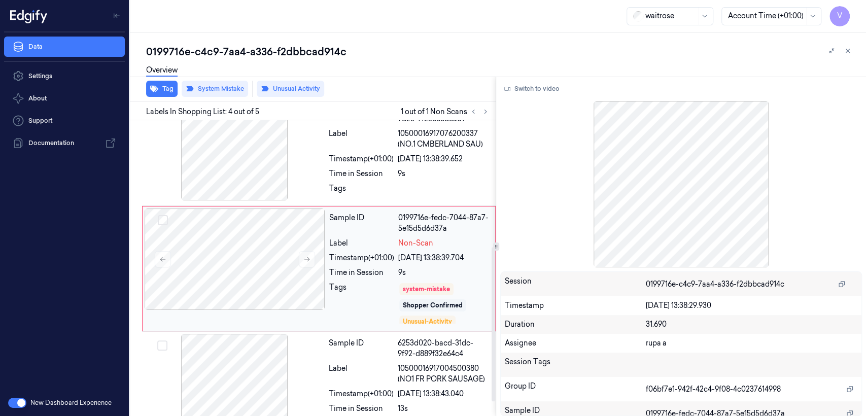
click at [371, 261] on div "Timestamp (+01:00)" at bounding box center [361, 258] width 65 height 11
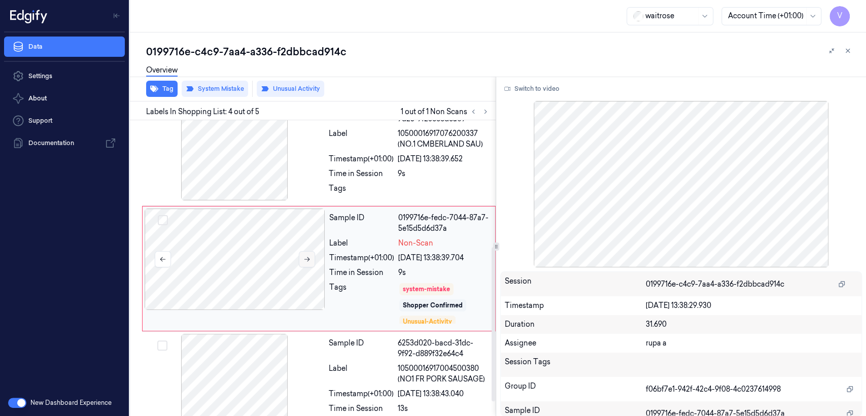
click at [309, 261] on icon at bounding box center [306, 259] width 7 height 7
click at [485, 108] on icon at bounding box center [485, 111] width 7 height 7
click at [361, 298] on div "Tags" at bounding box center [361, 303] width 65 height 43
click at [303, 192] on div at bounding box center [234, 149] width 181 height 101
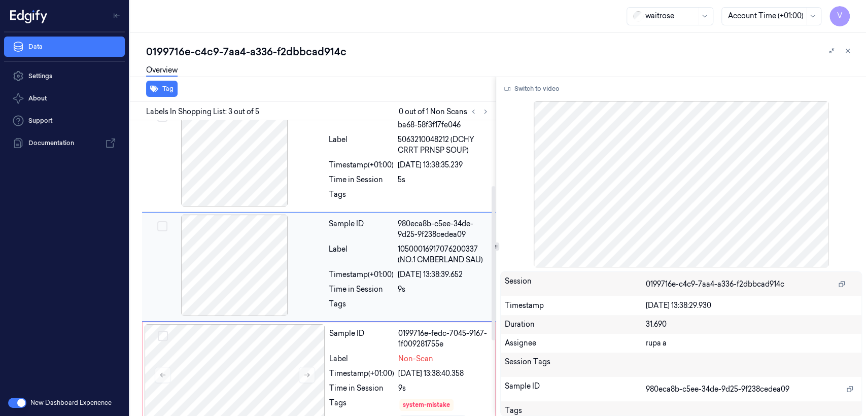
scroll to position [125, 0]
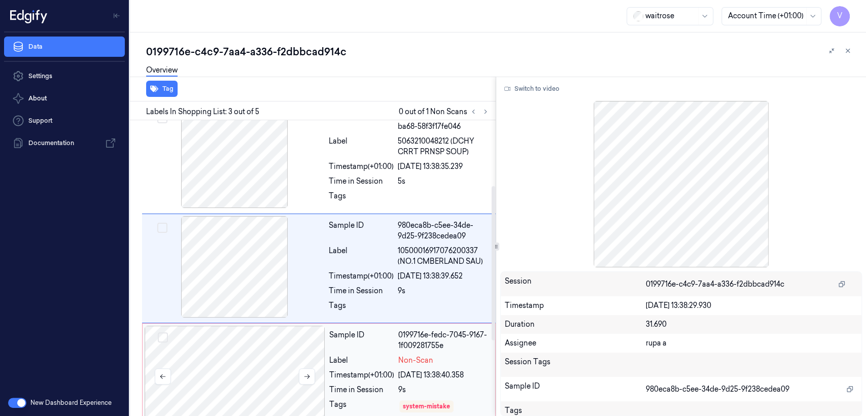
click at [263, 381] on div at bounding box center [235, 376] width 181 height 101
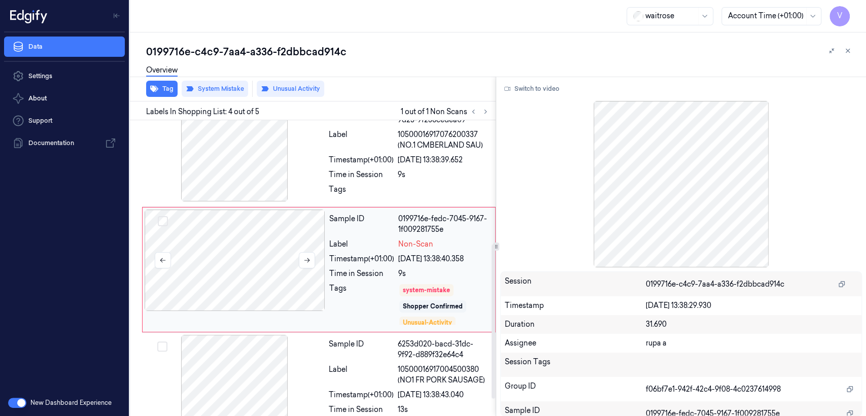
scroll to position [242, 0]
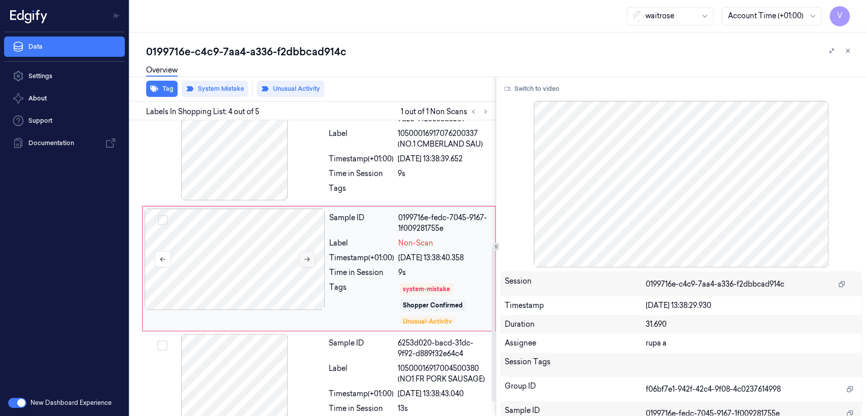
click at [300, 253] on button at bounding box center [307, 259] width 16 height 16
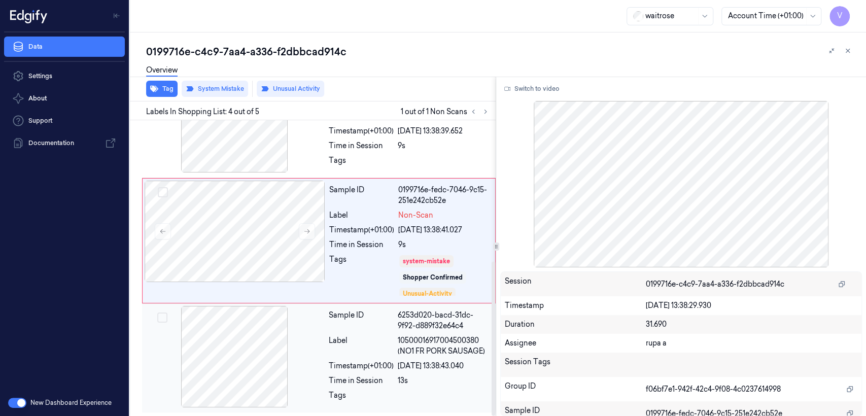
click at [395, 336] on div "Label 10500016917004500380 (NO1 FR PORK SAUSAGE)" at bounding box center [409, 345] width 161 height 21
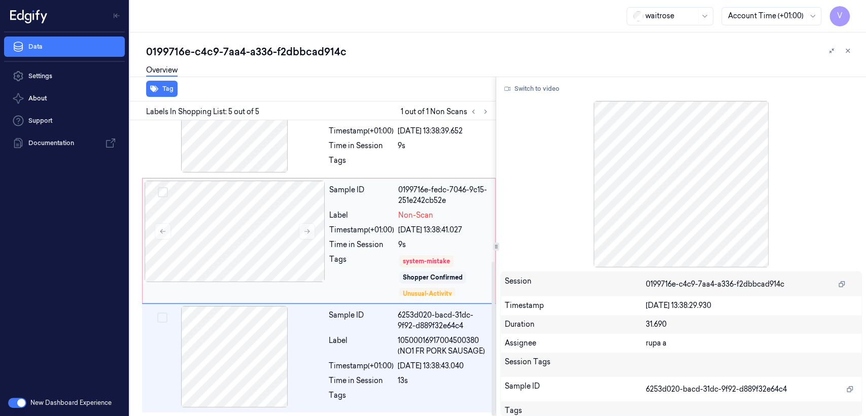
click at [408, 199] on div "0199716e-fedc-7046-9c15-251e242cb52e" at bounding box center [443, 195] width 91 height 21
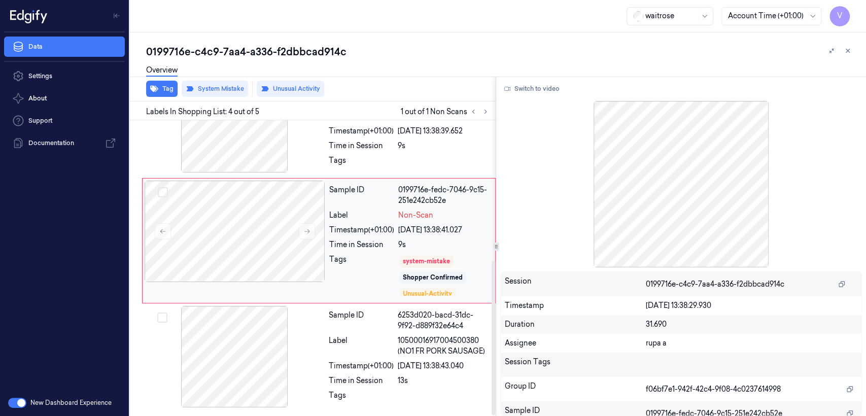
scroll to position [242, 0]
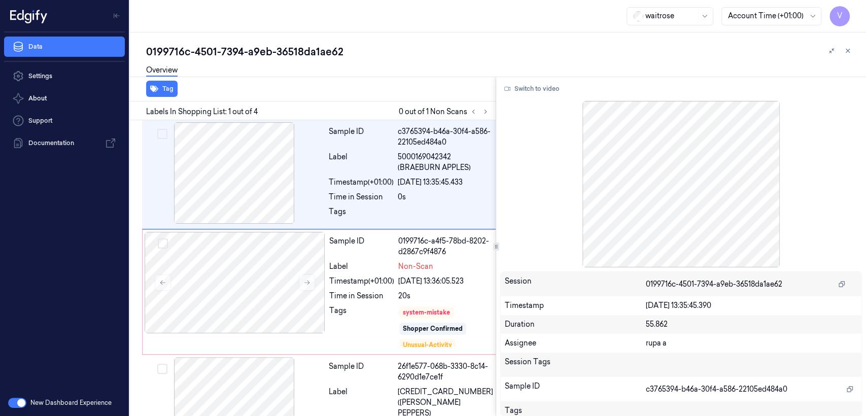
click at [214, 54] on div "0199716c-4501-7394-a9eb-36518da1ae62" at bounding box center [502, 52] width 712 height 14
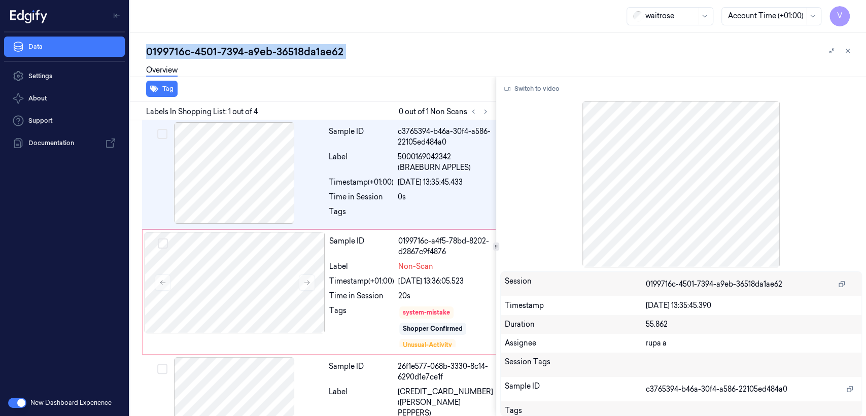
click at [214, 54] on div "0199716c-4501-7394-a9eb-36518da1ae62" at bounding box center [502, 52] width 712 height 14
copy div "4501"
click at [481, 112] on button at bounding box center [485, 111] width 12 height 12
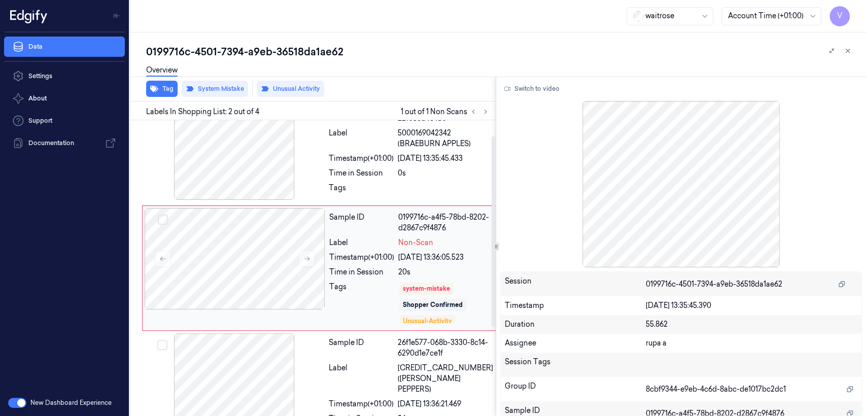
click at [326, 260] on div "Sample ID 0199716c-a4f5-78bd-8202-d2867c9f4876 Label Non-Scan Timestamp (+01:00…" at bounding box center [410, 268] width 171 height 120
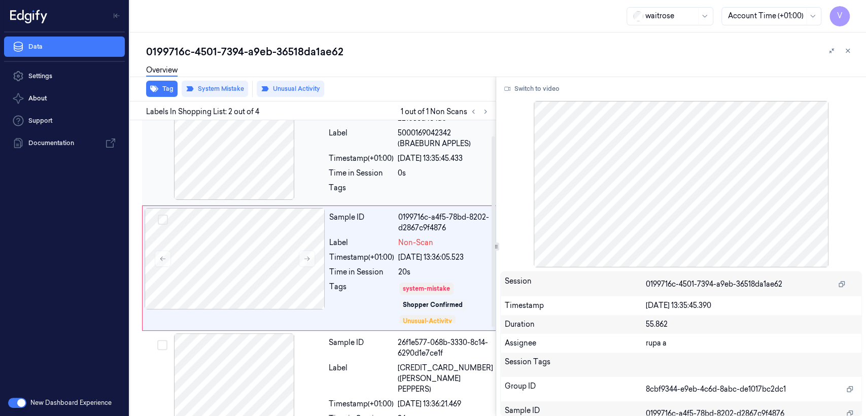
click at [400, 192] on div at bounding box center [445, 191] width 95 height 16
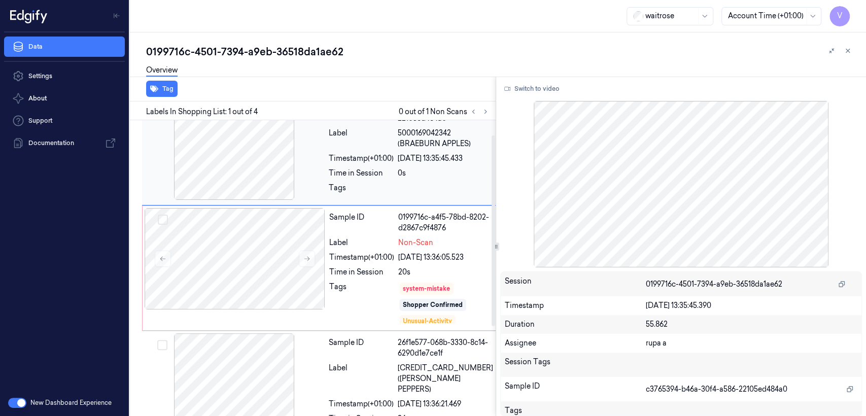
scroll to position [0, 0]
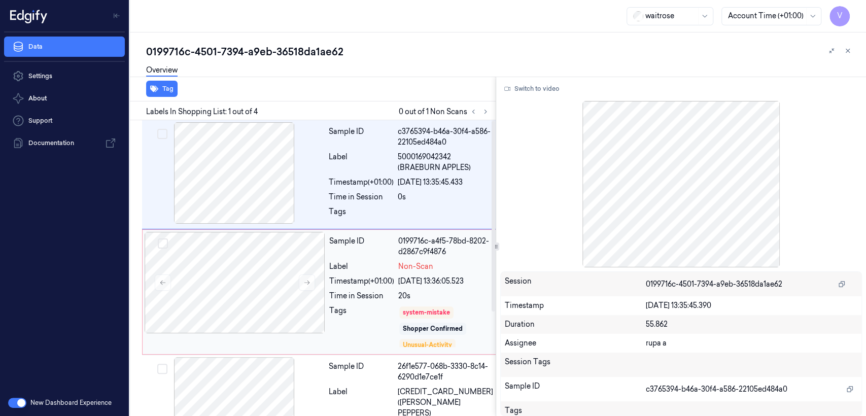
click at [392, 322] on div "Tags" at bounding box center [361, 326] width 65 height 43
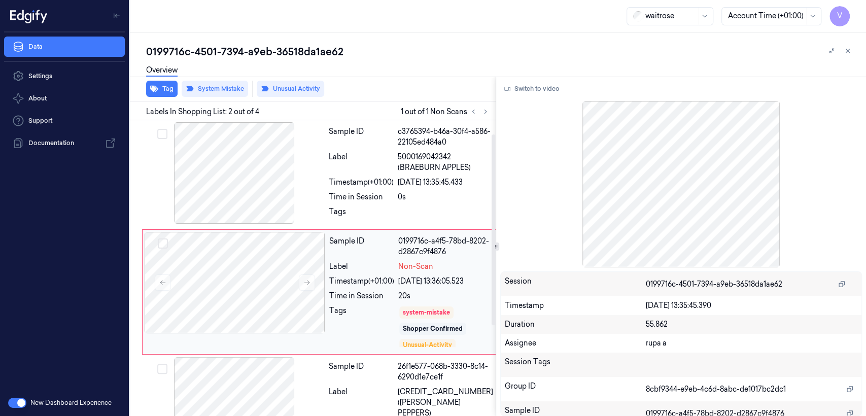
scroll to position [24, 0]
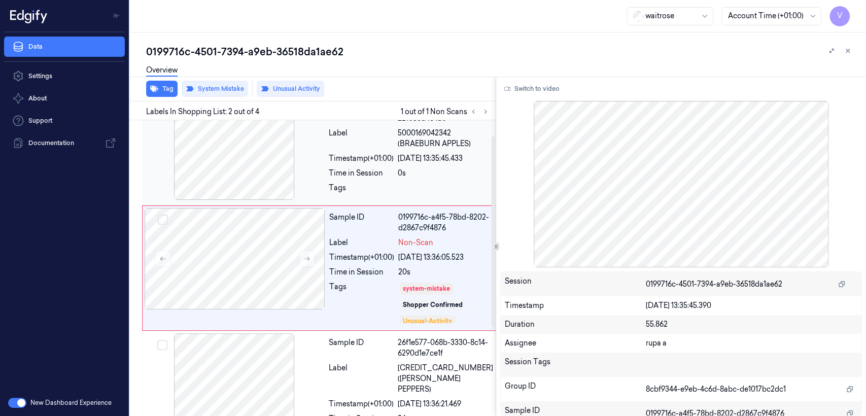
click at [318, 170] on div at bounding box center [234, 148] width 181 height 101
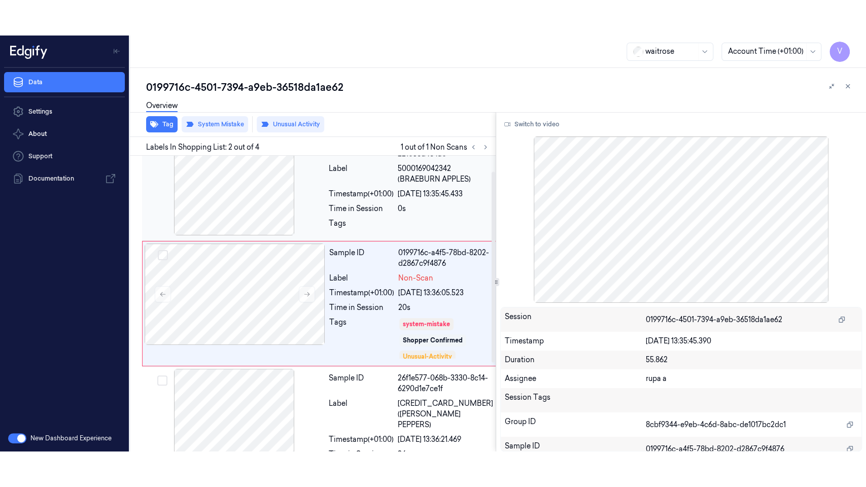
scroll to position [0, 0]
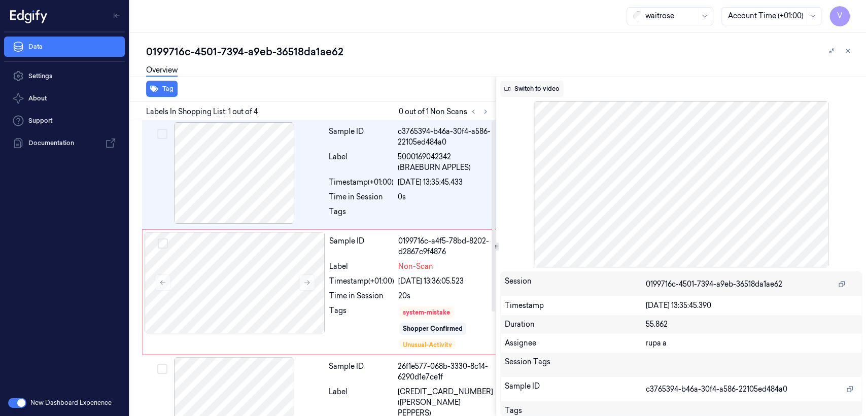
click at [535, 87] on button "Switch to video" at bounding box center [531, 89] width 63 height 16
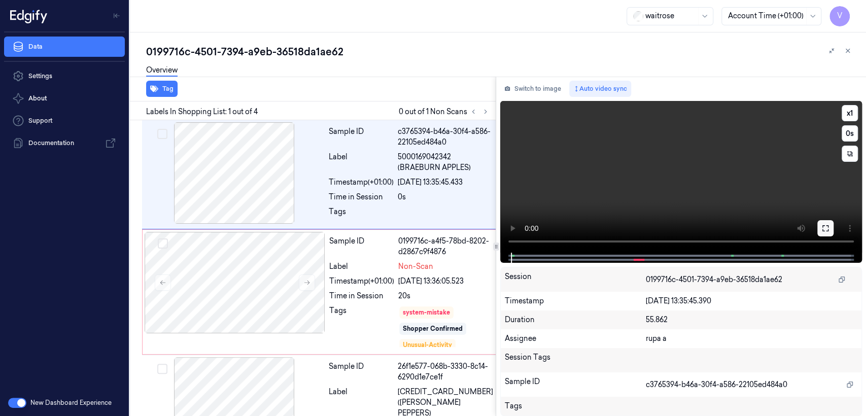
click at [821, 229] on icon at bounding box center [825, 228] width 8 height 8
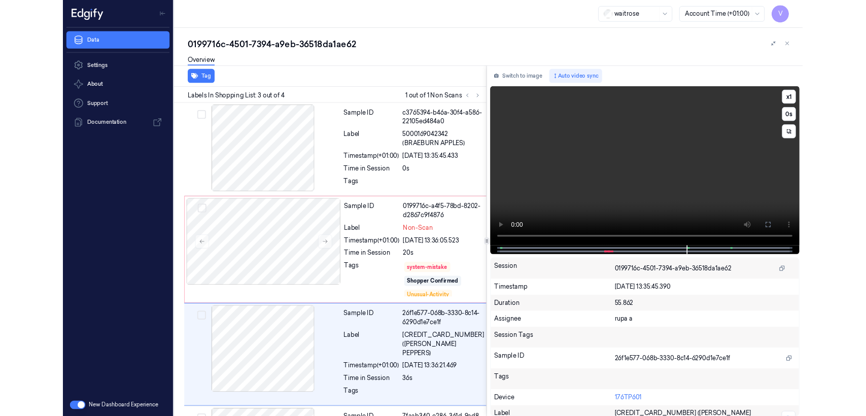
scroll to position [89, 0]
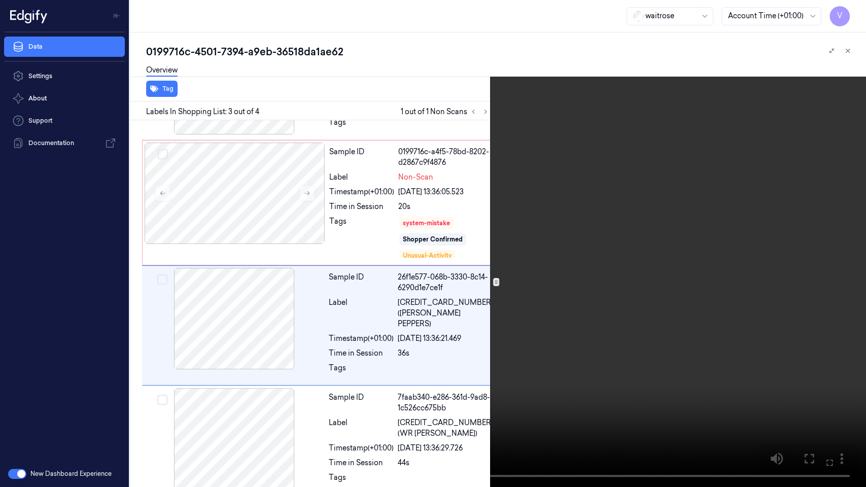
click at [0, 0] on icon at bounding box center [0, 0] width 0 height 0
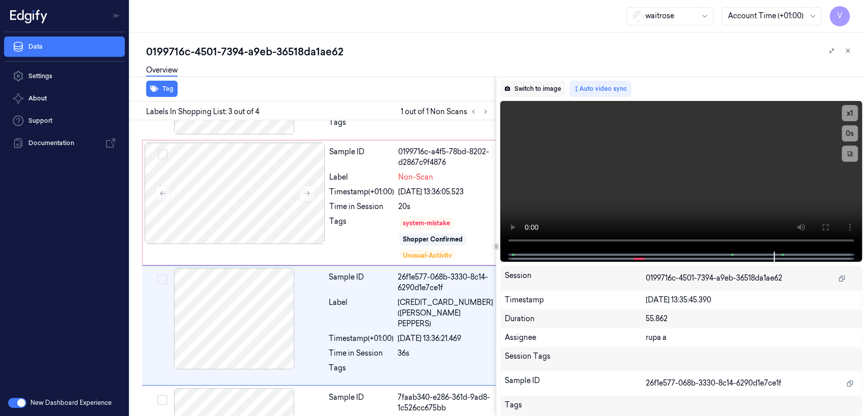
click at [537, 90] on button "Switch to image" at bounding box center [532, 89] width 65 height 16
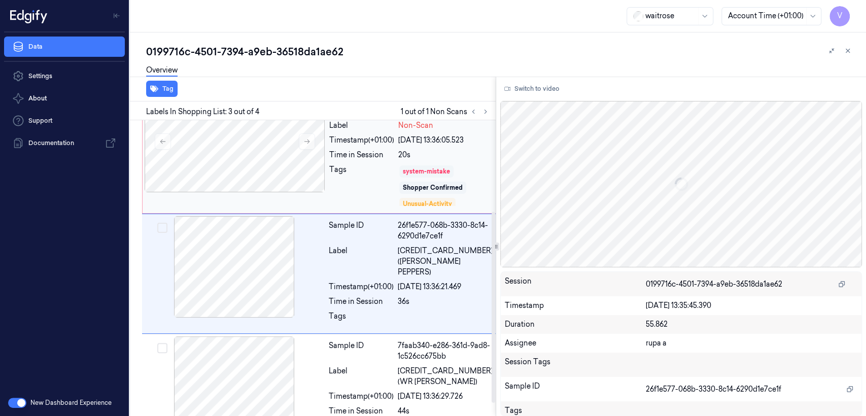
click at [421, 174] on div "system-mistake" at bounding box center [426, 171] width 47 height 9
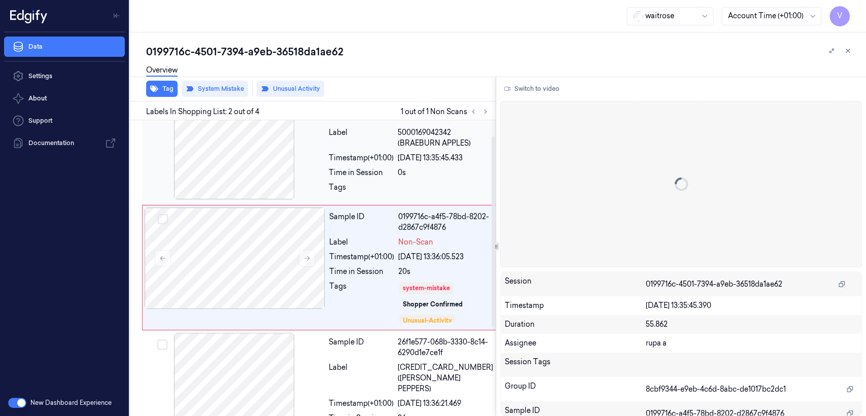
scroll to position [24, 0]
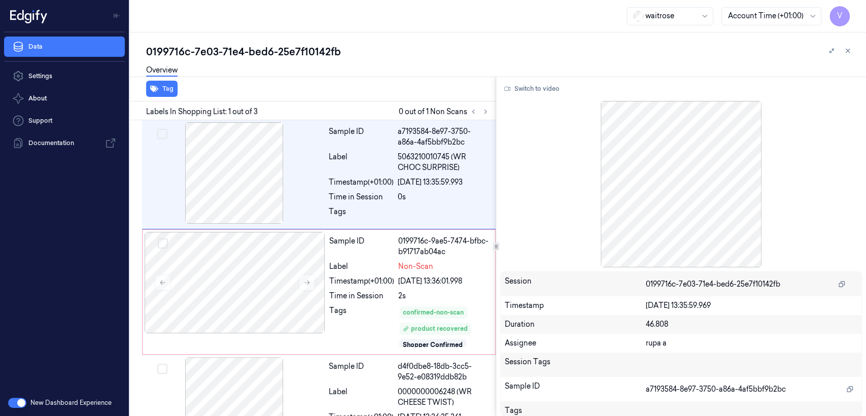
click at [213, 48] on div "0199716c-7e03-71e4-bed6-25e7f10142fb" at bounding box center [502, 52] width 712 height 14
click at [213, 47] on div "0199716c-7e03-71e4-bed6-25e7f10142fb" at bounding box center [502, 52] width 712 height 14
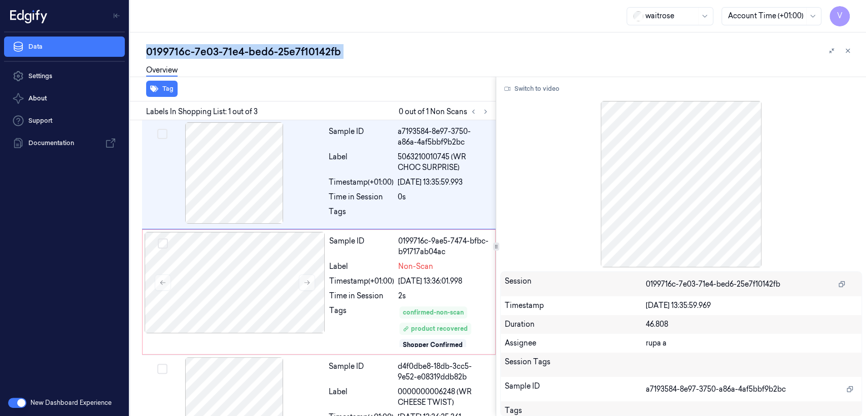
click at [213, 47] on div "0199716c-7e03-71e4-bed6-25e7f10142fb" at bounding box center [502, 52] width 712 height 14
copy div "7e03"
click at [489, 113] on button at bounding box center [485, 111] width 12 height 12
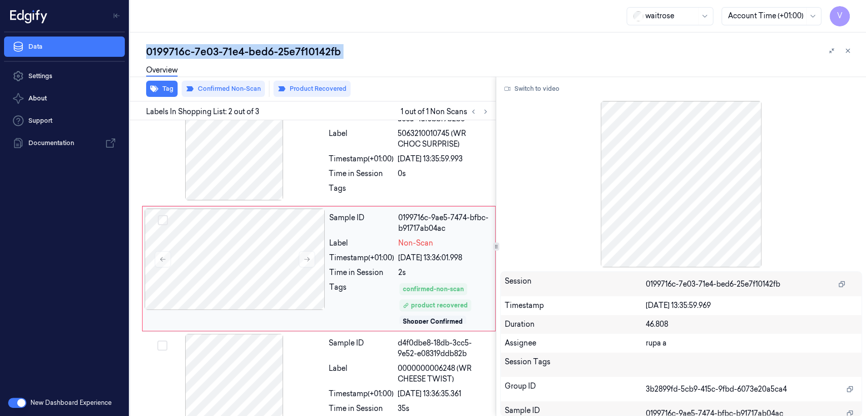
scroll to position [24, 0]
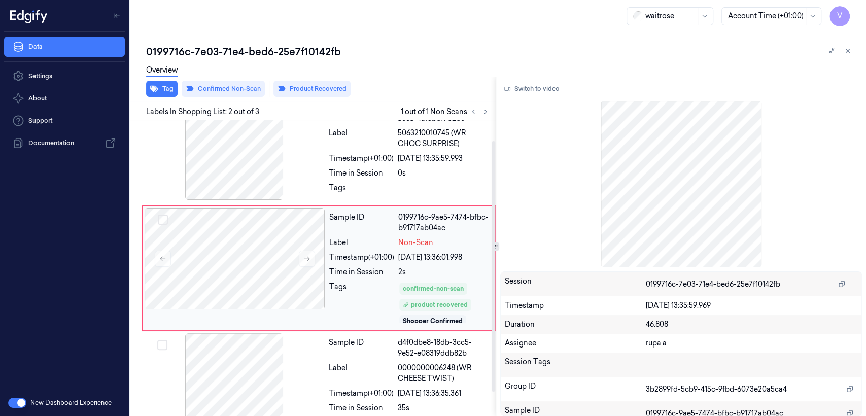
click at [404, 326] on div "Sample ID 0199716c-9ae5-7474-bfbc-b91717ab04ac Label Non-Scan Timestamp (+01:00…" at bounding box center [409, 268] width 168 height 120
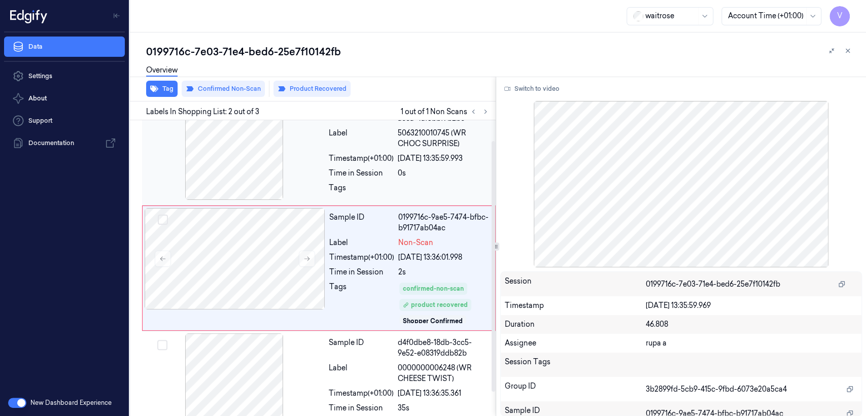
drag, startPoint x: 468, startPoint y: 151, endPoint x: 517, endPoint y: 112, distance: 63.2
click at [469, 152] on div "Sample ID a7193584-8e97-3750-a86a-4af5bbf9b2bc Label 5063210010745 (WR CHOC SUR…" at bounding box center [409, 150] width 169 height 104
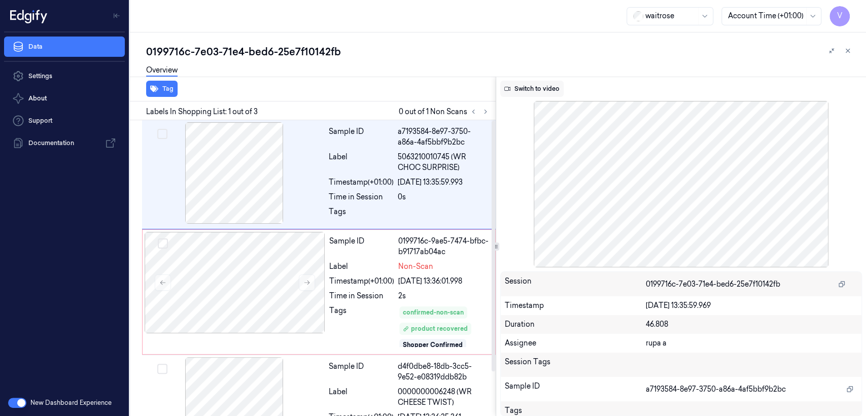
click at [528, 95] on button "Switch to video" at bounding box center [531, 89] width 63 height 16
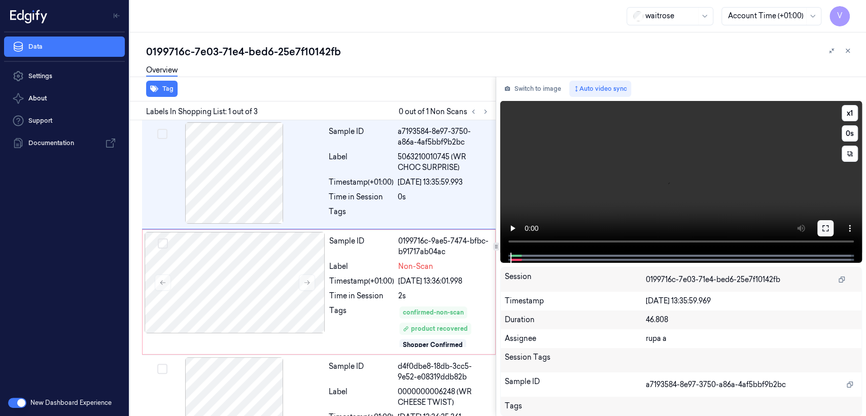
click at [832, 228] on button at bounding box center [825, 228] width 16 height 16
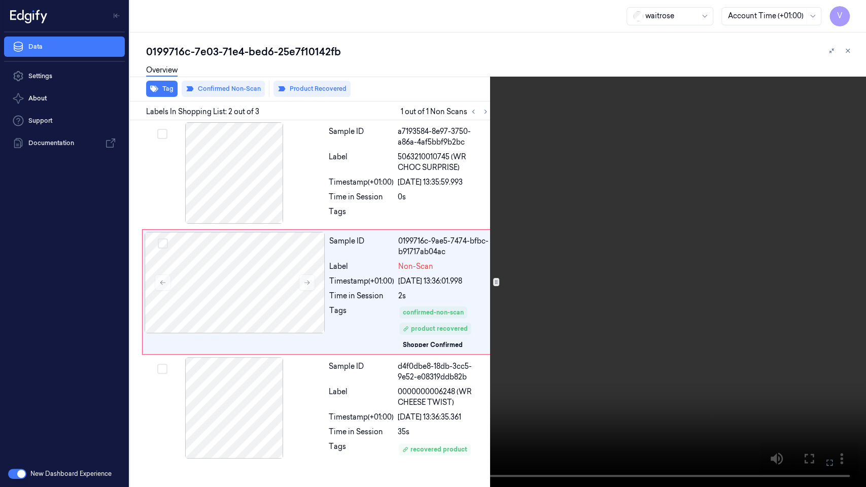
click at [0, 0] on button at bounding box center [0, 0] width 0 height 0
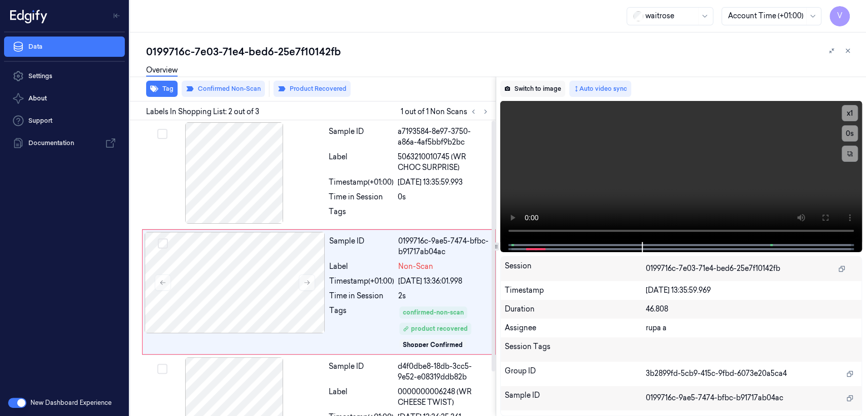
click at [510, 94] on button "Switch to image" at bounding box center [532, 89] width 65 height 16
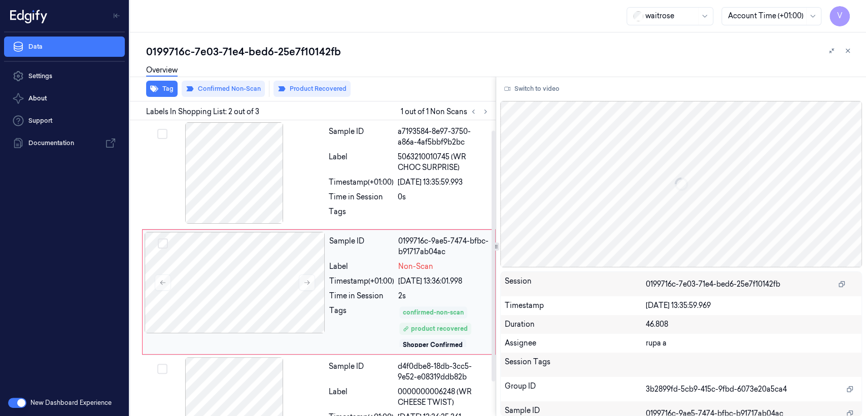
scroll to position [24, 0]
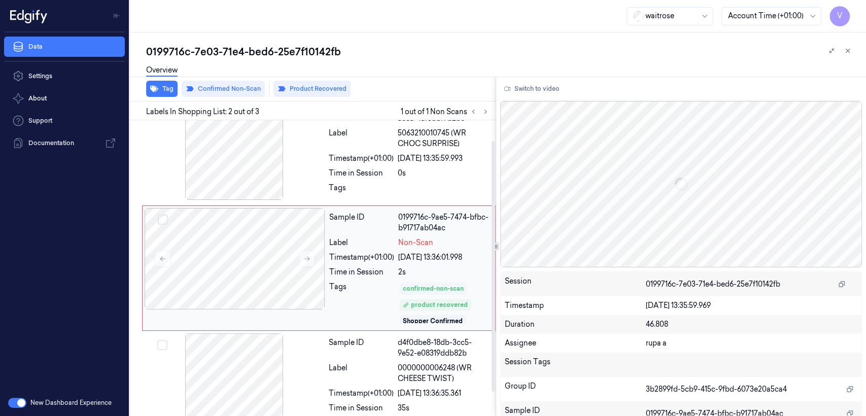
click at [447, 283] on div "confirmed-non-scan" at bounding box center [433, 289] width 68 height 12
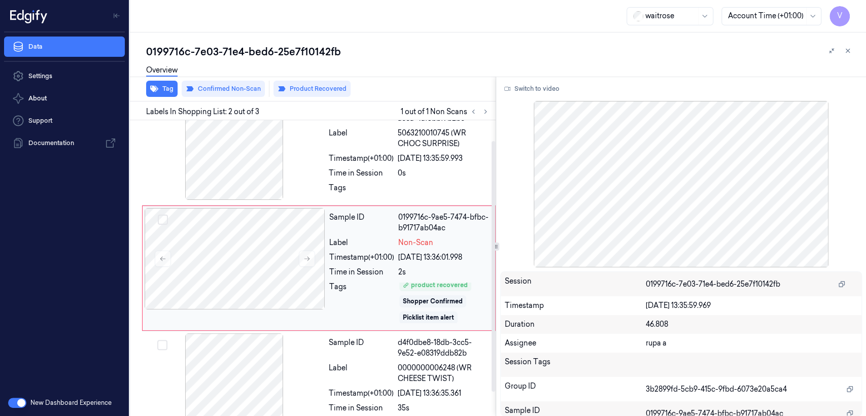
click at [410, 329] on div "Sample ID 0199716c-9ae5-7474-bfbc-b91717ab04ac Label Non-Scan Timestamp (+01:00…" at bounding box center [319, 267] width 354 height 125
click at [400, 347] on div "d4f0dbe8-18db-3cc5-9e52-e08319ddb82b" at bounding box center [444, 347] width 92 height 21
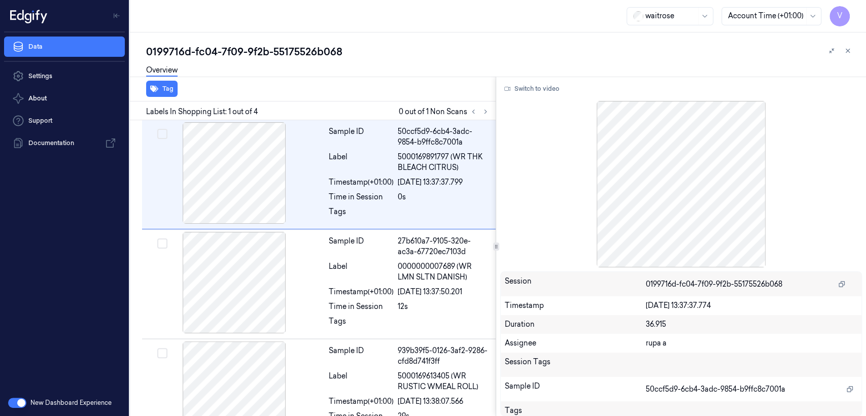
click at [226, 56] on div "0199716d-fc04-7f09-9f2b-55175526b068" at bounding box center [502, 52] width 712 height 14
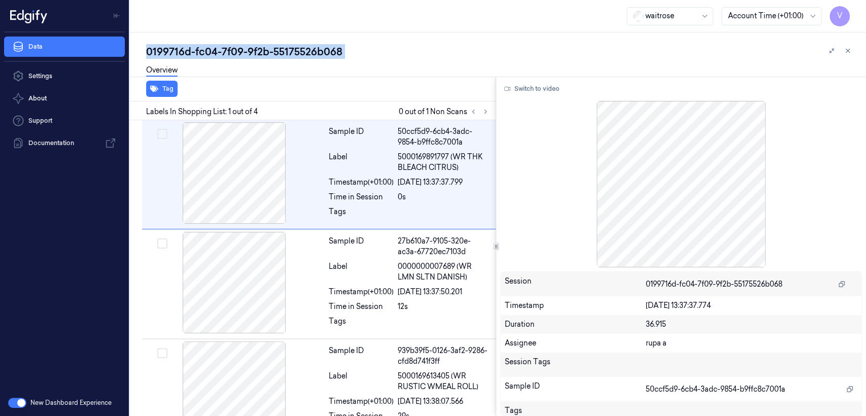
click at [226, 56] on div "0199716d-fc04-7f09-9f2b-55175526b068" at bounding box center [502, 52] width 712 height 14
copy div "7f09"
click at [482, 107] on button at bounding box center [485, 111] width 12 height 12
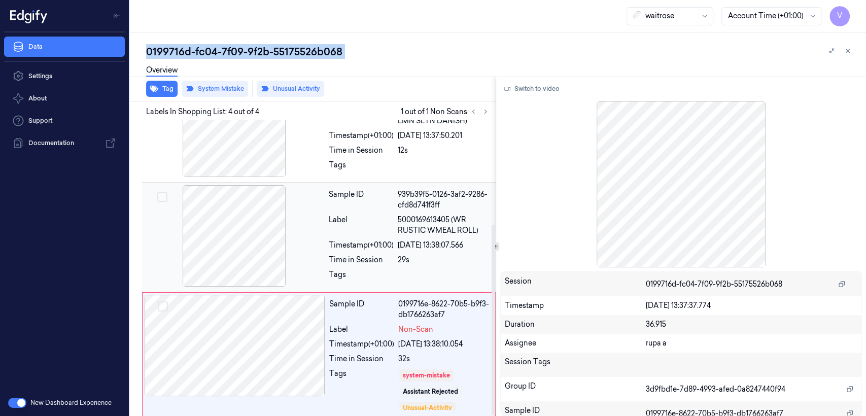
scroll to position [161, 0]
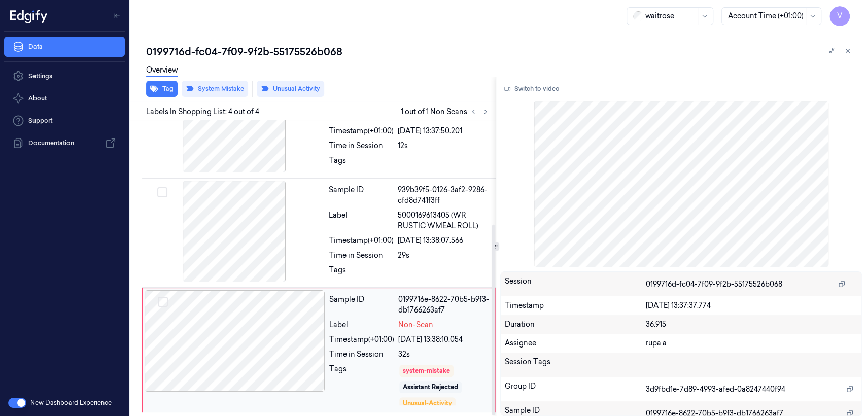
click at [338, 321] on div "Label" at bounding box center [361, 325] width 65 height 11
click at [258, 241] on div at bounding box center [234, 231] width 181 height 101
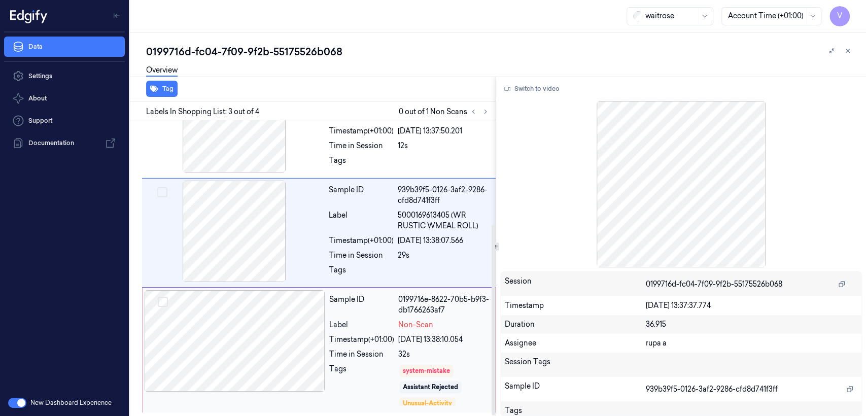
click at [465, 344] on div "[DATE] 13:38:10.054" at bounding box center [443, 339] width 91 height 11
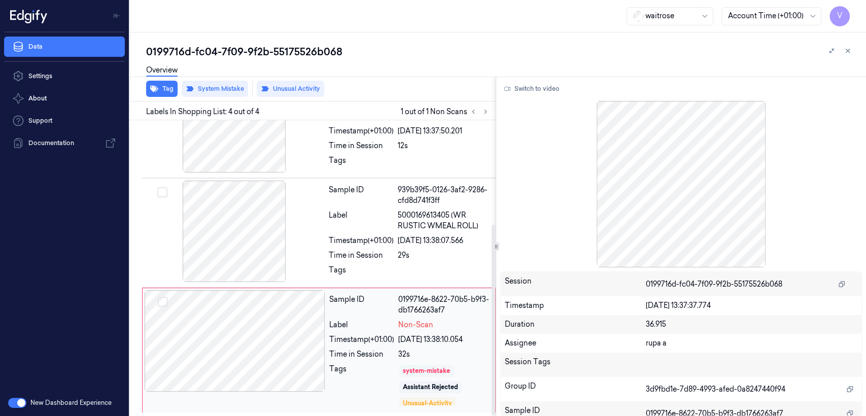
scroll to position [20, 0]
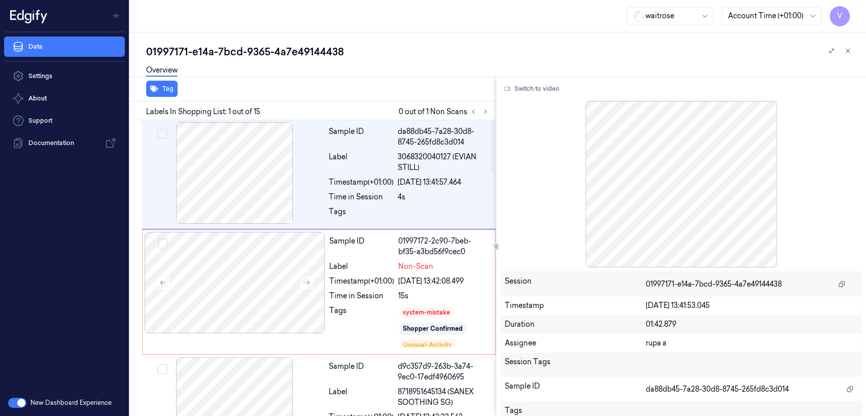
click at [49, 220] on div "Data Settings About Support Documentation" at bounding box center [64, 210] width 129 height 357
click at [219, 47] on div "01997171-e14a-7bcd-9365-4a7e49144438" at bounding box center [502, 52] width 712 height 14
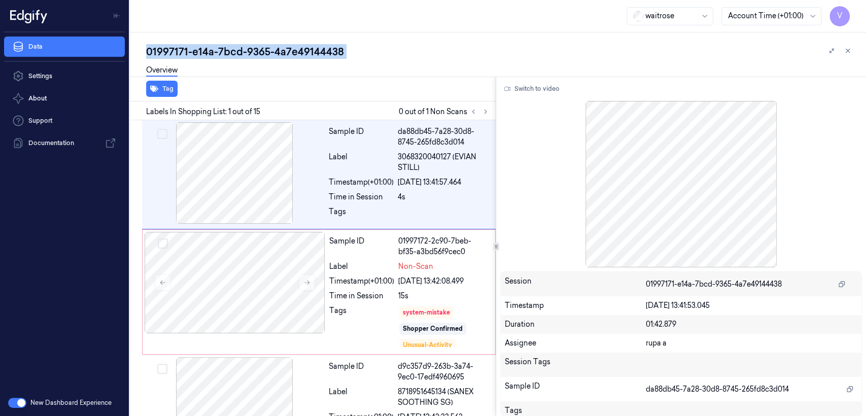
click at [219, 47] on div "01997171-e14a-7bcd-9365-4a7e49144438" at bounding box center [502, 52] width 712 height 14
copy div "7bcd"
click at [484, 110] on icon at bounding box center [485, 111] width 7 height 7
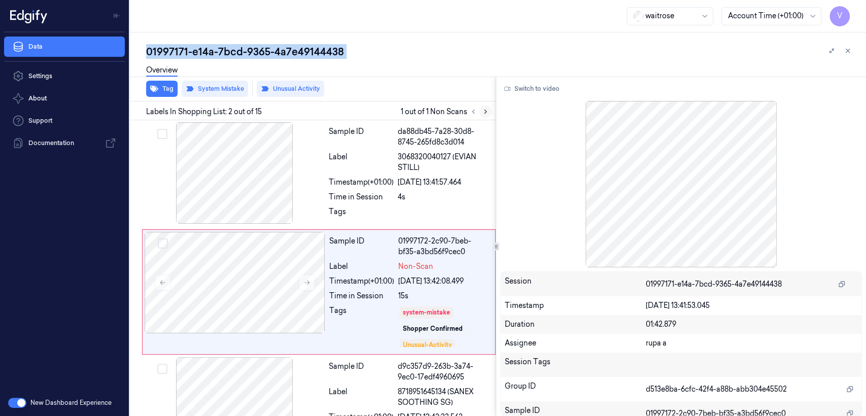
scroll to position [24, 0]
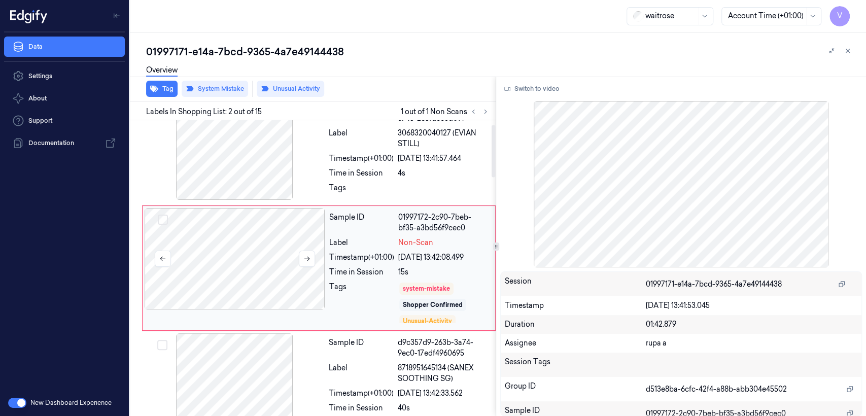
click at [261, 254] on div at bounding box center [235, 258] width 181 height 101
click at [342, 132] on div "Label" at bounding box center [361, 138] width 65 height 21
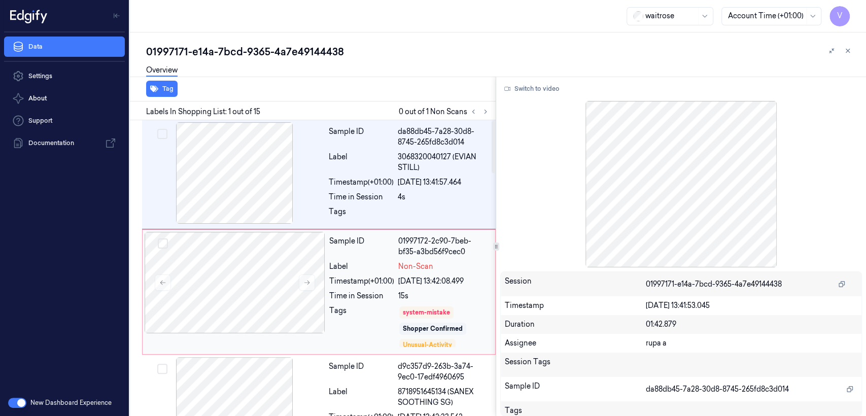
click at [385, 282] on div "Timestamp (+01:00)" at bounding box center [361, 281] width 65 height 11
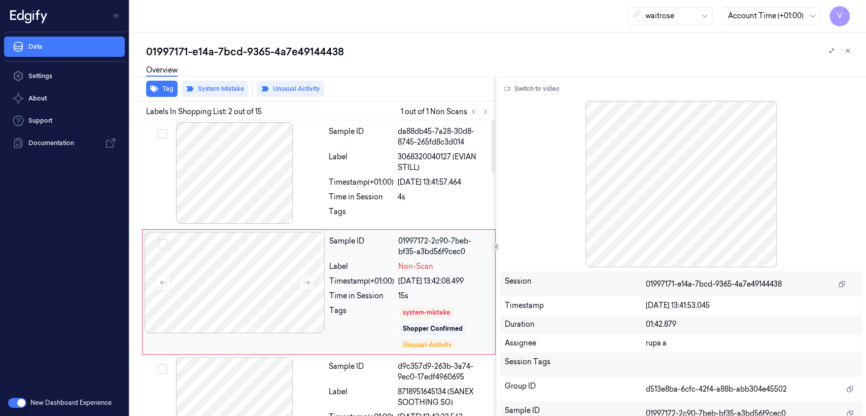
scroll to position [24, 0]
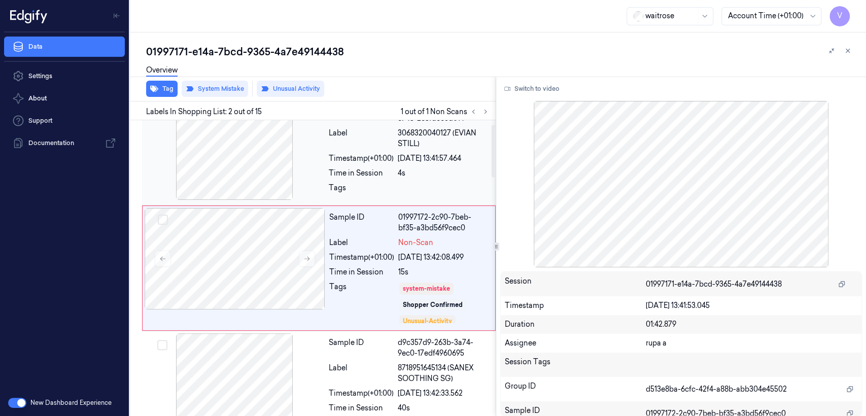
click at [403, 180] on div "Sample ID da88db45-7a28-30d8-8745-265fd8c3d014 Label 3068320040127 (EVIAN STILL…" at bounding box center [409, 150] width 169 height 104
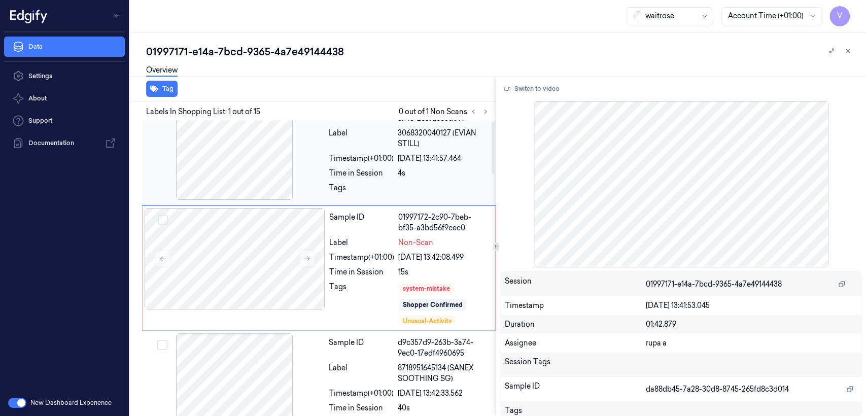
scroll to position [0, 0]
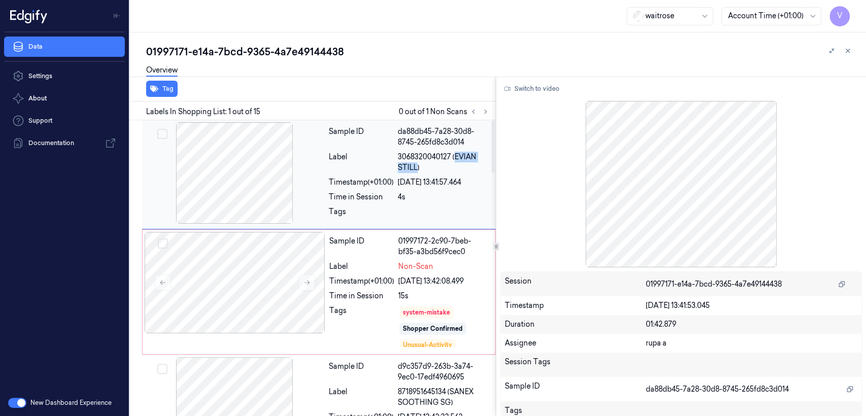
drag, startPoint x: 455, startPoint y: 157, endPoint x: 417, endPoint y: 172, distance: 40.7
click at [417, 172] on div "Sample ID da88db45-7a28-30d8-8745-265fd8c3d014 Label 3068320040127 (EVIAN STILL…" at bounding box center [409, 174] width 169 height 104
copy span "EVIAN STILL"
click at [365, 284] on div "Timestamp (+01:00)" at bounding box center [361, 281] width 65 height 11
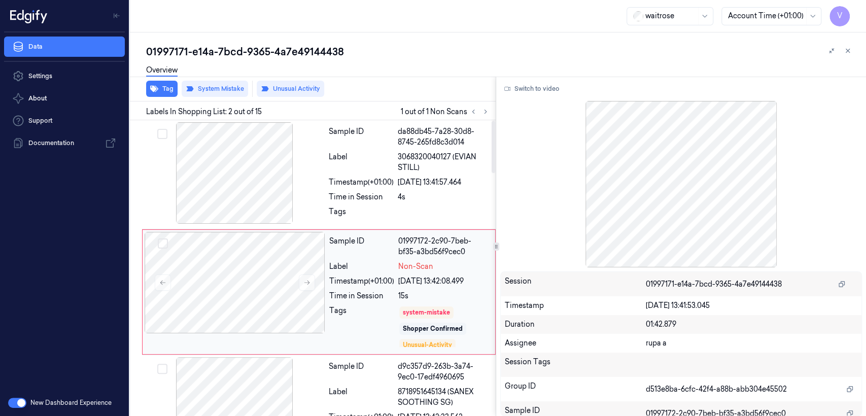
scroll to position [24, 0]
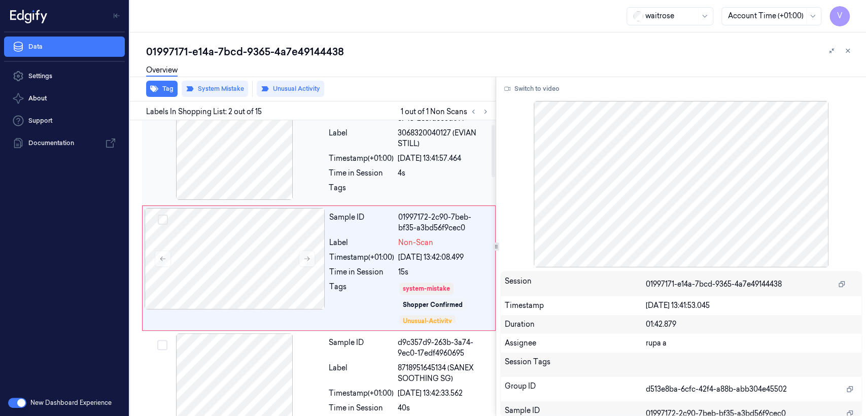
click at [372, 200] on div "Sample ID da88db45-7a28-30d8-8745-265fd8c3d014 Label 3068320040127 (EVIAN STILL…" at bounding box center [409, 150] width 169 height 104
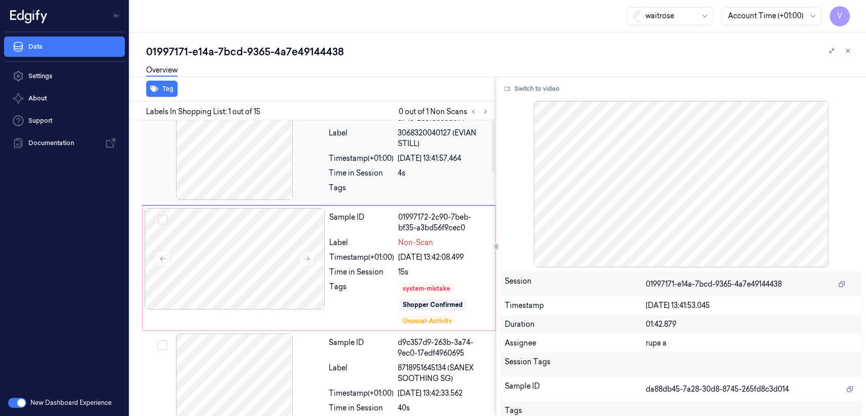
scroll to position [0, 0]
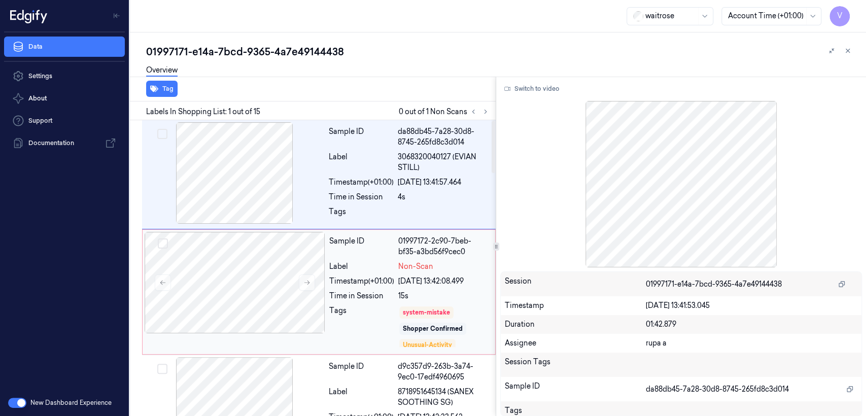
click at [422, 296] on div "15s" at bounding box center [443, 296] width 91 height 11
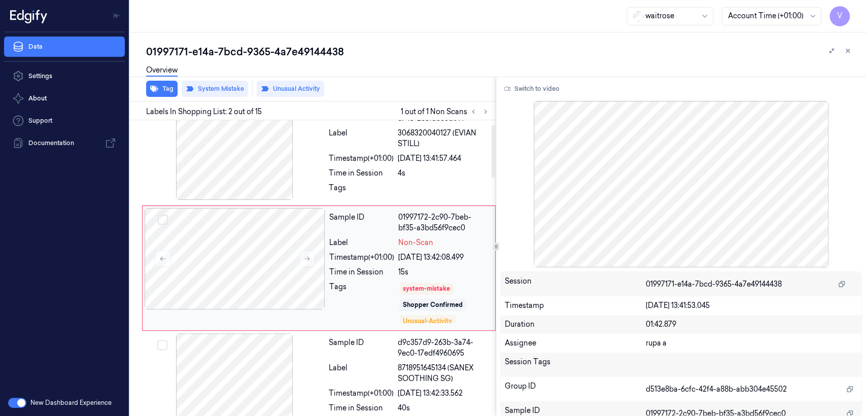
click at [440, 262] on div "22/09/2025 13:42:08.499" at bounding box center [443, 257] width 91 height 11
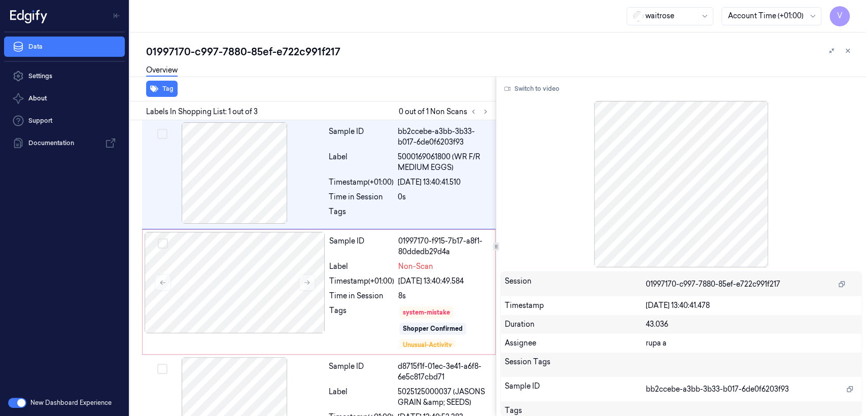
click at [263, 52] on div "01997170-c997-7880-85ef-e722c991f217" at bounding box center [502, 52] width 712 height 14
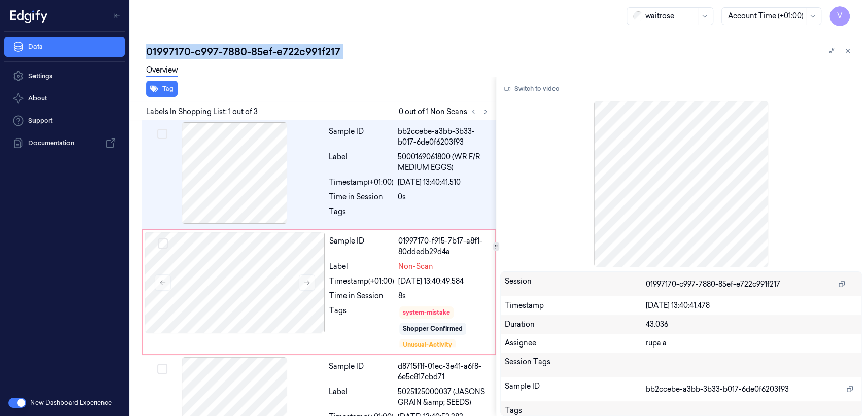
click at [263, 52] on div "01997170-c997-7880-85ef-e722c991f217" at bounding box center [502, 52] width 712 height 14
click at [487, 109] on icon at bounding box center [485, 111] width 7 height 7
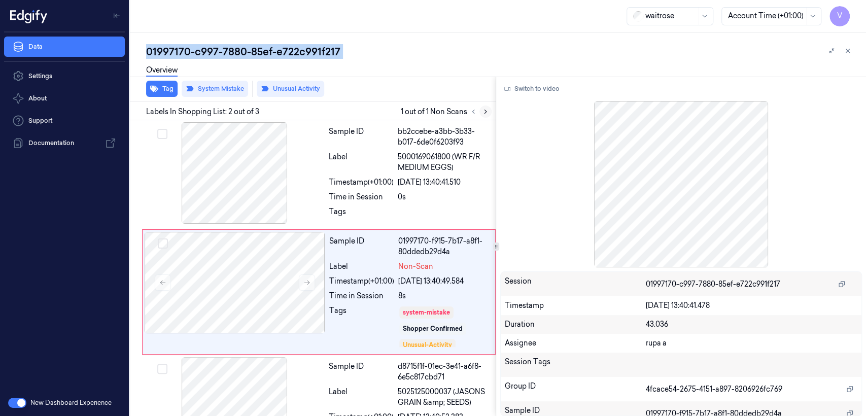
scroll to position [24, 0]
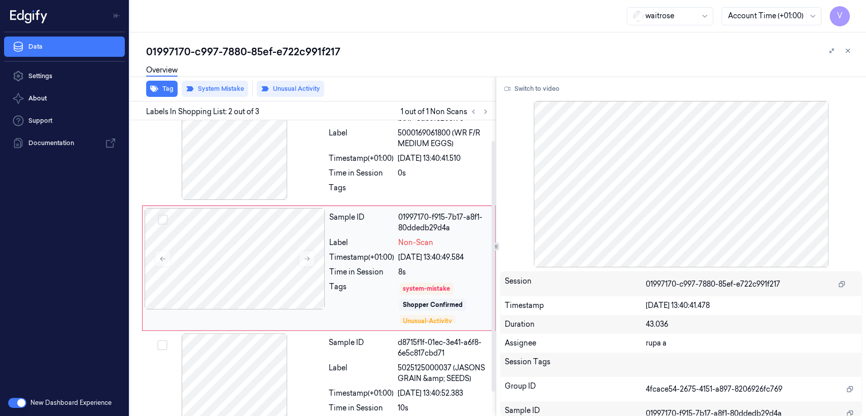
click at [371, 280] on div "Sample ID 01997170-f915-7b17-a8f1-80ddedb29d4a Label Non-Scan Timestamp (+01:00…" at bounding box center [409, 268] width 168 height 120
click at [375, 139] on div "Label" at bounding box center [361, 138] width 65 height 21
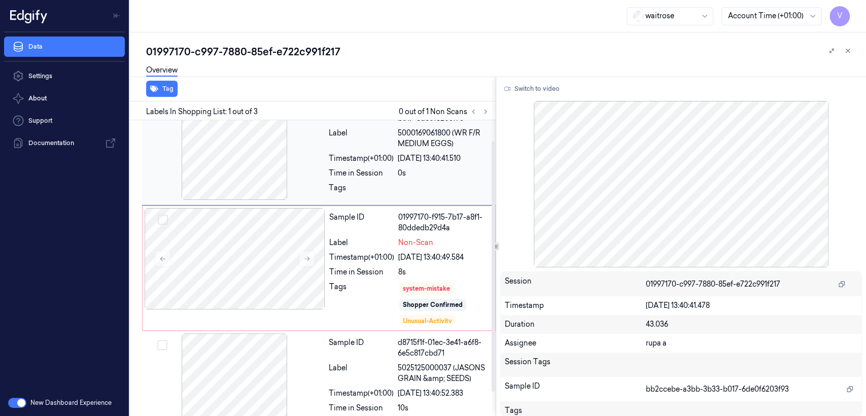
scroll to position [0, 0]
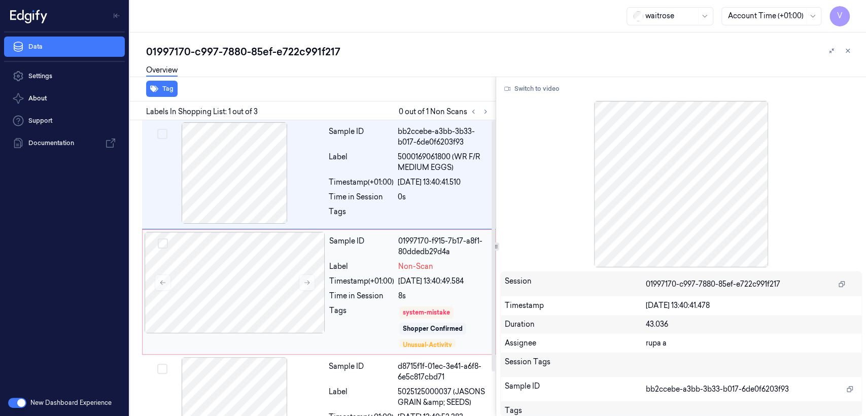
click at [394, 291] on div "Time in Session" at bounding box center [361, 296] width 65 height 11
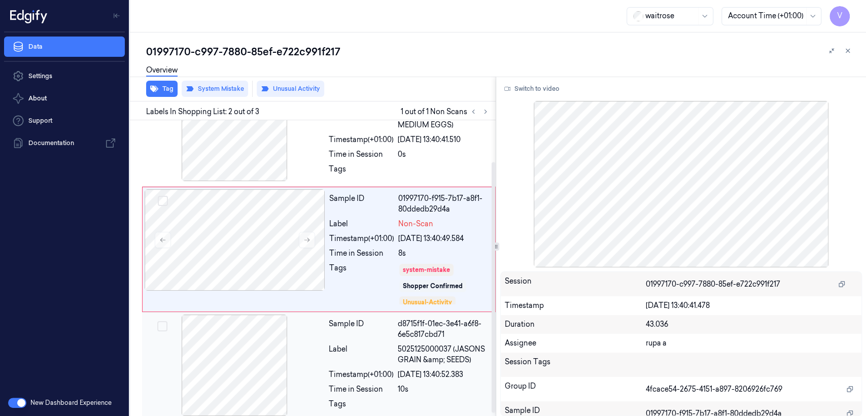
scroll to position [51, 0]
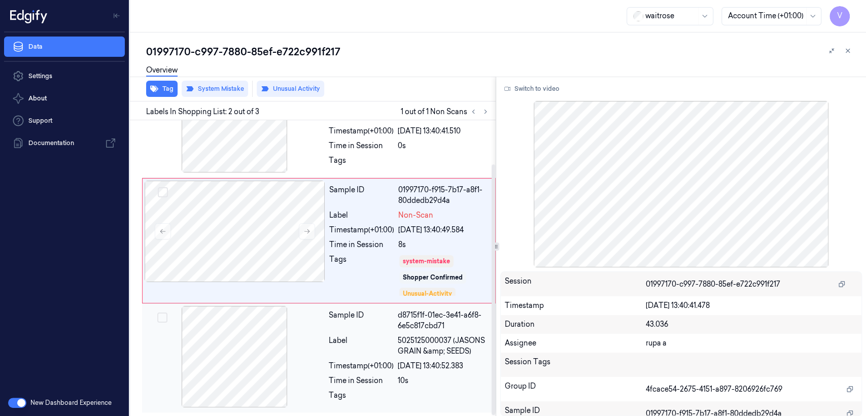
click at [418, 340] on span "5025125000037 (JASONS GRAIN &amp; SEEDS)" at bounding box center [444, 345] width 92 height 21
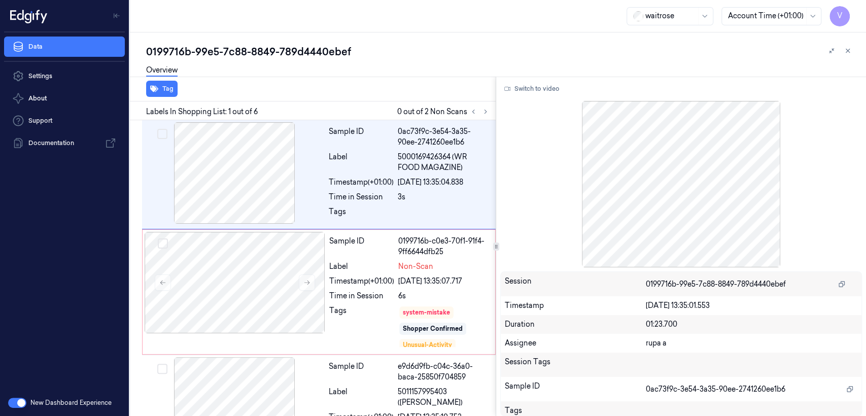
click at [214, 56] on div "0199716b-99e5-7c88-8849-789d4440ebef" at bounding box center [502, 52] width 712 height 14
click at [214, 54] on div "0199716b-99e5-7c88-8849-789d4440ebef" at bounding box center [502, 52] width 712 height 14
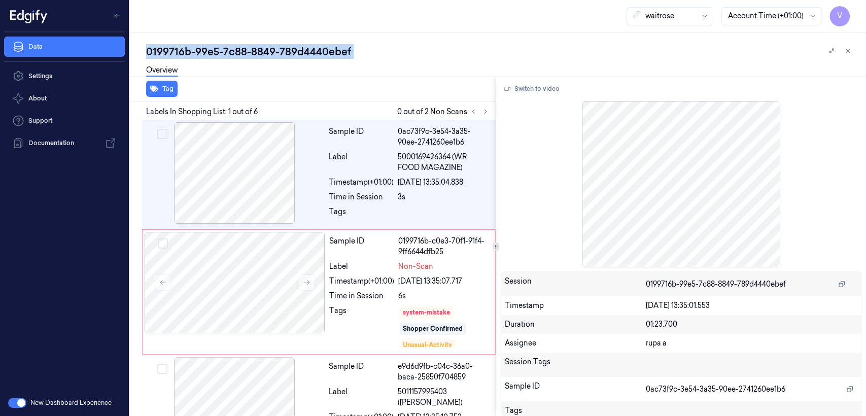
click at [214, 54] on div "0199716b-99e5-7c88-8849-789d4440ebef" at bounding box center [502, 52] width 712 height 14
click at [484, 108] on icon at bounding box center [485, 111] width 7 height 7
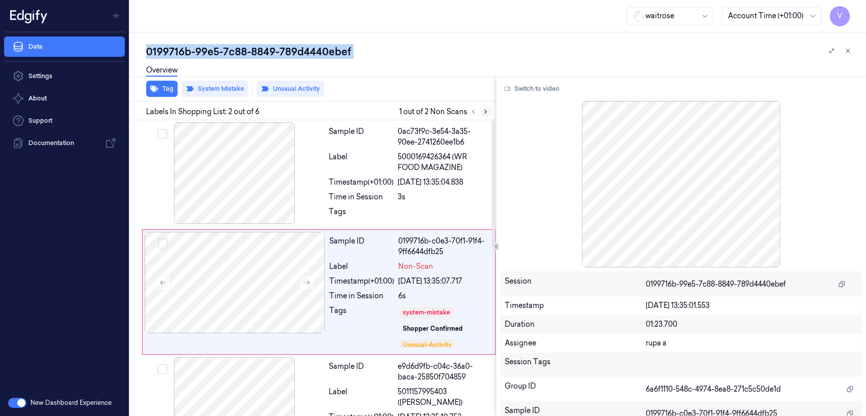
scroll to position [24, 0]
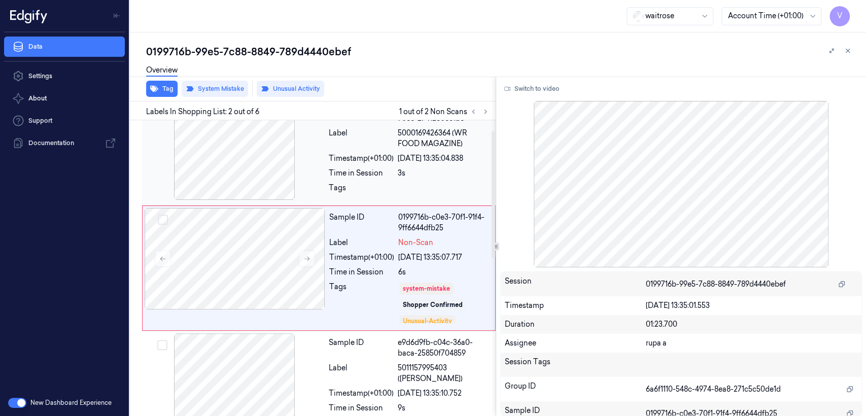
click at [435, 174] on div "3s" at bounding box center [444, 173] width 92 height 11
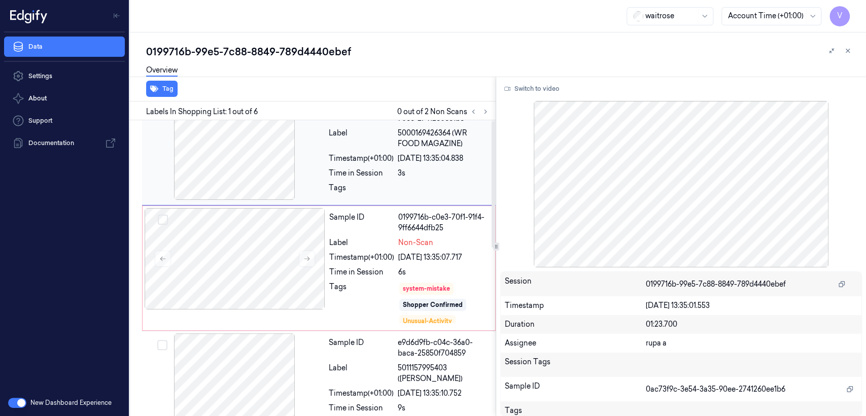
scroll to position [0, 0]
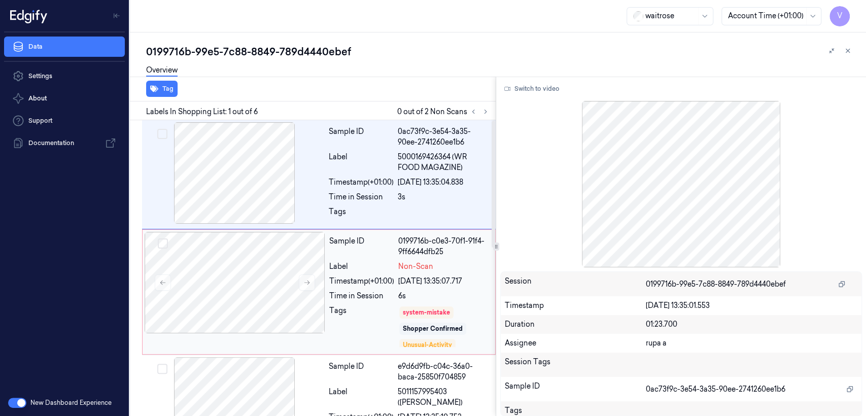
click at [414, 277] on div "22/09/2025 13:35:07.717" at bounding box center [443, 281] width 91 height 11
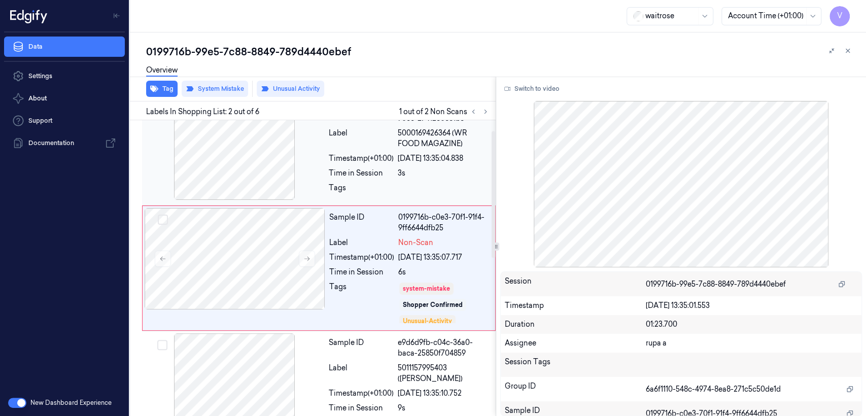
click at [430, 185] on div at bounding box center [444, 191] width 92 height 16
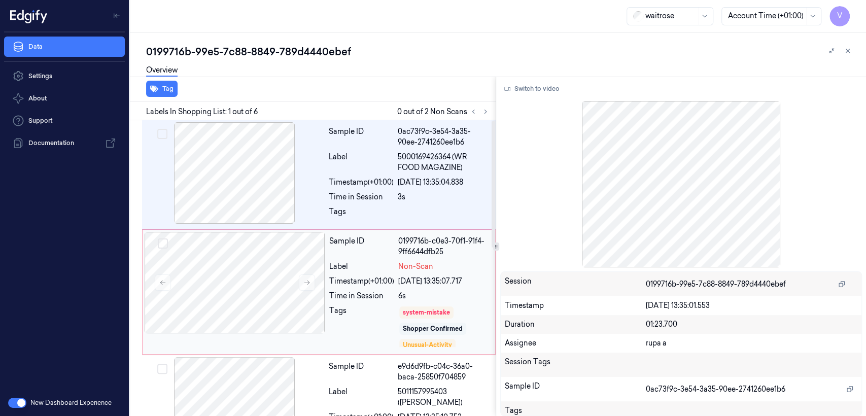
click at [406, 330] on div "Shopper Confirmed" at bounding box center [433, 328] width 60 height 9
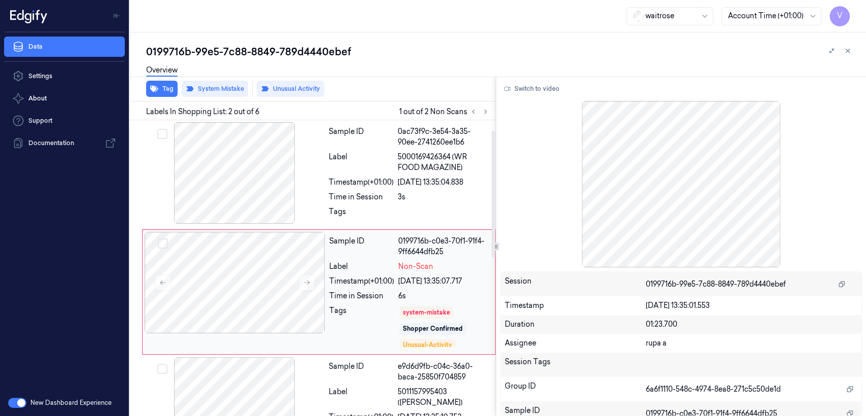
scroll to position [24, 0]
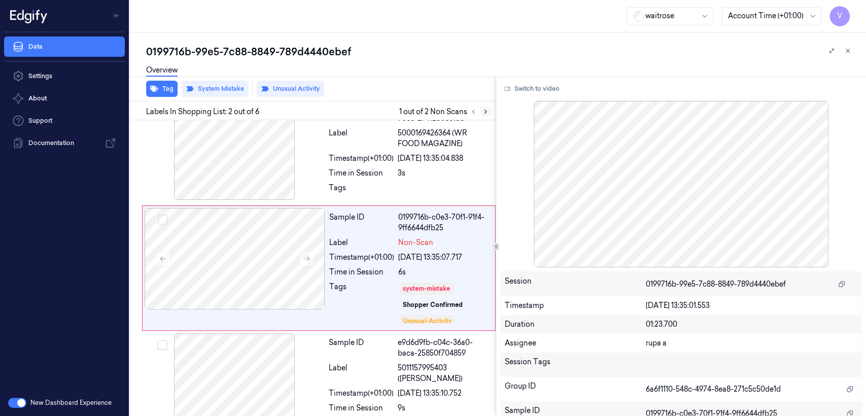
click at [481, 109] on button at bounding box center [485, 111] width 12 height 12
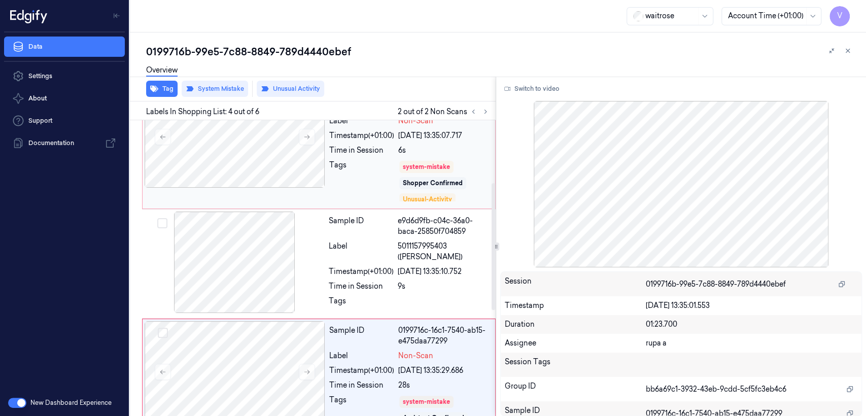
click at [426, 190] on div "system-mistake Shopper Confirmed Unusual-Activity" at bounding box center [443, 181] width 91 height 43
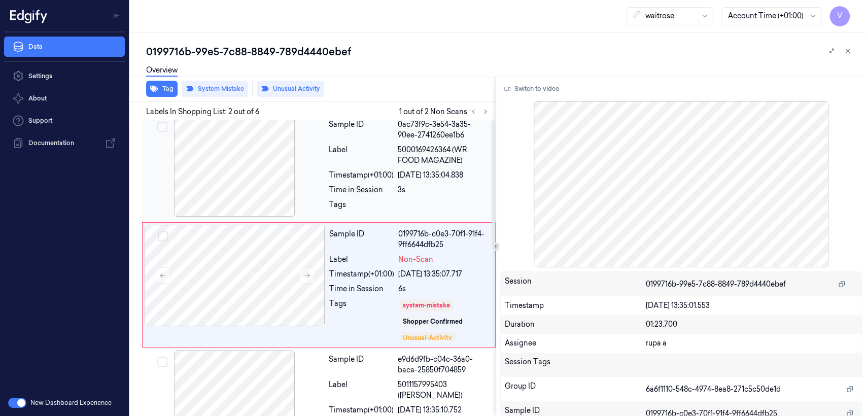
scroll to position [0, 0]
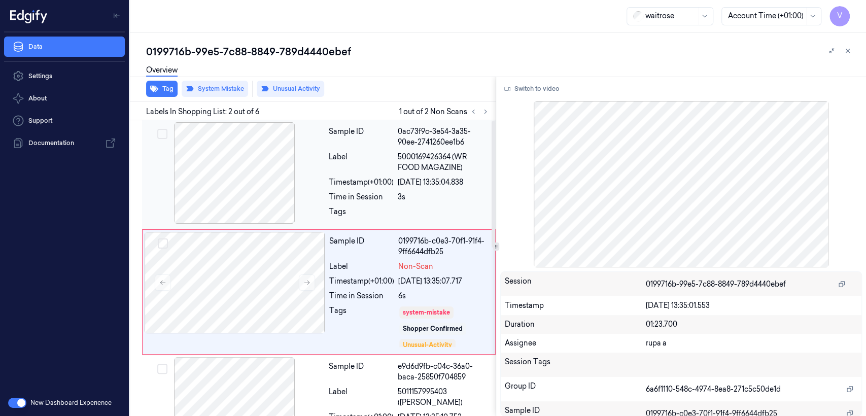
click at [422, 189] on div "Sample ID 0ac73f9c-3e54-3a35-90ee-2741260ee1b6 Label 5000169426364 (WR FOOD MAG…" at bounding box center [409, 174] width 169 height 104
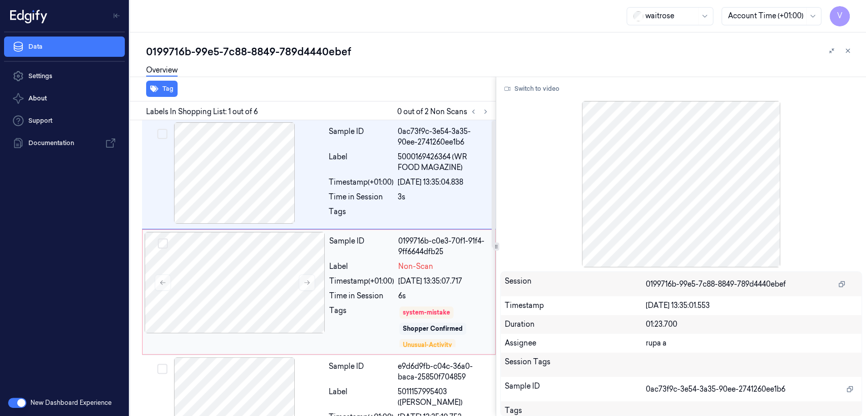
click at [416, 304] on div "Sample ID 0199716b-c0e3-70f1-91f4-9ff6644dfb25 Label Non-Scan Timestamp (+01:00…" at bounding box center [409, 292] width 168 height 120
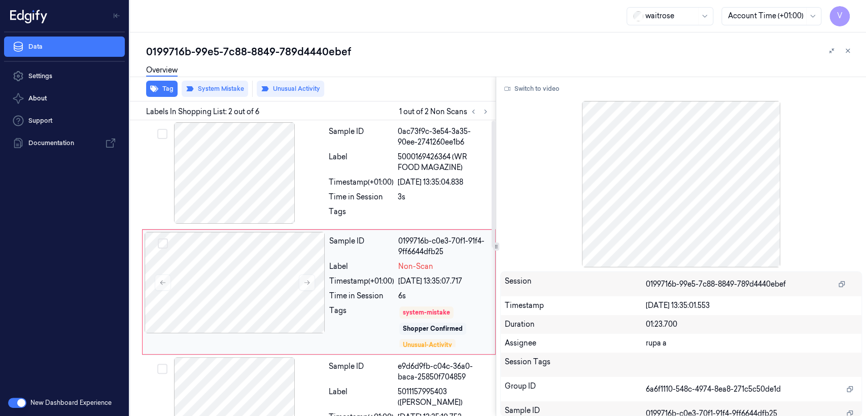
scroll to position [24, 0]
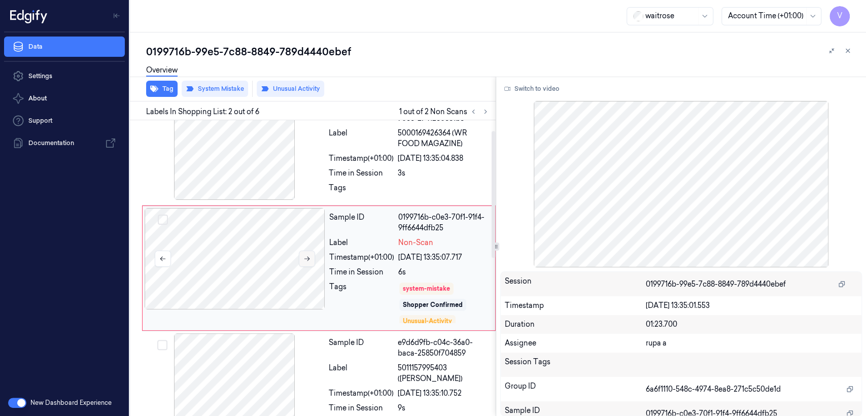
click at [310, 255] on icon at bounding box center [306, 258] width 7 height 7
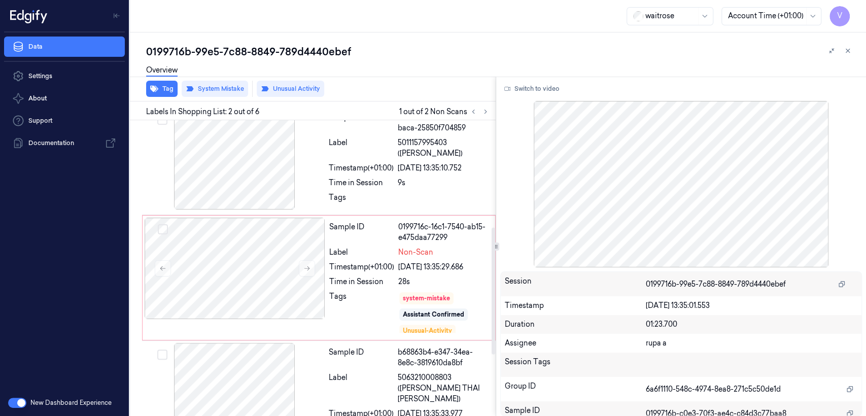
click at [422, 268] on div "22/09/2025 13:35:29.686" at bounding box center [443, 267] width 91 height 11
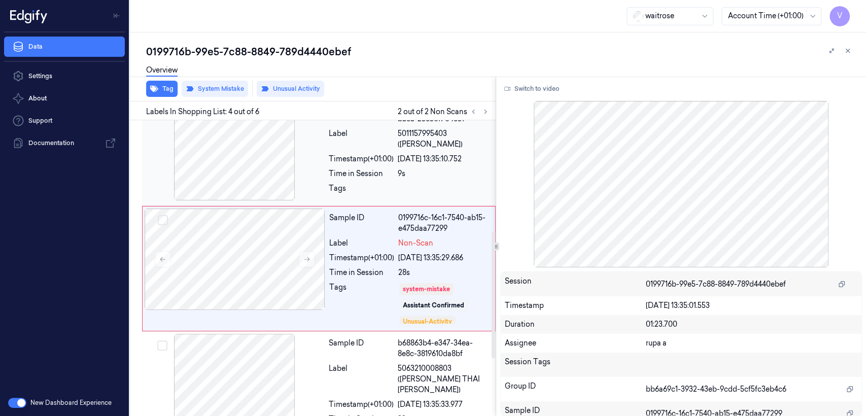
click at [434, 183] on div at bounding box center [444, 191] width 92 height 16
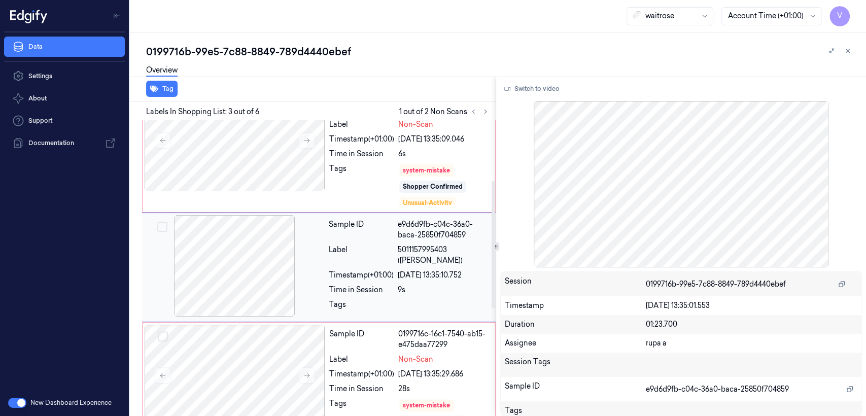
scroll to position [141, 0]
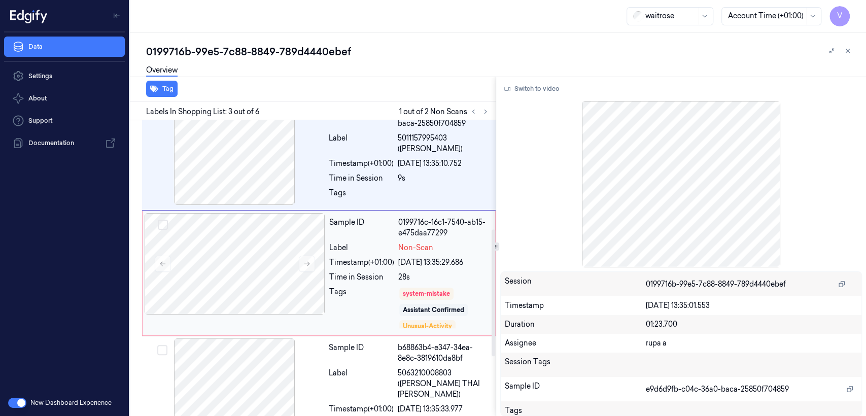
click at [411, 236] on div "0199716c-16c1-7540-ab15-e475daa77299" at bounding box center [443, 227] width 91 height 21
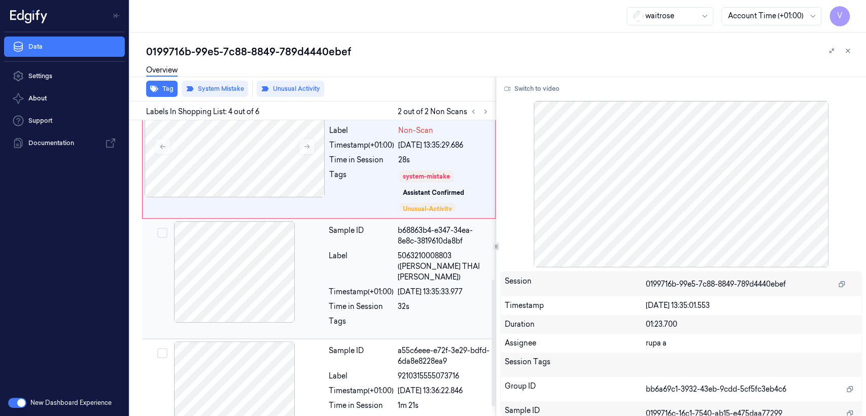
click at [410, 287] on div "22/09/2025 13:35:33.977" at bounding box center [444, 292] width 92 height 11
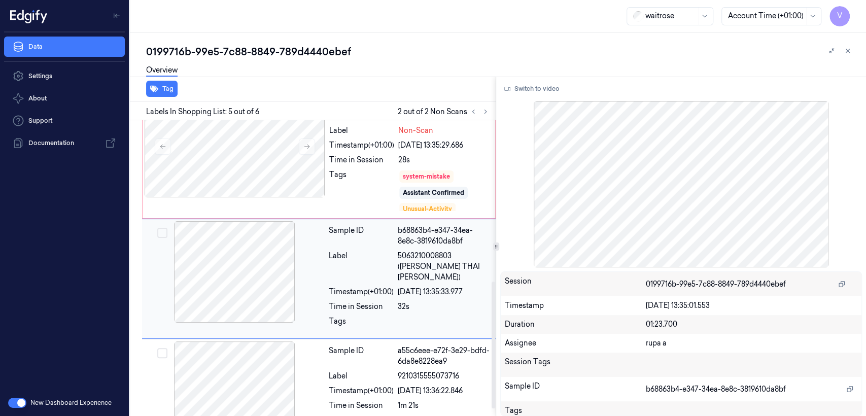
scroll to position [375, 0]
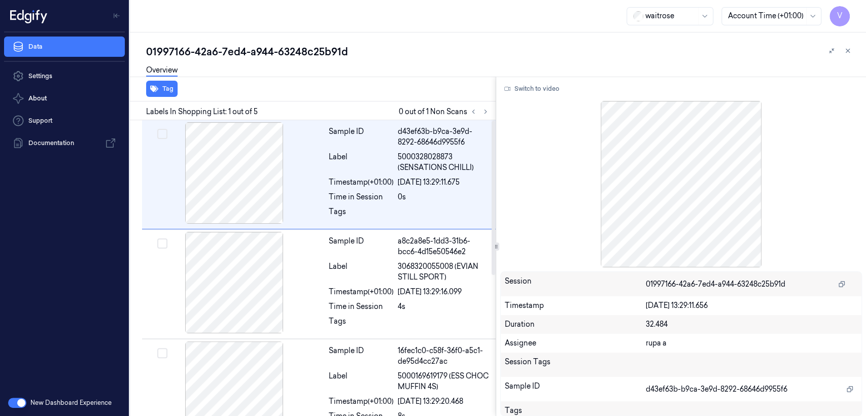
click at [276, 50] on div "01997166-42a6-7ed4-a944-63248c25b91d" at bounding box center [502, 52] width 712 height 14
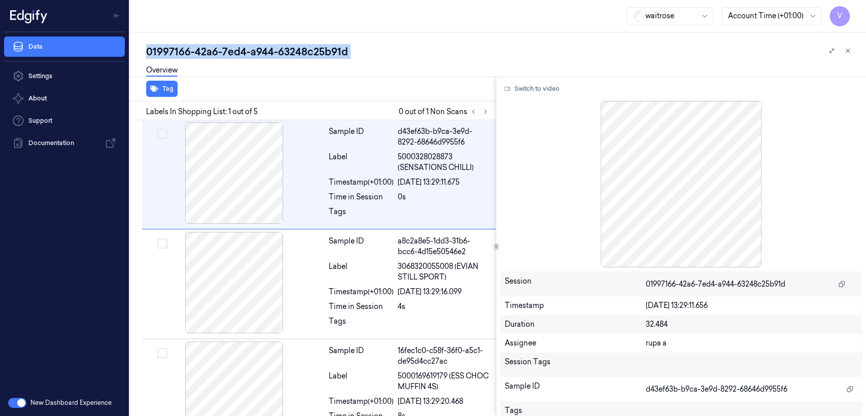
click at [276, 50] on div "01997166-42a6-7ed4-a944-63248c25b91d" at bounding box center [502, 52] width 712 height 14
copy div "63248c25b91d"
click at [487, 116] on button at bounding box center [485, 111] width 12 height 12
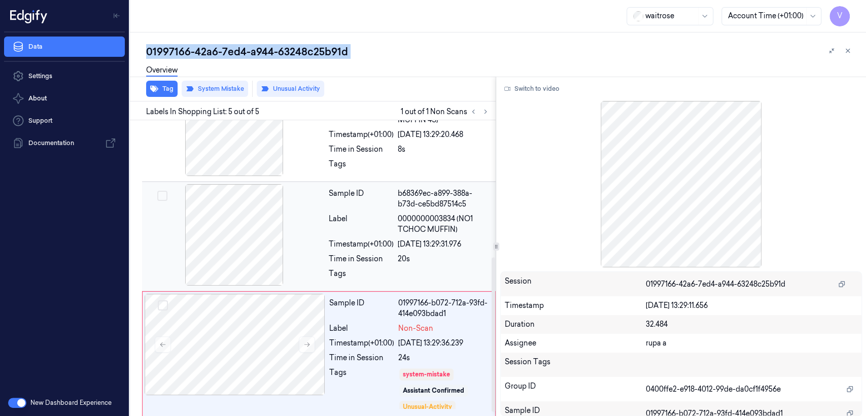
scroll to position [270, 0]
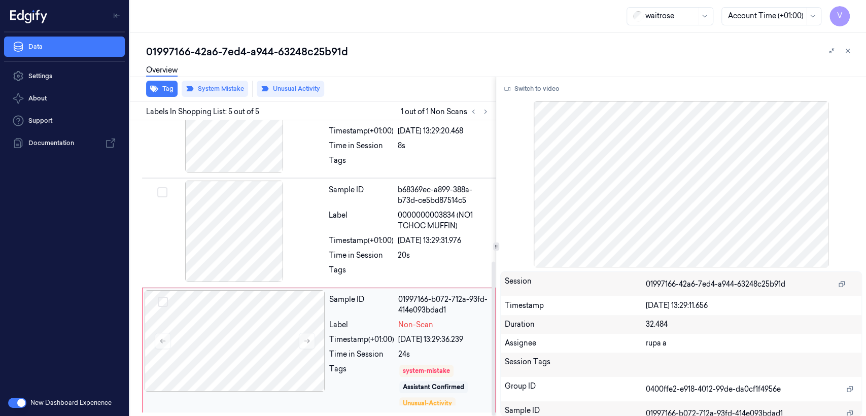
click at [354, 290] on div "Sample ID 01997166-b072-712a-93fd-414e093bdad1 Label Non-Scan Timestamp (+01:00…" at bounding box center [409, 350] width 168 height 120
click at [348, 335] on div "Timestamp (+01:00)" at bounding box center [361, 339] width 65 height 11
click at [319, 233] on div at bounding box center [234, 231] width 181 height 101
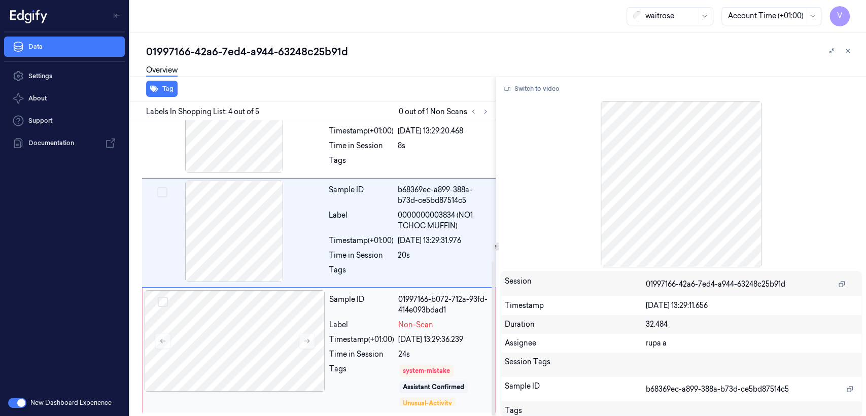
click at [433, 342] on div "[DATE] 13:29:36.239" at bounding box center [443, 339] width 91 height 11
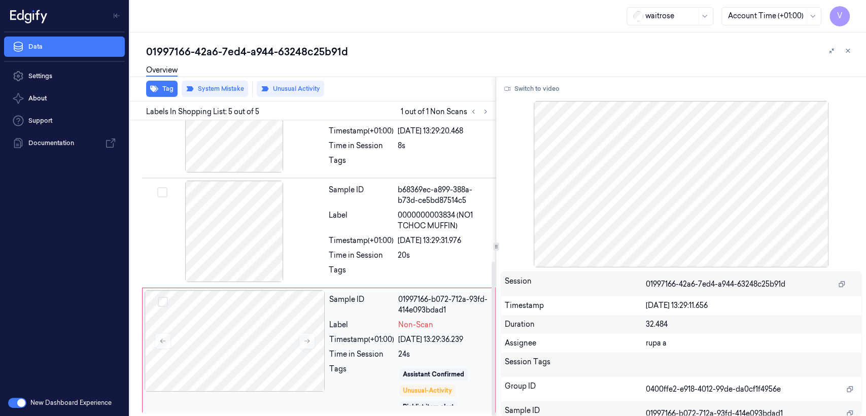
scroll to position [20, 0]
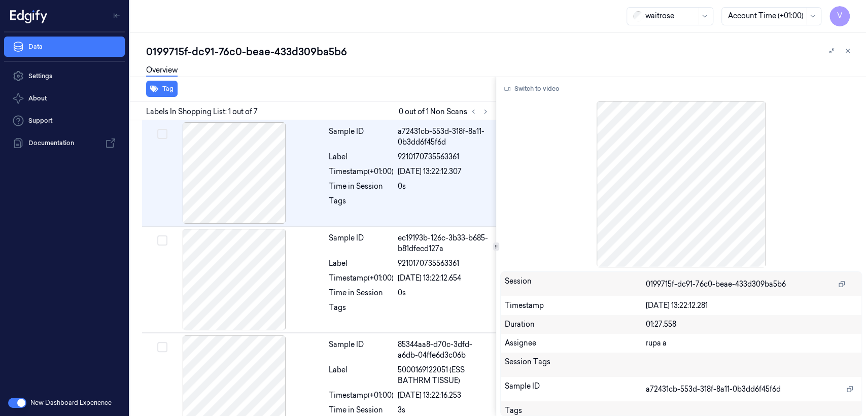
click at [196, 57] on div "0199715f-dc91-76c0-beae-433d309ba5b6" at bounding box center [502, 52] width 712 height 14
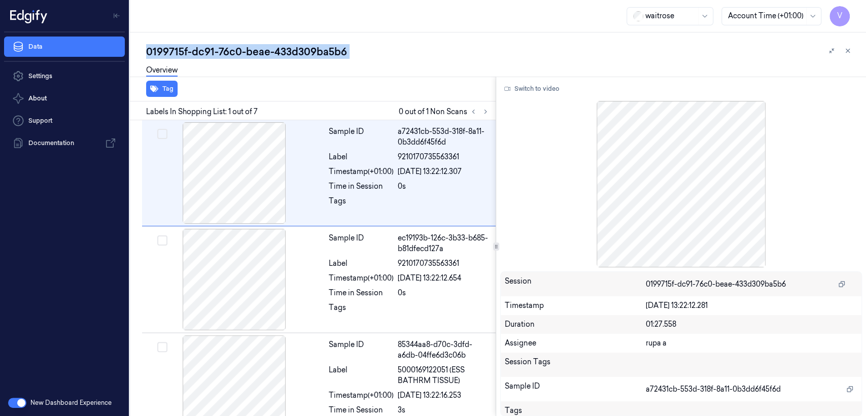
click at [196, 57] on div "0199715f-dc91-76c0-beae-433d309ba5b6" at bounding box center [502, 52] width 712 height 14
copy div "dc91"
click at [484, 109] on icon at bounding box center [485, 111] width 7 height 7
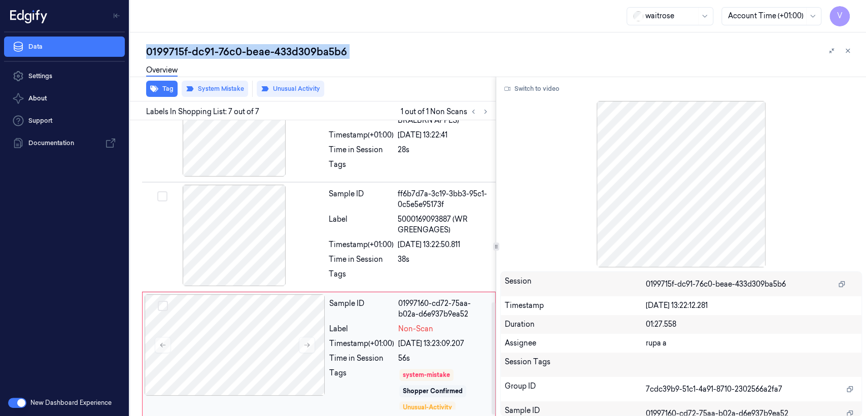
scroll to position [483, 0]
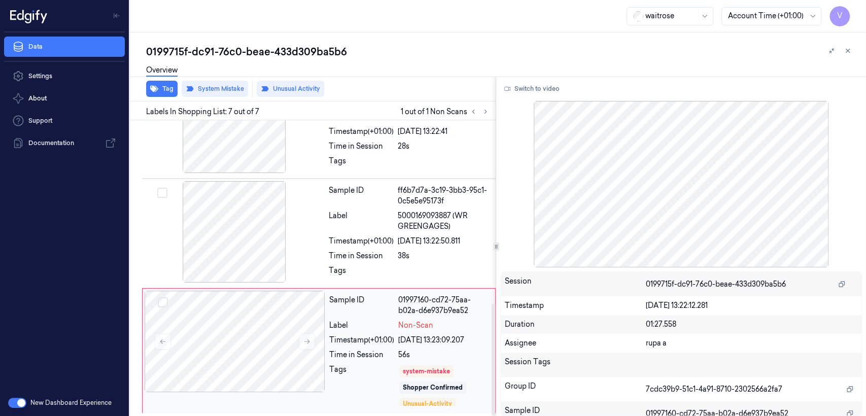
click at [357, 325] on div "Label" at bounding box center [361, 325] width 65 height 11
click at [357, 324] on div "Label" at bounding box center [361, 325] width 65 height 11
click at [307, 342] on icon at bounding box center [306, 341] width 7 height 7
click at [308, 338] on icon at bounding box center [306, 341] width 7 height 7
click at [387, 238] on div "Timestamp (+01:00)" at bounding box center [361, 241] width 65 height 11
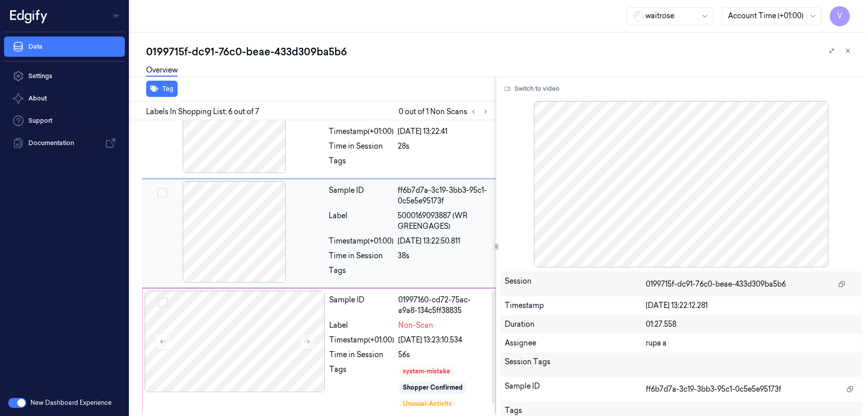
scroll to position [447, 0]
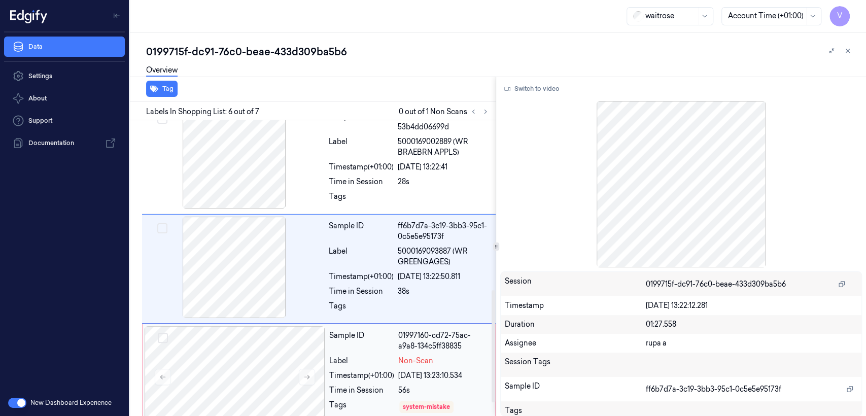
click at [412, 370] on div "22/09/2025 13:23:10.534" at bounding box center [443, 375] width 91 height 11
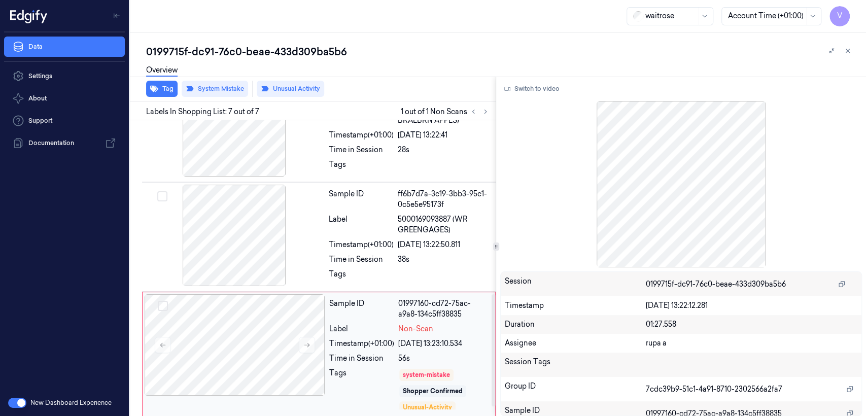
scroll to position [483, 0]
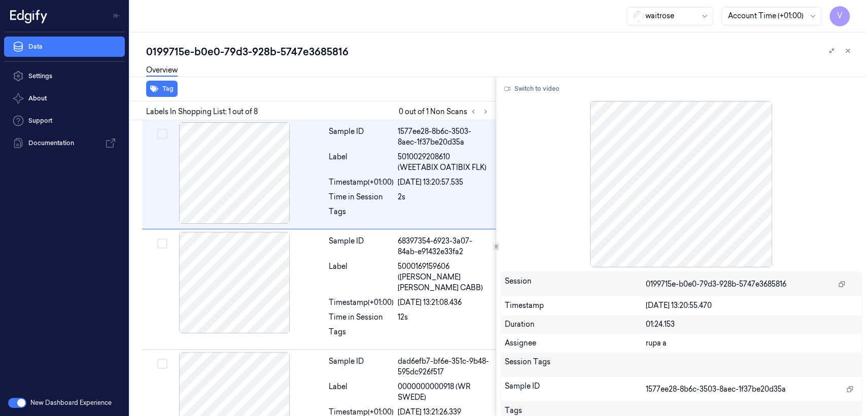
click at [253, 45] on div "0199715e-b0e0-79d3-928b-5747e3685816" at bounding box center [502, 52] width 712 height 14
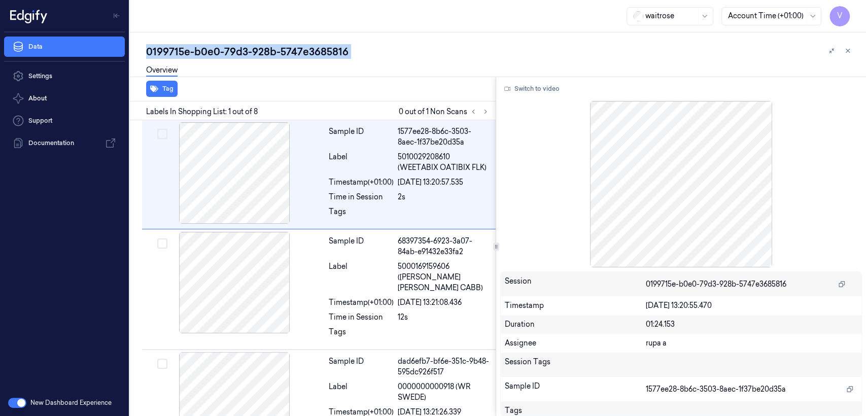
click at [253, 45] on div "0199715e-b0e0-79d3-928b-5747e3685816" at bounding box center [502, 52] width 712 height 14
copy div "928b"
click at [484, 115] on button at bounding box center [485, 111] width 12 height 12
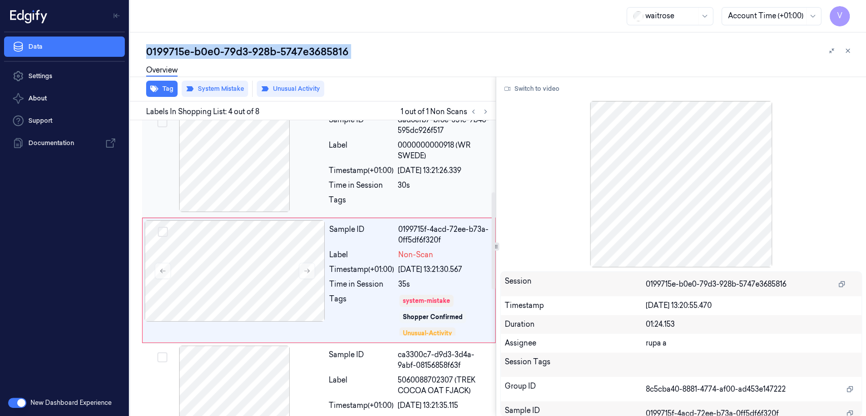
scroll to position [242, 0]
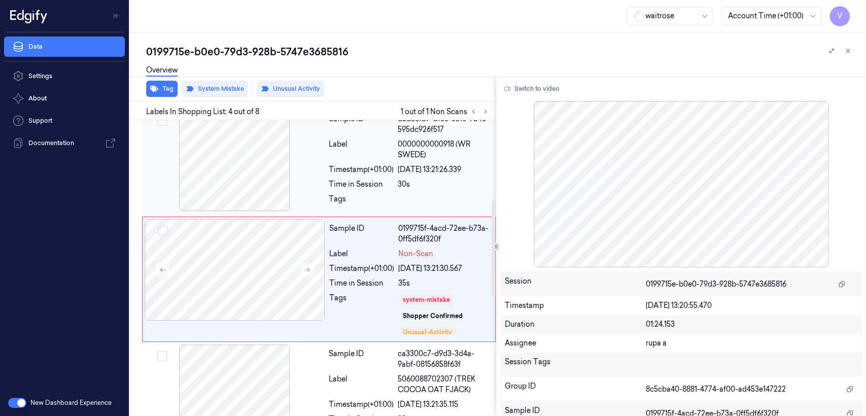
click at [442, 164] on div "22/09/2025 13:21:26.339" at bounding box center [444, 169] width 92 height 11
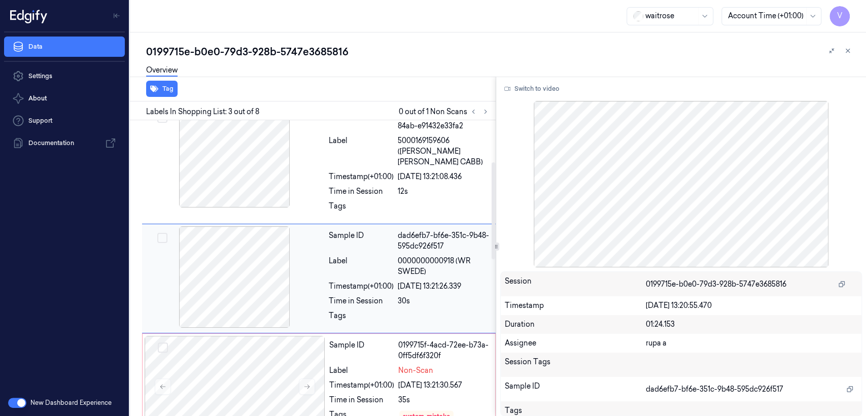
scroll to position [125, 0]
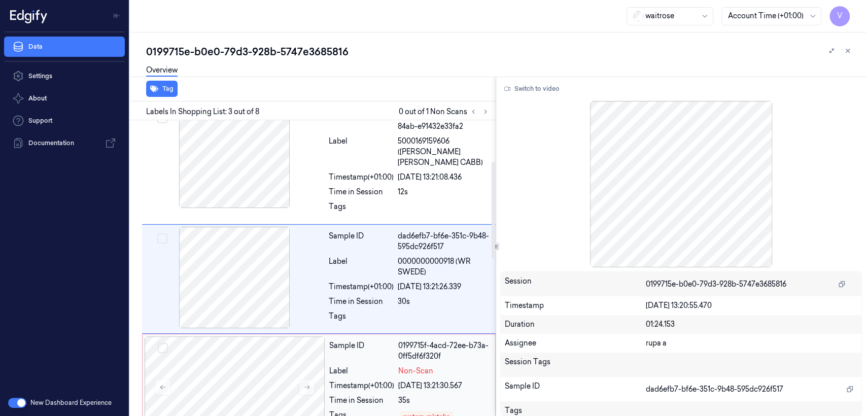
click at [434, 349] on div "0199715f-4acd-72ee-b73a-0ff5df6f320f" at bounding box center [443, 350] width 91 height 21
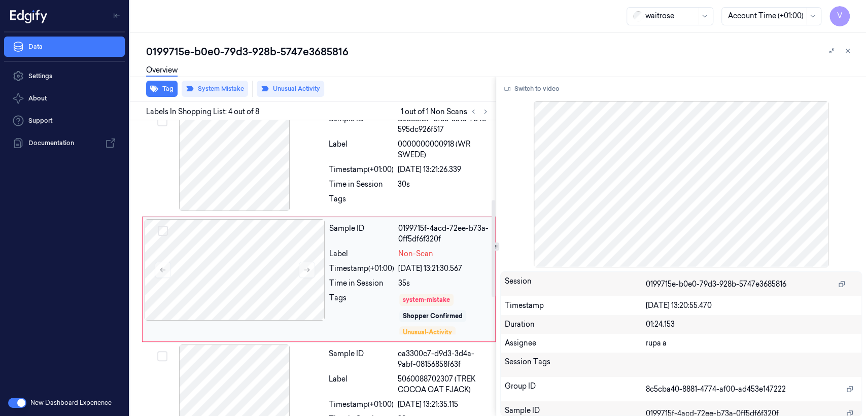
scroll to position [20, 0]
click at [445, 194] on div at bounding box center [444, 202] width 92 height 16
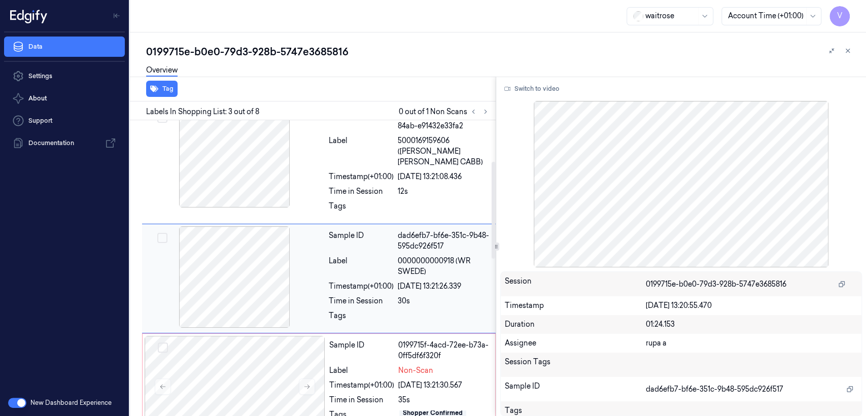
scroll to position [125, 0]
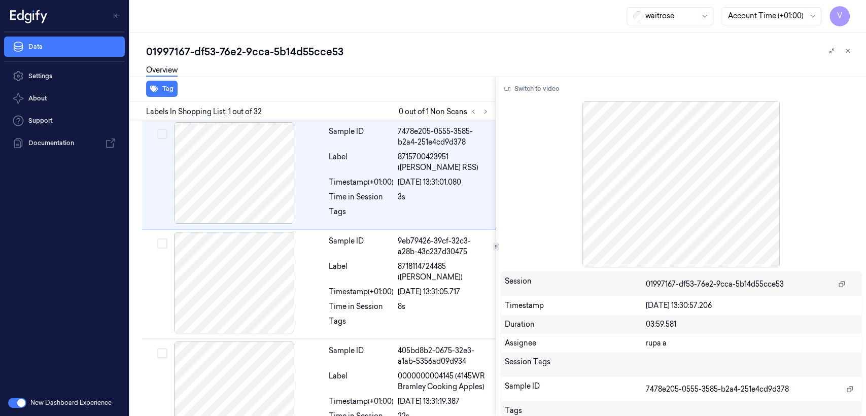
click at [252, 53] on div "01997167-df53-76e2-9cca-5b14d55cce53" at bounding box center [502, 52] width 712 height 14
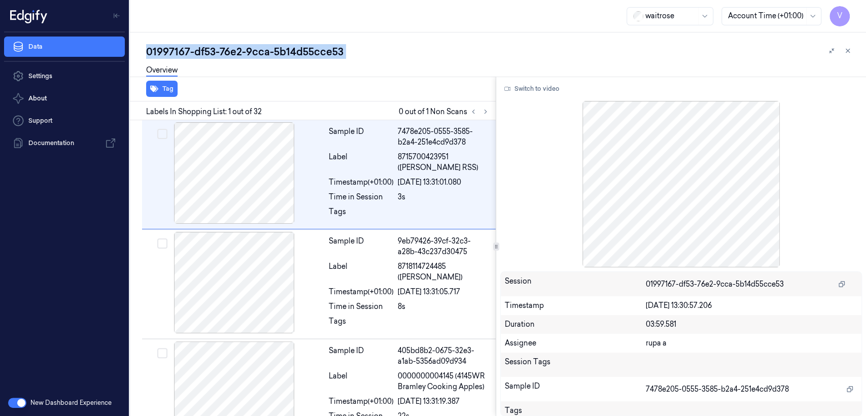
click at [252, 53] on div "01997167-df53-76e2-9cca-5b14d55cce53" at bounding box center [502, 52] width 712 height 14
copy div "9cca"
click at [480, 111] on button at bounding box center [485, 111] width 12 height 12
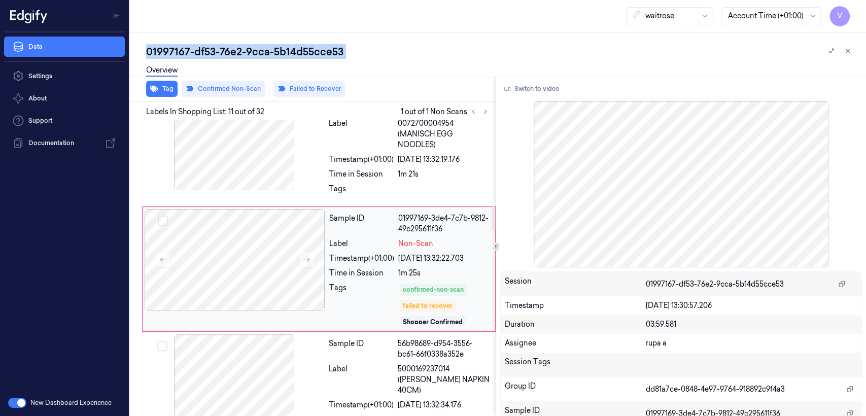
scroll to position [1030, 0]
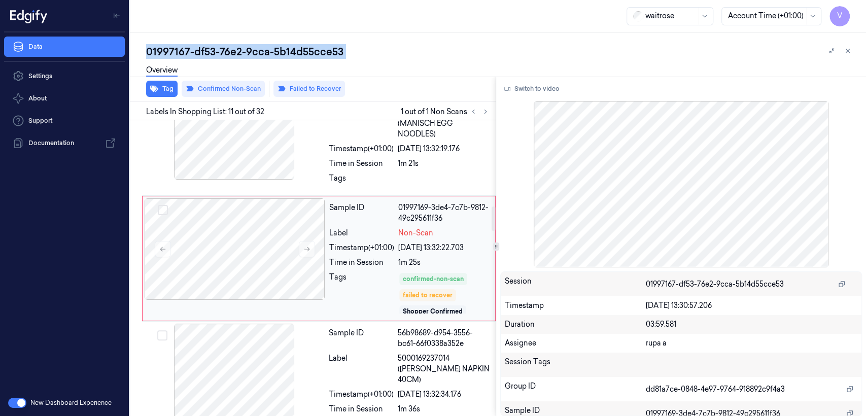
click at [420, 284] on div "confirmed-non-scan" at bounding box center [433, 278] width 61 height 9
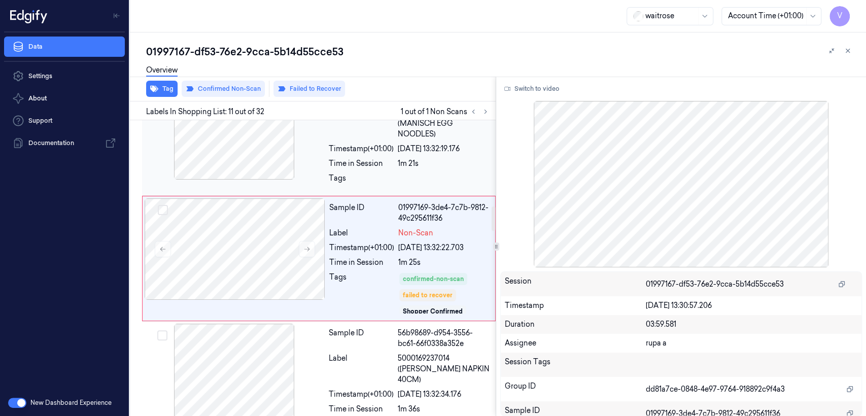
click at [429, 169] on div "1m 21s" at bounding box center [444, 163] width 92 height 11
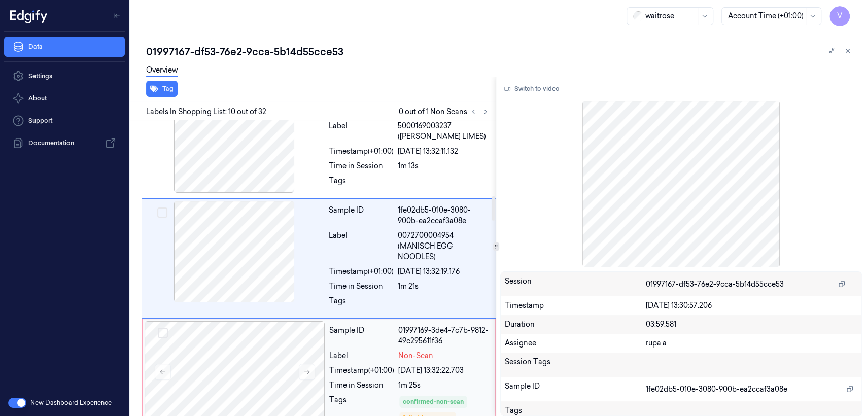
click at [438, 361] on div "Non-Scan" at bounding box center [443, 355] width 91 height 11
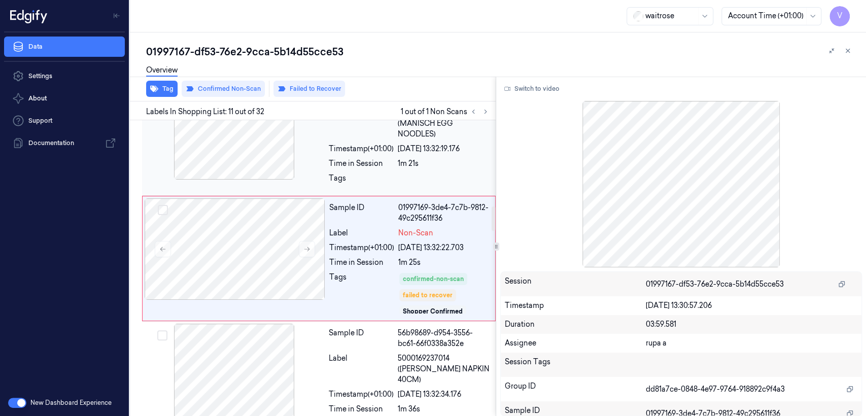
click at [420, 189] on div at bounding box center [444, 181] width 92 height 16
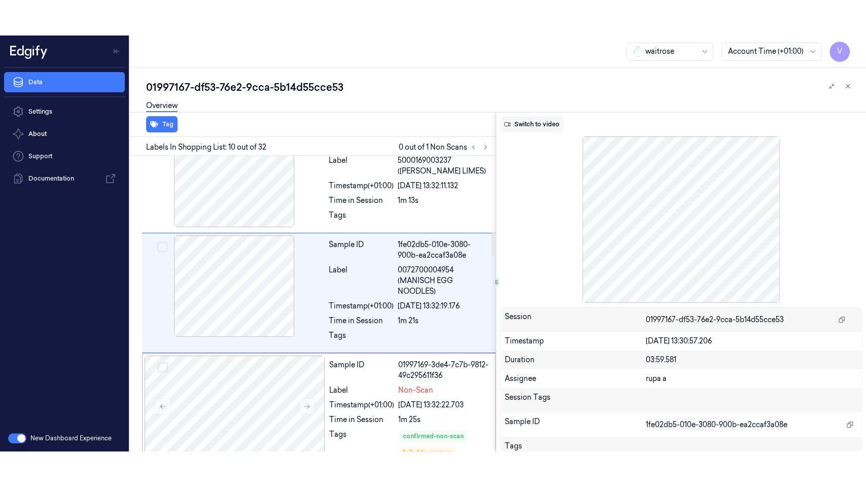
scroll to position [907, 0]
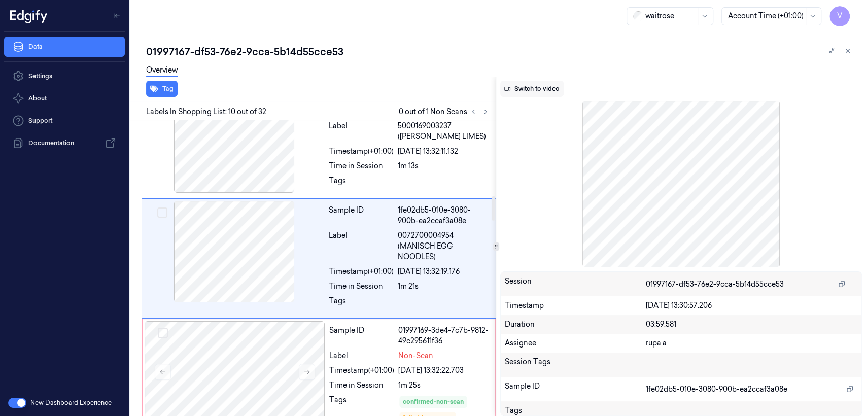
click at [557, 92] on button "Switch to video" at bounding box center [531, 89] width 63 height 16
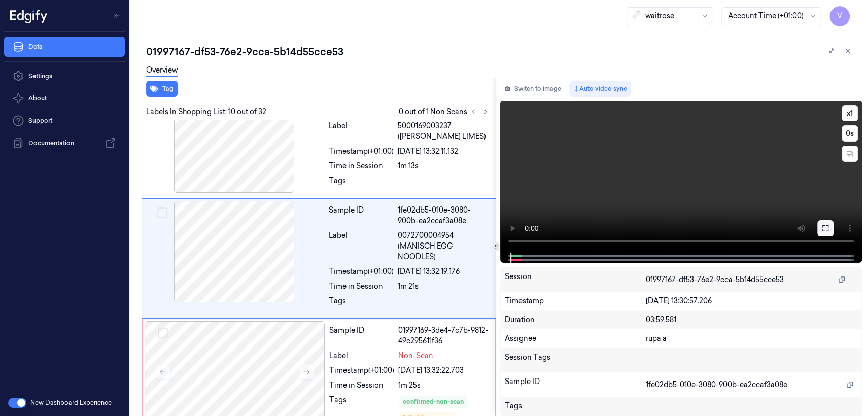
click at [824, 228] on icon at bounding box center [825, 228] width 8 height 8
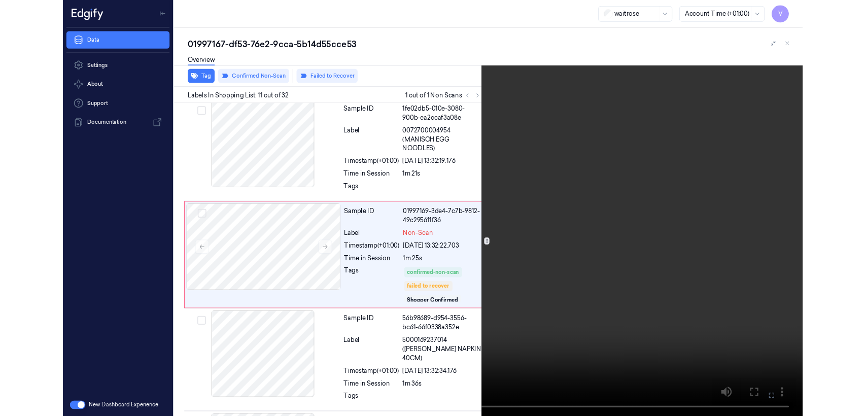
scroll to position [994, 0]
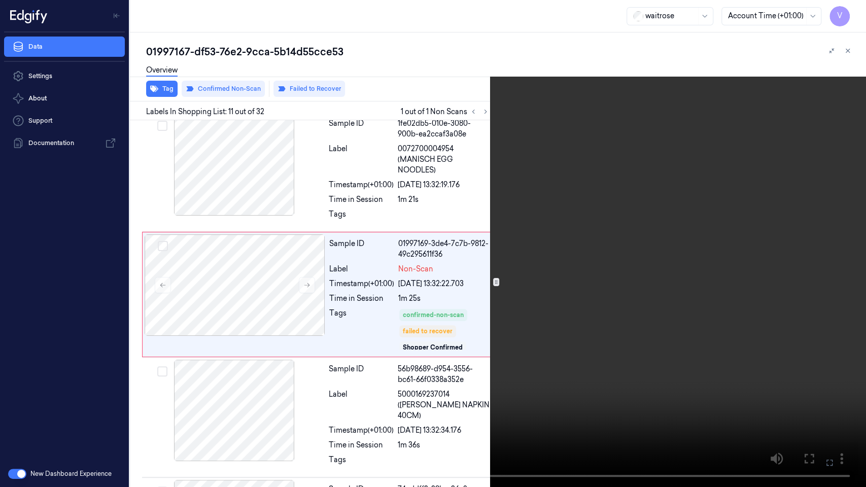
click at [0, 0] on icon at bounding box center [0, 0] width 0 height 0
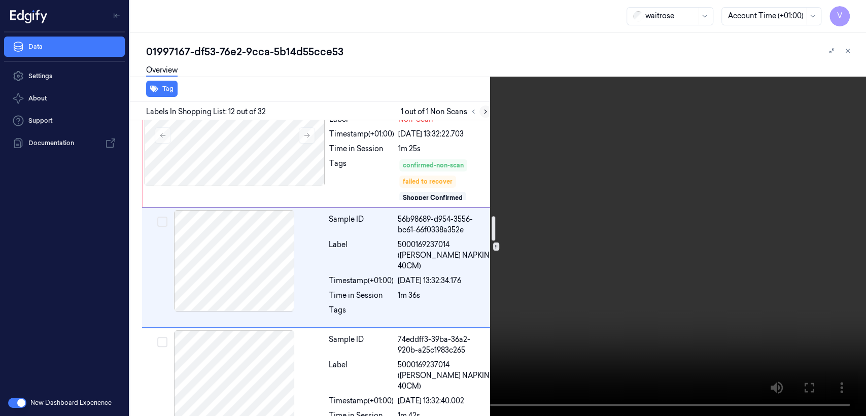
scroll to position [1147, 0]
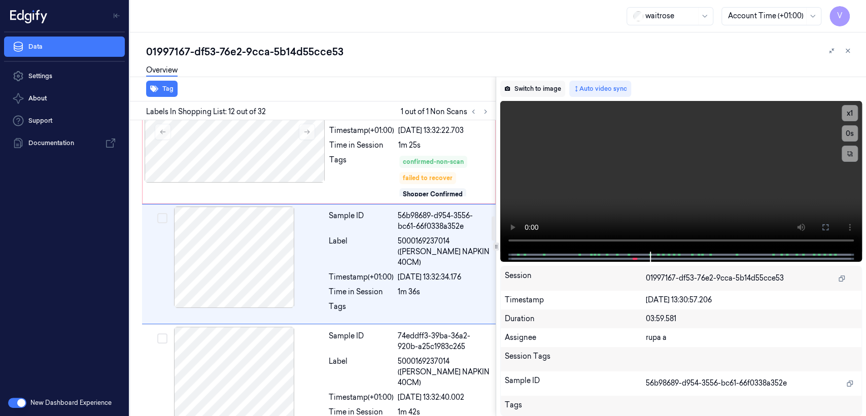
click at [514, 95] on button "Switch to image" at bounding box center [532, 89] width 65 height 16
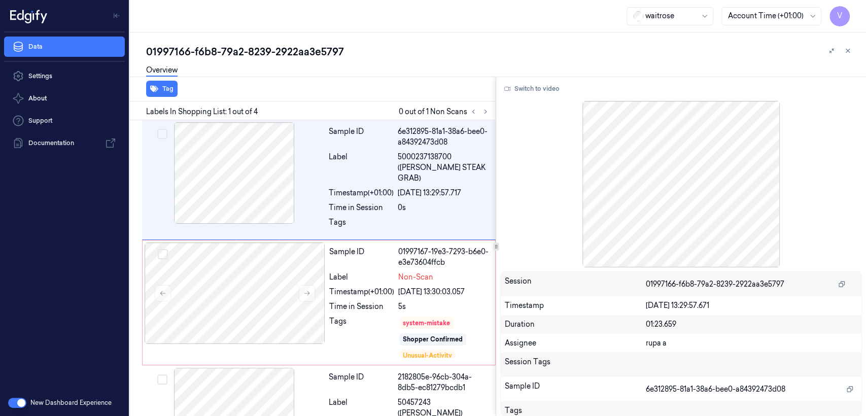
click at [231, 55] on div "01997166-f6b8-79a2-8239-2922aa3e5797" at bounding box center [502, 52] width 712 height 14
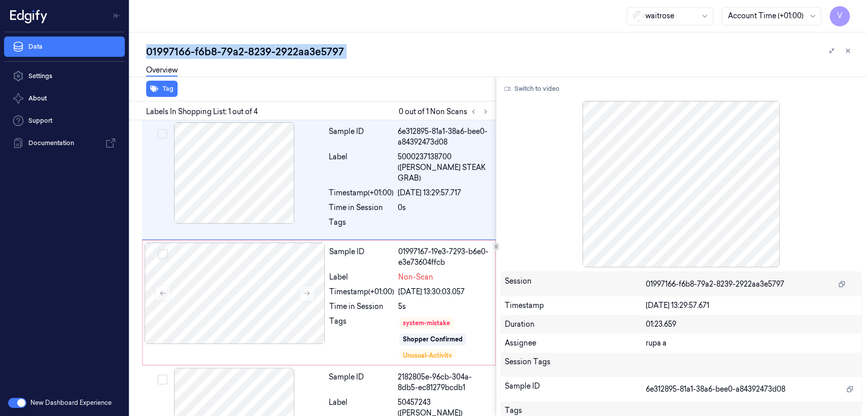
click at [231, 55] on div "01997166-f6b8-79a2-8239-2922aa3e5797" at bounding box center [502, 52] width 712 height 14
copy div "79a2"
click at [485, 111] on icon at bounding box center [485, 112] width 2 height 4
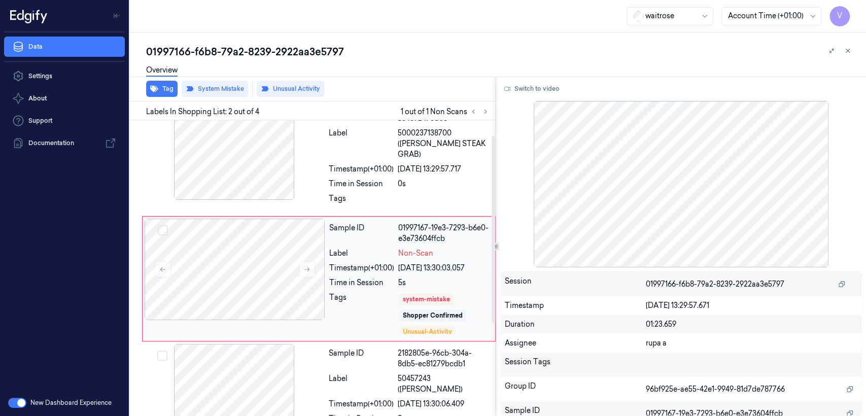
click at [395, 263] on div "Timestamp (+01:00) [DATE] 13:30:03.057" at bounding box center [409, 268] width 160 height 11
click at [341, 147] on div "Label" at bounding box center [361, 144] width 65 height 32
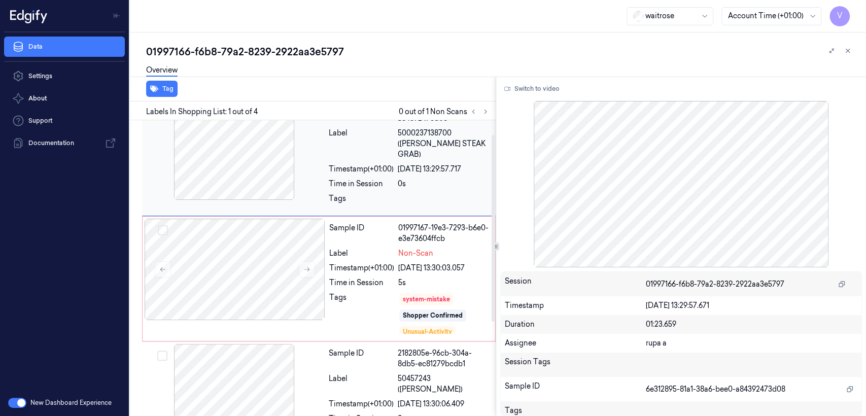
scroll to position [0, 0]
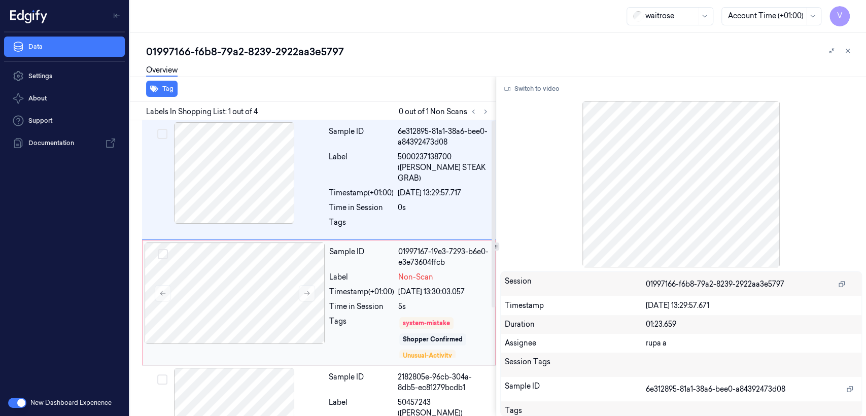
click at [361, 316] on div "Tags" at bounding box center [361, 337] width 65 height 43
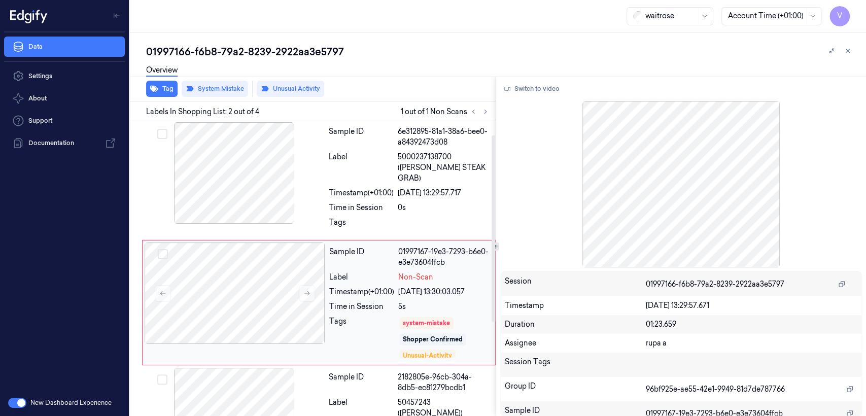
scroll to position [24, 0]
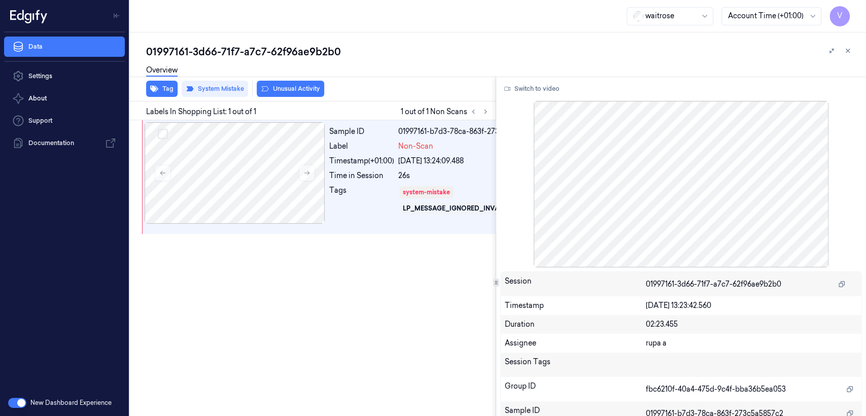
scroll to position [0, 16]
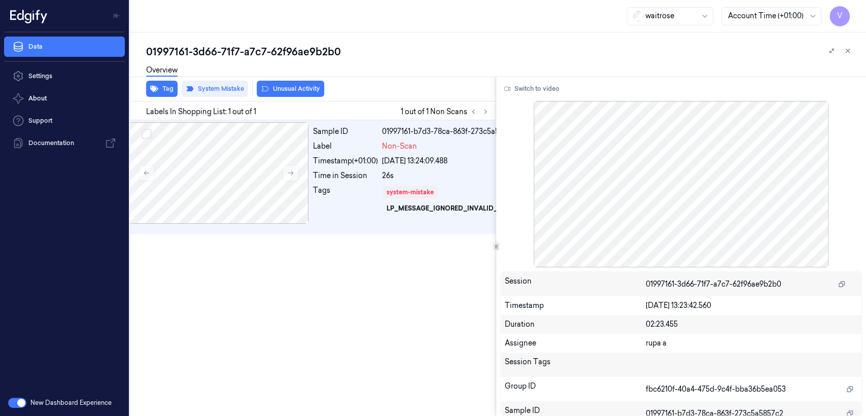
click at [261, 54] on div "01997161-3d66-71f7-a7c7-62f96ae9b2b0" at bounding box center [502, 52] width 712 height 14
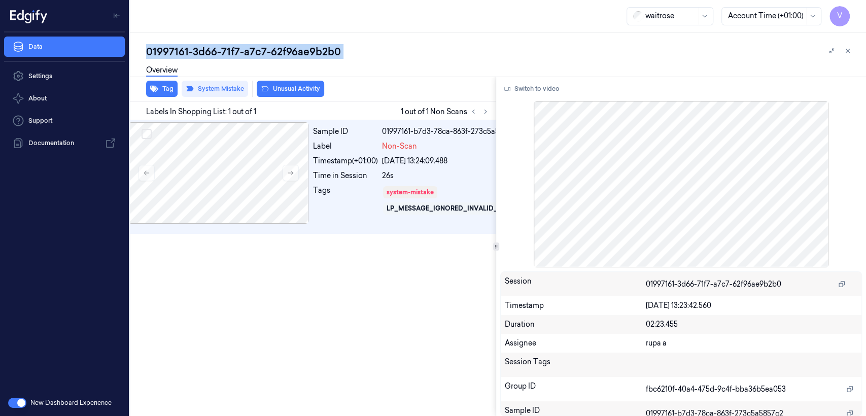
click at [261, 54] on div "01997161-3d66-71f7-a7c7-62f96ae9b2b0" at bounding box center [502, 52] width 712 height 14
copy div "-"
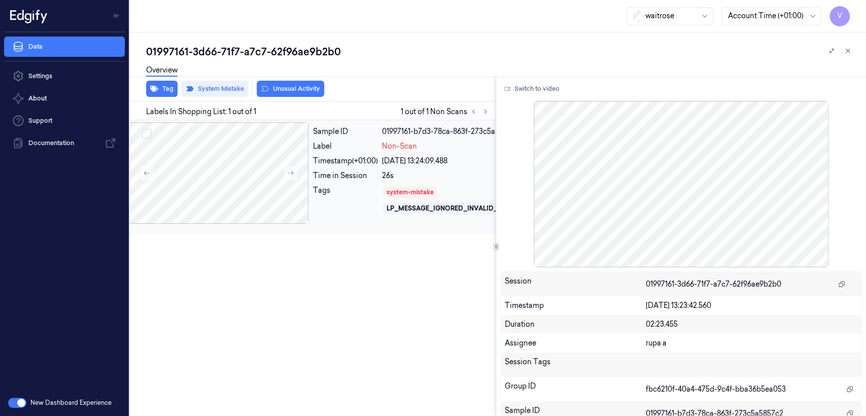
click at [390, 166] on div "22/09/2025 13:24:09.488" at bounding box center [454, 161] width 144 height 11
click at [527, 84] on button "Switch to video" at bounding box center [531, 89] width 63 height 16
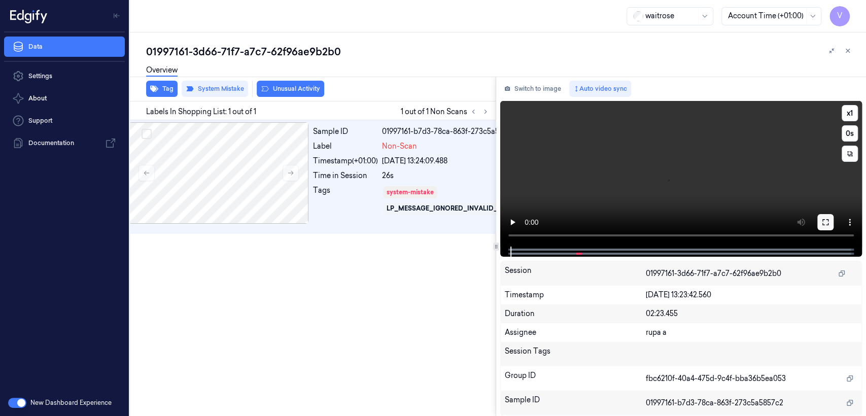
click at [827, 222] on icon at bounding box center [825, 222] width 8 height 8
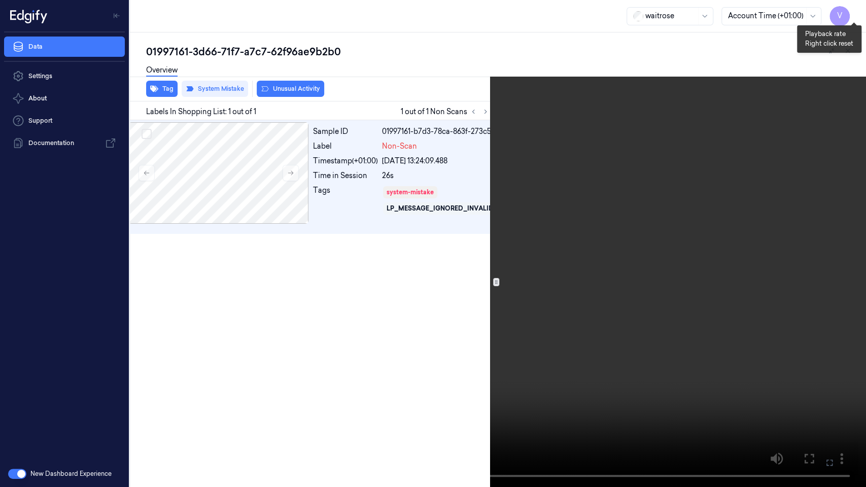
drag, startPoint x: 853, startPoint y: 8, endPoint x: 847, endPoint y: 8, distance: 6.1
click at [853, 8] on button "x 1" at bounding box center [853, 12] width 16 height 16
click at [0, 0] on icon at bounding box center [0, 0] width 0 height 0
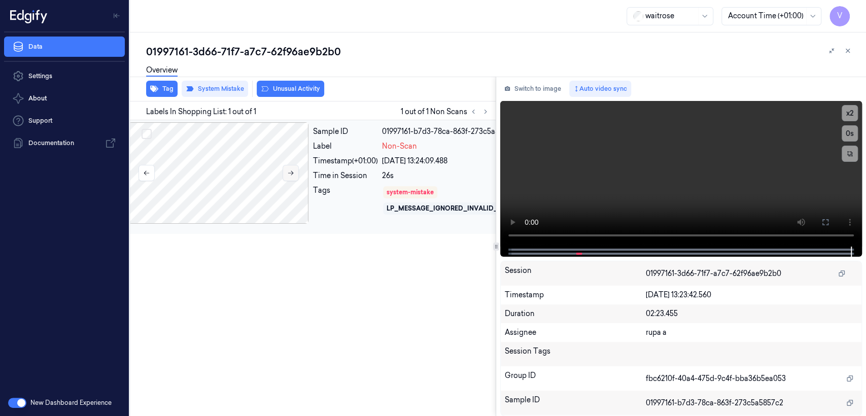
click at [296, 166] on button at bounding box center [291, 173] width 16 height 16
click at [540, 87] on button "Switch to image" at bounding box center [532, 89] width 65 height 16
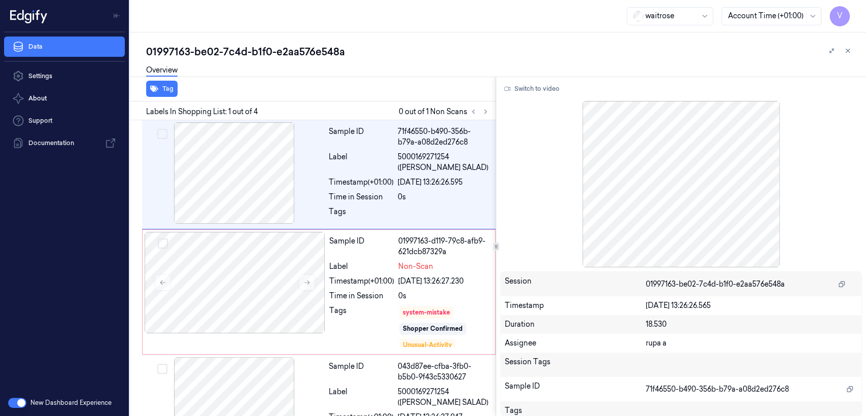
click at [253, 51] on div "01997163-be02-7c4d-b1f0-e2aa576e548a" at bounding box center [502, 52] width 712 height 14
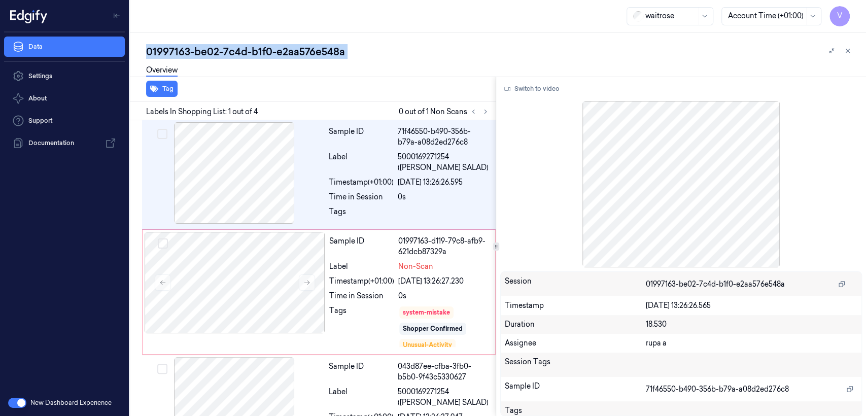
click at [253, 51] on div "01997163-be02-7c4d-b1f0-e2aa576e548a" at bounding box center [502, 52] width 712 height 14
copy div "b1f0"
click at [482, 110] on icon at bounding box center [485, 111] width 7 height 7
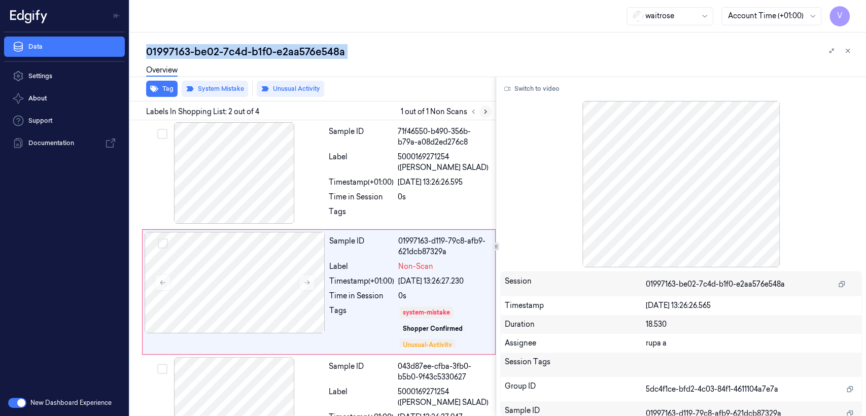
scroll to position [24, 0]
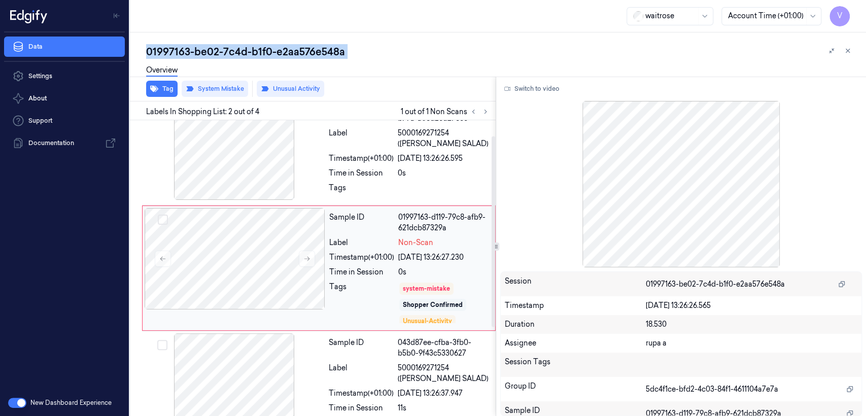
click at [434, 305] on div "Shopper Confirmed" at bounding box center [433, 304] width 60 height 9
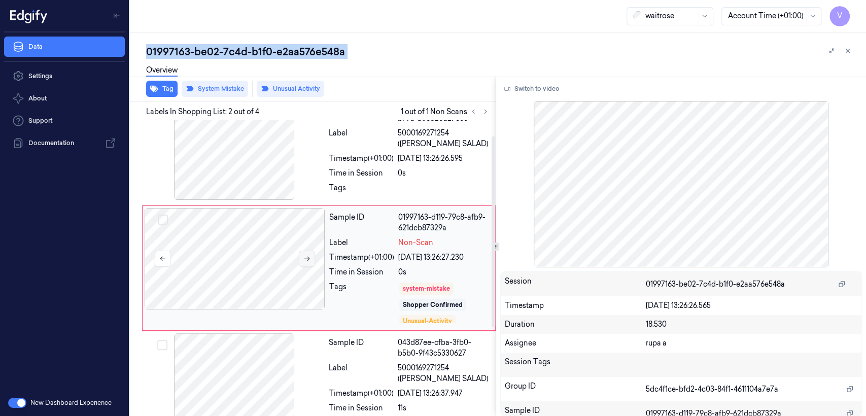
click at [311, 253] on button at bounding box center [307, 259] width 16 height 16
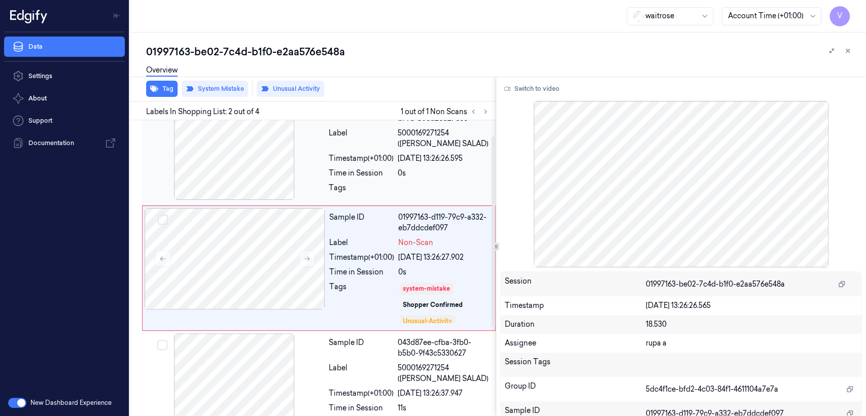
click at [313, 179] on div at bounding box center [234, 148] width 181 height 101
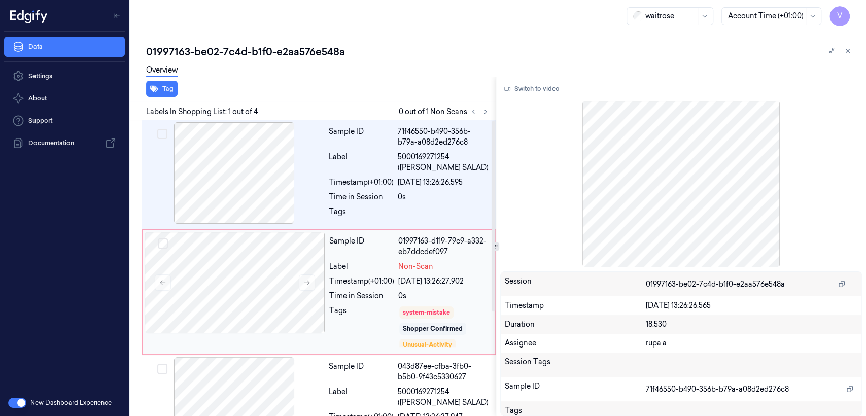
click at [400, 291] on div "0s" at bounding box center [443, 296] width 91 height 11
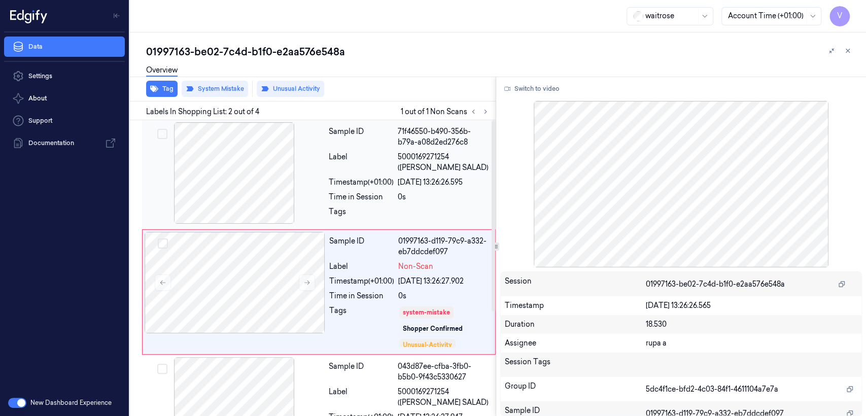
click at [402, 220] on div at bounding box center [444, 214] width 92 height 16
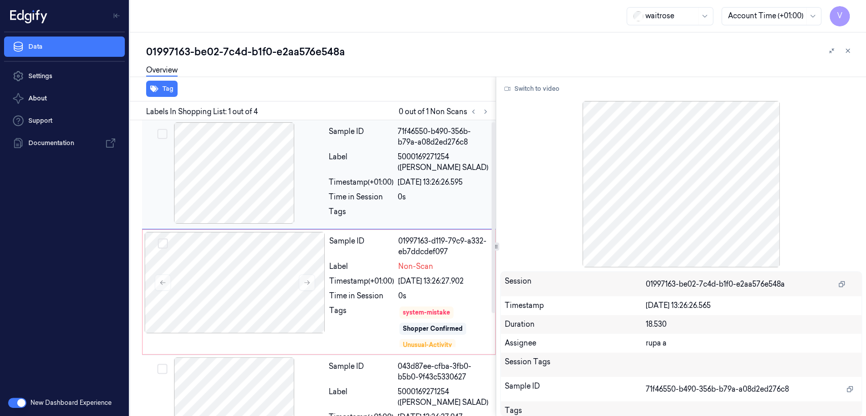
scroll to position [113, 0]
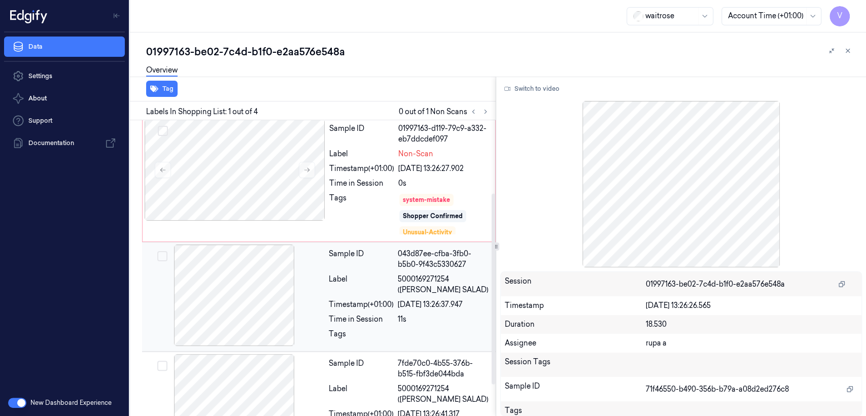
click at [393, 249] on div "Sample ID" at bounding box center [361, 259] width 65 height 21
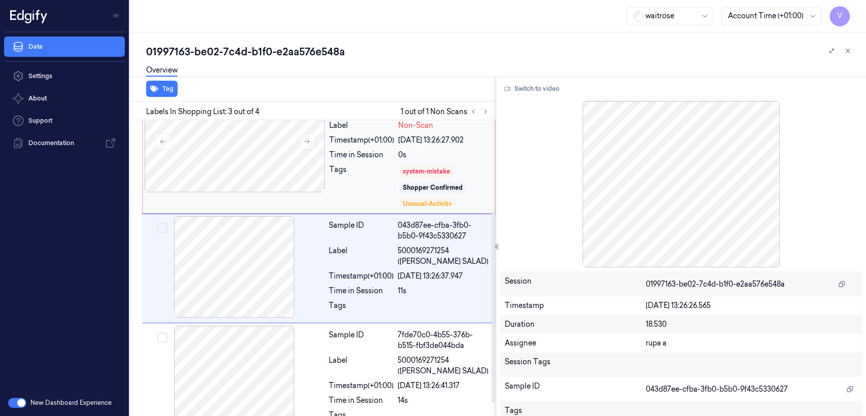
click at [401, 159] on div "0s" at bounding box center [443, 155] width 91 height 11
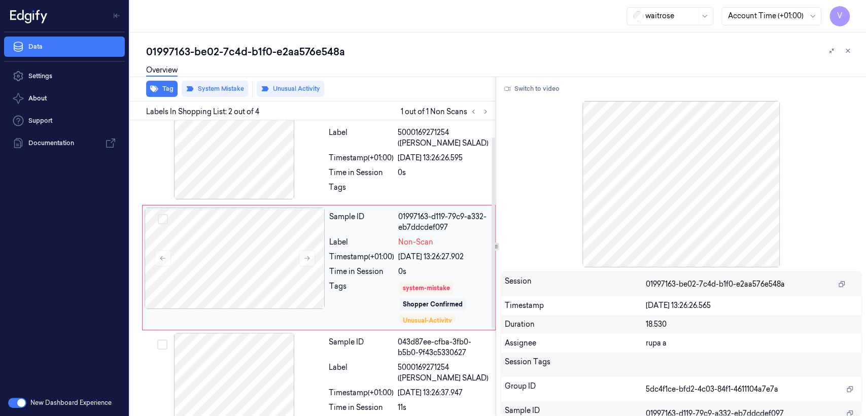
scroll to position [24, 0]
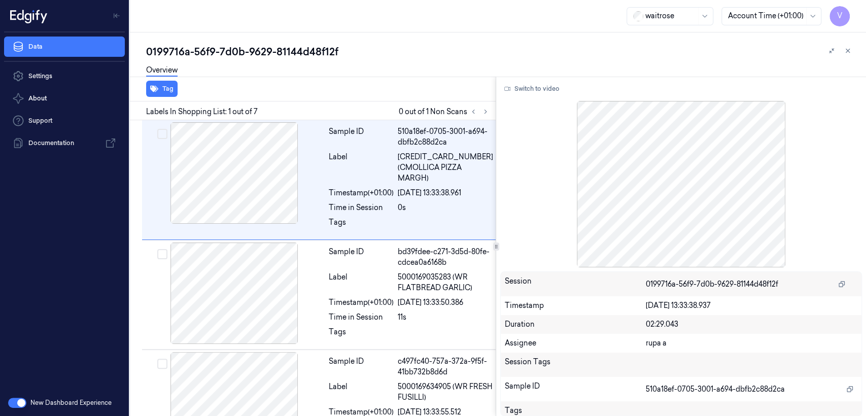
click at [225, 47] on div "0199716a-56f9-7d0b-9629-81144d48f12f" at bounding box center [502, 52] width 712 height 14
copy div "7d0b"
click at [480, 111] on button at bounding box center [485, 111] width 12 height 12
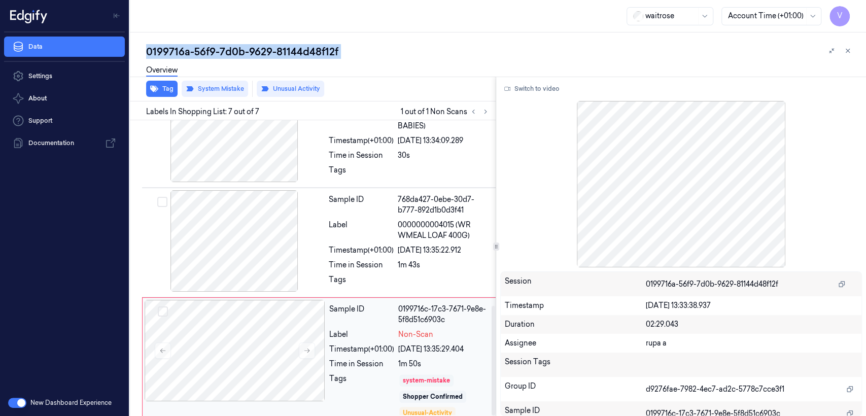
scroll to position [500, 0]
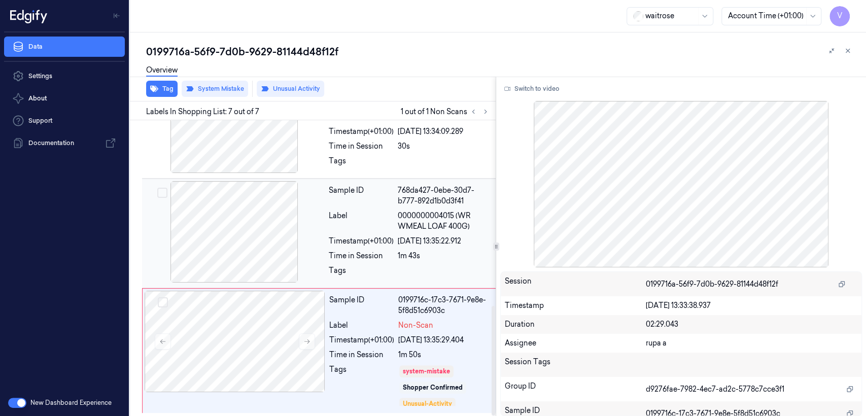
click at [424, 236] on div "22/09/2025 13:35:22.912" at bounding box center [445, 241] width 95 height 11
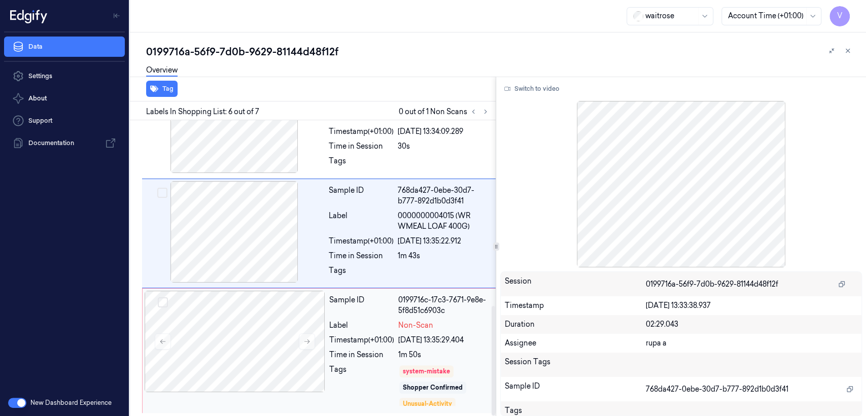
click at [419, 331] on div "Sample ID 0199716c-17c3-7671-9e8e-5f8d51c6903c Label Non-Scan Timestamp (+01:00…" at bounding box center [410, 351] width 171 height 120
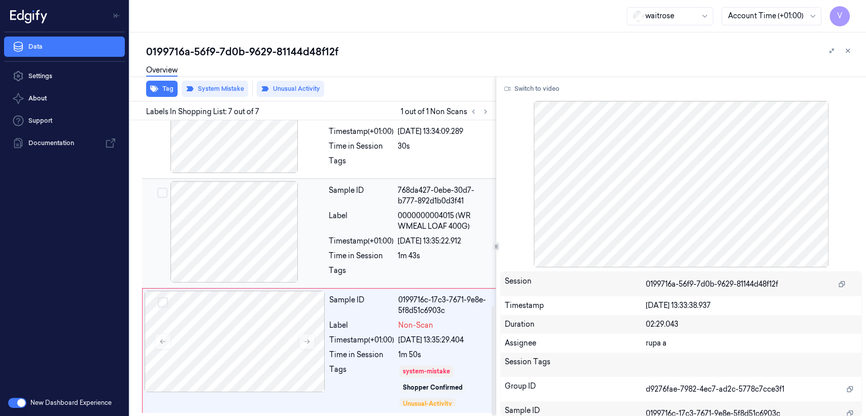
click at [352, 199] on div "Sample ID" at bounding box center [361, 195] width 65 height 21
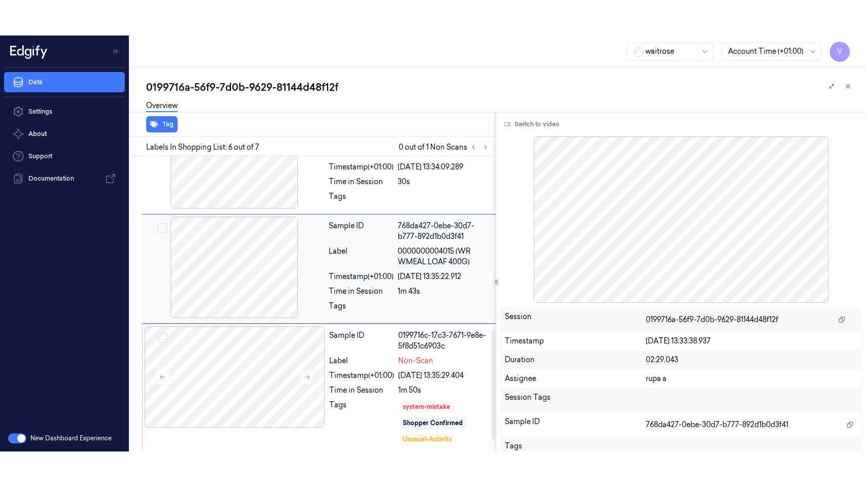
scroll to position [464, 0]
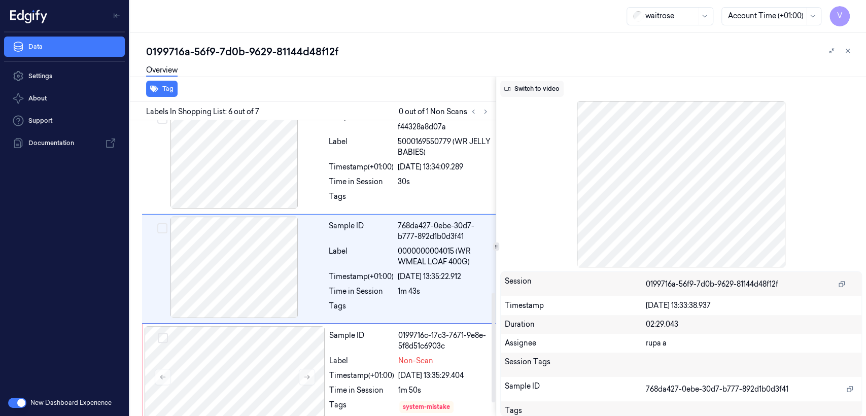
click at [540, 95] on button "Switch to video" at bounding box center [531, 89] width 63 height 16
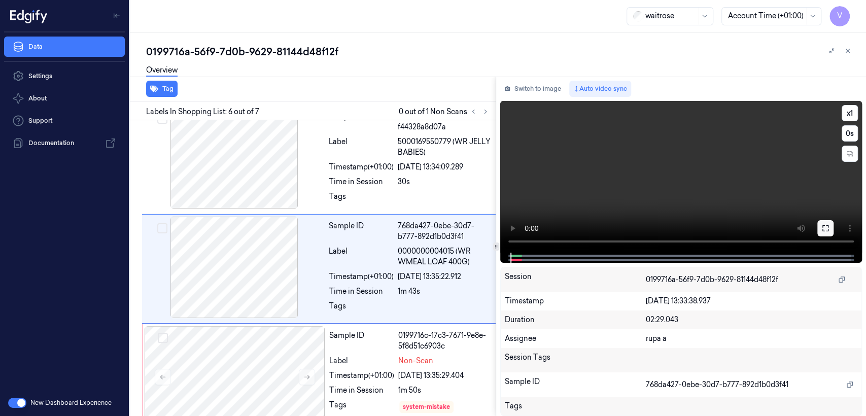
click at [825, 230] on icon at bounding box center [825, 228] width 8 height 8
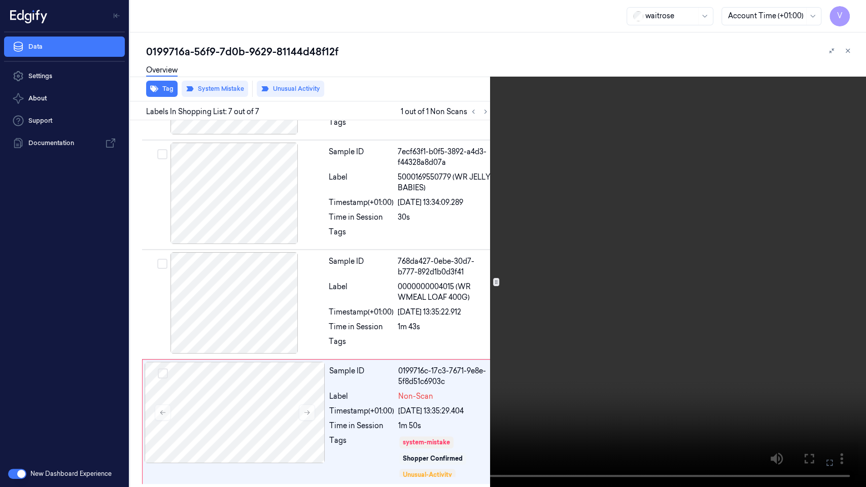
click at [0, 0] on icon at bounding box center [0, 0] width 0 height 0
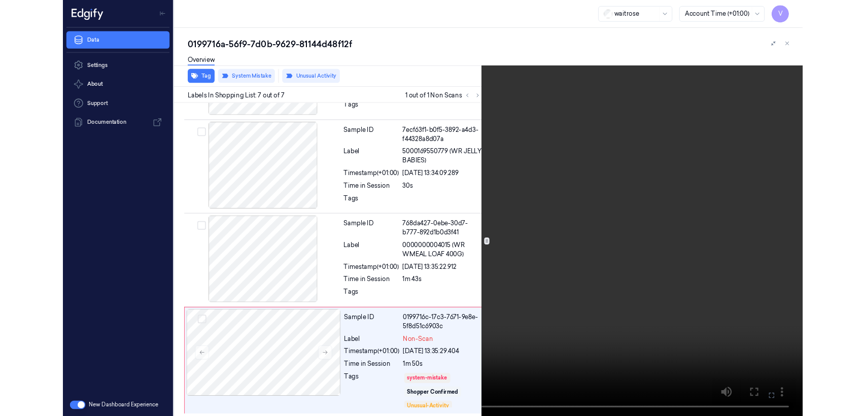
scroll to position [464, 0]
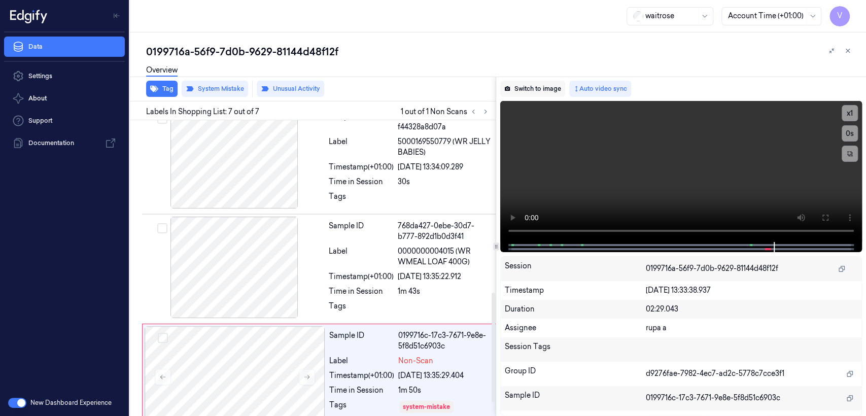
click at [516, 82] on button "Switch to image" at bounding box center [532, 89] width 65 height 16
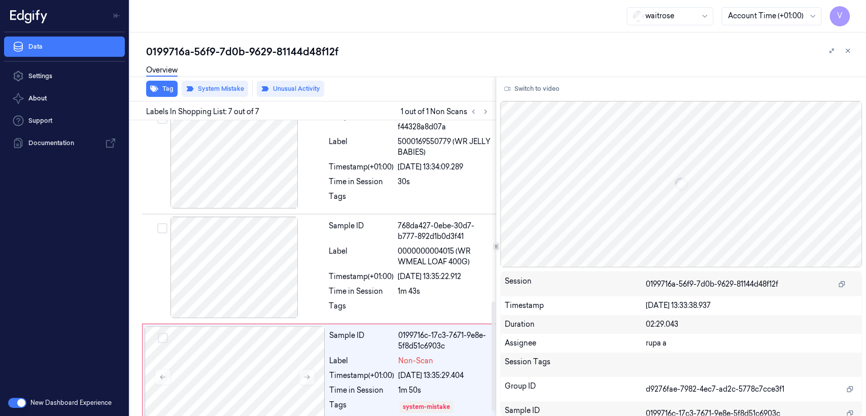
scroll to position [500, 0]
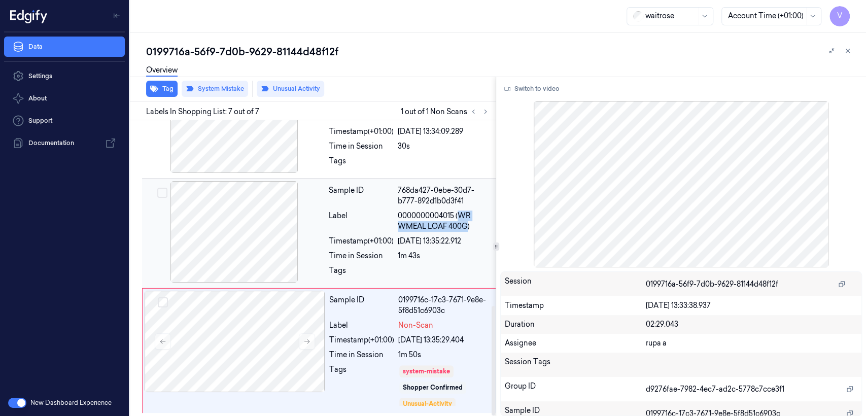
drag, startPoint x: 459, startPoint y: 216, endPoint x: 469, endPoint y: 228, distance: 15.9
click at [469, 228] on span "0000000004015 (WR WMEAL LOAF 400G)" at bounding box center [445, 220] width 95 height 21
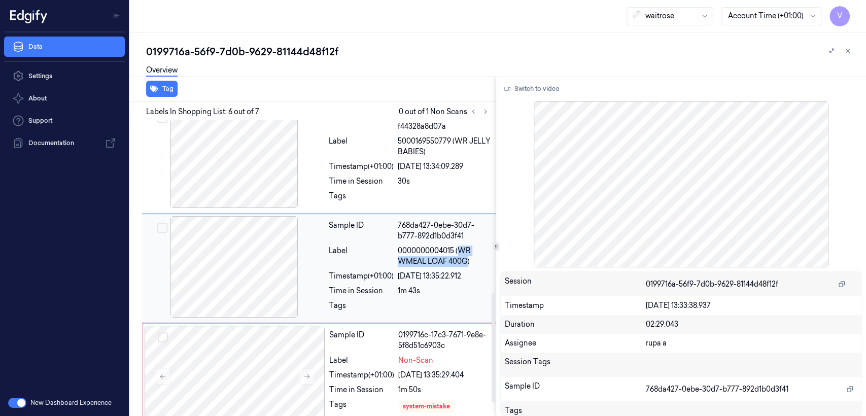
scroll to position [464, 0]
copy span "WR WMEAL LOAF 400G"
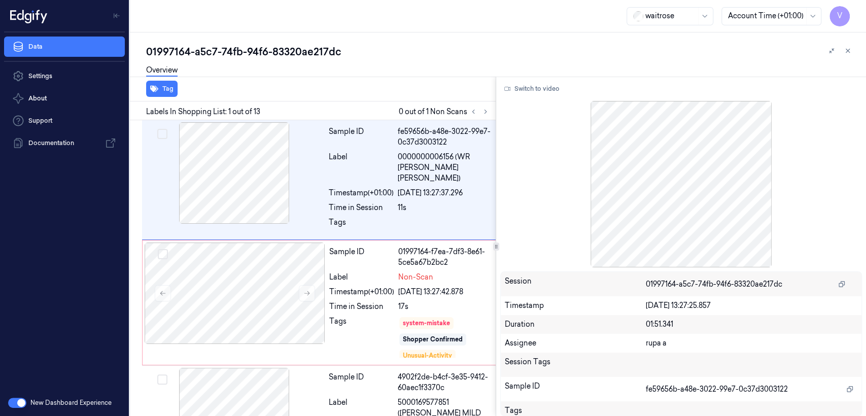
click at [205, 54] on div "01997164-a5c7-74fb-94f6-83320ae217dc" at bounding box center [502, 52] width 712 height 14
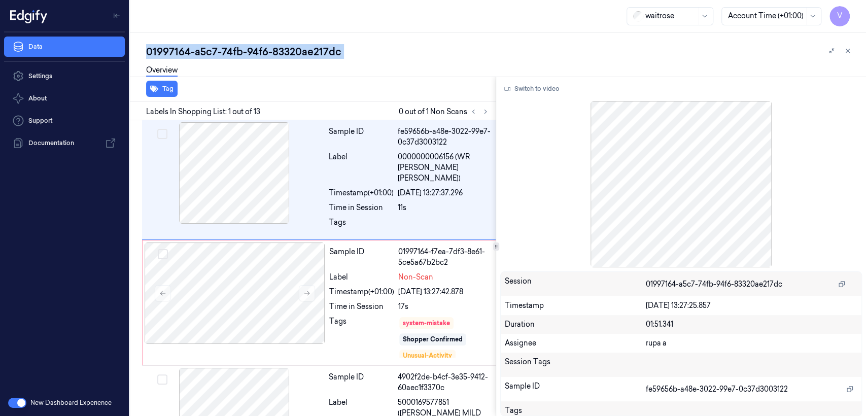
click at [205, 54] on div "01997164-a5c7-74fb-94f6-83320ae217dc" at bounding box center [502, 52] width 712 height 14
copy div "a5c7"
click at [476, 110] on icon at bounding box center [473, 111] width 7 height 7
click at [485, 113] on icon at bounding box center [485, 111] width 7 height 7
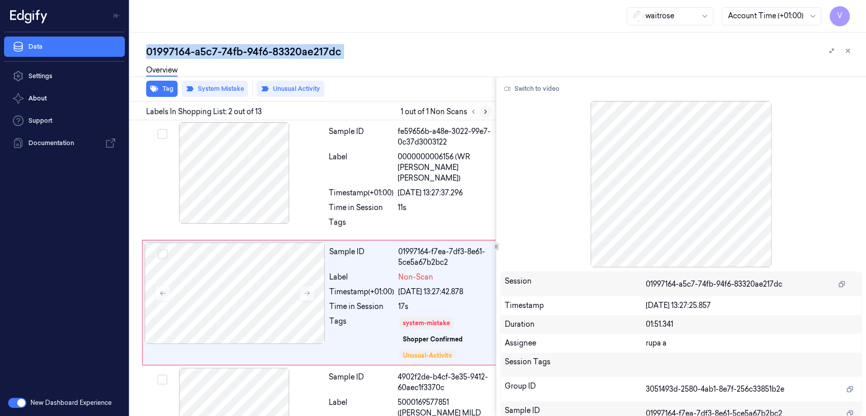
scroll to position [24, 0]
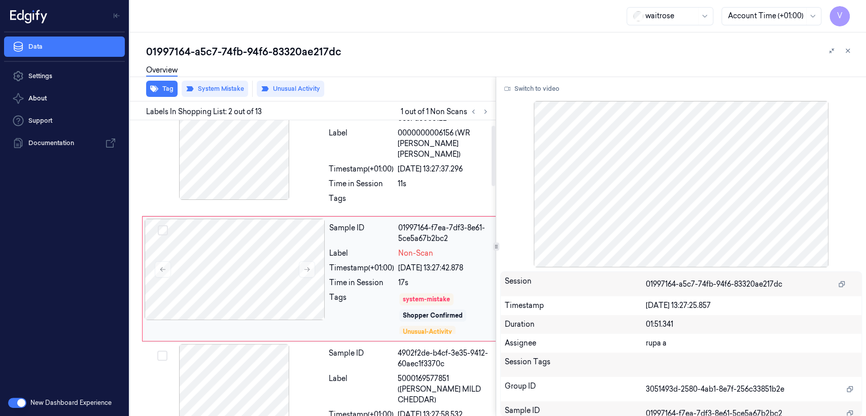
click at [444, 277] on div "17s" at bounding box center [445, 282] width 94 height 11
click at [402, 164] on div "[DATE] 13:27:37.296" at bounding box center [445, 169] width 95 height 11
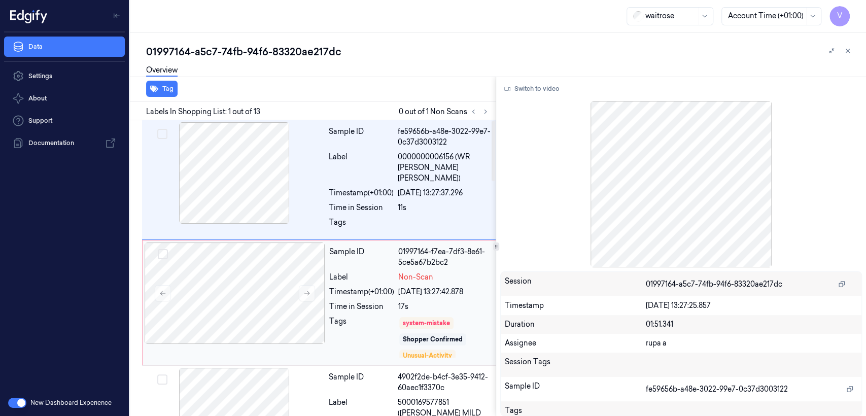
click at [438, 302] on div "Sample ID 01997164-f7ea-7df3-8e61-5ce5a67b2bc2 Label Non-Scan Timestamp (+01:00…" at bounding box center [410, 302] width 171 height 120
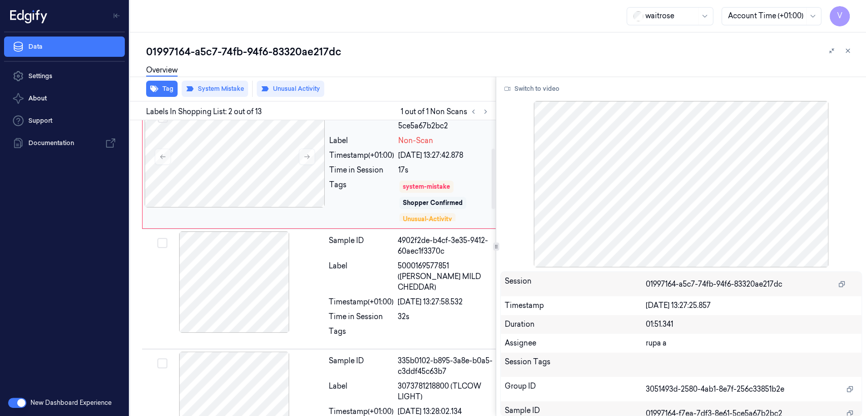
scroll to position [20, 0]
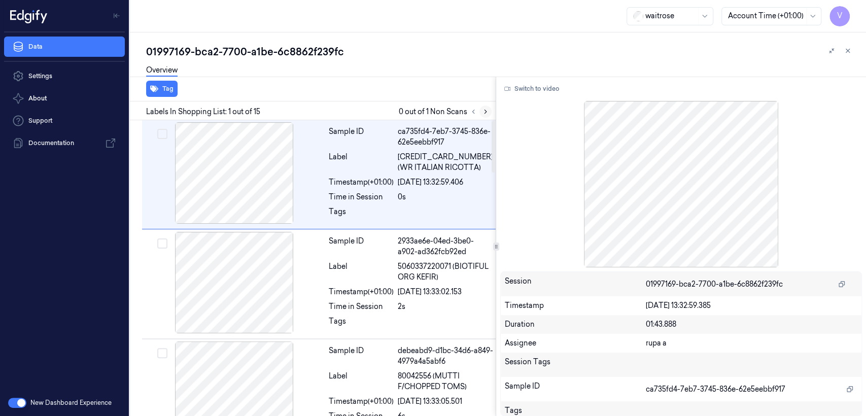
click at [484, 112] on icon at bounding box center [485, 111] width 7 height 7
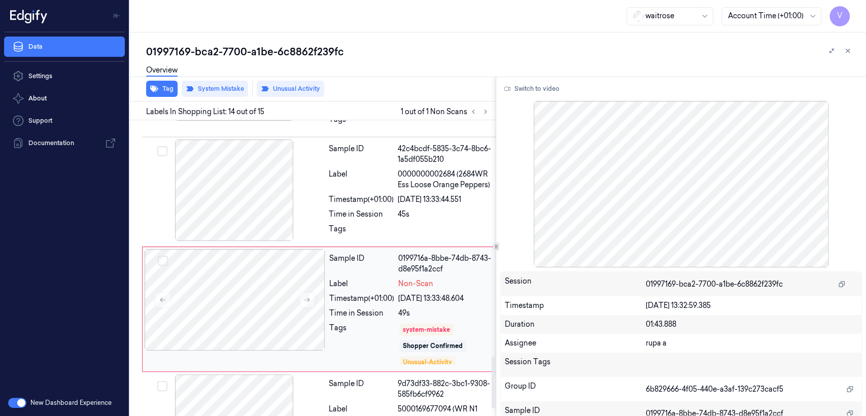
scroll to position [1358, 0]
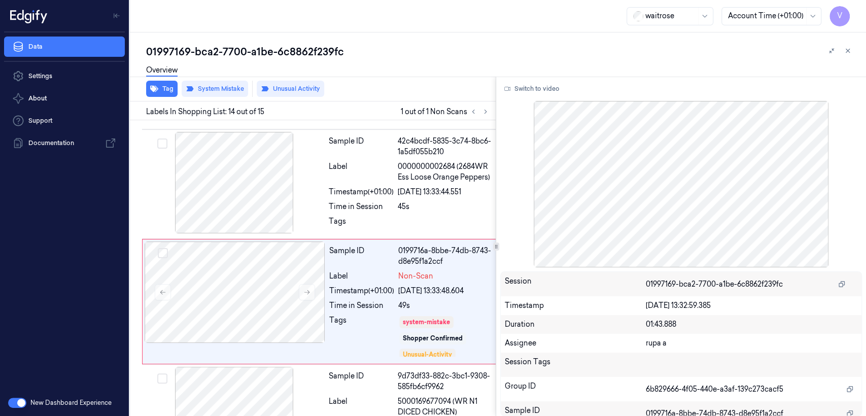
click at [230, 62] on div "Overview" at bounding box center [502, 72] width 712 height 26
click at [230, 60] on div "Overview" at bounding box center [502, 72] width 712 height 26
click at [230, 51] on div "01997169-bca2-7700-a1be-6c8862f239fc" at bounding box center [502, 52] width 712 height 14
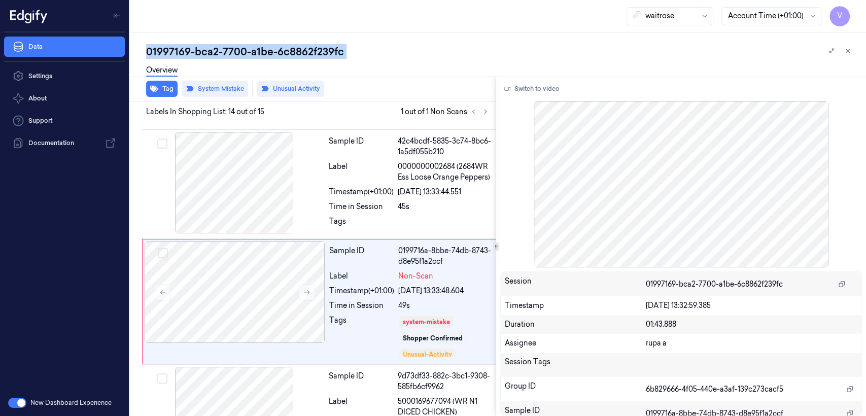
click at [230, 51] on div "01997169-bca2-7700-a1be-6c8862f239fc" at bounding box center [502, 52] width 712 height 14
copy div "7700"
click at [486, 115] on icon at bounding box center [485, 111] width 7 height 7
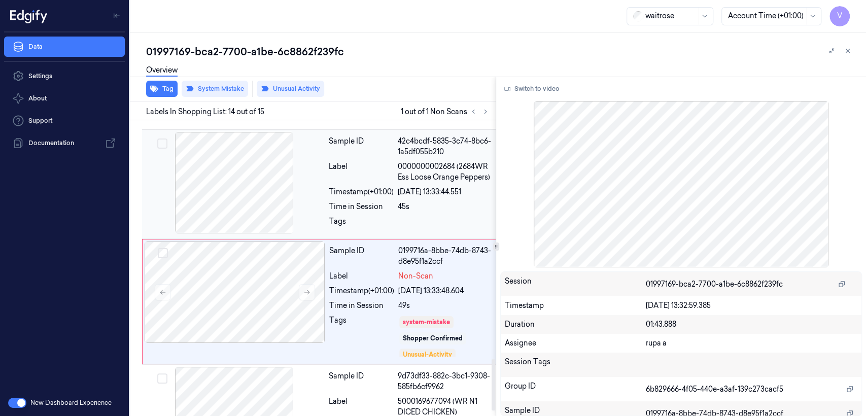
click at [296, 188] on div at bounding box center [234, 182] width 181 height 101
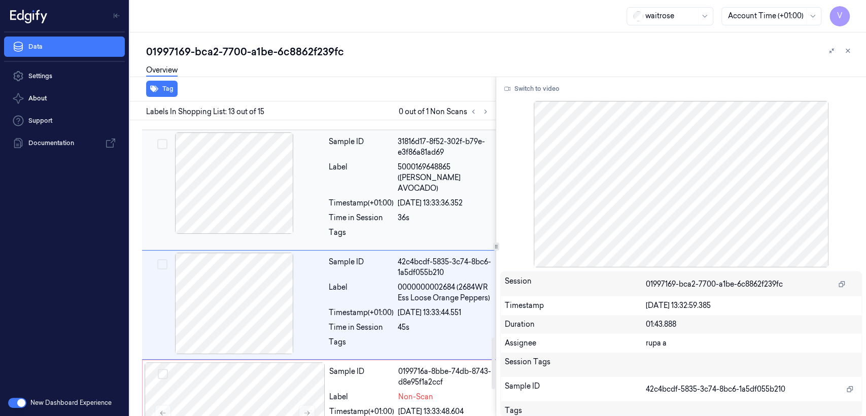
scroll to position [1236, 0]
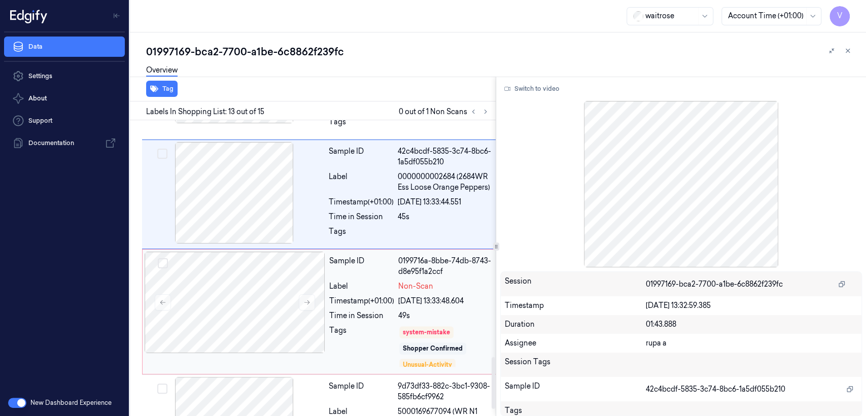
click at [350, 325] on div "Tags" at bounding box center [361, 346] width 65 height 43
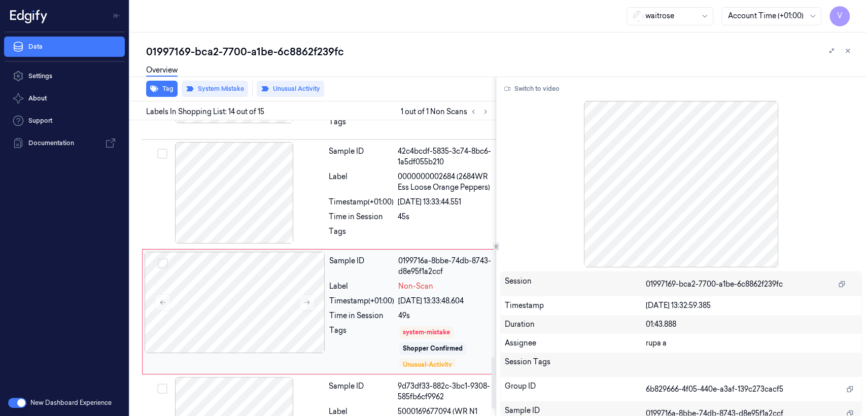
scroll to position [1358, 0]
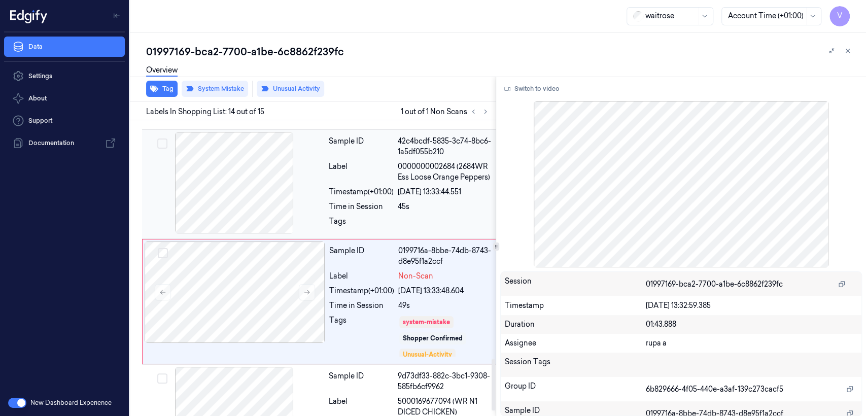
click at [377, 201] on div "Time in Session" at bounding box center [361, 206] width 65 height 11
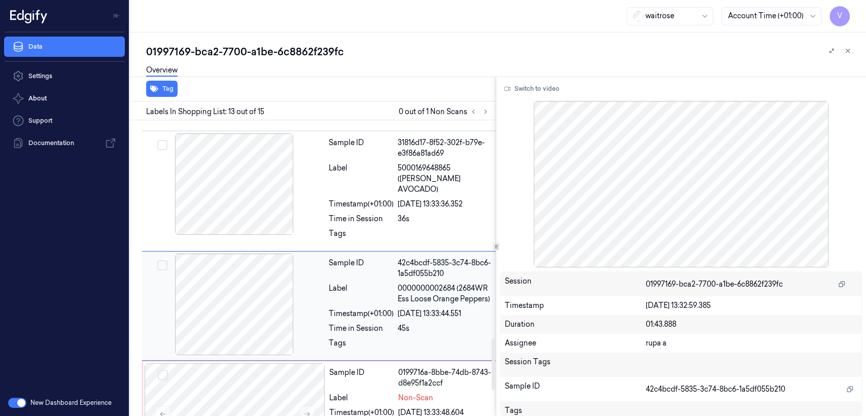
scroll to position [1236, 0]
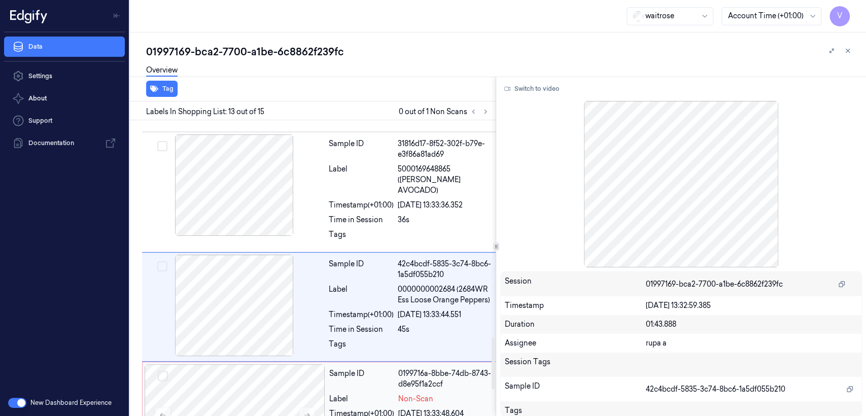
click at [405, 394] on span "Non-Scan" at bounding box center [415, 399] width 35 height 11
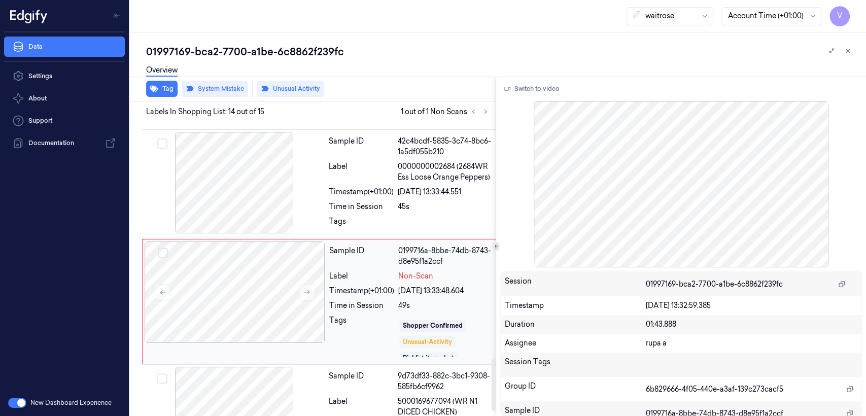
scroll to position [20, 0]
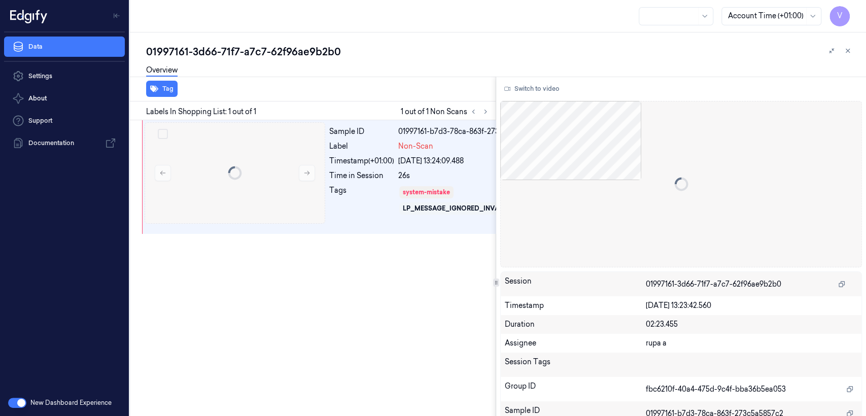
scroll to position [0, 16]
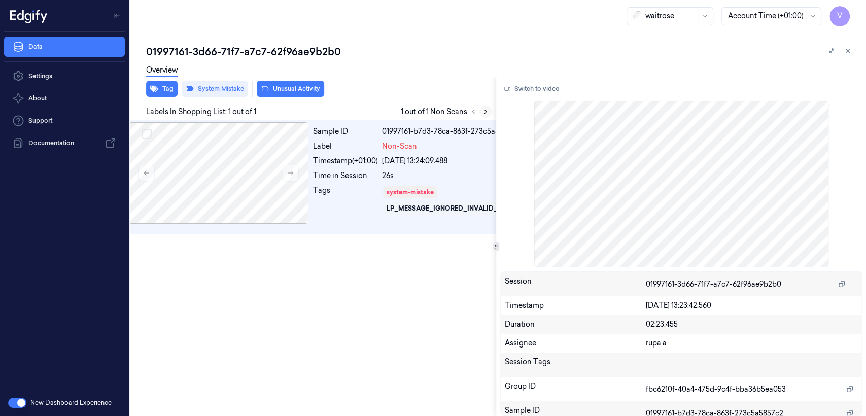
click at [483, 112] on icon at bounding box center [485, 111] width 7 height 7
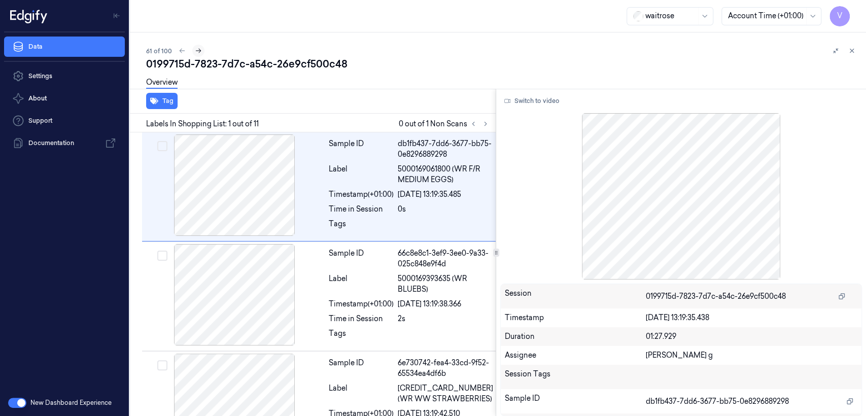
click at [199, 49] on icon at bounding box center [198, 50] width 7 height 7
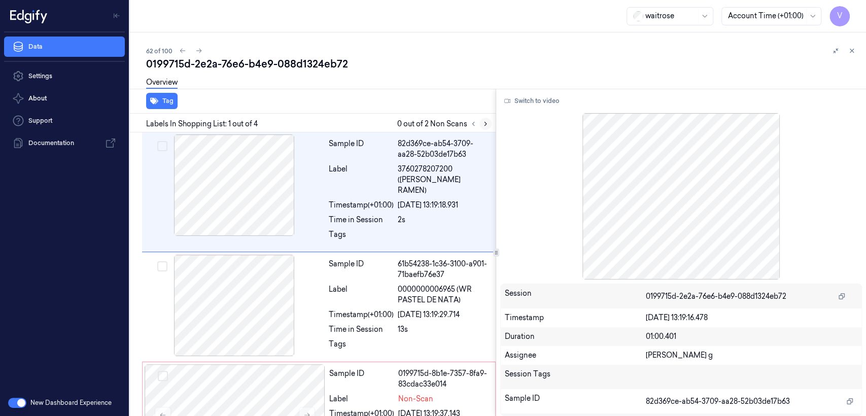
click at [483, 126] on icon at bounding box center [485, 123] width 7 height 7
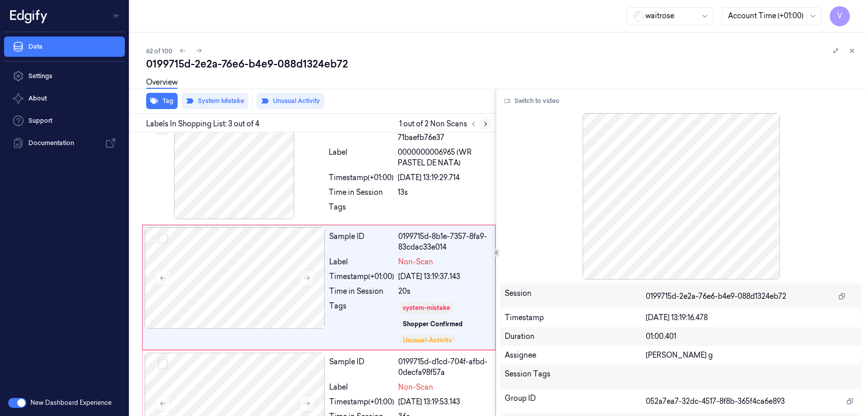
scroll to position [139, 0]
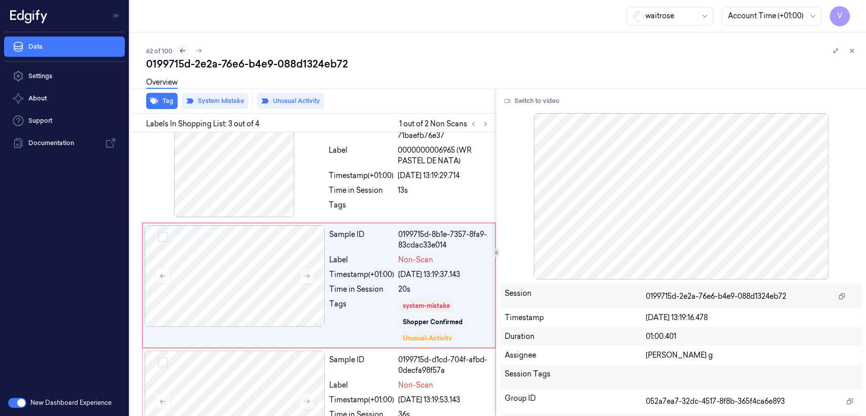
click at [181, 53] on icon at bounding box center [182, 50] width 7 height 7
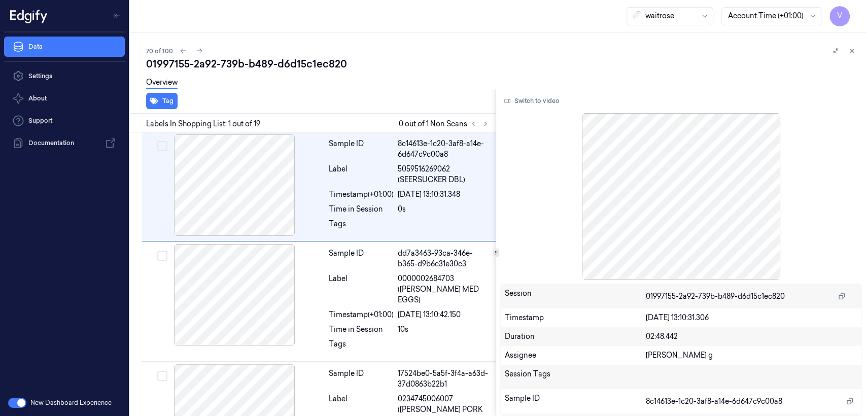
click at [207, 68] on div "01997155-2a92-739b-b489-d6d15c1ec820" at bounding box center [502, 64] width 712 height 14
copy div "2a92"
click at [488, 127] on button at bounding box center [485, 124] width 12 height 12
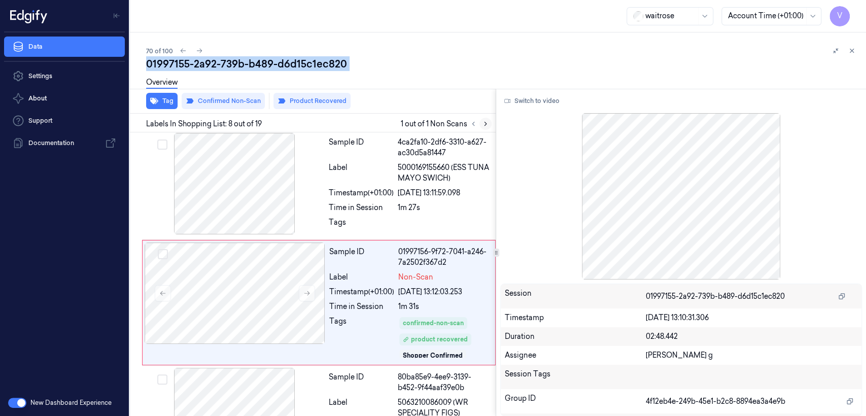
scroll to position [686, 0]
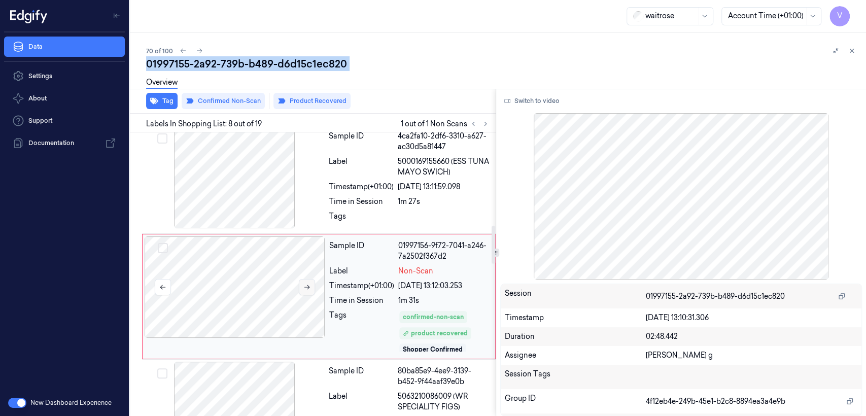
click at [312, 279] on button at bounding box center [307, 287] width 16 height 16
click at [450, 196] on div "1m 27s" at bounding box center [444, 201] width 92 height 11
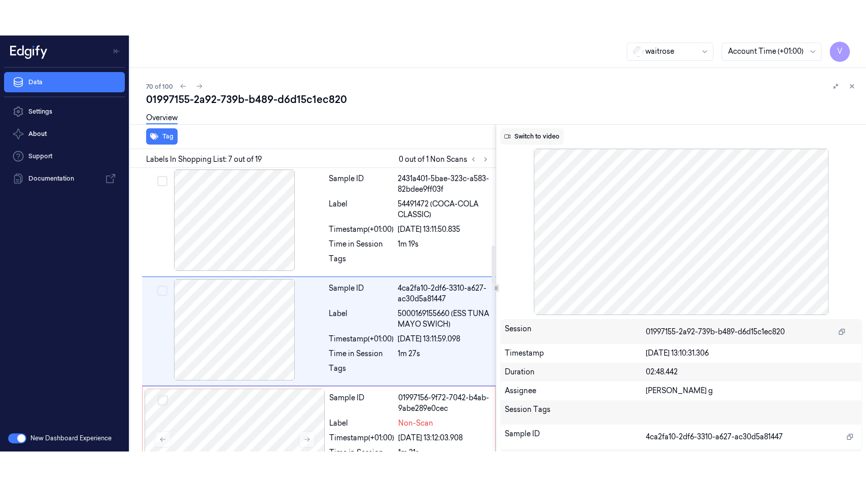
scroll to position [569, 0]
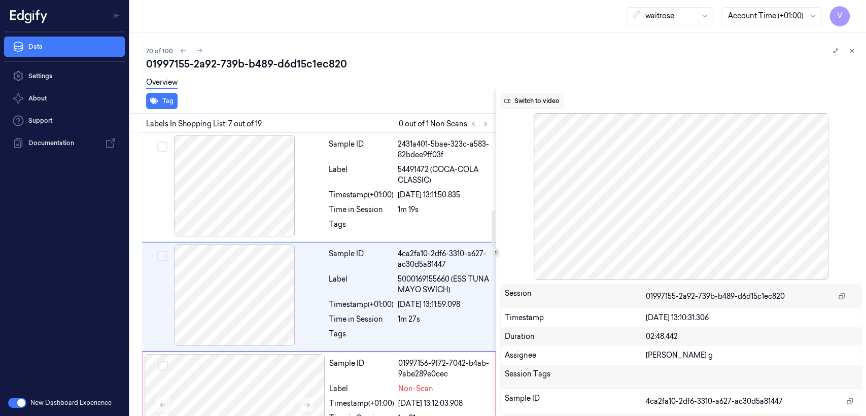
click at [542, 102] on button "Switch to video" at bounding box center [531, 101] width 63 height 16
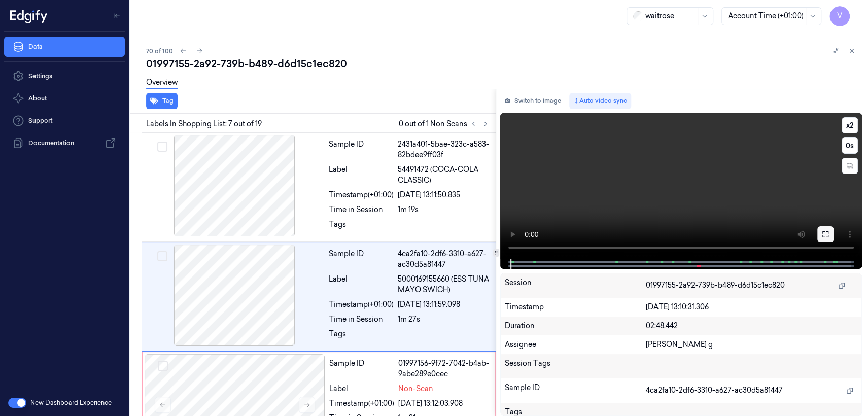
click at [825, 238] on button at bounding box center [825, 234] width 16 height 16
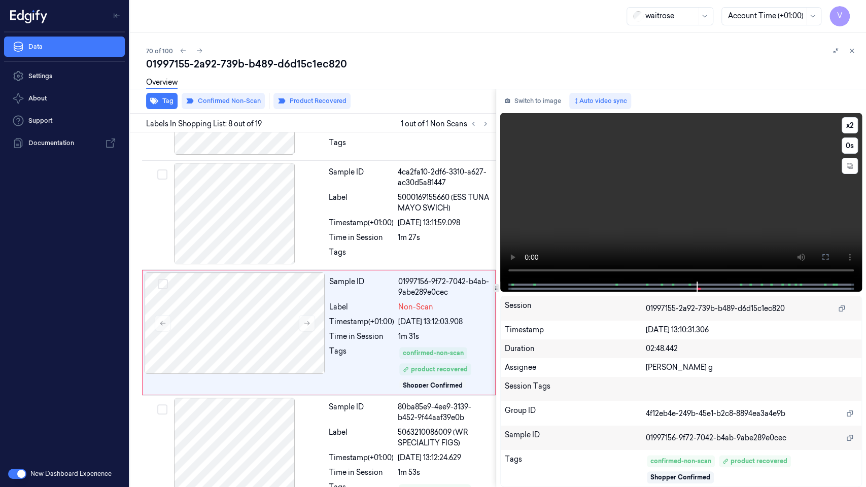
scroll to position [651, 0]
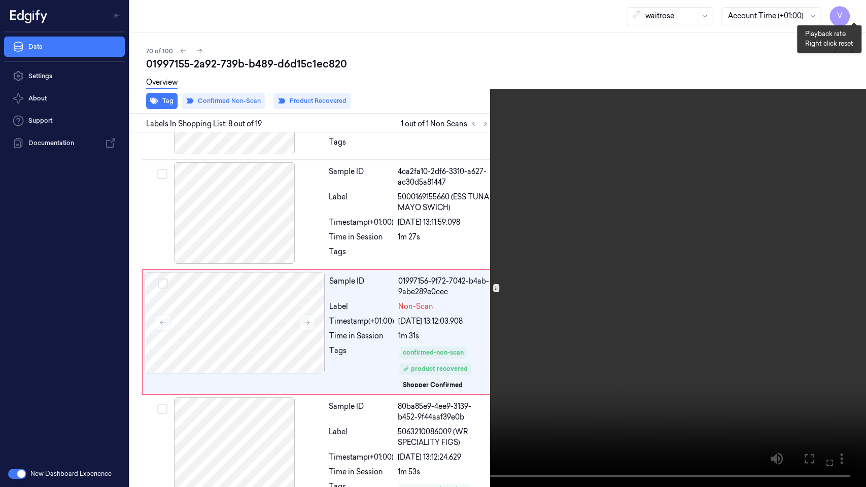
click at [856, 15] on button "x 2" at bounding box center [853, 12] width 16 height 16
click at [856, 15] on button "x 4" at bounding box center [853, 12] width 16 height 16
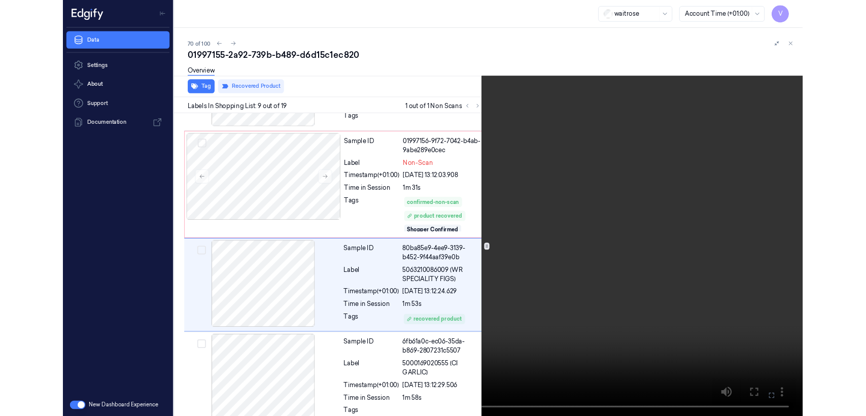
scroll to position [768, 0]
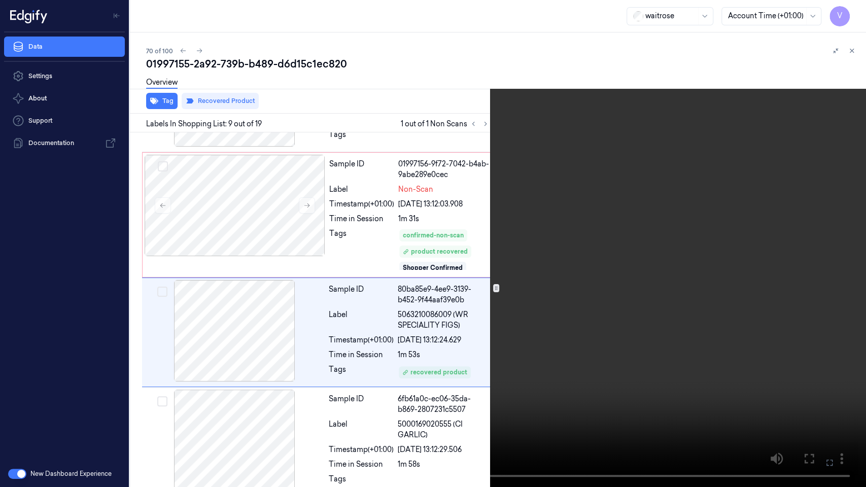
click at [0, 0] on button at bounding box center [0, 0] width 0 height 0
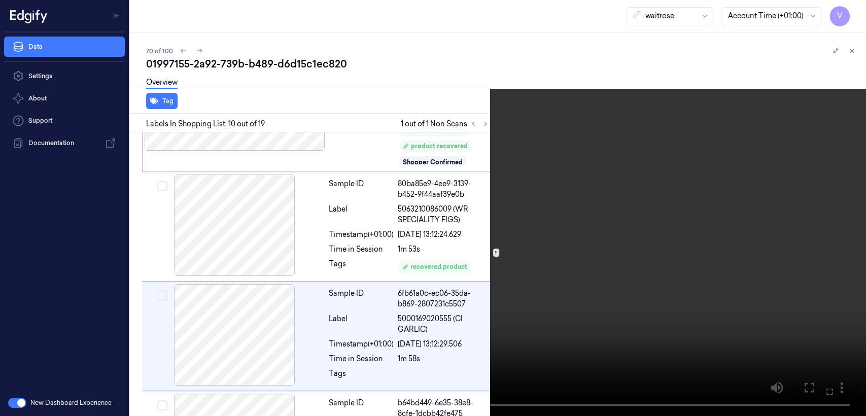
scroll to position [877, 0]
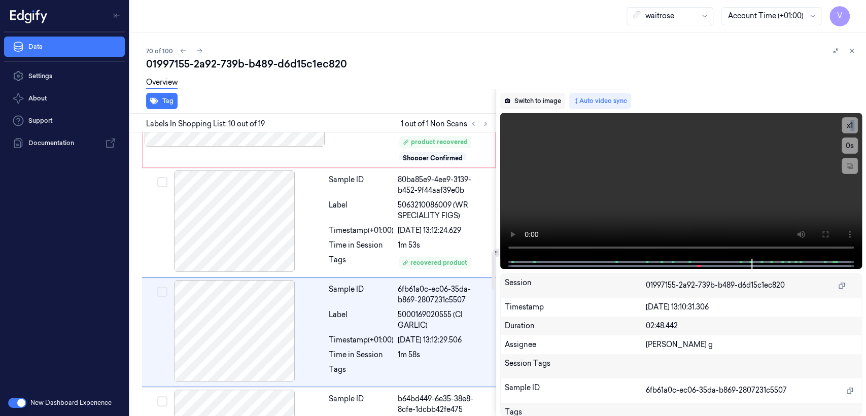
click at [538, 102] on button "Switch to image" at bounding box center [532, 101] width 65 height 16
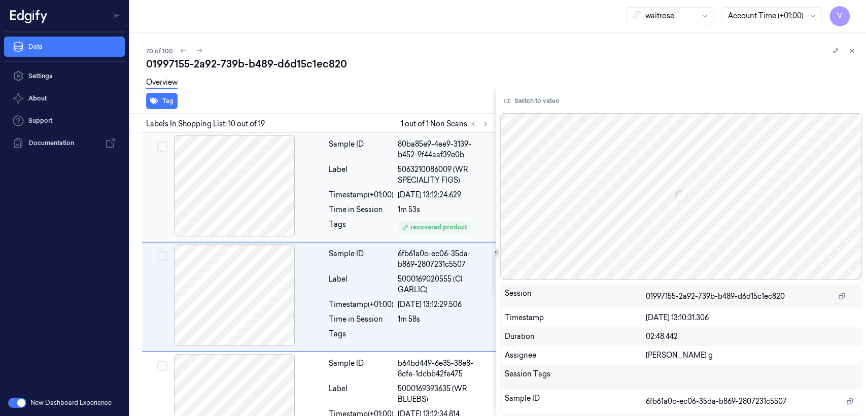
click at [412, 204] on div "1m 53s" at bounding box center [444, 209] width 92 height 11
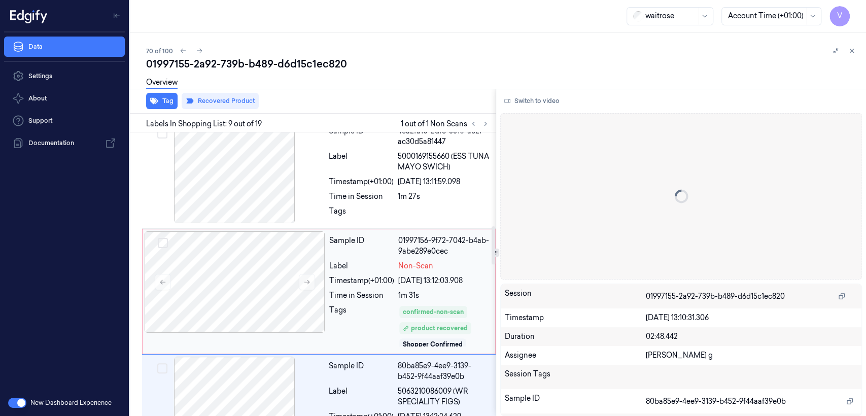
click at [395, 234] on div "Sample ID 01997156-9f72-7042-b4ab-9abe289e0cec Label Non-Scan Timestamp (+01:00…" at bounding box center [409, 291] width 168 height 120
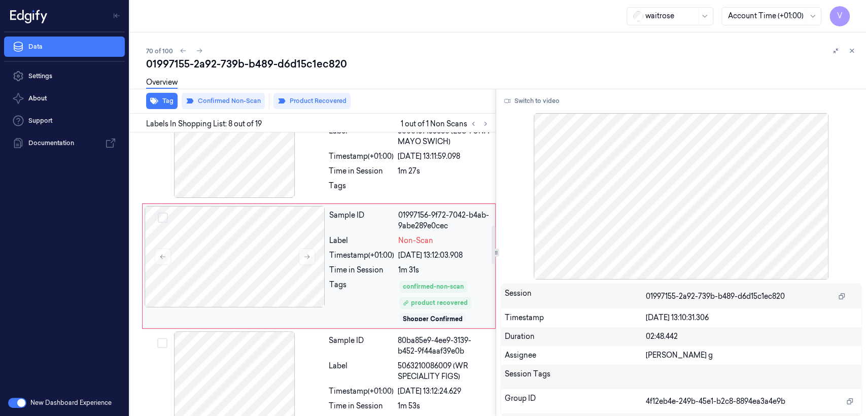
scroll to position [686, 0]
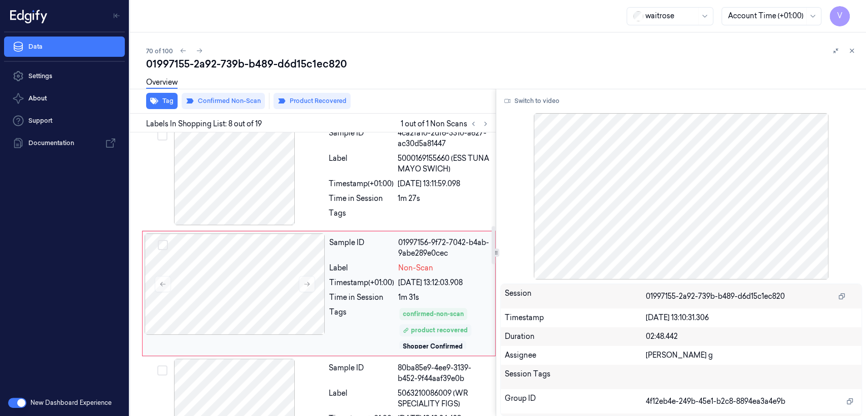
click at [402, 280] on div "Sample ID 01997156-9f72-7042-b4ab-9abe289e0cec Label Non-Scan Timestamp (+01:00…" at bounding box center [409, 293] width 168 height 120
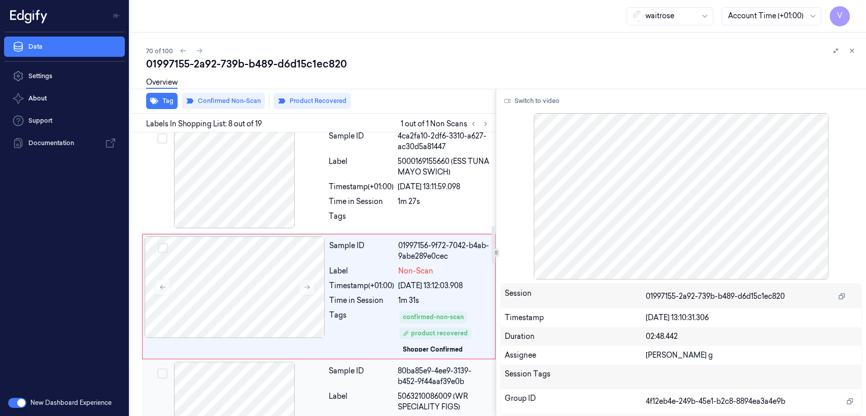
click at [388, 366] on div "Sample ID" at bounding box center [361, 376] width 65 height 21
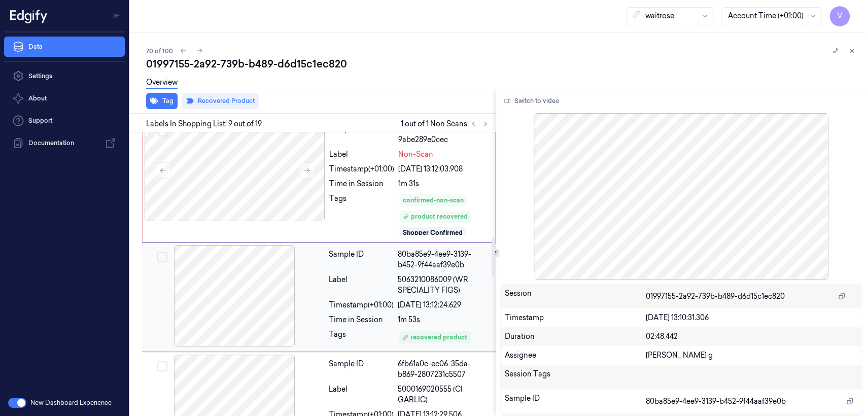
scroll to position [803, 0]
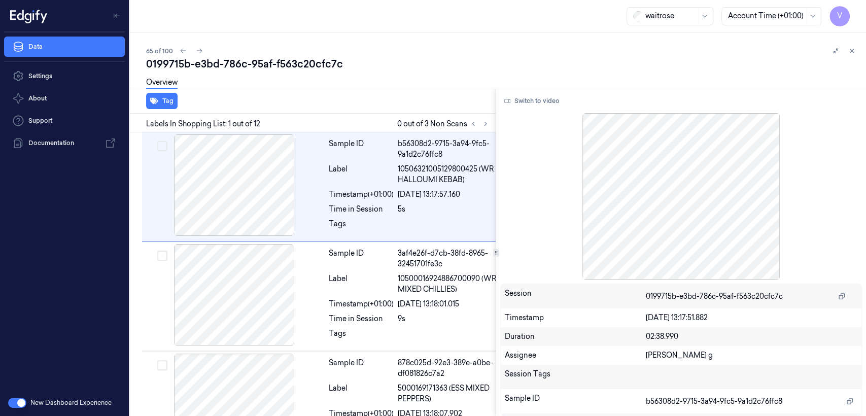
click at [189, 63] on div "0199715b-e3bd-786c-95af-f563c20cfc7c" at bounding box center [502, 64] width 712 height 14
copy div "-"
click at [484, 111] on div "Tag" at bounding box center [311, 101] width 370 height 25
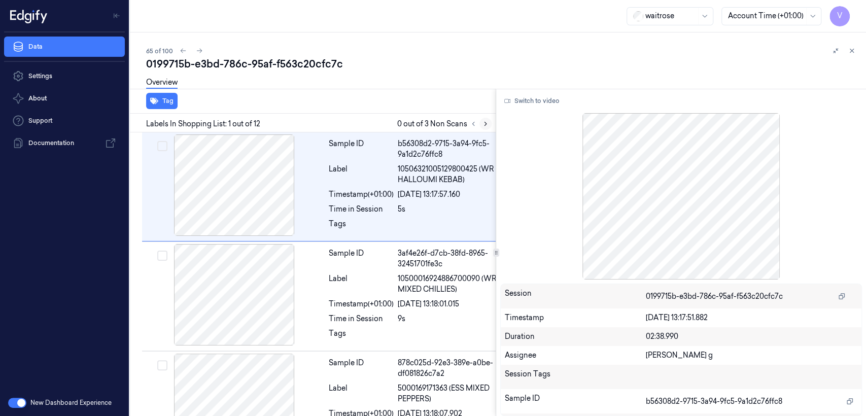
click at [479, 123] on button at bounding box center [485, 124] width 12 height 12
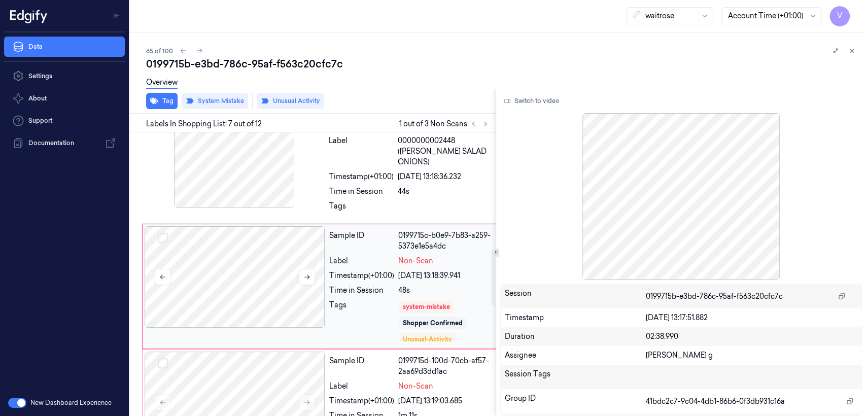
scroll to position [588, 0]
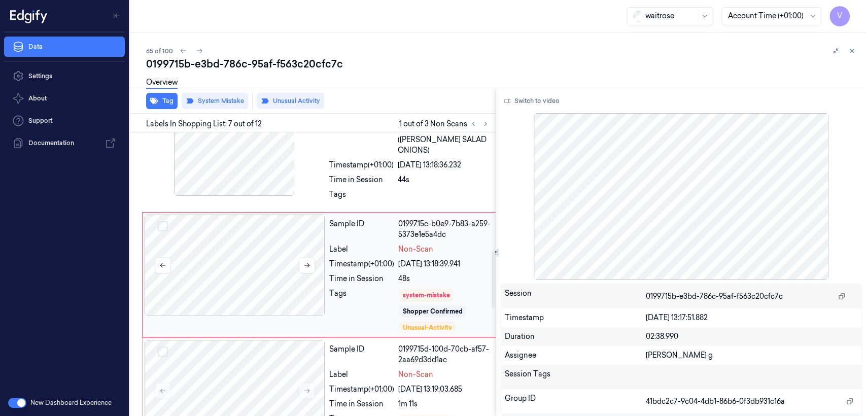
click at [305, 283] on div at bounding box center [235, 265] width 181 height 101
click at [341, 155] on div "Sample ID 97a42082-be26-3e8f-9aa1-991e2fd4f26f Label 0000000002448 (WR ESS SALA…" at bounding box center [419, 151] width 188 height 115
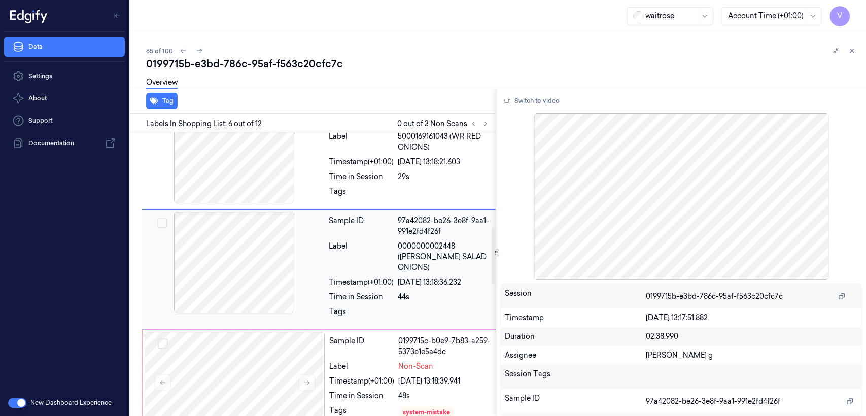
scroll to position [470, 0]
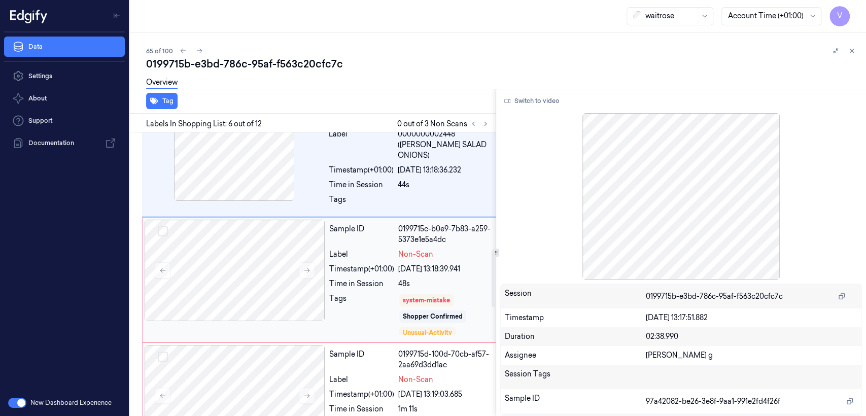
click at [458, 301] on div "system-mistake Shopper Confirmed Unusual-Activity Picklist item alert" at bounding box center [453, 314] width 110 height 43
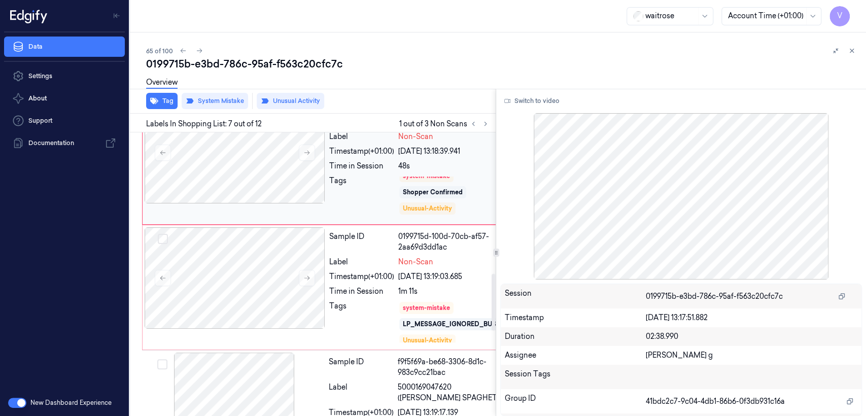
scroll to position [0, 0]
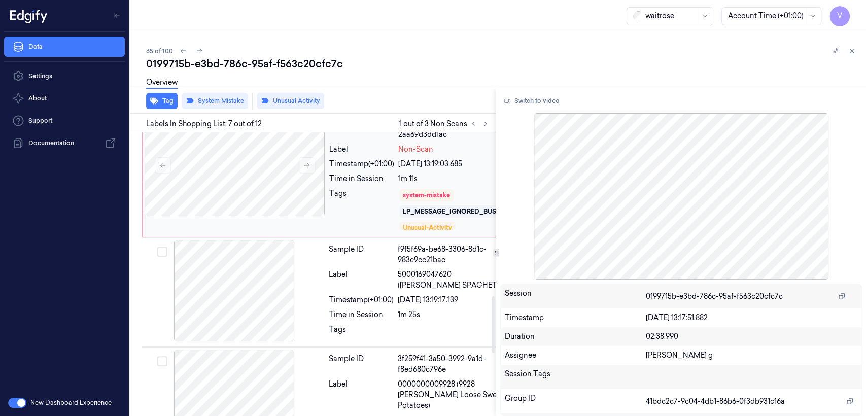
click at [402, 184] on div "1m 11s" at bounding box center [453, 178] width 110 height 11
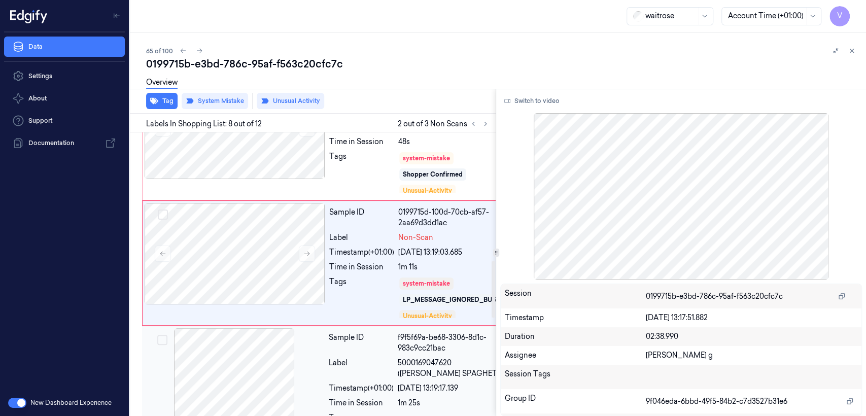
scroll to position [611, 0]
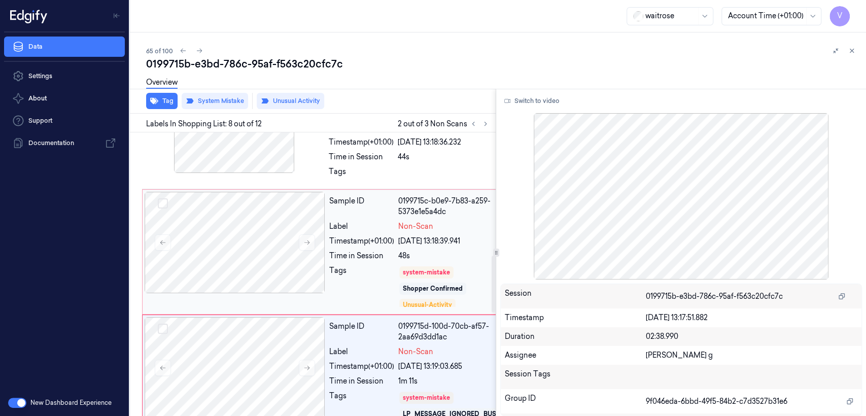
click at [399, 238] on div "22/09/2025 13:18:39.941" at bounding box center [453, 241] width 110 height 11
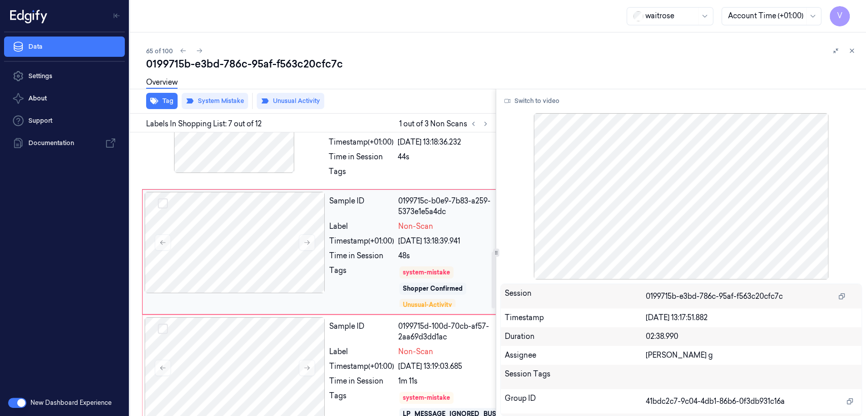
scroll to position [588, 0]
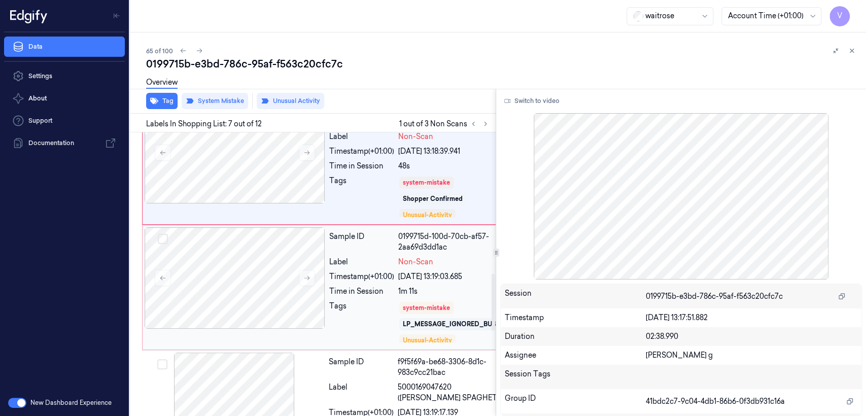
click at [395, 253] on div "Sample ID 0199715d-100d-70cb-af57-2aa69d3dd1ac Label Non-Scan Timestamp (+01:00…" at bounding box center [418, 287] width 187 height 120
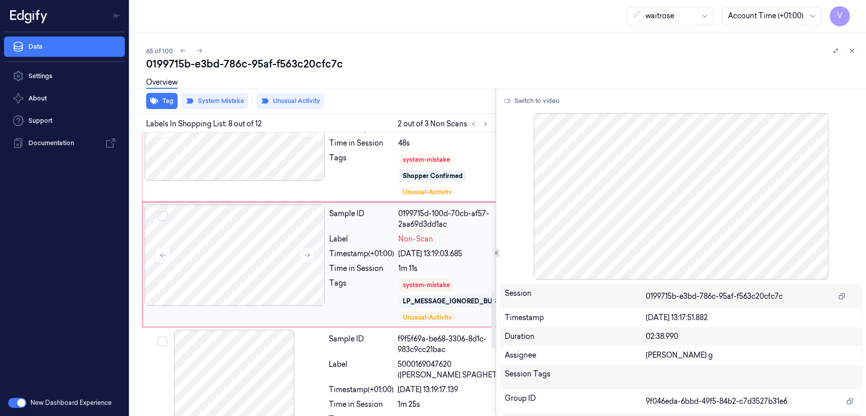
scroll to position [836, 0]
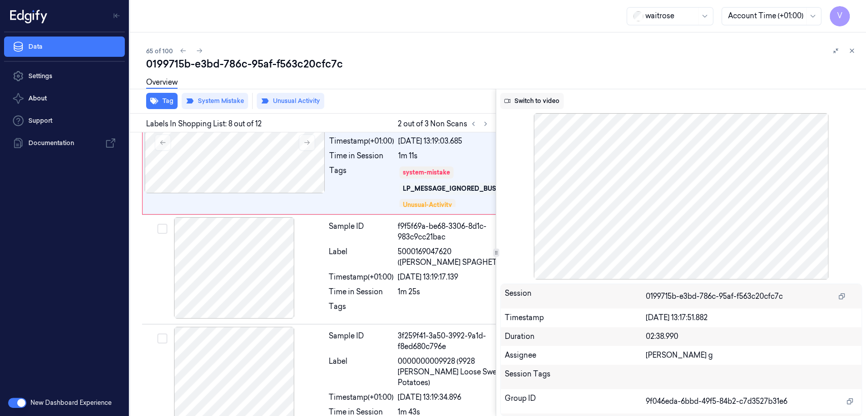
click at [532, 97] on button "Switch to video" at bounding box center [531, 101] width 63 height 16
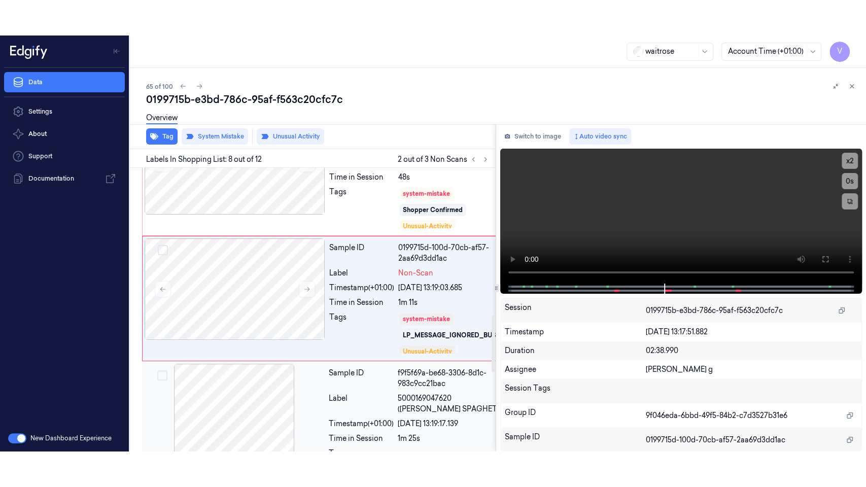
scroll to position [723, 0]
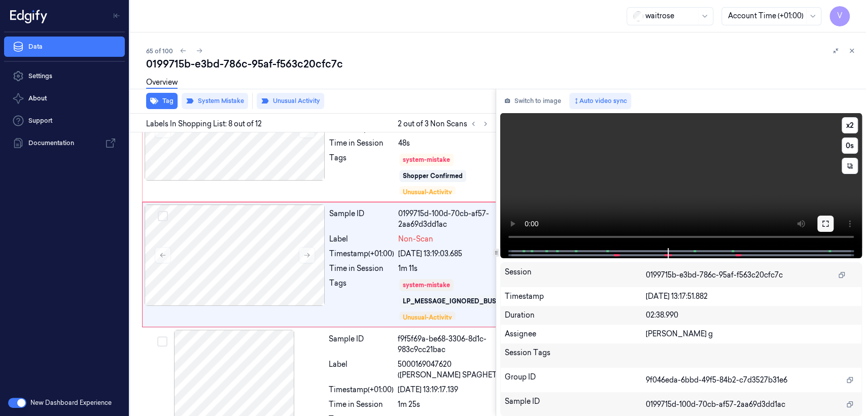
click at [825, 222] on icon at bounding box center [825, 224] width 8 height 8
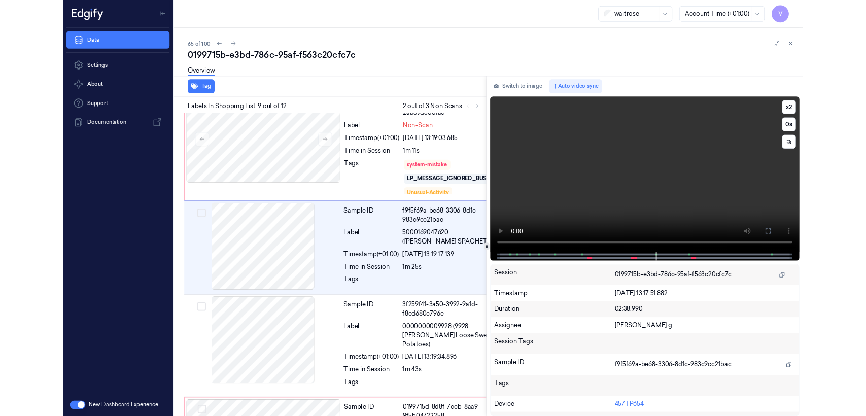
scroll to position [816, 0]
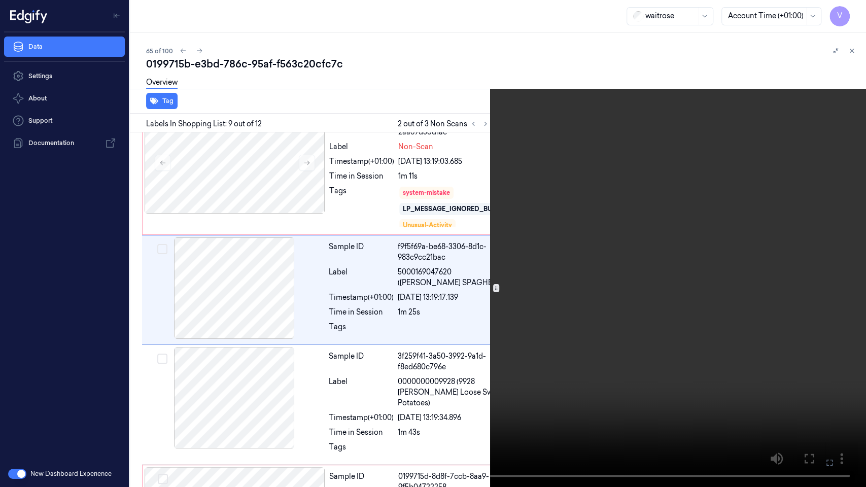
click at [0, 0] on icon at bounding box center [0, 0] width 0 height 0
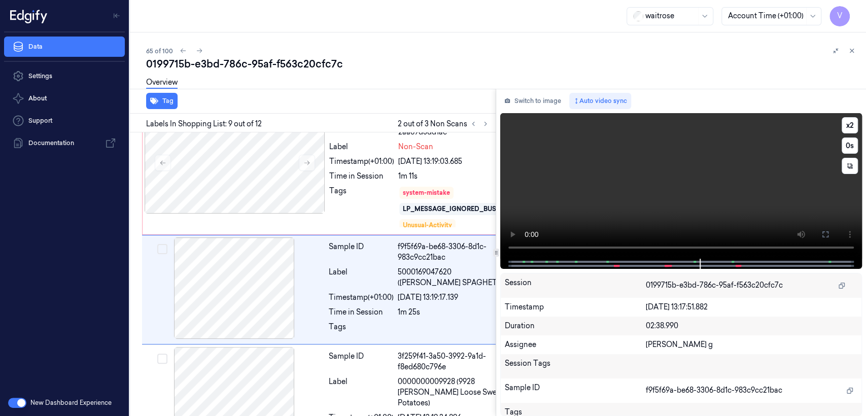
click at [623, 158] on video at bounding box center [681, 186] width 362 height 146
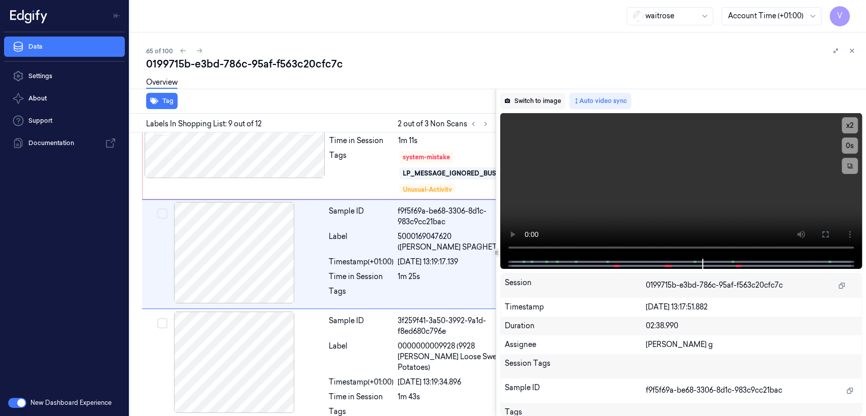
scroll to position [852, 0]
click at [553, 103] on button "Switch to image" at bounding box center [532, 101] width 65 height 16
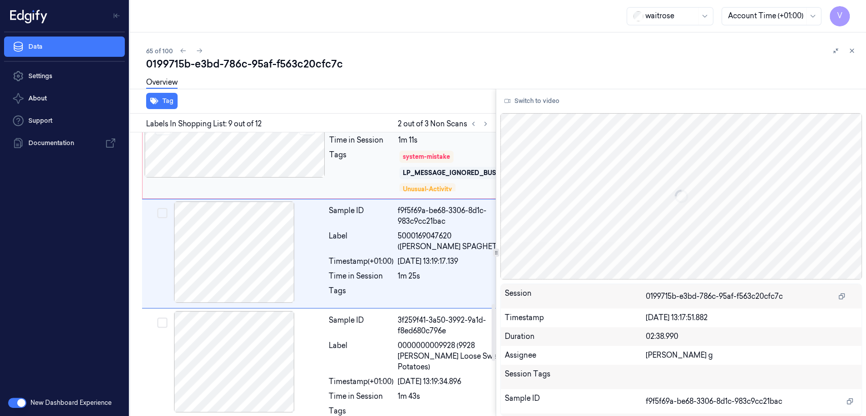
click at [341, 172] on div "Tags" at bounding box center [361, 171] width 65 height 43
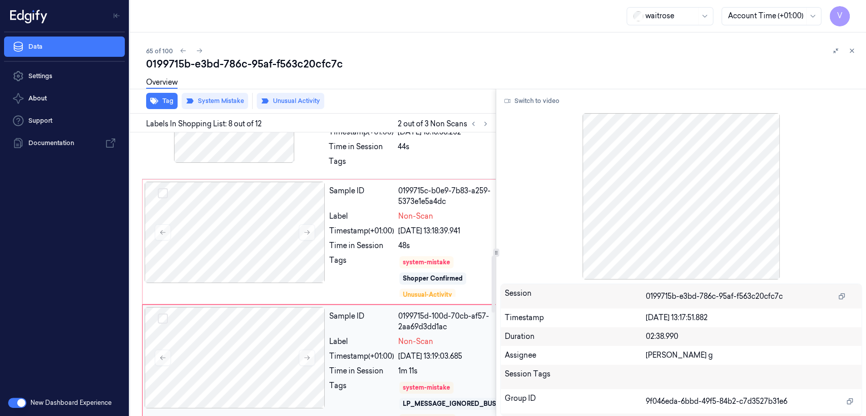
scroll to position [611, 0]
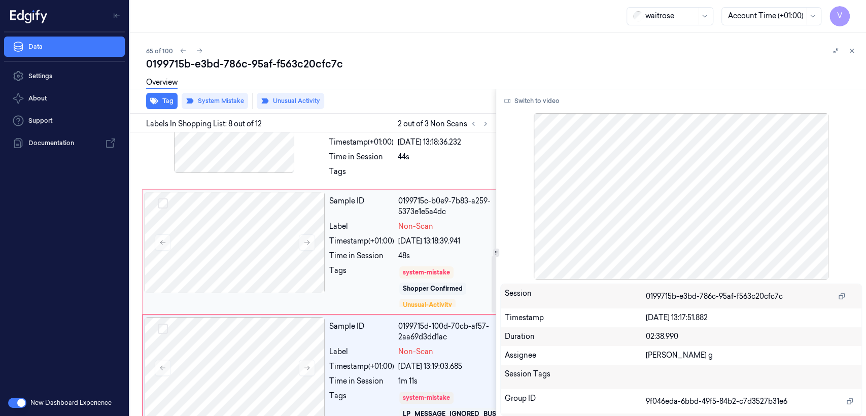
click at [333, 211] on div "Sample ID" at bounding box center [361, 206] width 65 height 21
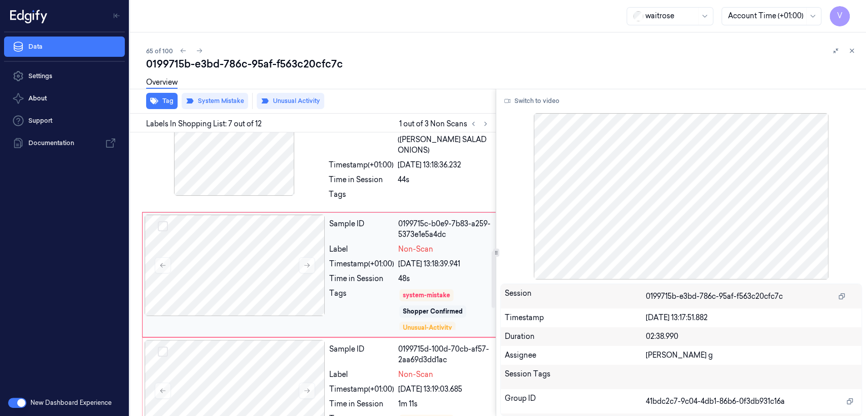
scroll to position [700, 0]
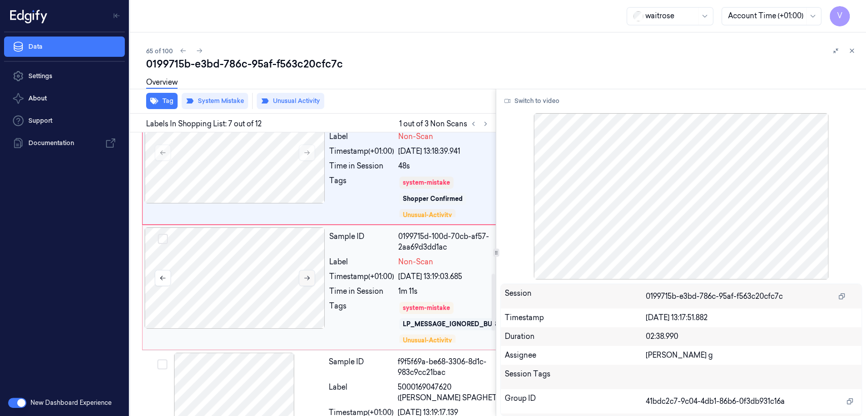
click at [302, 270] on button at bounding box center [307, 278] width 16 height 16
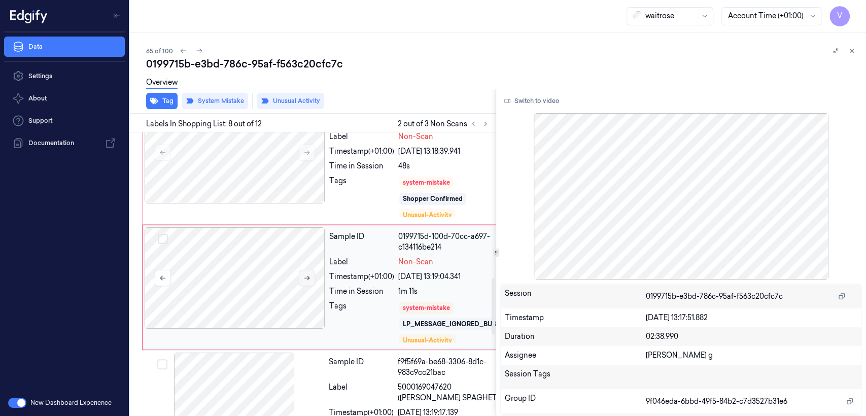
scroll to position [723, 0]
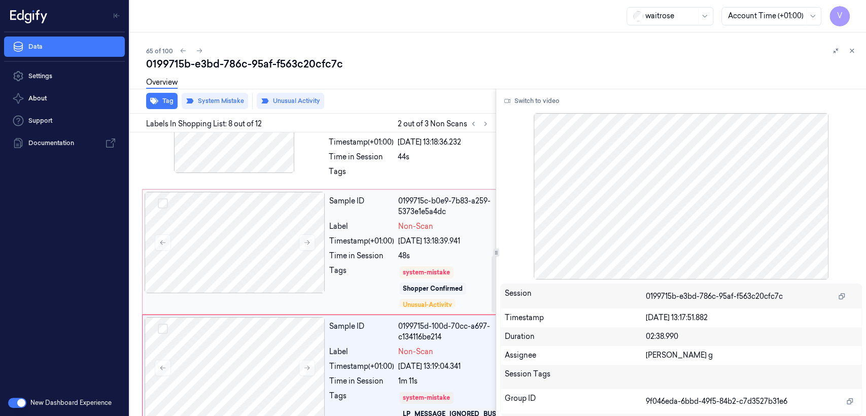
click at [357, 236] on div "Timestamp (+01:00)" at bounding box center [361, 241] width 65 height 11
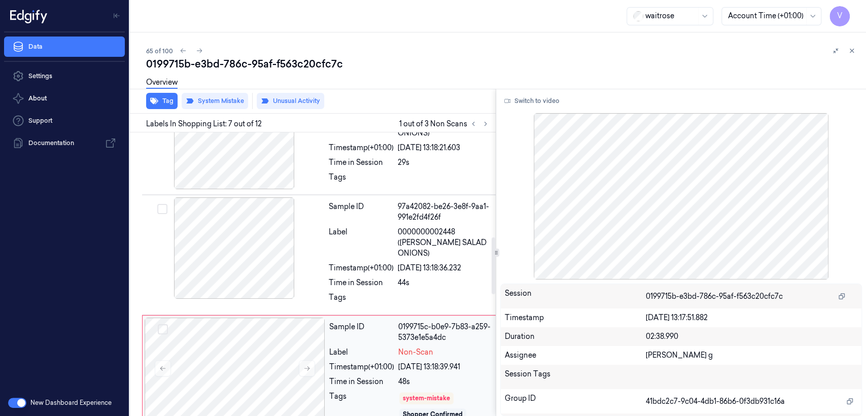
scroll to position [588, 0]
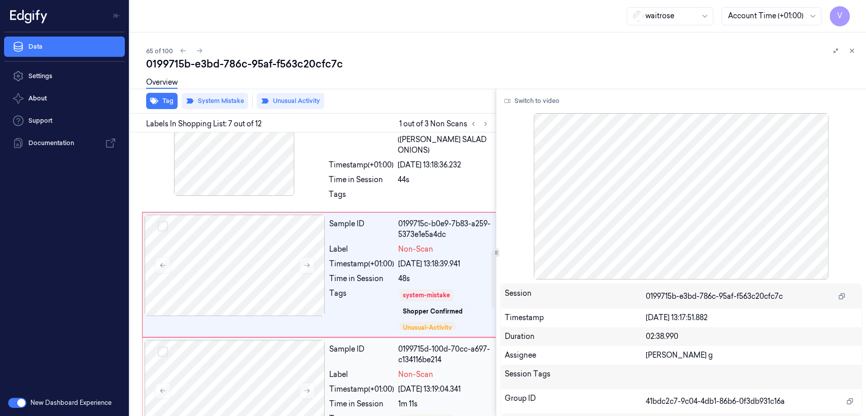
click at [352, 347] on div "Sample ID" at bounding box center [361, 354] width 65 height 21
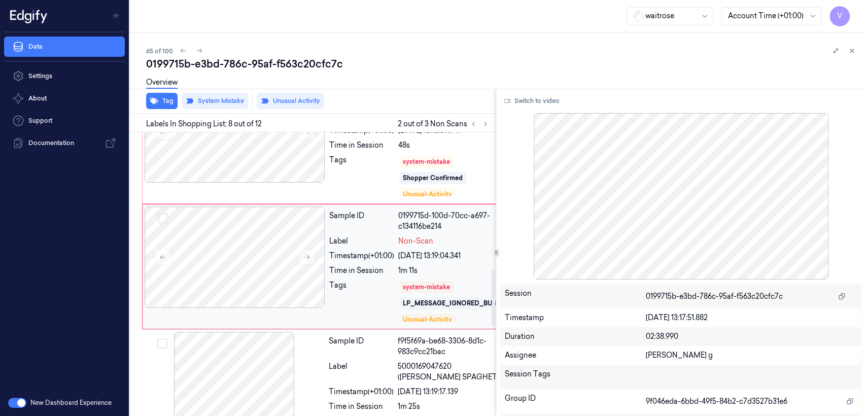
scroll to position [723, 0]
click at [378, 271] on div "Sample ID 0199715d-100d-70cc-a697-c134116be214 Label Non-Scan Timestamp (+01:00…" at bounding box center [418, 264] width 187 height 120
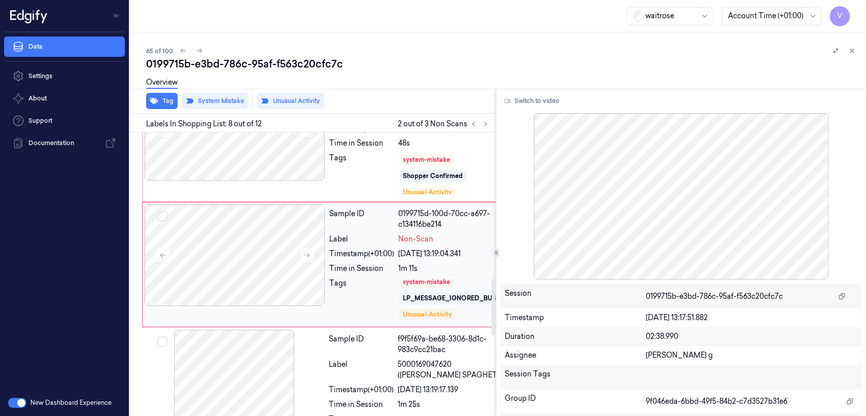
scroll to position [4, 0]
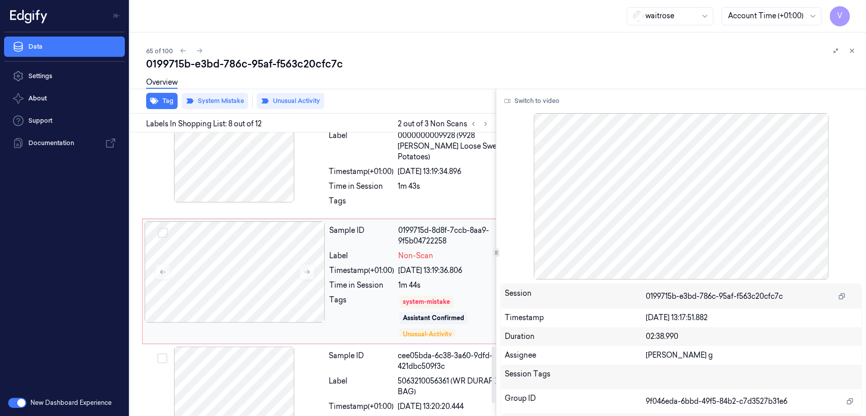
click at [396, 276] on div "Timestamp (+01:00) 22/09/2025 13:19:36.806" at bounding box center [418, 270] width 179 height 11
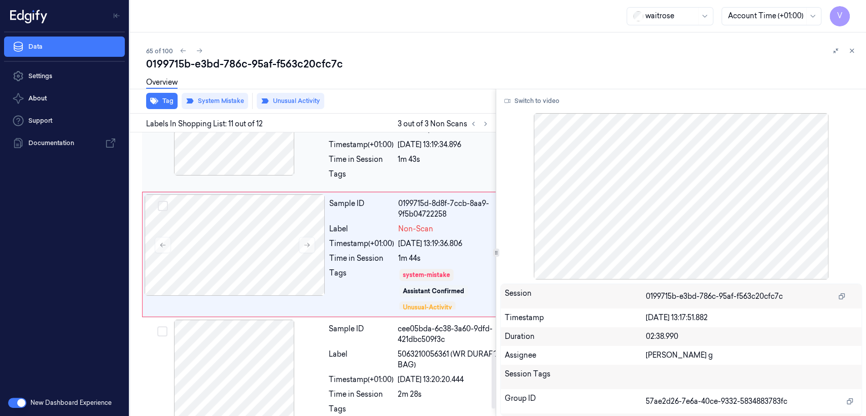
click at [433, 165] on div "1m 43s" at bounding box center [453, 159] width 111 height 11
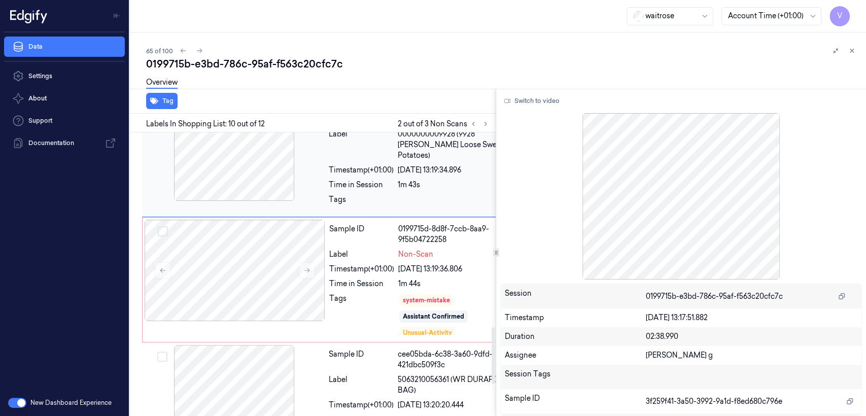
scroll to position [1079, 0]
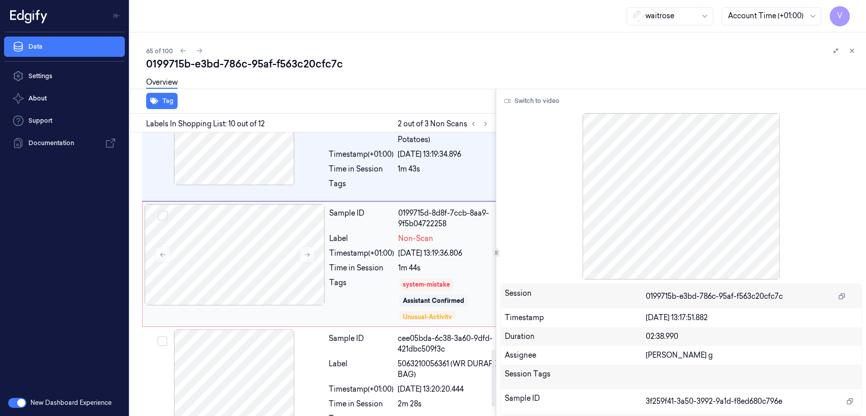
click at [443, 273] on div "1m 44s" at bounding box center [453, 268] width 110 height 11
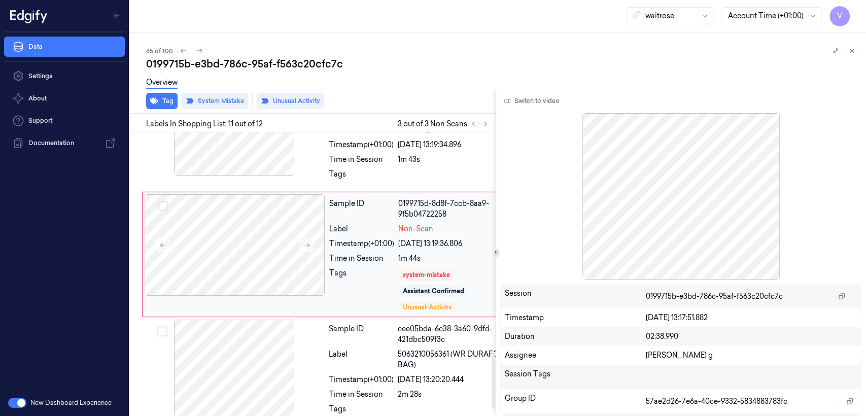
scroll to position [20, 0]
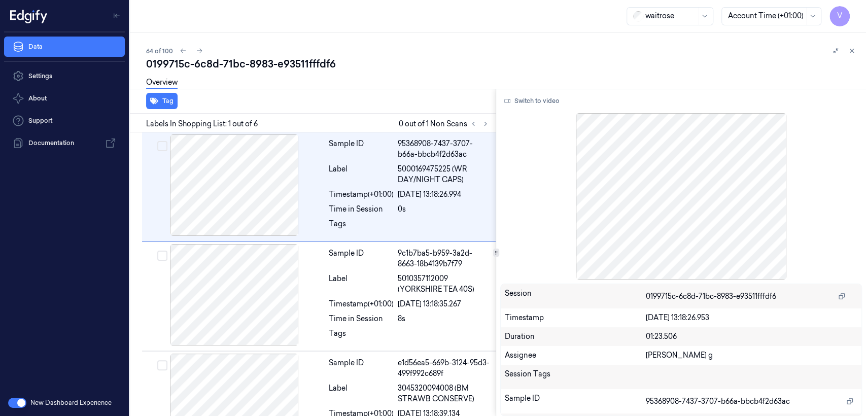
click at [270, 57] on div "0199715c-6c8d-71bc-8983-e93511fffdf6" at bounding box center [502, 64] width 712 height 14
copy div "-"
click at [483, 125] on icon at bounding box center [485, 123] width 7 height 7
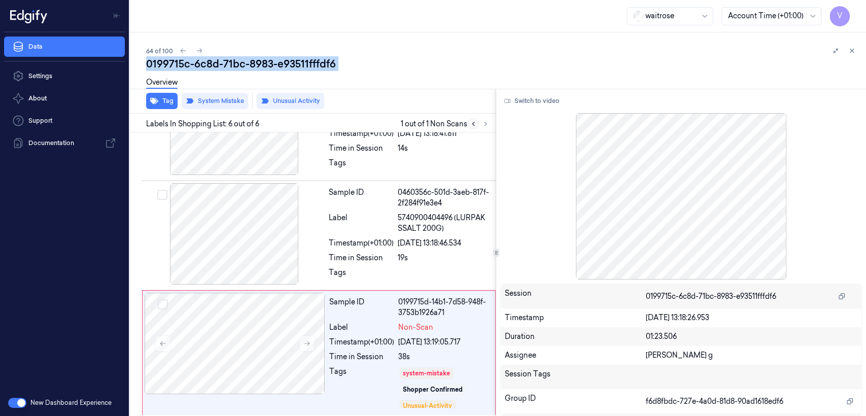
scroll to position [392, 0]
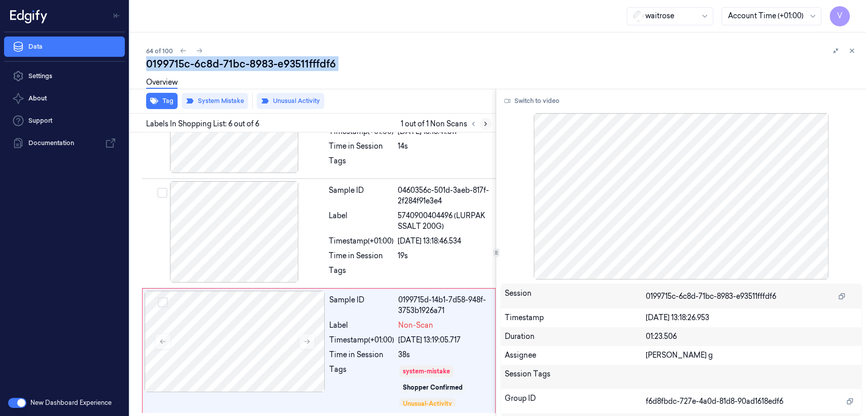
click at [480, 124] on button at bounding box center [485, 124] width 12 height 12
click at [241, 347] on div at bounding box center [235, 341] width 181 height 101
click at [363, 246] on div "Sample ID 0460356c-501d-3aeb-817f-2f284f91e3e4 Label 5740900404496 (LURPAK SSAL…" at bounding box center [409, 233] width 169 height 104
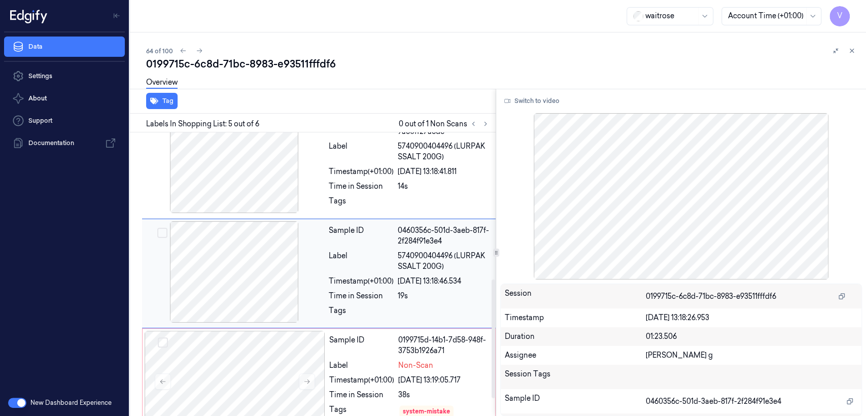
scroll to position [350, 0]
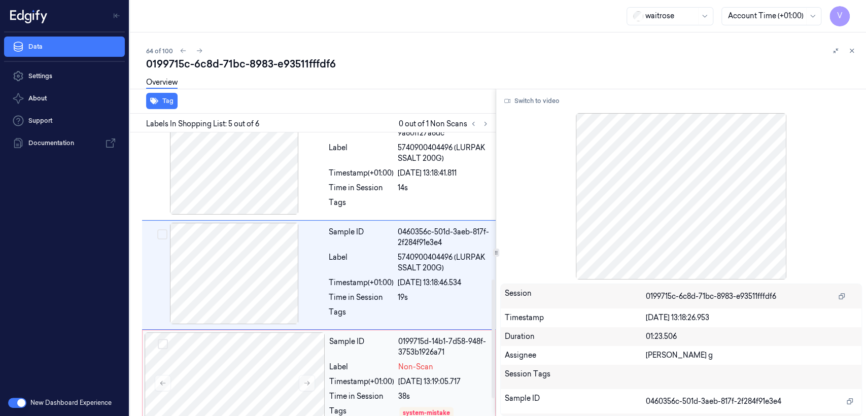
click at [386, 362] on div "Label" at bounding box center [361, 367] width 65 height 11
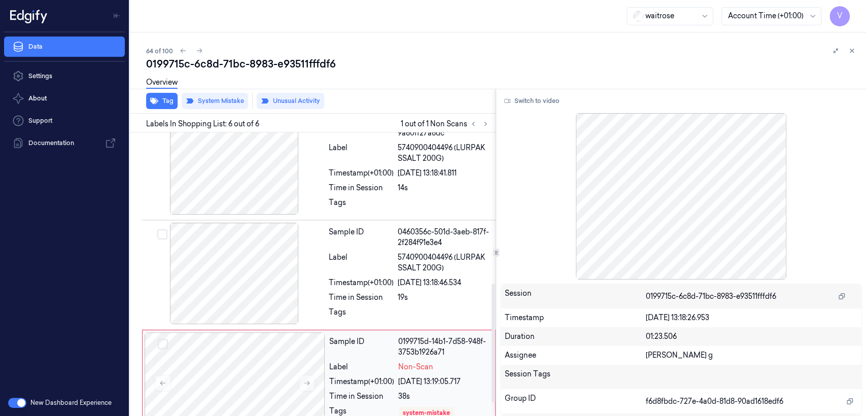
scroll to position [392, 0]
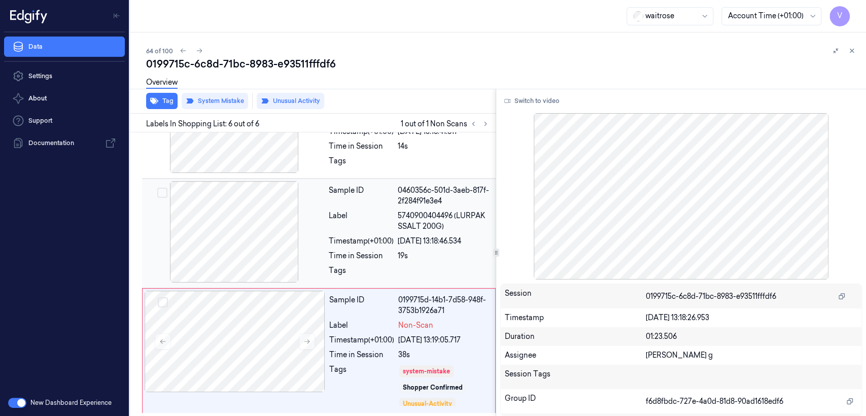
click at [409, 225] on span "5740900404496 (LURPAK SSALT 200G)" at bounding box center [444, 220] width 92 height 21
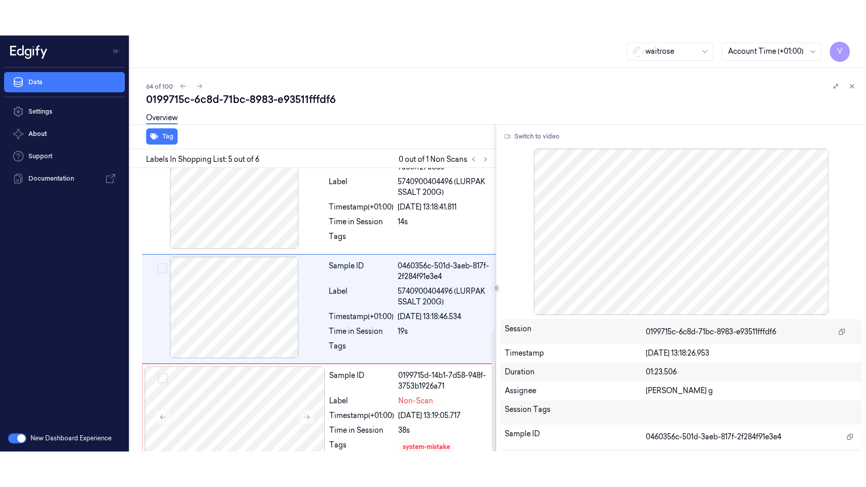
scroll to position [350, 0]
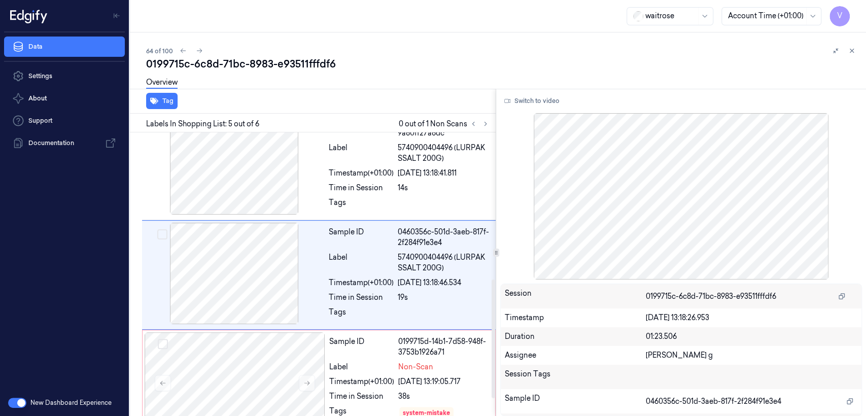
click at [548, 110] on div "Switch to video Session 0199715c-6c8d-71bc-8983-e93511fffdf6 Timestamp 22/09/20…" at bounding box center [681, 252] width 370 height 327
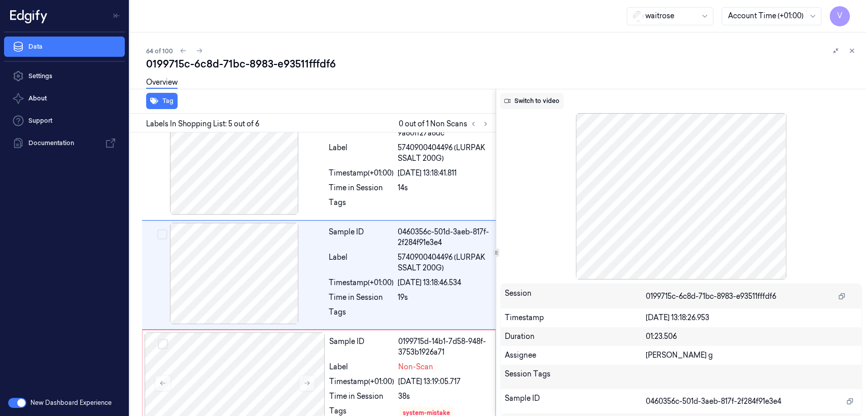
click at [543, 101] on button "Switch to video" at bounding box center [531, 101] width 63 height 16
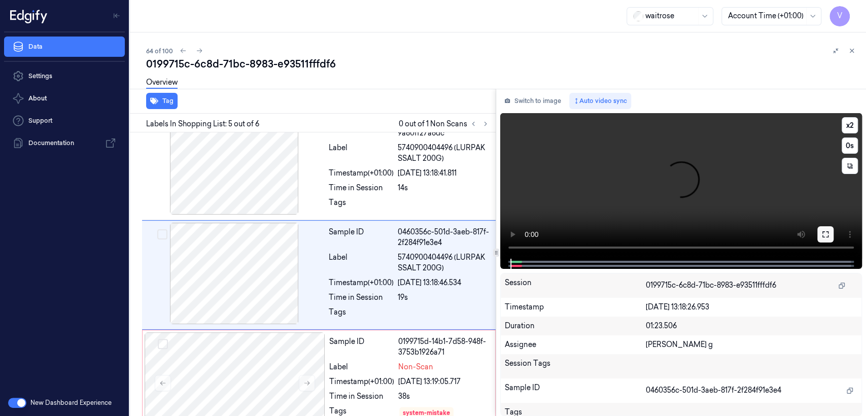
click at [827, 239] on button at bounding box center [825, 234] width 16 height 16
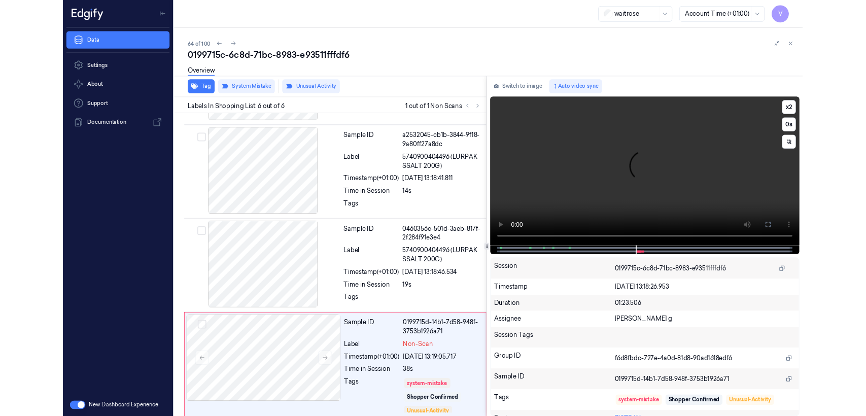
scroll to position [321, 0]
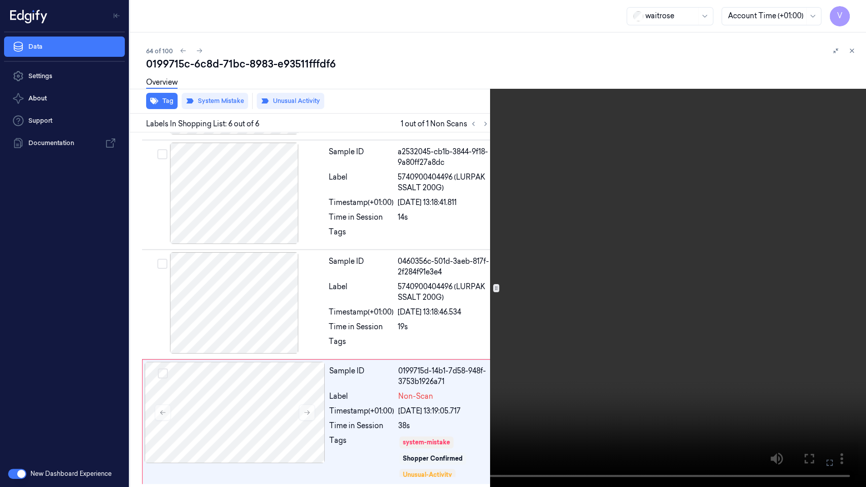
click at [0, 0] on icon at bounding box center [0, 0] width 0 height 0
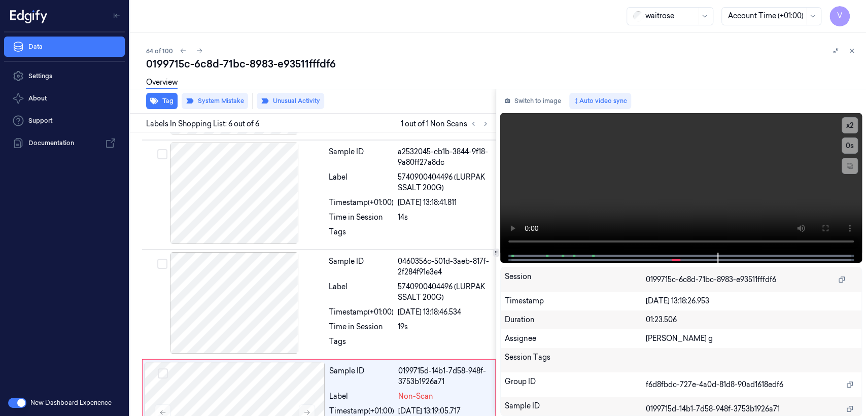
click at [530, 90] on div "Switch to image Auto video sync x 2 0 s Session 0199715c-6c8d-71bc-8983-e93511f…" at bounding box center [681, 252] width 370 height 327
click at [529, 111] on div "Switch to image Auto video sync x 2 0 s Session 0199715c-6c8d-71bc-8983-e93511f…" at bounding box center [681, 252] width 370 height 327
click at [530, 106] on button "Switch to image" at bounding box center [532, 101] width 65 height 16
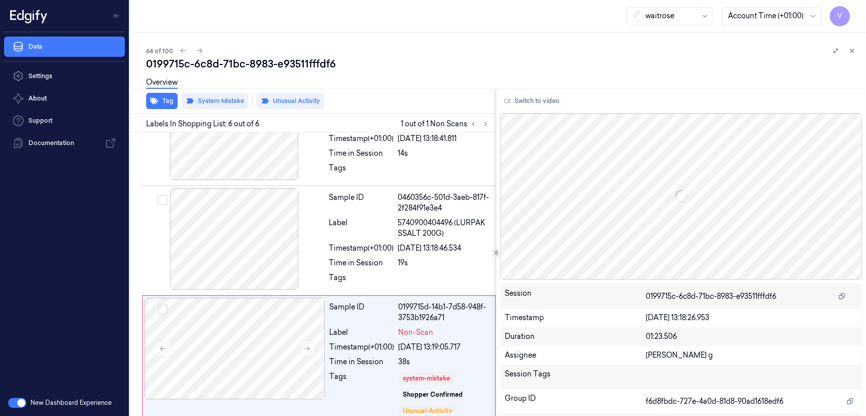
scroll to position [392, 0]
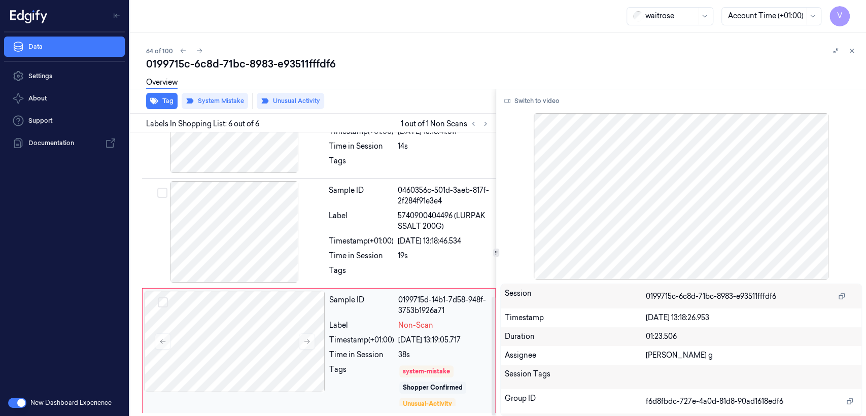
click at [378, 349] on div "Time in Session" at bounding box center [361, 354] width 65 height 11
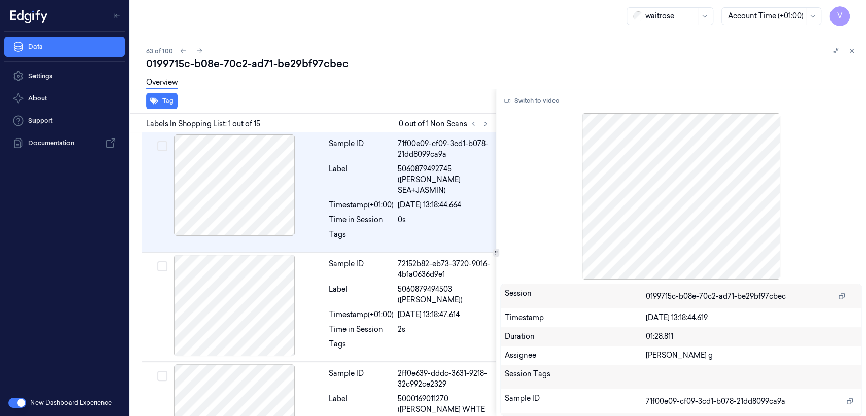
click at [263, 57] on div "0199715c-b08e-70c2-ad71-be29bf97cbec" at bounding box center [502, 64] width 712 height 14
copy div "ad71"
click at [483, 122] on icon at bounding box center [485, 123] width 7 height 7
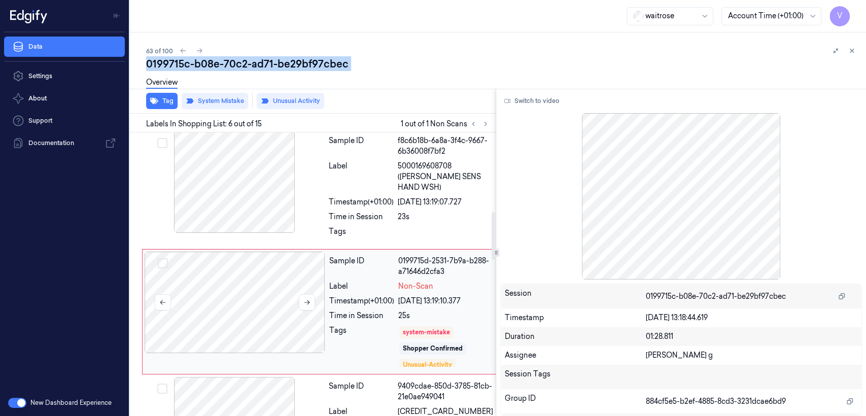
scroll to position [467, 0]
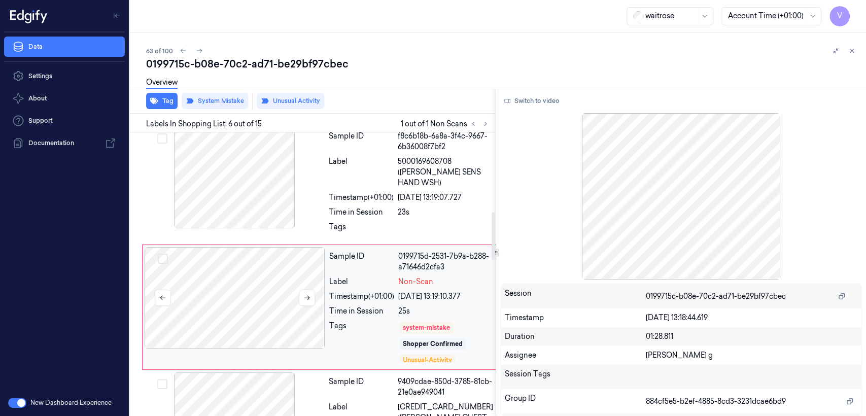
click at [275, 259] on div at bounding box center [235, 297] width 181 height 101
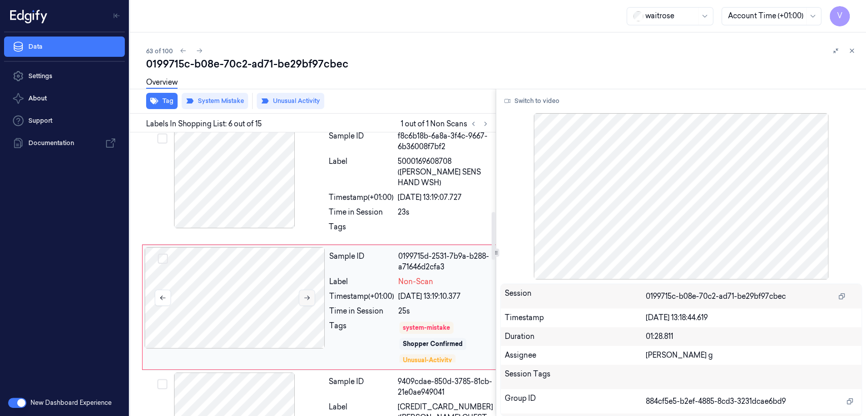
click at [308, 296] on icon at bounding box center [307, 298] width 6 height 5
click at [296, 174] on div at bounding box center [234, 177] width 181 height 101
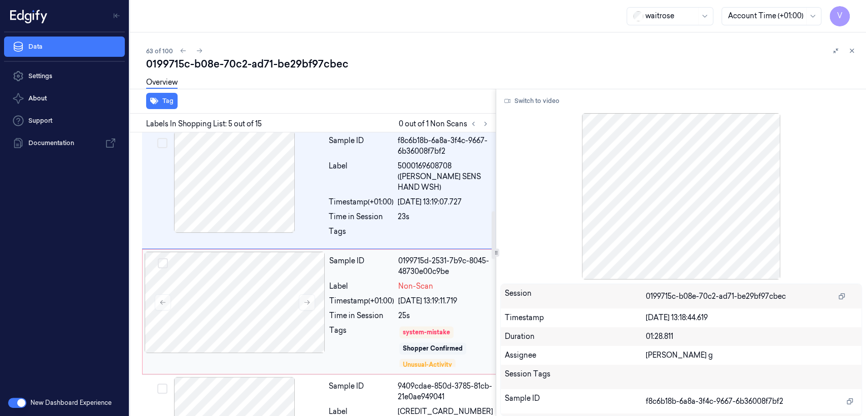
scroll to position [576, 0]
click at [382, 256] on div "Sample ID" at bounding box center [361, 266] width 65 height 21
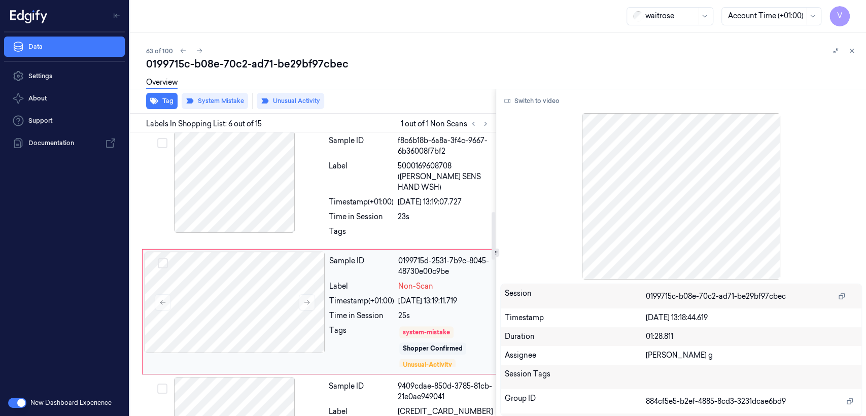
scroll to position [467, 0]
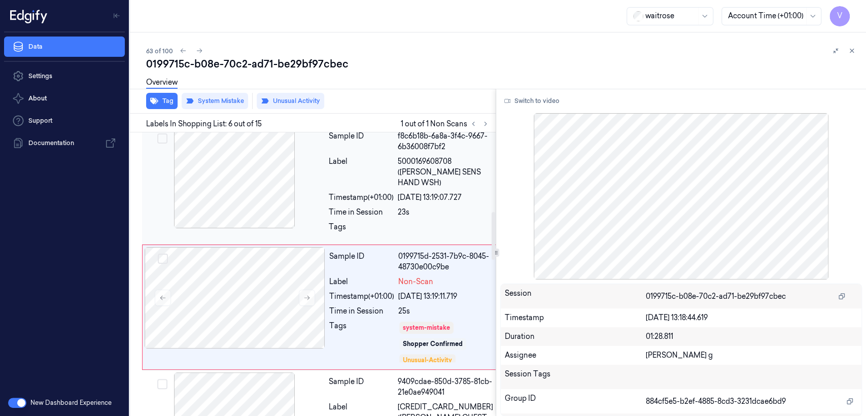
click at [401, 207] on div "23s" at bounding box center [445, 212] width 95 height 11
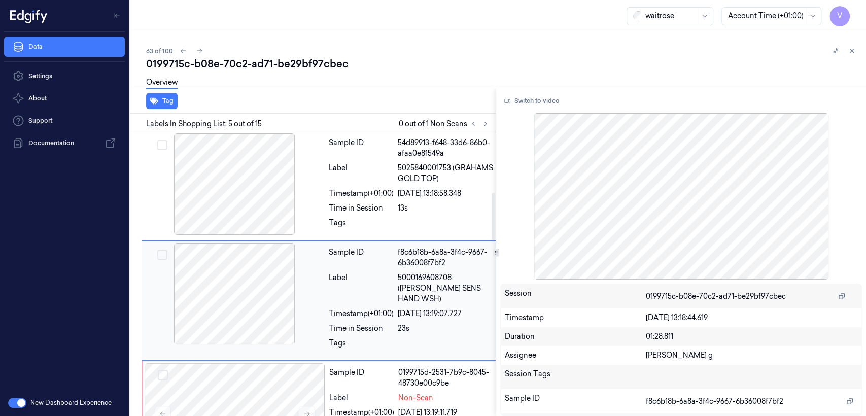
scroll to position [350, 0]
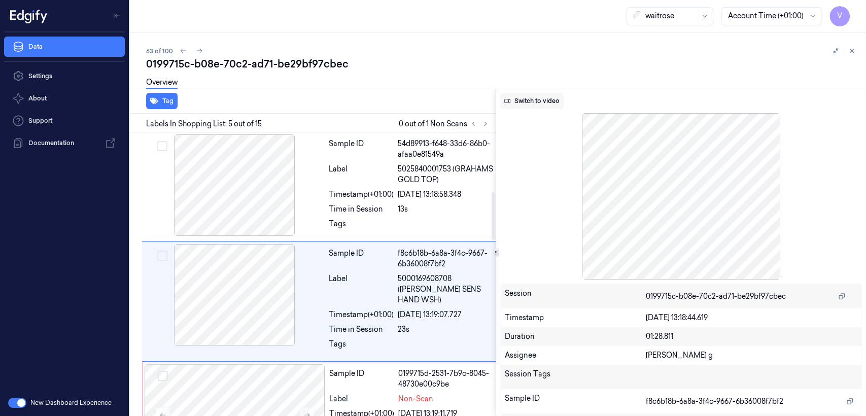
click at [529, 93] on button "Switch to video" at bounding box center [531, 101] width 63 height 16
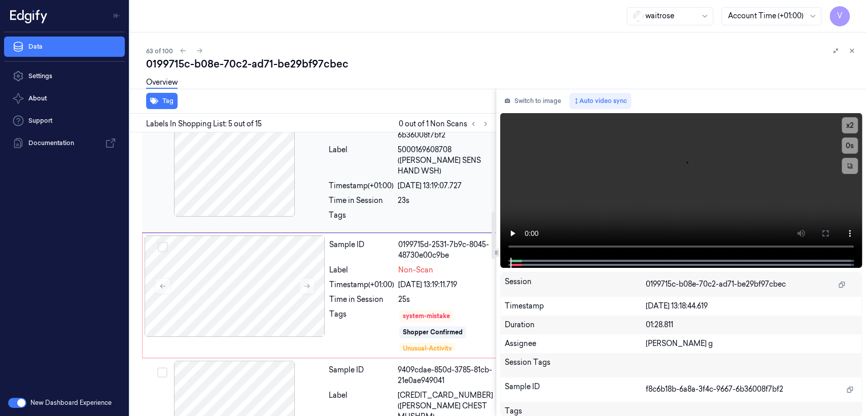
scroll to position [463, 0]
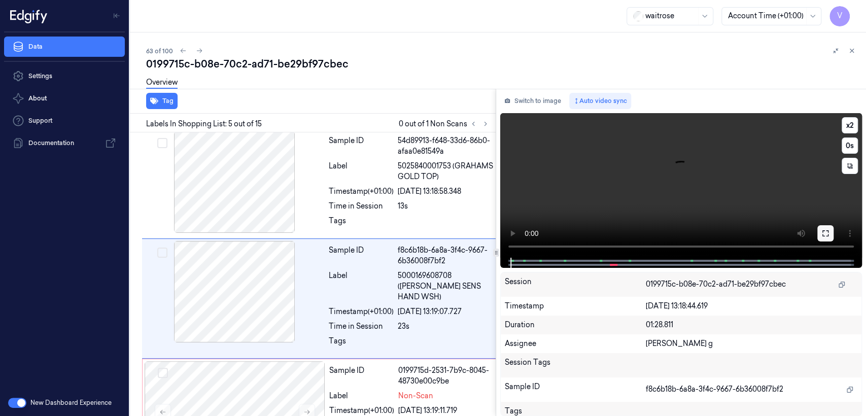
click at [822, 230] on icon at bounding box center [825, 233] width 8 height 8
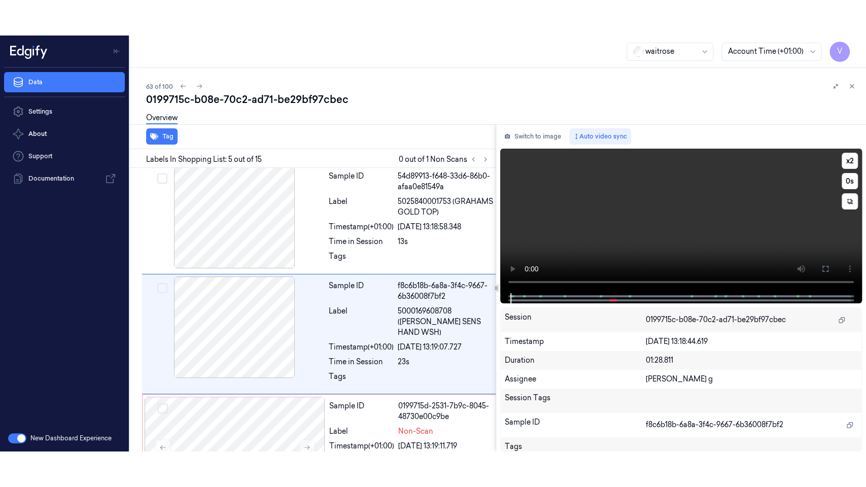
scroll to position [350, 0]
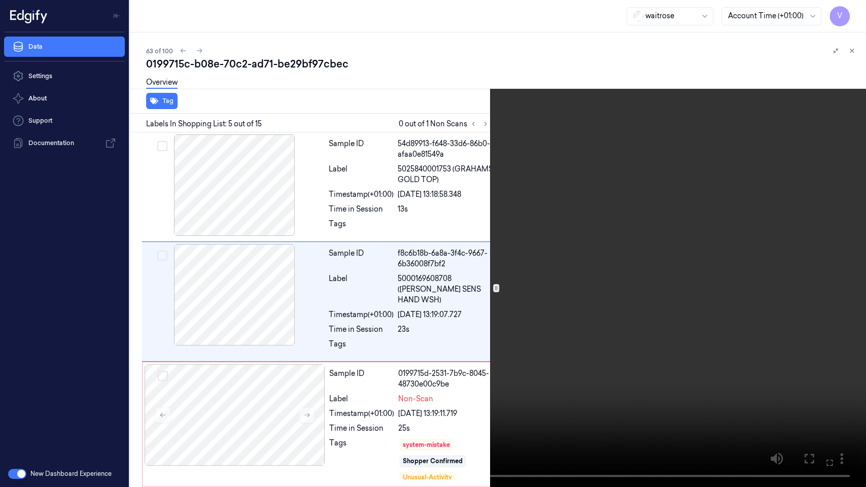
click at [456, 283] on video at bounding box center [433, 243] width 866 height 487
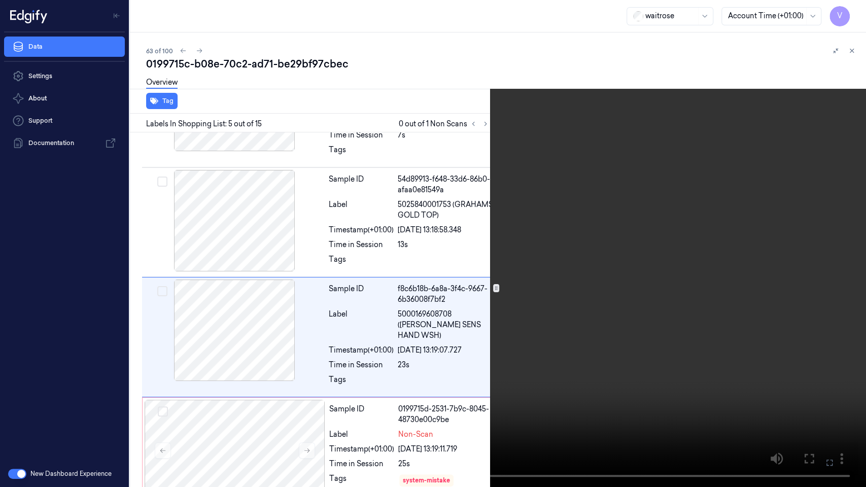
click at [456, 283] on video at bounding box center [433, 243] width 866 height 487
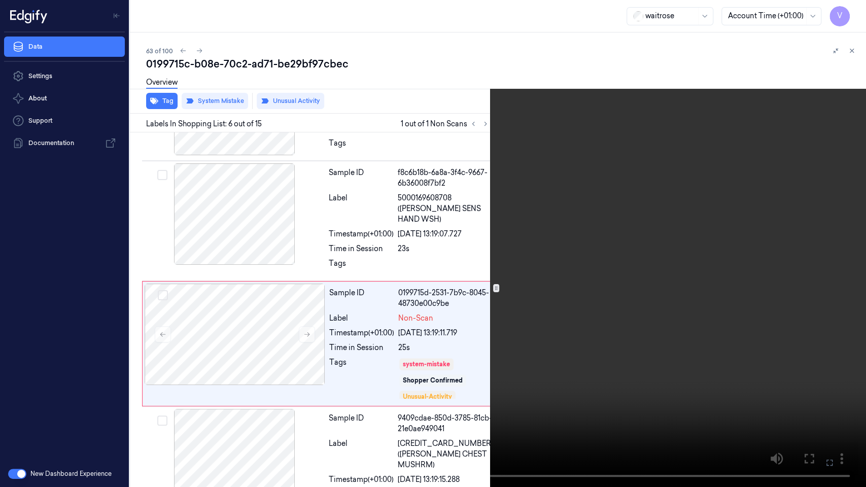
scroll to position [432, 0]
click at [852, 12] on button "x 2" at bounding box center [853, 12] width 16 height 16
click at [852, 12] on button "x 4" at bounding box center [853, 12] width 16 height 16
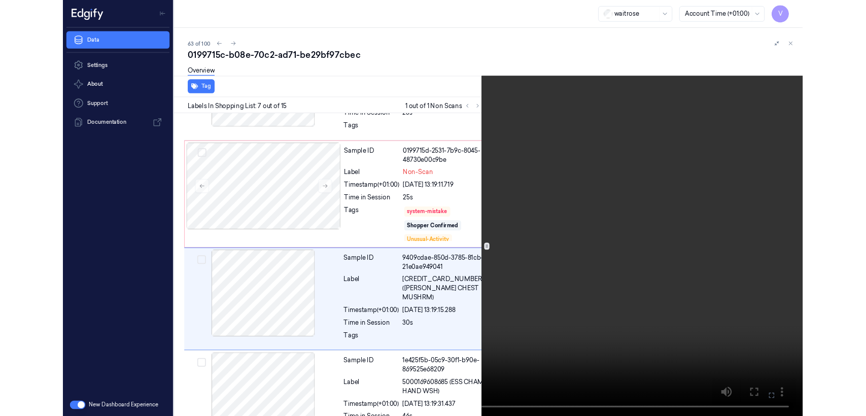
scroll to position [549, 0]
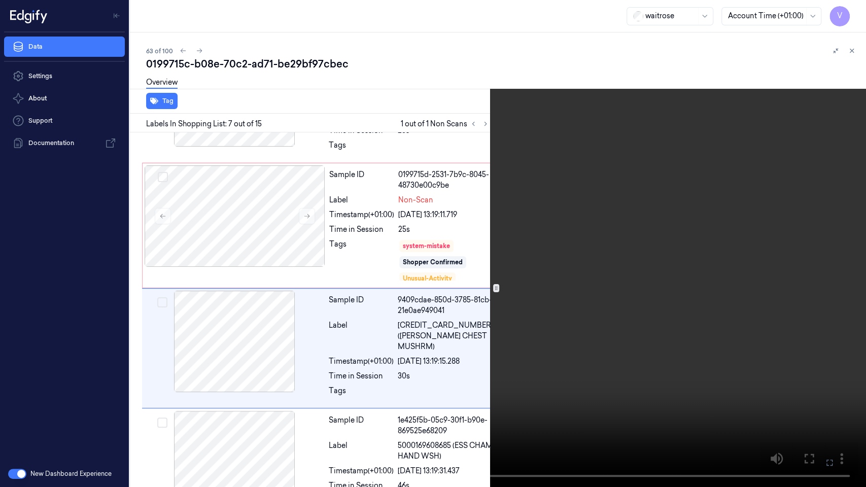
click at [0, 0] on icon at bounding box center [0, 0] width 0 height 0
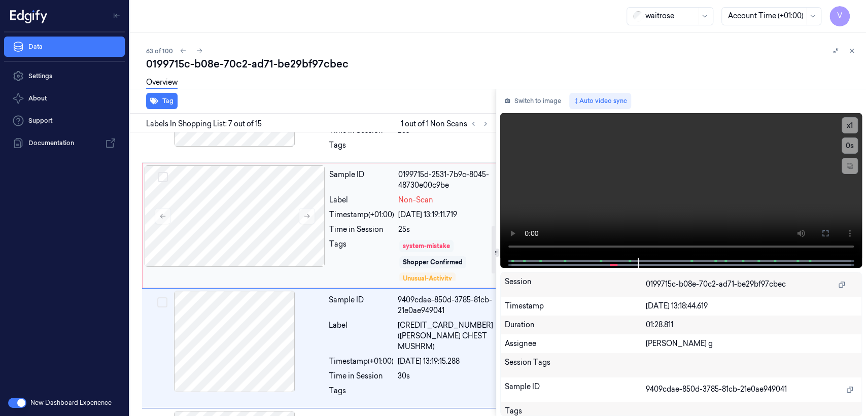
click at [410, 240] on div "system-mistake" at bounding box center [426, 246] width 54 height 12
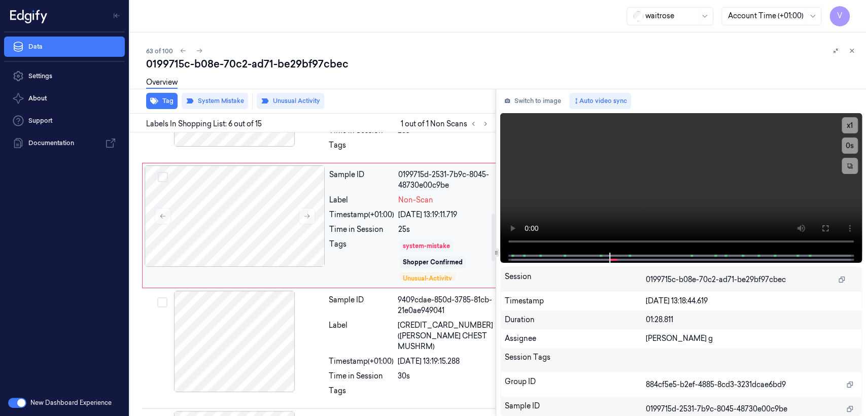
scroll to position [467, 0]
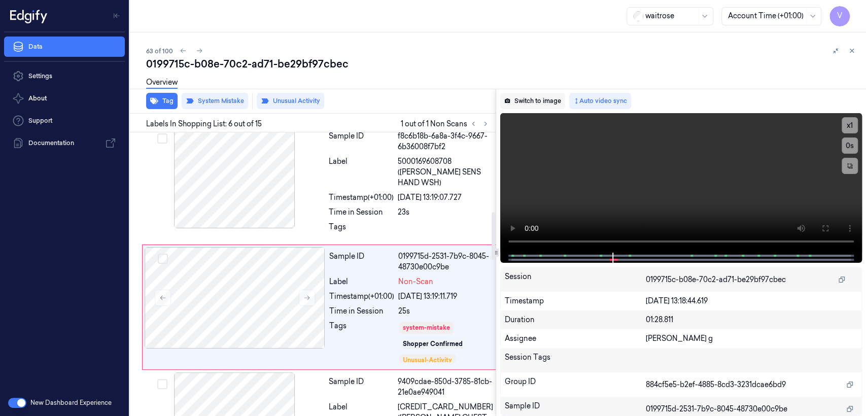
click at [529, 94] on button "Switch to image" at bounding box center [532, 101] width 65 height 16
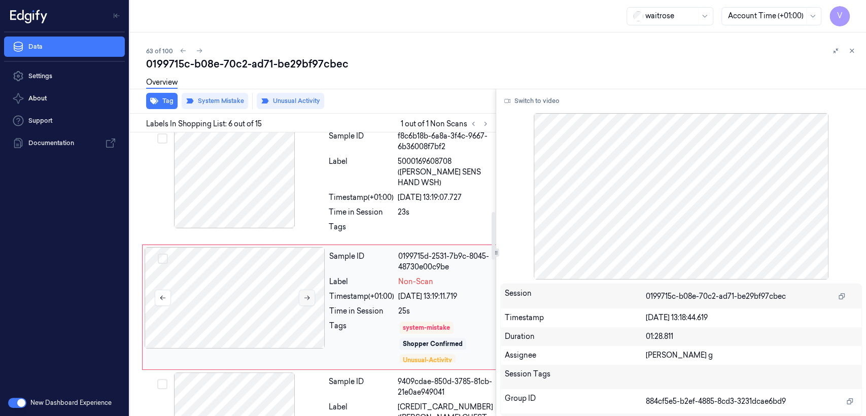
click at [312, 290] on button at bounding box center [307, 298] width 16 height 16
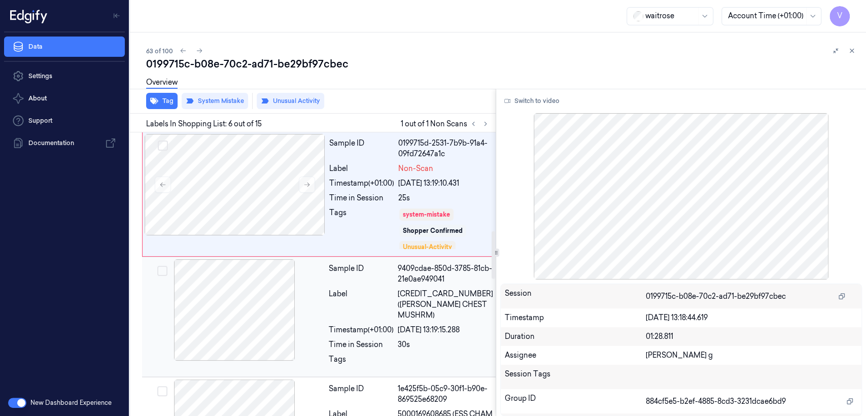
click at [359, 289] on div "Label" at bounding box center [361, 305] width 65 height 32
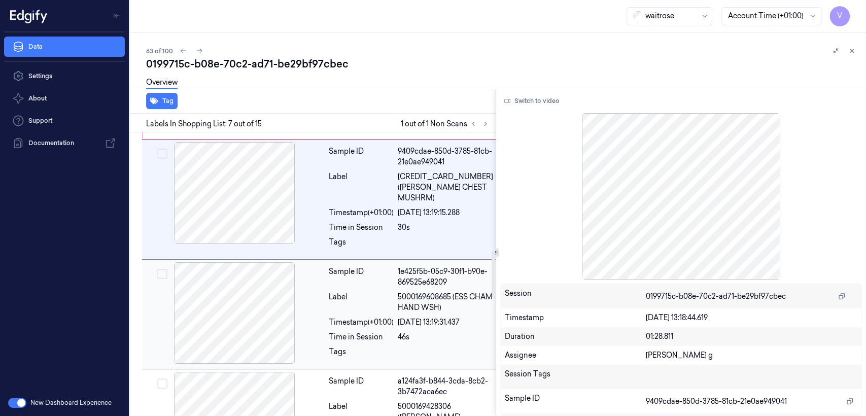
click at [351, 271] on div "Sample ID 1e425f5b-05c9-30f1-b90e-869525e68209 Label 5000169608685 (ESS CHAM HA…" at bounding box center [411, 314] width 172 height 104
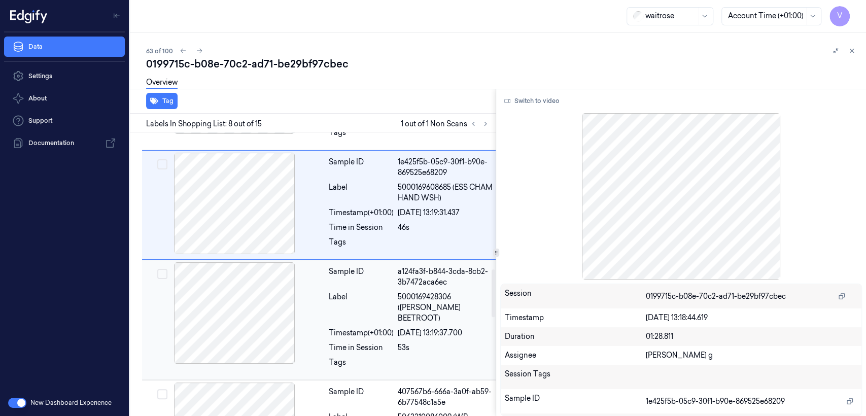
click at [348, 269] on div "Sample ID a124fa3f-b844-3cda-8cb2-3b7472aca6ec Label 5000169428306 (WR DORG BEE…" at bounding box center [411, 319] width 172 height 115
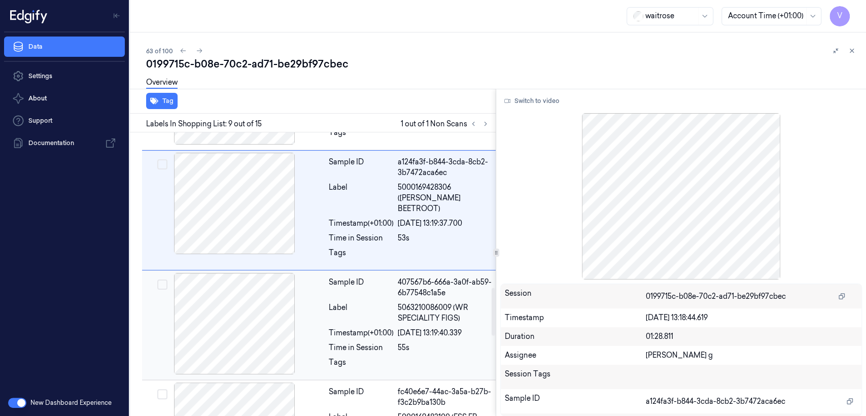
click at [357, 300] on div "Sample ID 407567b6-666a-3a0f-ab59-6b77548c1a5e Label 5063210086009 (WR SPECIALI…" at bounding box center [411, 325] width 172 height 104
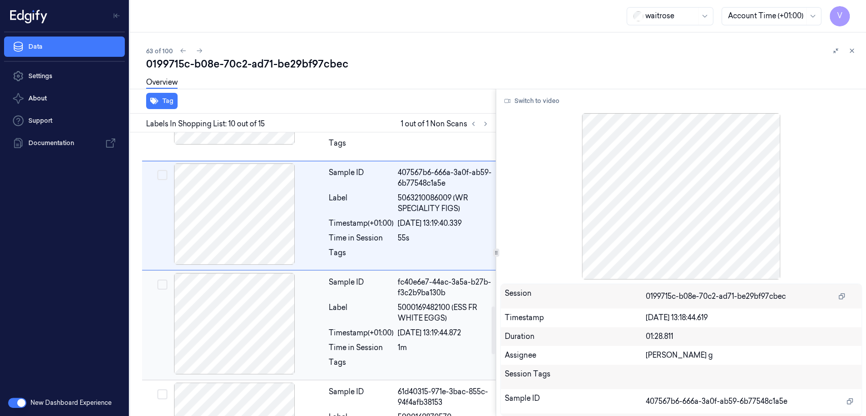
click at [358, 357] on div "Tags" at bounding box center [361, 365] width 65 height 16
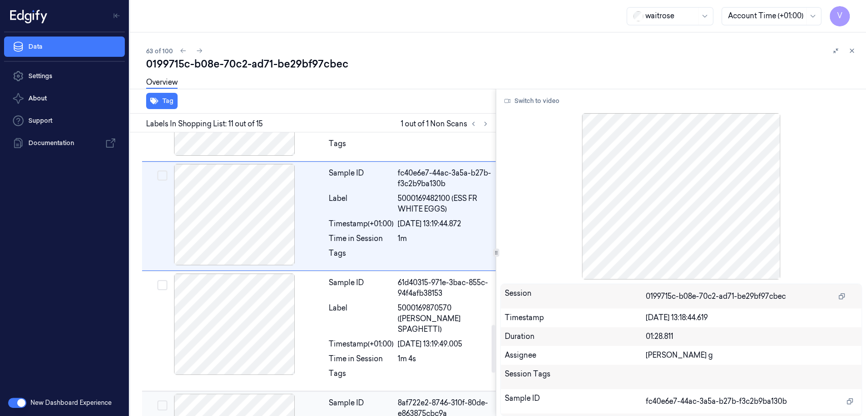
click at [349, 398] on div "Sample ID" at bounding box center [361, 408] width 65 height 21
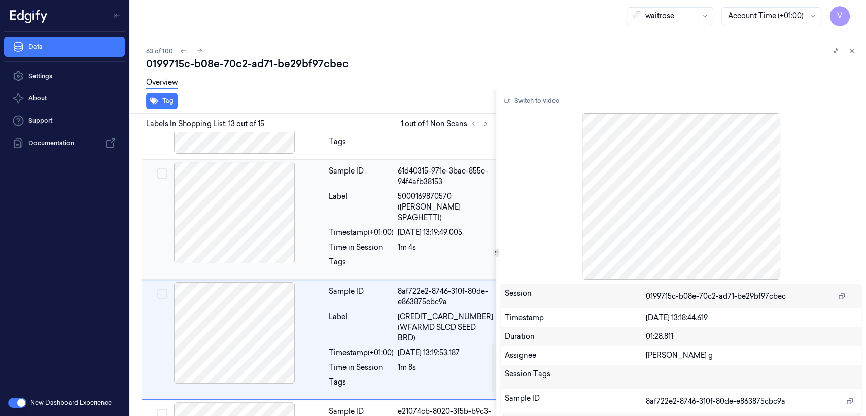
click at [360, 257] on div "Tags" at bounding box center [361, 265] width 65 height 16
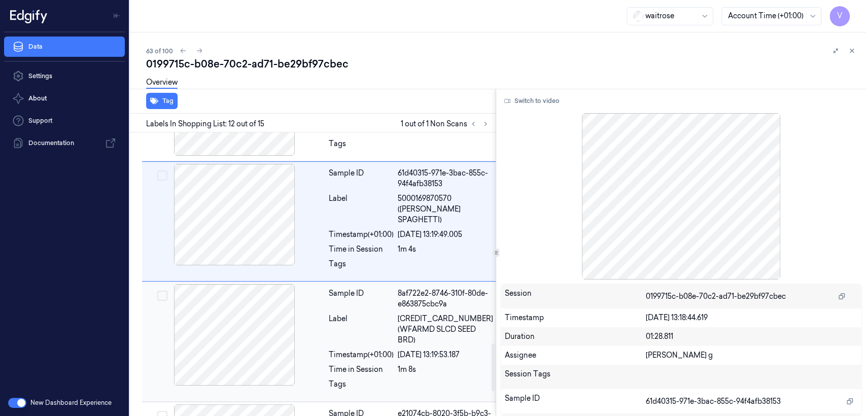
click at [379, 313] on div "Label" at bounding box center [361, 329] width 65 height 32
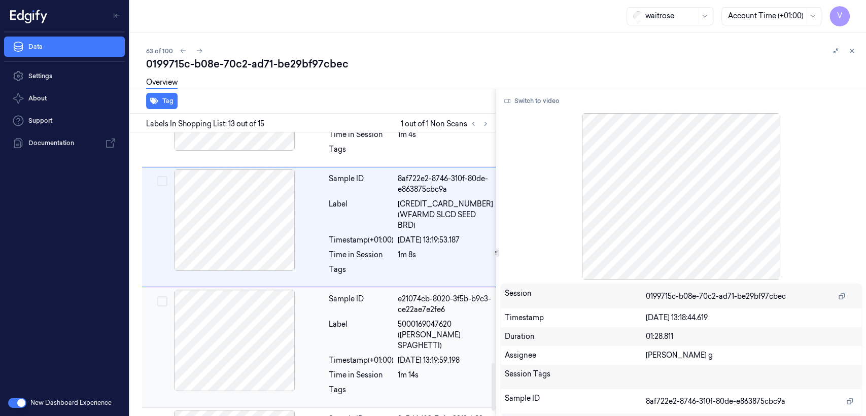
click at [375, 290] on div "Sample ID e21074cb-8020-3f5b-b9c3-ce22ae7e2fe6 Label 5000169047620 (WR ESS SPAG…" at bounding box center [411, 347] width 172 height 115
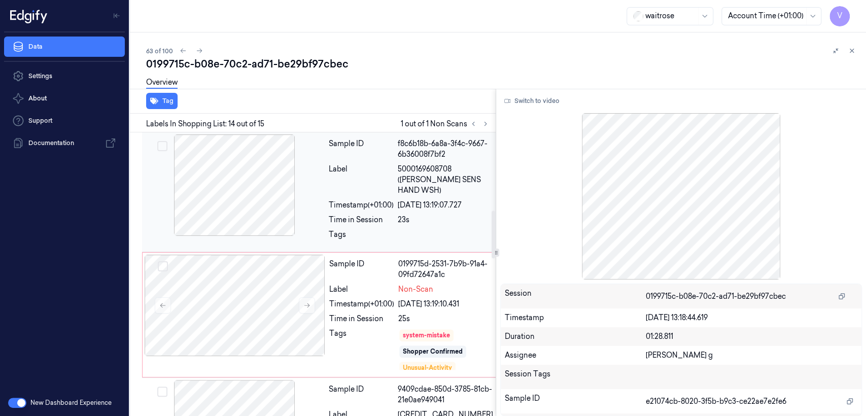
click at [337, 200] on div "Timestamp (+01:00)" at bounding box center [361, 205] width 65 height 11
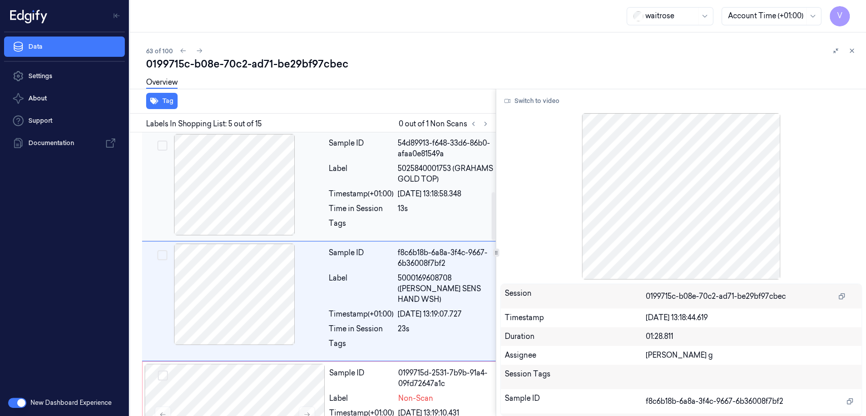
scroll to position [350, 0]
click at [373, 394] on div "Label" at bounding box center [361, 399] width 65 height 11
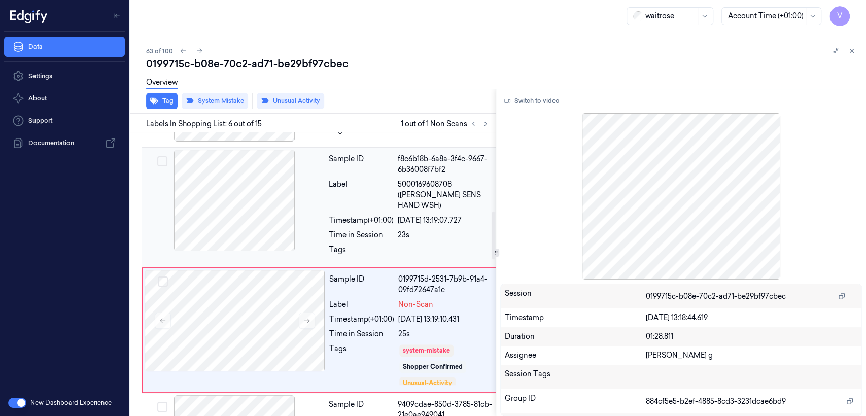
scroll to position [467, 0]
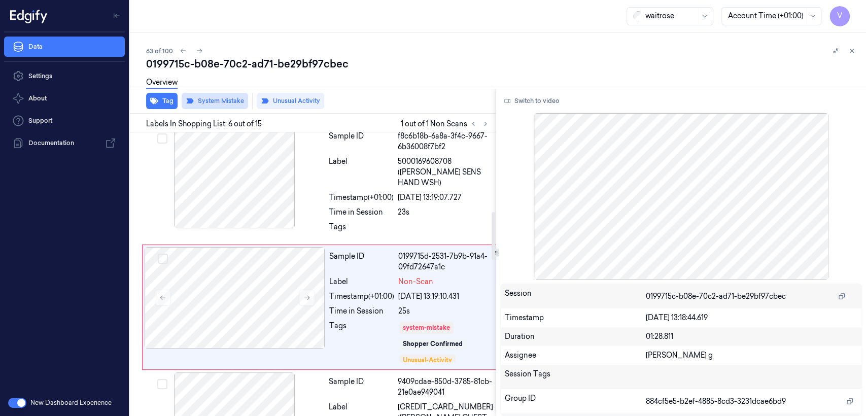
click at [229, 107] on button "System Mistake" at bounding box center [215, 101] width 66 height 16
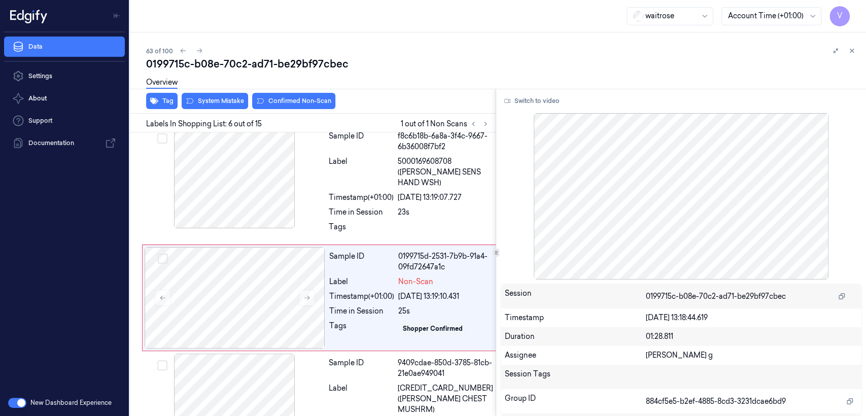
scroll to position [458, 0]
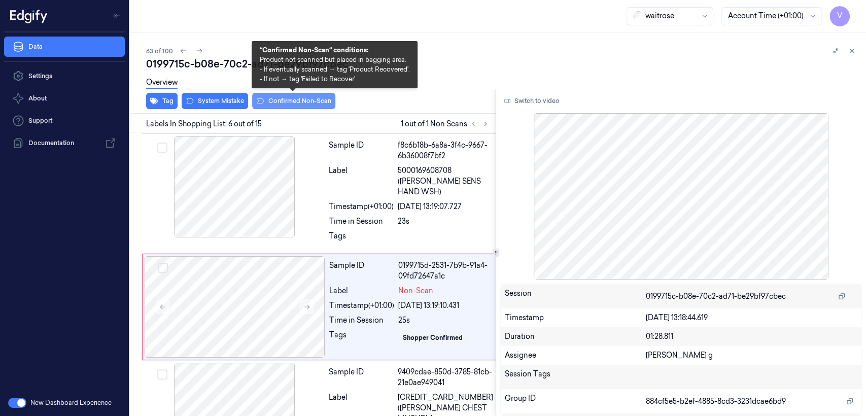
click at [284, 97] on button "Confirmed Non-Scan" at bounding box center [293, 101] width 83 height 16
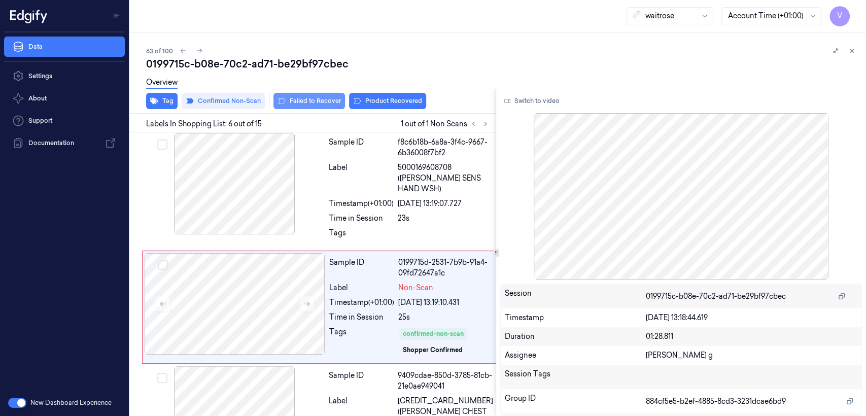
click at [315, 101] on button "Failed to Recover" at bounding box center [309, 101] width 72 height 16
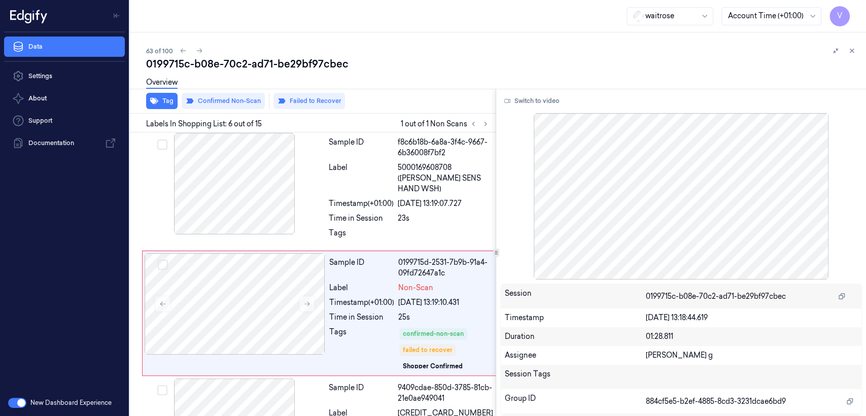
scroll to position [467, 0]
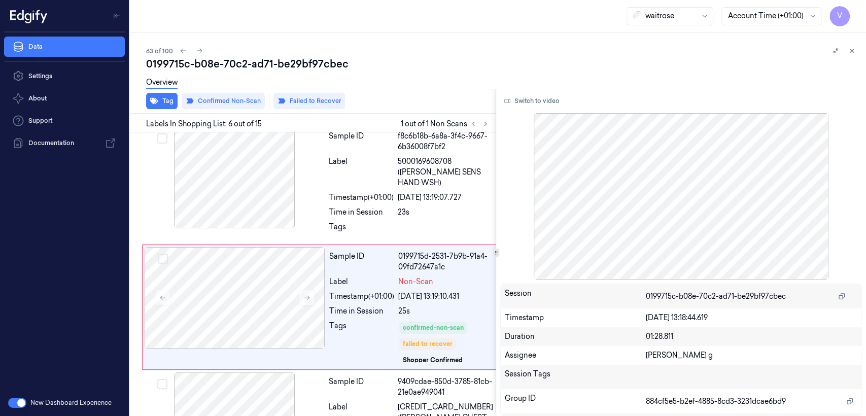
click at [263, 65] on div "0199715c-b08e-70c2-ad71-be29bf97cbec" at bounding box center [502, 64] width 712 height 14
copy div "ad71"
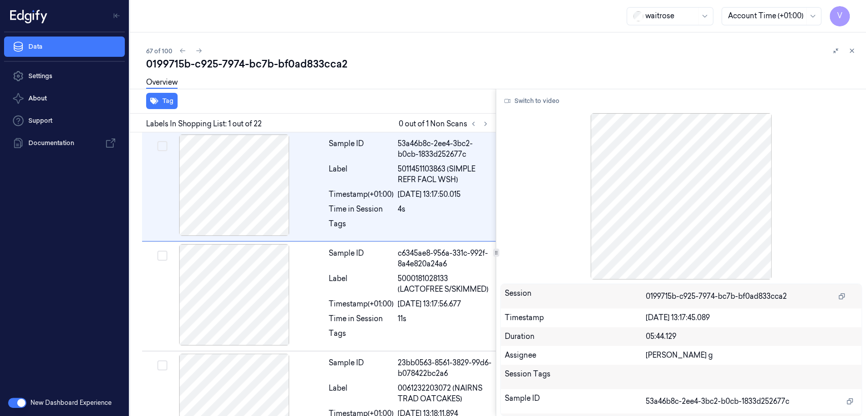
click at [210, 70] on div "0199715b-c925-7974-bc7b-bf0ad833cca2" at bounding box center [502, 64] width 712 height 14
copy div "c925"
click at [490, 122] on button at bounding box center [485, 124] width 12 height 12
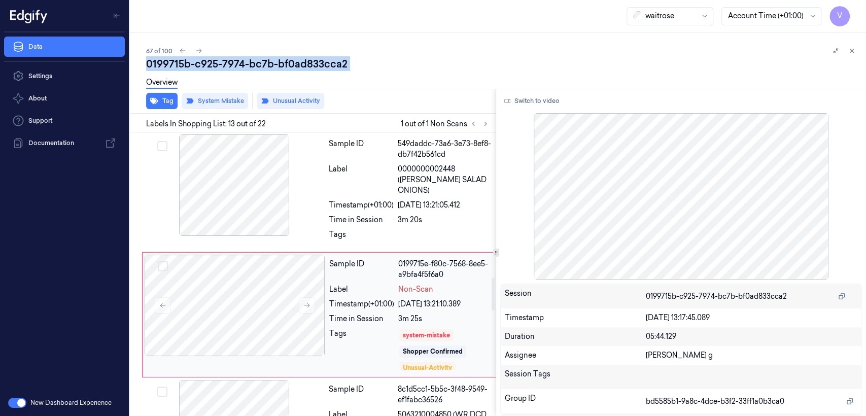
scroll to position [1244, 0]
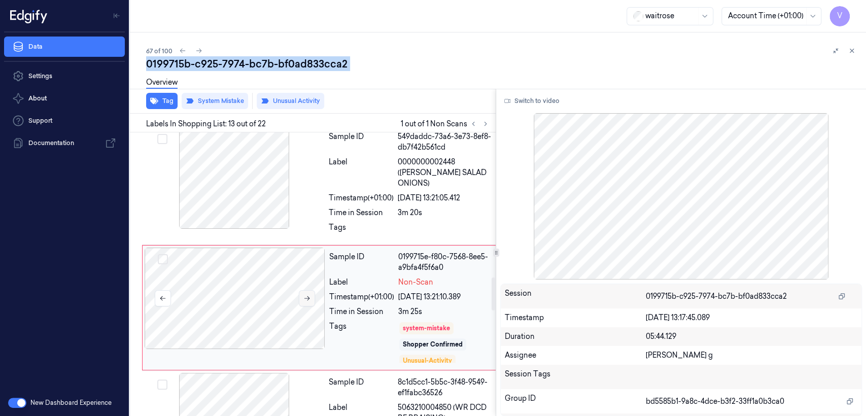
click at [309, 295] on icon at bounding box center [306, 298] width 7 height 7
click at [394, 207] on div "Time in Session" at bounding box center [361, 212] width 65 height 11
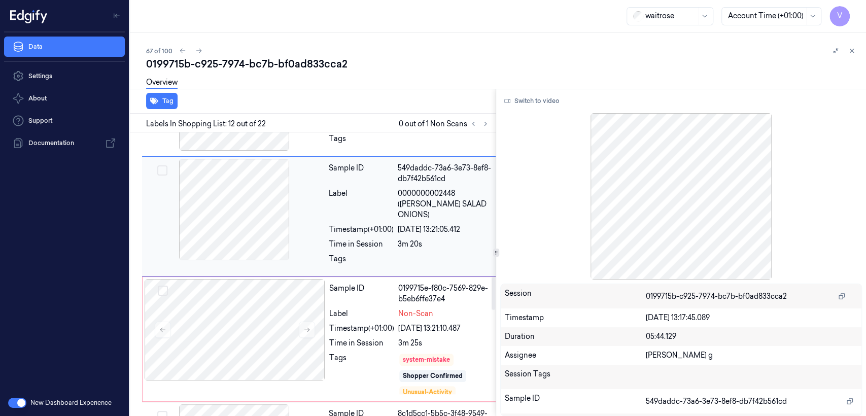
scroll to position [1240, 0]
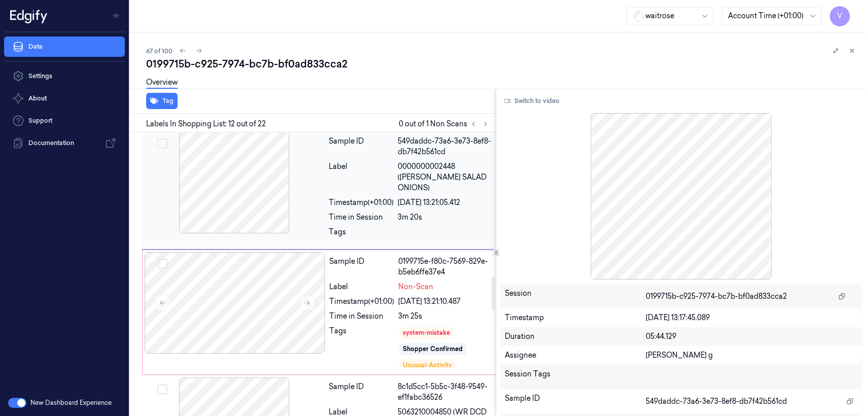
click at [410, 189] on div "Sample ID 549daddc-73a6-3e73-8ef8-db7f42b561cd Label 0000000002448 ([PERSON_NAM…" at bounding box center [411, 189] width 172 height 115
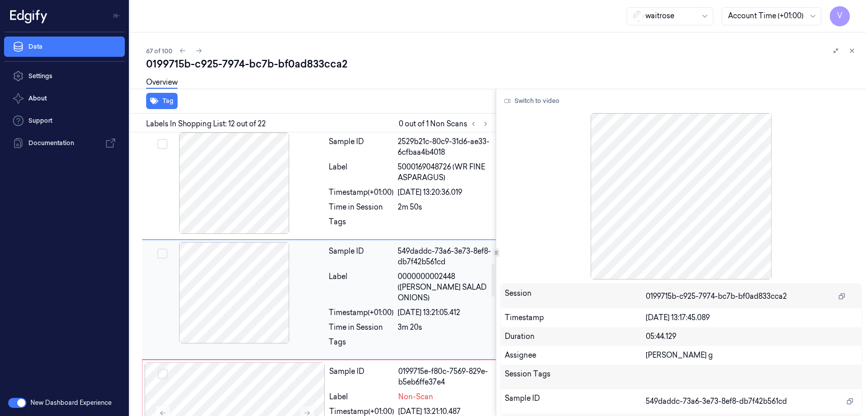
scroll to position [1127, 0]
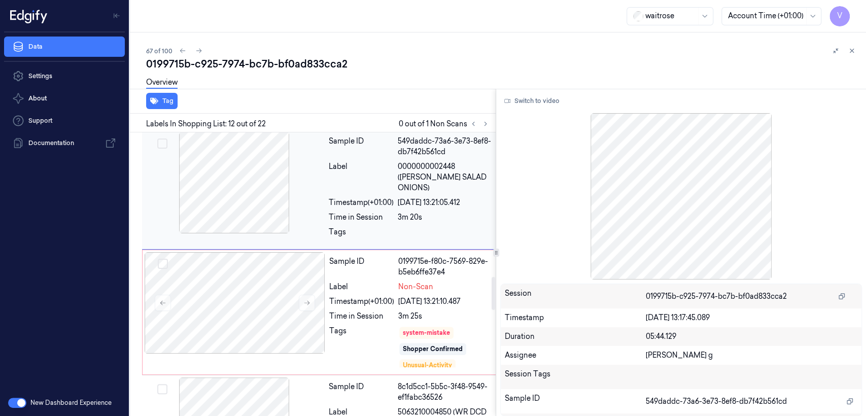
click at [399, 274] on div "Sample ID 0199715e-f80c-7569-829e-b5eb6ffe37e4 Label Non-Scan Timestamp (+01:00…" at bounding box center [410, 312] width 171 height 120
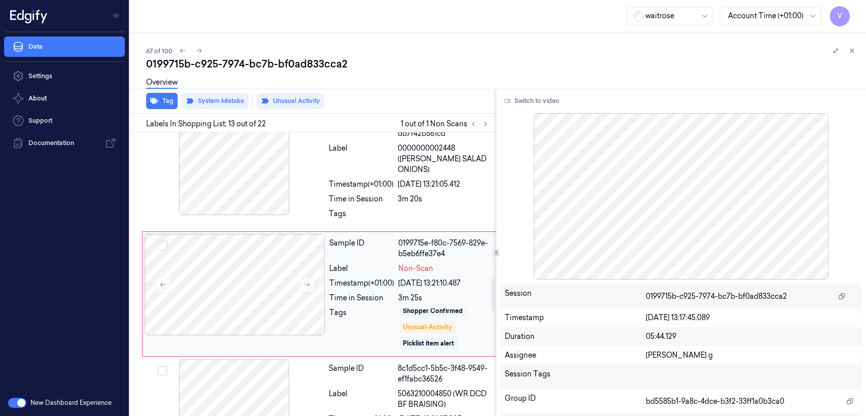
scroll to position [1244, 0]
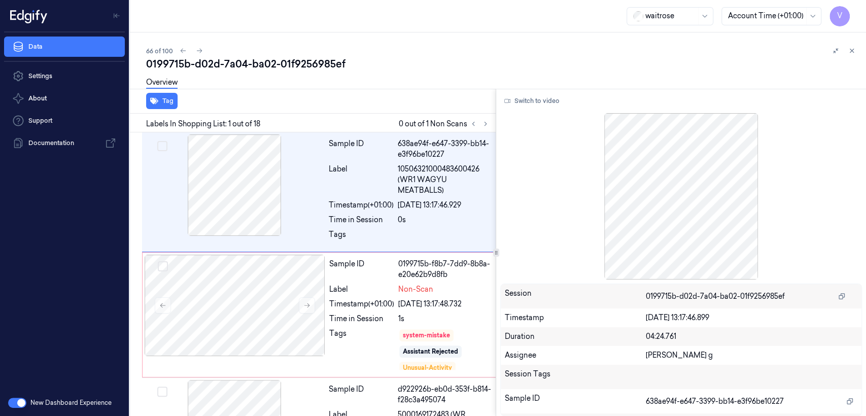
click at [174, 65] on div "0199715b-d02d-7a04-ba02-01f9256985ef" at bounding box center [502, 64] width 712 height 14
copy div "0199715b"
click at [485, 126] on icon at bounding box center [485, 123] width 7 height 7
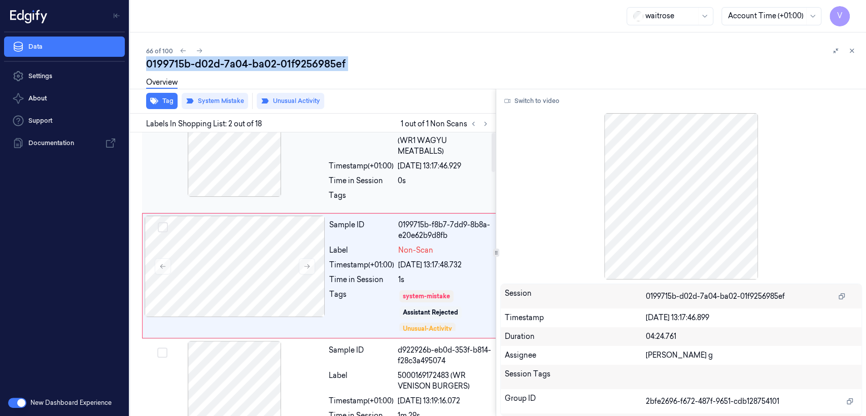
scroll to position [41, 0]
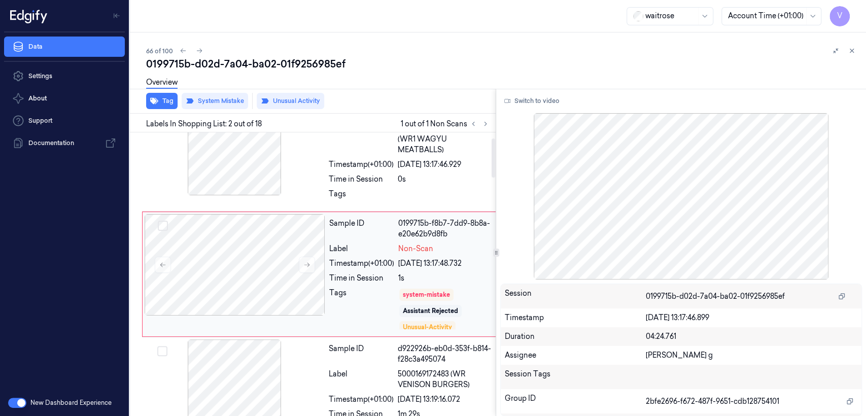
click at [387, 269] on div "Sample ID 0199715b-f8b7-7dd9-8b8a-e20e62b9d8fb Label Non-Scan Timestamp (+01:00…" at bounding box center [410, 274] width 171 height 120
click at [345, 185] on div "Sample ID 638ae94f-e647-3399-bb14-e3f96be10227 Label 10506321000483600426 (WR1 …" at bounding box center [411, 151] width 172 height 115
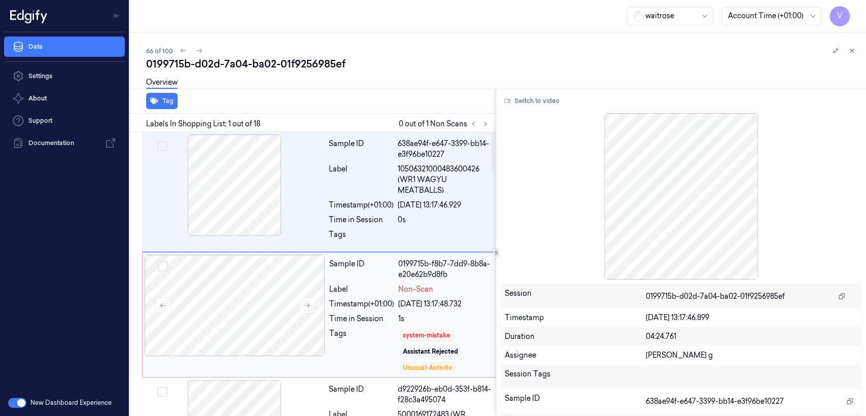
click at [436, 354] on div "Assistant Rejected" at bounding box center [430, 351] width 55 height 9
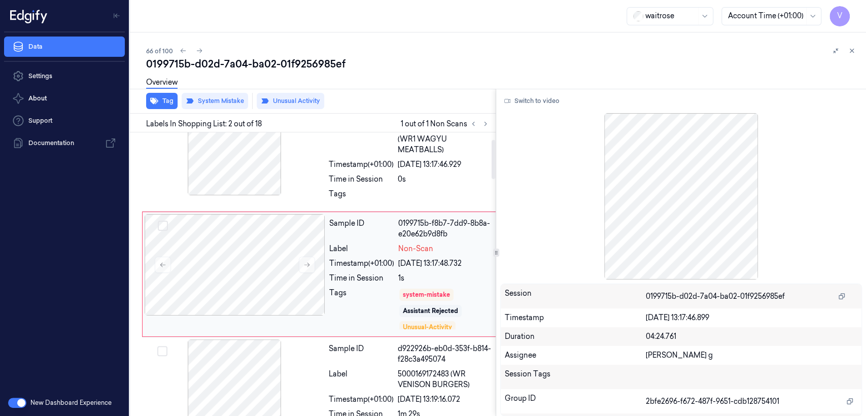
scroll to position [153, 0]
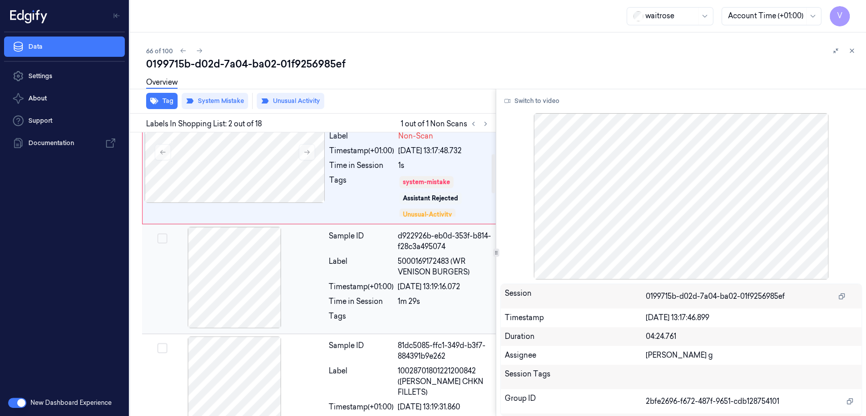
click at [430, 246] on div "d922926b-eb0d-353f-b814-f28c3a495074" at bounding box center [445, 241] width 95 height 21
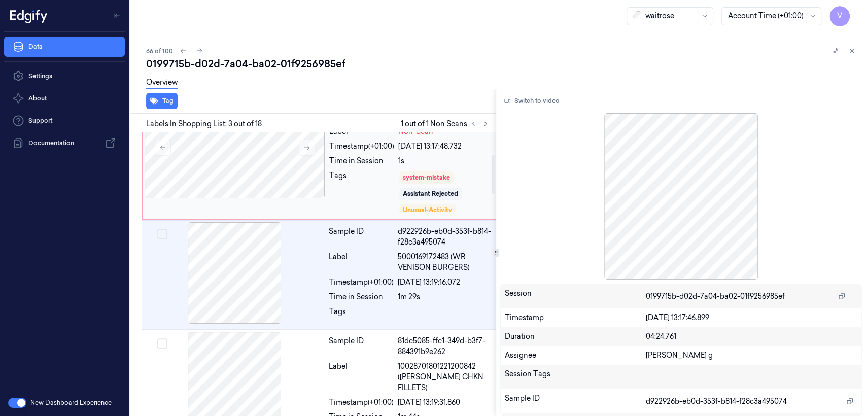
click at [444, 159] on div "1s" at bounding box center [445, 161] width 94 height 11
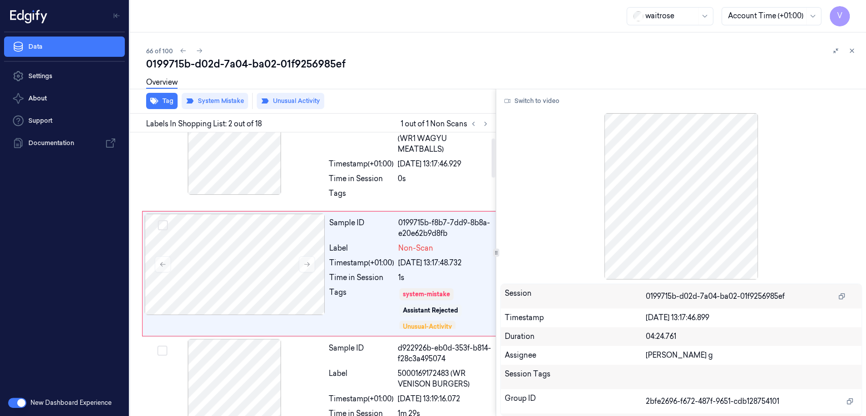
scroll to position [41, 0]
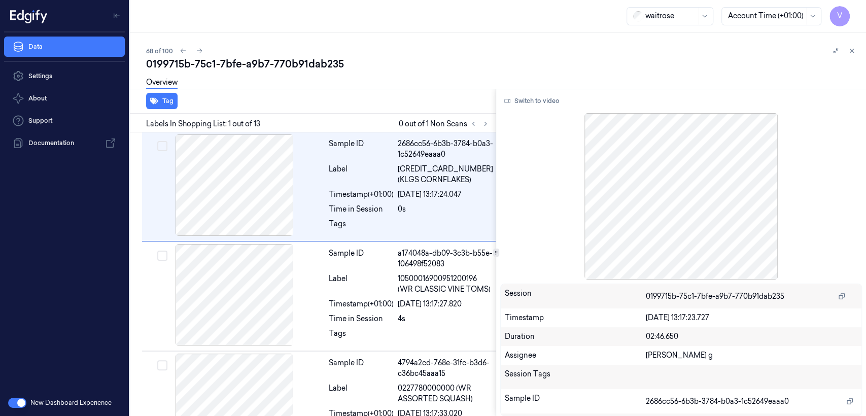
click at [203, 60] on div "0199715b-75c1-7bfe-a9b7-770b91dab235" at bounding box center [502, 64] width 712 height 14
copy div "75c1"
click at [476, 126] on icon at bounding box center [473, 123] width 7 height 7
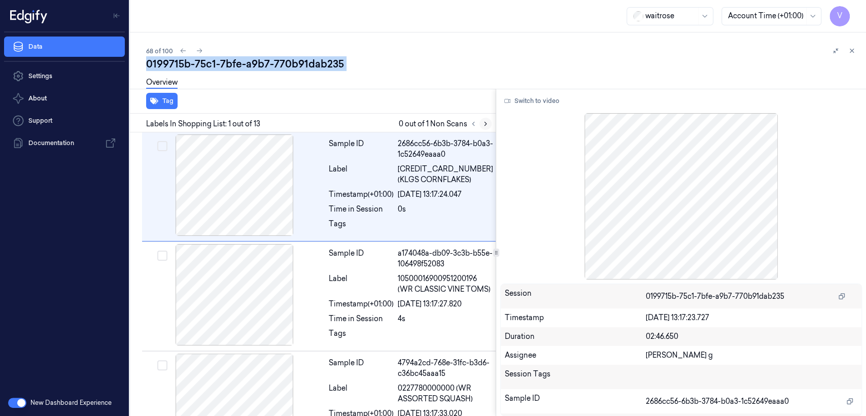
click at [484, 124] on icon at bounding box center [485, 123] width 7 height 7
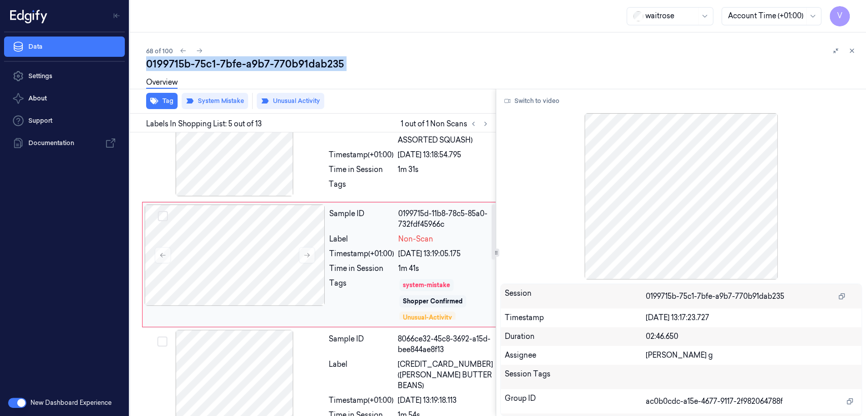
scroll to position [369, 0]
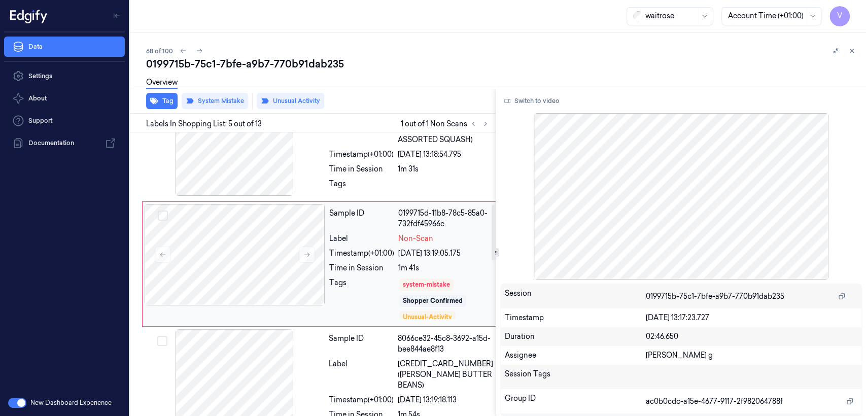
click at [395, 287] on div "Tags system-mistake Shopper Confirmed Unusual-Activity Picklist item alert" at bounding box center [410, 298] width 163 height 43
click at [315, 263] on div at bounding box center [235, 254] width 181 height 101
click at [372, 157] on div "Sample ID 4236c421-0456-36e6-bf21-89060ddb0fd8 Label 0227780000000 (WR ASSORTED…" at bounding box center [411, 146] width 172 height 104
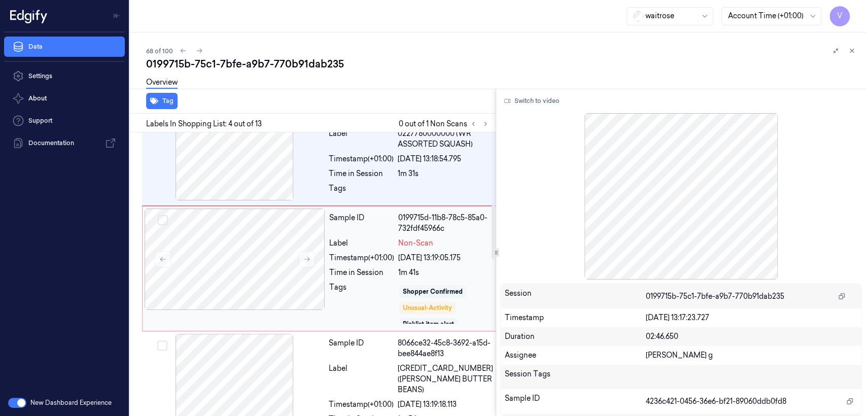
scroll to position [20, 0]
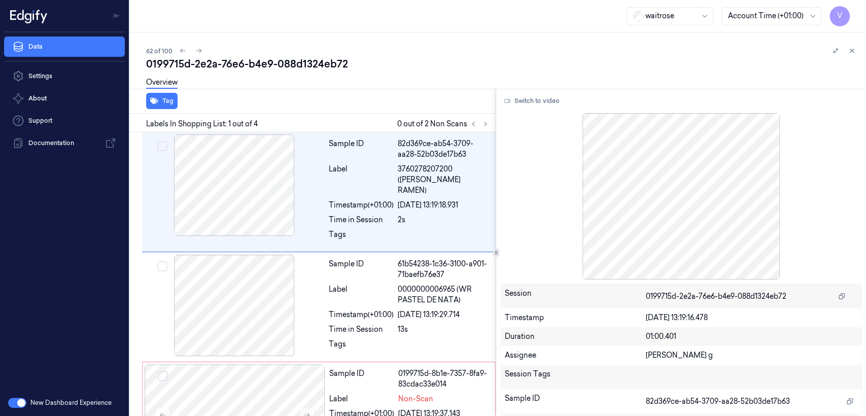
click at [265, 62] on div "0199715d-2e2a-76e6-b4e9-088d1324eb72" at bounding box center [502, 64] width 712 height 14
copy div "b4e9"
click at [478, 123] on button at bounding box center [473, 124] width 12 height 12
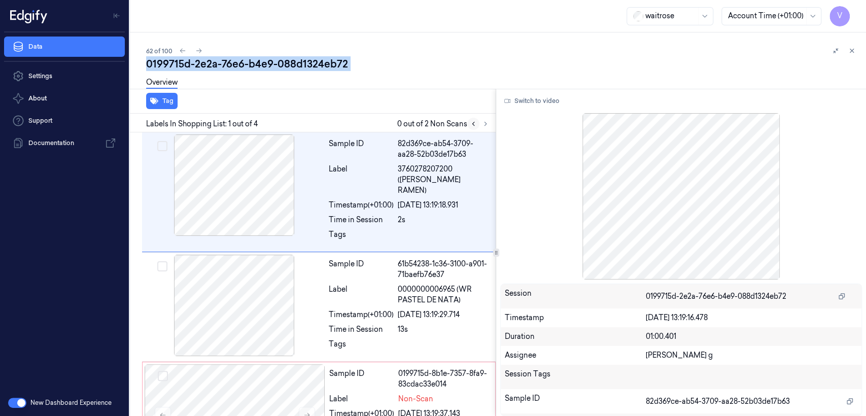
click at [479, 123] on button at bounding box center [473, 124] width 12 height 12
click at [483, 123] on icon at bounding box center [485, 123] width 7 height 7
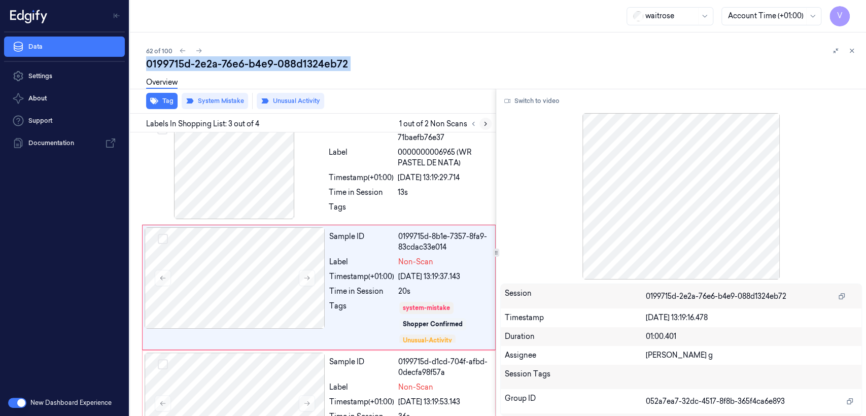
scroll to position [139, 0]
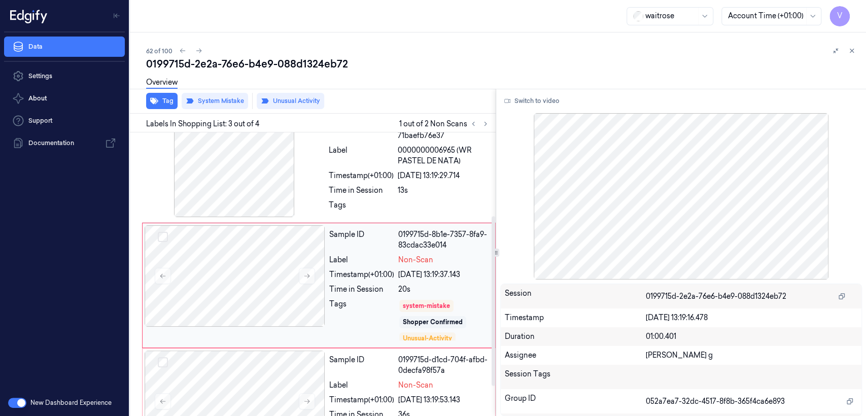
click at [398, 269] on div "Timestamp (+01:00) 22/09/2025 13:19:37.143" at bounding box center [409, 274] width 160 height 11
click at [413, 170] on div "22/09/2025 13:19:29.714" at bounding box center [444, 175] width 92 height 11
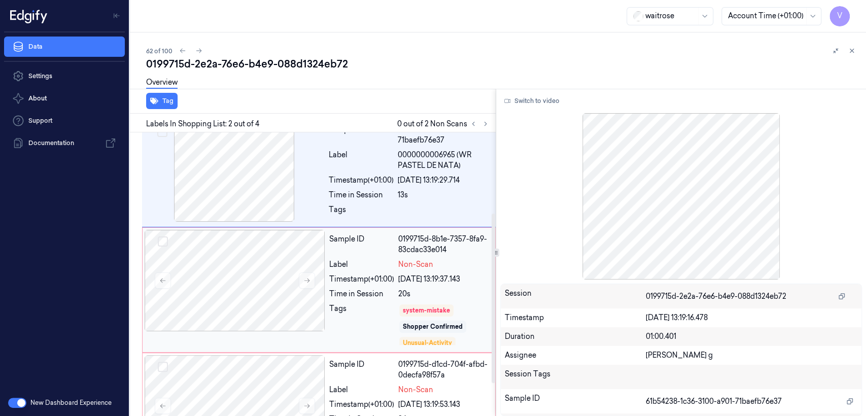
click at [421, 289] on div "Sample ID 0199715d-8b1e-7357-8fa9-83cdac33e014 Label Non-Scan Timestamp (+01:00…" at bounding box center [409, 290] width 168 height 120
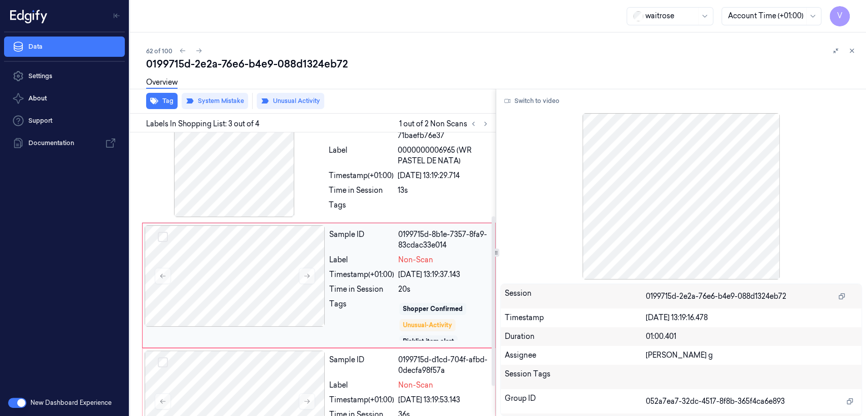
scroll to position [20, 0]
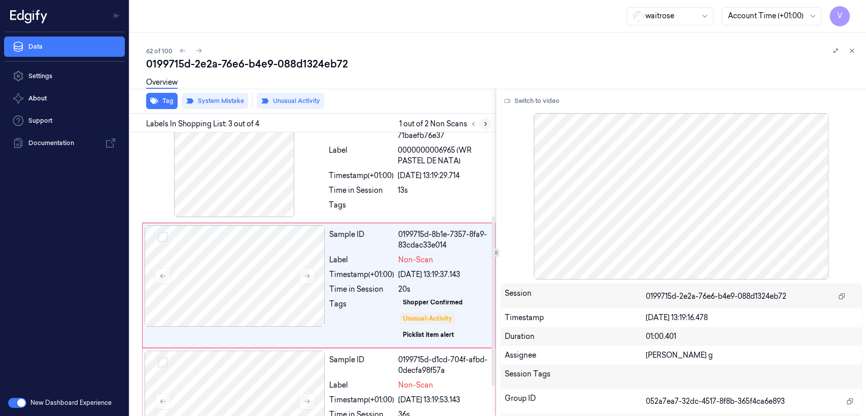
click at [490, 125] on button at bounding box center [485, 124] width 12 height 12
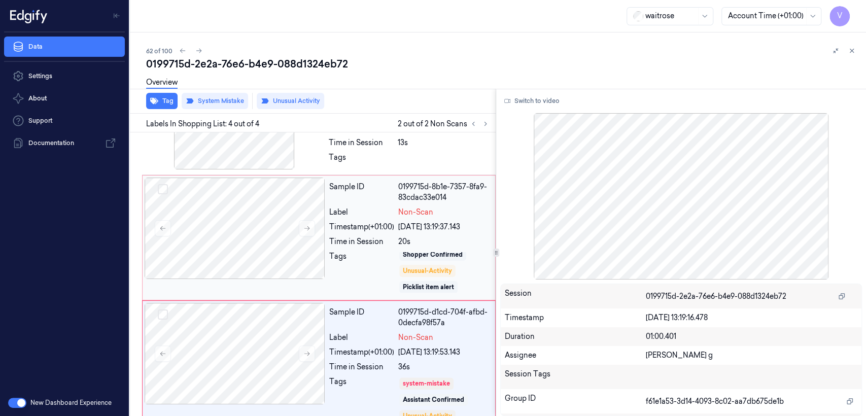
scroll to position [189, 0]
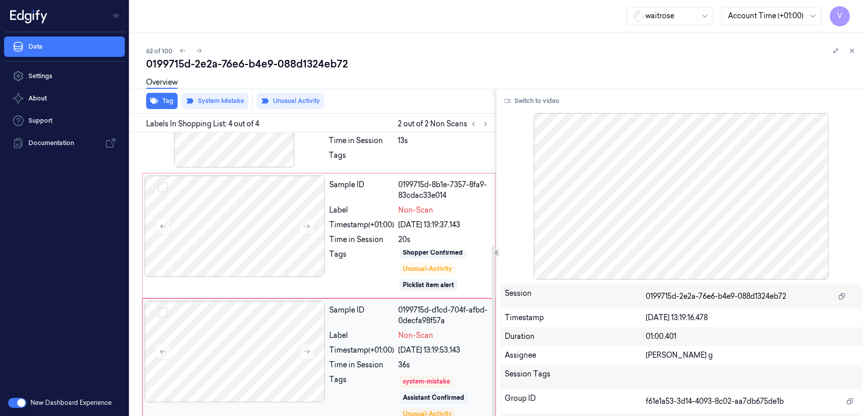
click at [398, 330] on div "Label Non-Scan" at bounding box center [409, 335] width 160 height 11
click at [452, 375] on div "system-mistake" at bounding box center [426, 381] width 54 height 12
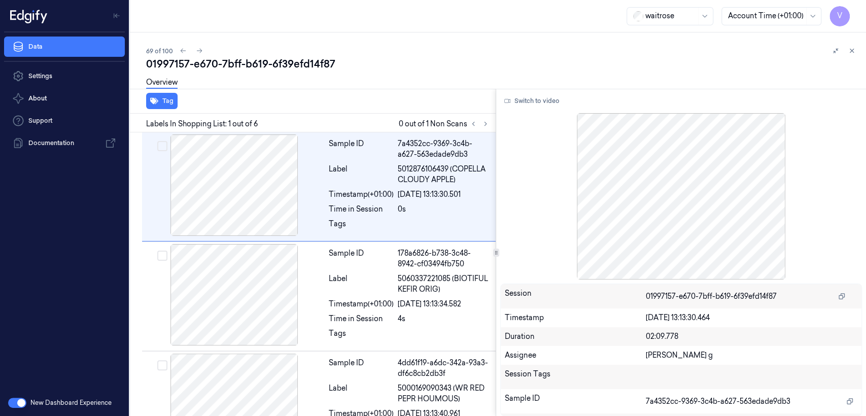
click at [214, 64] on div "01997157-e670-7bff-b619-6f39efd14f87" at bounding box center [502, 64] width 712 height 14
copy div "-"
click at [487, 122] on icon at bounding box center [485, 123] width 7 height 7
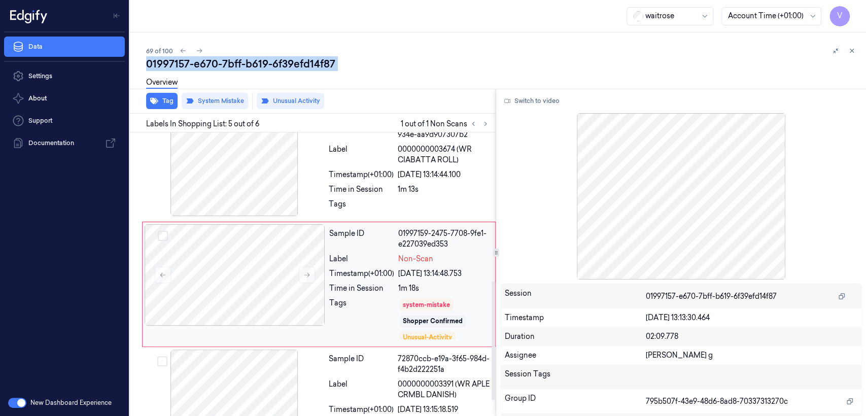
scroll to position [358, 0]
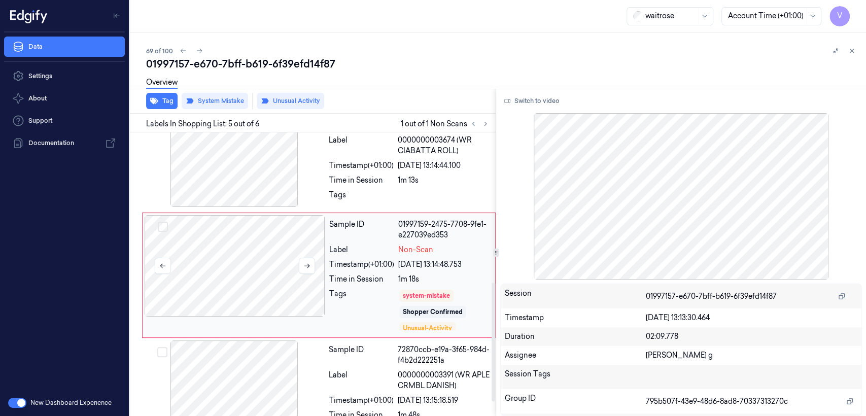
click at [287, 280] on div at bounding box center [235, 265] width 181 height 101
click at [299, 265] on button at bounding box center [307, 266] width 16 height 16
click at [403, 171] on div "Sample ID 4a051123-0204-39d4-934e-aa9d907307b2 Label 0000000003674 (WR CIABATTA…" at bounding box center [409, 157] width 169 height 104
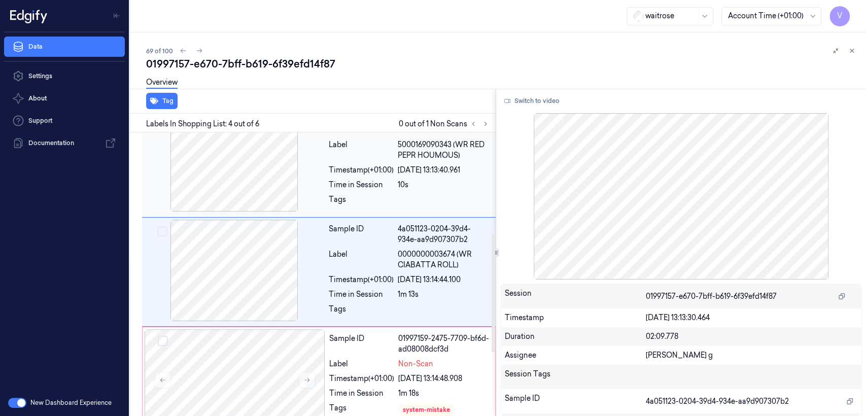
scroll to position [240, 0]
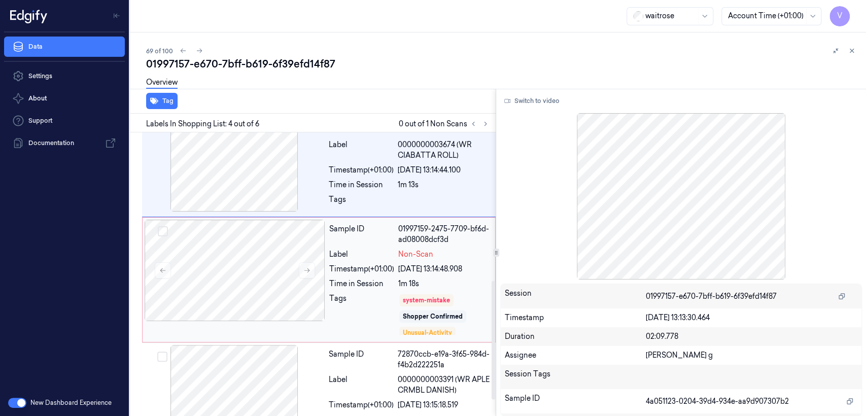
click at [425, 258] on span "Non-Scan" at bounding box center [415, 254] width 35 height 11
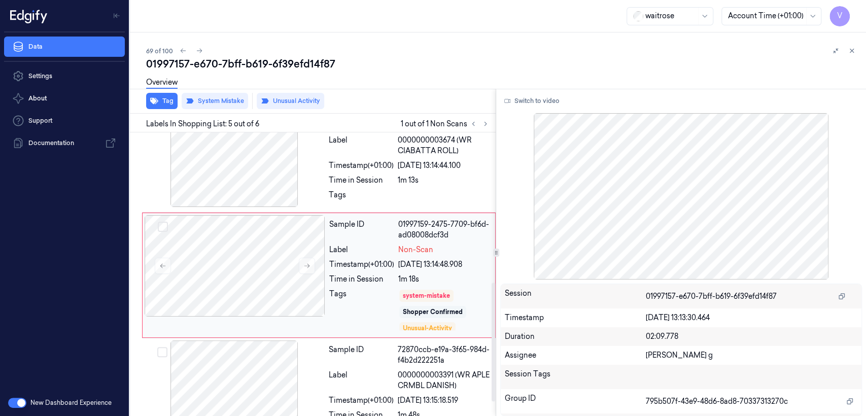
scroll to position [20, 0]
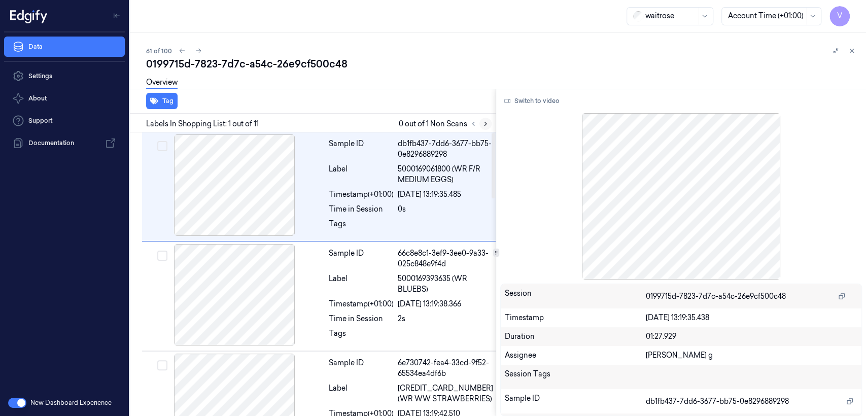
click at [480, 123] on button at bounding box center [485, 124] width 12 height 12
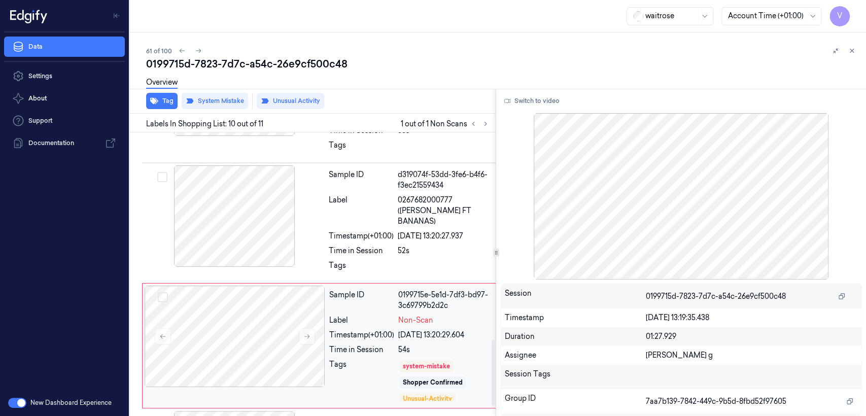
scroll to position [905, 0]
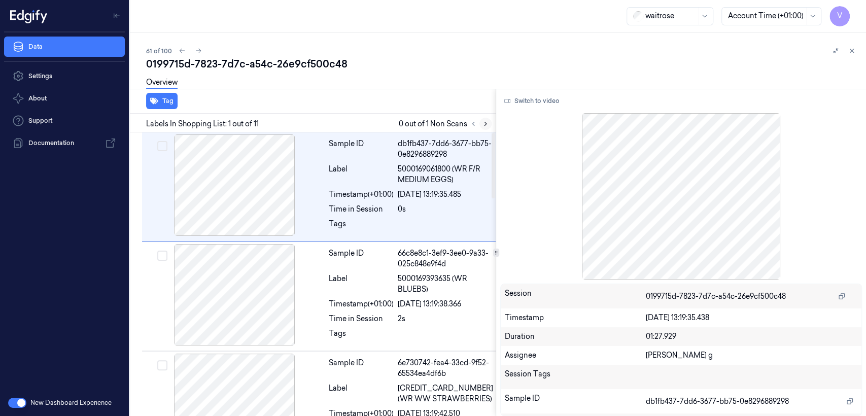
click at [482, 121] on icon at bounding box center [485, 123] width 7 height 7
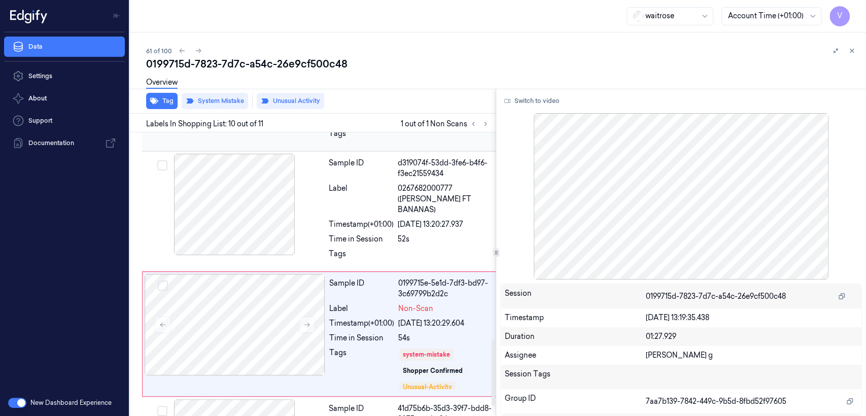
scroll to position [905, 0]
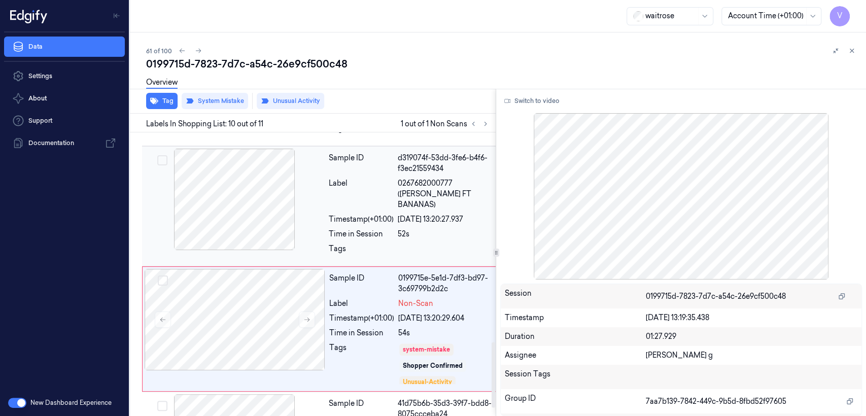
click at [397, 187] on div "Sample ID d319074f-53dd-3fe6-b4f6-f3ec21559434 Label 0267682000777 (WR ESS FT B…" at bounding box center [411, 206] width 172 height 115
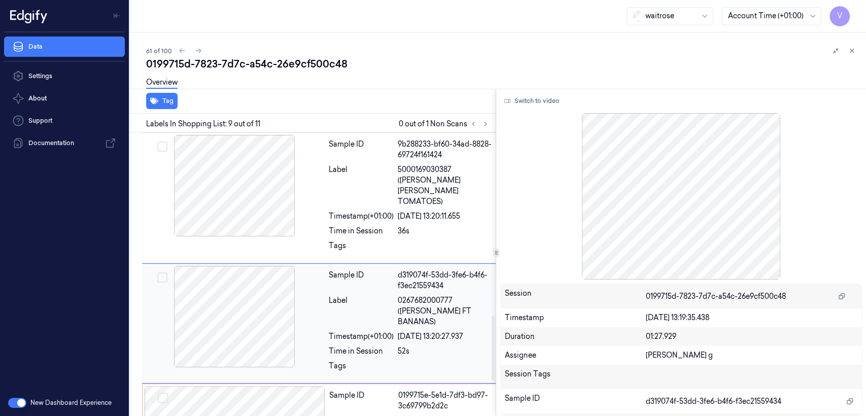
scroll to position [901, 0]
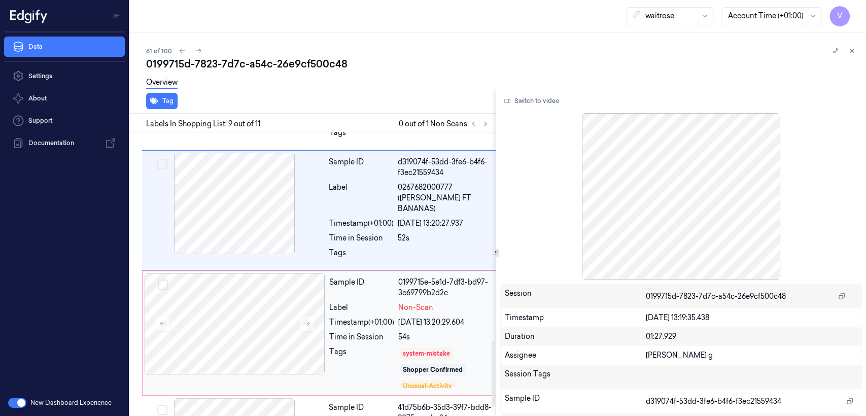
click at [409, 291] on div "Sample ID 0199715e-5e1d-7df3-bd97-3c69799b2d2c Label Non-Scan Timestamp (+01:00…" at bounding box center [410, 333] width 171 height 120
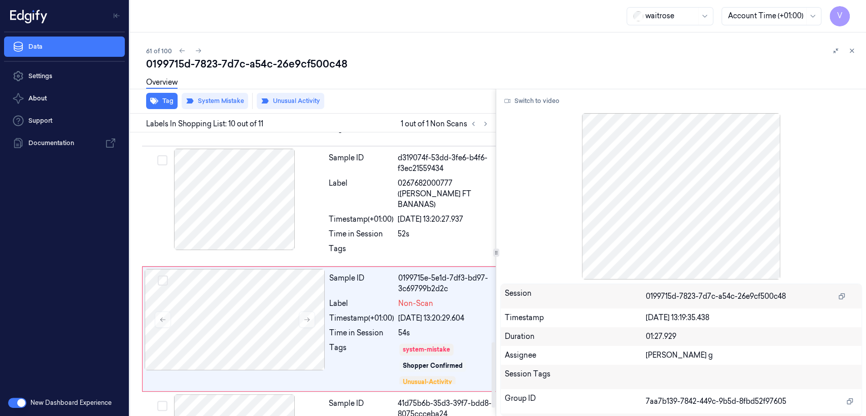
scroll to position [4, 0]
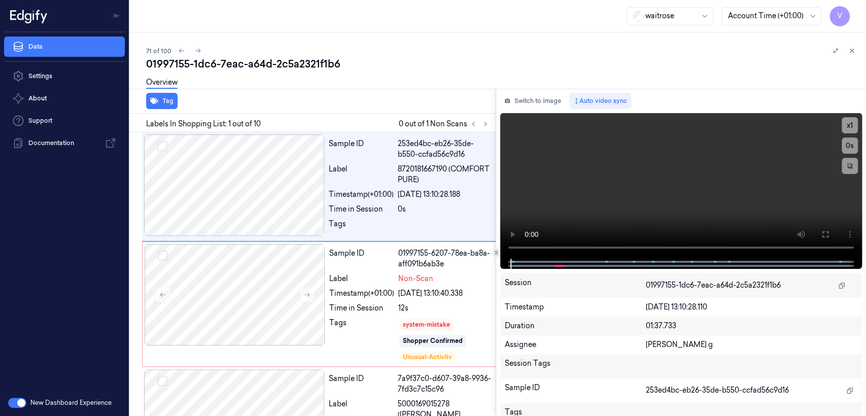
click at [220, 64] on div "01997155-1dc6-7eac-a64d-2c5a2321f1b6" at bounding box center [502, 64] width 712 height 14
copy div "7eac"
click at [483, 120] on icon at bounding box center [485, 123] width 7 height 7
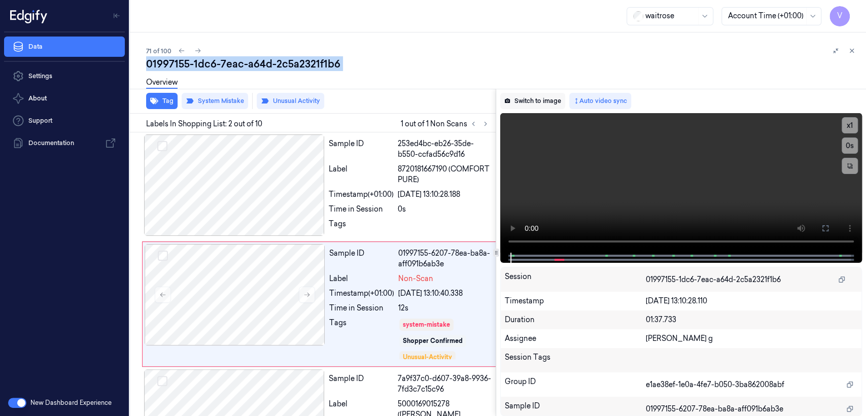
scroll to position [29, 0]
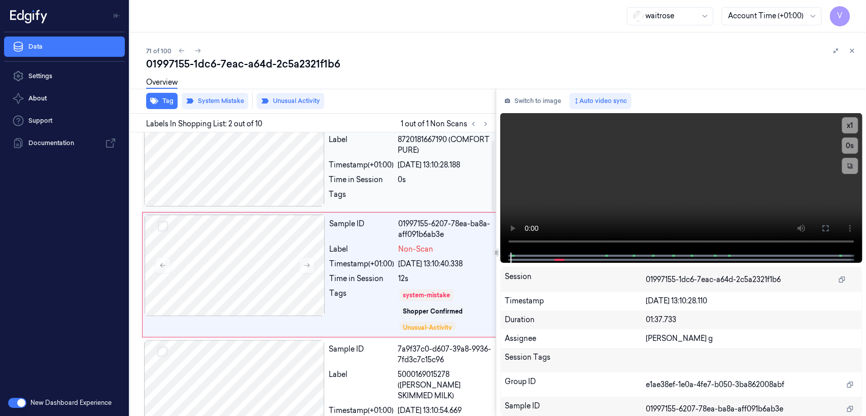
click at [427, 194] on div at bounding box center [445, 197] width 95 height 16
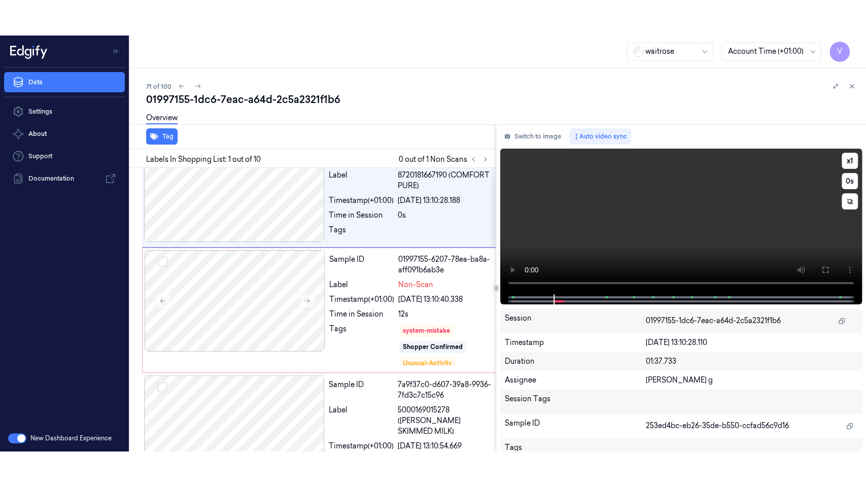
scroll to position [0, 0]
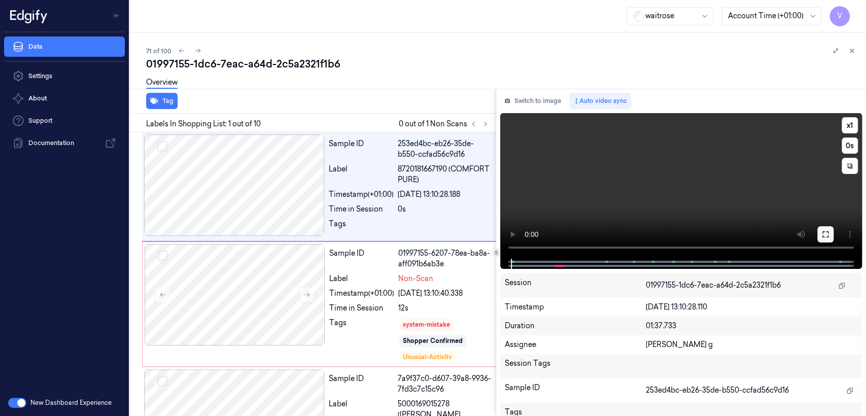
click at [826, 228] on button at bounding box center [825, 234] width 16 height 16
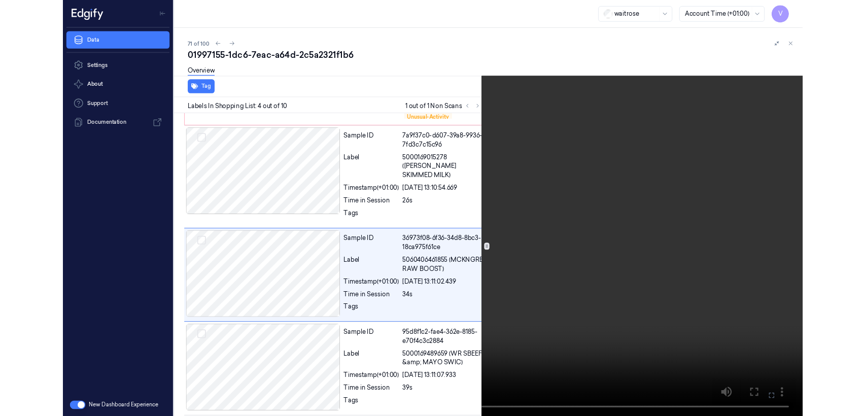
scroll to position [221, 0]
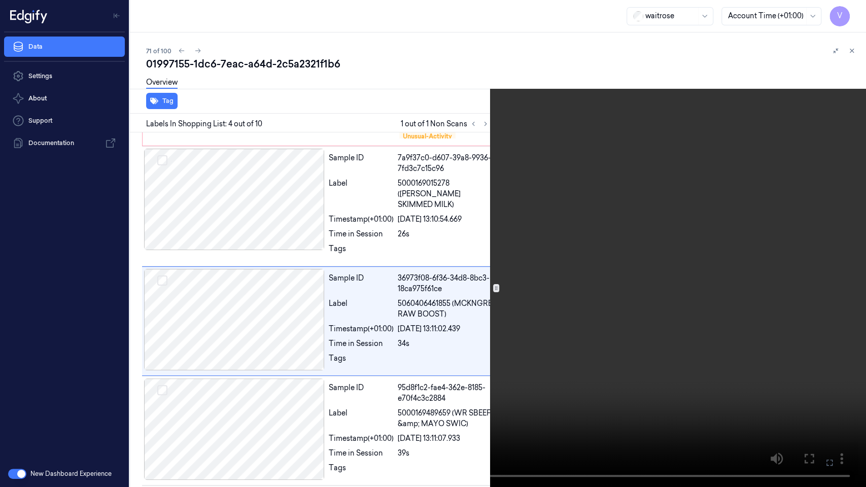
click at [0, 0] on icon at bounding box center [0, 0] width 0 height 0
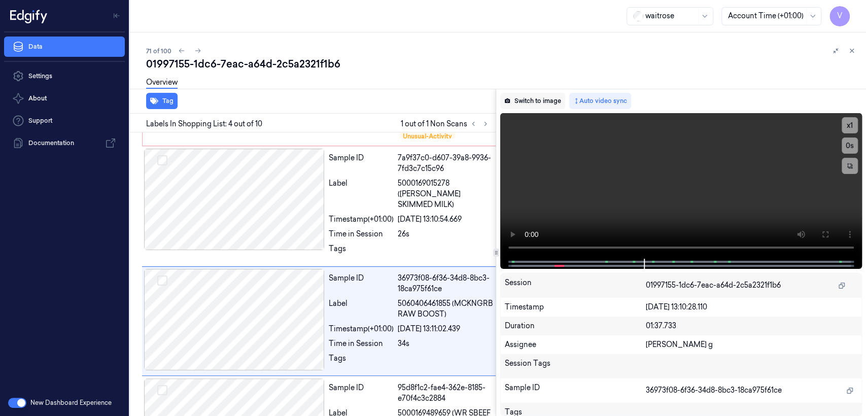
click at [526, 101] on button "Switch to image" at bounding box center [532, 101] width 65 height 16
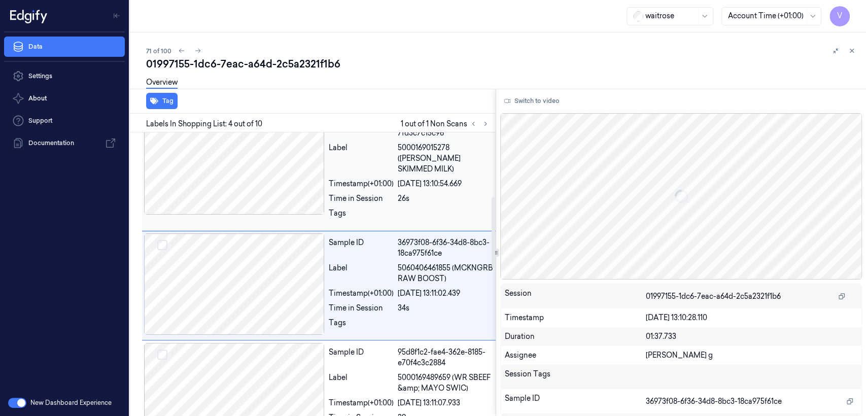
click at [389, 208] on div "Tags" at bounding box center [361, 216] width 65 height 16
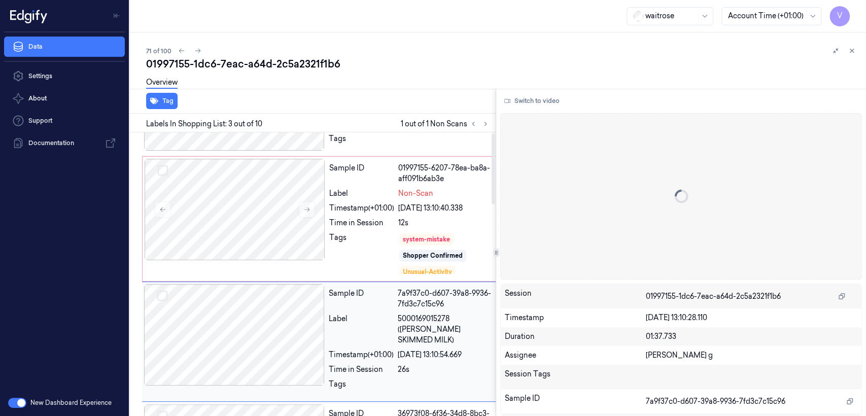
scroll to position [0, 0]
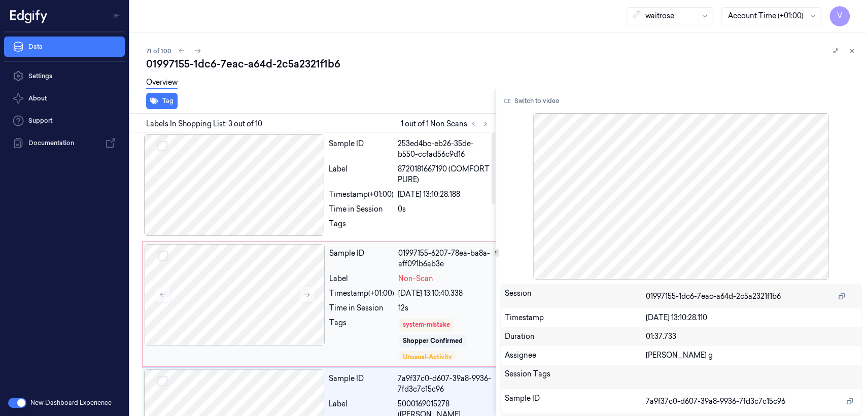
click at [386, 285] on div "Sample ID 01997155-6207-78ea-ba8a-aff091b6ab3e Label Non-Scan Timestamp (+01:00…" at bounding box center [410, 304] width 171 height 120
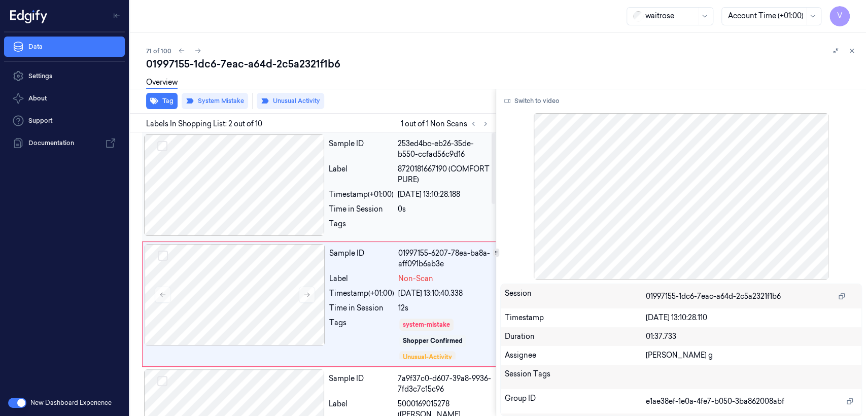
click at [390, 186] on div "Sample ID 253ed4bc-eb26-35de-b550-ccfad56c9d16 Label 8720181667190 (COMFORT PUR…" at bounding box center [411, 186] width 172 height 104
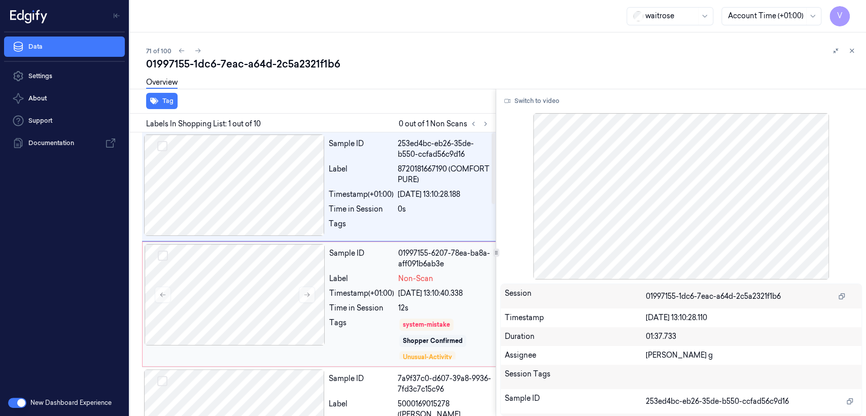
click at [428, 293] on div "[DATE] 13:10:40.338" at bounding box center [445, 293] width 94 height 11
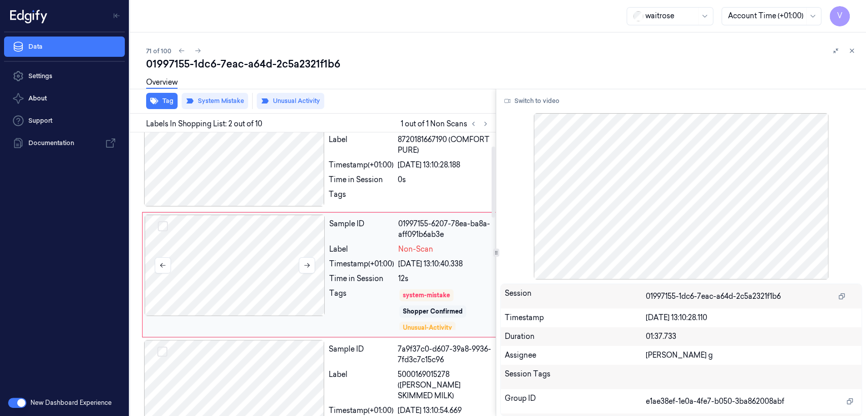
scroll to position [142, 0]
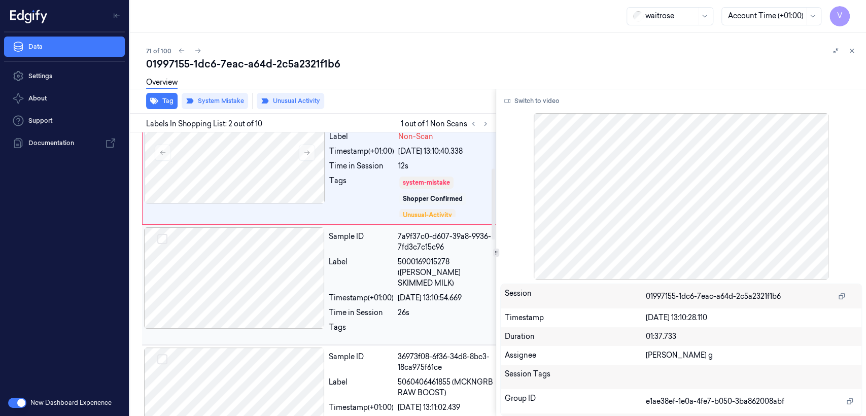
click at [363, 293] on div "Timestamp (+01:00)" at bounding box center [361, 298] width 65 height 11
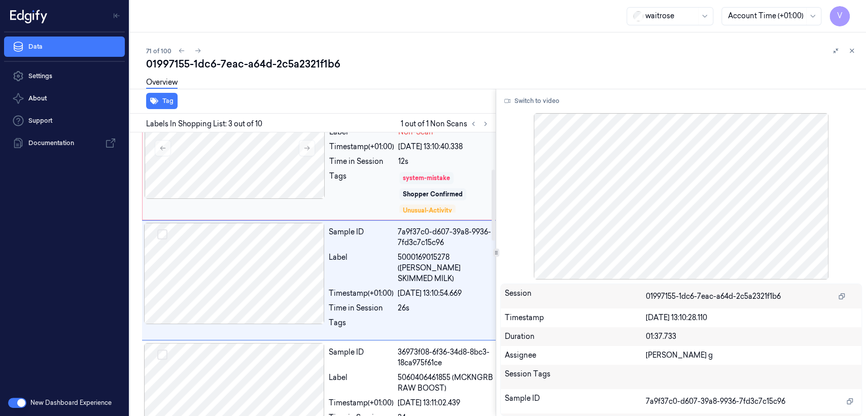
click at [421, 181] on div "system-mistake" at bounding box center [426, 177] width 47 height 9
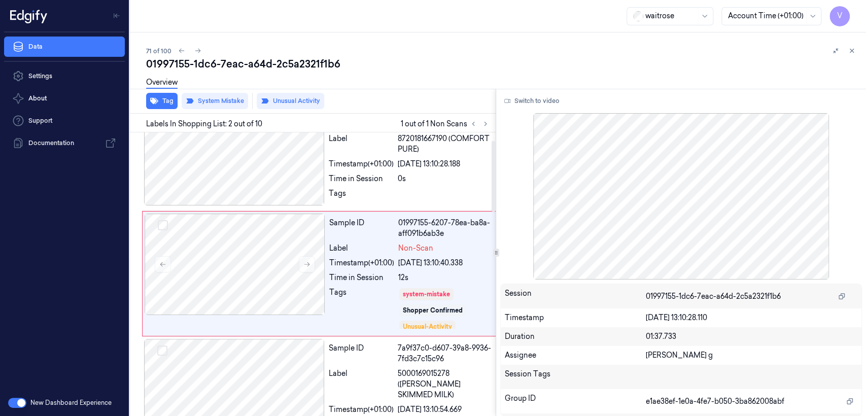
scroll to position [29, 0]
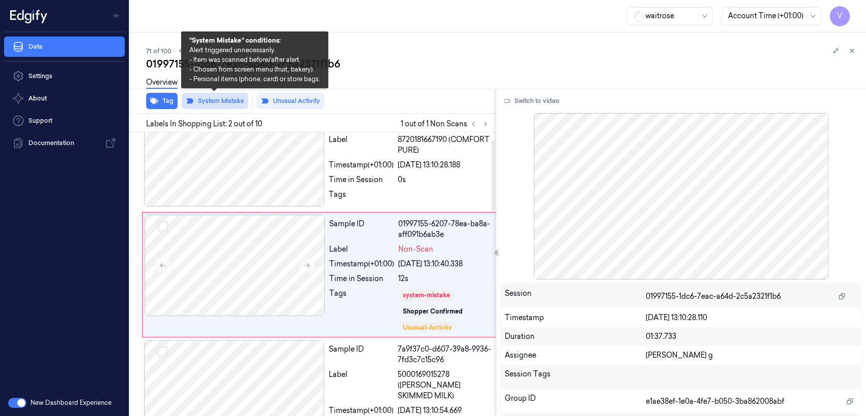
click at [230, 102] on button "System Mistake" at bounding box center [215, 101] width 66 height 16
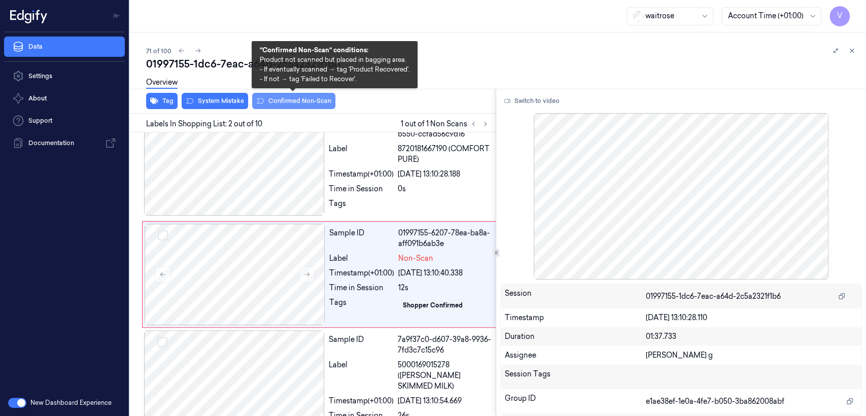
click at [275, 103] on button "Confirmed Non-Scan" at bounding box center [293, 101] width 83 height 16
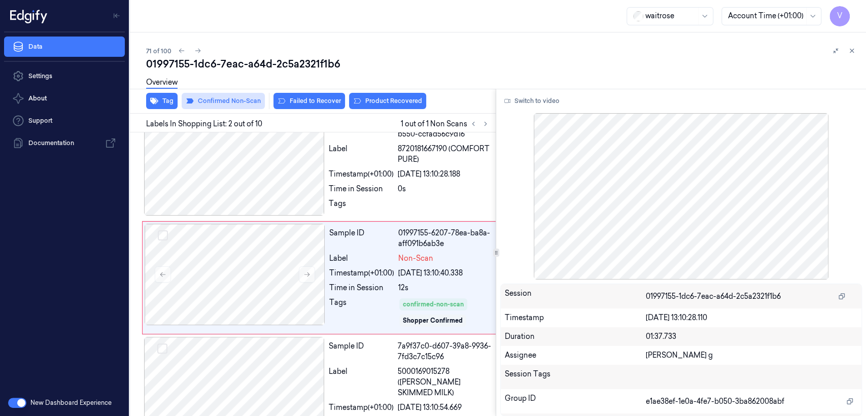
scroll to position [23, 0]
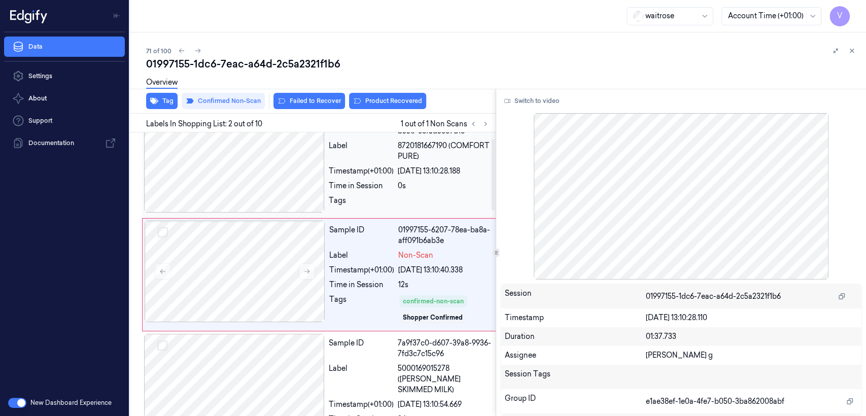
drag, startPoint x: 306, startPoint y: 100, endPoint x: 439, endPoint y: 147, distance: 141.1
click at [437, 157] on div "Tag Confirmed Non-Scan Failed to Recover Product Recovered Labels In Shopping L…" at bounding box center [311, 252] width 370 height 327
click at [406, 106] on button "Product Recovered" at bounding box center [387, 101] width 77 height 16
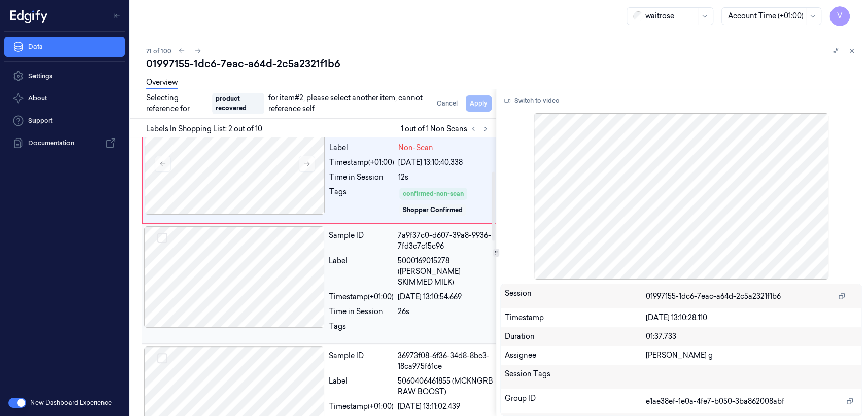
click at [385, 292] on div "Timestamp (+01:00)" at bounding box center [361, 297] width 65 height 11
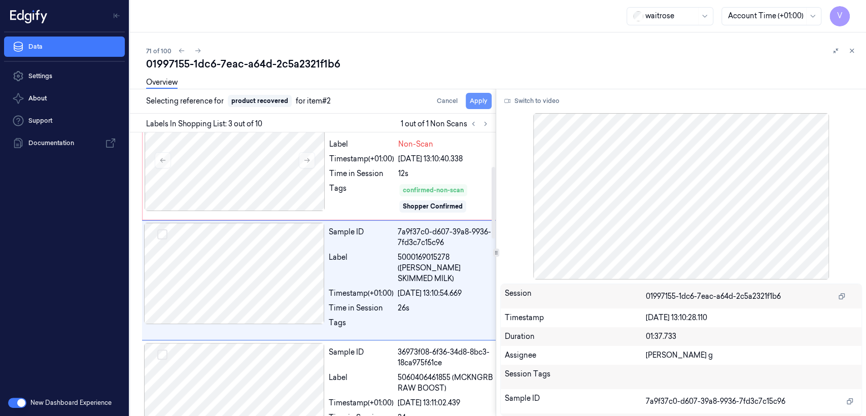
click at [488, 102] on button "Apply" at bounding box center [479, 101] width 26 height 16
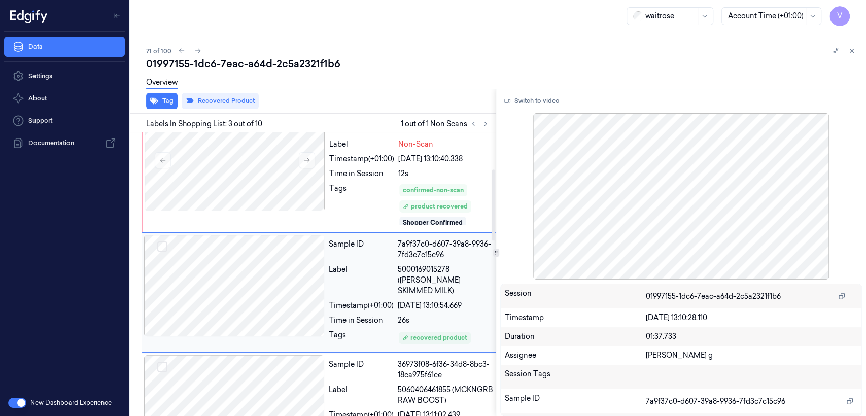
scroll to position [147, 0]
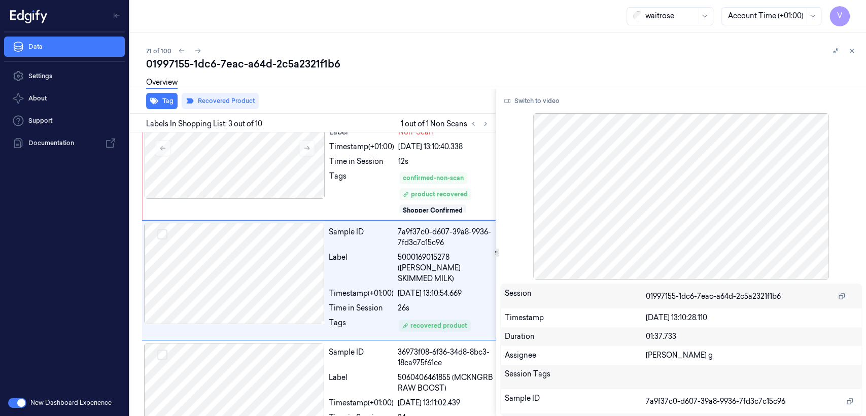
click at [198, 61] on div "01997155-1dc6-7eac-a64d-2c5a2321f1b6" at bounding box center [502, 64] width 712 height 14
copy div "1dc6"
click at [441, 185] on div "confirmed-non-scan product recovered Shopper Confirmed" at bounding box center [445, 192] width 94 height 43
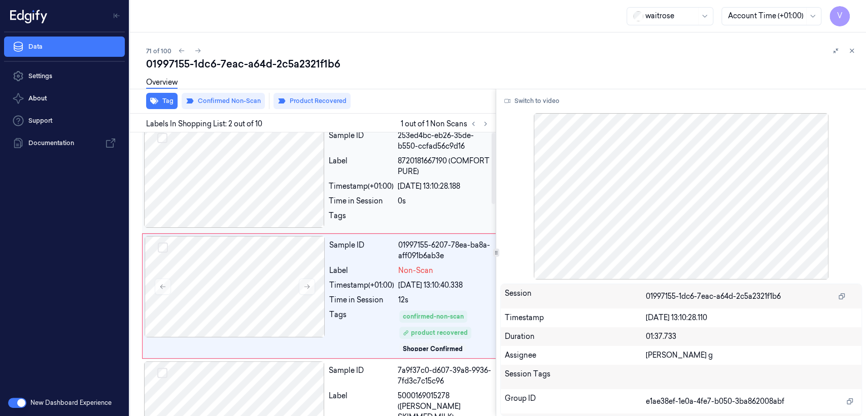
scroll to position [0, 0]
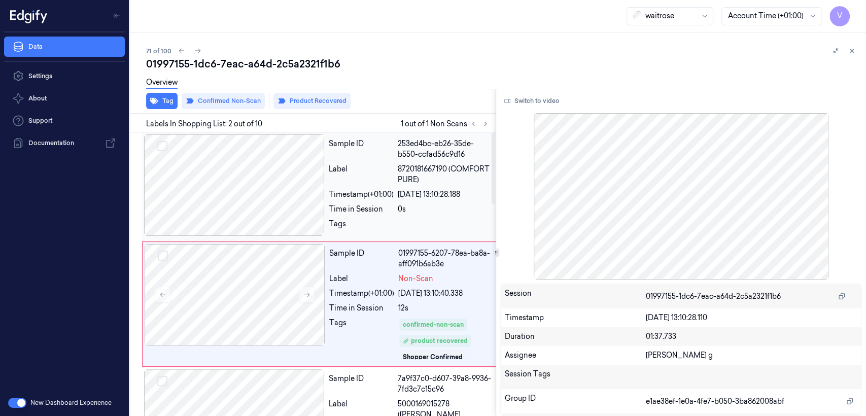
click at [438, 190] on div "22/09/2025 13:10:28.188" at bounding box center [445, 194] width 95 height 11
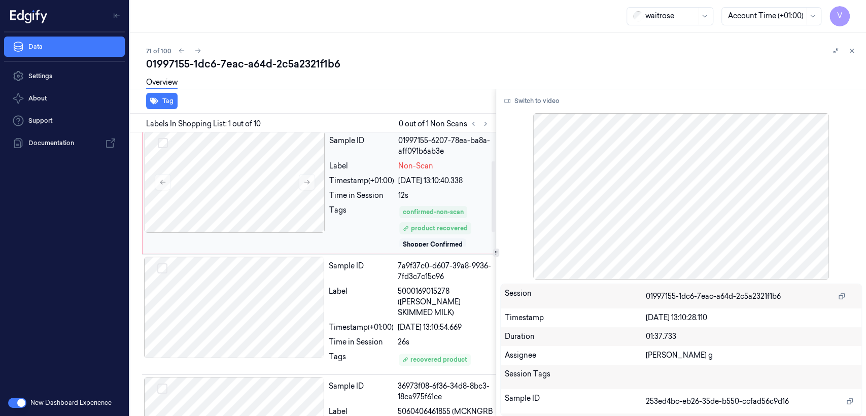
click at [349, 202] on div "Sample ID 01997155-6207-78ea-ba8a-aff091b6ab3e Label Non-Scan Timestamp (+01:00…" at bounding box center [410, 191] width 171 height 120
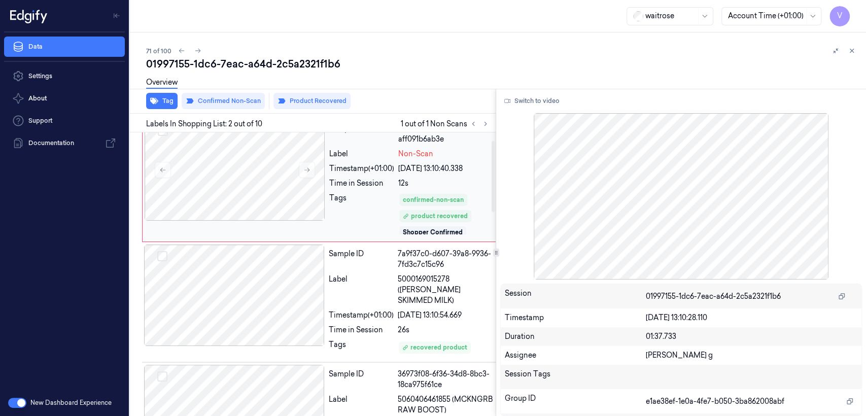
scroll to position [142, 0]
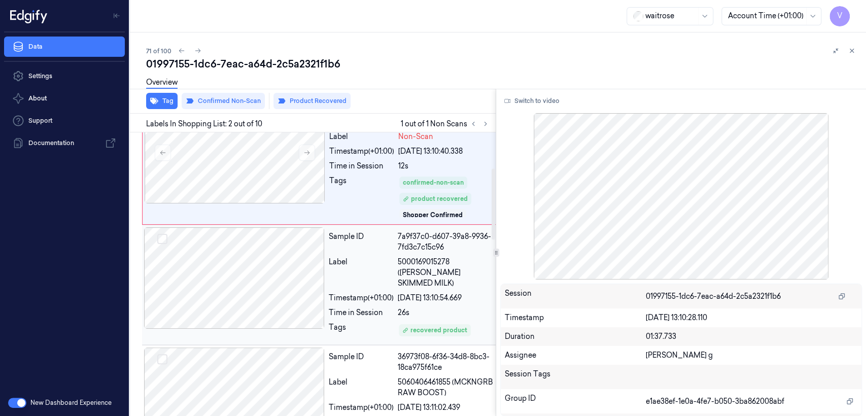
click at [343, 273] on div "Label" at bounding box center [361, 273] width 65 height 32
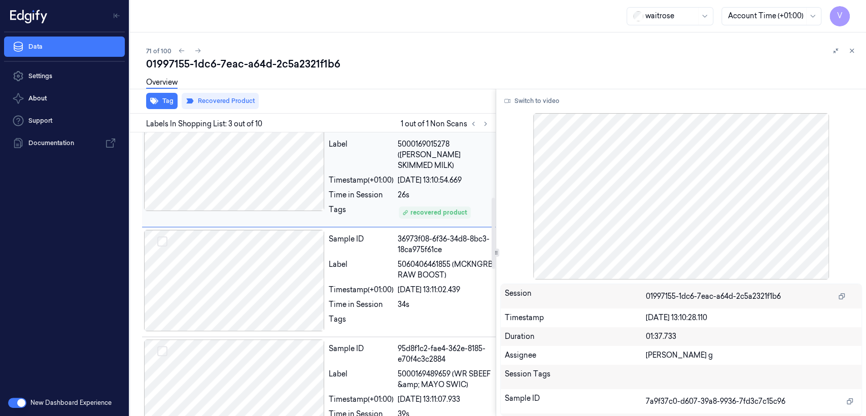
click at [343, 285] on div "Timestamp (+01:00)" at bounding box center [361, 290] width 65 height 11
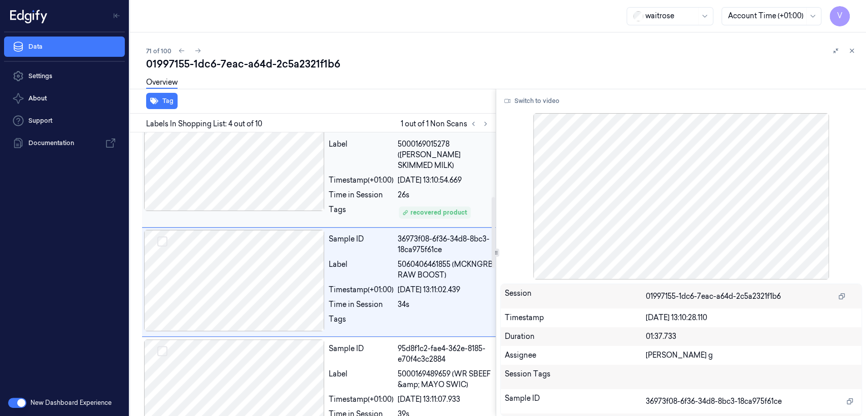
scroll to position [256, 0]
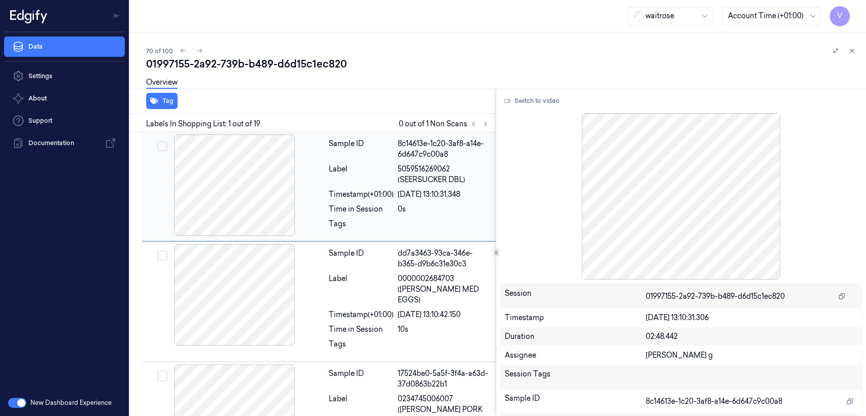
click at [485, 132] on div "Sample ID 8c14613e-1c20-3af8-a14e-6d647c9c00a8 Label 5059516269062 (SEERSUCKER …" at bounding box center [319, 186] width 354 height 109
click at [488, 128] on button at bounding box center [485, 124] width 12 height 12
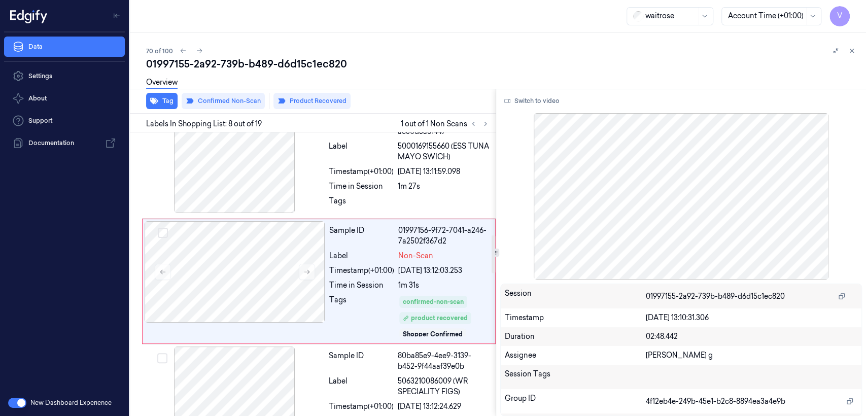
scroll to position [686, 0]
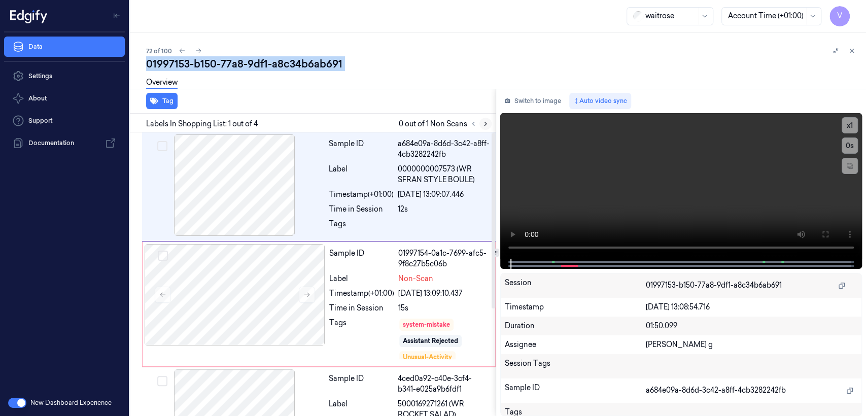
click at [487, 129] on button at bounding box center [485, 124] width 12 height 12
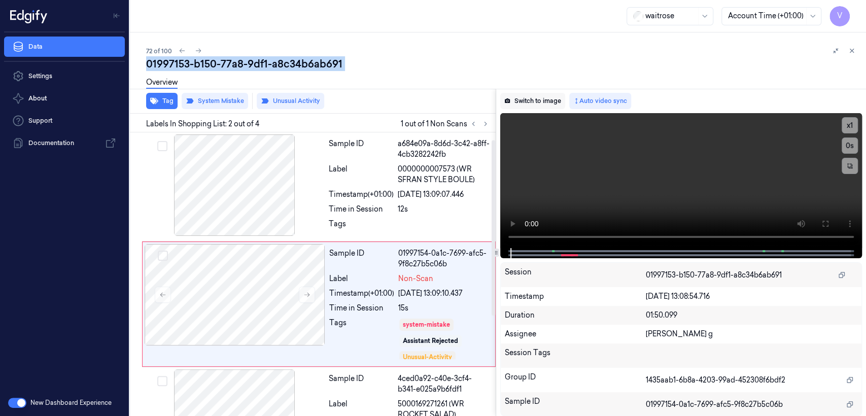
scroll to position [29, 0]
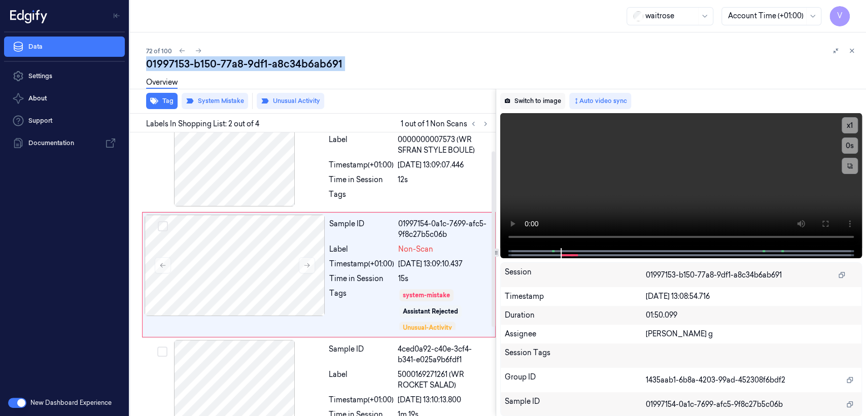
click at [537, 97] on button "Switch to image" at bounding box center [532, 101] width 65 height 16
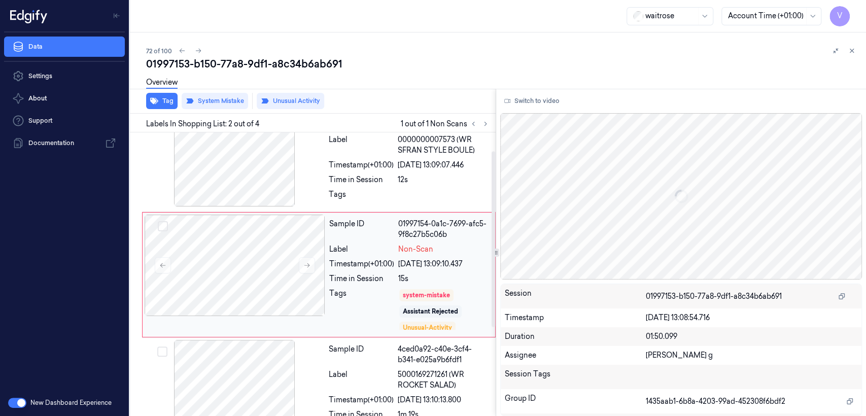
click at [385, 282] on div "Time in Session" at bounding box center [361, 278] width 65 height 11
click at [399, 196] on div at bounding box center [444, 197] width 92 height 16
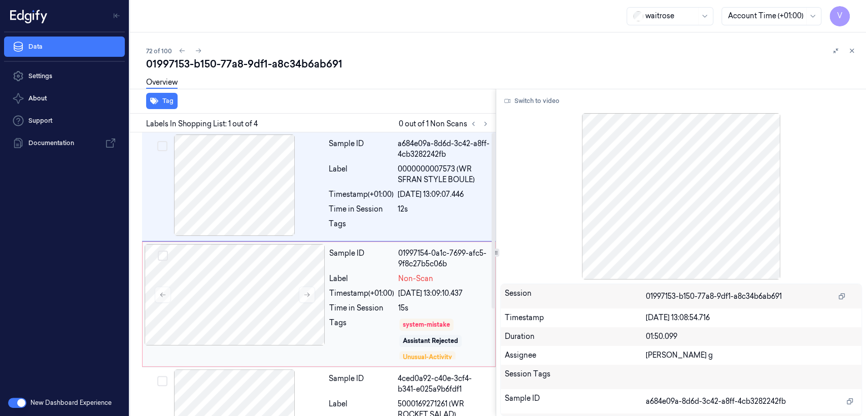
click at [444, 284] on div "Sample ID 01997154-0a1c-7699-afc5-9f8c27b5c06b Label Non-Scan Timestamp (+01:00…" at bounding box center [409, 304] width 168 height 120
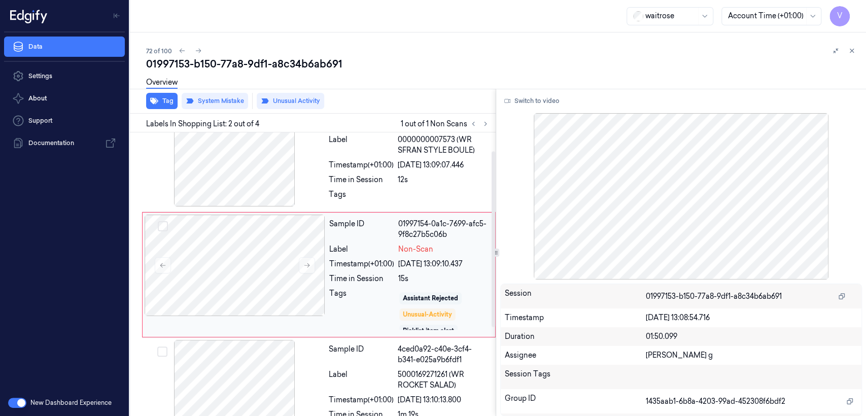
scroll to position [20, 0]
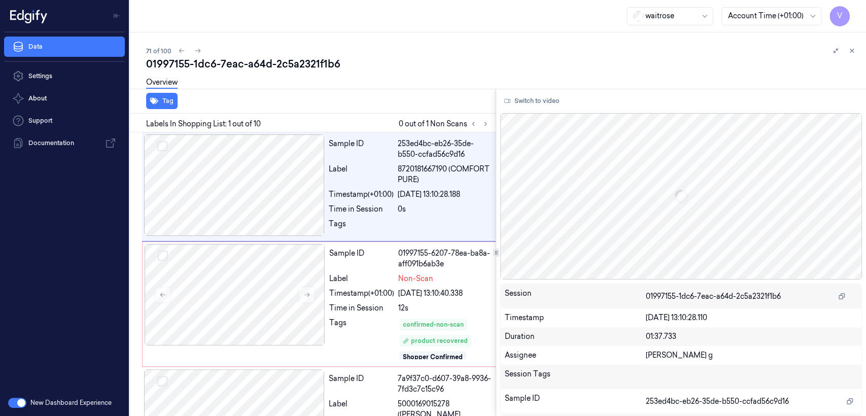
click at [267, 68] on div "01997155-1dc6-7eac-a64d-2c5a2321f1b6" at bounding box center [502, 64] width 712 height 14
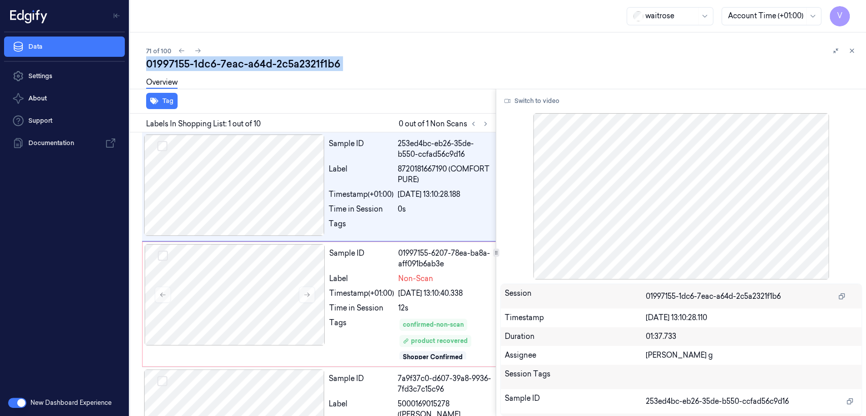
click at [267, 68] on div "01997155-1dc6-7eac-a64d-2c5a2321f1b6" at bounding box center [502, 64] width 712 height 14
copy div "-"
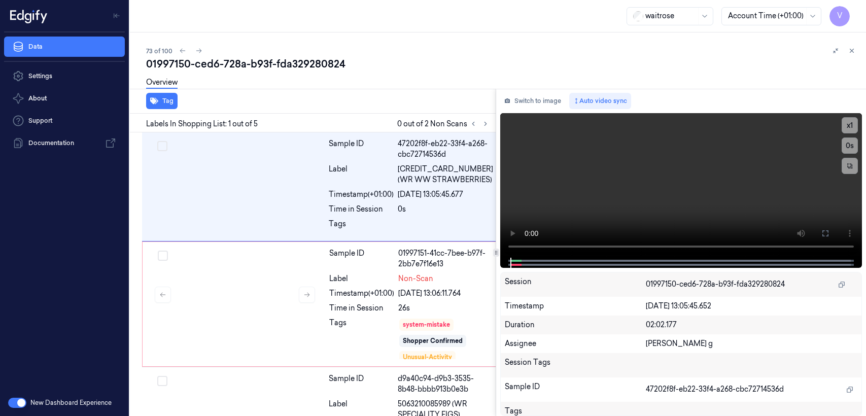
click at [232, 57] on div "01997150-ced6-728a-b93f-fda329280824" at bounding box center [502, 64] width 712 height 14
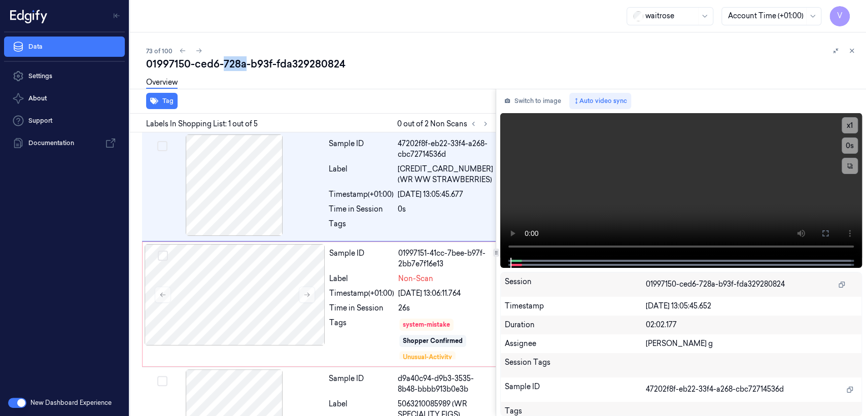
click at [232, 57] on div "01997150-ced6-728a-b93f-fda329280824" at bounding box center [502, 64] width 712 height 14
copy div "728a"
click at [546, 106] on button "Switch to image" at bounding box center [532, 101] width 65 height 16
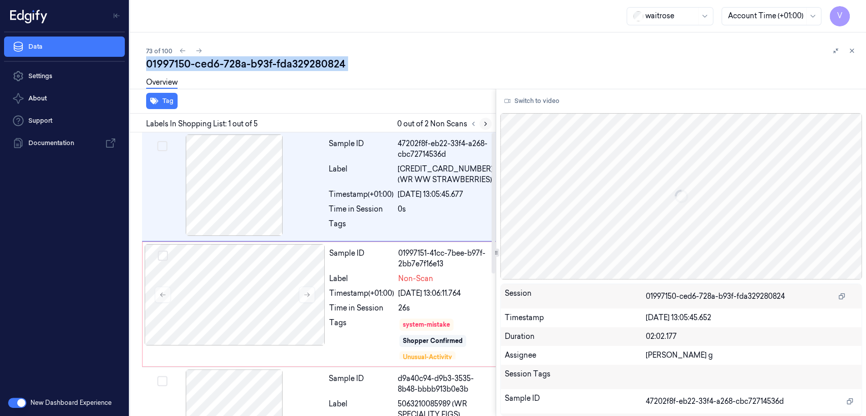
click at [484, 123] on icon at bounding box center [485, 123] width 7 height 7
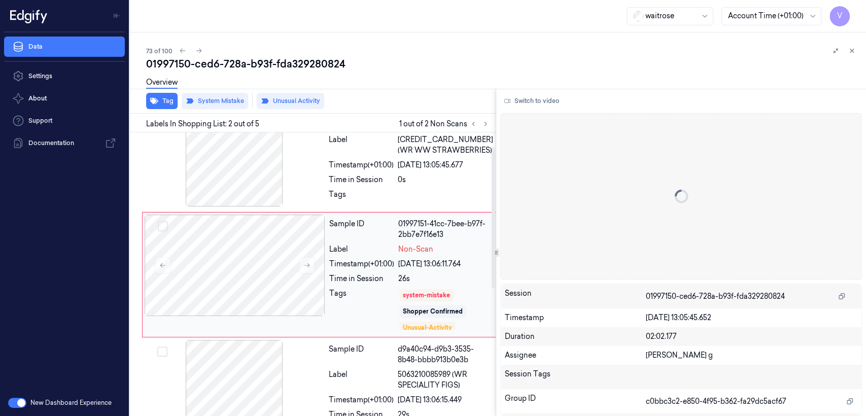
click at [393, 300] on div "Tags" at bounding box center [361, 309] width 65 height 43
click at [372, 202] on div "Tags" at bounding box center [361, 197] width 65 height 16
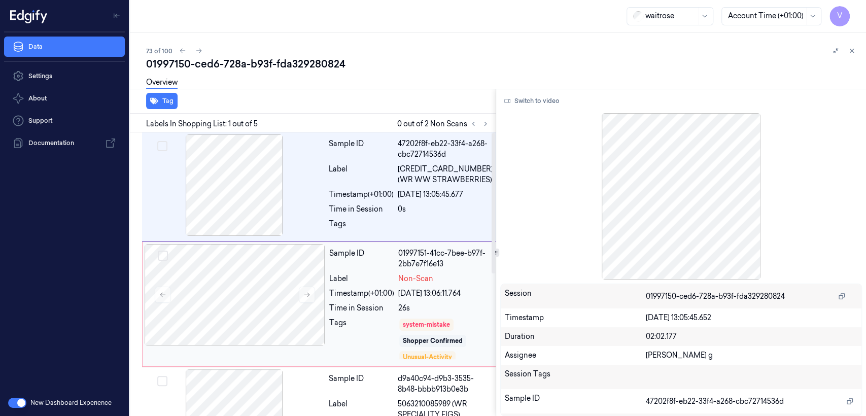
click at [442, 311] on div "26s" at bounding box center [445, 308] width 94 height 11
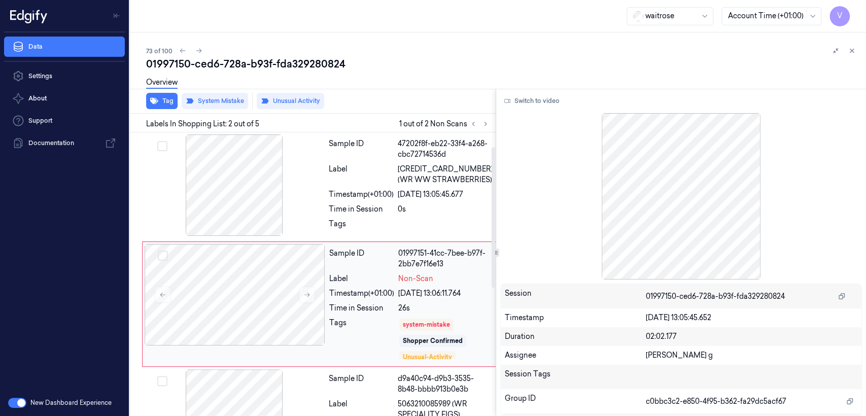
scroll to position [29, 0]
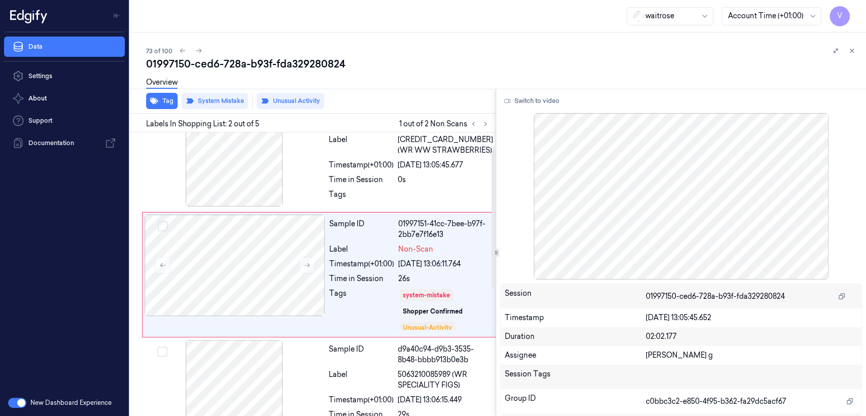
drag, startPoint x: 455, startPoint y: 191, endPoint x: 511, endPoint y: 116, distance: 93.5
click at [456, 191] on div at bounding box center [445, 197] width 95 height 16
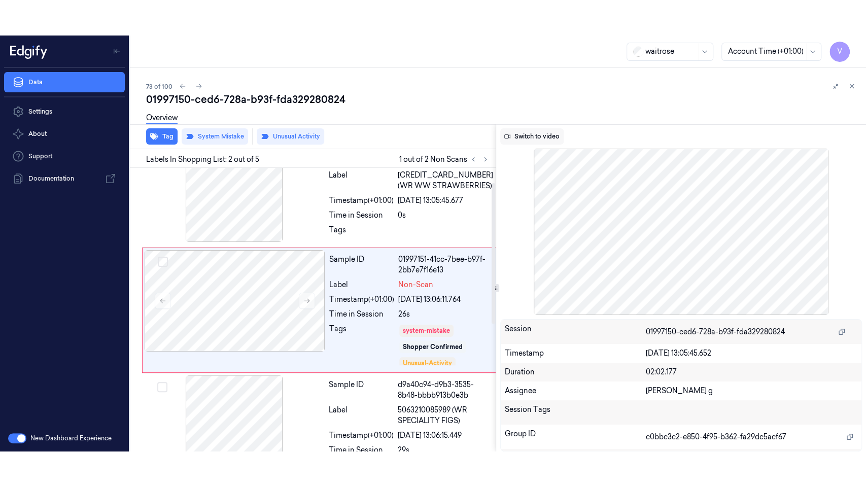
scroll to position [0, 0]
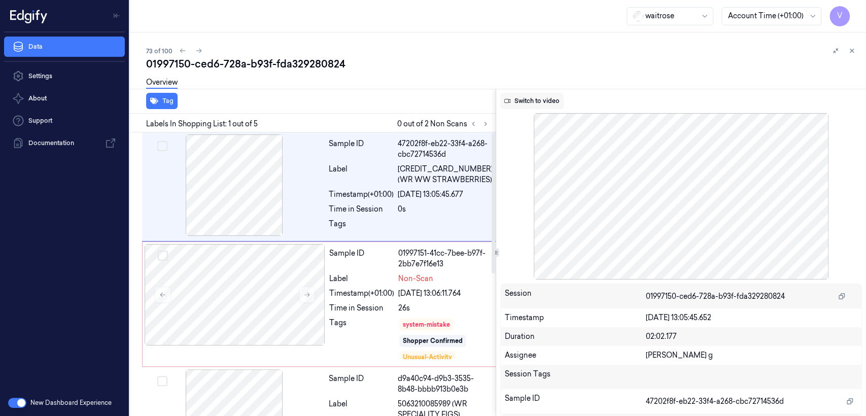
click at [521, 107] on button "Switch to video" at bounding box center [531, 101] width 63 height 16
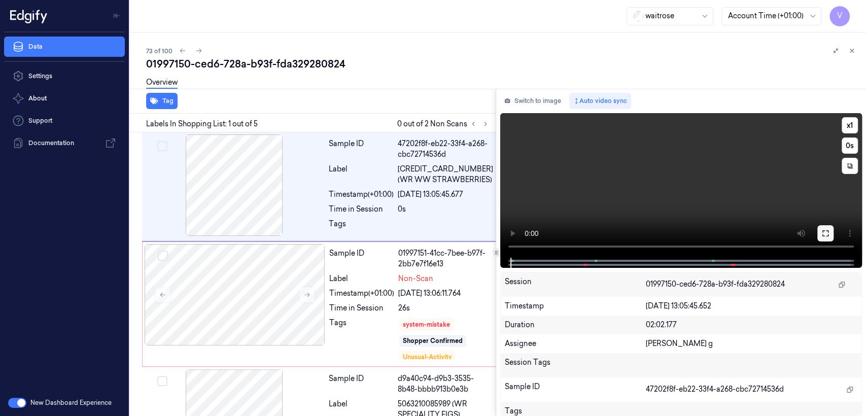
click at [825, 235] on icon at bounding box center [825, 233] width 8 height 8
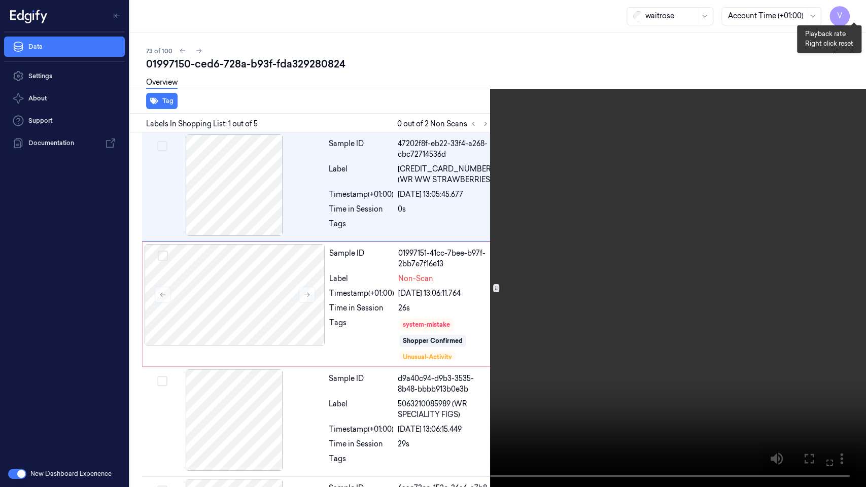
click at [854, 14] on button "x 1" at bounding box center [853, 12] width 16 height 16
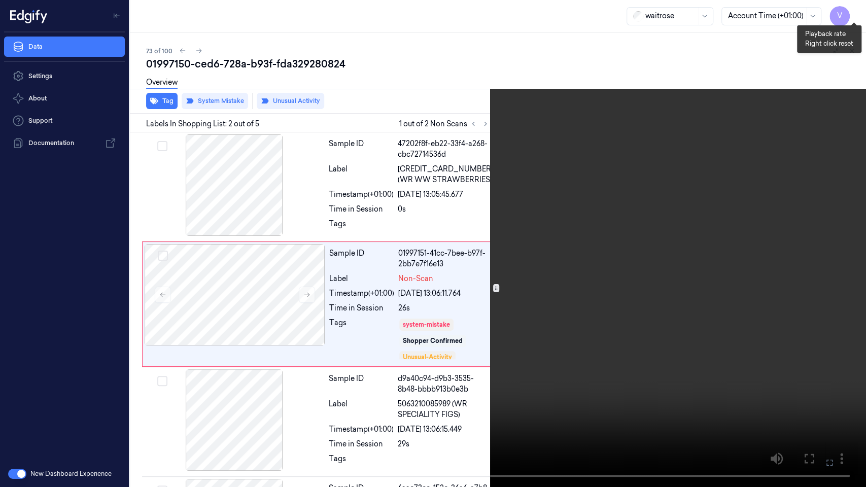
click at [854, 14] on button "x 2" at bounding box center [853, 12] width 16 height 16
click at [775, 61] on video at bounding box center [433, 243] width 866 height 487
click at [855, 19] on button "x 4" at bounding box center [853, 12] width 16 height 16
click at [737, 80] on video at bounding box center [433, 243] width 866 height 487
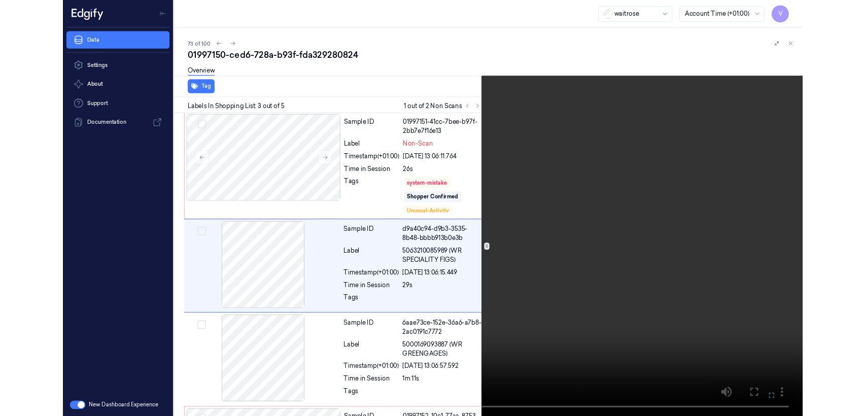
scroll to position [111, 0]
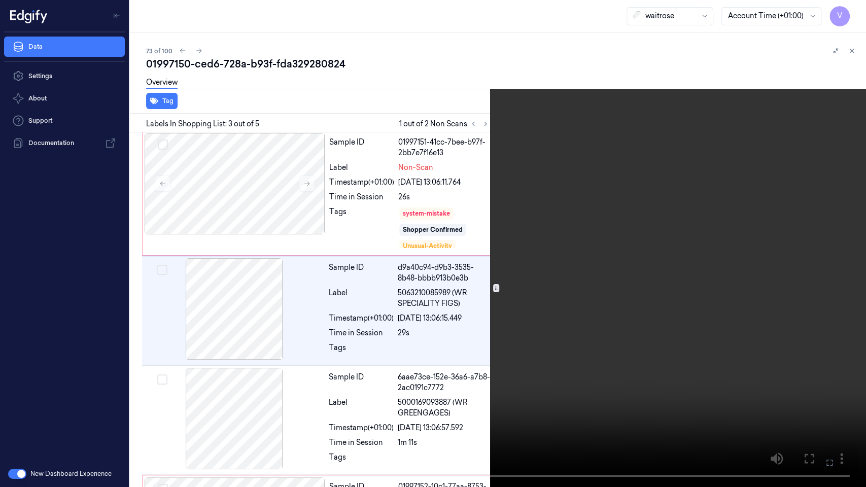
click at [0, 0] on icon at bounding box center [0, 0] width 0 height 0
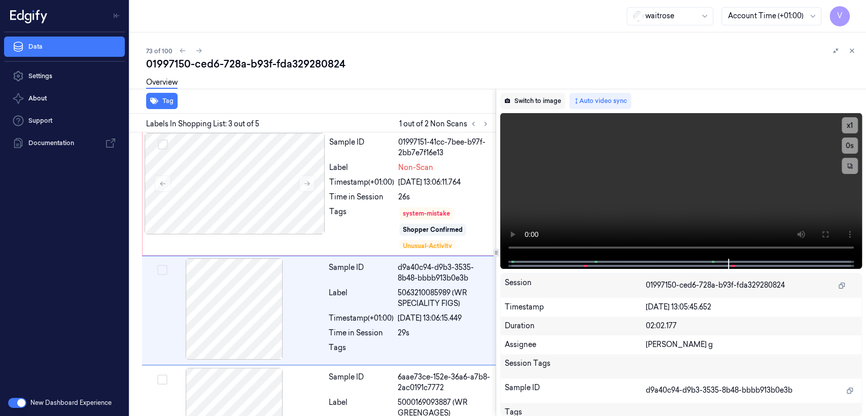
click at [542, 109] on button "Switch to image" at bounding box center [532, 101] width 65 height 16
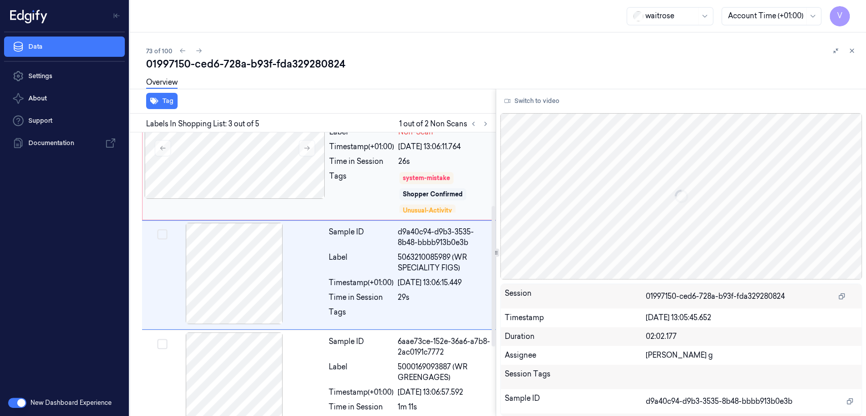
click at [355, 201] on div "Tags" at bounding box center [361, 192] width 65 height 43
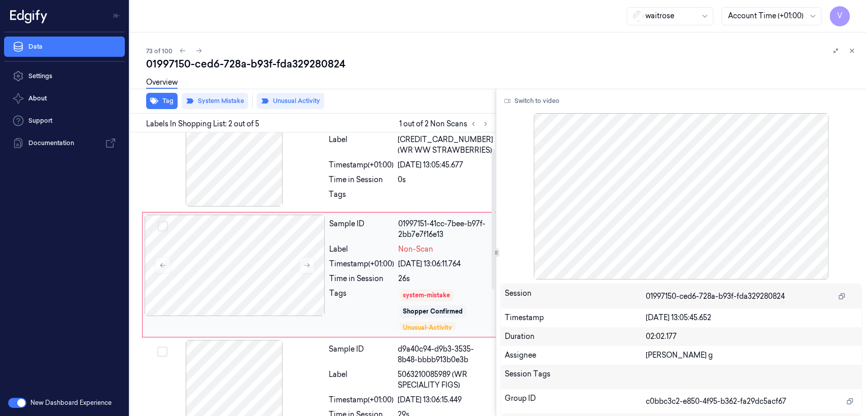
scroll to position [142, 0]
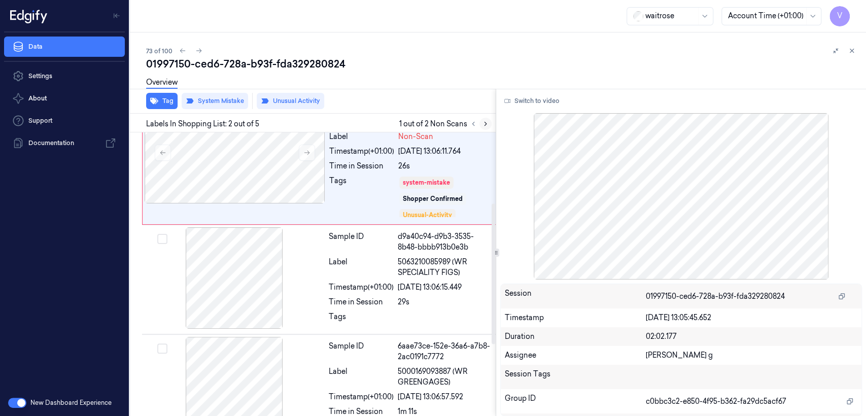
click at [482, 120] on icon at bounding box center [485, 123] width 7 height 7
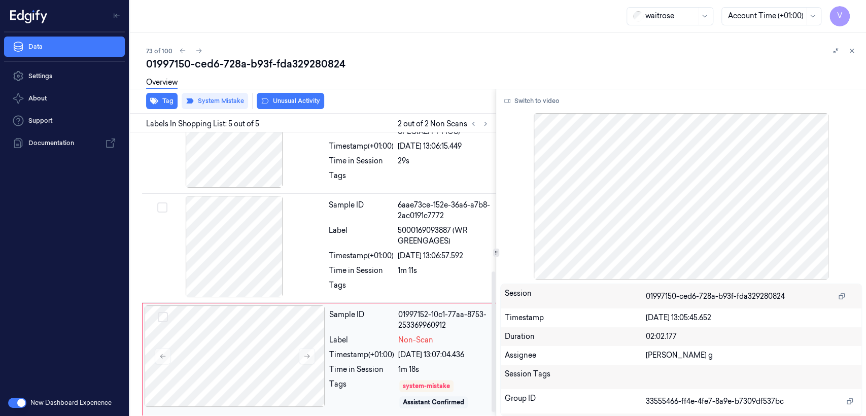
scroll to position [286, 0]
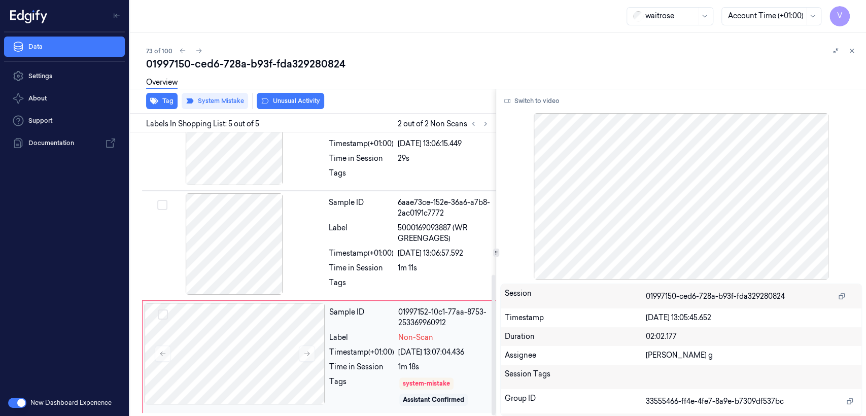
click at [350, 351] on div "Timestamp (+01:00)" at bounding box center [361, 352] width 65 height 11
click at [306, 351] on icon at bounding box center [306, 353] width 7 height 7
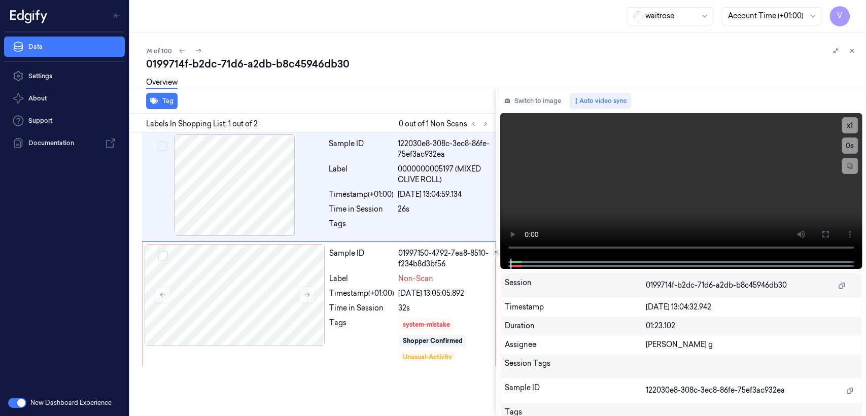
click at [262, 63] on div "0199714f-b2dc-71d6-a2db-b8c45946db30" at bounding box center [502, 64] width 712 height 14
copy div "a2db"
click at [525, 104] on button "Switch to image" at bounding box center [532, 101] width 65 height 16
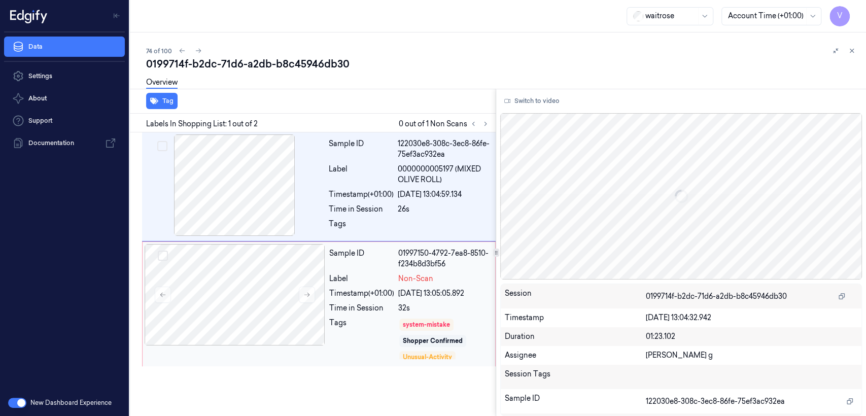
click at [430, 296] on div "22/09/2025 13:05:05.892" at bounding box center [443, 293] width 91 height 11
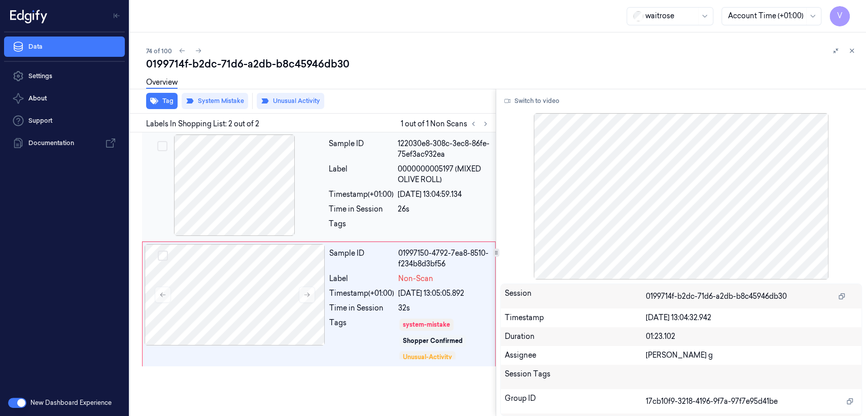
click at [424, 194] on div "22/09/2025 13:04:59.134" at bounding box center [444, 194] width 92 height 11
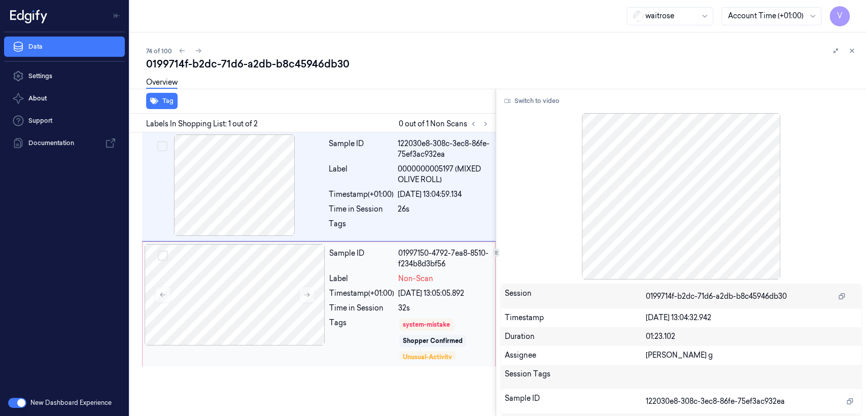
click at [372, 291] on div "Timestamp (+01:00)" at bounding box center [361, 293] width 65 height 11
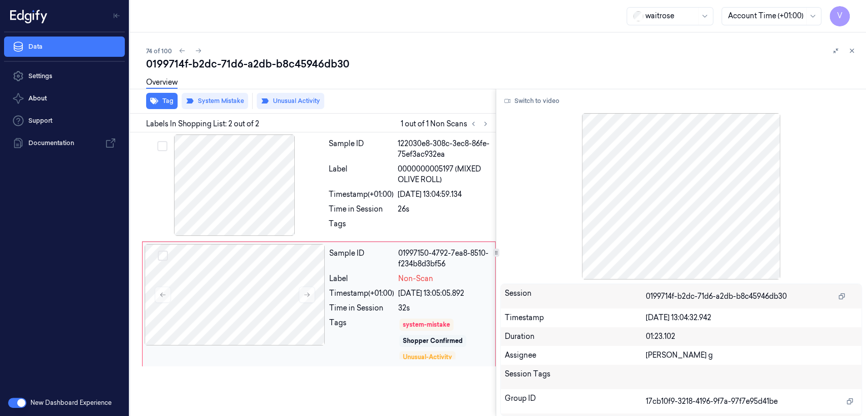
scroll to position [20, 0]
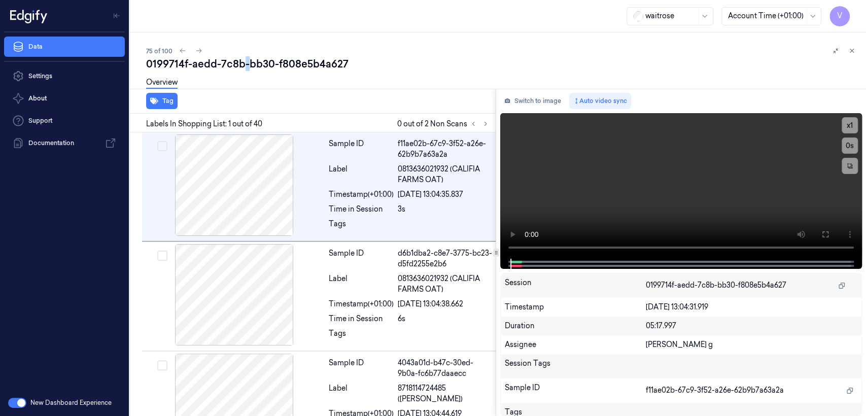
click at [242, 62] on div "0199714f-aedd-7c8b-bb30-f808e5b4a627" at bounding box center [502, 64] width 712 height 14
click at [487, 126] on icon at bounding box center [485, 123] width 7 height 7
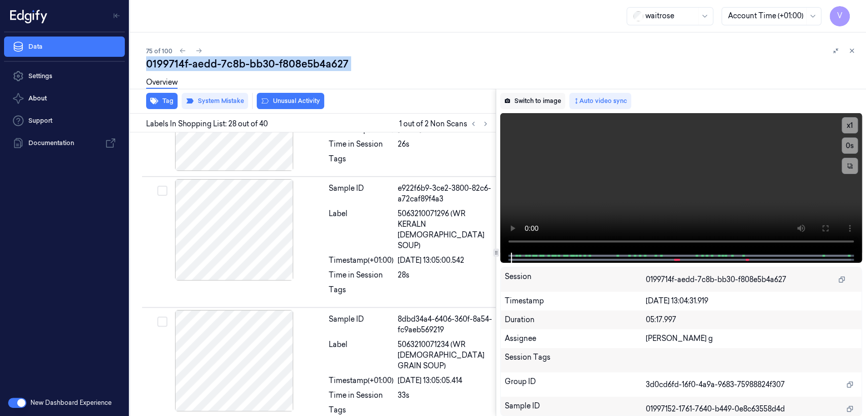
click at [510, 104] on button "Switch to image" at bounding box center [532, 101] width 65 height 16
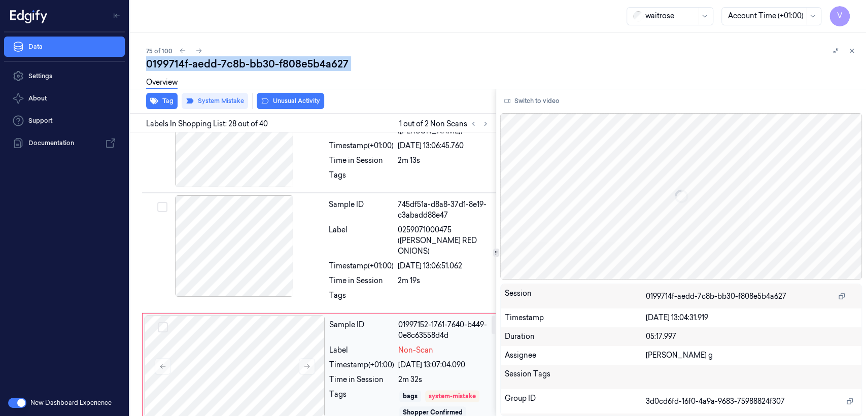
scroll to position [2880, 0]
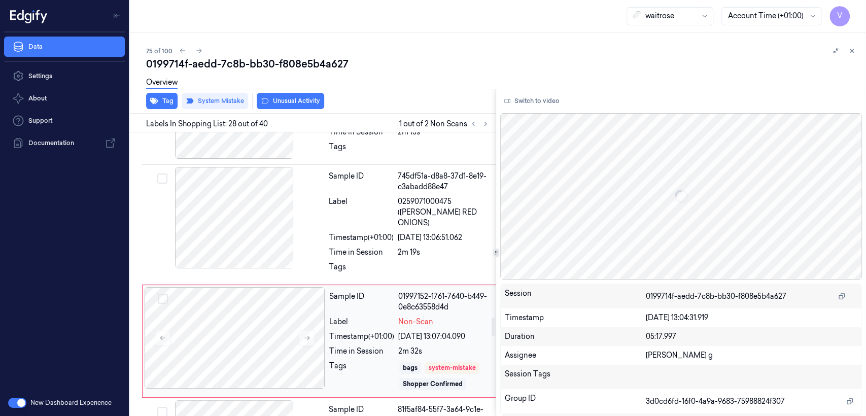
click at [364, 346] on div "Time in Session" at bounding box center [361, 351] width 65 height 11
click at [403, 262] on div at bounding box center [445, 270] width 95 height 16
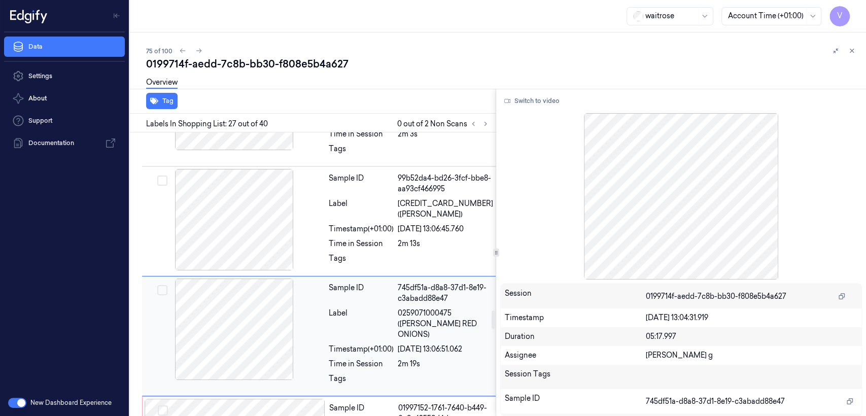
scroll to position [2881, 0]
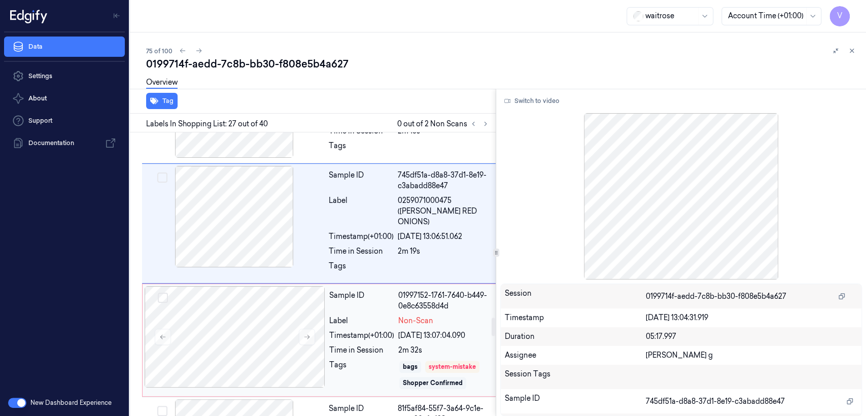
click at [420, 330] on div "22/09/2025 13:07:04.090" at bounding box center [445, 335] width 94 height 11
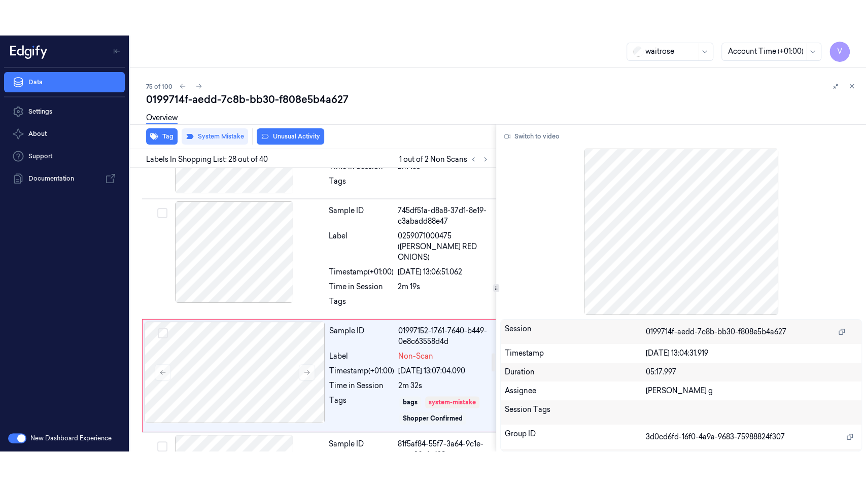
scroll to position [2880, 0]
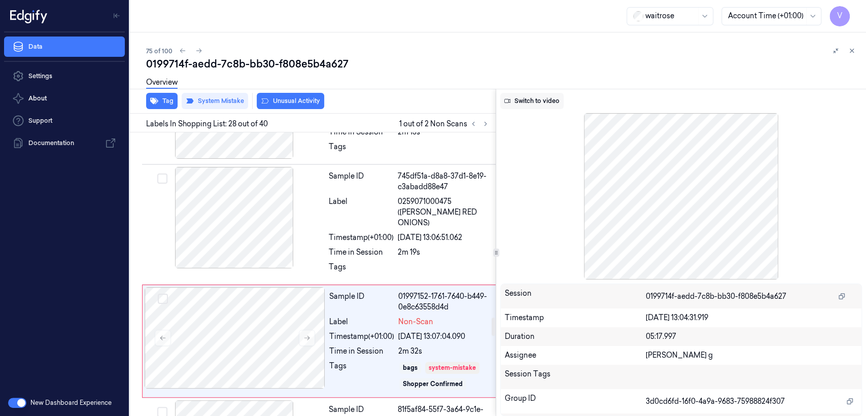
click at [559, 100] on button "Switch to video" at bounding box center [531, 101] width 63 height 16
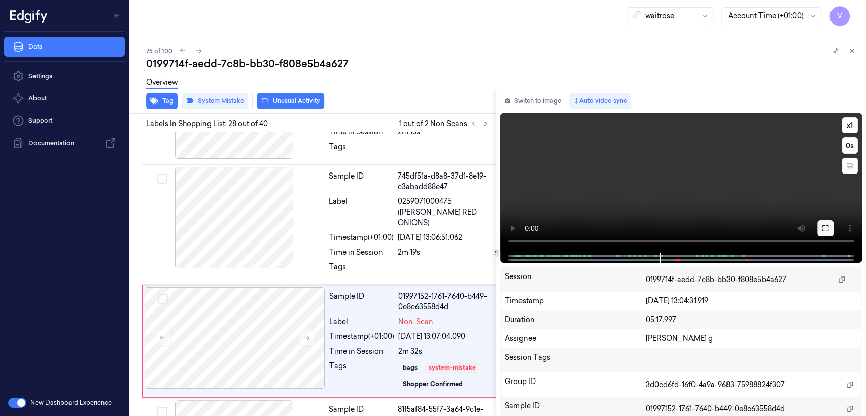
click at [818, 228] on button at bounding box center [825, 228] width 16 height 16
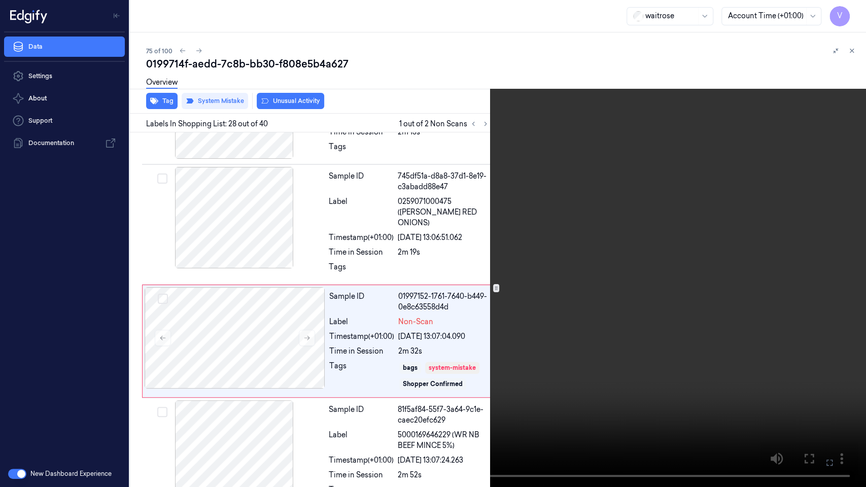
click at [387, 209] on video at bounding box center [433, 243] width 866 height 487
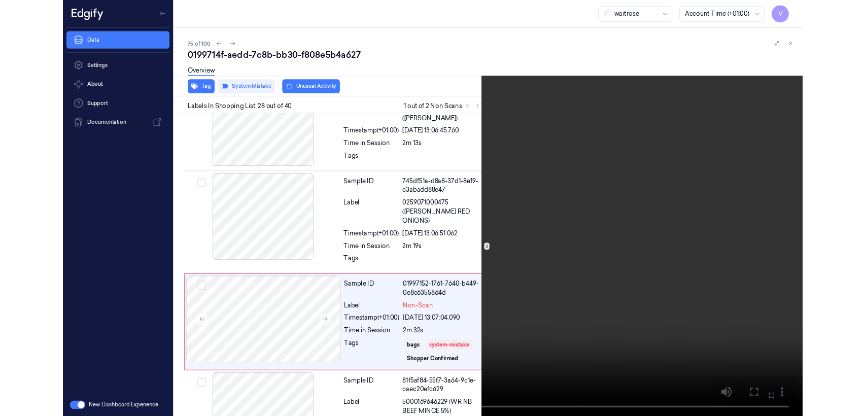
scroll to position [2844, 0]
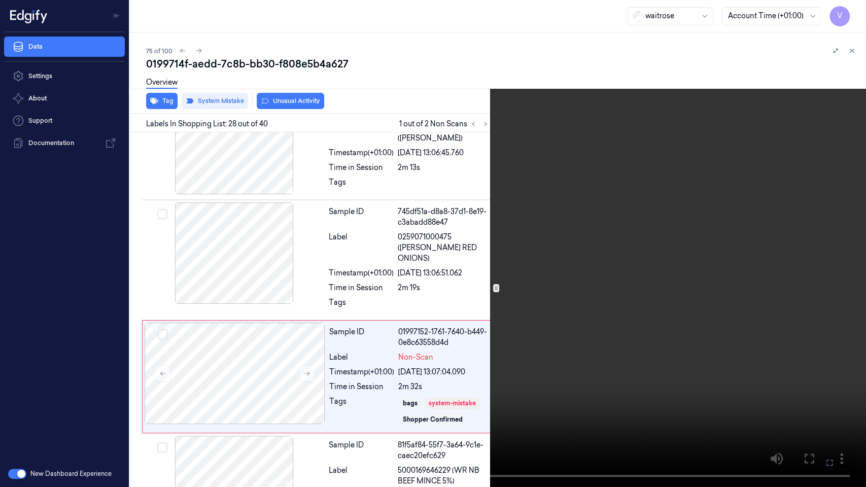
click at [407, 405] on video at bounding box center [433, 243] width 866 height 487
click at [425, 302] on video at bounding box center [433, 243] width 866 height 487
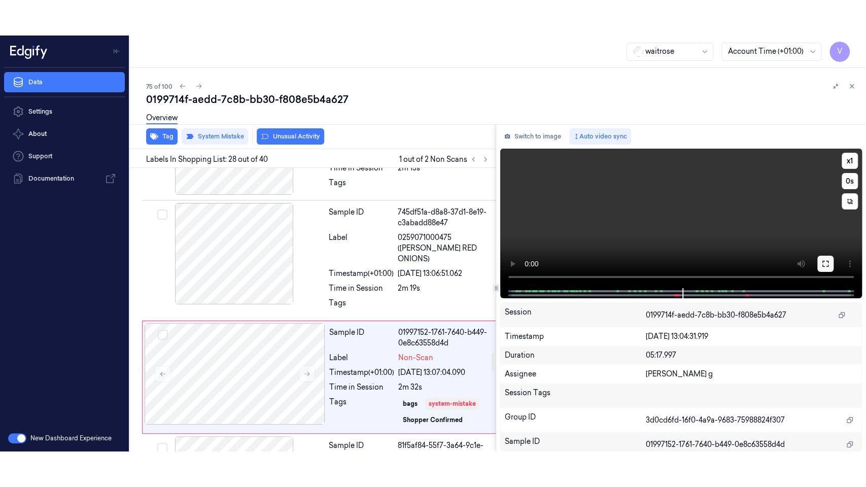
scroll to position [2880, 0]
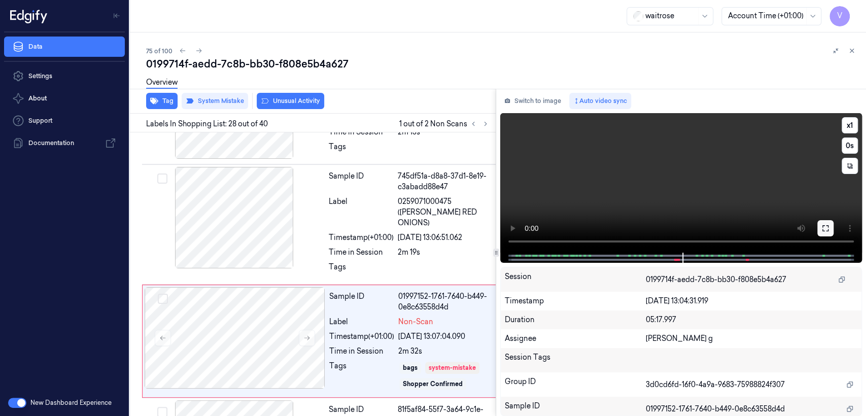
click at [822, 226] on icon at bounding box center [825, 228] width 8 height 8
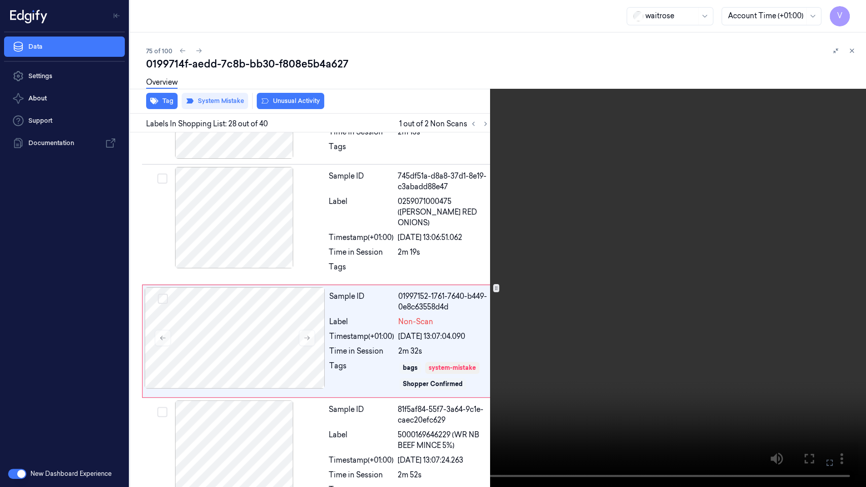
click at [446, 307] on video at bounding box center [433, 243] width 866 height 487
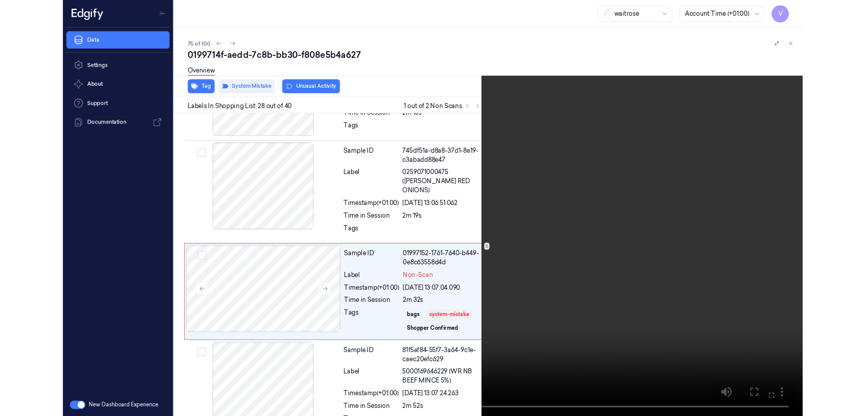
scroll to position [2844, 0]
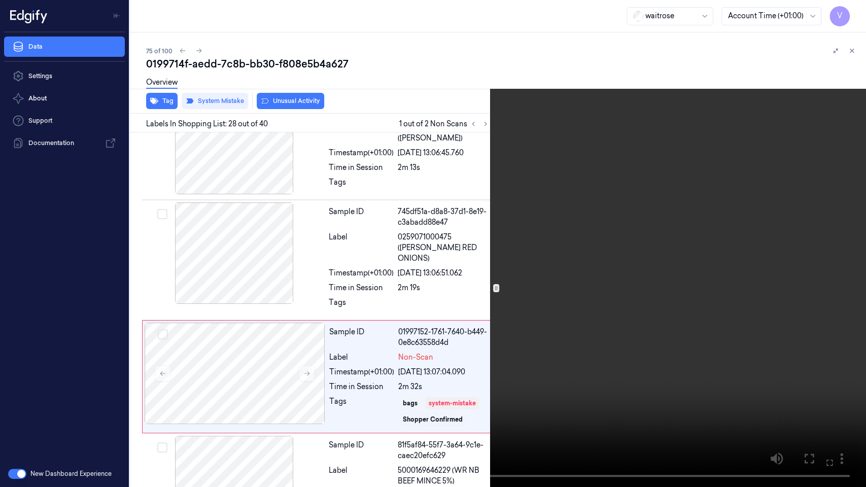
click at [0, 0] on icon at bounding box center [0, 0] width 0 height 0
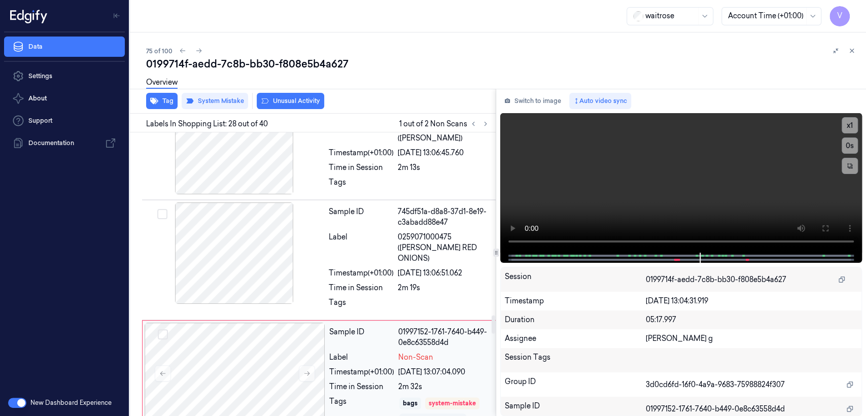
click at [410, 399] on div "bags" at bounding box center [410, 403] width 15 height 9
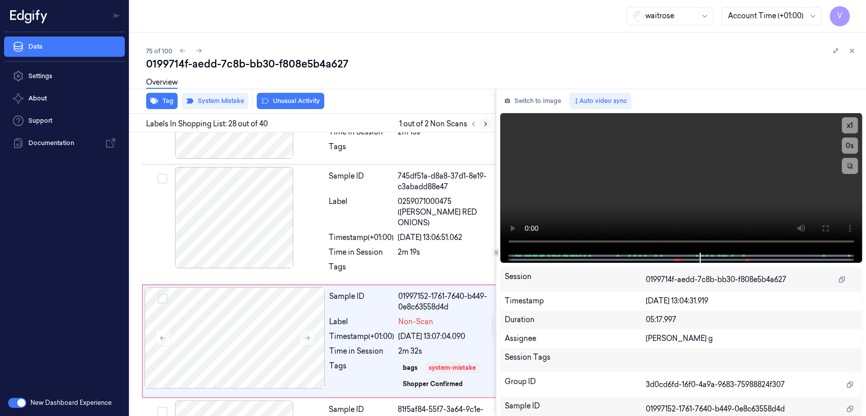
click at [483, 127] on icon at bounding box center [485, 123] width 7 height 7
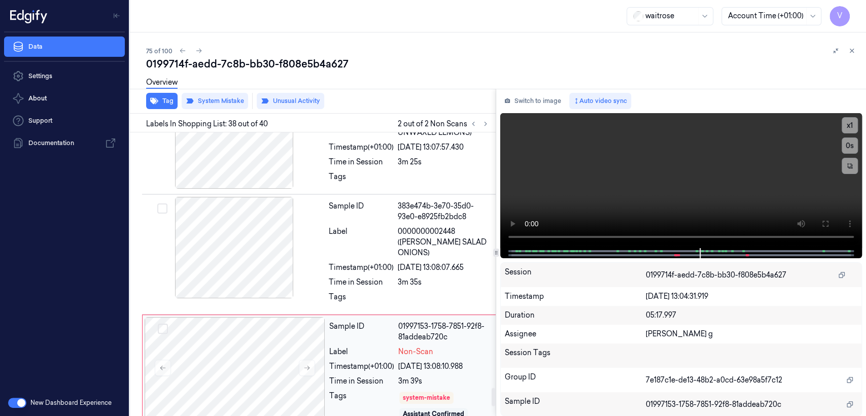
scroll to position [3983, 0]
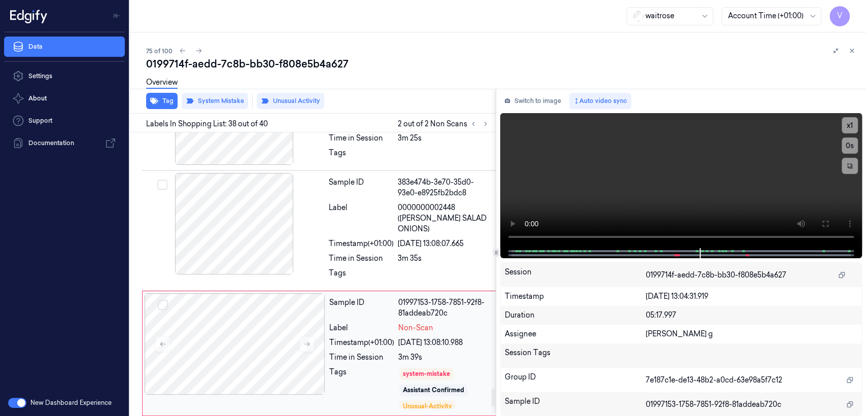
click at [369, 367] on div "Tags" at bounding box center [361, 388] width 65 height 43
drag, startPoint x: 533, startPoint y: 107, endPoint x: 493, endPoint y: 265, distance: 163.5
click at [534, 106] on button "Switch to image" at bounding box center [532, 101] width 65 height 16
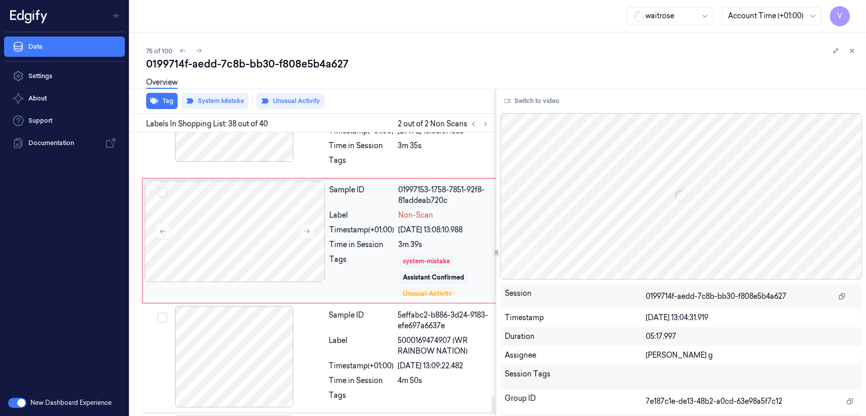
scroll to position [20, 0]
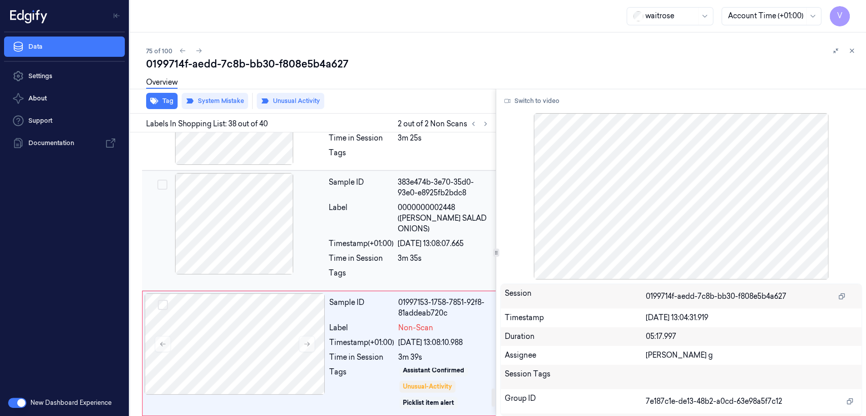
click at [425, 268] on div at bounding box center [445, 276] width 95 height 16
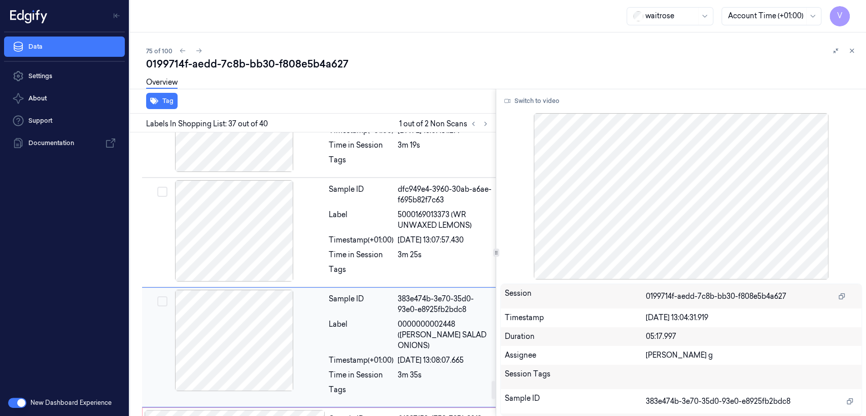
scroll to position [3866, 0]
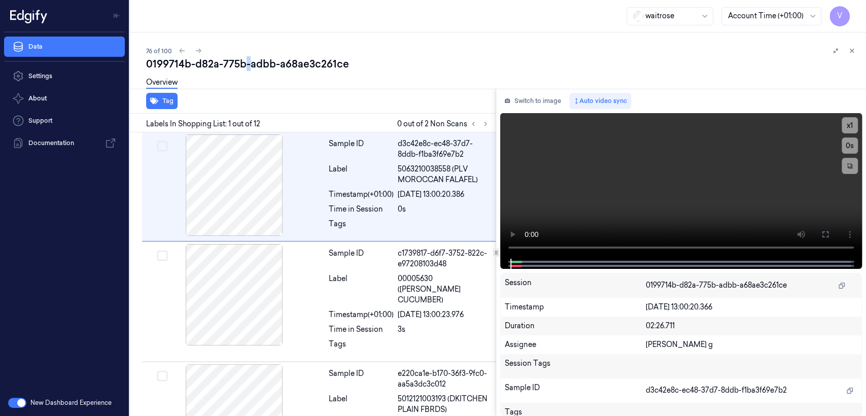
click at [243, 68] on div "0199714b-d82a-775b-adbb-a68ae3c261ce" at bounding box center [502, 64] width 712 height 14
click at [479, 125] on button at bounding box center [485, 124] width 12 height 12
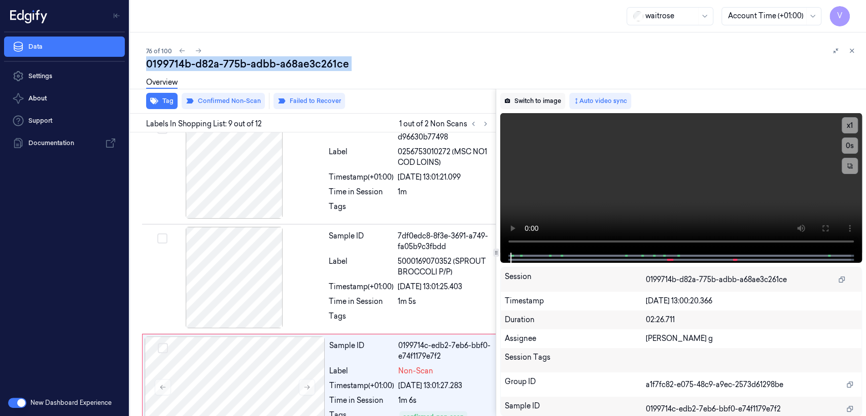
click at [520, 95] on button "Switch to image" at bounding box center [532, 101] width 65 height 16
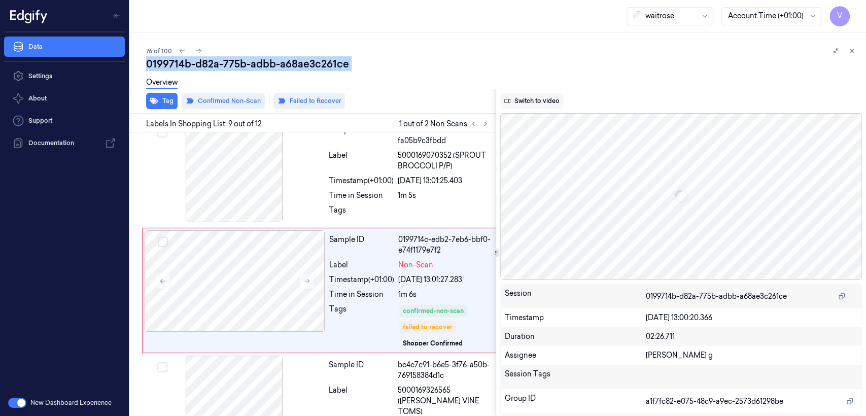
scroll to position [795, 0]
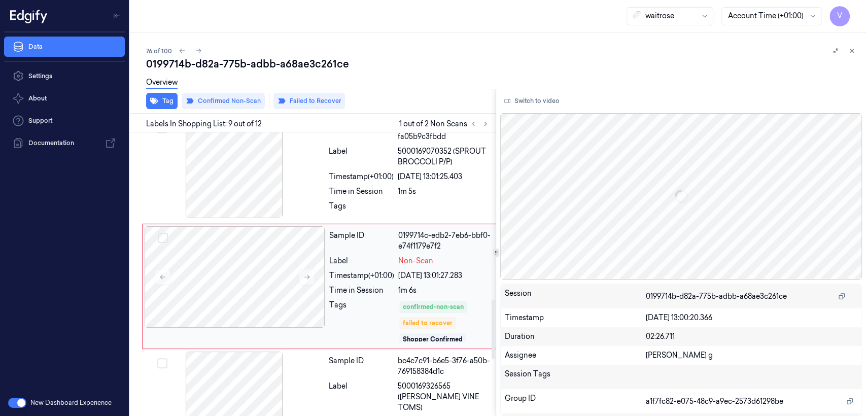
click at [376, 300] on div "Tags" at bounding box center [361, 321] width 65 height 43
click at [419, 186] on div "1m 5s" at bounding box center [445, 191] width 95 height 11
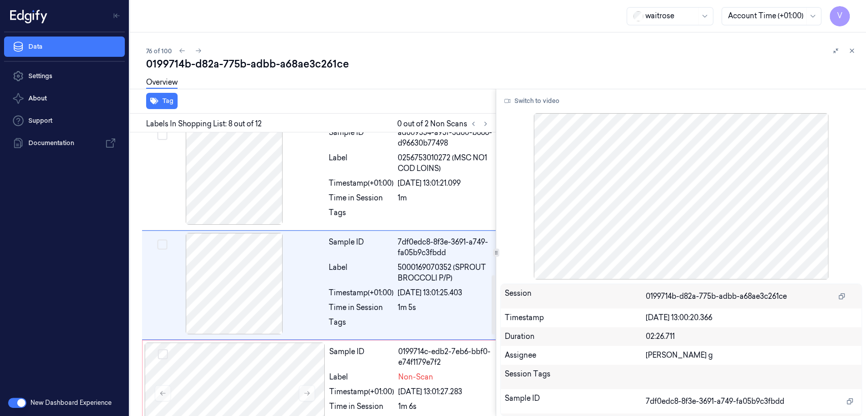
scroll to position [678, 0]
click at [557, 98] on button "Switch to video" at bounding box center [531, 101] width 63 height 16
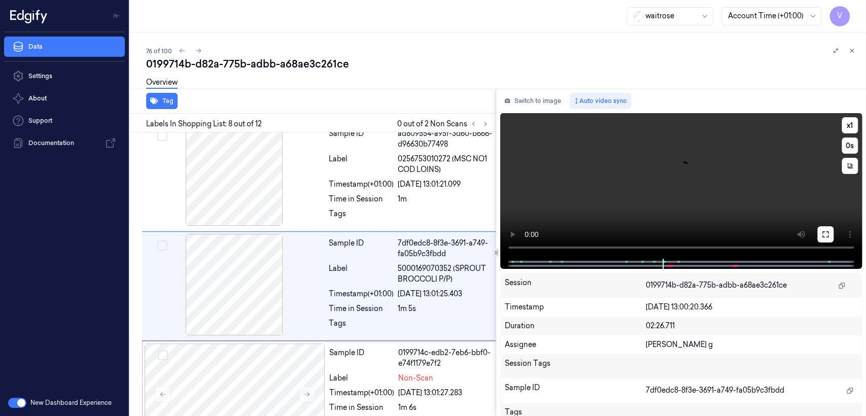
click at [828, 234] on icon at bounding box center [825, 234] width 8 height 8
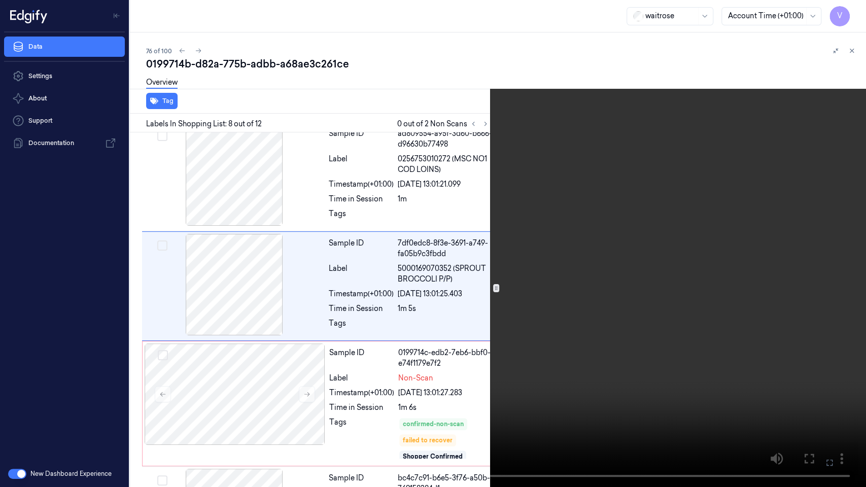
click at [497, 211] on video at bounding box center [433, 243] width 866 height 487
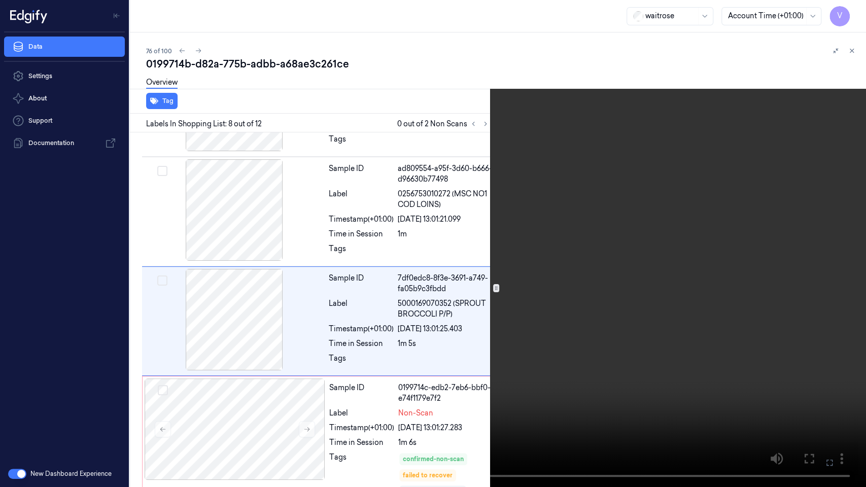
scroll to position [643, 0]
click at [497, 211] on video at bounding box center [433, 243] width 866 height 487
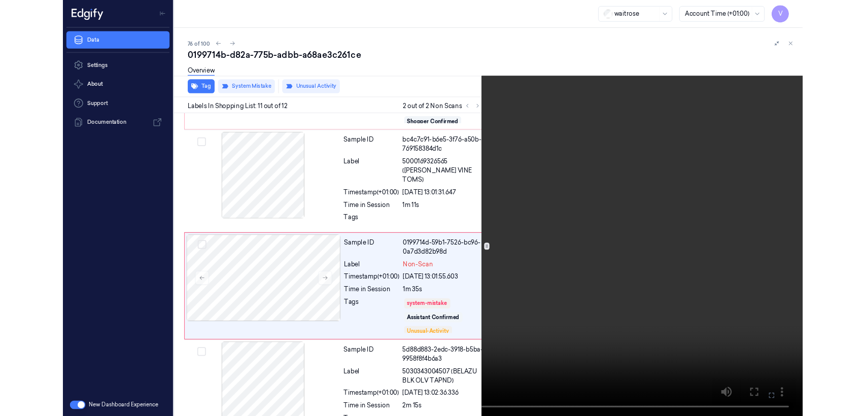
scroll to position [993, 0]
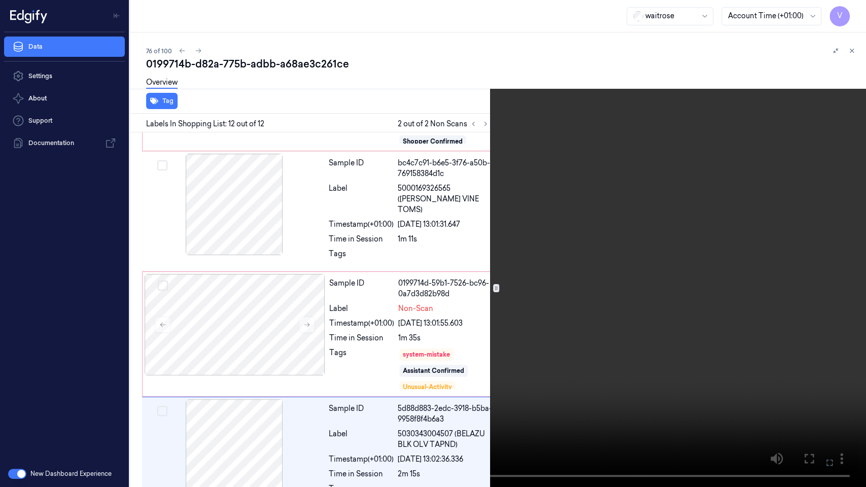
click at [0, 0] on icon at bounding box center [0, 0] width 0 height 0
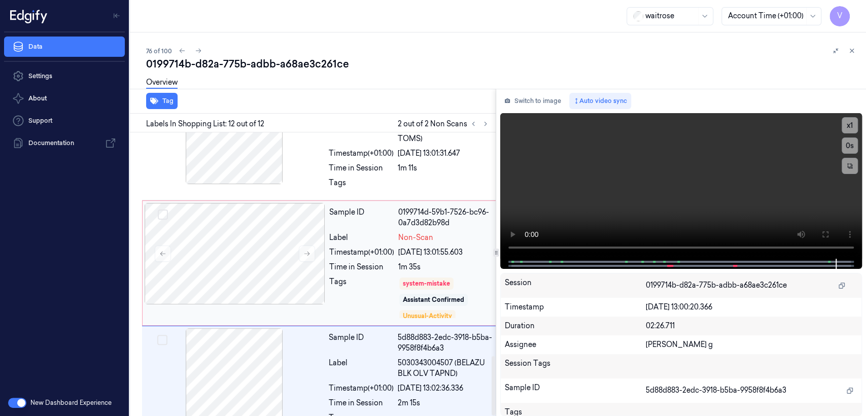
scroll to position [4, 0]
click at [544, 90] on div "Switch to image Auto video sync x 1 0 s Session 0199714b-d82a-775b-adbb-a68ae3c…" at bounding box center [681, 252] width 370 height 327
drag, startPoint x: 540, startPoint y: 95, endPoint x: 528, endPoint y: 110, distance: 19.2
click at [540, 96] on button "Switch to image" at bounding box center [532, 101] width 65 height 16
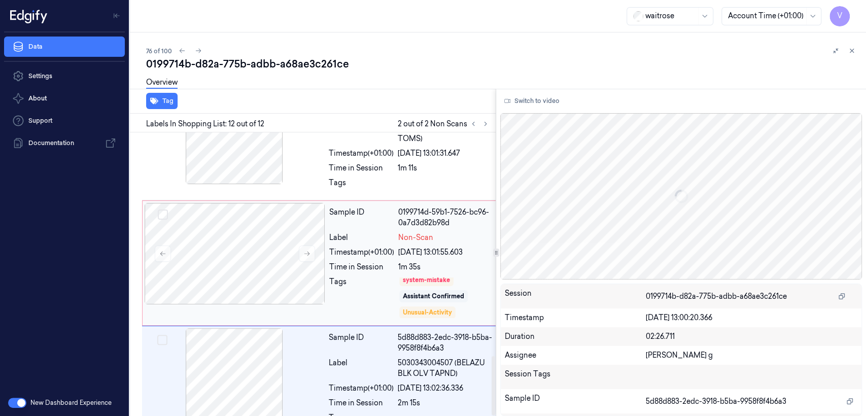
click at [429, 253] on div "Sample ID 0199714d-59b1-7526-bc96-0a7d3d82b98d Label Non-Scan Timestamp (+01:00…" at bounding box center [410, 263] width 171 height 120
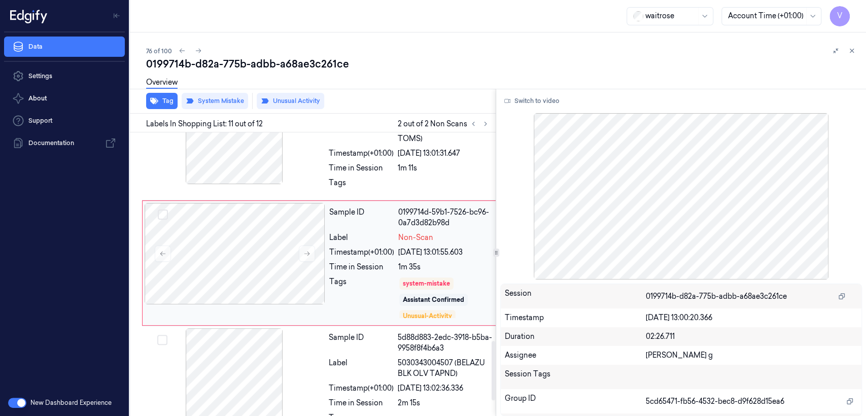
scroll to position [726, 0]
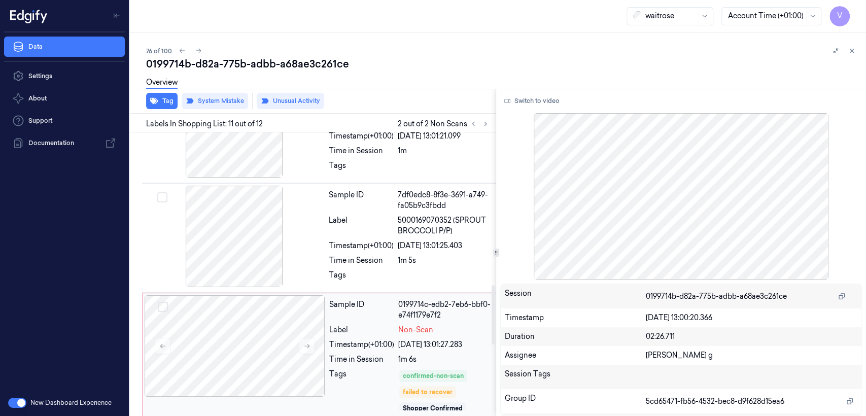
click at [412, 325] on span "Non-Scan" at bounding box center [415, 330] width 35 height 11
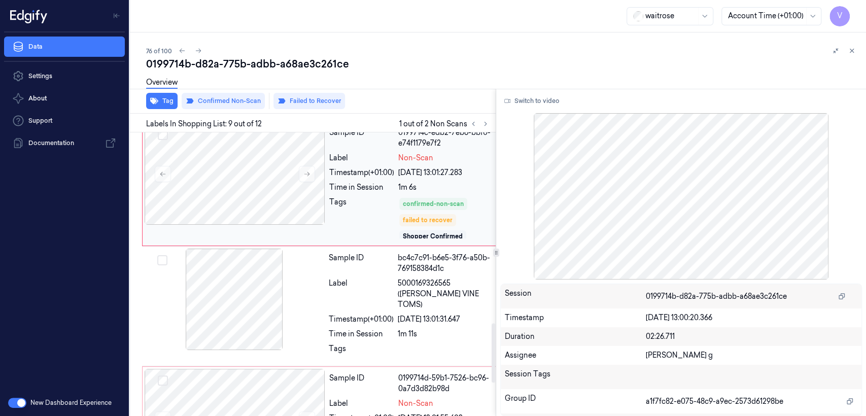
scroll to position [908, 0]
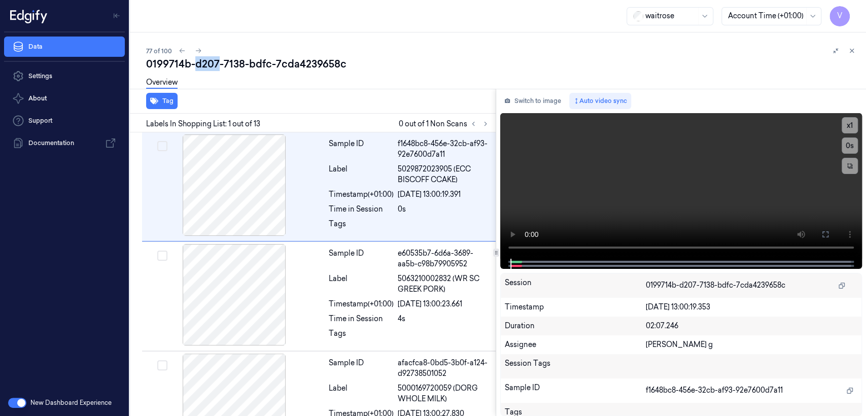
click at [198, 62] on div "0199714b-d207-7138-bdfc-7cda4239658c" at bounding box center [502, 64] width 712 height 14
click at [486, 124] on icon at bounding box center [485, 123] width 7 height 7
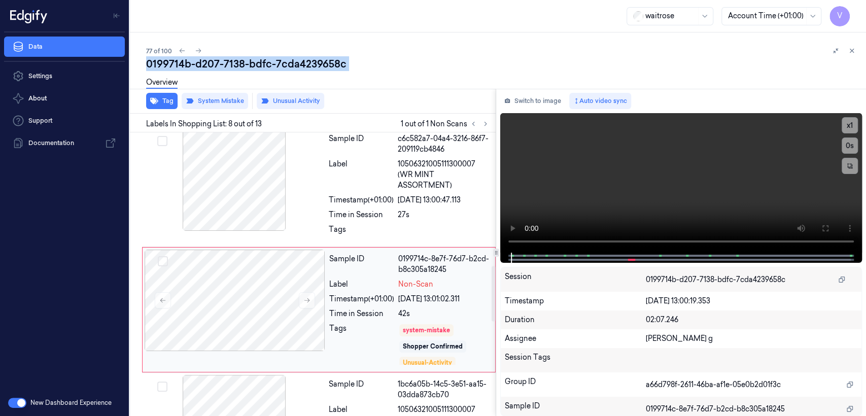
scroll to position [686, 0]
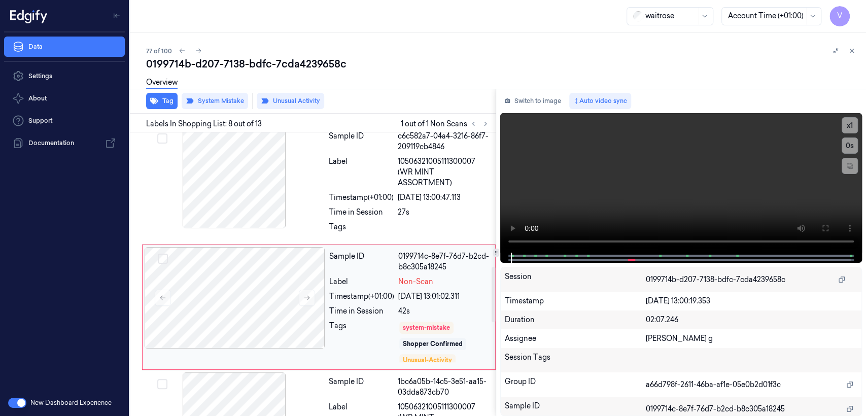
click at [380, 291] on div "Timestamp (+01:00)" at bounding box center [361, 296] width 65 height 11
click at [359, 207] on div "Time in Session" at bounding box center [361, 212] width 65 height 11
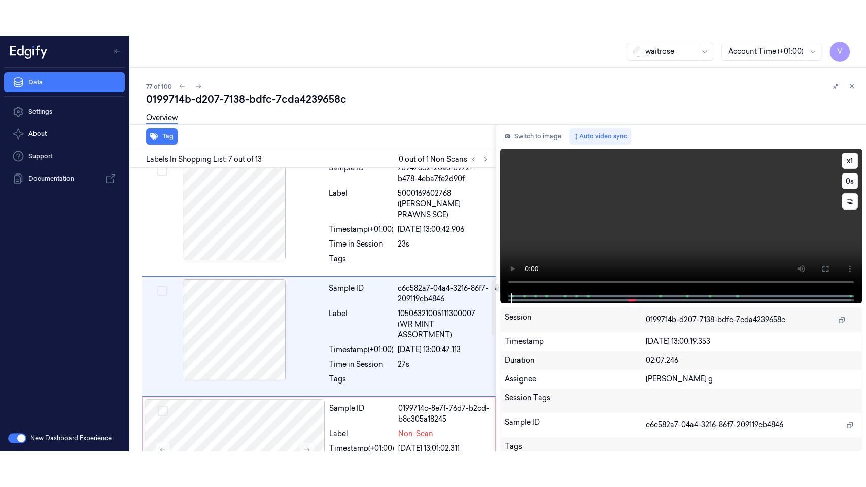
scroll to position [569, 0]
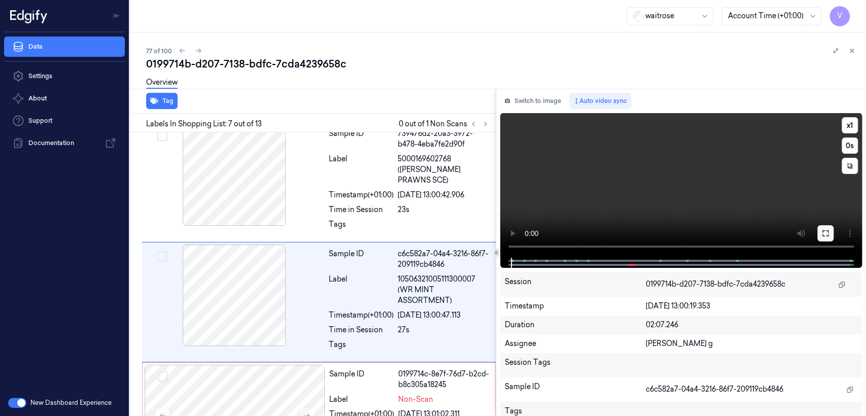
click at [817, 231] on button at bounding box center [825, 233] width 16 height 16
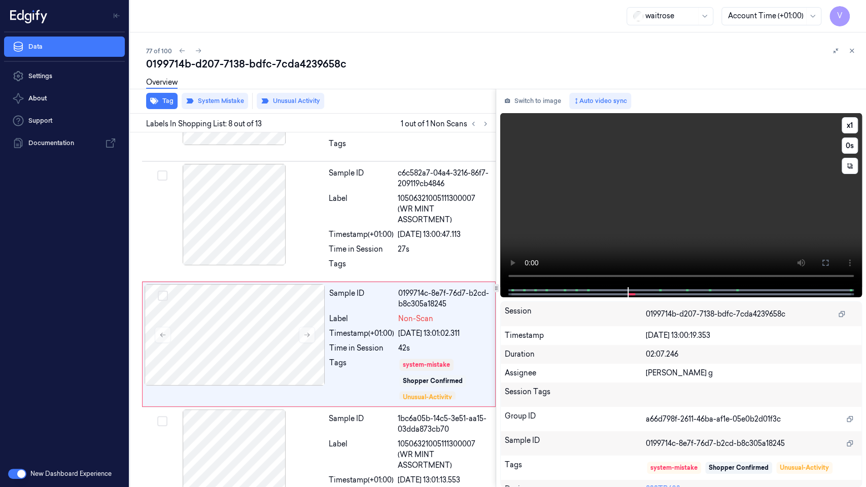
scroll to position [651, 0]
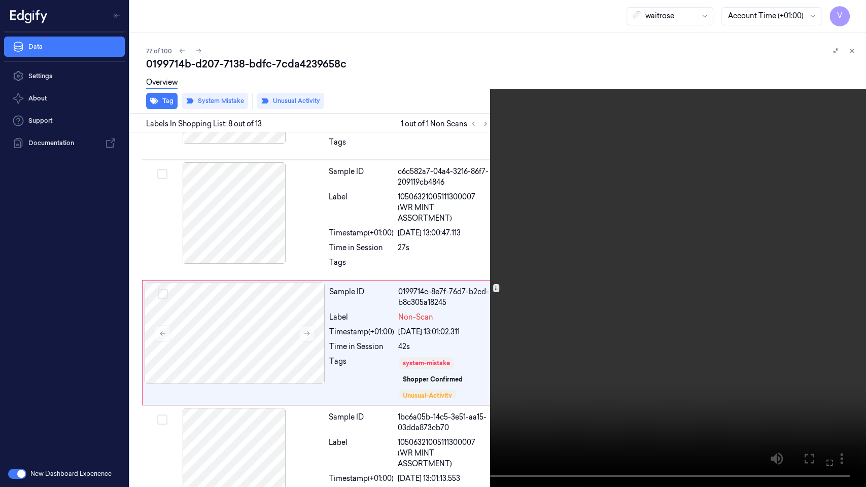
click at [694, 360] on video at bounding box center [433, 243] width 866 height 487
click at [572, 210] on video at bounding box center [433, 243] width 866 height 487
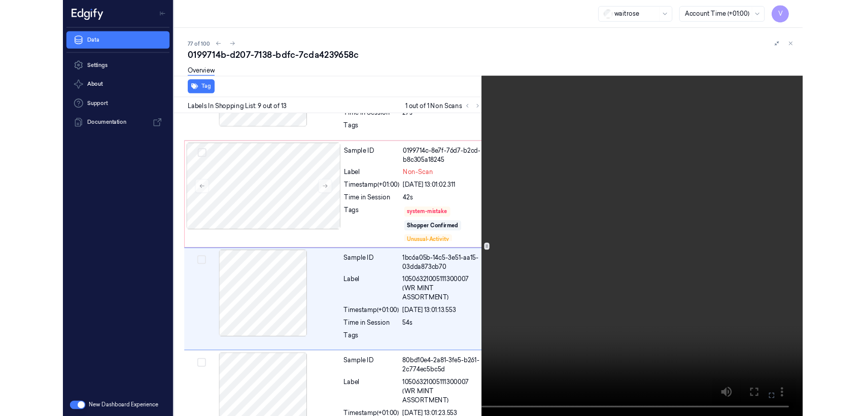
scroll to position [768, 0]
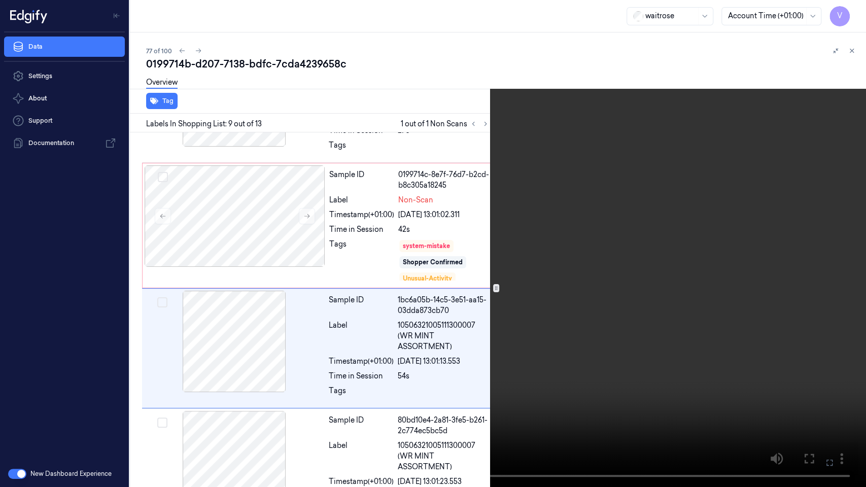
click at [0, 0] on icon at bounding box center [0, 0] width 0 height 0
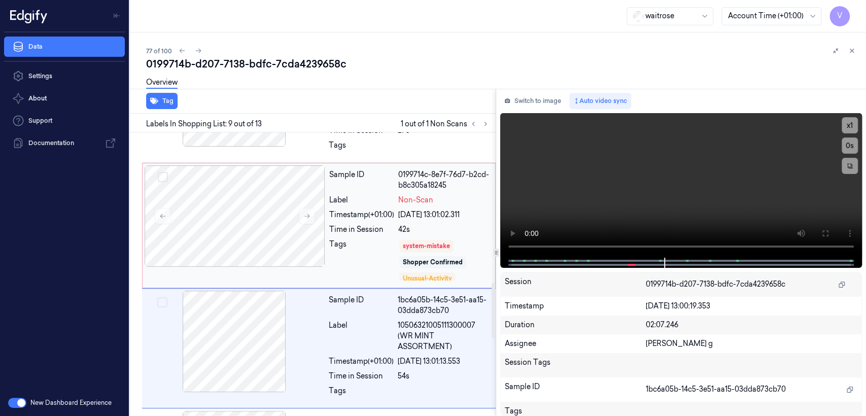
click at [438, 258] on div "Shopper Confirmed" at bounding box center [433, 262] width 60 height 9
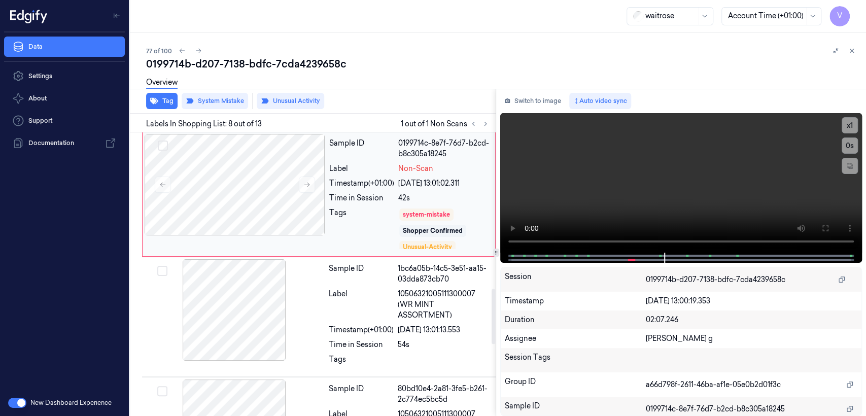
drag, startPoint x: 527, startPoint y: 101, endPoint x: 484, endPoint y: 148, distance: 63.9
click at [526, 101] on button "Switch to image" at bounding box center [532, 101] width 65 height 16
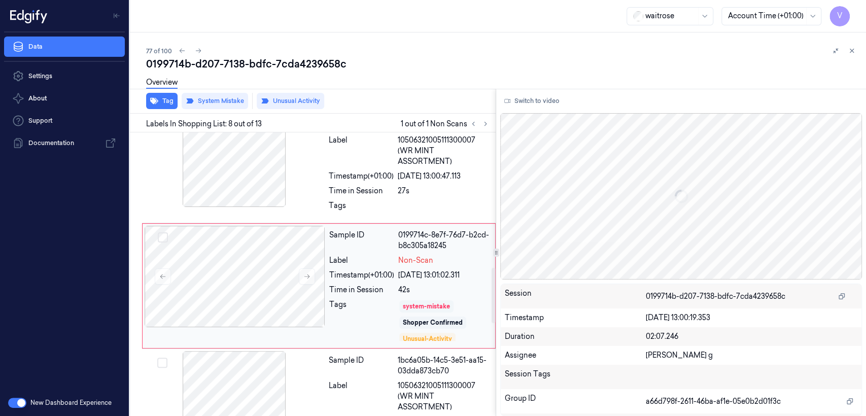
scroll to position [686, 0]
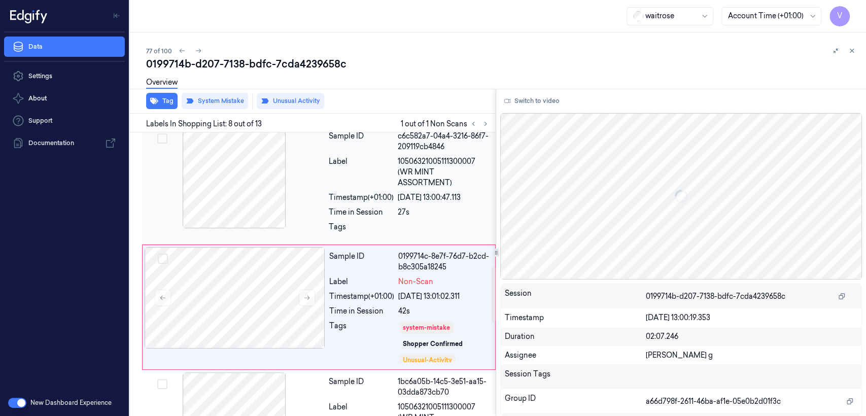
click at [300, 174] on div at bounding box center [234, 177] width 181 height 101
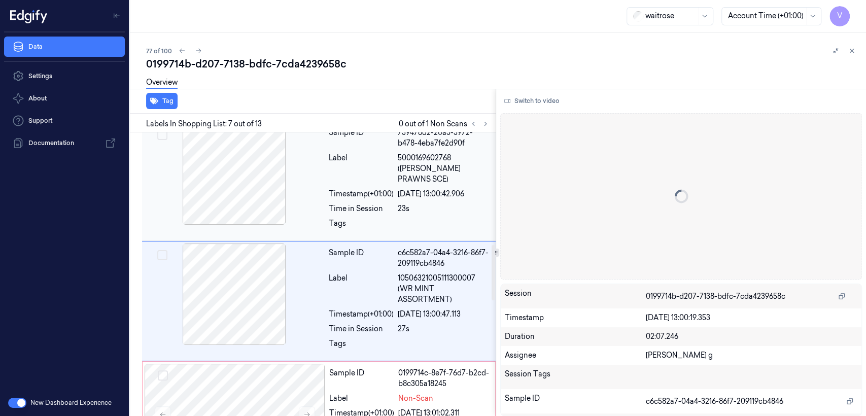
scroll to position [569, 0]
click at [411, 369] on div "0199714c-8e7f-76d7-b2cd-b8c305a18245" at bounding box center [443, 379] width 91 height 21
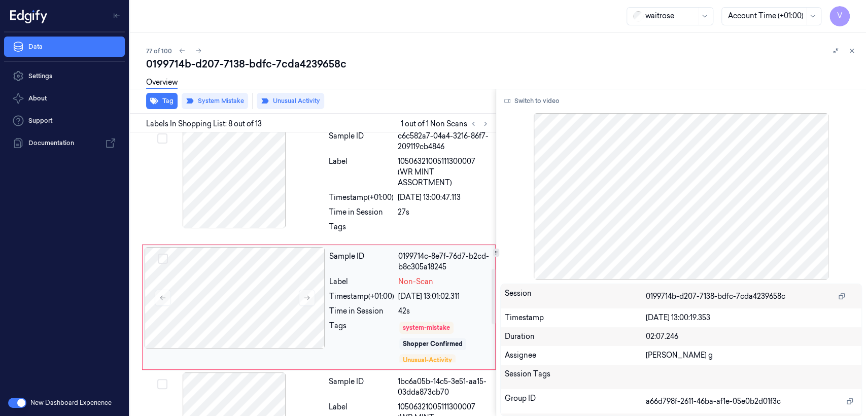
scroll to position [799, 0]
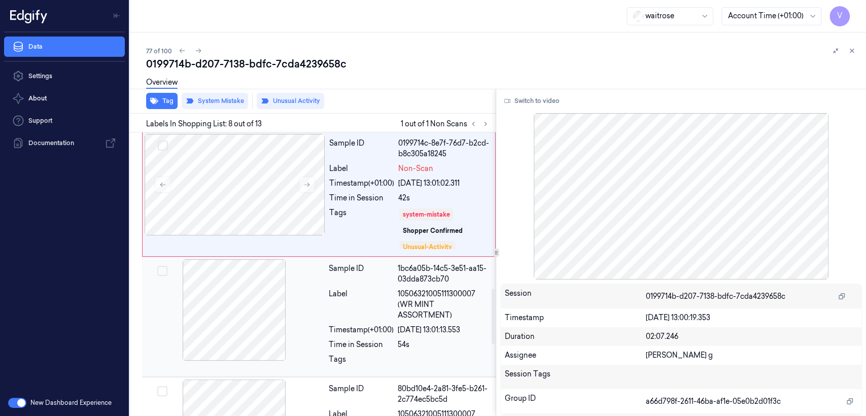
click at [393, 289] on div "Label" at bounding box center [361, 305] width 65 height 32
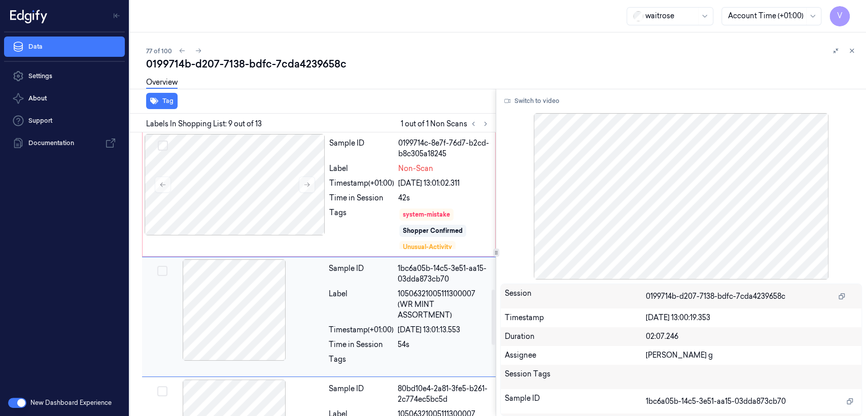
scroll to position [803, 0]
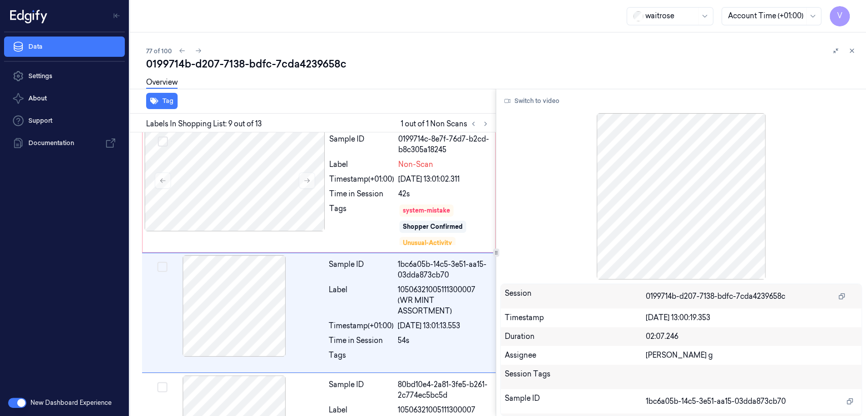
click at [278, 69] on div "0199714b-d207-7138-bdfc-7cda4239658c" at bounding box center [502, 64] width 712 height 14
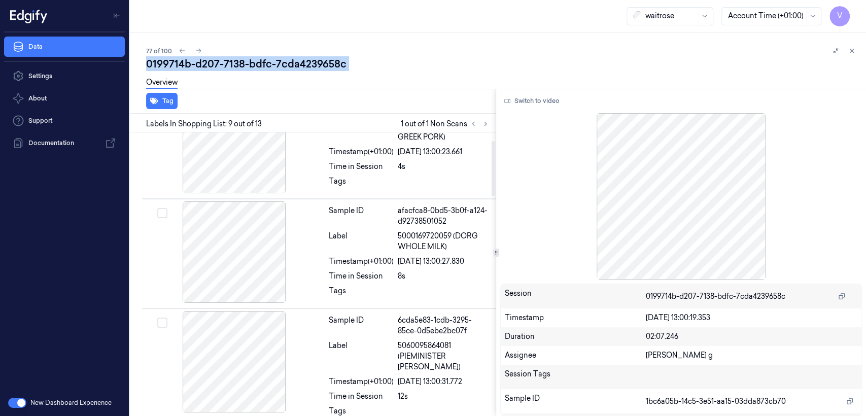
scroll to position [15, 0]
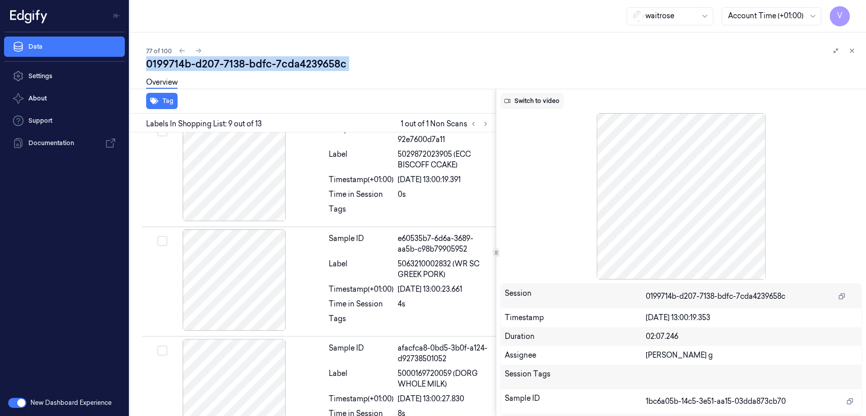
click at [535, 102] on button "Switch to video" at bounding box center [531, 101] width 63 height 16
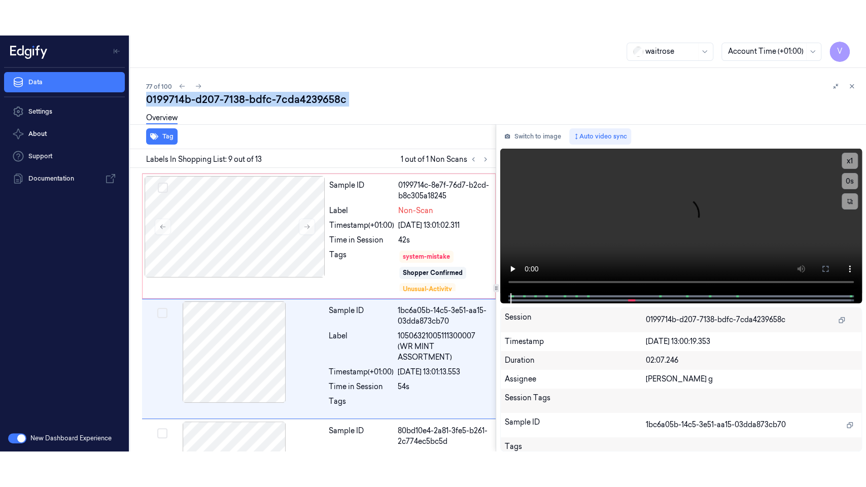
scroll to position [803, 0]
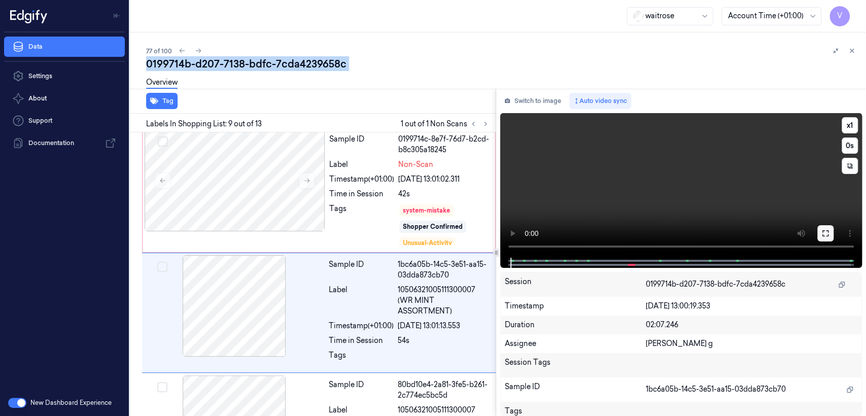
click at [828, 236] on icon at bounding box center [825, 233] width 6 height 6
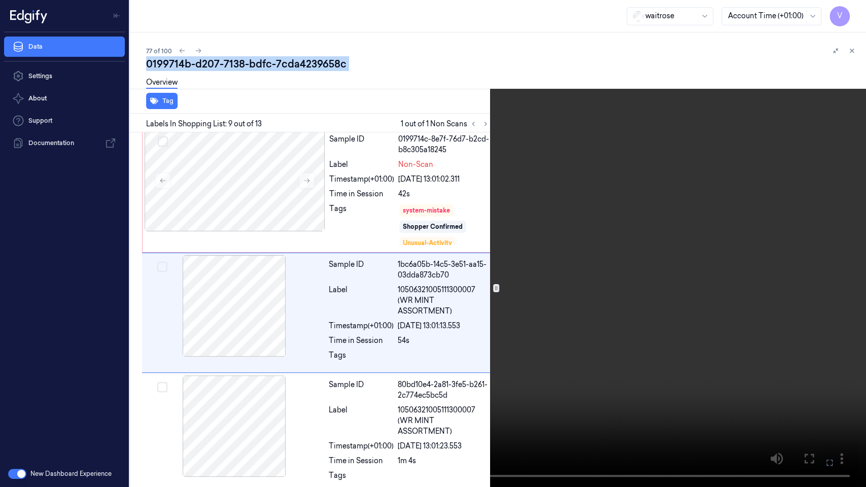
click at [234, 238] on video at bounding box center [433, 243] width 866 height 487
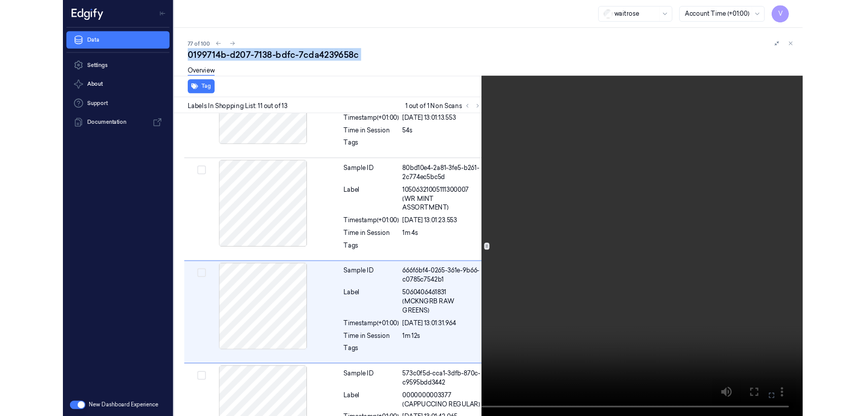
scroll to position [992, 0]
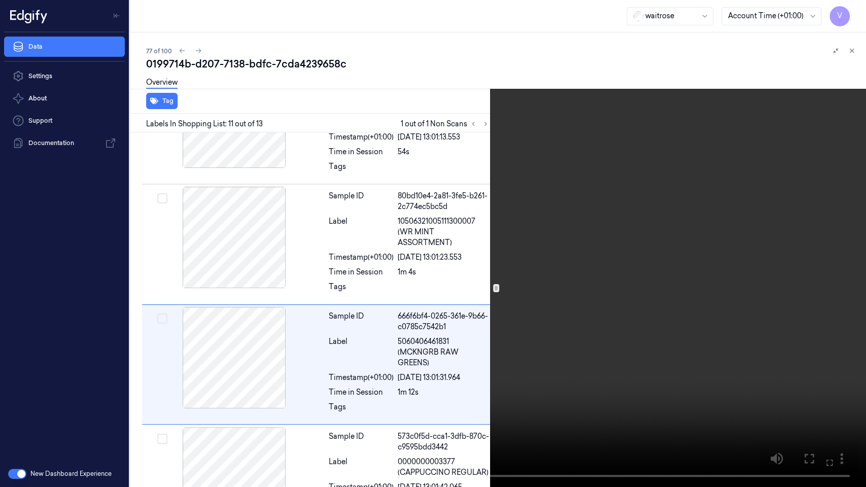
click at [0, 0] on icon at bounding box center [0, 0] width 0 height 0
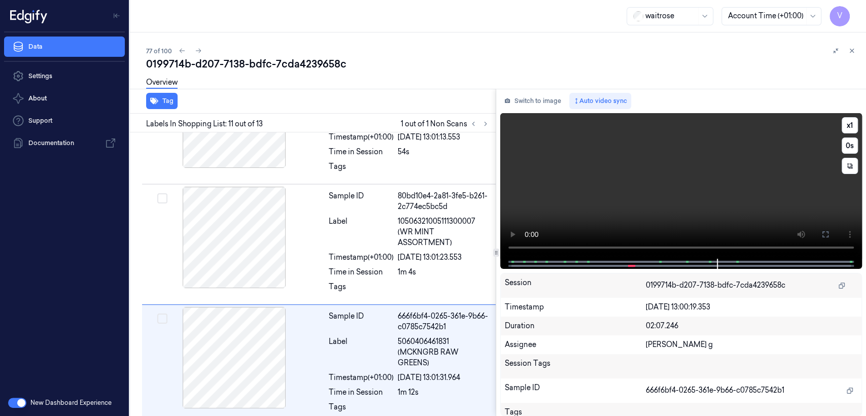
click at [588, 201] on video at bounding box center [681, 186] width 362 height 146
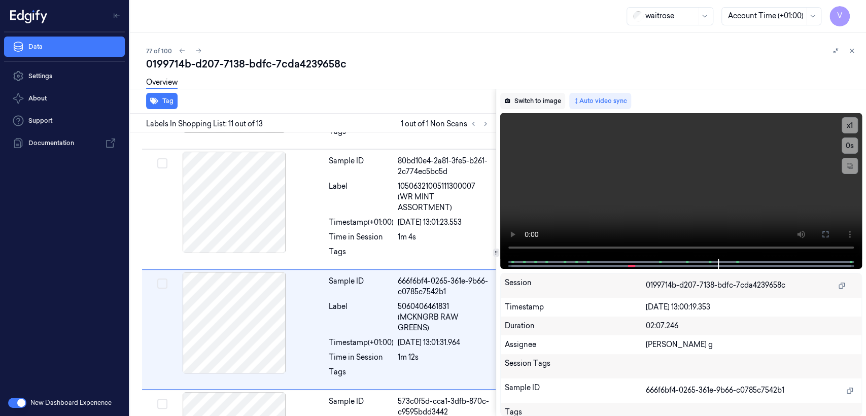
scroll to position [1028, 0]
click at [527, 100] on button "Switch to image" at bounding box center [532, 101] width 65 height 16
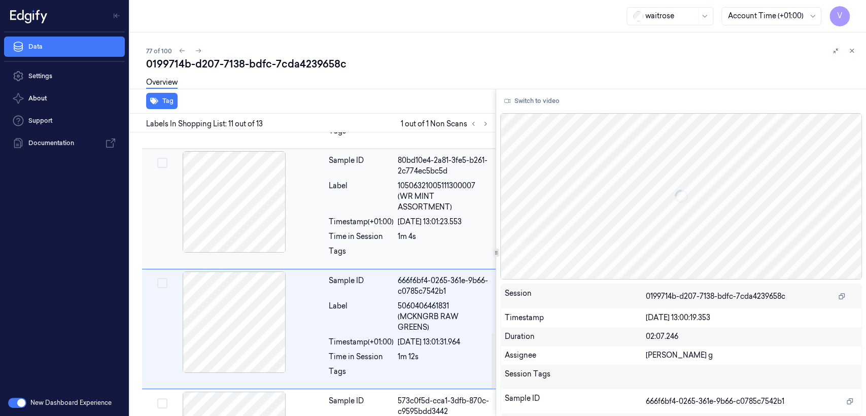
click at [343, 181] on div "Label" at bounding box center [361, 197] width 65 height 32
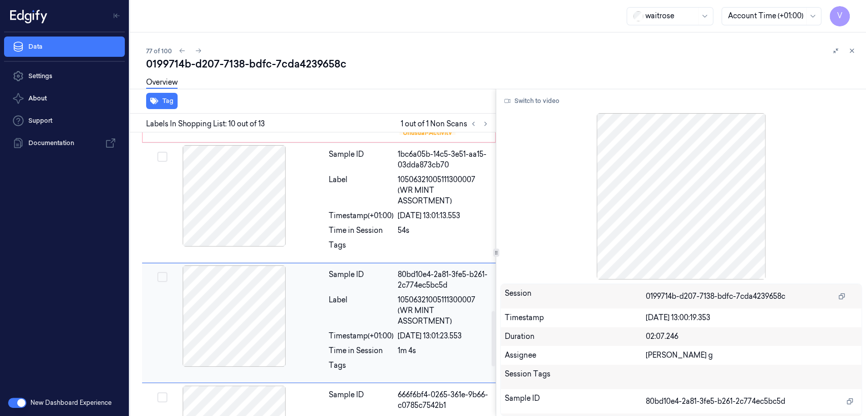
scroll to position [913, 0]
click at [488, 129] on button at bounding box center [485, 124] width 12 height 12
click at [470, 124] on icon at bounding box center [473, 123] width 7 height 7
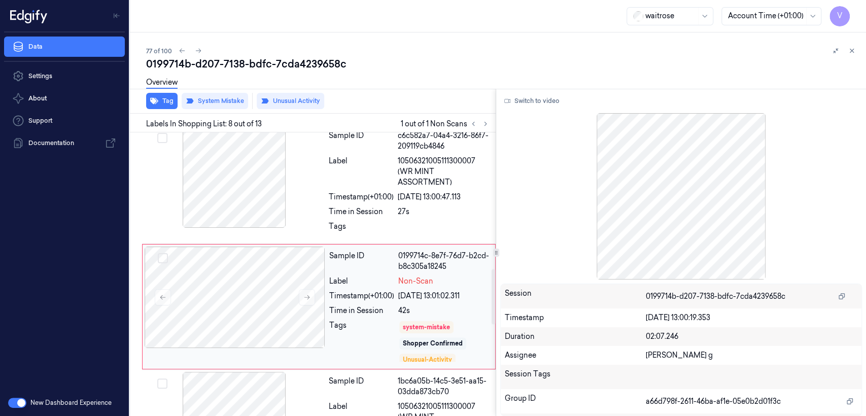
scroll to position [686, 0]
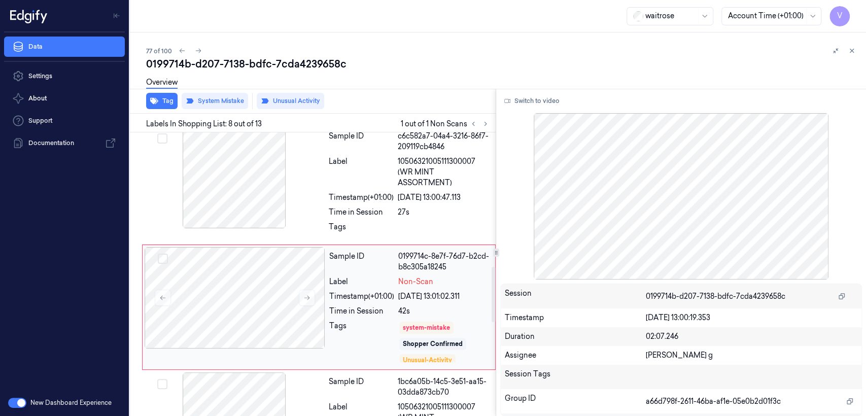
click at [393, 321] on div "Tags" at bounding box center [361, 342] width 65 height 43
click at [410, 222] on div at bounding box center [444, 230] width 92 height 16
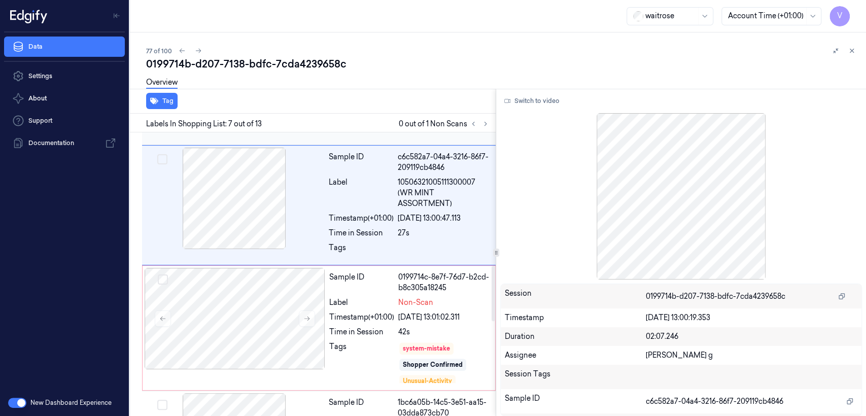
scroll to position [682, 0]
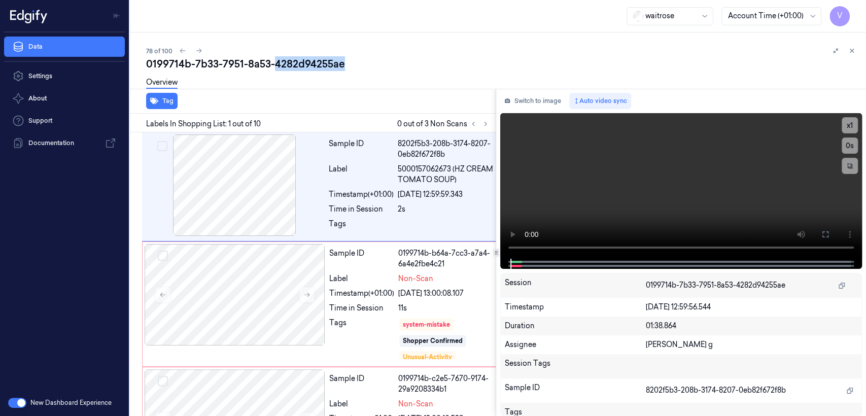
click at [282, 61] on div "0199714b-7b33-7951-8a53-4282d94255ae" at bounding box center [502, 64] width 712 height 14
copy div "4282d94255ae"
click at [483, 119] on button at bounding box center [485, 124] width 12 height 12
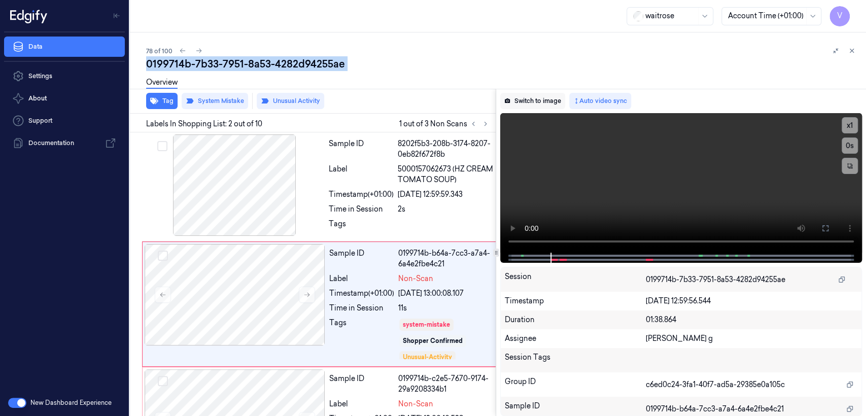
scroll to position [29, 0]
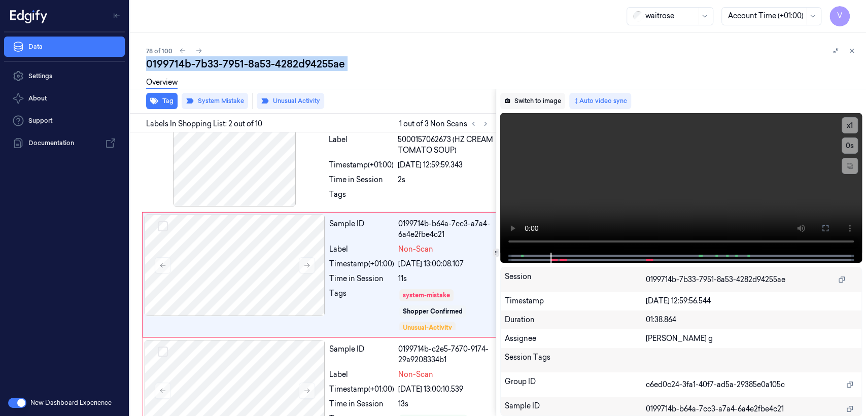
click at [548, 93] on button "Switch to image" at bounding box center [532, 101] width 65 height 16
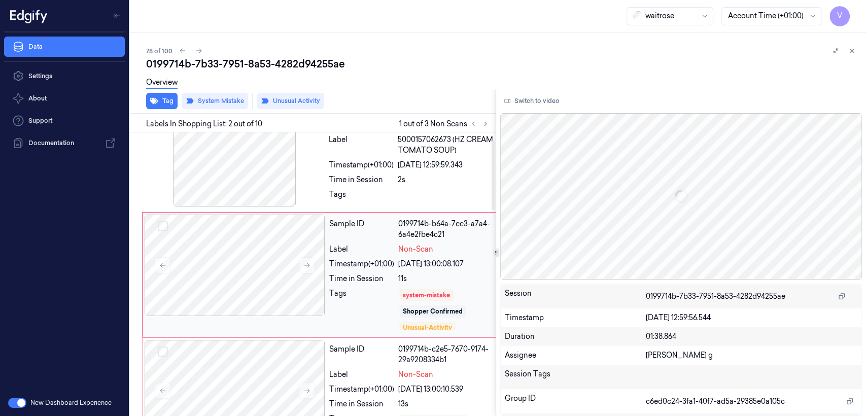
click at [372, 251] on div "Label" at bounding box center [361, 249] width 65 height 11
click at [384, 185] on div "Sample ID 8202f5b3-208b-3174-8207-0eb82f672f8b Label 5000157062673 (HZ CREAM TO…" at bounding box center [419, 157] width 188 height 104
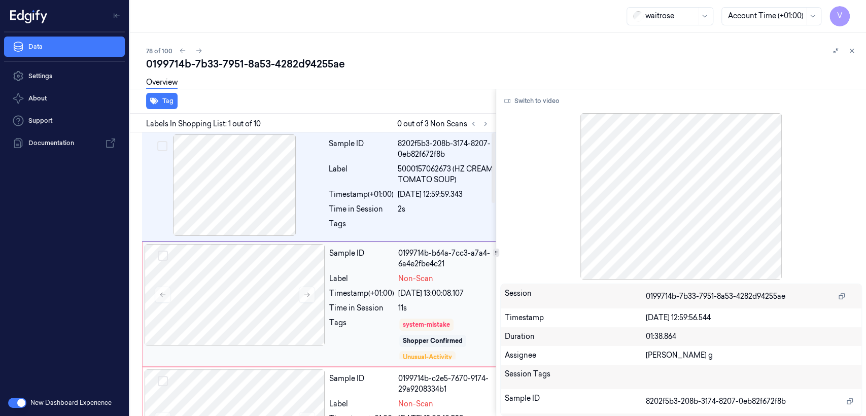
click at [386, 270] on div "Sample ID 0199714b-b64a-7cc3-a7a4-6a4e2fbe4c21 Label Non-Scan Timestamp (+01:00…" at bounding box center [418, 304] width 187 height 120
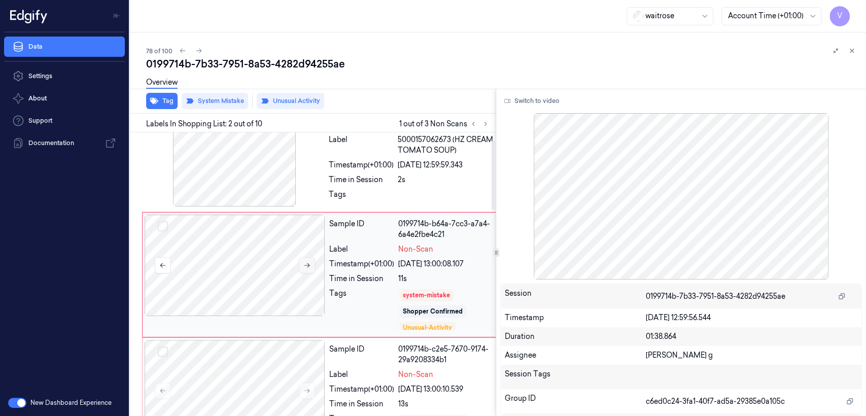
click at [310, 265] on button at bounding box center [307, 265] width 16 height 16
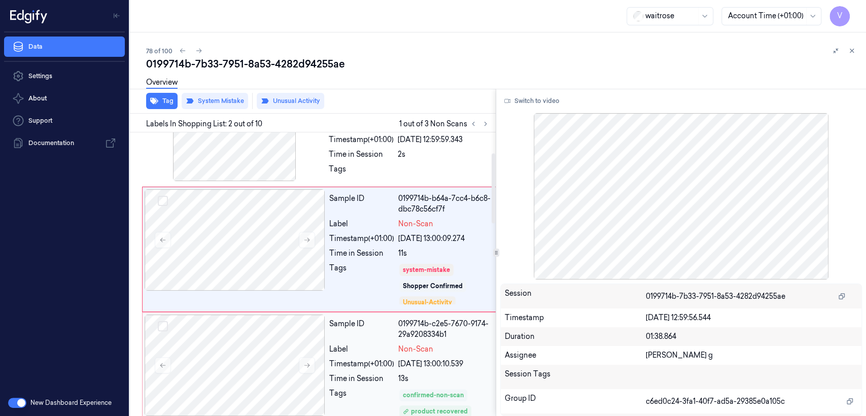
click at [391, 226] on div "Sample ID 0199714b-b64a-7cc4-b6c8-dbc78c56cf7f Label Non-Scan Timestamp (+01:00…" at bounding box center [418, 249] width 187 height 120
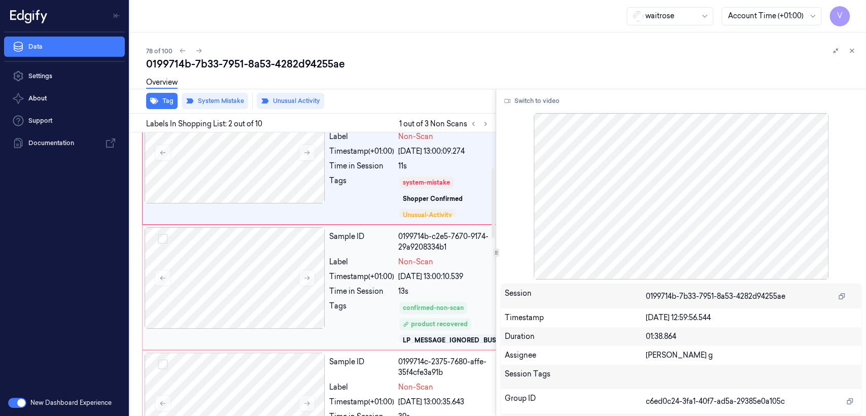
click at [398, 282] on div "[DATE] 13:00:10.539" at bounding box center [453, 276] width 110 height 11
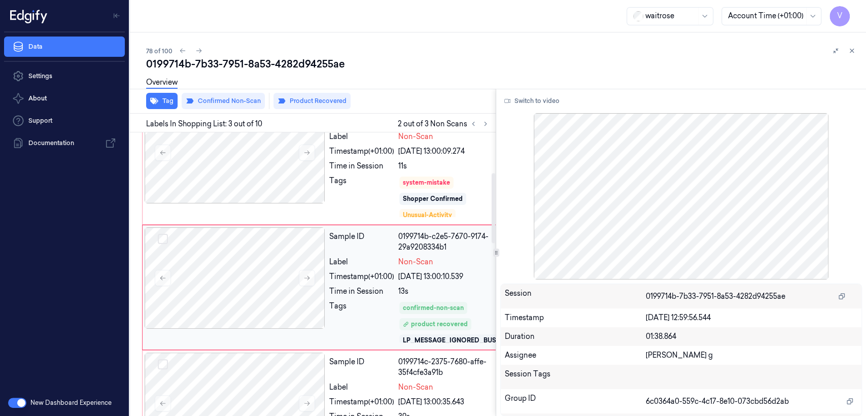
scroll to position [165, 0]
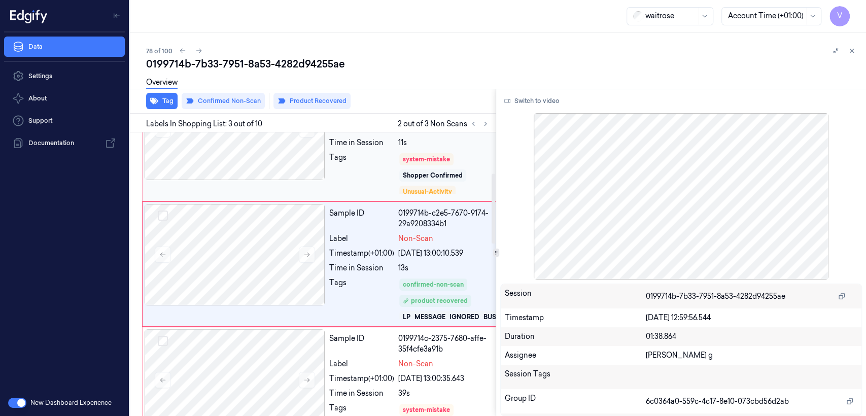
click at [412, 178] on div "Shopper Confirmed" at bounding box center [433, 175] width 60 height 9
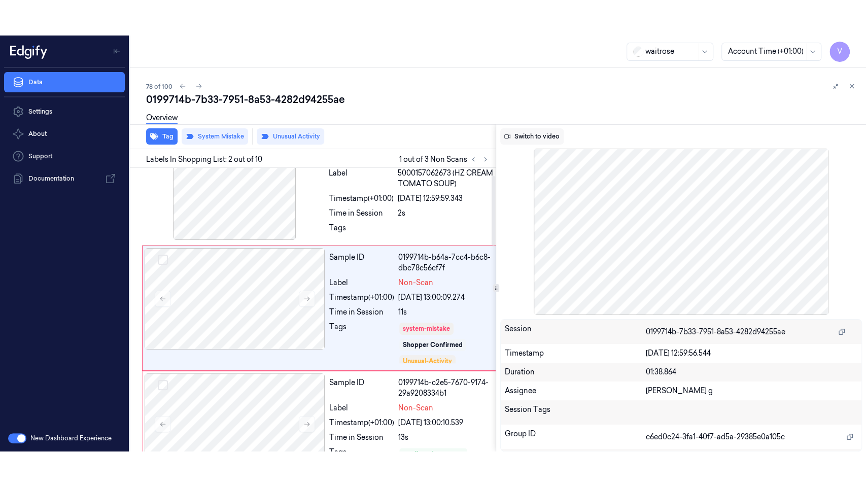
scroll to position [29, 0]
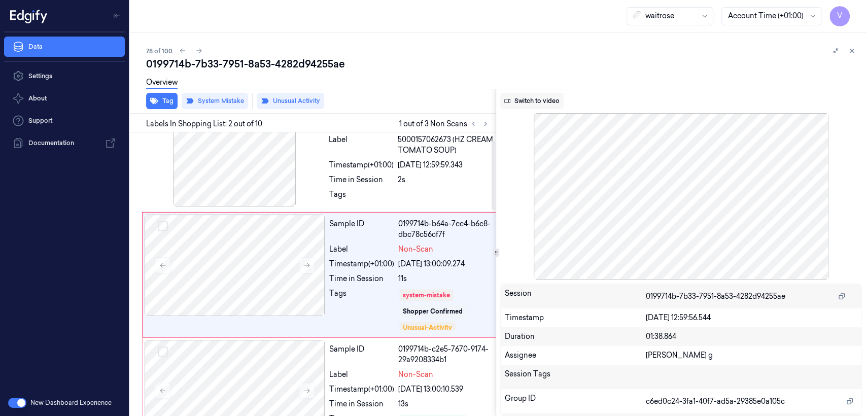
click at [553, 99] on button "Switch to video" at bounding box center [531, 101] width 63 height 16
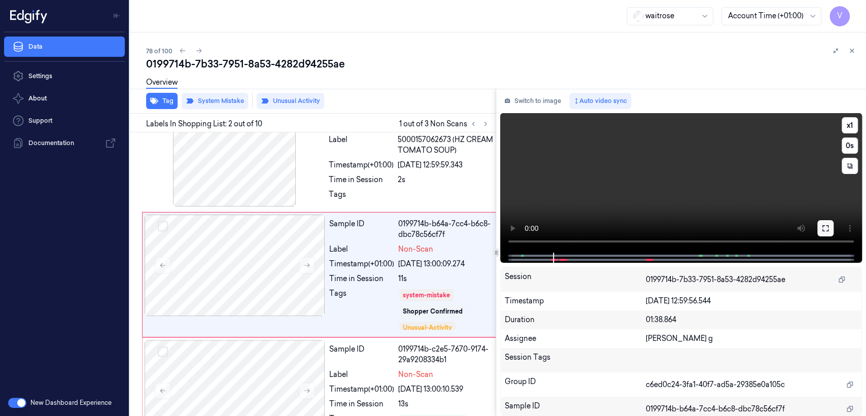
click at [818, 229] on button at bounding box center [825, 228] width 16 height 16
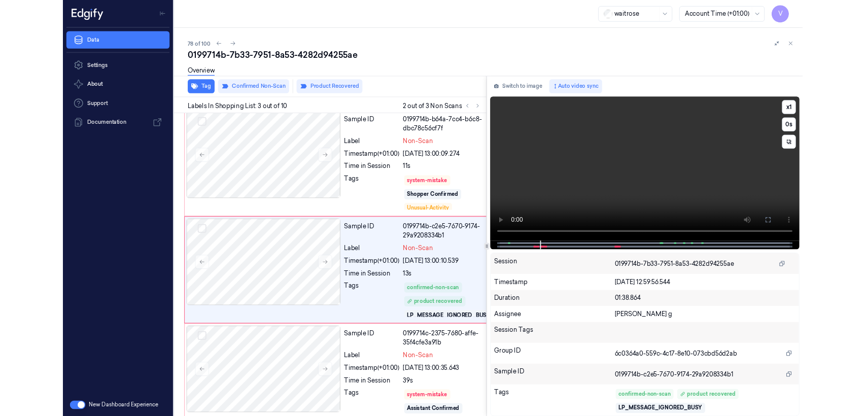
scroll to position [130, 0]
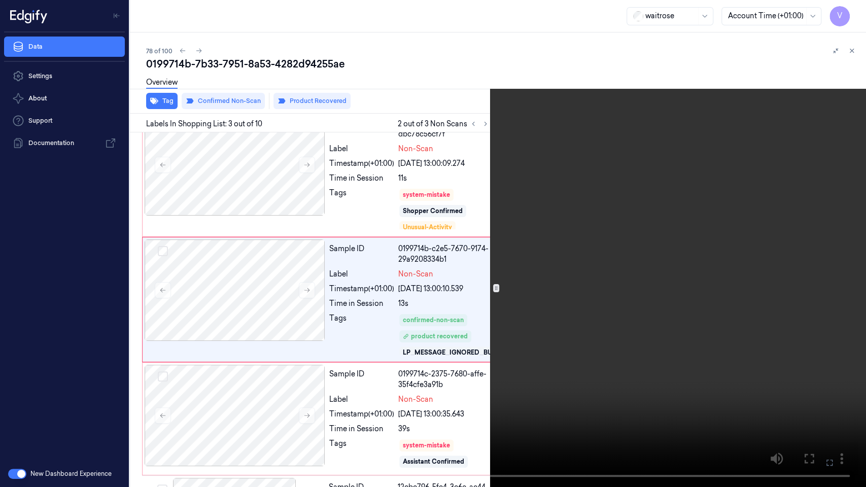
click at [0, 0] on icon at bounding box center [0, 0] width 0 height 0
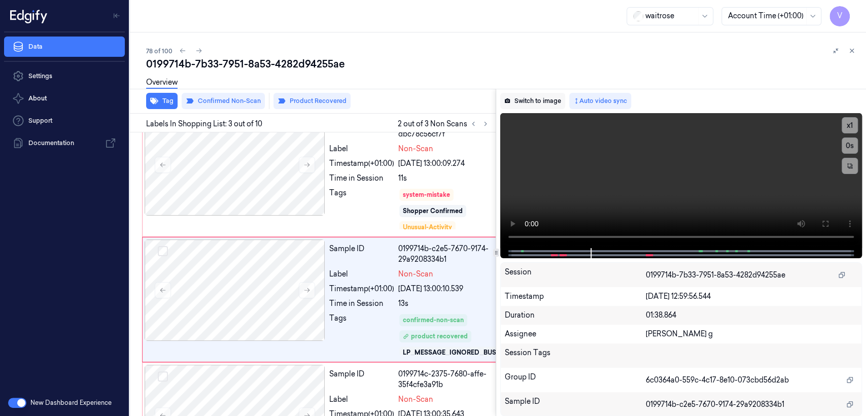
drag, startPoint x: 525, startPoint y: 104, endPoint x: 498, endPoint y: 229, distance: 127.8
click at [525, 104] on button "Switch to image" at bounding box center [532, 101] width 65 height 16
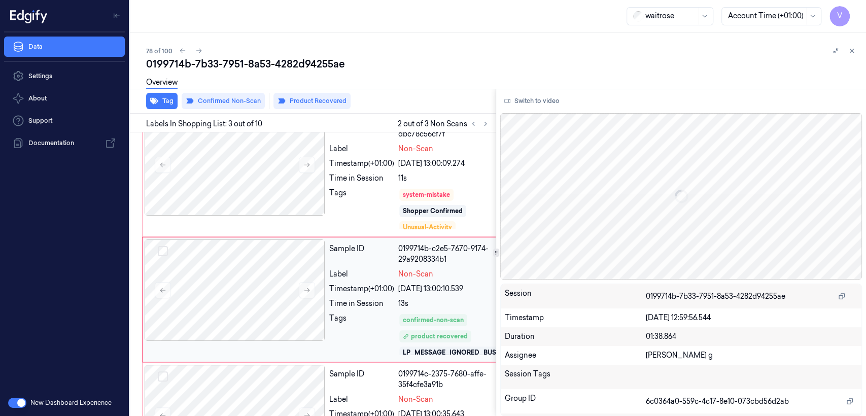
scroll to position [165, 0]
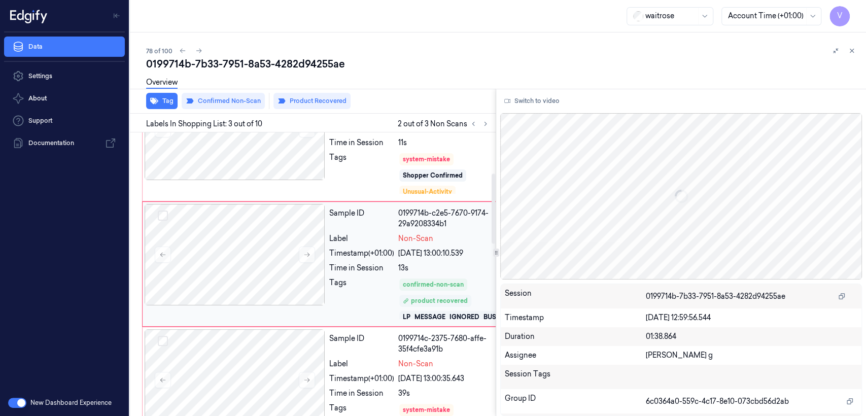
click at [434, 305] on div "product recovered" at bounding box center [435, 300] width 65 height 9
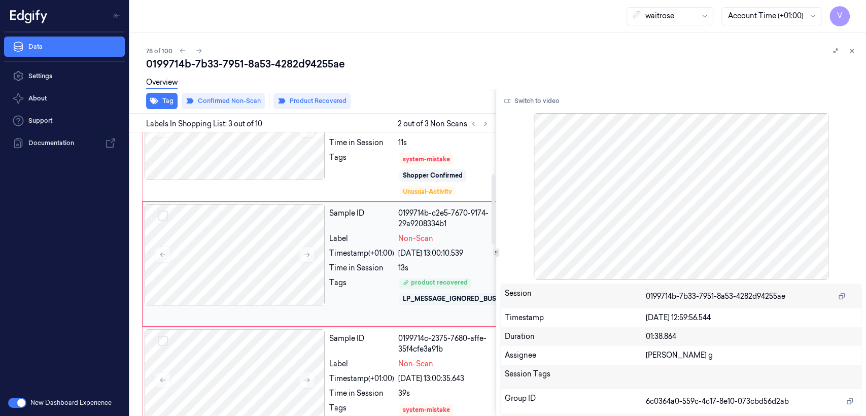
scroll to position [391, 0]
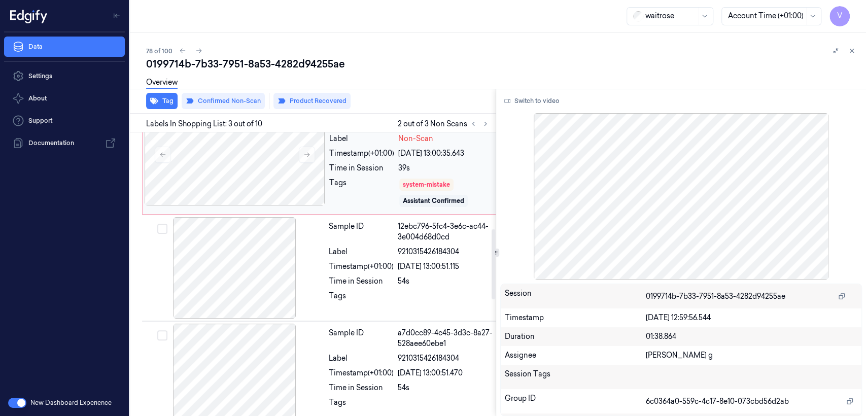
click at [363, 159] on div "Timestamp (+01:00)" at bounding box center [361, 153] width 65 height 11
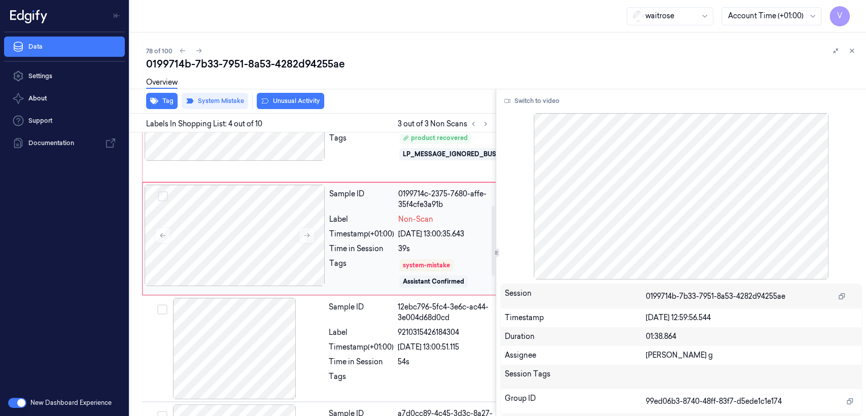
scroll to position [295, 0]
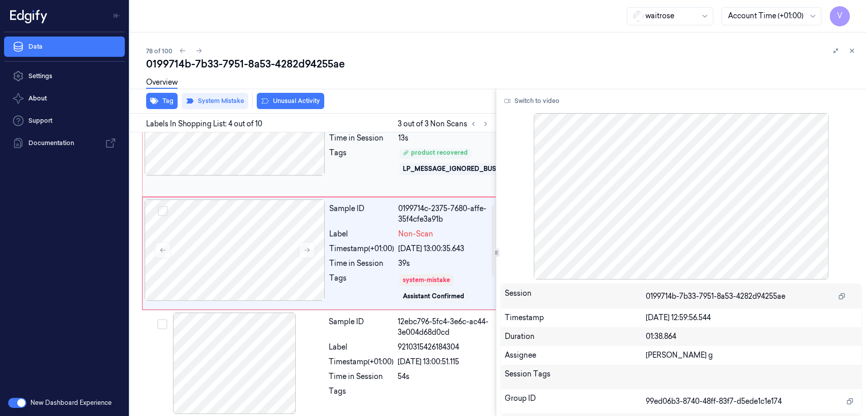
click at [409, 157] on div "product recovered" at bounding box center [435, 152] width 65 height 9
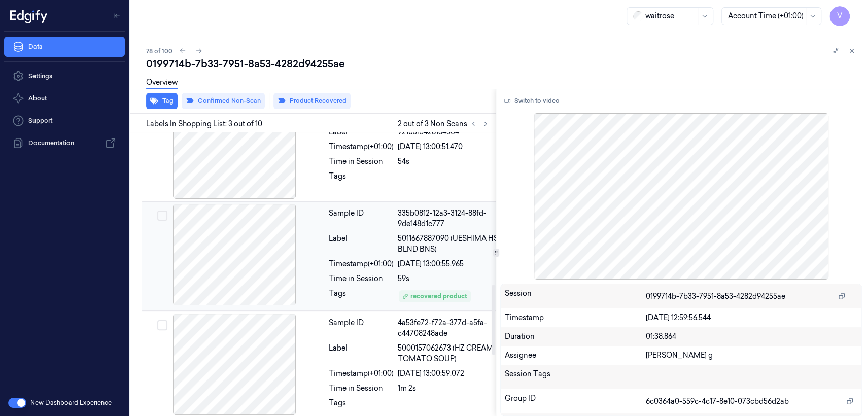
click at [436, 269] on div "22/09/2025 13:00:55.965" at bounding box center [453, 264] width 111 height 11
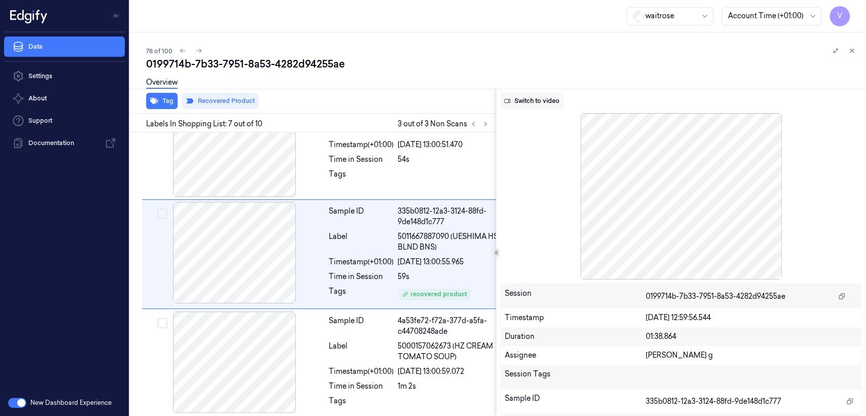
click at [541, 97] on button "Switch to video" at bounding box center [531, 101] width 63 height 16
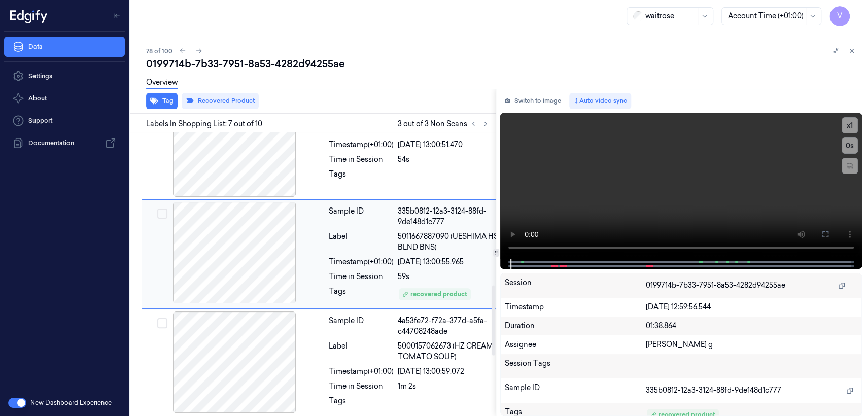
click at [458, 251] on div "Tag Recovered Product Labels In Shopping List: 7 out of 10 3 out of 3 Non Scans…" at bounding box center [496, 252] width 740 height 327
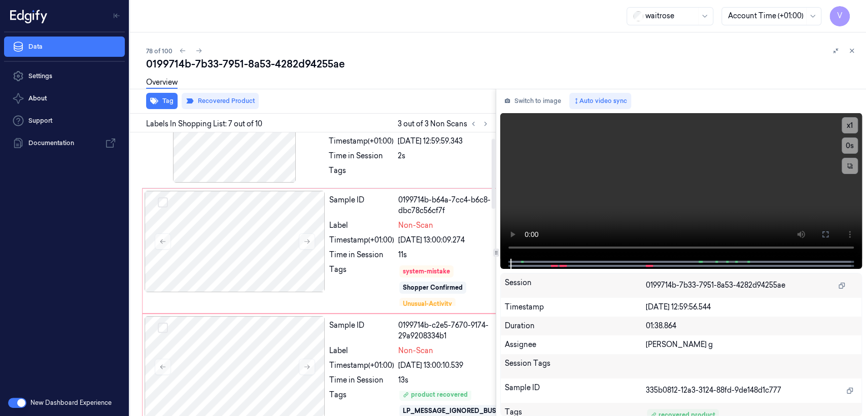
scroll to position [0, 0]
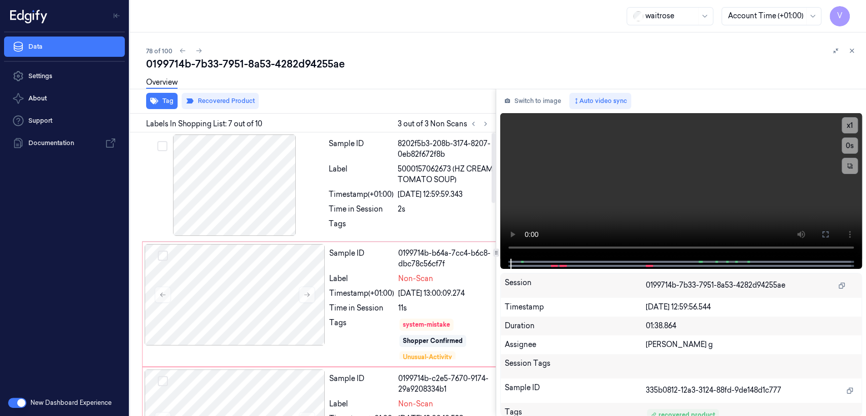
click at [429, 186] on div "Sample ID 8202f5b3-208b-3174-8207-0eb82f672f8b Label 5000157062673 (HZ CREAM TO…" at bounding box center [419, 186] width 188 height 104
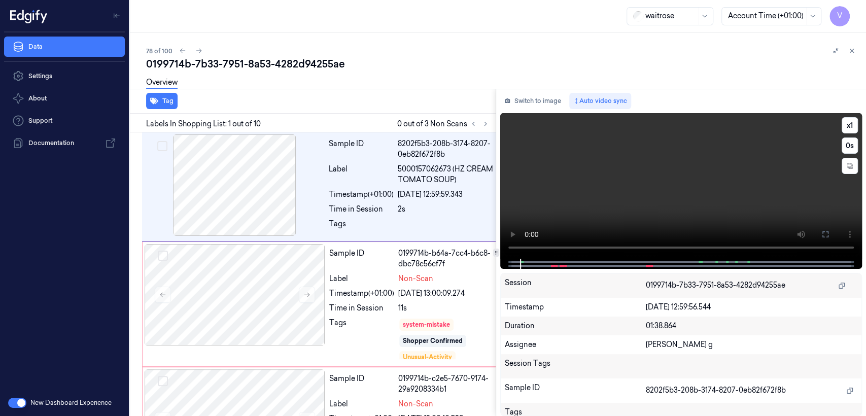
drag, startPoint x: 828, startPoint y: 236, endPoint x: 828, endPoint y: 285, distance: 48.7
click at [828, 236] on icon at bounding box center [825, 234] width 8 height 8
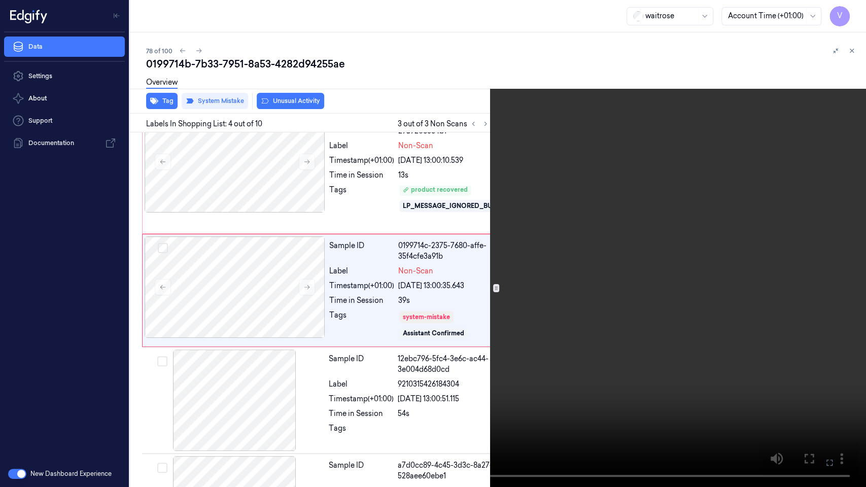
scroll to position [260, 0]
click at [384, 197] on video at bounding box center [433, 243] width 866 height 487
click at [616, 229] on video at bounding box center [433, 243] width 866 height 487
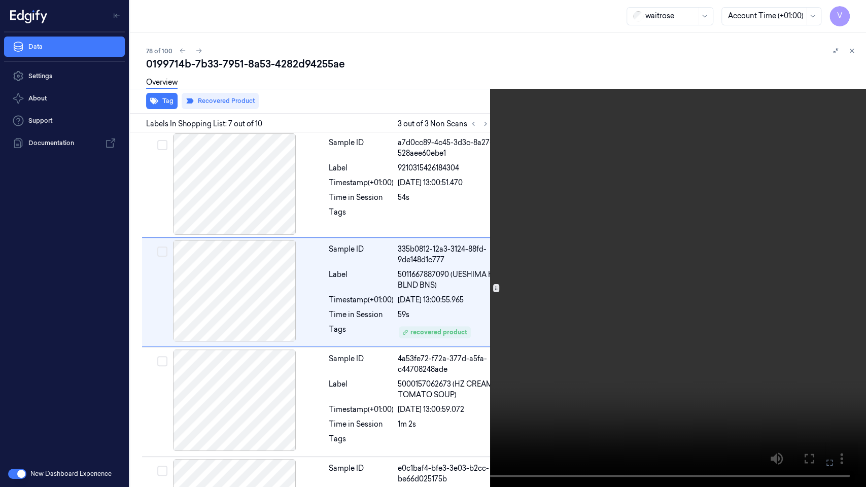
scroll to position [583, 0]
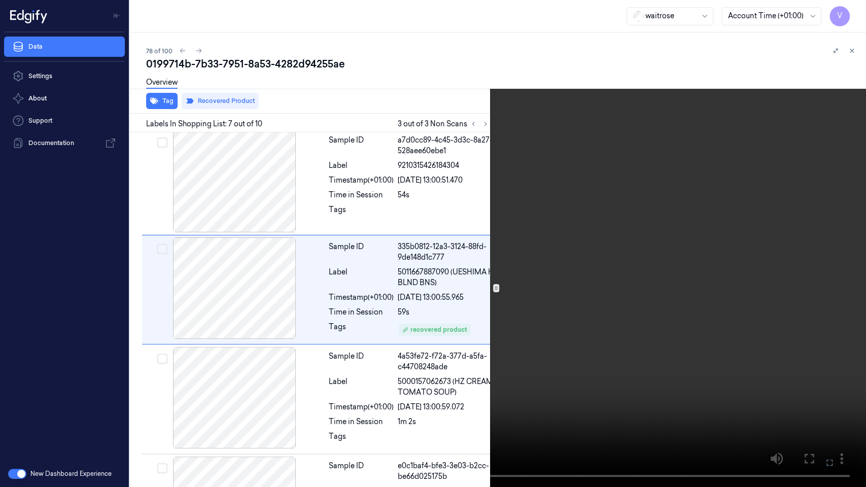
click at [443, 198] on video at bounding box center [433, 243] width 866 height 487
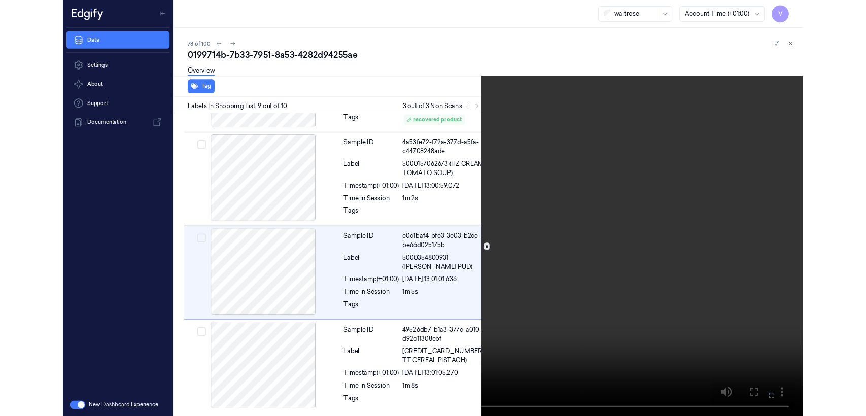
scroll to position [792, 0]
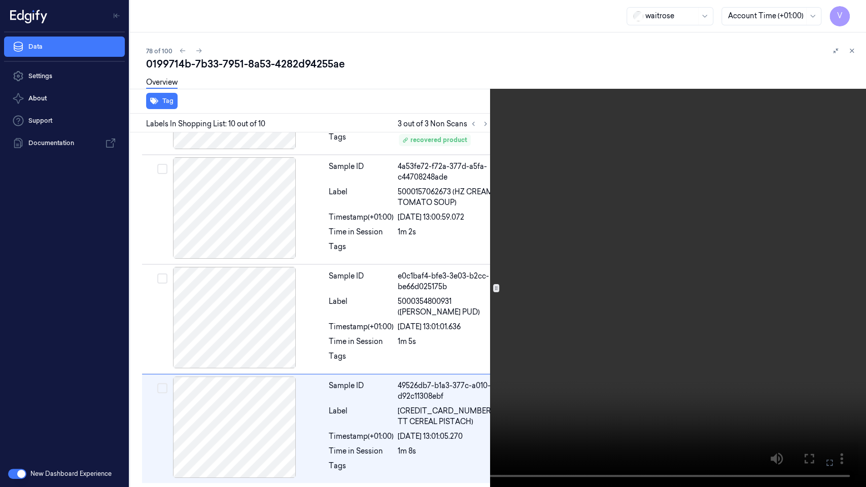
click at [0, 0] on icon at bounding box center [0, 0] width 0 height 0
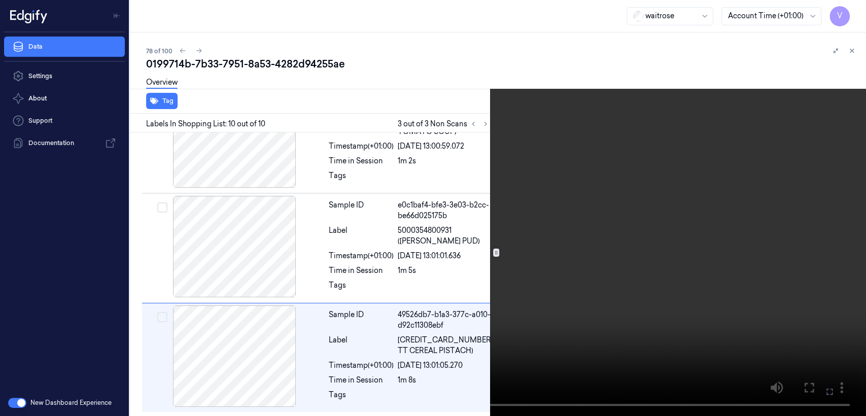
scroll to position [864, 0]
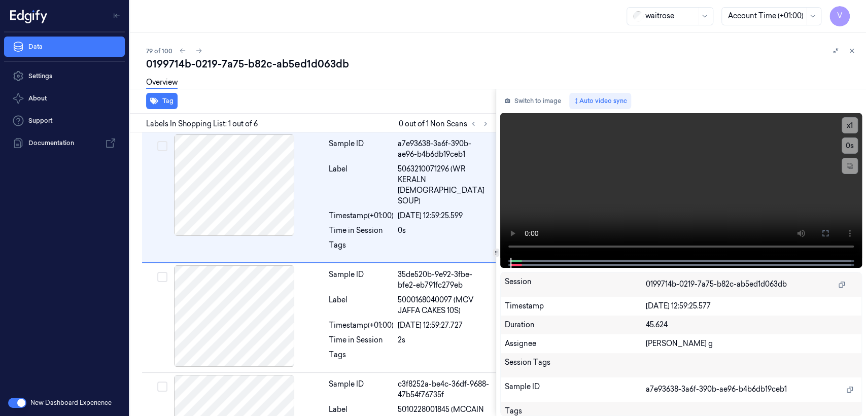
click at [306, 61] on div "0199714b-0219-7a75-b82c-ab5ed1d063db" at bounding box center [502, 64] width 712 height 14
copy div "ab5ed1d063db"
click at [483, 121] on icon at bounding box center [485, 123] width 7 height 7
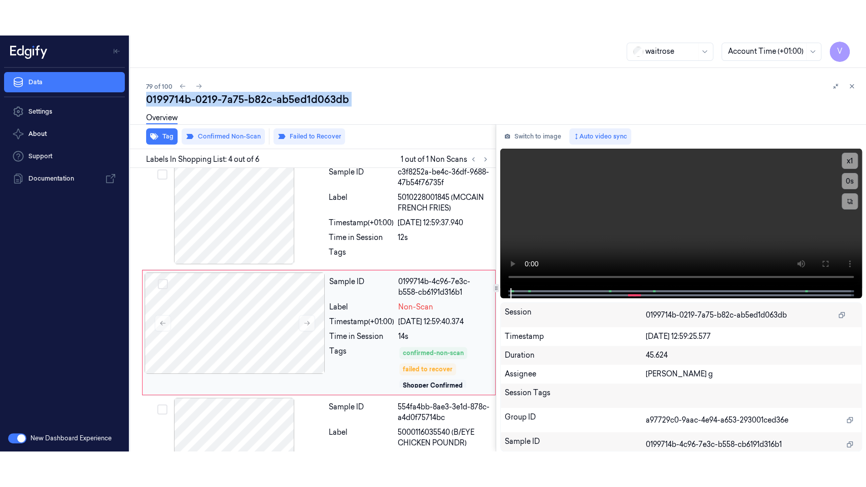
scroll to position [249, 0]
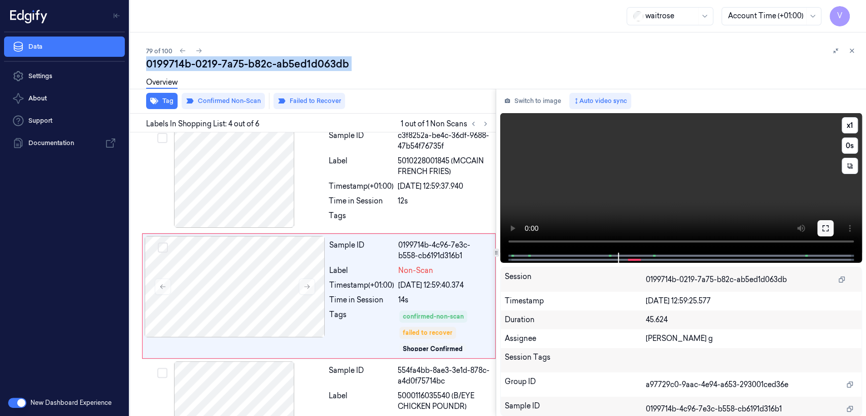
click at [828, 225] on icon at bounding box center [825, 228] width 6 height 6
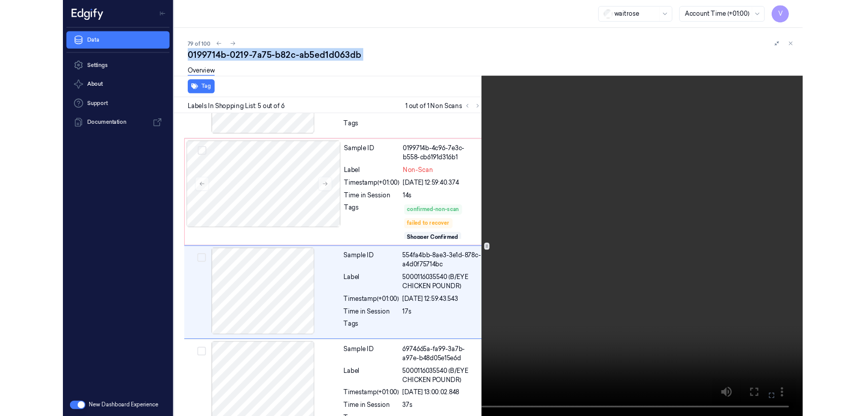
scroll to position [321, 0]
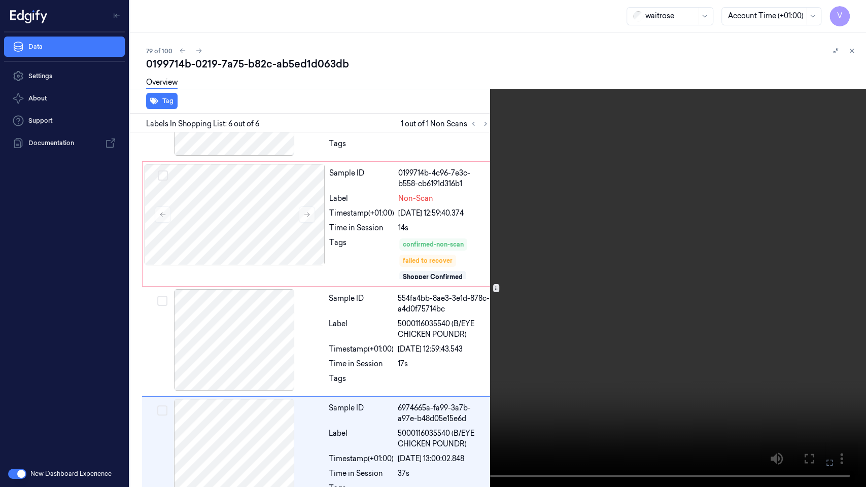
click at [0, 0] on icon at bounding box center [0, 0] width 0 height 0
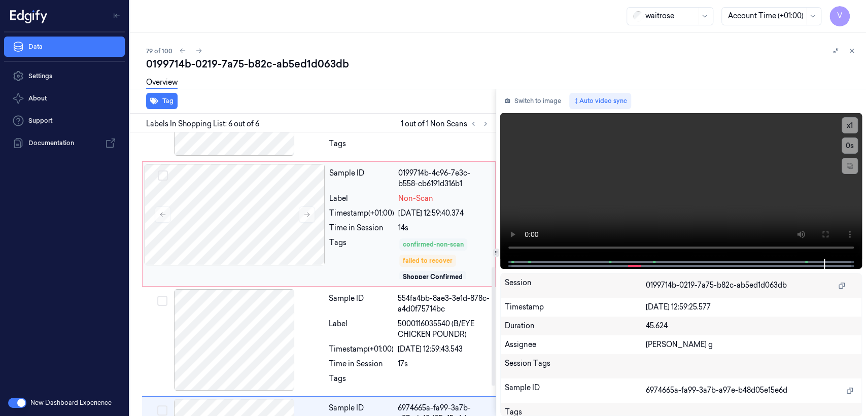
click at [425, 240] on div "confirmed-non-scan" at bounding box center [433, 244] width 61 height 9
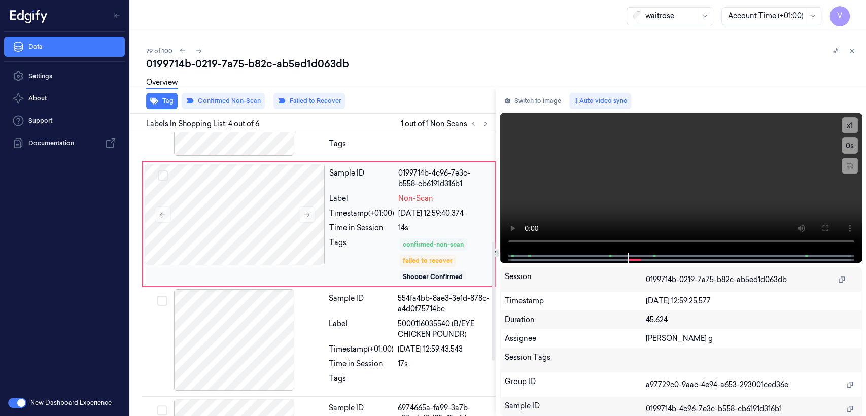
scroll to position [249, 0]
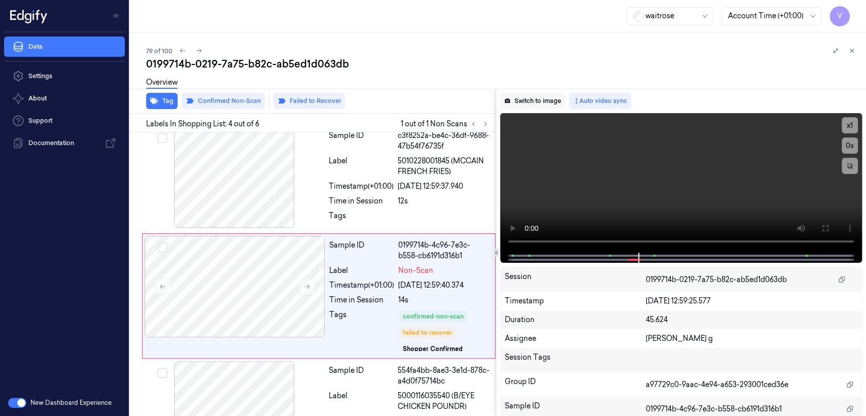
click at [542, 99] on button "Switch to image" at bounding box center [532, 101] width 65 height 16
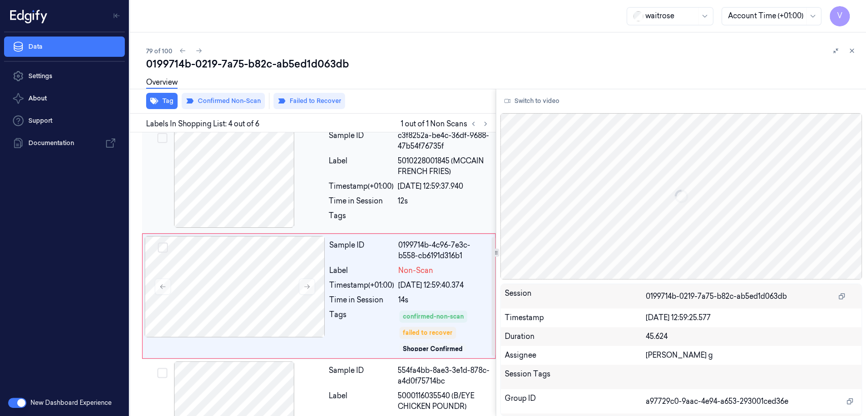
click at [365, 196] on div "Time in Session" at bounding box center [361, 201] width 65 height 11
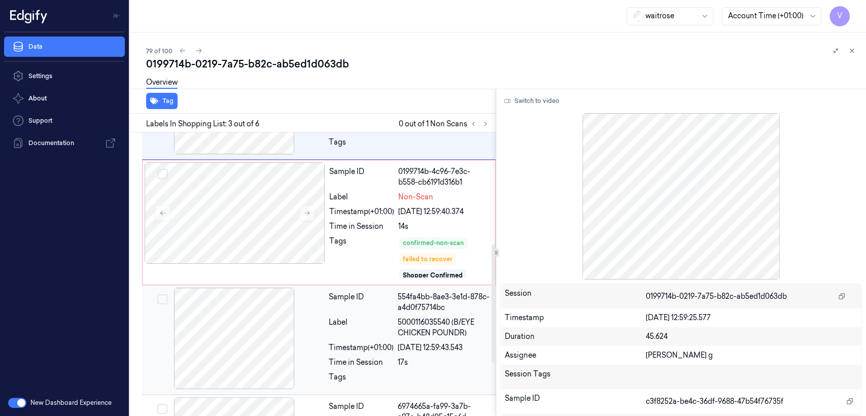
scroll to position [357, 0]
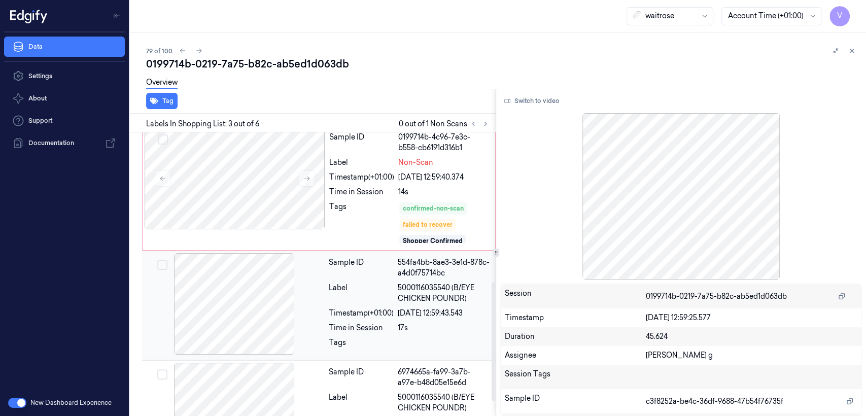
click at [415, 283] on span "5000116035540 (B/EYE CHICKEN POUNDR)" at bounding box center [444, 293] width 92 height 21
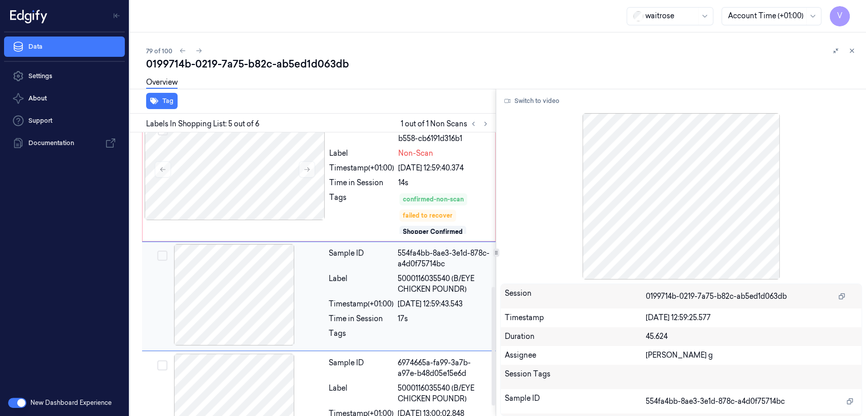
scroll to position [392, 0]
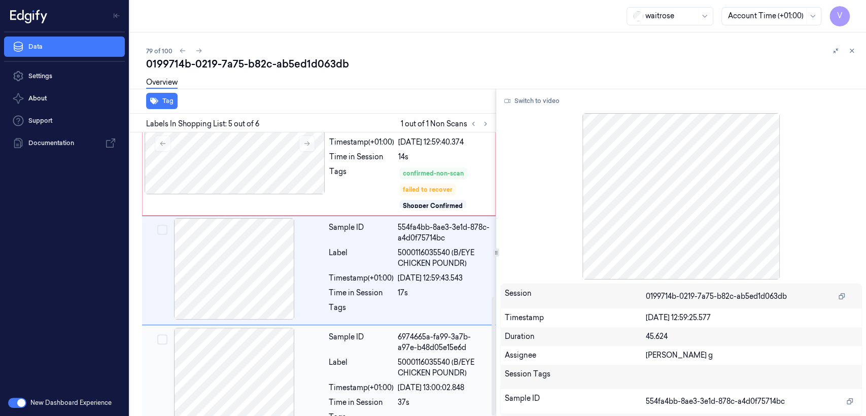
click at [406, 357] on span "5000116035540 (B/EYE CHICKEN POUNDR)" at bounding box center [444, 367] width 92 height 21
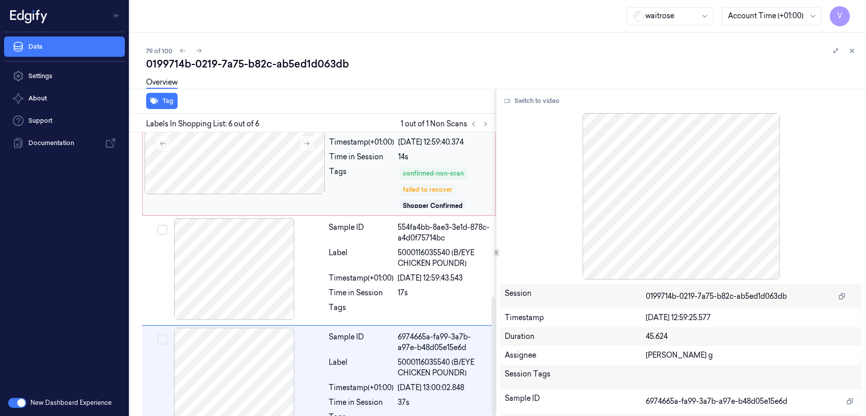
click at [415, 185] on div "failed to recover" at bounding box center [428, 189] width 50 height 9
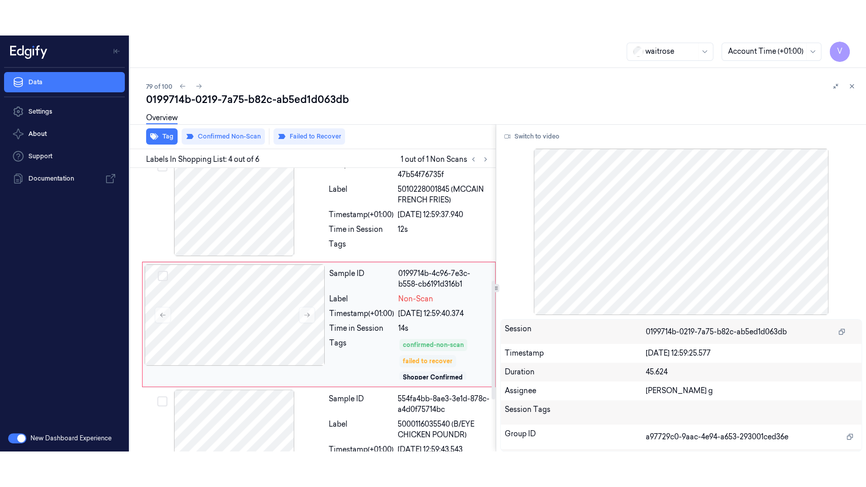
scroll to position [249, 0]
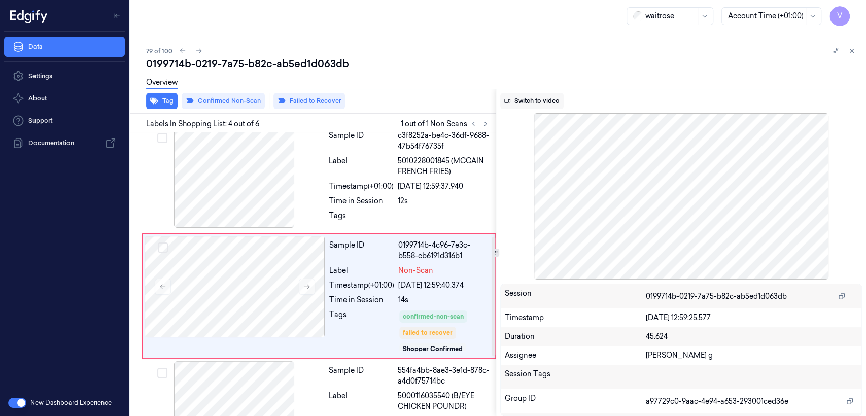
click at [508, 104] on button "Switch to video" at bounding box center [531, 101] width 63 height 16
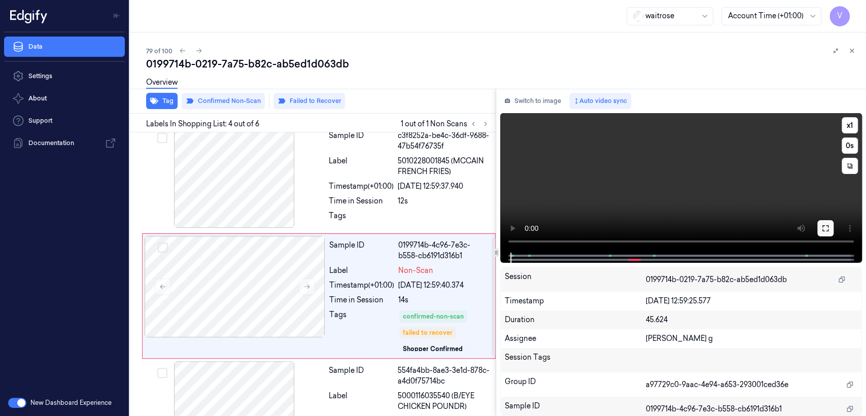
click at [827, 226] on icon at bounding box center [825, 228] width 8 height 8
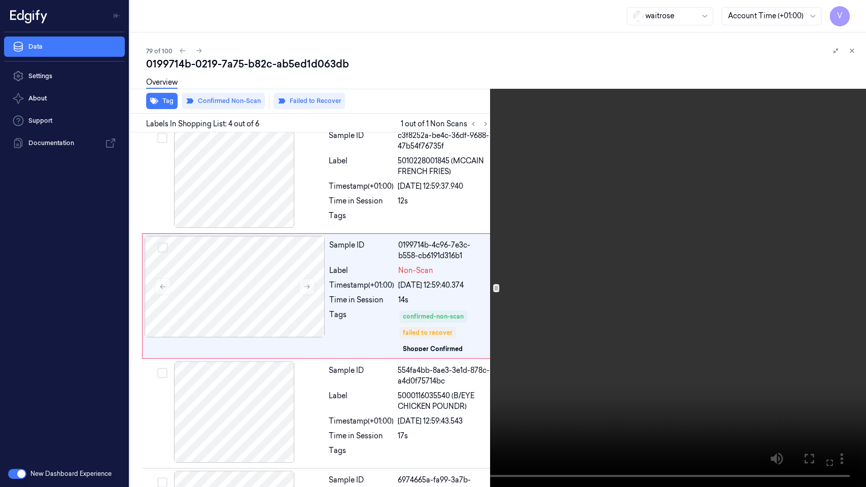
click at [587, 231] on video at bounding box center [433, 243] width 866 height 487
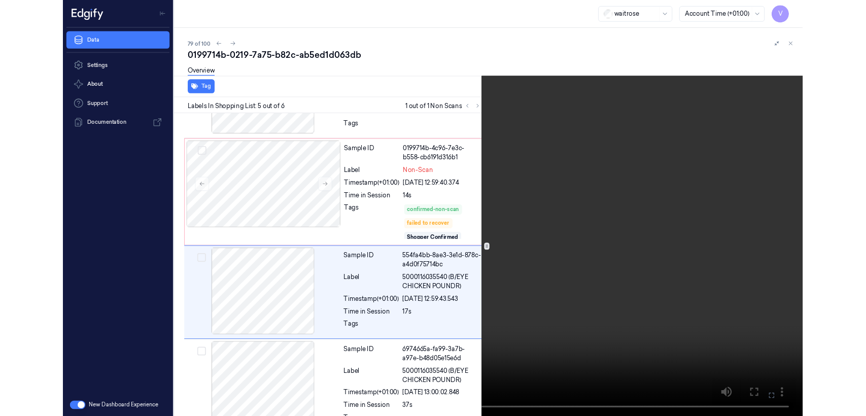
scroll to position [321, 0]
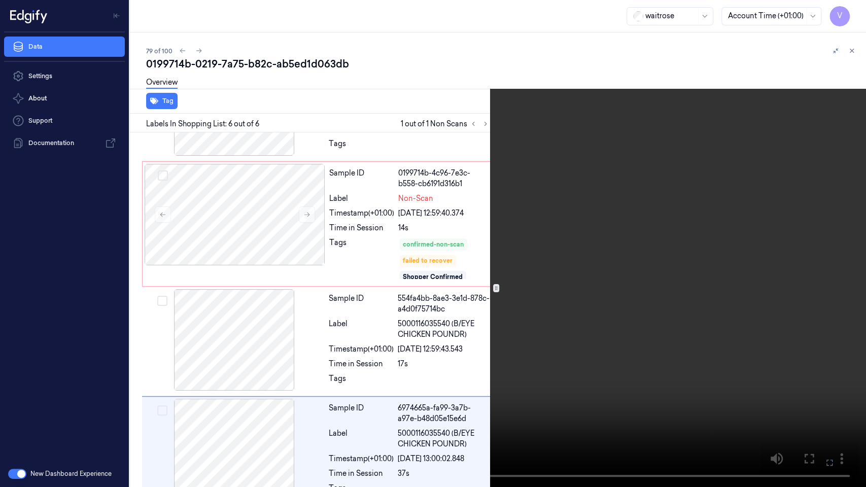
click at [652, 371] on video at bounding box center [433, 243] width 866 height 487
click at [0, 0] on icon at bounding box center [0, 0] width 0 height 0
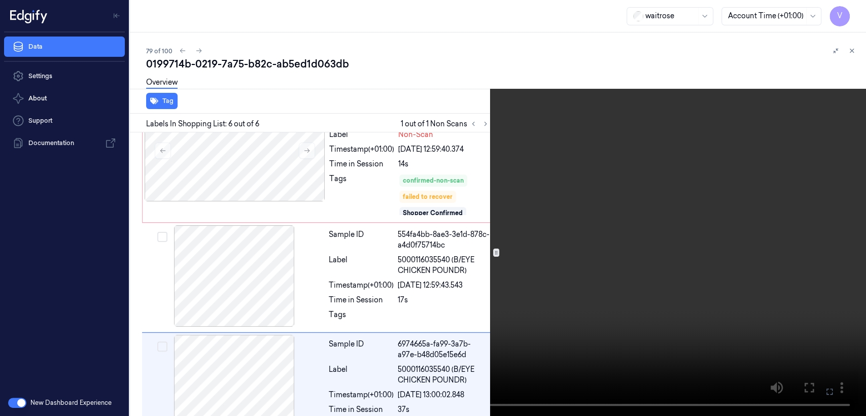
scroll to position [392, 0]
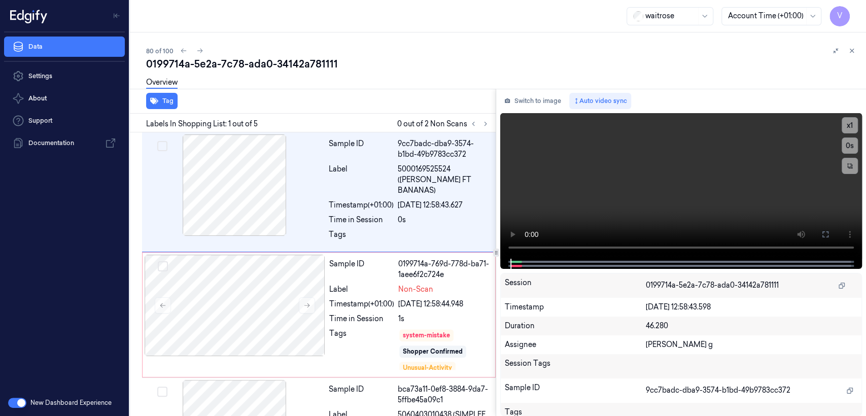
click at [239, 68] on div "0199714a-5e2a-7c78-ada0-34142a781111" at bounding box center [502, 64] width 712 height 14
copy div "-"
click at [515, 102] on button "Switch to image" at bounding box center [532, 101] width 65 height 16
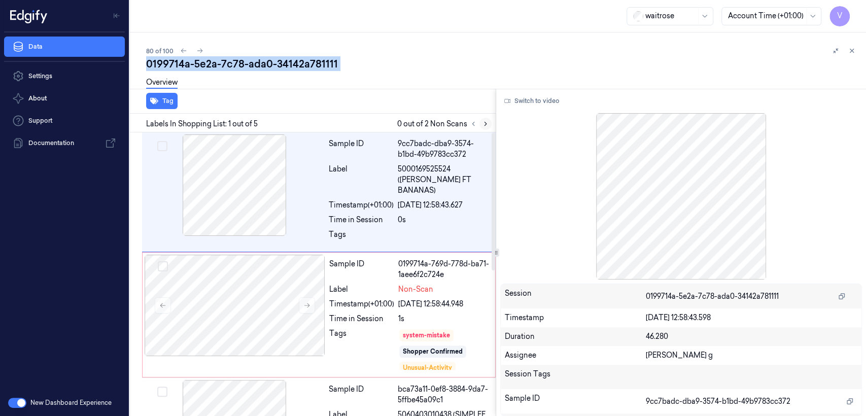
click at [483, 127] on button at bounding box center [485, 124] width 12 height 12
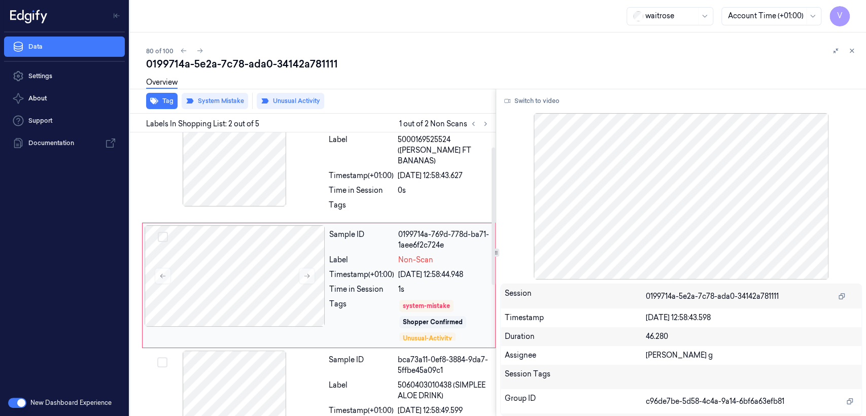
click at [413, 269] on div "[DATE] 12:58:44.948" at bounding box center [443, 274] width 91 height 11
click at [418, 200] on div at bounding box center [444, 208] width 92 height 16
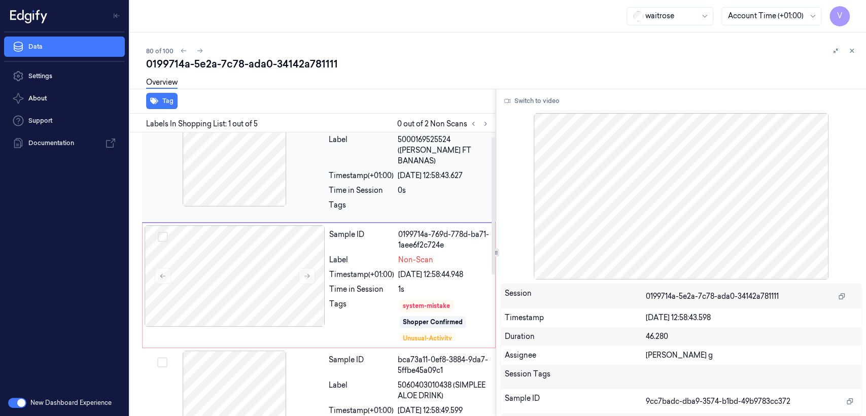
scroll to position [0, 0]
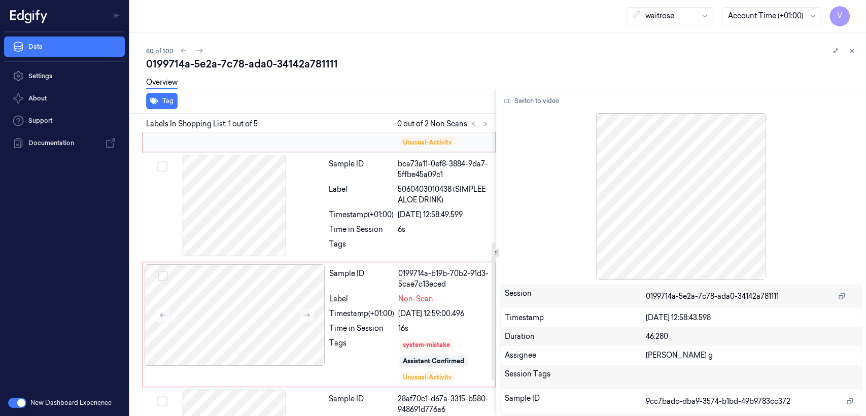
click at [446, 308] on div "[DATE] 12:59:00.496" at bounding box center [443, 313] width 91 height 11
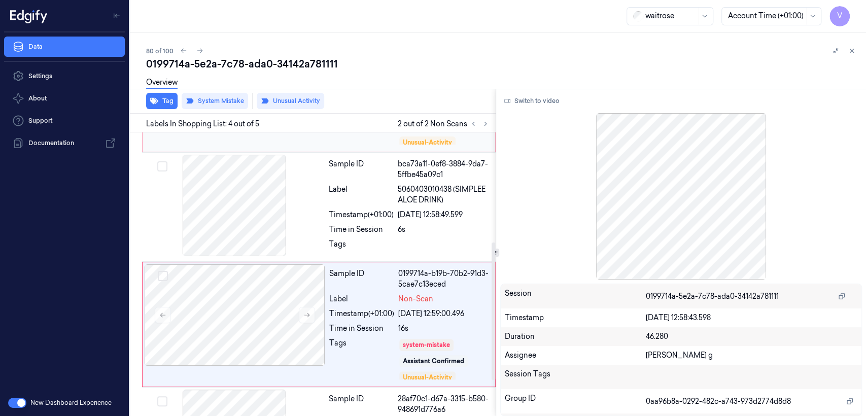
scroll to position [264, 0]
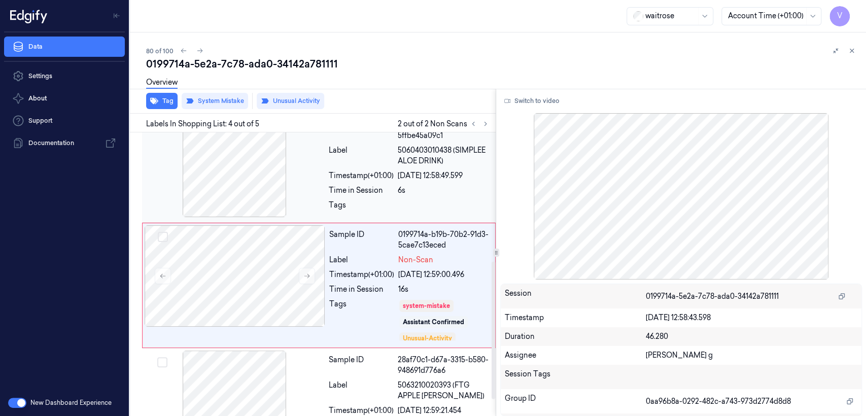
click at [383, 185] on div "Sample ID bca73a11-0ef8-3884-9da7-5ffbe45a09c1 Label 5060403010438 (SIMPLEE ALO…" at bounding box center [409, 168] width 169 height 104
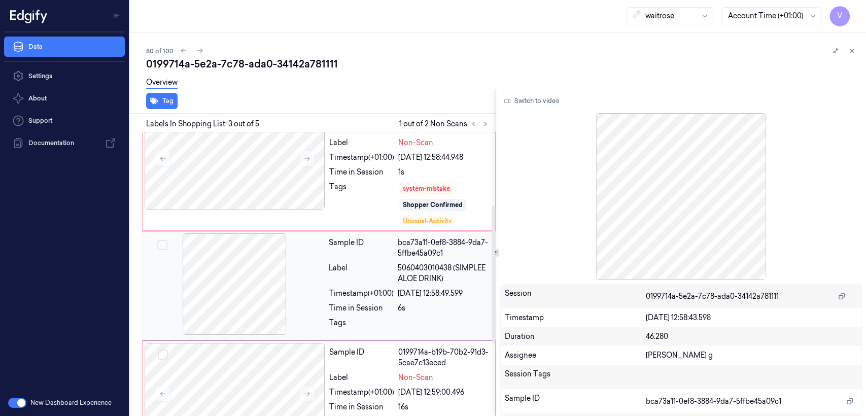
scroll to position [260, 0]
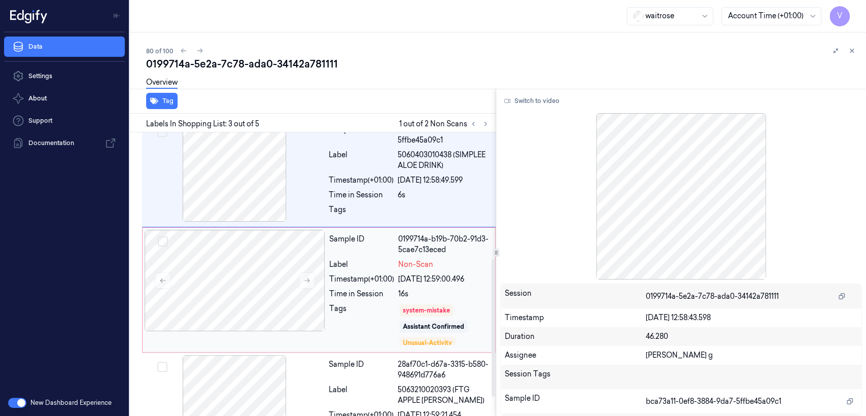
click at [421, 289] on div "16s" at bounding box center [443, 294] width 91 height 11
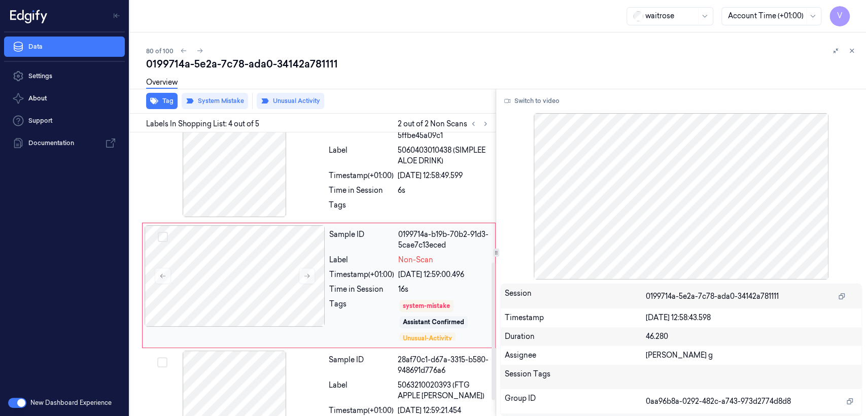
scroll to position [298, 0]
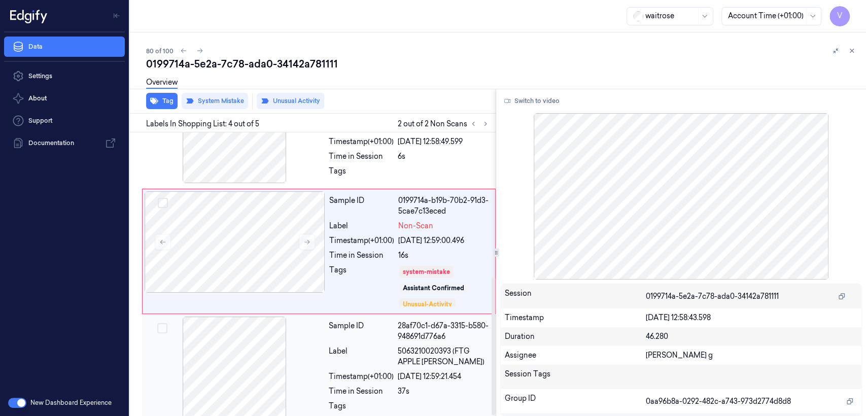
click at [401, 334] on div "Sample ID 28af70c1-d67a-3315-b580-948691d776a6 Label 5063210020393 (FTG APPLE […" at bounding box center [409, 368] width 169 height 104
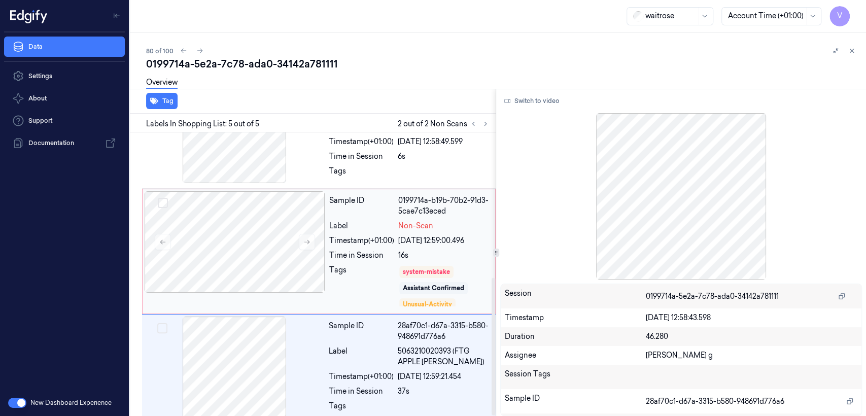
click at [421, 237] on div "Sample ID 0199714a-b19b-70b2-91d3-5cae7c13eced Label Non-Scan Timestamp (+01:00…" at bounding box center [409, 251] width 168 height 120
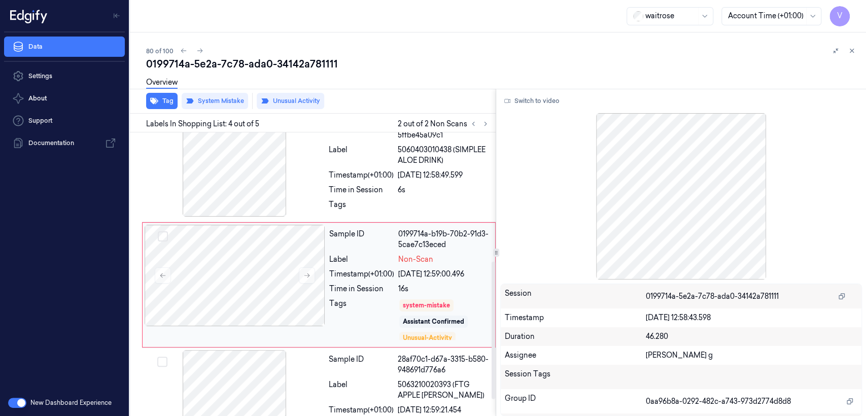
scroll to position [264, 0]
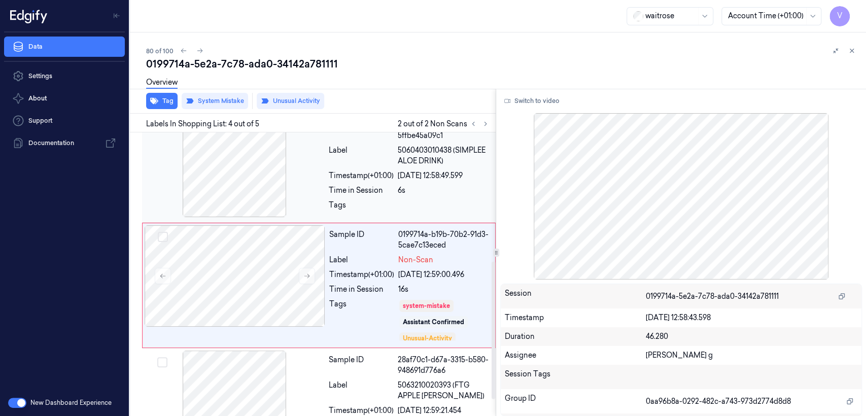
click at [379, 170] on div "Sample ID bca73a11-0ef8-3884-9da7-5ffbe45a09c1 Label 5060403010438 (SIMPLEE ALO…" at bounding box center [409, 168] width 169 height 104
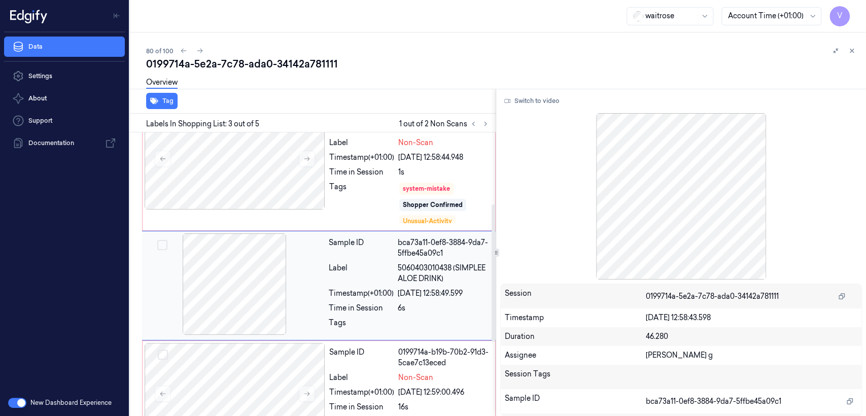
click at [379, 182] on div "Tags" at bounding box center [361, 203] width 65 height 43
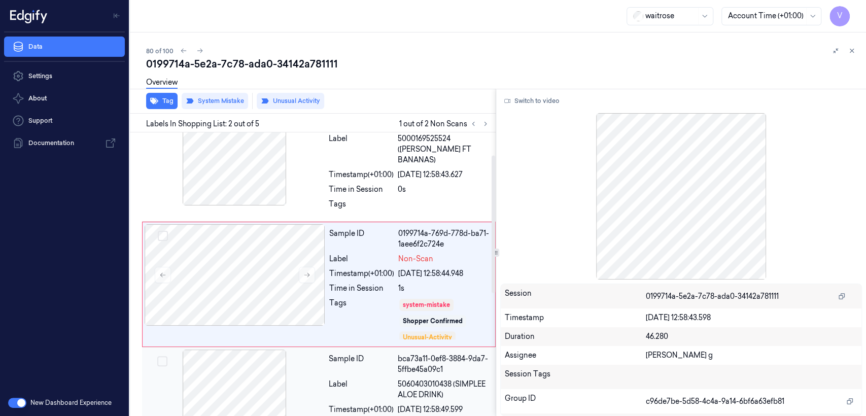
scroll to position [29, 0]
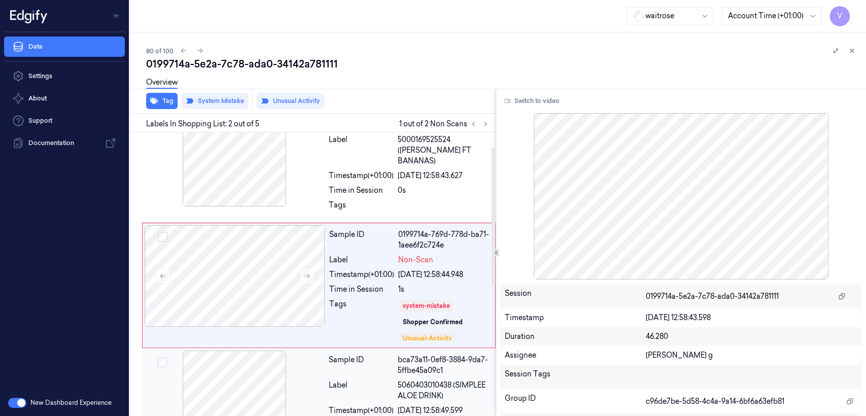
click at [383, 357] on div "Sample ID" at bounding box center [361, 365] width 65 height 21
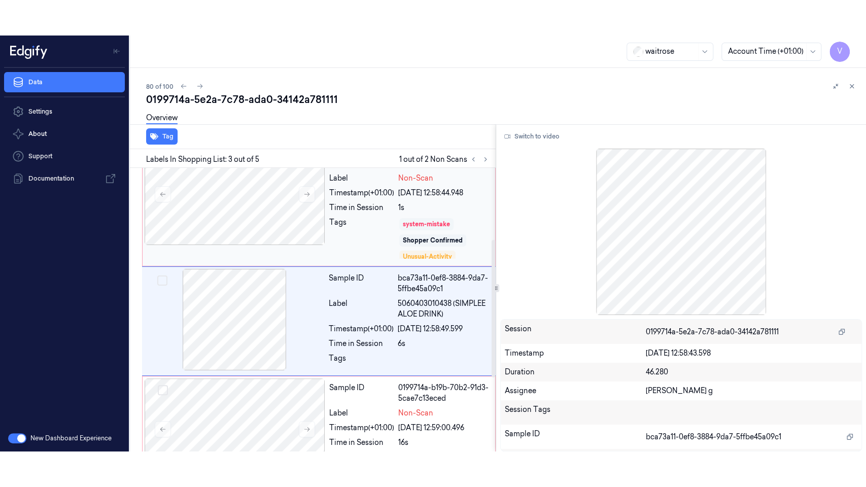
scroll to position [0, 0]
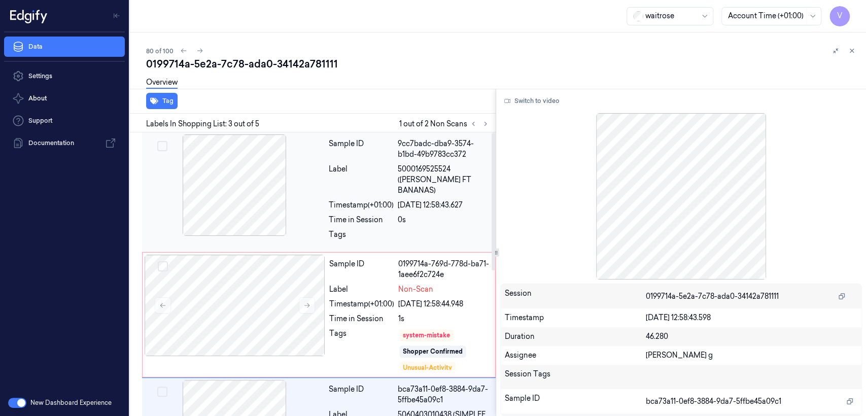
click at [425, 176] on span "5000169525524 ([PERSON_NAME] FT BANANAS)" at bounding box center [444, 180] width 92 height 32
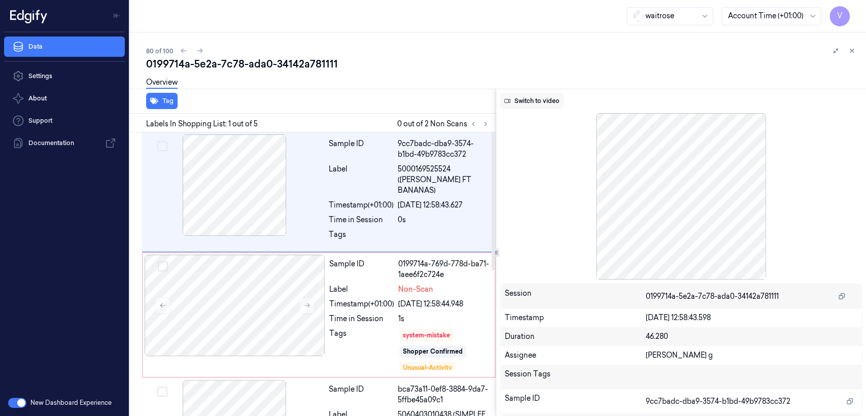
click at [532, 108] on button "Switch to video" at bounding box center [531, 101] width 63 height 16
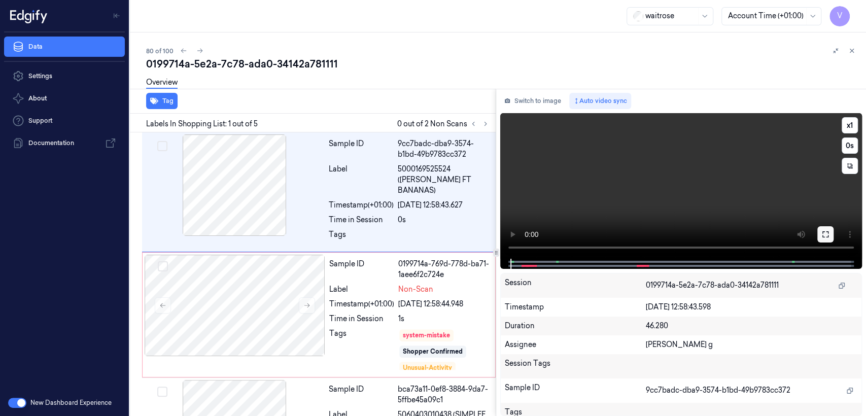
click at [828, 235] on icon at bounding box center [825, 234] width 6 height 6
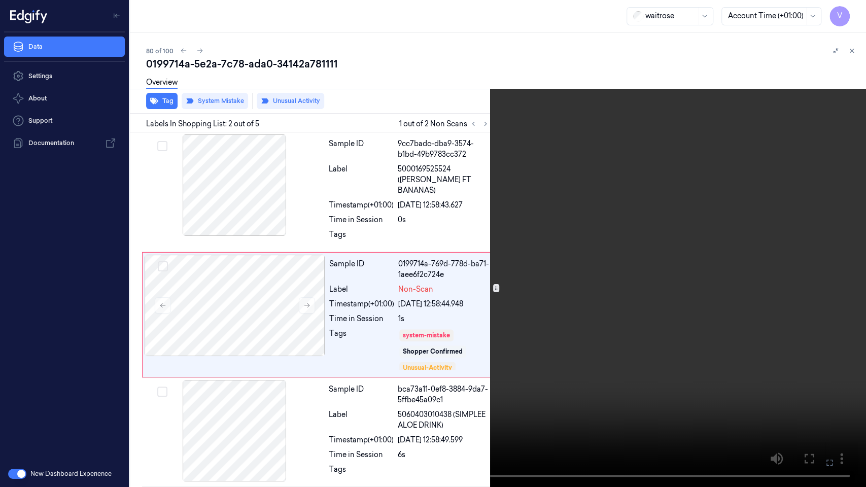
click at [0, 415] on video at bounding box center [433, 243] width 866 height 487
click at [414, 139] on video at bounding box center [433, 243] width 866 height 487
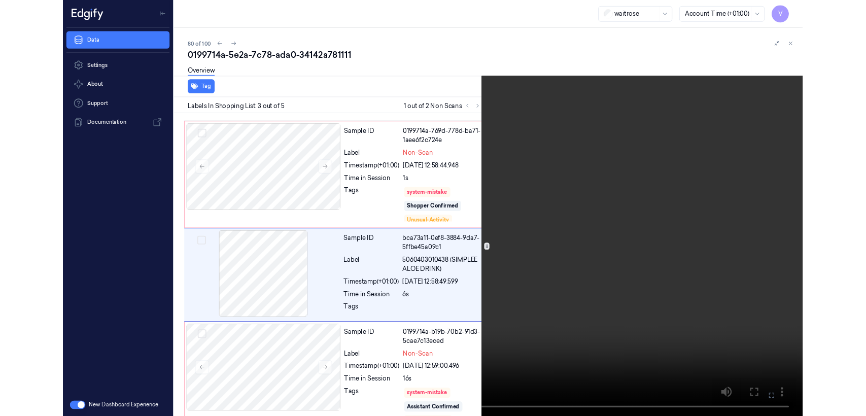
scroll to position [111, 0]
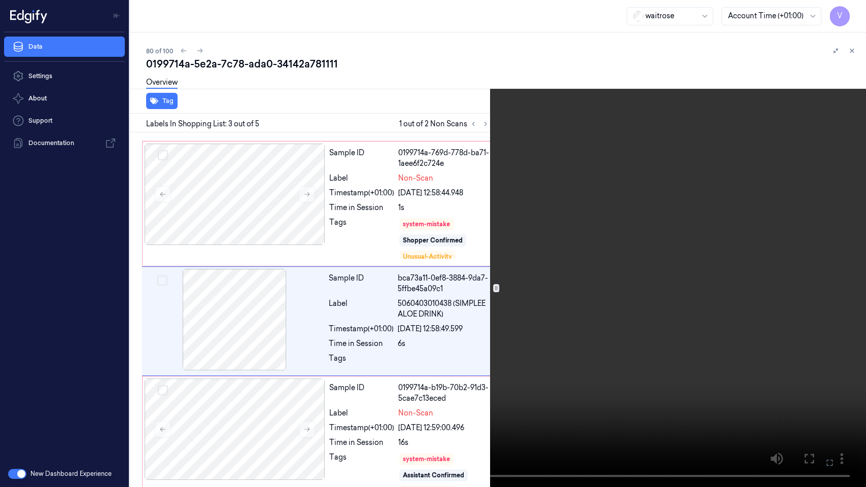
click at [0, 0] on icon at bounding box center [0, 0] width 0 height 0
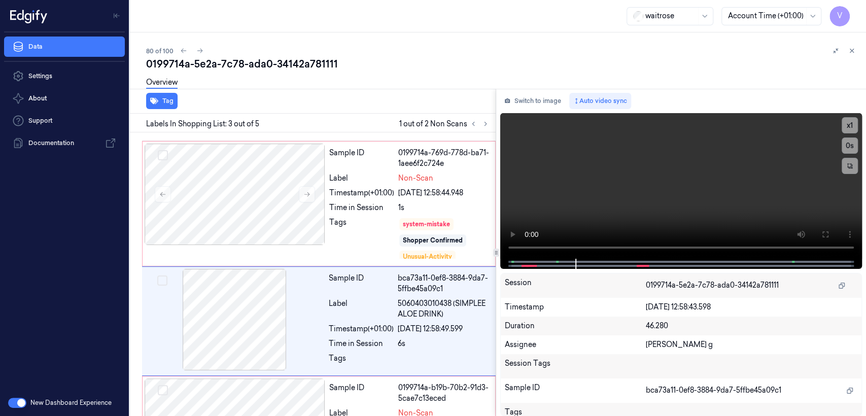
click at [541, 109] on div "Switch to image Auto video sync x 1 0 s Session 0199714a-5e2a-7c78-ada0-34142a7…" at bounding box center [681, 252] width 370 height 327
click at [385, 188] on div "Timestamp (+01:00)" at bounding box center [361, 193] width 65 height 11
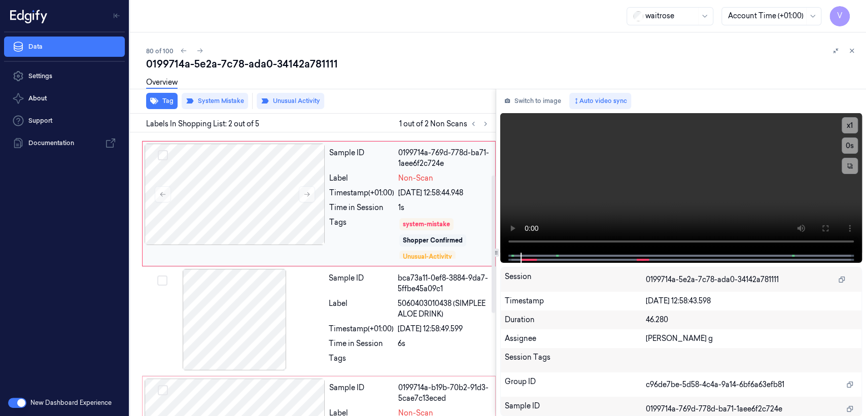
scroll to position [29, 0]
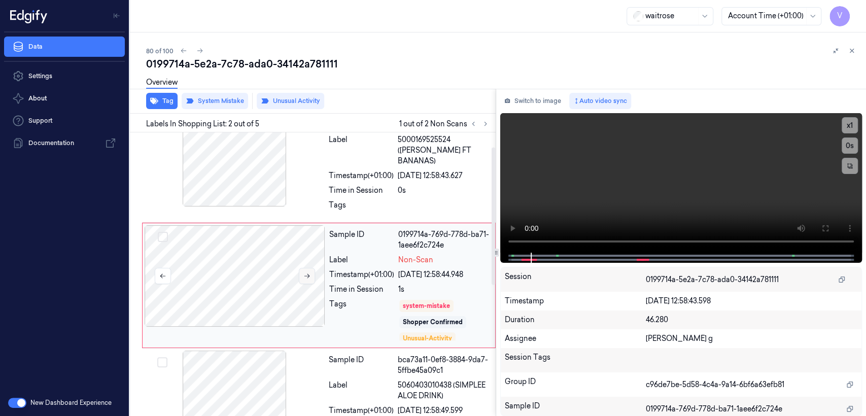
click at [301, 270] on button at bounding box center [307, 276] width 16 height 16
click at [543, 108] on button "Switch to image" at bounding box center [532, 101] width 65 height 16
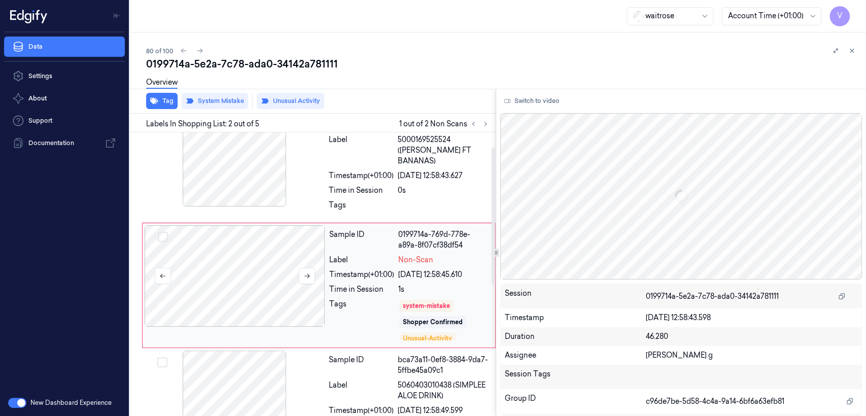
click at [287, 267] on div at bounding box center [235, 275] width 181 height 101
click at [306, 272] on icon at bounding box center [306, 275] width 7 height 7
click at [305, 272] on icon at bounding box center [306, 275] width 7 height 7
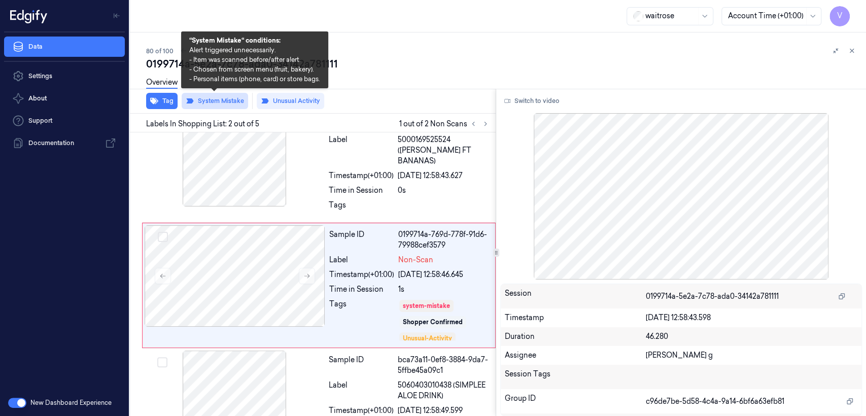
click at [226, 104] on button "System Mistake" at bounding box center [215, 101] width 66 height 16
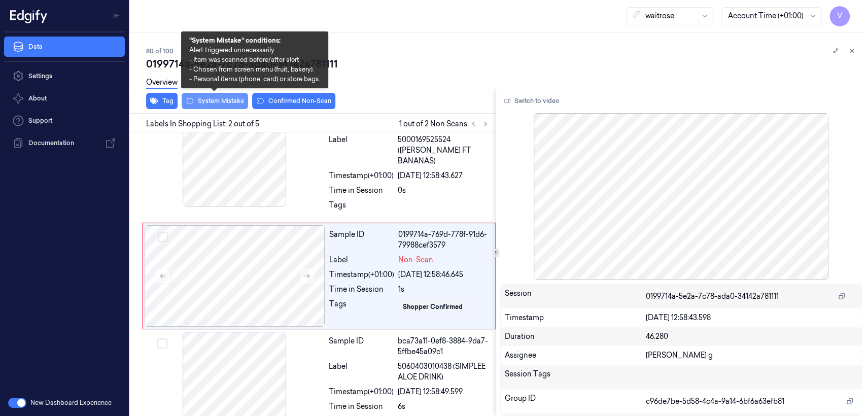
scroll to position [20, 0]
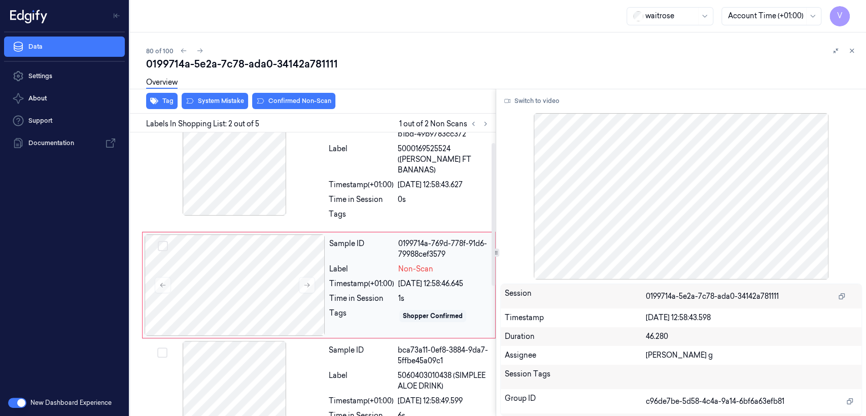
click at [367, 278] on div "Timestamp (+01:00)" at bounding box center [361, 283] width 65 height 11
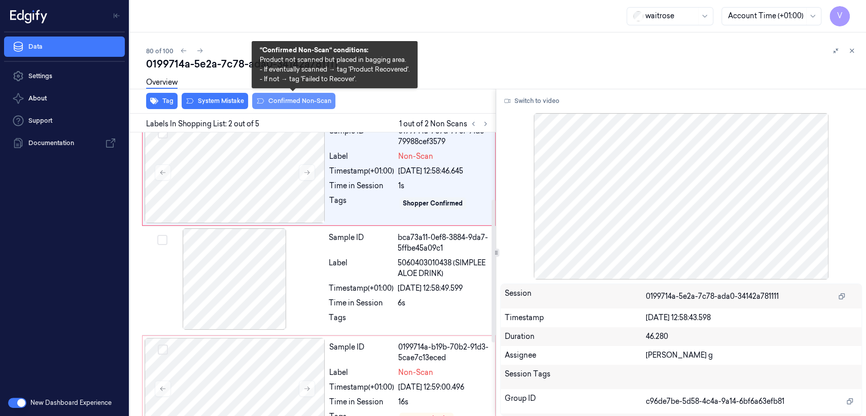
click at [298, 98] on button "Confirmed Non-Scan" at bounding box center [293, 101] width 83 height 16
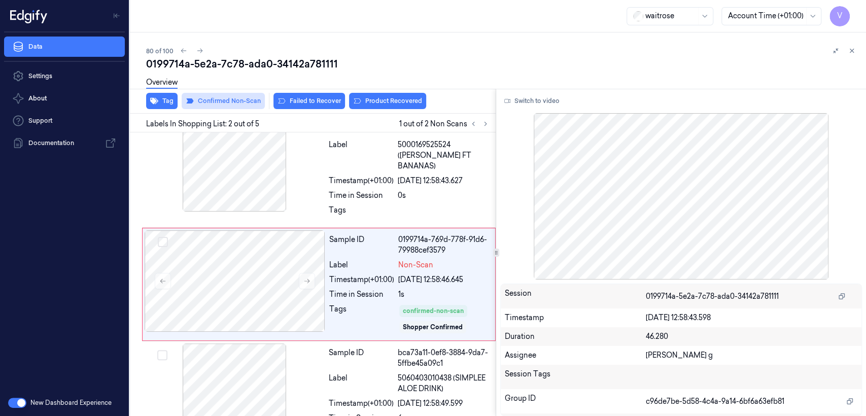
scroll to position [23, 0]
click at [298, 98] on button "Failed to Recover" at bounding box center [309, 101] width 72 height 16
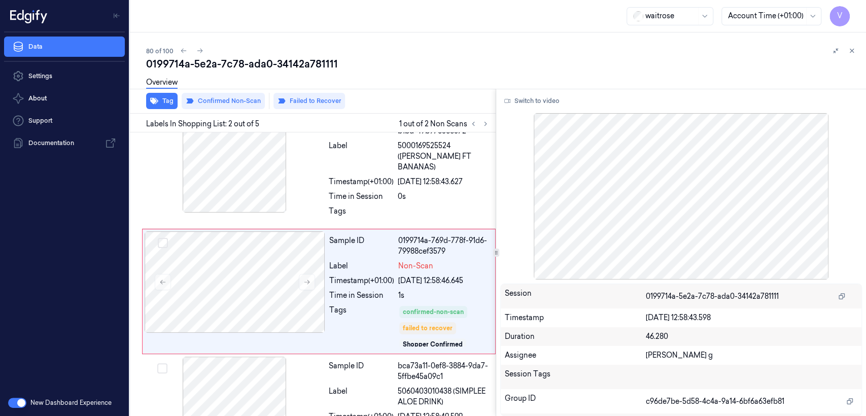
scroll to position [29, 0]
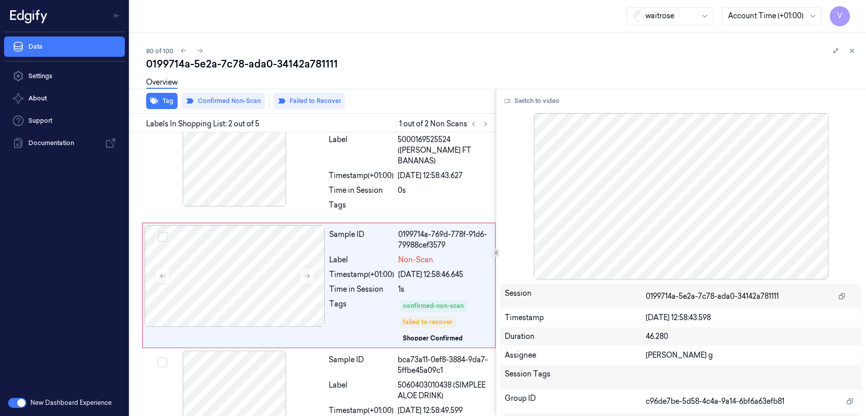
click at [283, 75] on div "Overview" at bounding box center [502, 84] width 712 height 26
click at [283, 68] on div "0199714a-5e2a-7c78-ada0-34142a781111" at bounding box center [502, 64] width 712 height 14
copy div "34142a781111"
